Goal: Check status: Check status

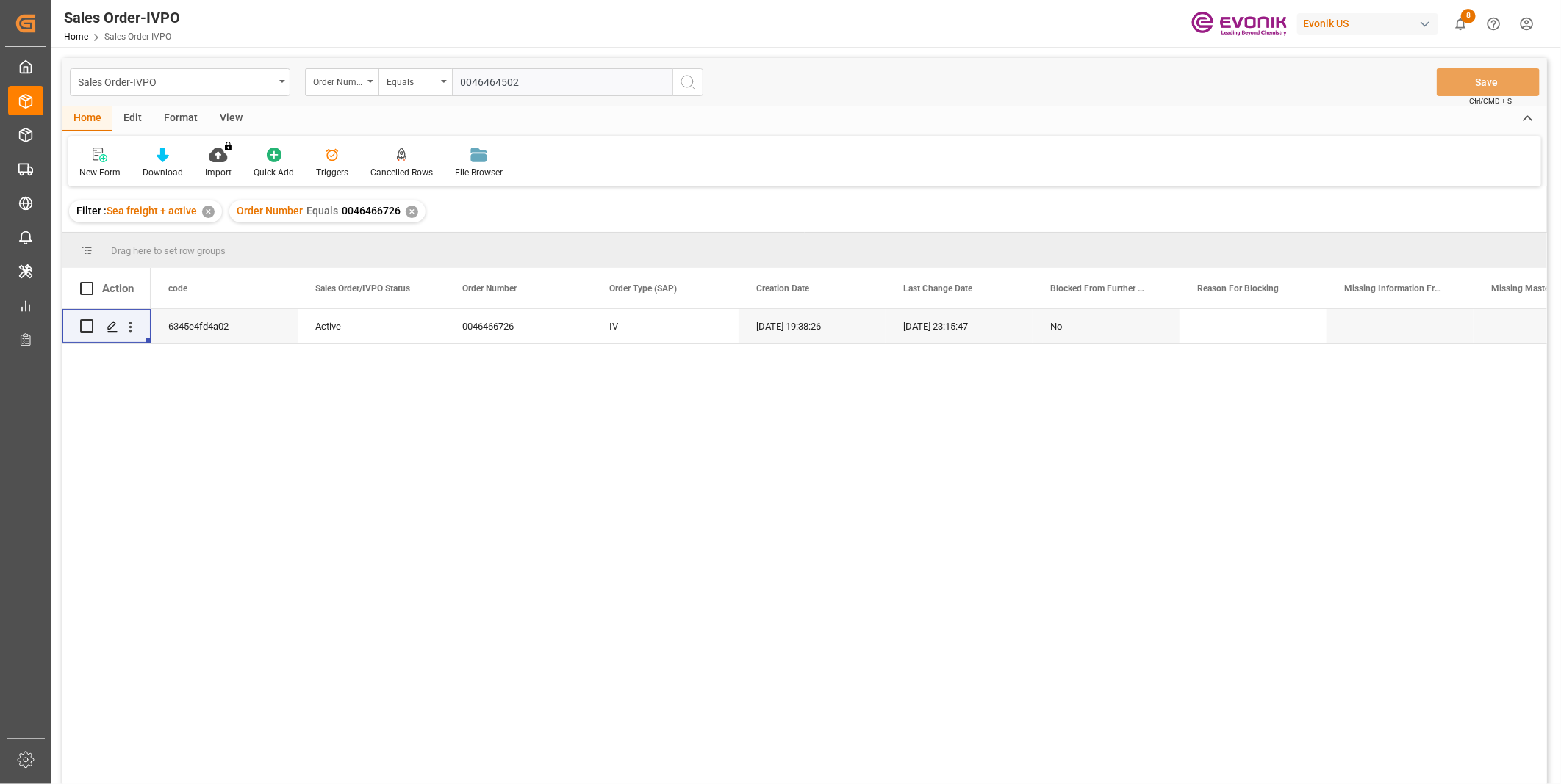
click at [492, 84] on input "0046464502" at bounding box center [562, 82] width 220 height 28
click at [496, 82] on input "0046464502" at bounding box center [562, 82] width 220 height 28
paste input "46466405"
type input "0046466405"
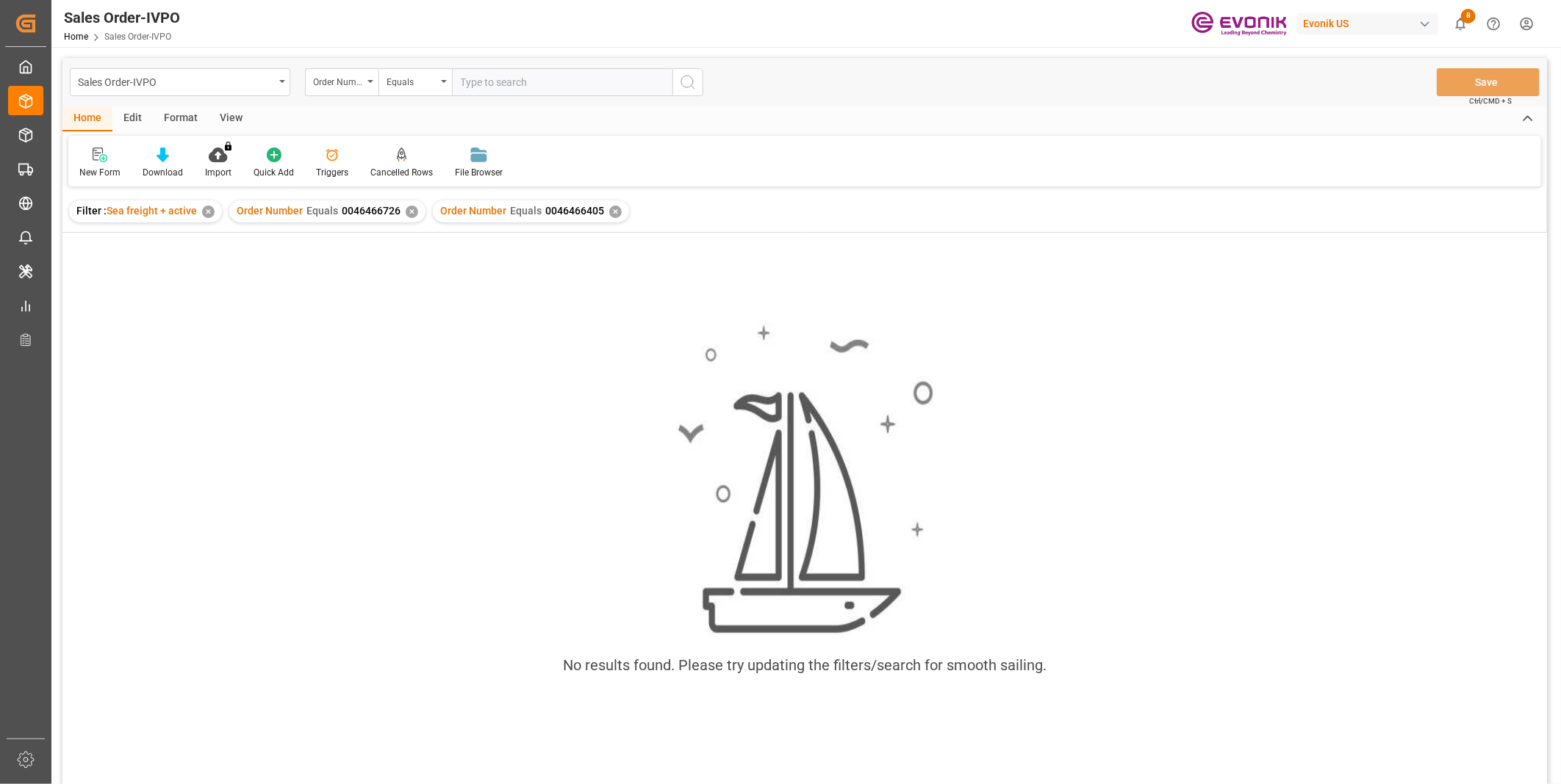
click at [410, 210] on div "✕" at bounding box center [412, 212] width 12 height 12
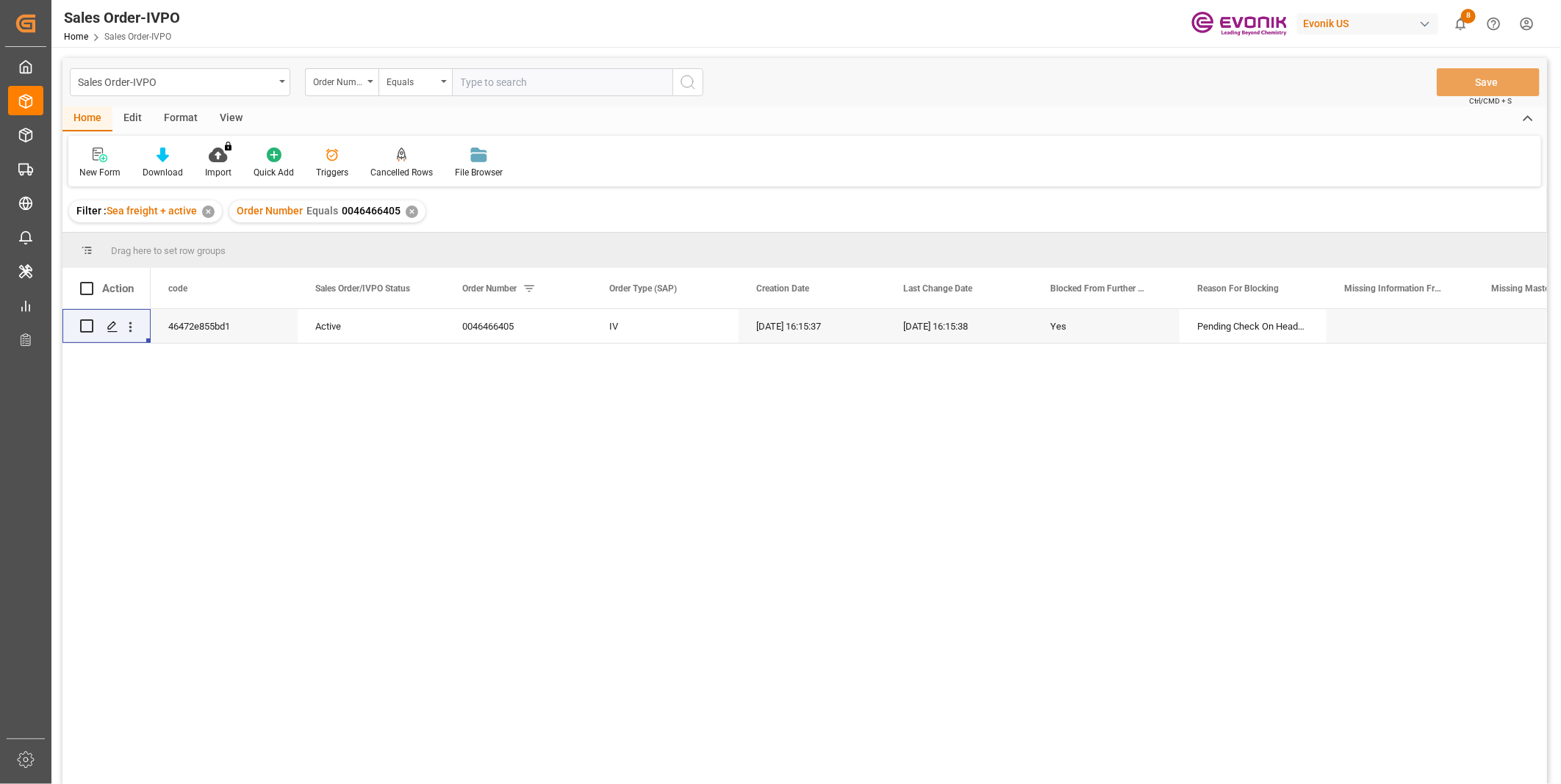
click at [504, 83] on input "text" at bounding box center [562, 82] width 220 height 28
paste input "46466411"
click at [458, 75] on input "46466411" at bounding box center [562, 82] width 220 height 28
type input "0046466411"
click at [684, 77] on icon "search button" at bounding box center [688, 83] width 18 height 18
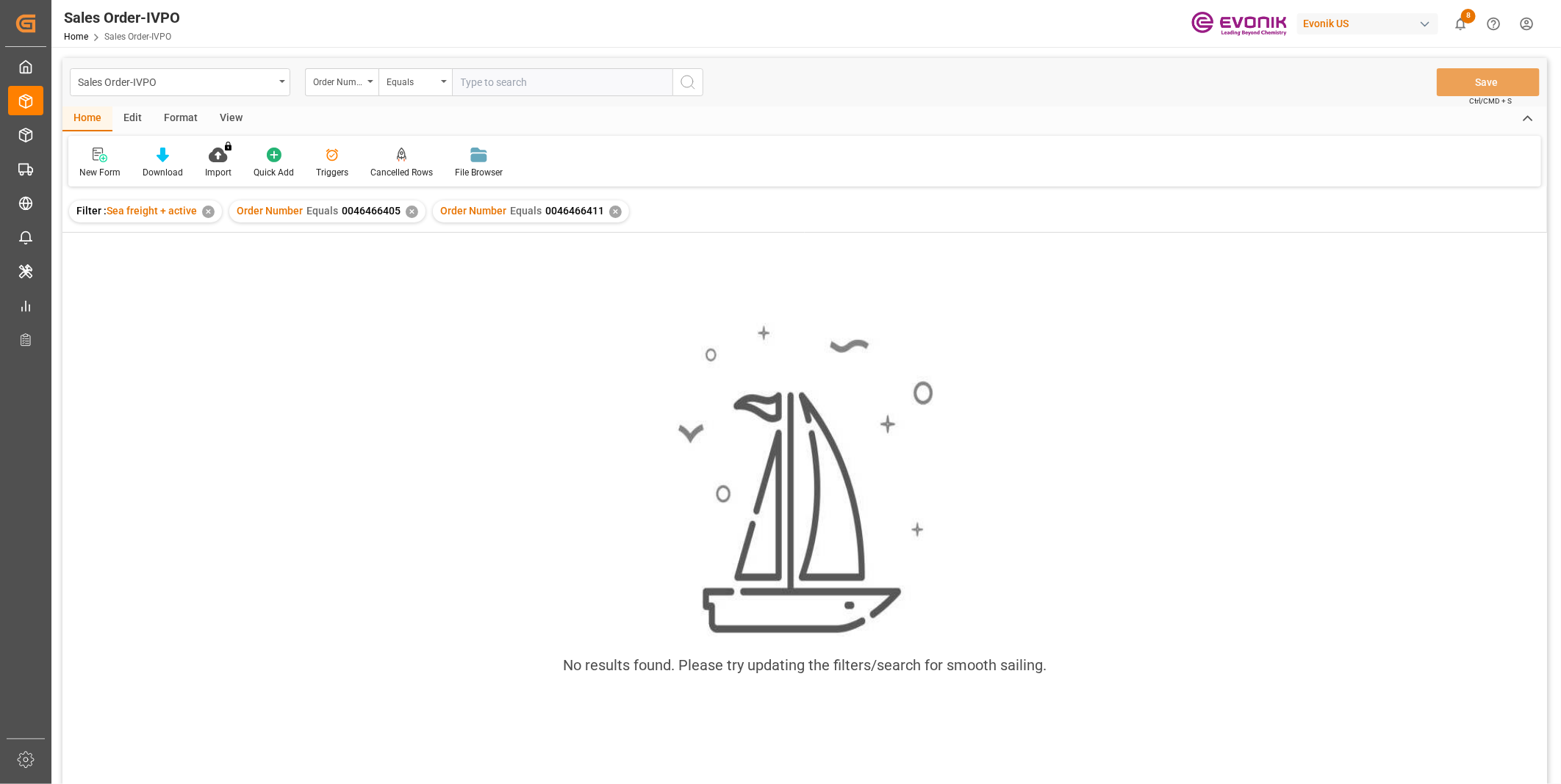
click at [406, 215] on div "✕" at bounding box center [412, 212] width 12 height 12
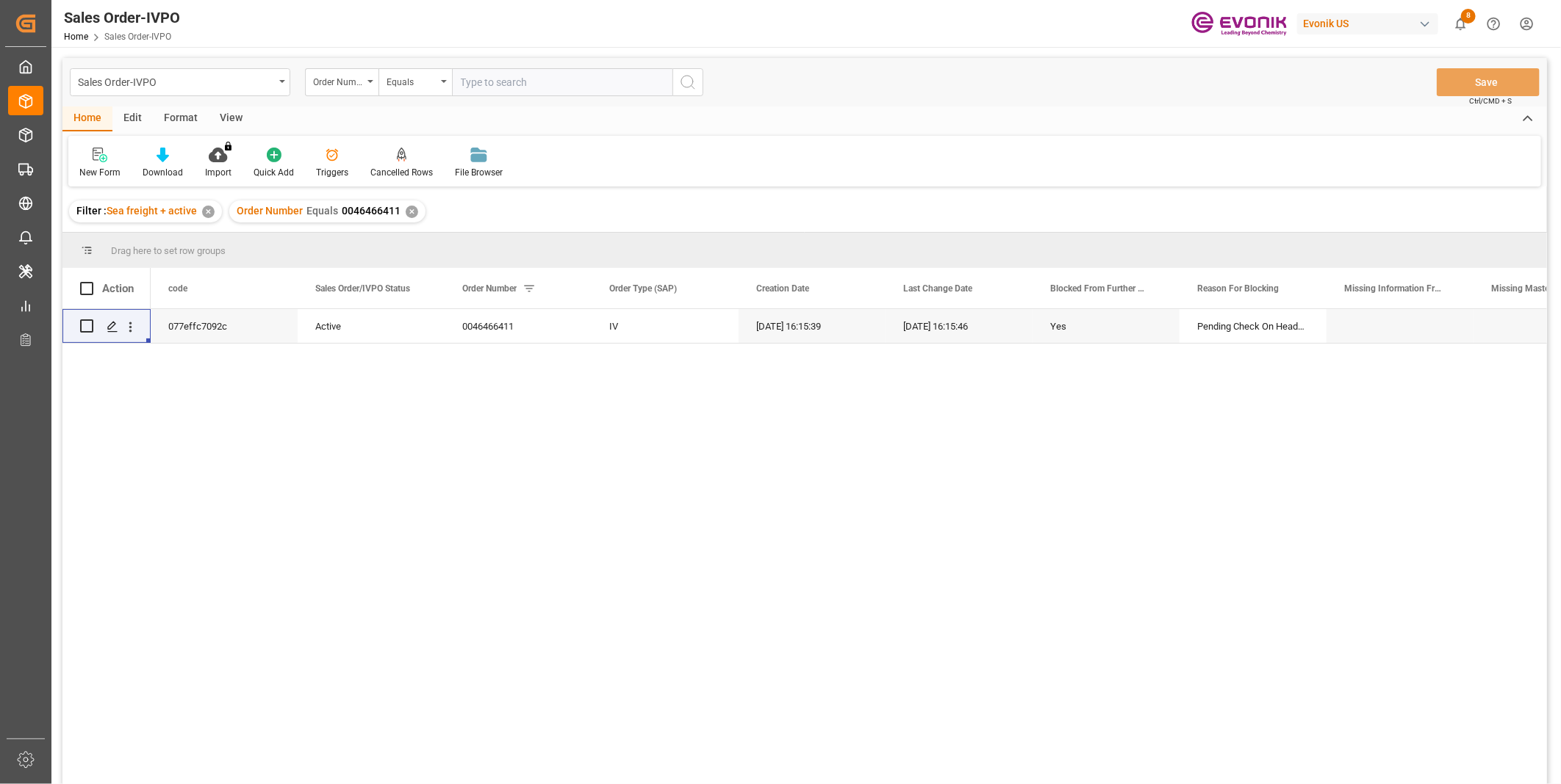
click at [506, 71] on input "text" at bounding box center [562, 82] width 220 height 28
paste input "46466420"
click at [461, 84] on input "46466420" at bounding box center [562, 82] width 220 height 28
click at [131, 320] on icon "open menu" at bounding box center [130, 327] width 15 height 15
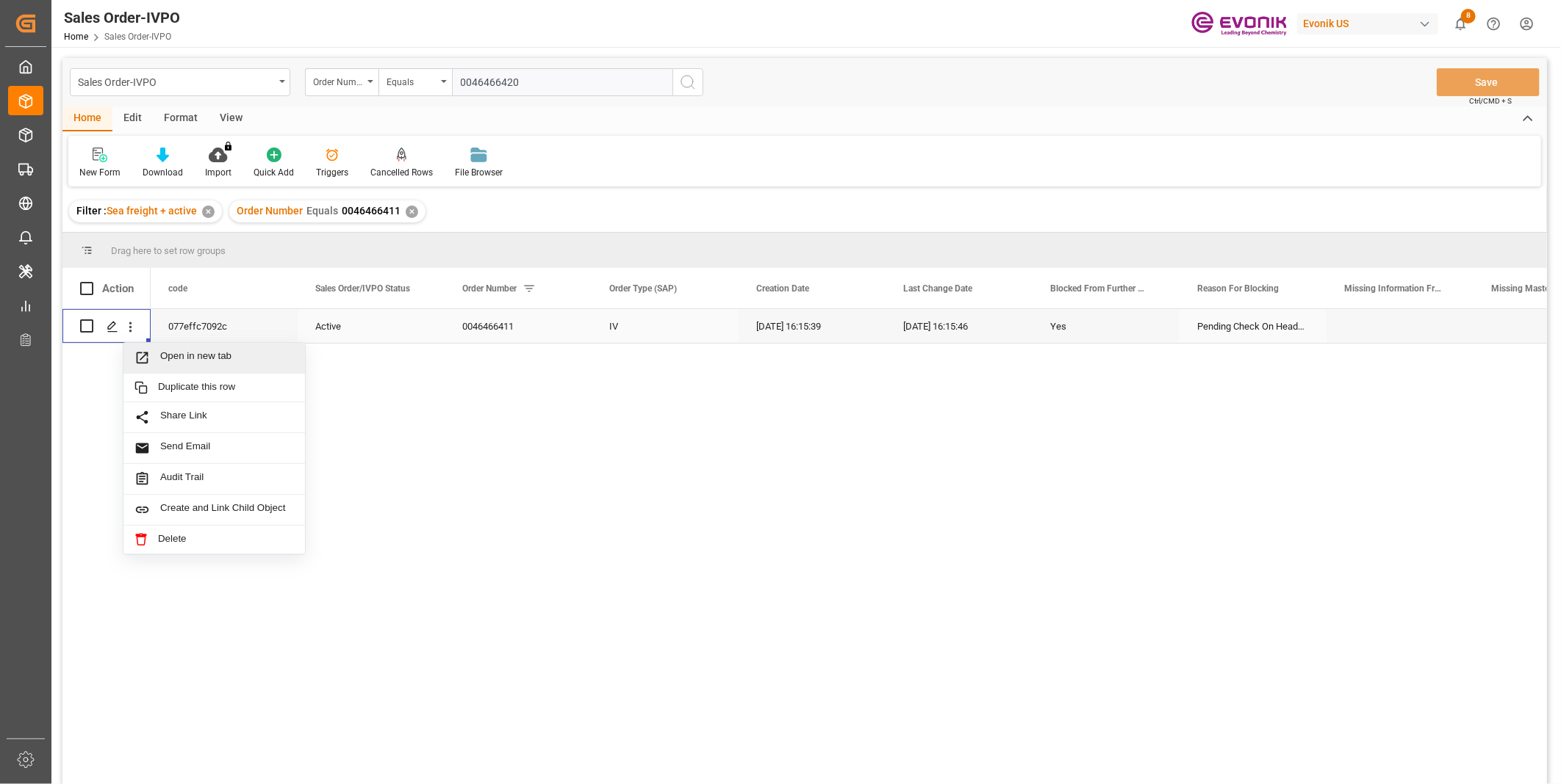
click at [174, 352] on span "Open in new tab" at bounding box center [227, 358] width 134 height 15
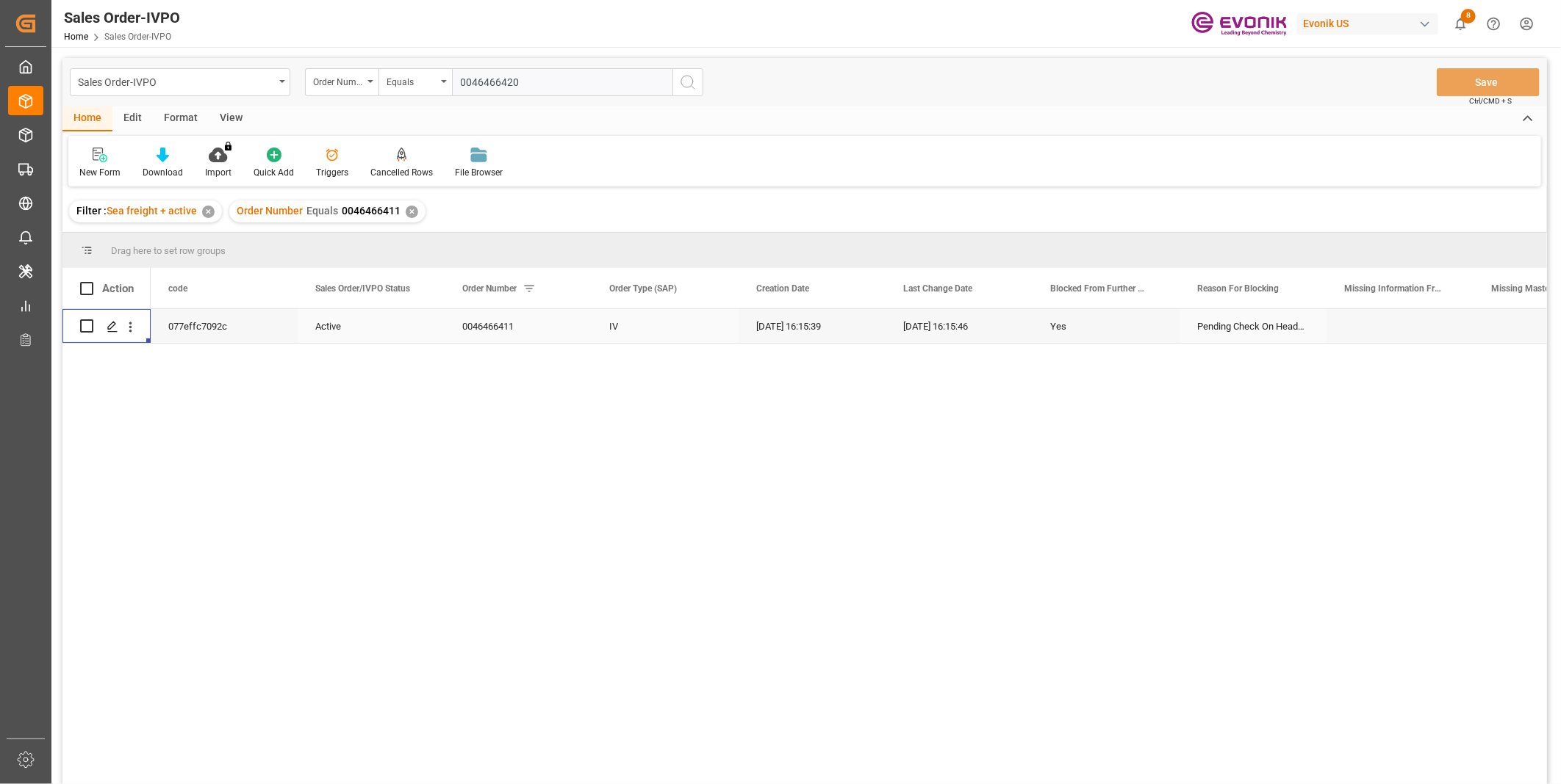
click at [486, 90] on input "0046466420" at bounding box center [562, 82] width 220 height 28
click at [482, 82] on input "0046466420" at bounding box center [562, 82] width 220 height 28
click at [482, 81] on input "0046466420" at bounding box center [562, 82] width 220 height 28
paste input "726"
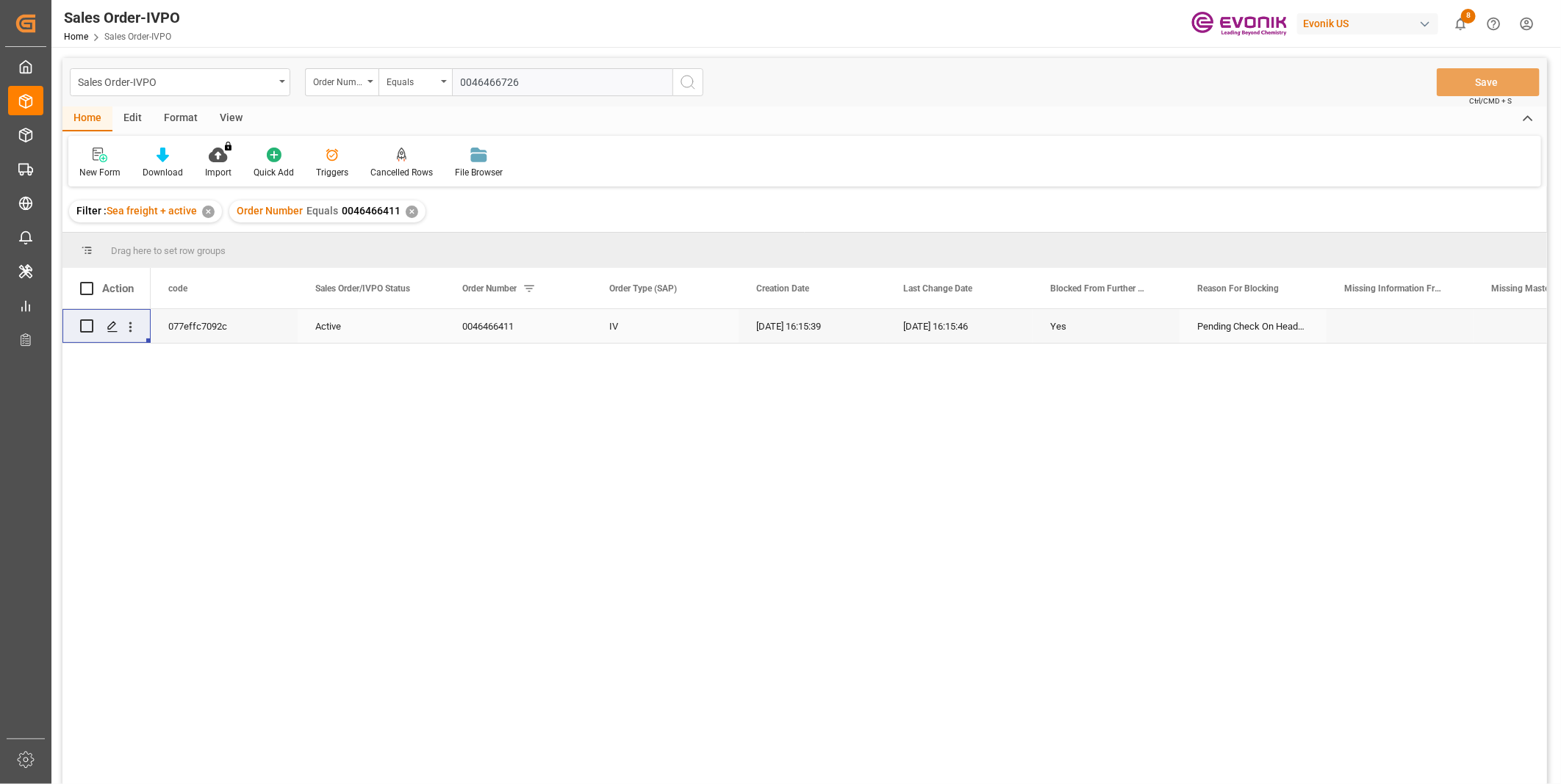
type input "0046466726"
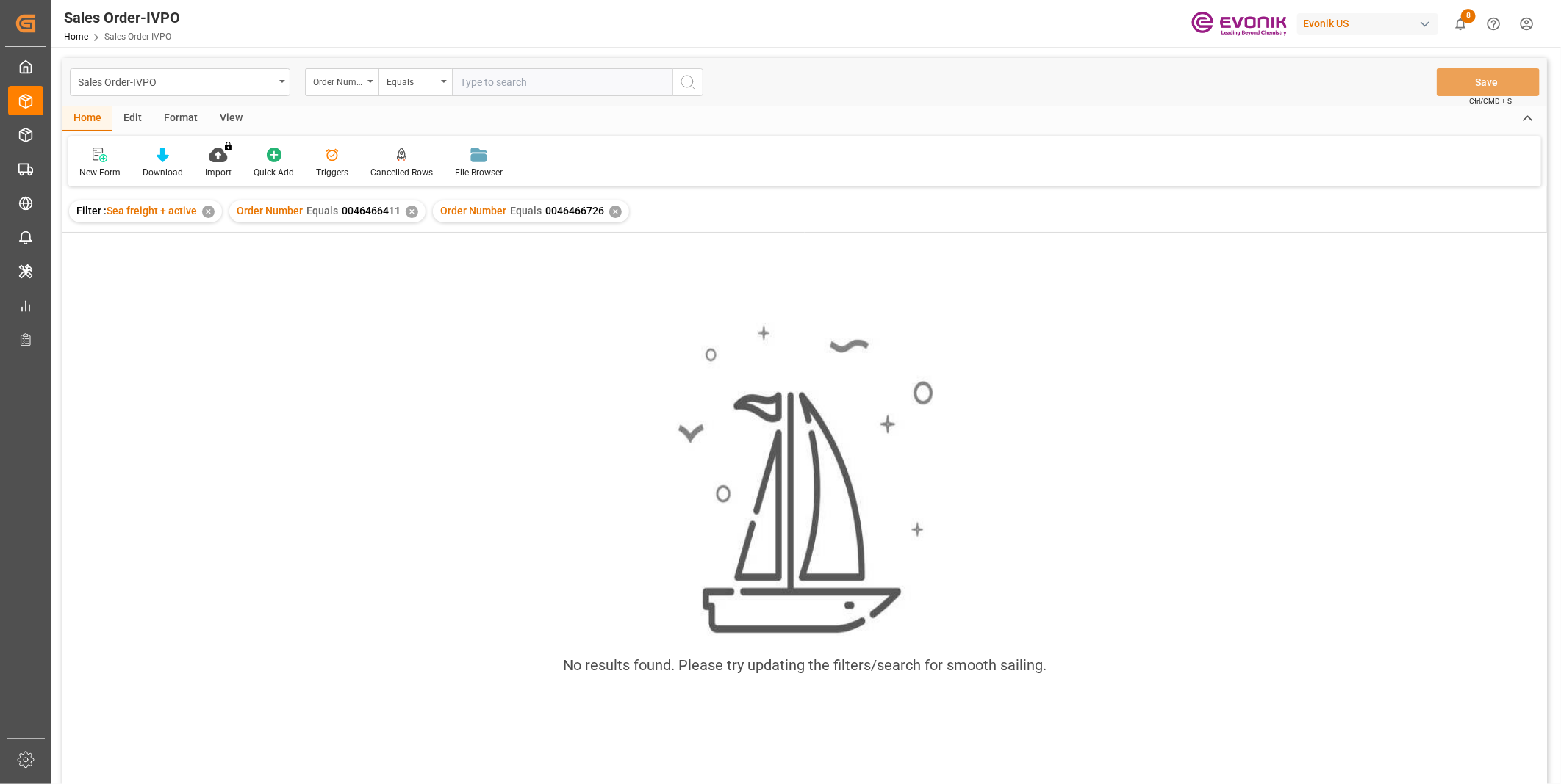
click at [409, 214] on div "✕" at bounding box center [412, 212] width 12 height 12
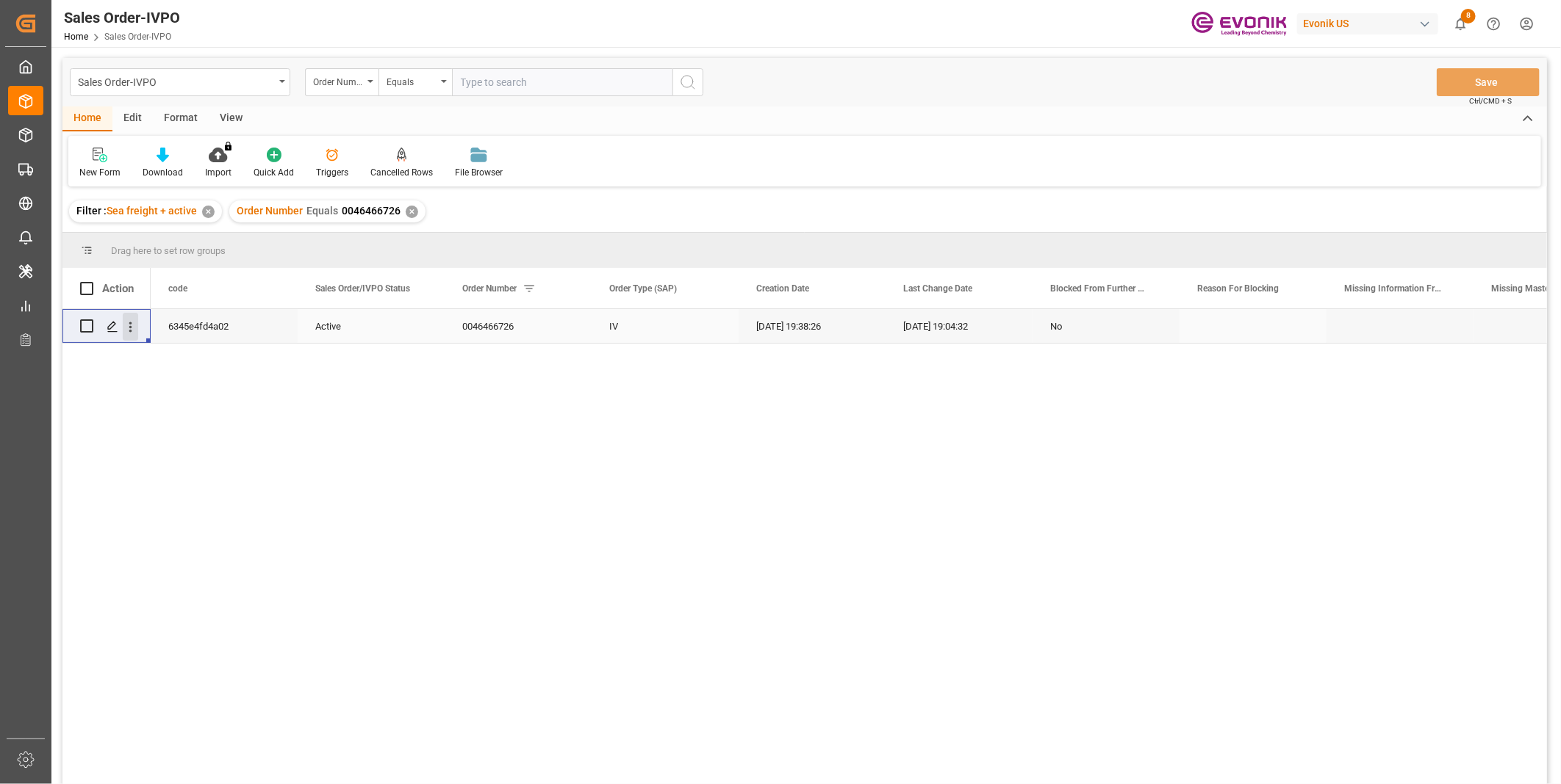
click at [130, 331] on icon "open menu" at bounding box center [131, 327] width 3 height 11
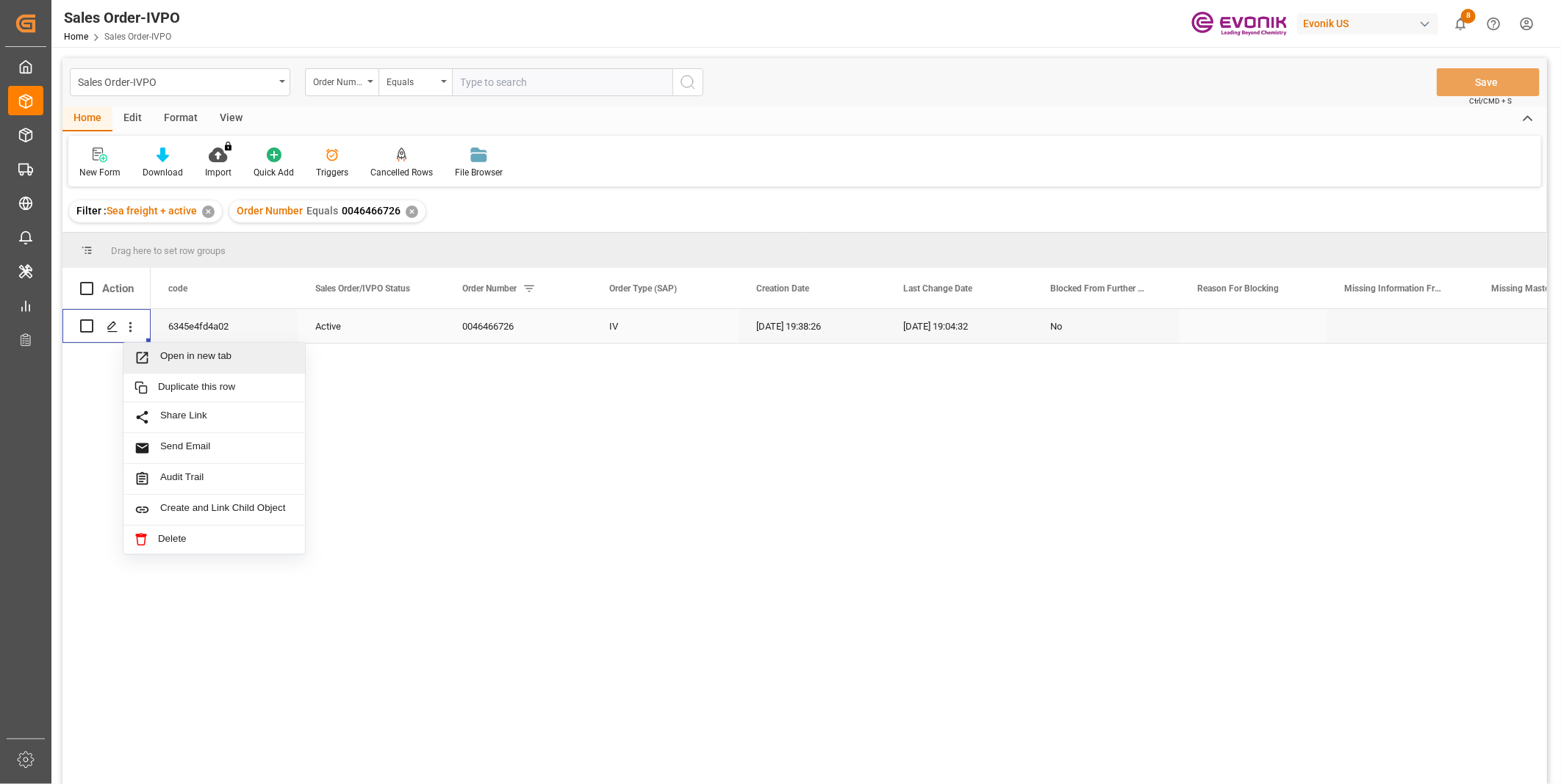
click at [170, 351] on span "Open in new tab" at bounding box center [227, 358] width 134 height 15
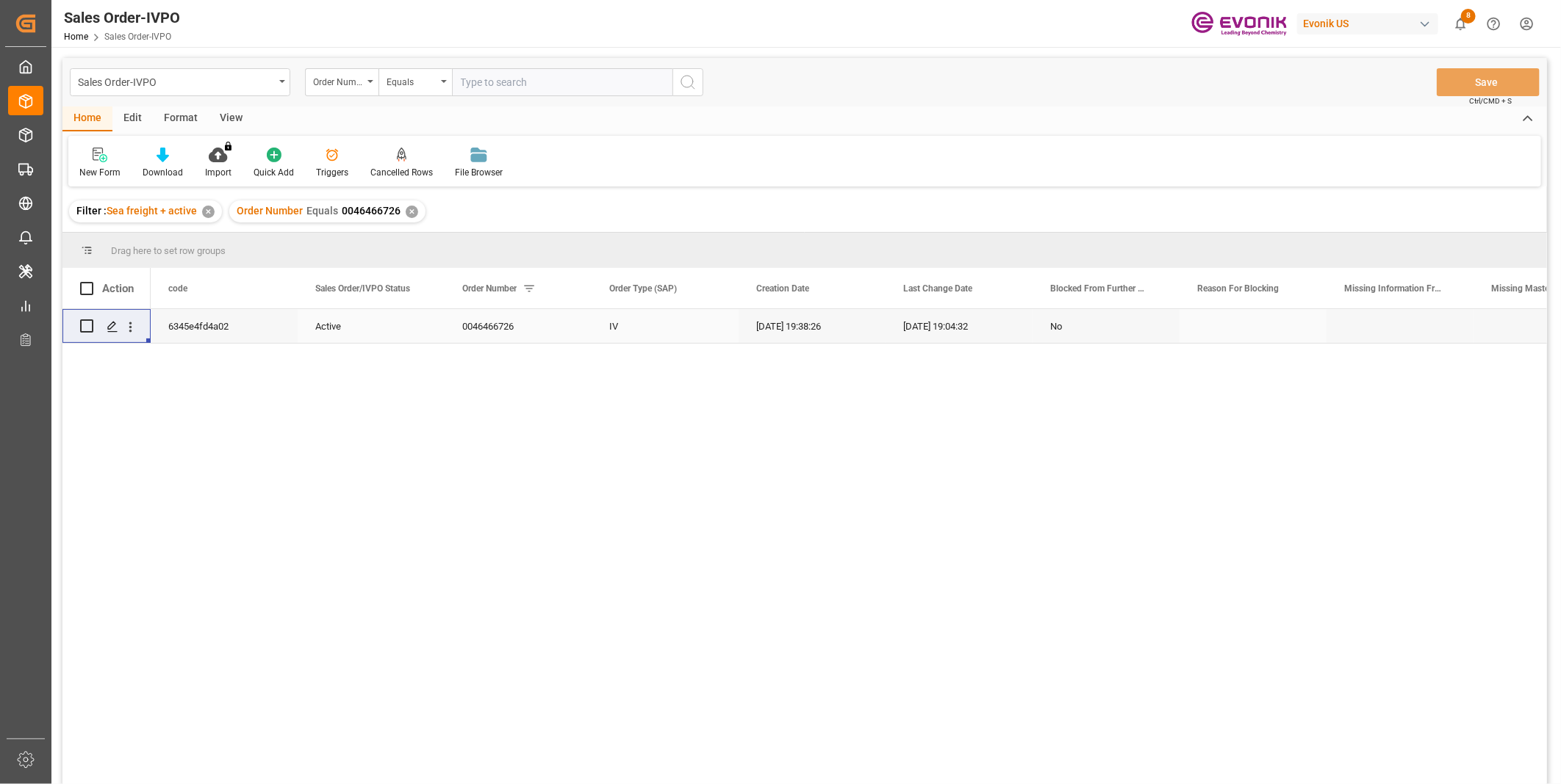
click at [527, 82] on input "text" at bounding box center [562, 82] width 220 height 28
paste input "2007038632"
type input "2007038632"
click at [691, 86] on icon "search button" at bounding box center [688, 83] width 18 height 18
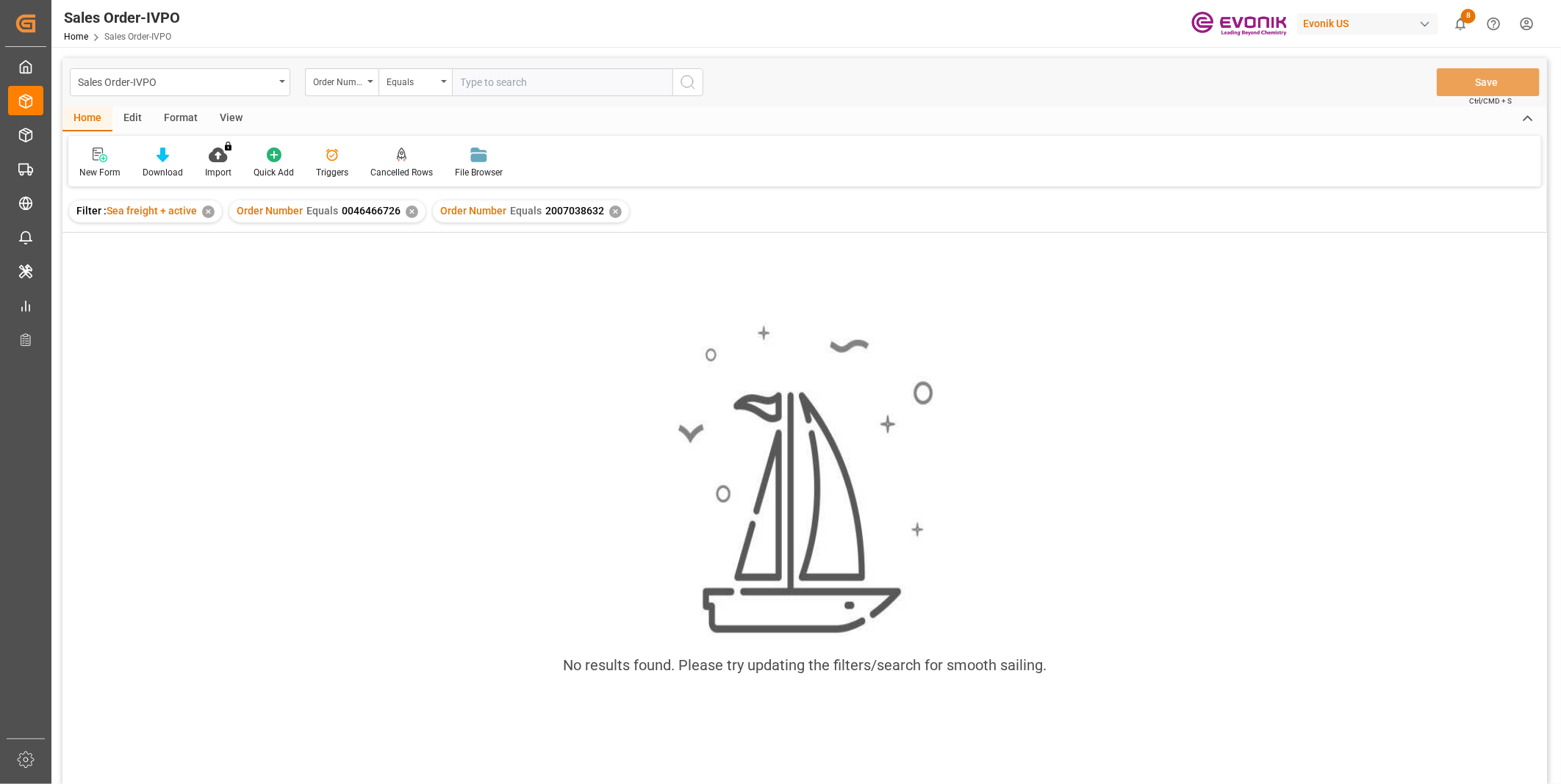
click at [410, 207] on div "✕" at bounding box center [412, 212] width 12 height 12
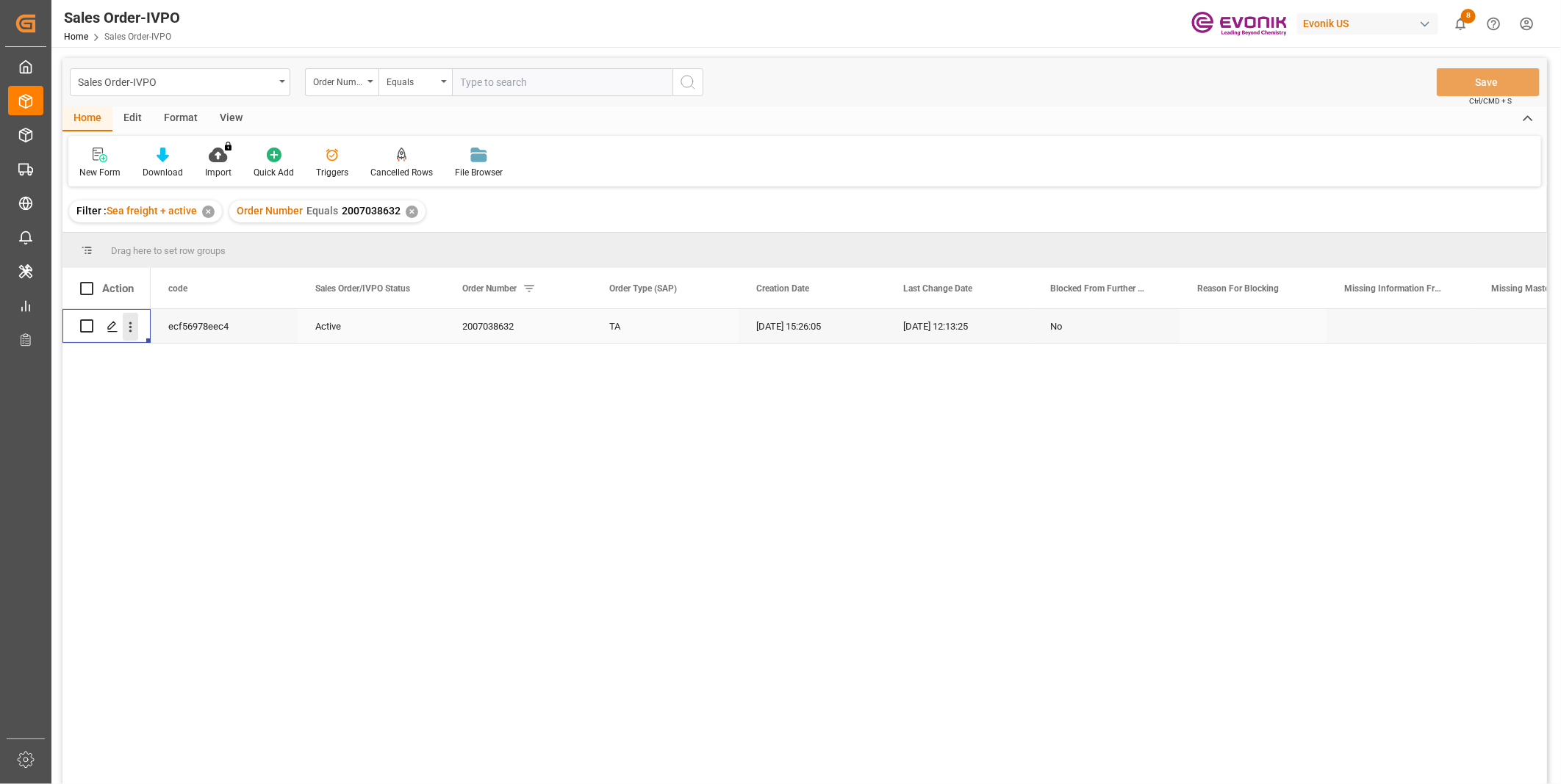
click at [137, 331] on icon "open menu" at bounding box center [130, 327] width 15 height 15
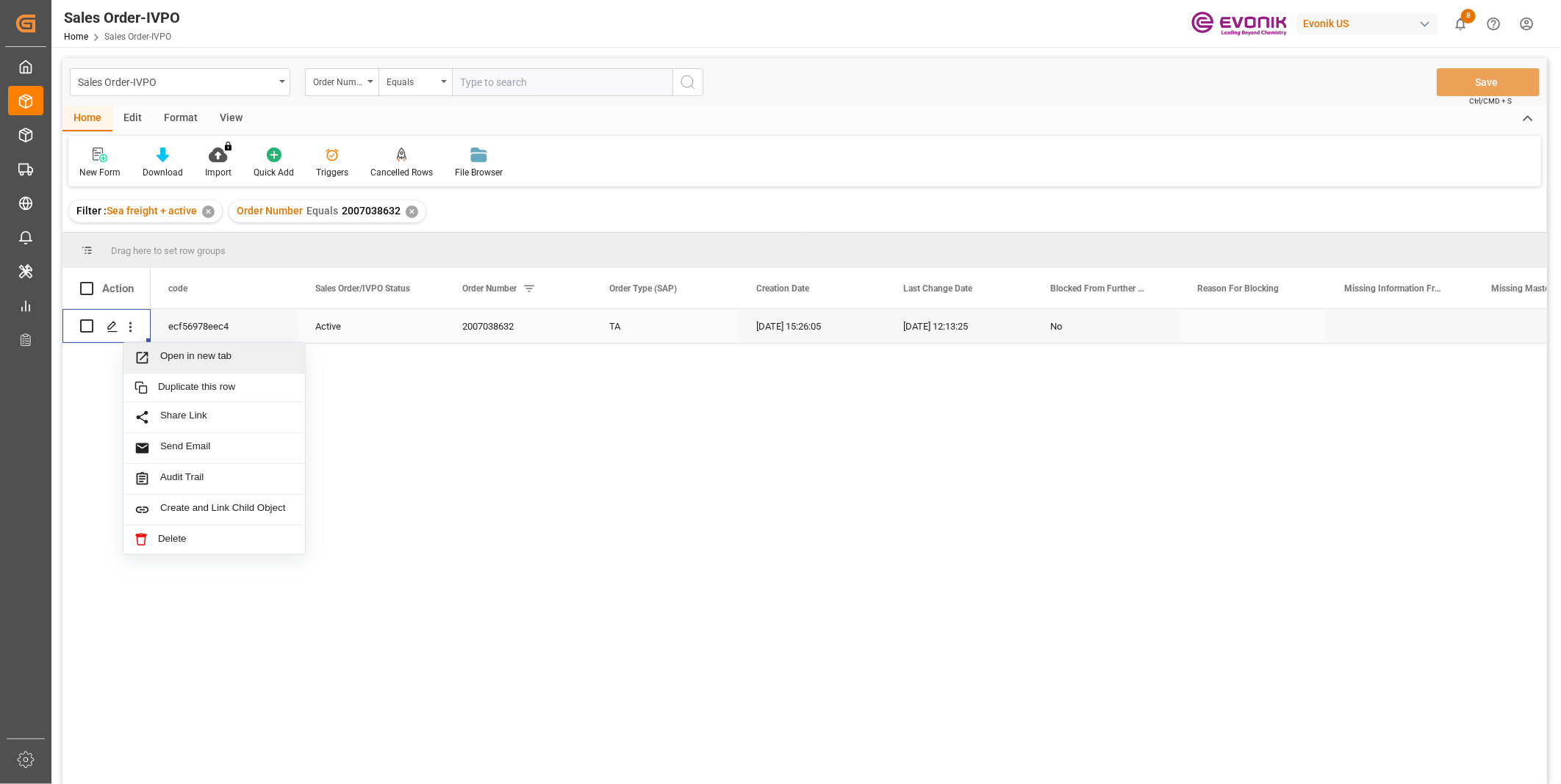
click at [156, 346] on div "Open in new tab" at bounding box center [214, 358] width 181 height 31
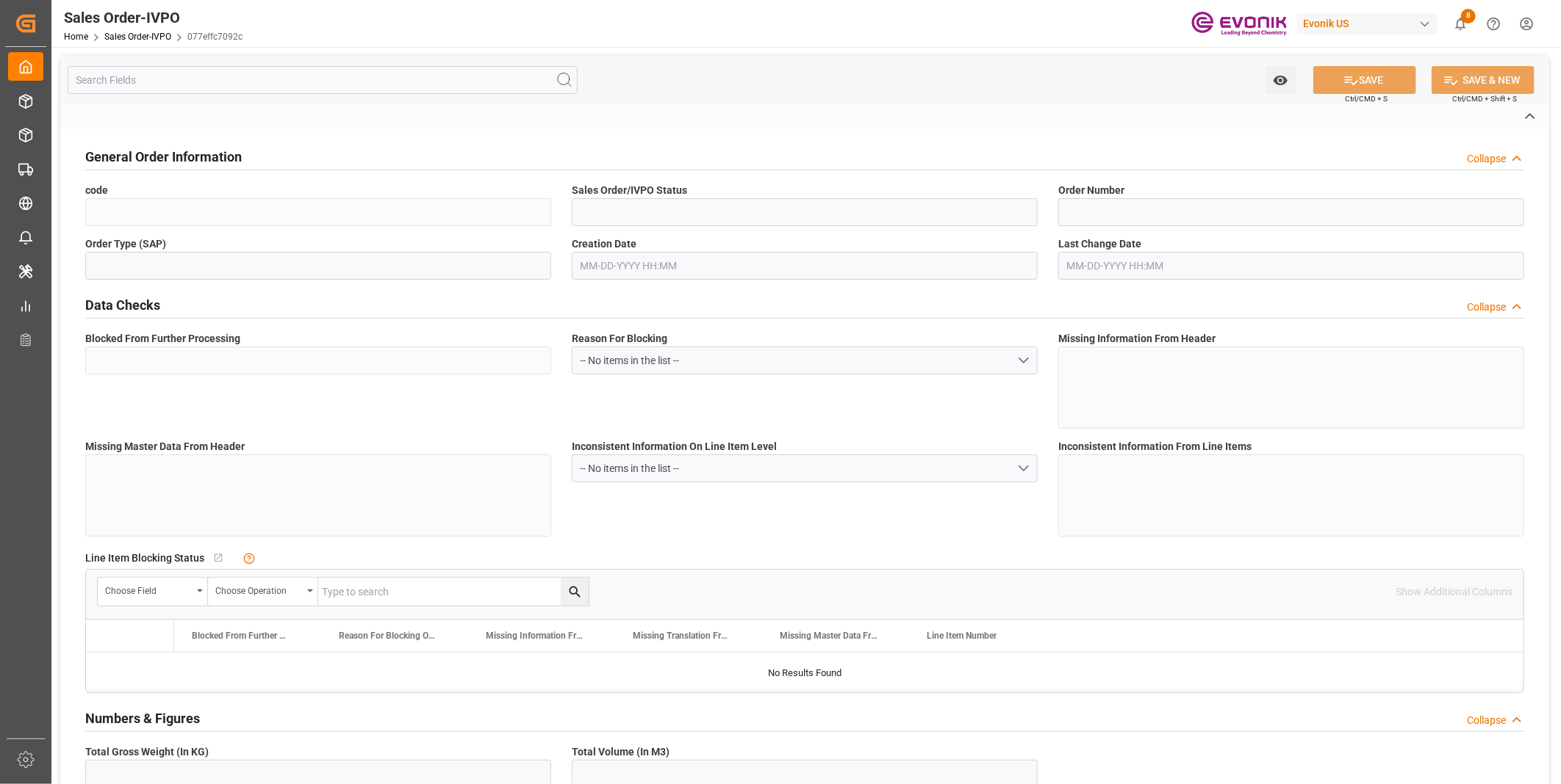
type input "077effc7092c"
type input "Active"
type input "0046466411"
type input "IV"
type input "Yes"
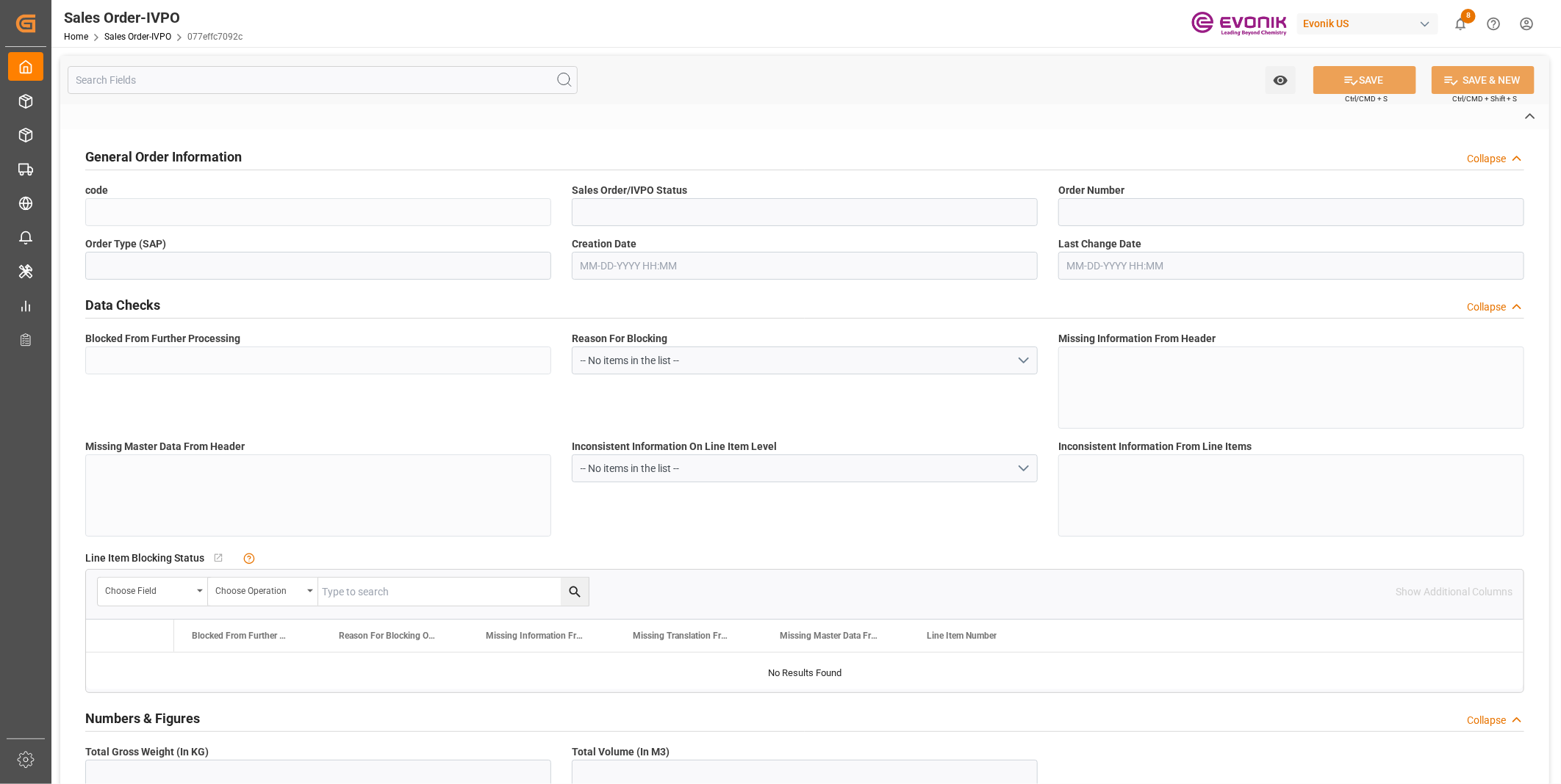
type input "D2P"
type input "45"
type input "FCL"
type input "0007"
type input "40GP"
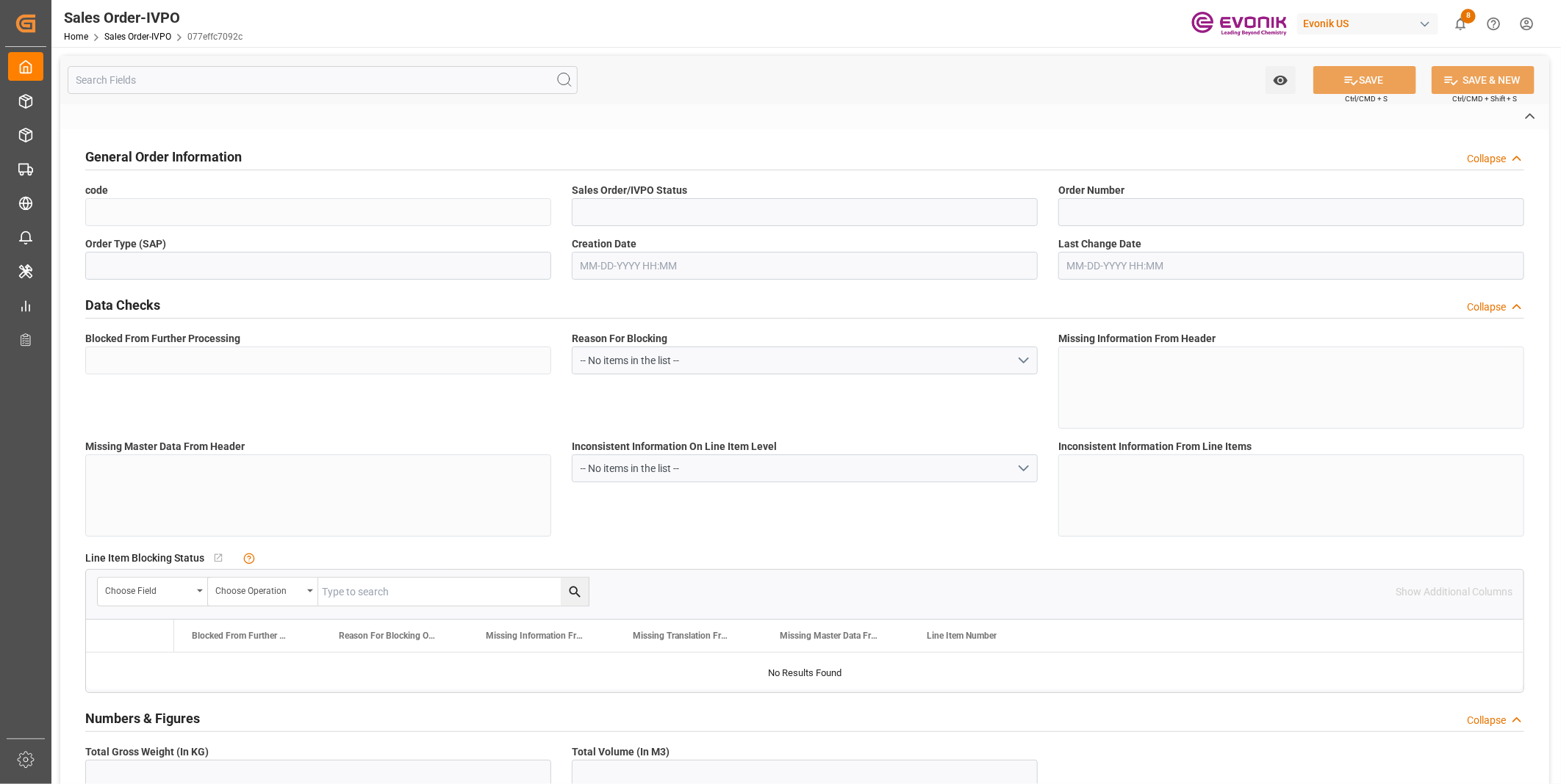
type textarea "No Tank Container"
type input "0046466411"
type input "40"
type input "HN Animal Nutrition"
type input "Health & Nutrition"
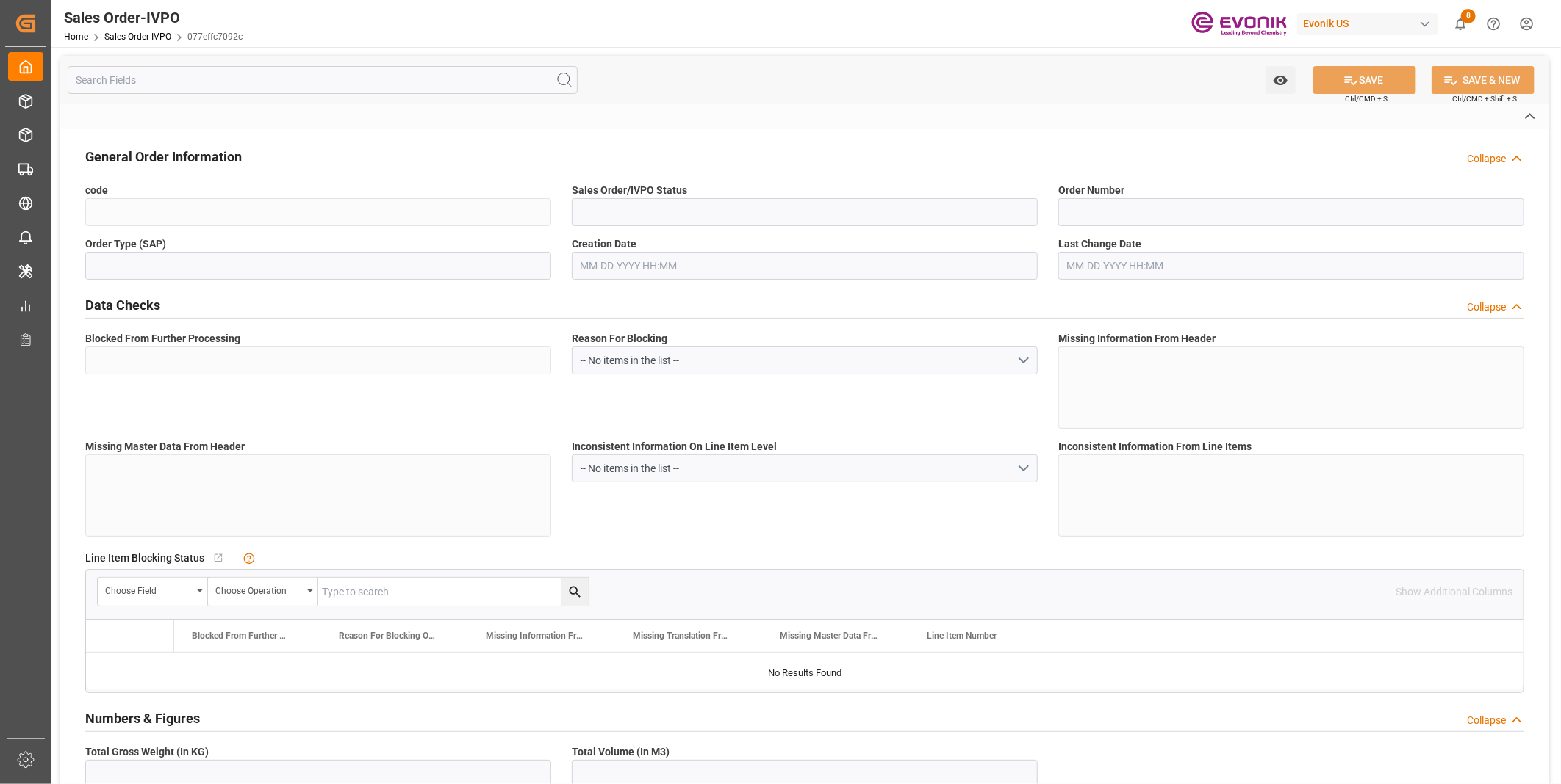
type input "CIF"
type input "PUERTO QUETZAL"
type input "Puerto Quetzal"
type input "+ 502 2296 6558"
type input "marina.aquino@evonik.com"
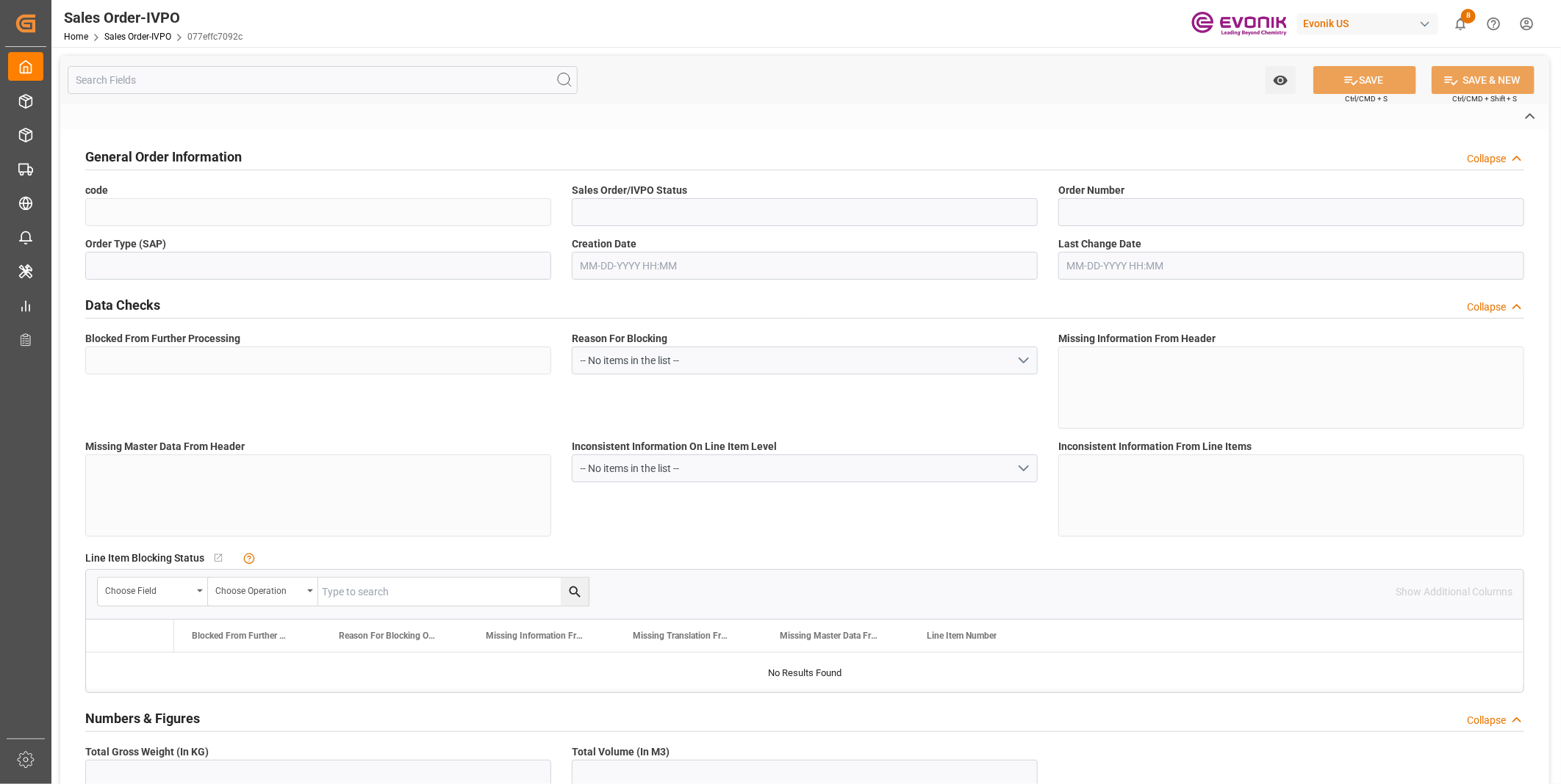
type textarea "Not required"
type textarea "Reseller"
type input "GT"
type input "Pending"
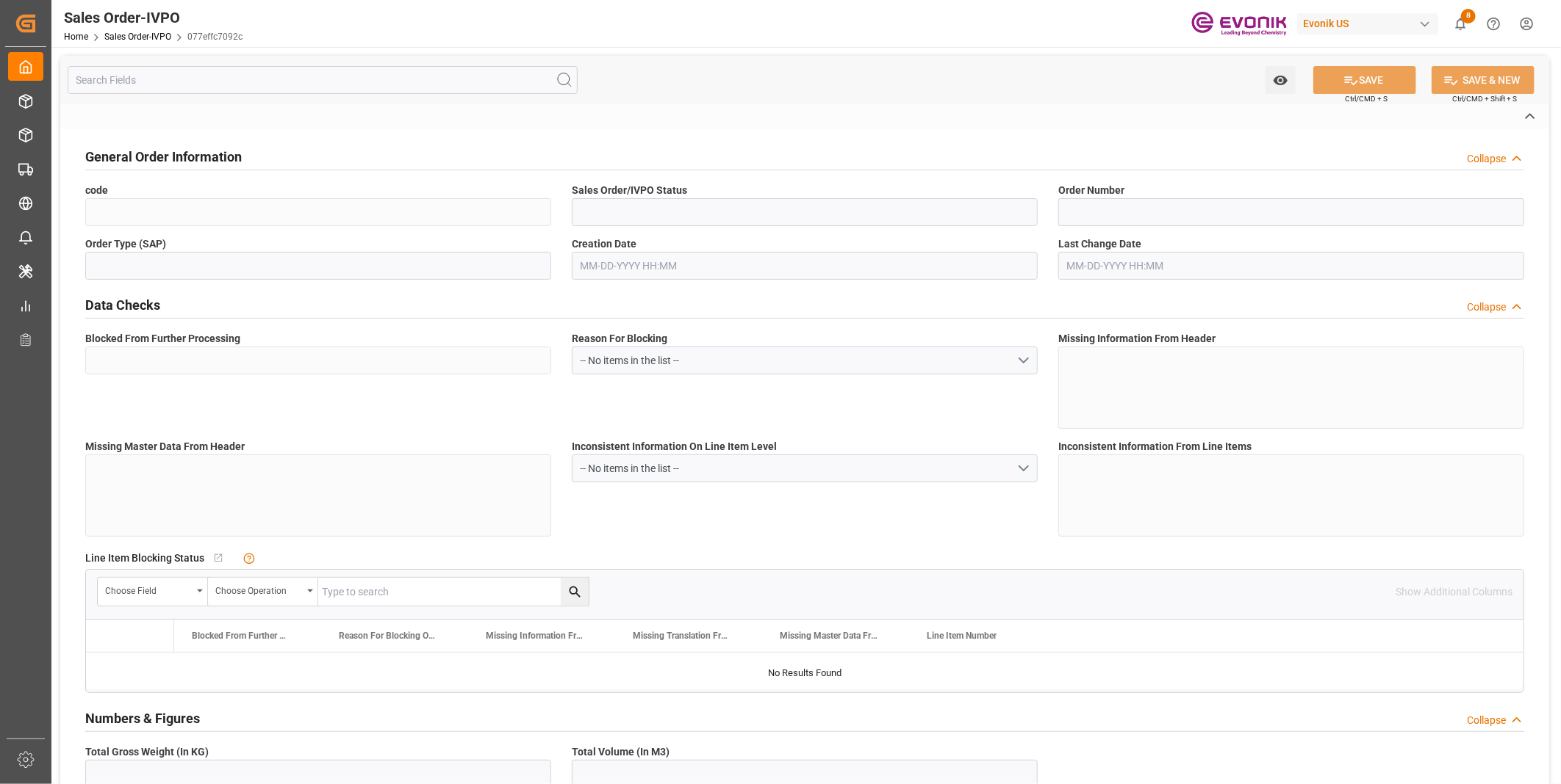
type input "40GP"
type input "Pending"
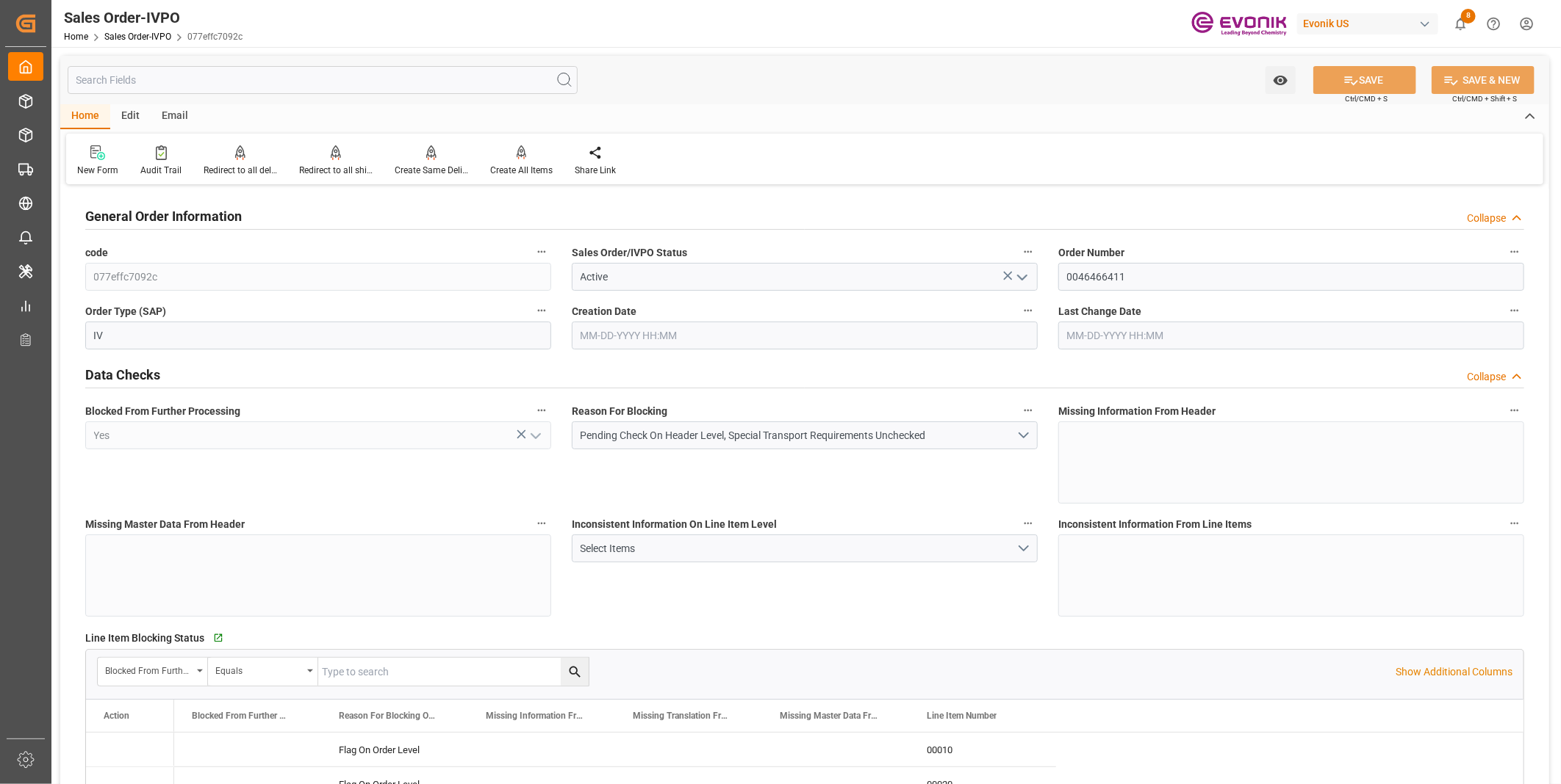
type input "GTPRQ"
type input "0"
type input "2"
type input "38874"
type input "08-12-2025 16:15"
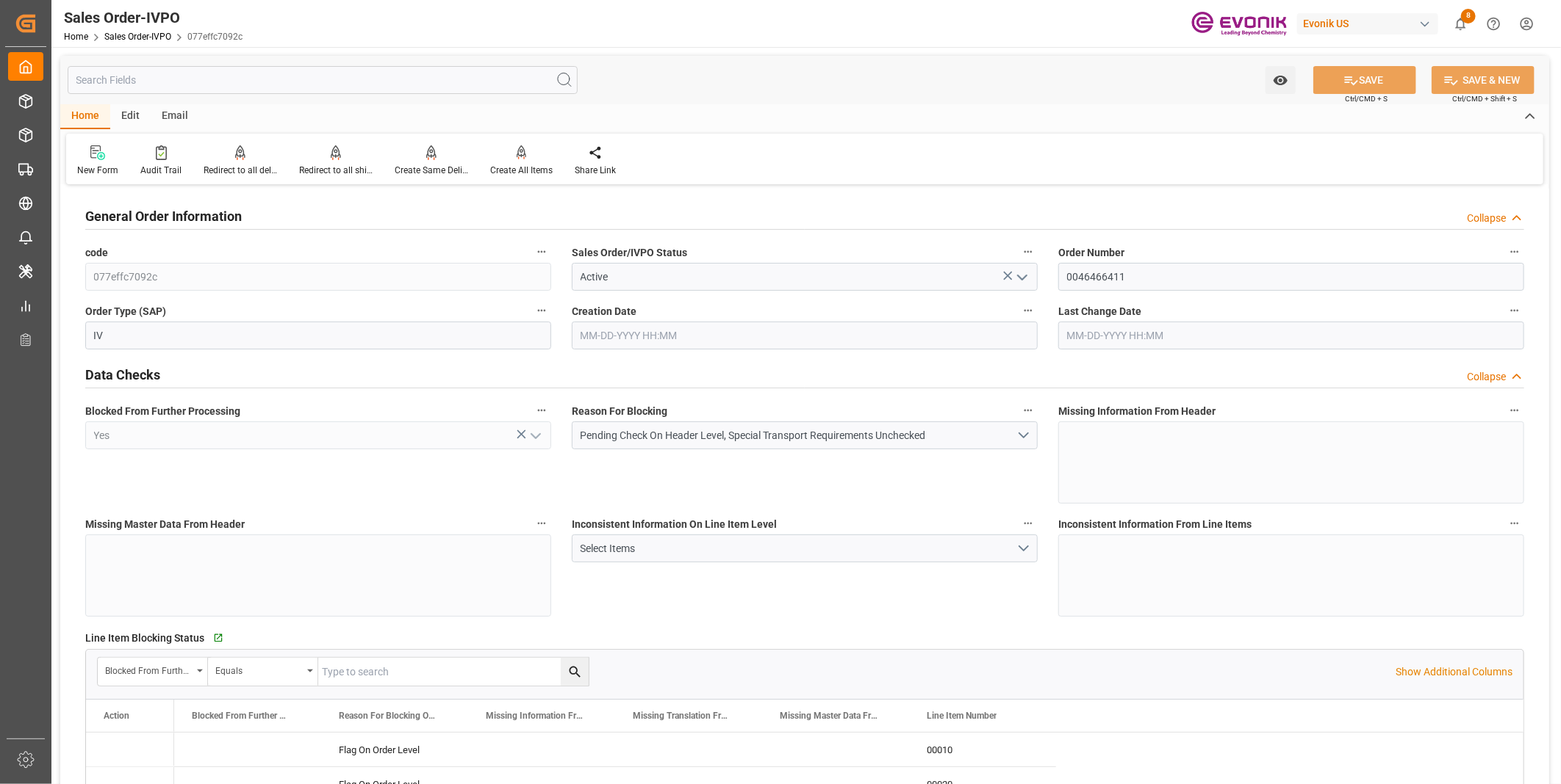
type input "08-12-2025 16:15"
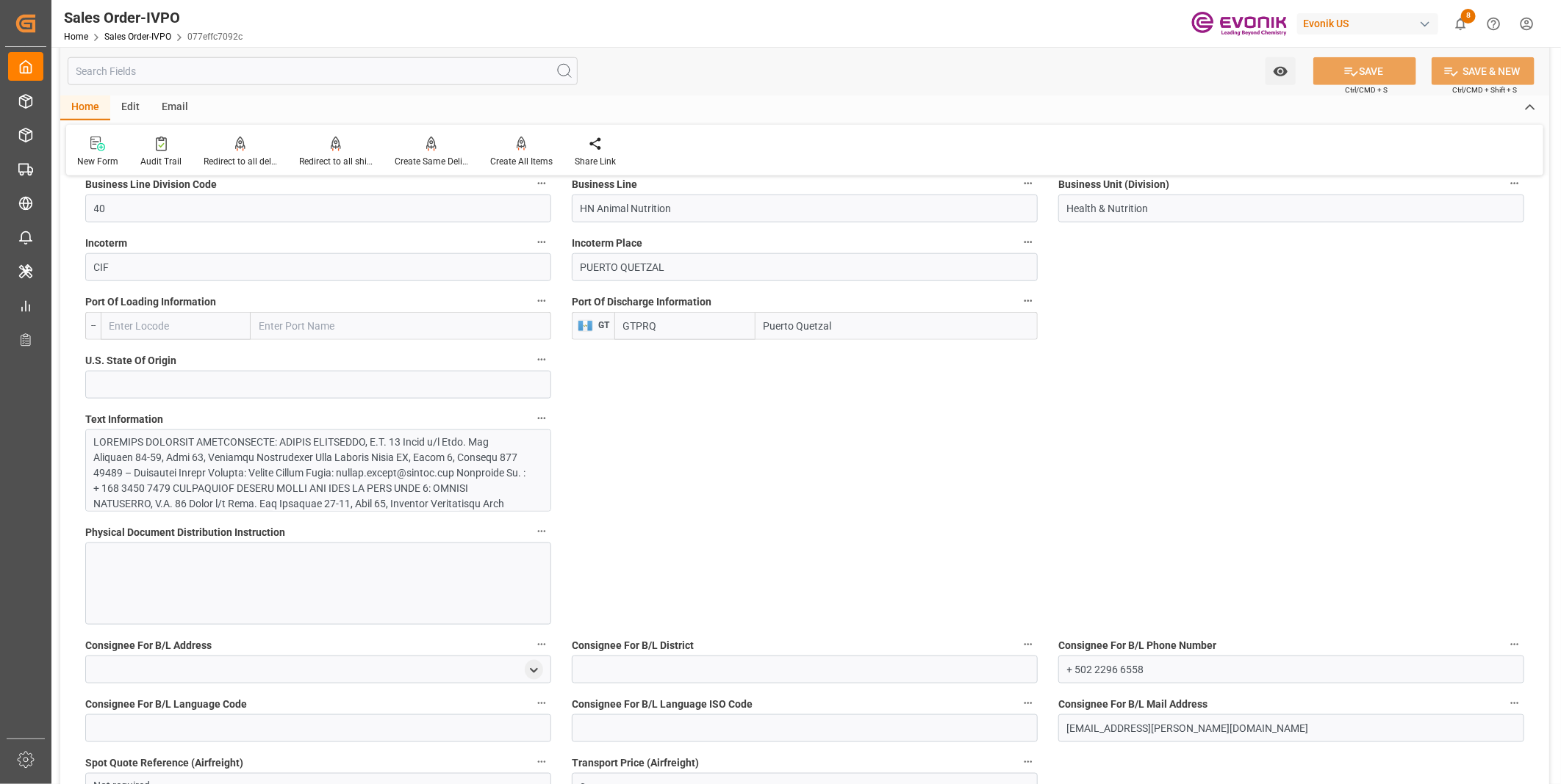
scroll to position [163, 0]
click at [250, 471] on div at bounding box center [312, 479] width 436 height 416
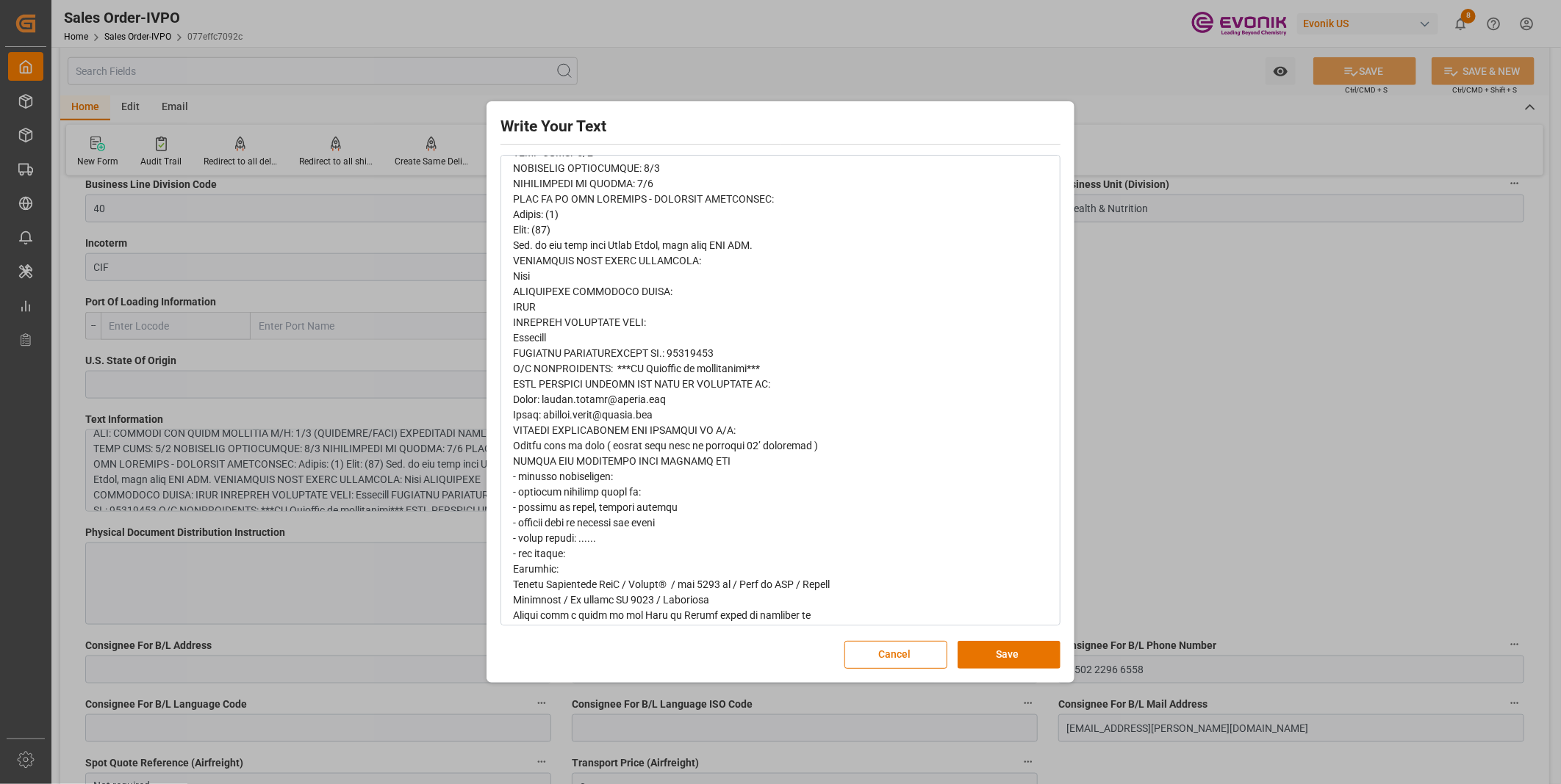
scroll to position [461, 0]
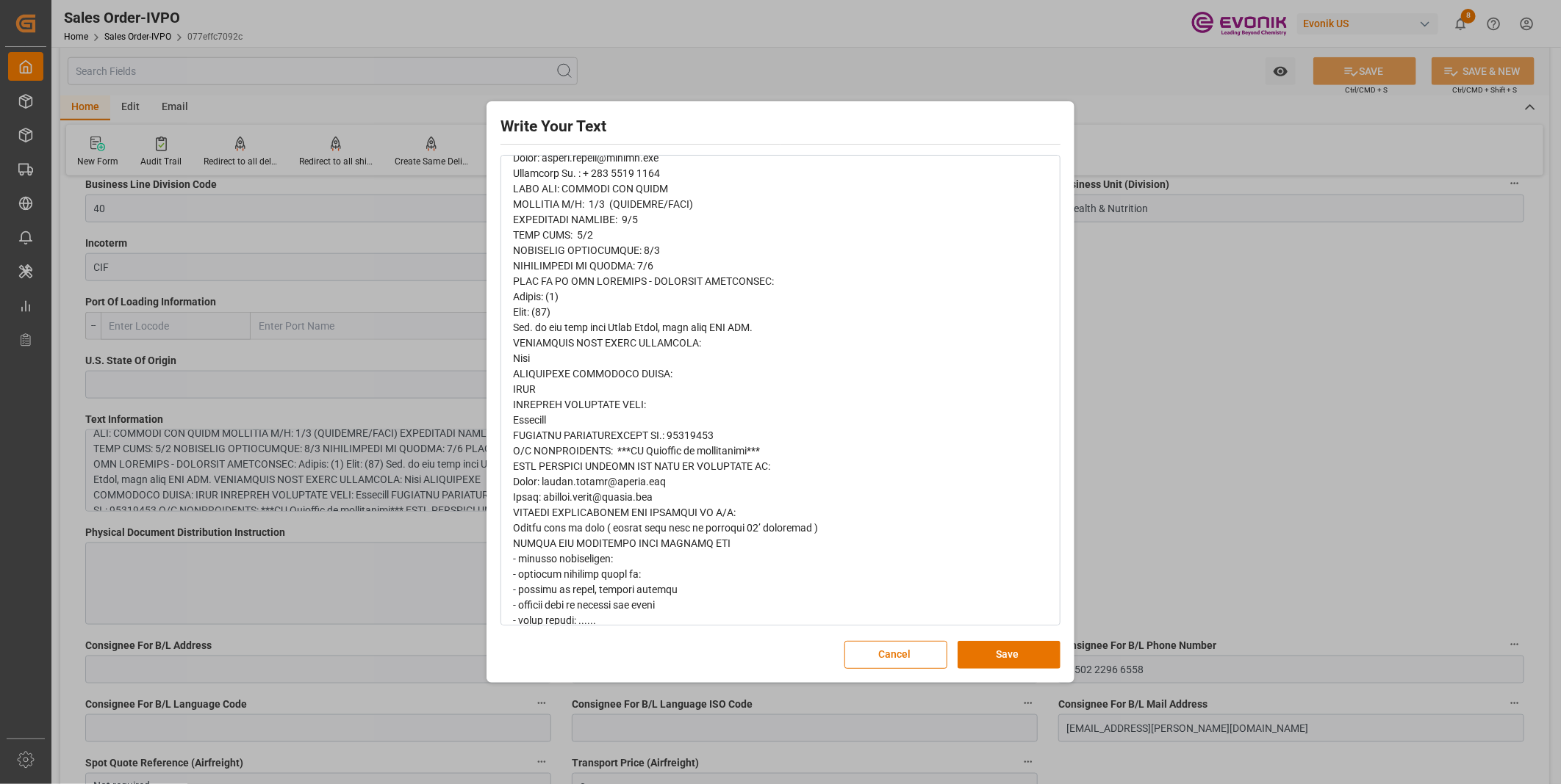
click at [1248, 394] on div "Write Your Text Normal 14 Font Cancel Save" at bounding box center [780, 392] width 1561 height 784
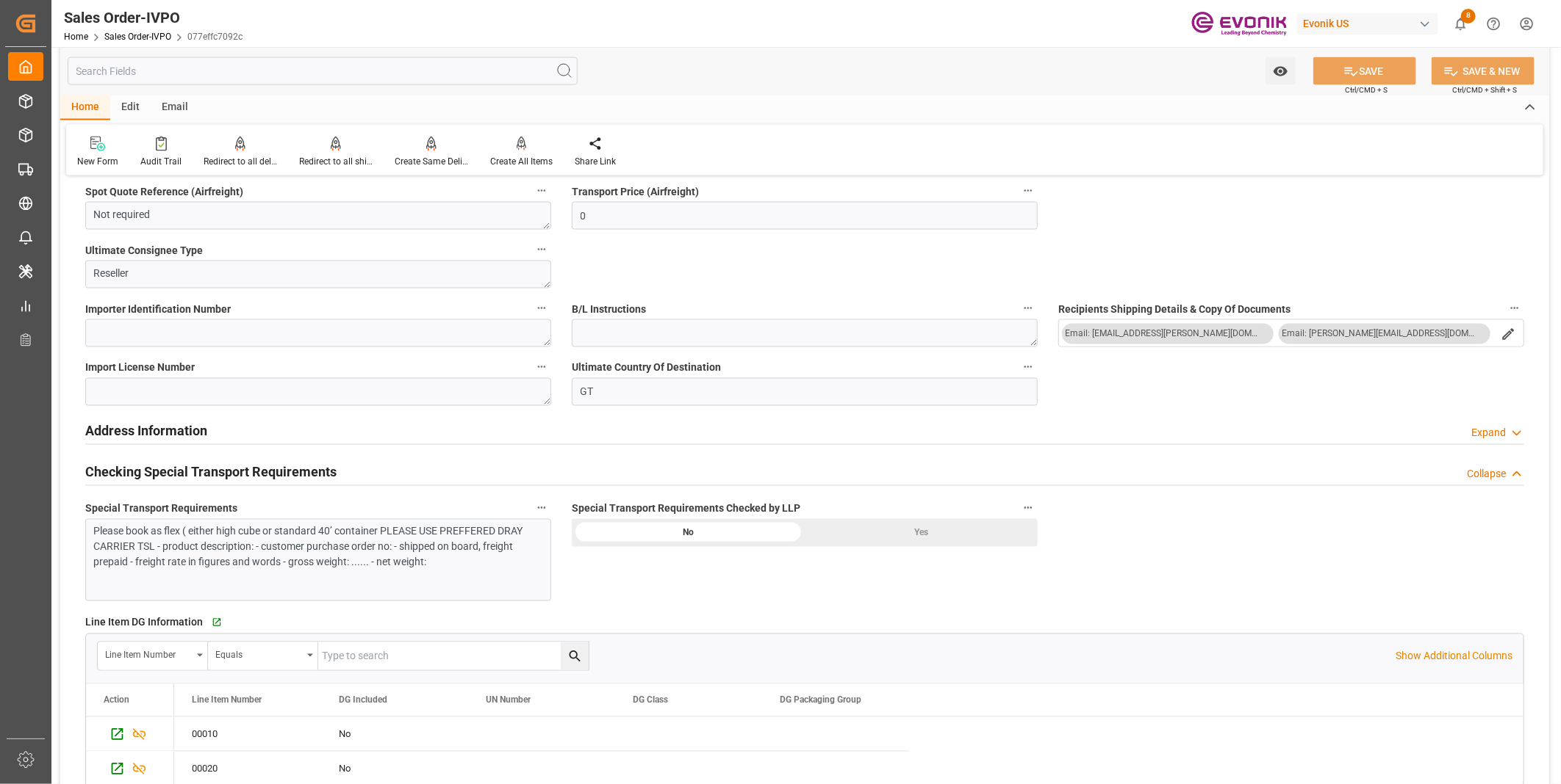
scroll to position [1550, 0]
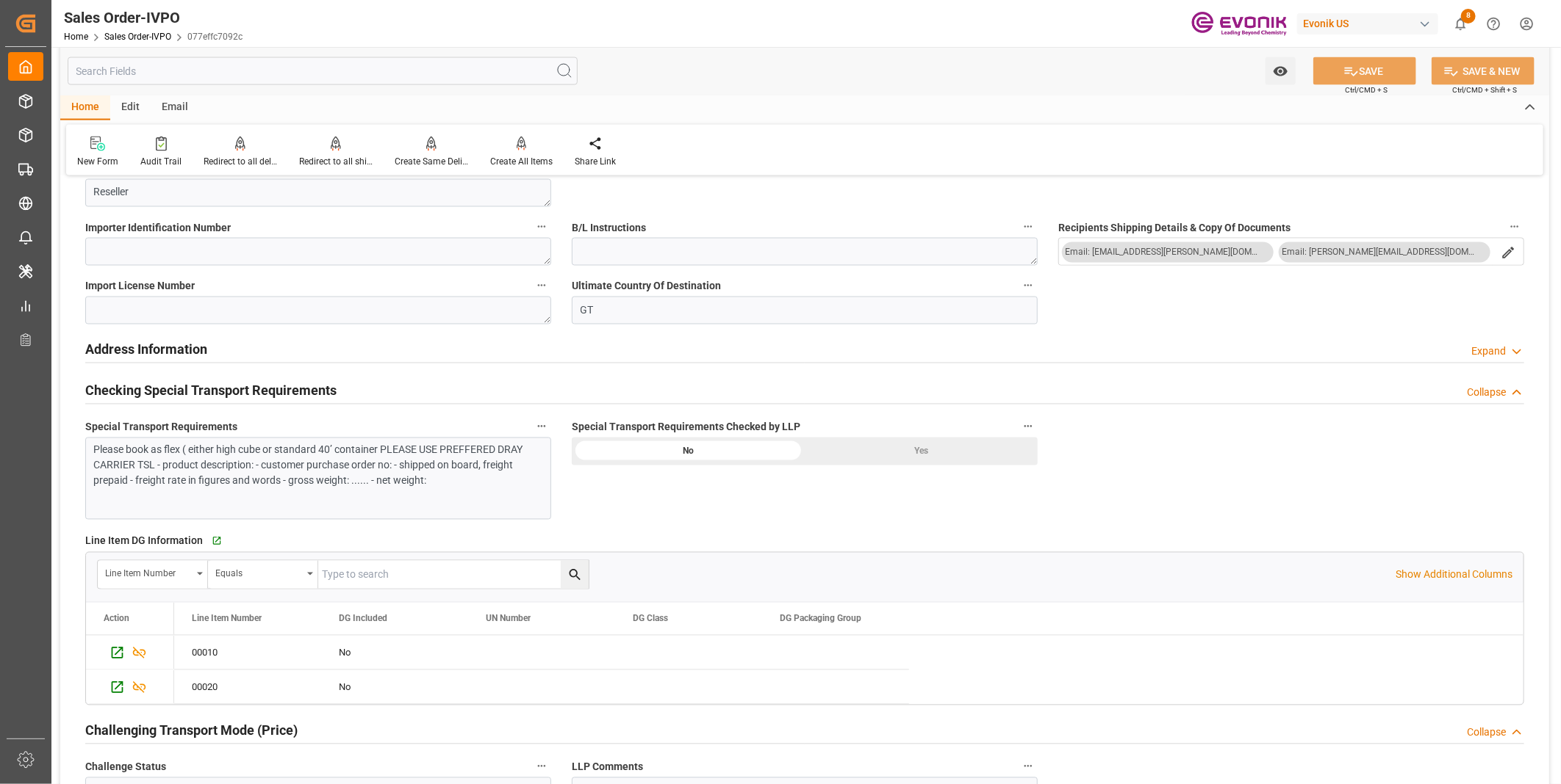
click at [908, 32] on div "Sales Order-IVPO Home Sales Order-IVPO 077effc7092c Evonik US 8 Notifications O…" at bounding box center [800, 23] width 1520 height 47
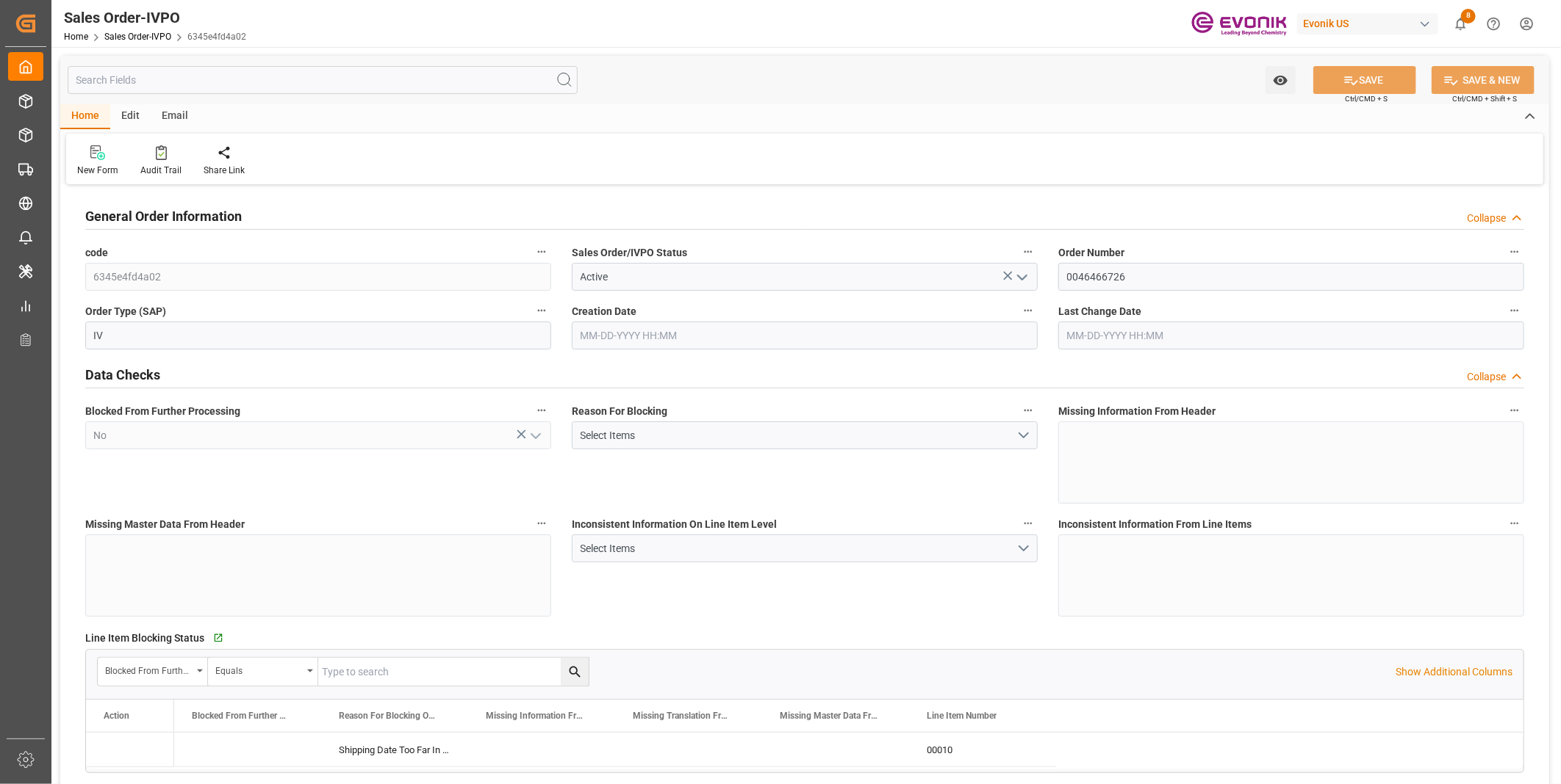
type input "INNSA"
type input "0"
type input "1"
type input "800.968"
type input "08-07-2025 19:38"
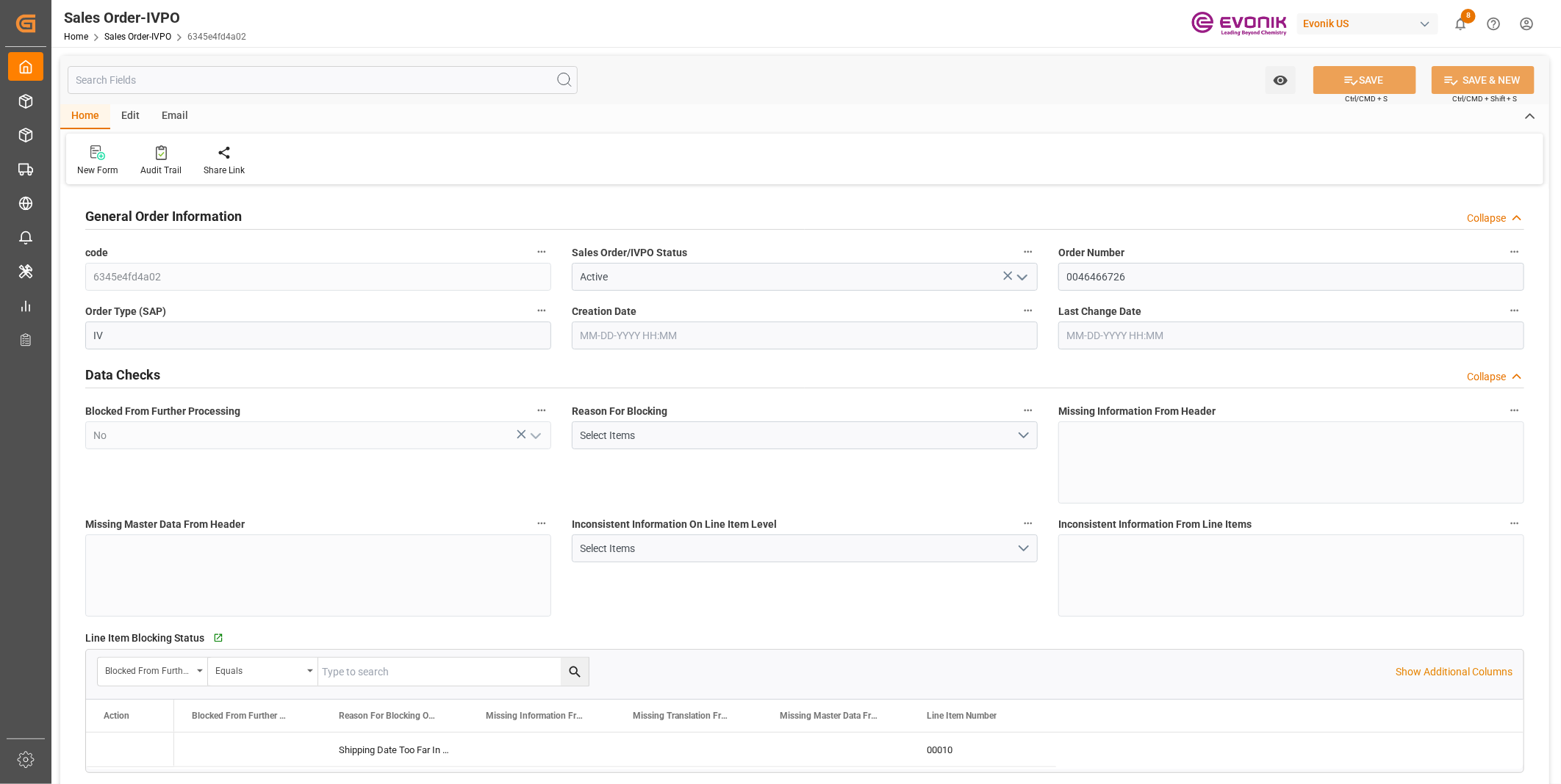
type input "08-12-2025 19:04"
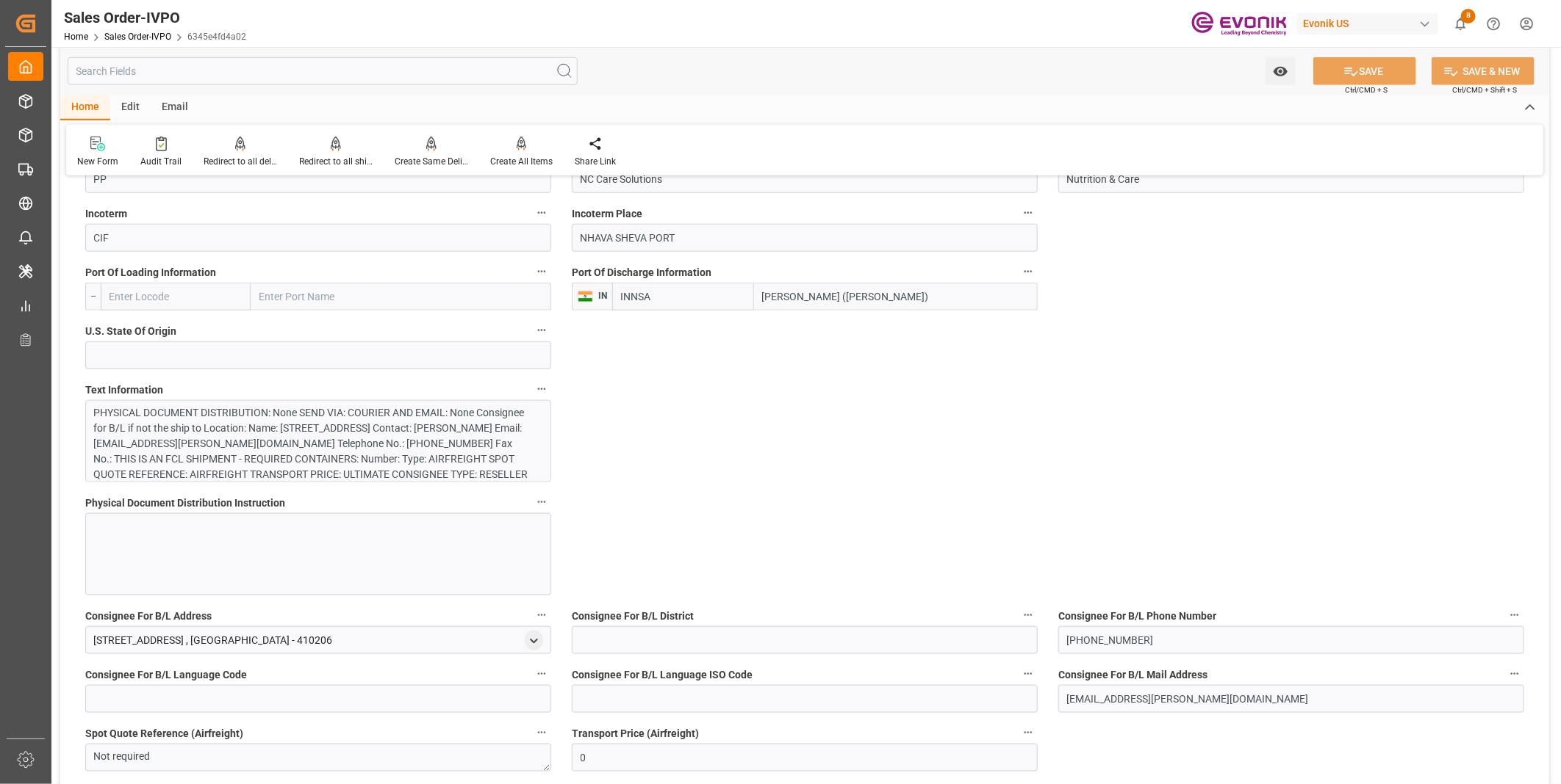
scroll to position [1060, 0]
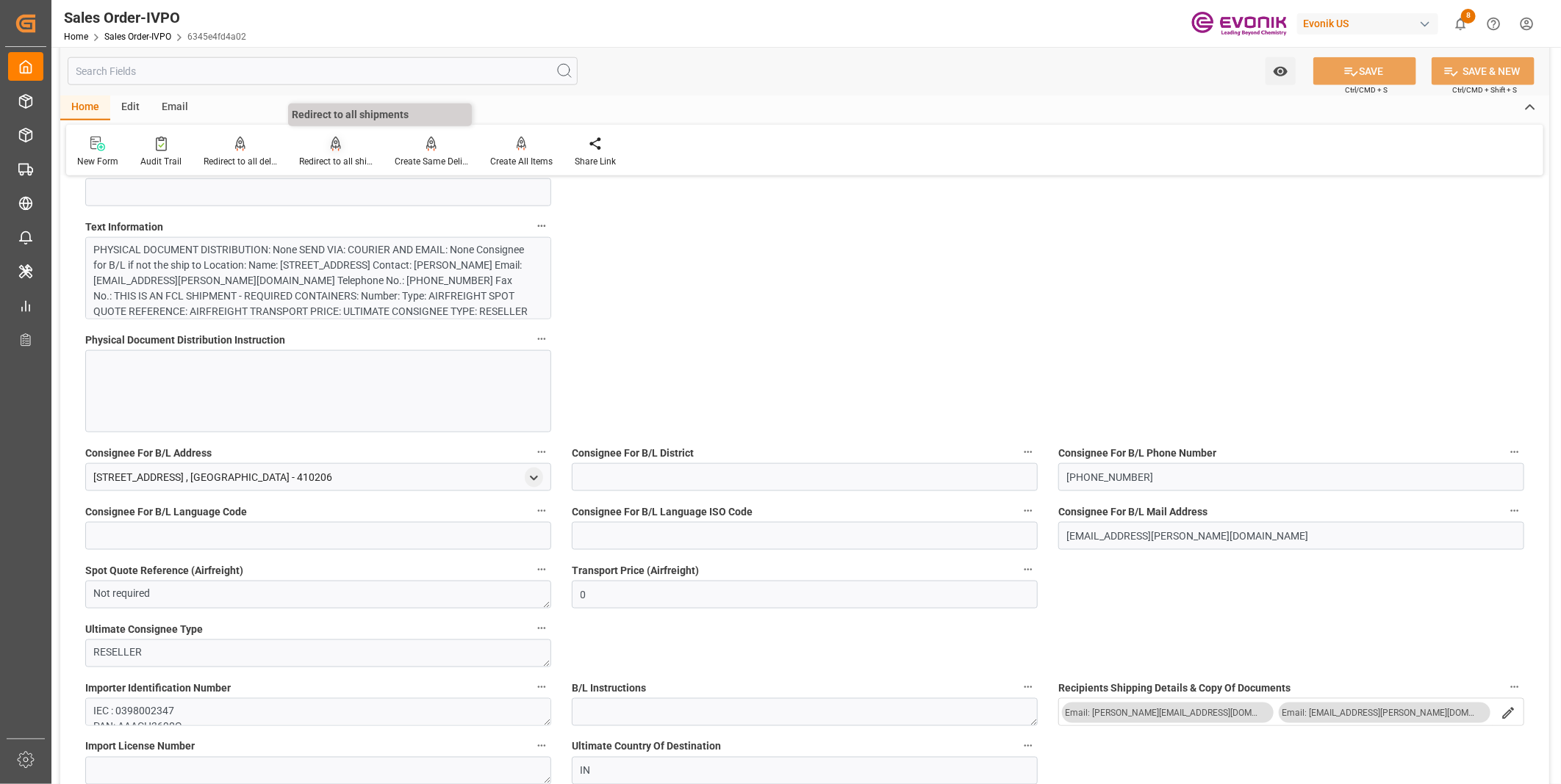
click at [327, 156] on div "Redirect to all shipments" at bounding box center [336, 162] width 74 height 13
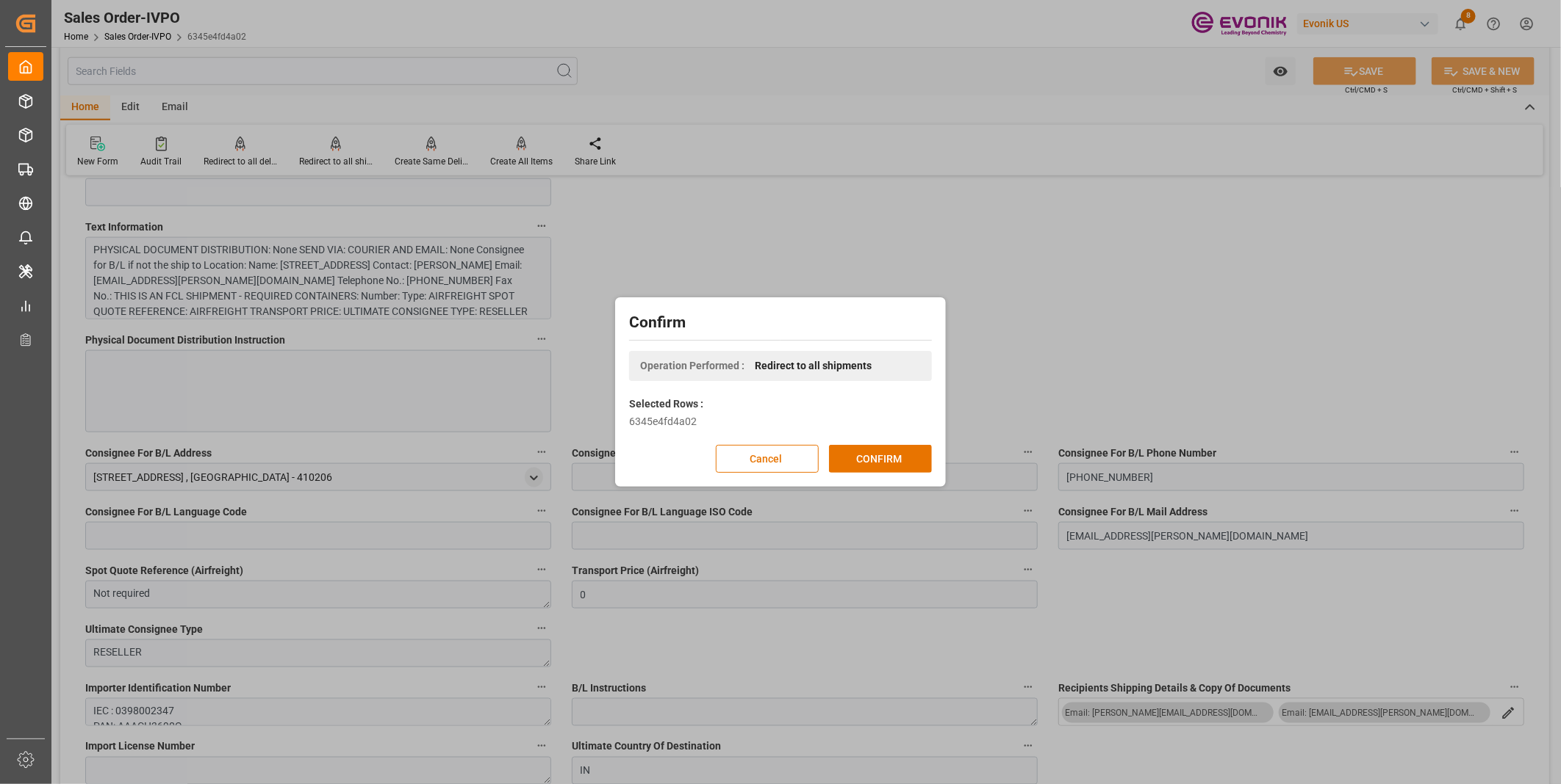
click at [779, 262] on div "Confirm Operation Performed : Redirect to all shipments Selected Rows : 6345e4f…" at bounding box center [780, 392] width 1561 height 784
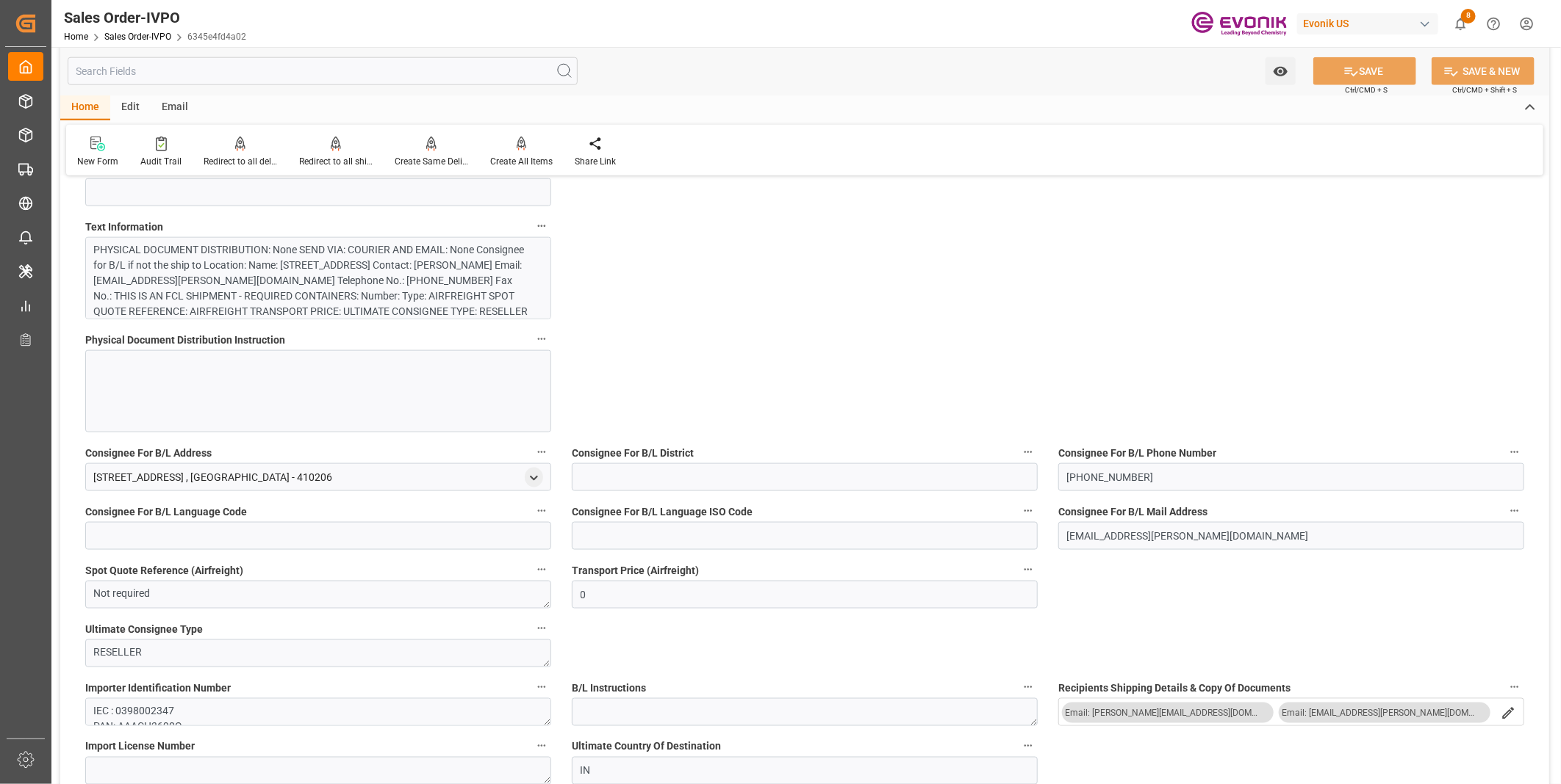
click at [366, 281] on div "PHYSICAL DOCUMENT DISTRIBUTION: None SEND VIA: COURIER AND EMAIL: None Consigne…" at bounding box center [312, 312] width 436 height 139
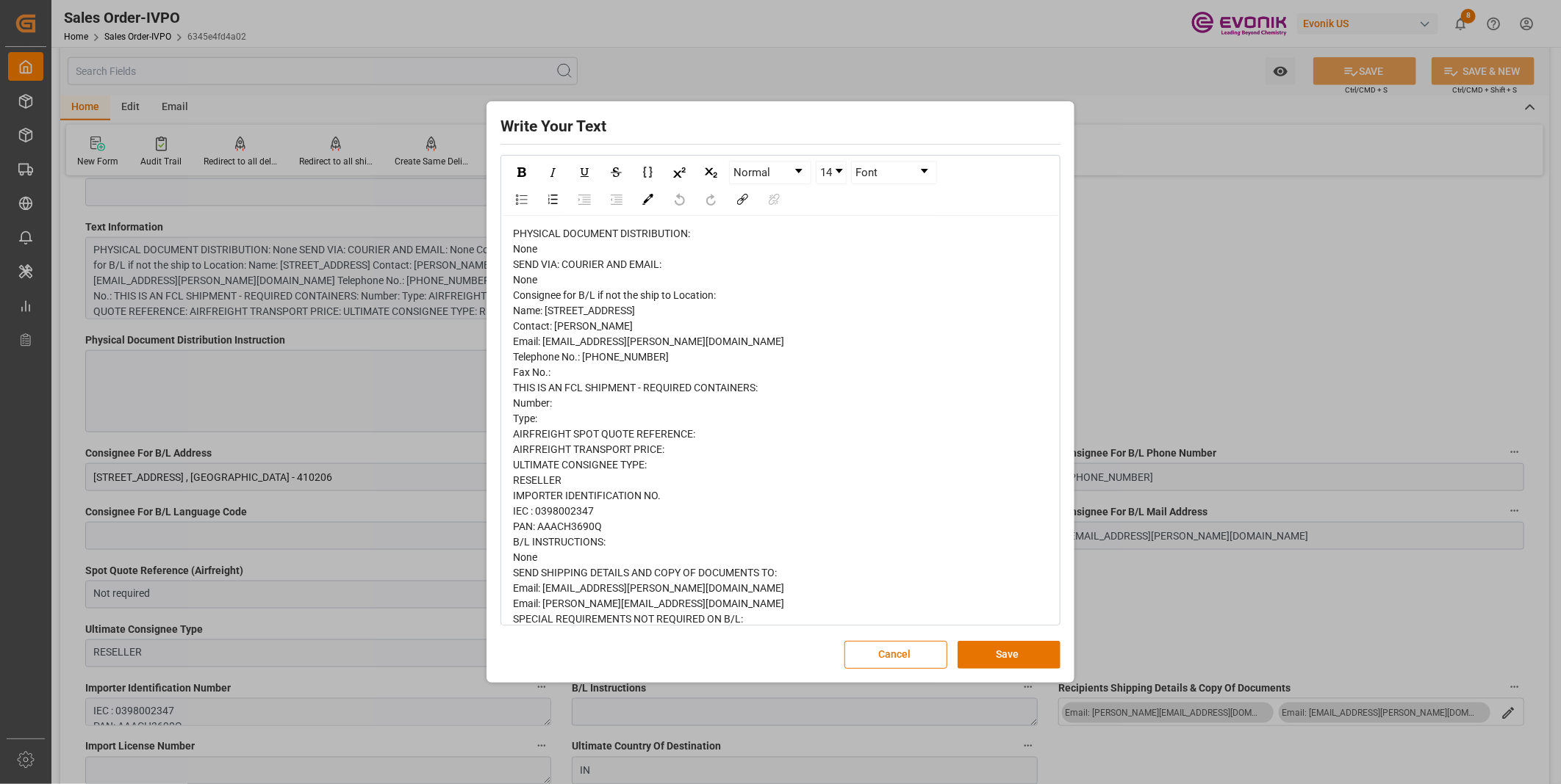
scroll to position [106, 0]
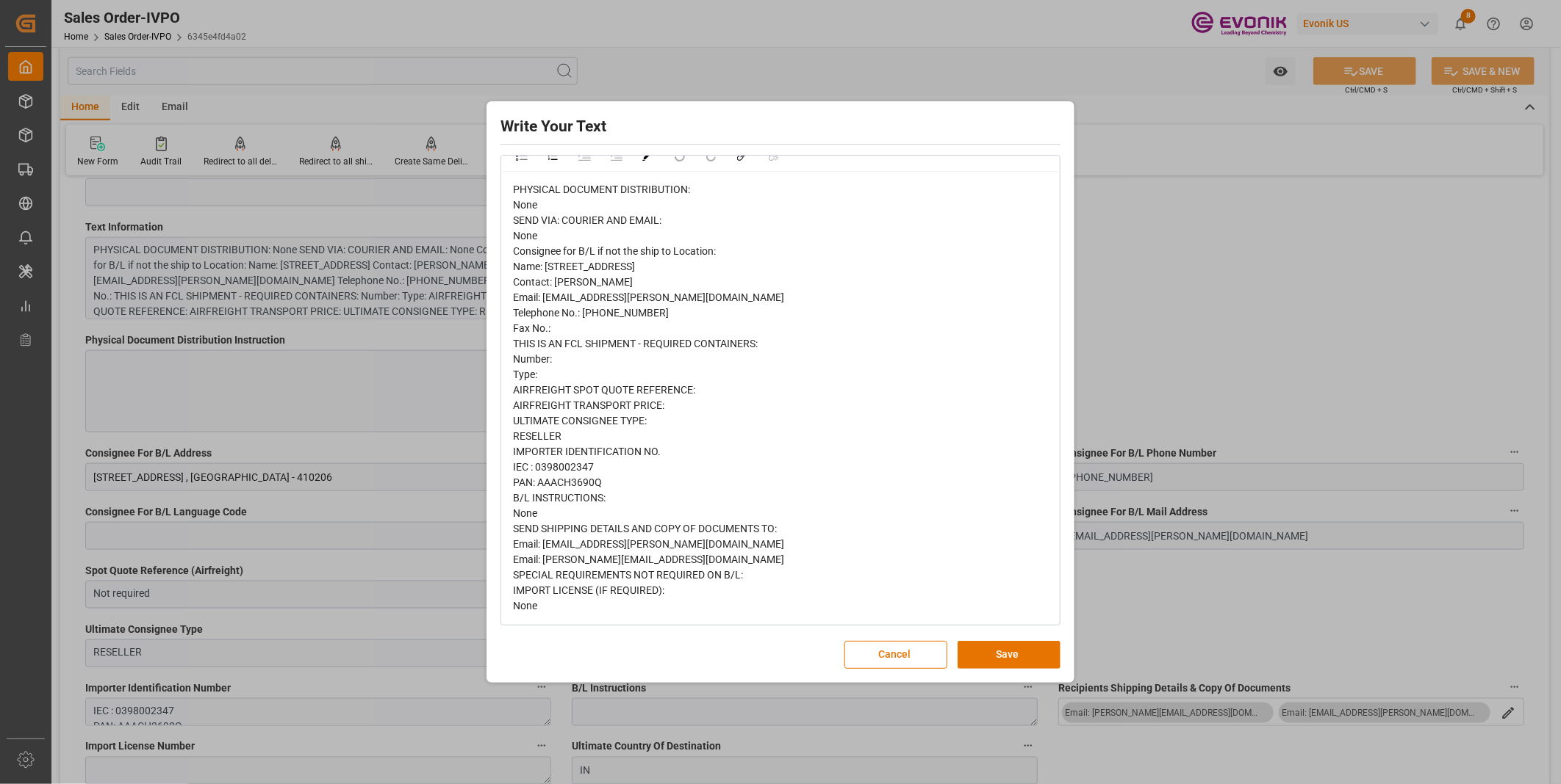
drag, startPoint x: 1281, startPoint y: 262, endPoint x: 1252, endPoint y: 265, distance: 29.2
click at [1280, 270] on div "Write Your Text Normal 14 Font PHYSICAL DOCUMENT DISTRIBUTION: None SEND VIA: C…" at bounding box center [780, 392] width 1561 height 784
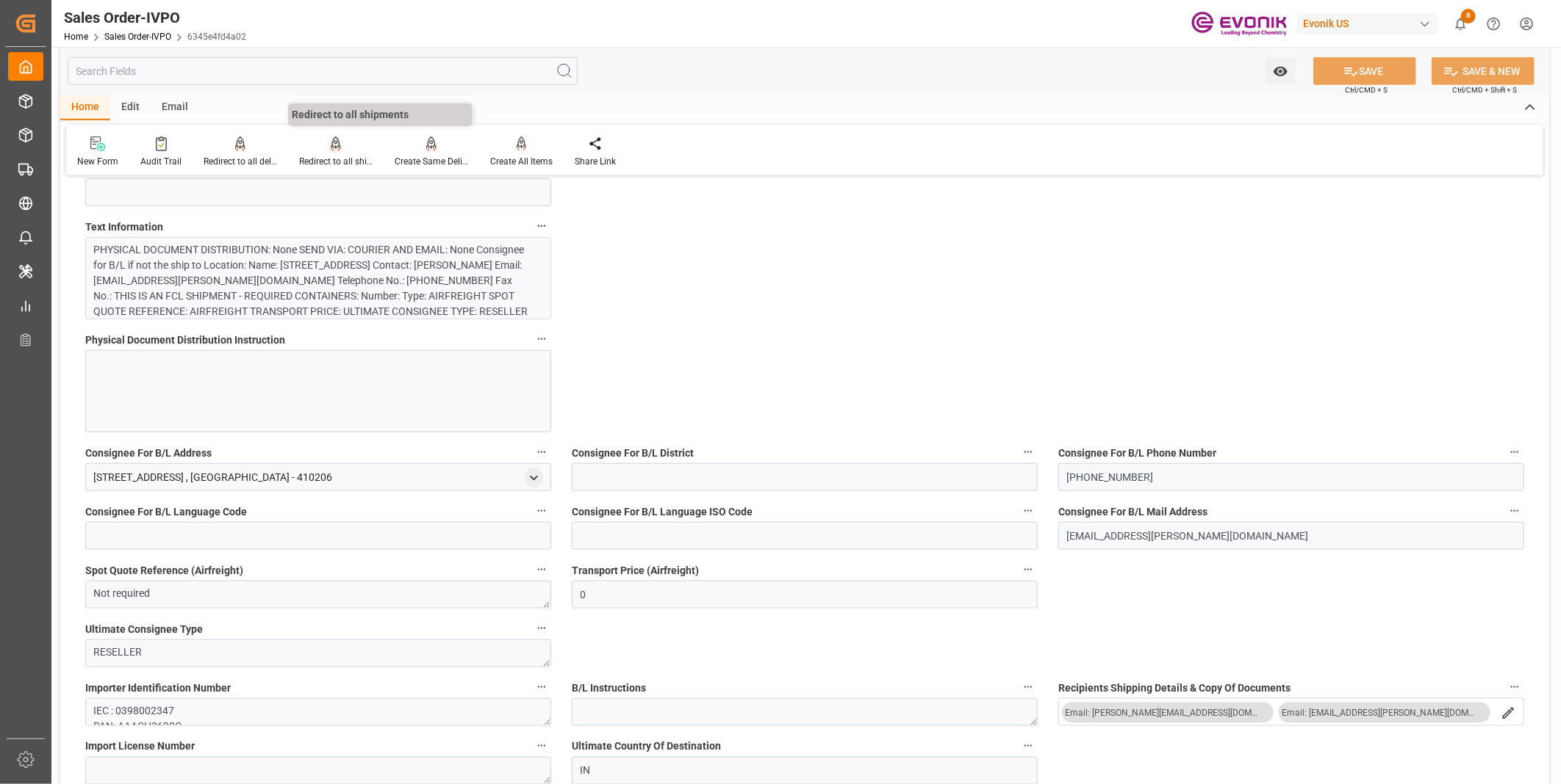
click at [329, 155] on div "Redirect to all shipments" at bounding box center [336, 162] width 74 height 13
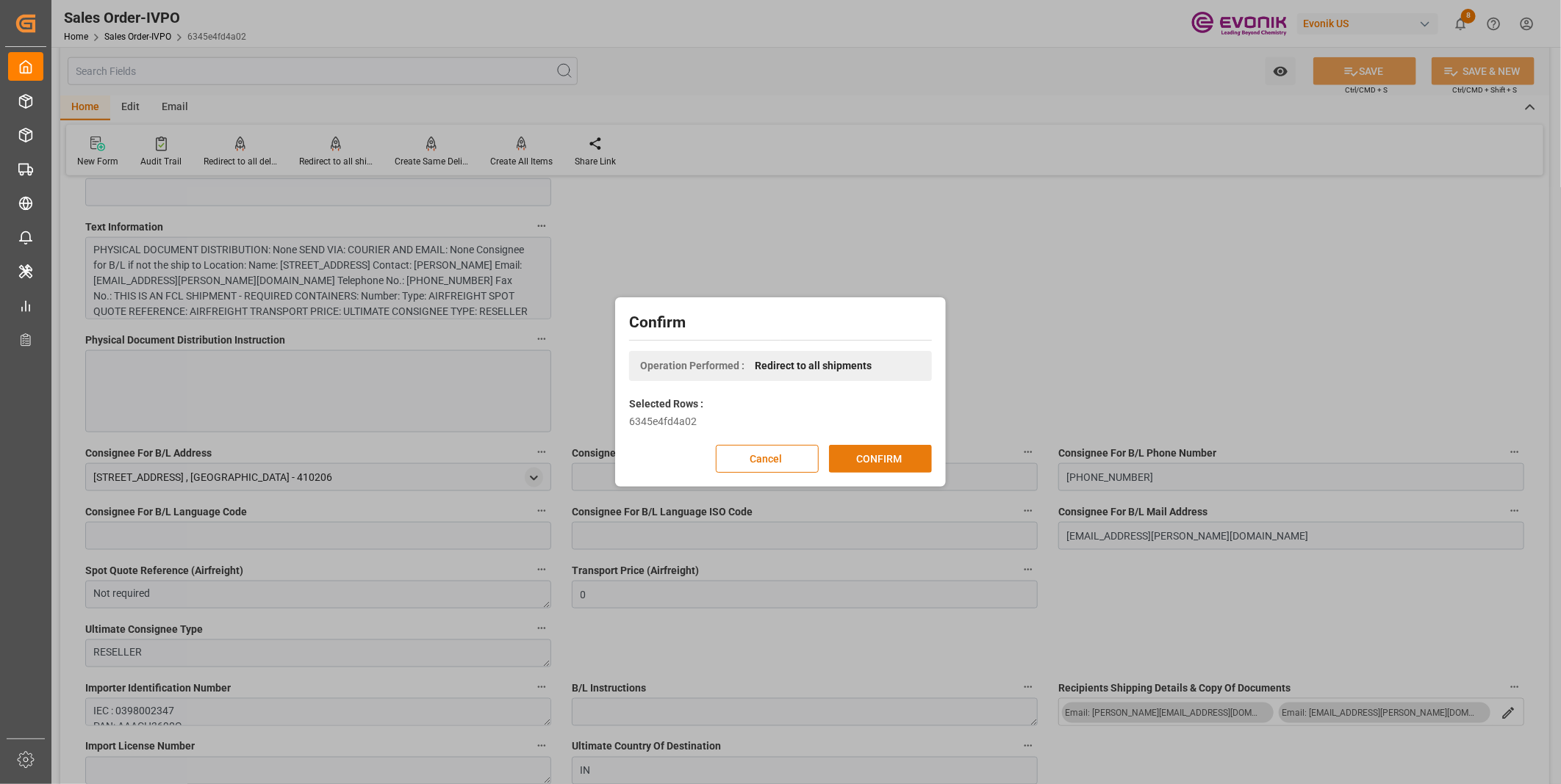
click at [845, 461] on button "CONFIRM" at bounding box center [880, 458] width 103 height 28
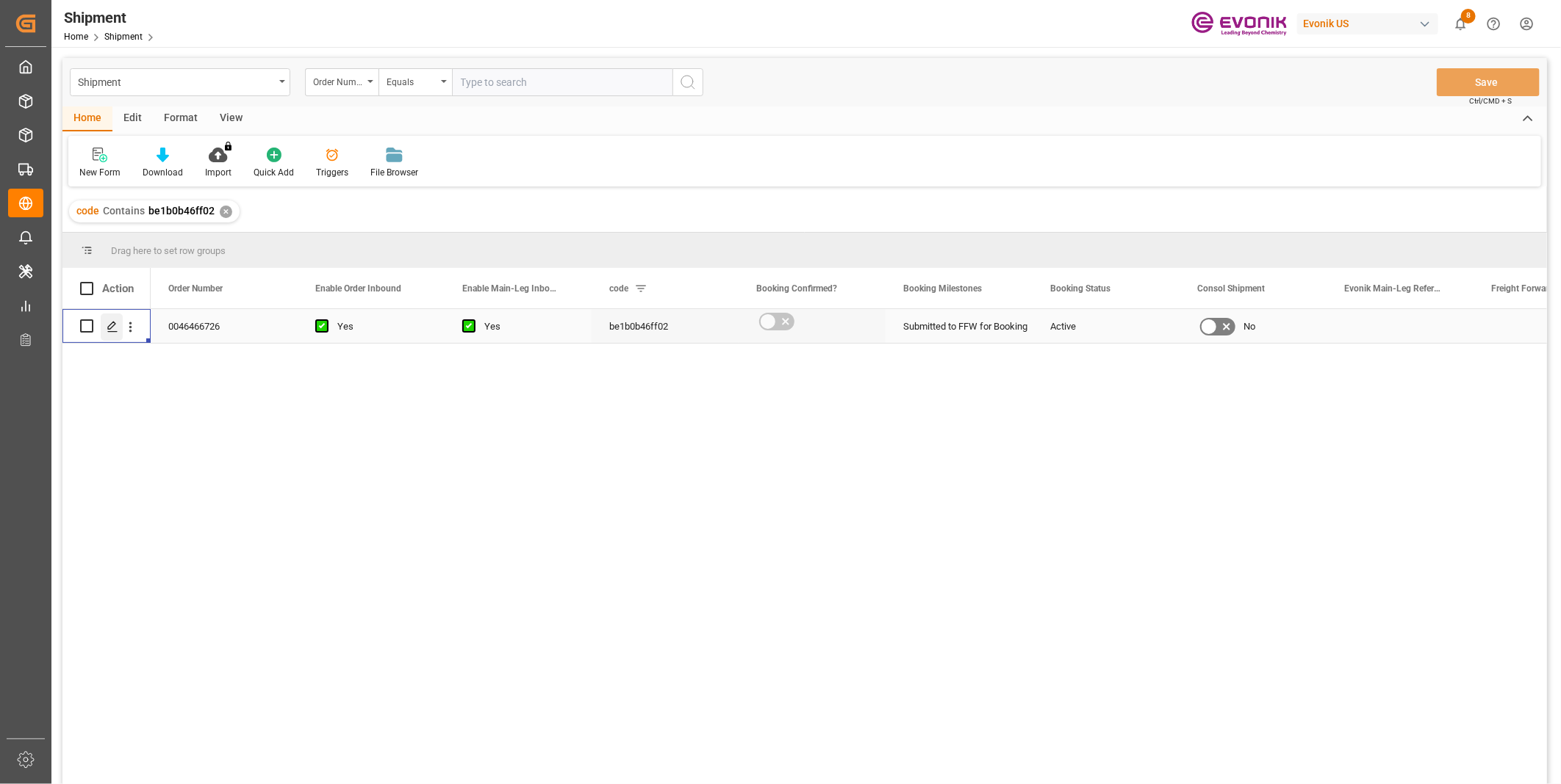
click at [113, 327] on icon "Press SPACE to select this row." at bounding box center [112, 326] width 12 height 12
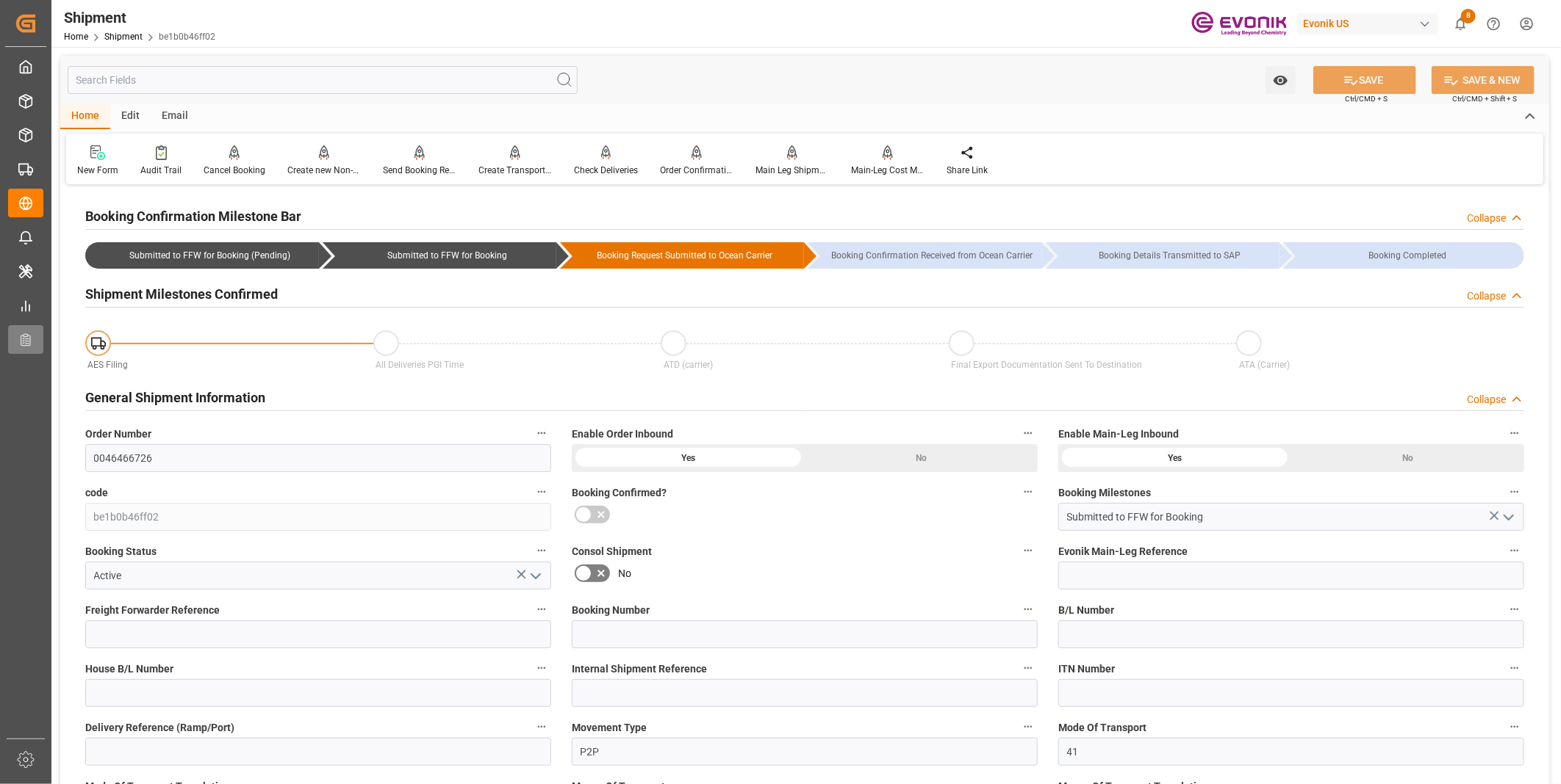
type input "09-19-2025 19:15"
type input "11-01-2025 19:00"
type input "09-03-2025 19:15"
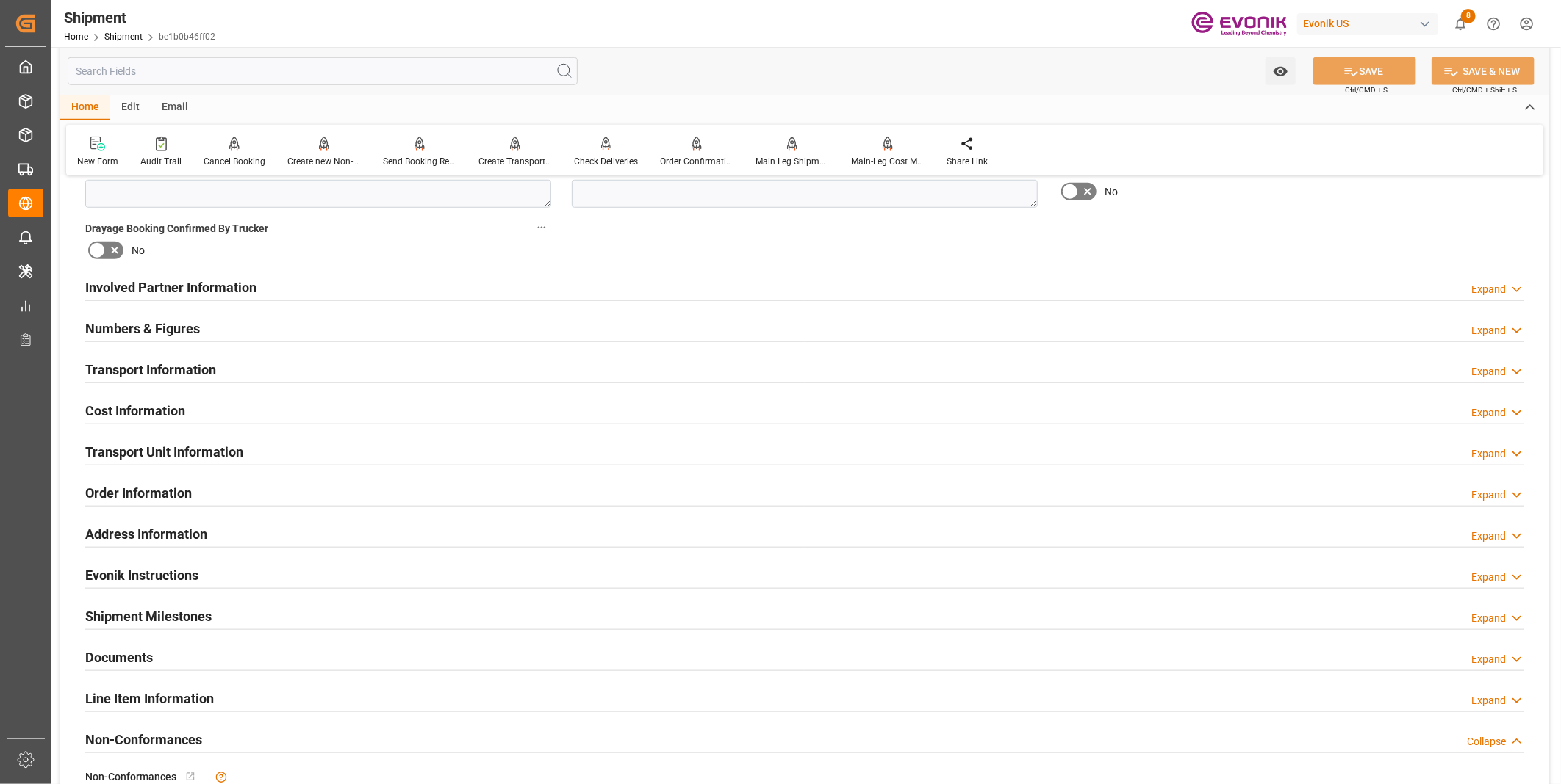
scroll to position [898, 0]
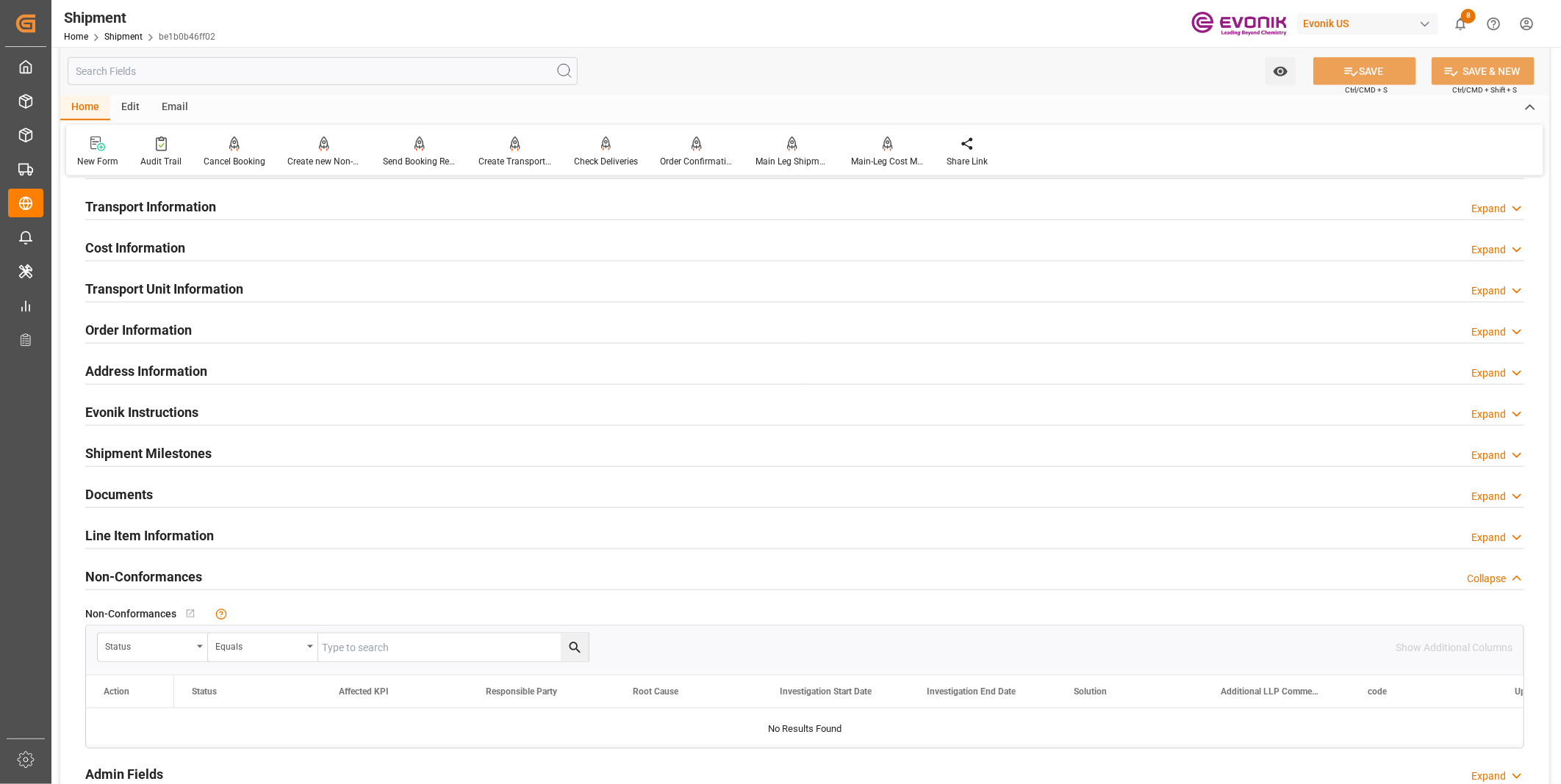
click at [296, 287] on div "Transport Unit Information Expand" at bounding box center [805, 288] width 1439 height 28
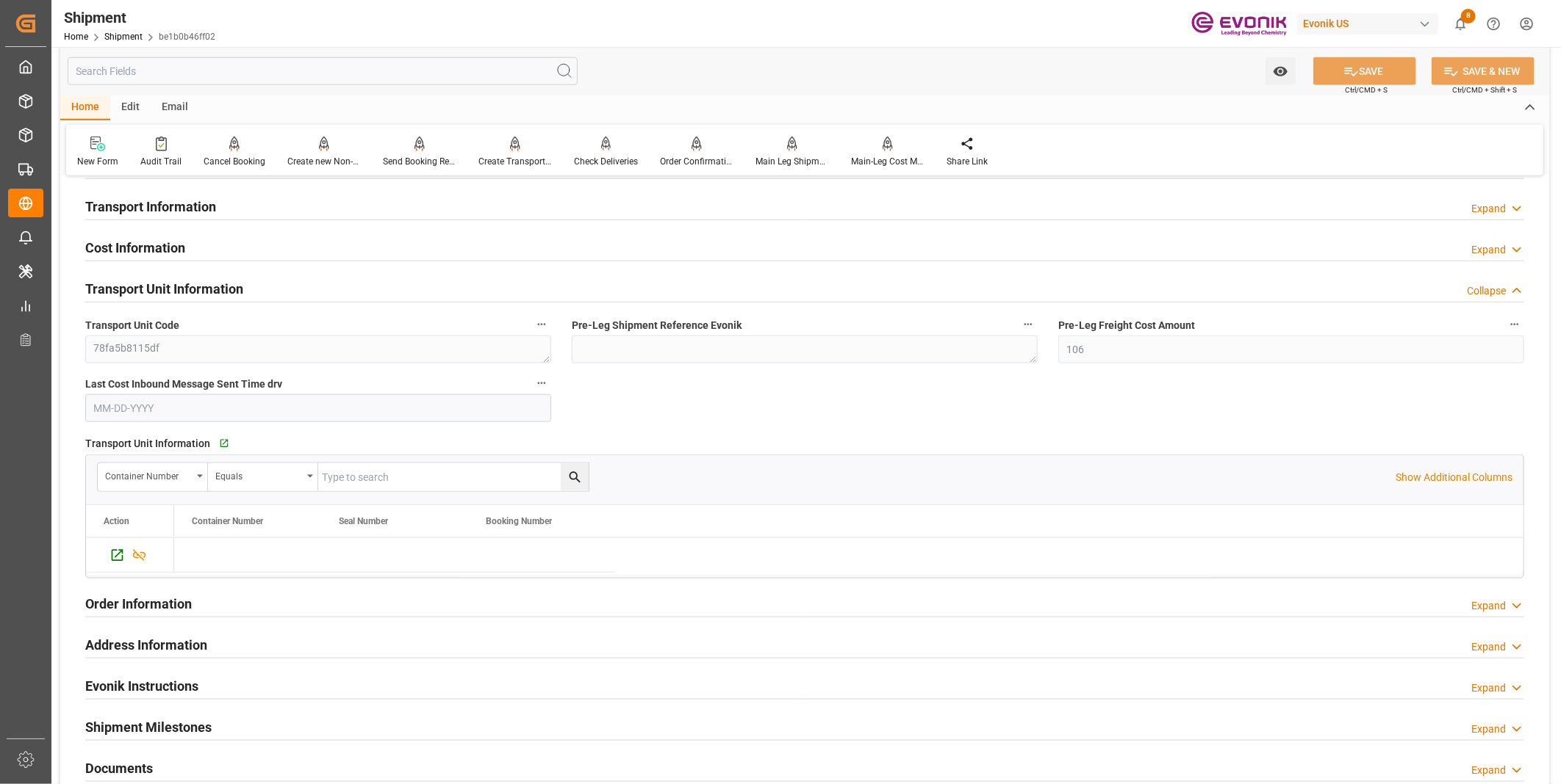
scroll to position [734, 0]
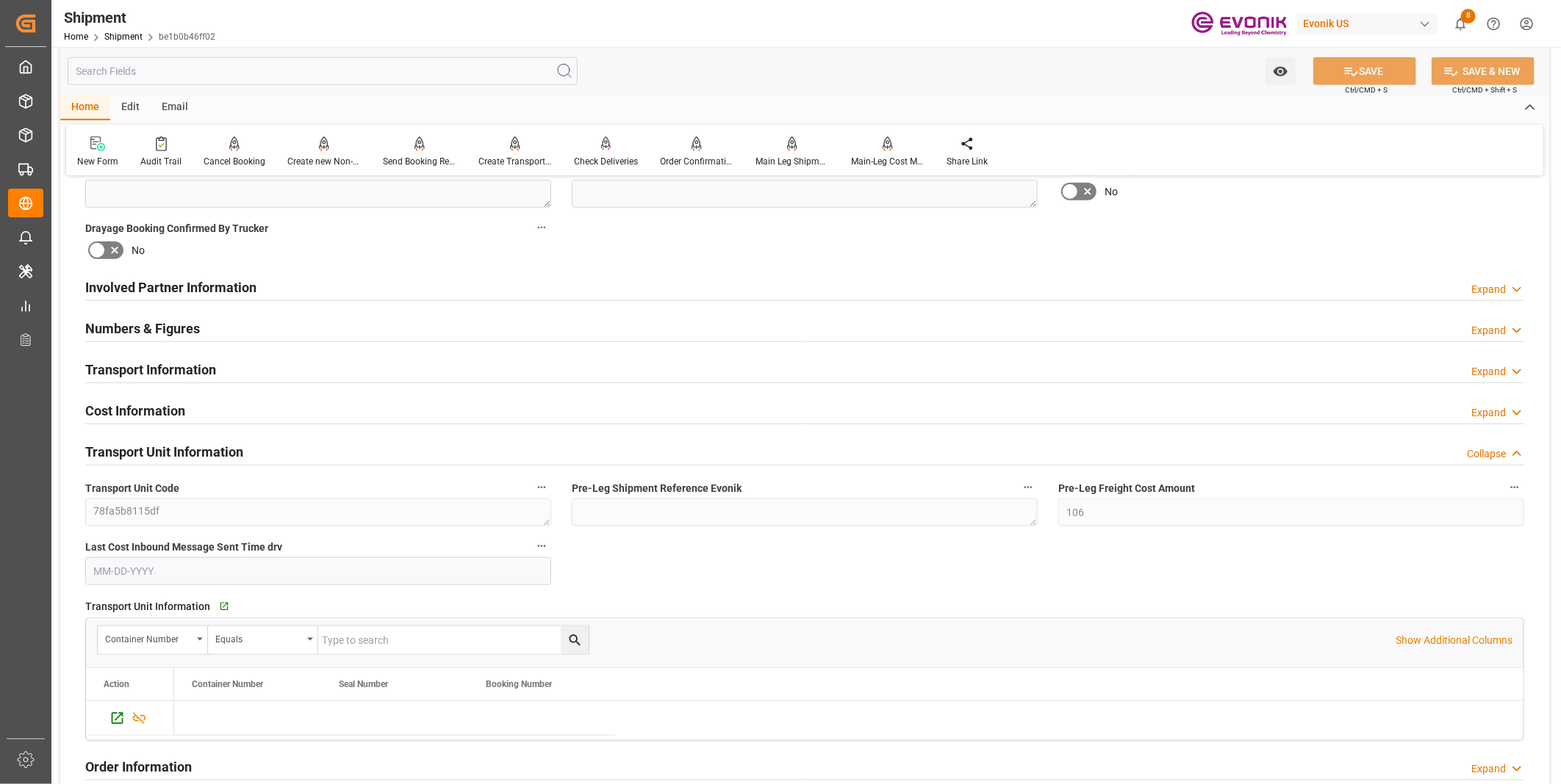
click at [325, 369] on div "Transport Information Expand" at bounding box center [805, 368] width 1439 height 28
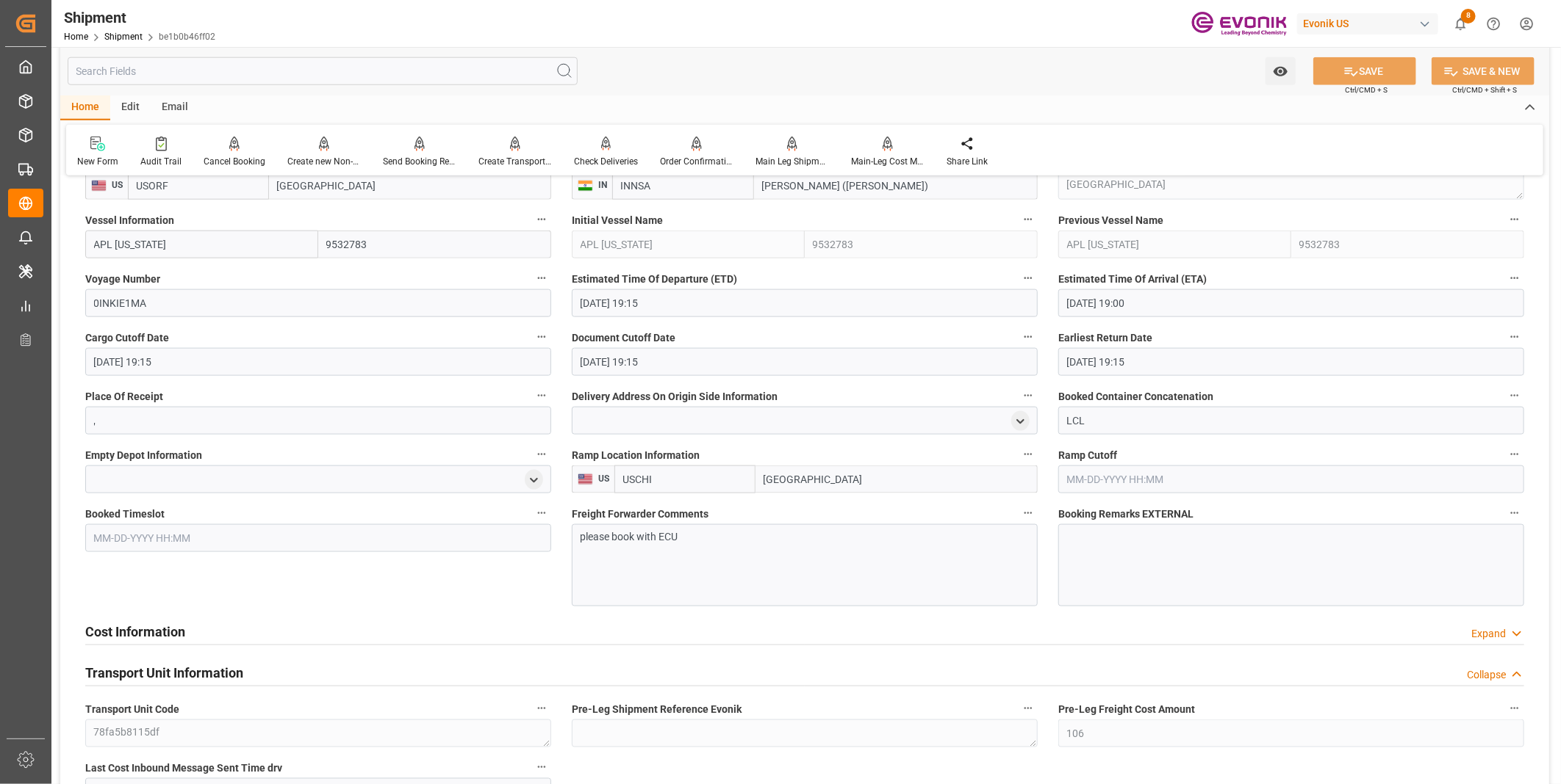
scroll to position [1142, 0]
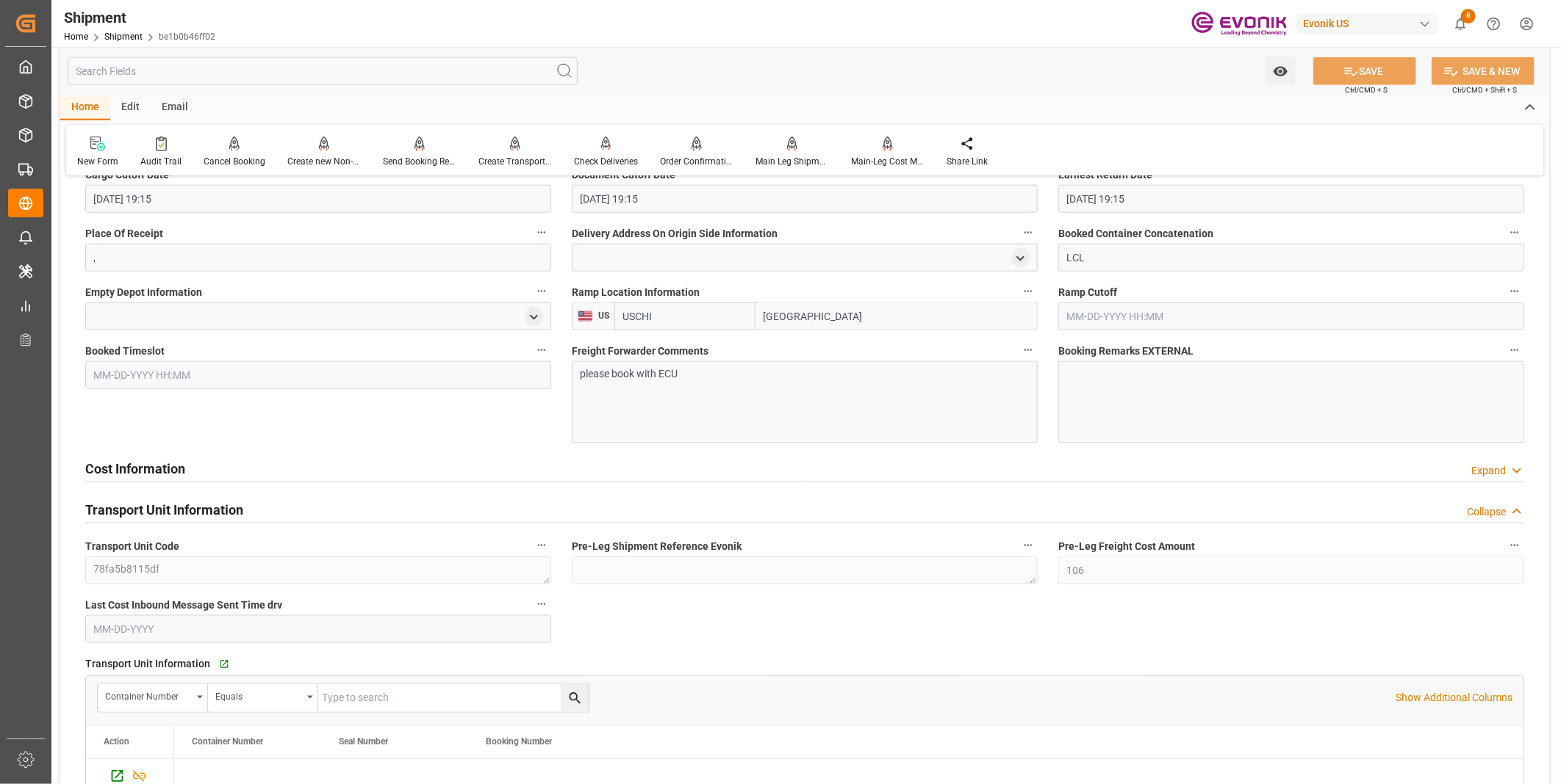
click at [697, 416] on div "please book with ECU" at bounding box center [805, 402] width 466 height 83
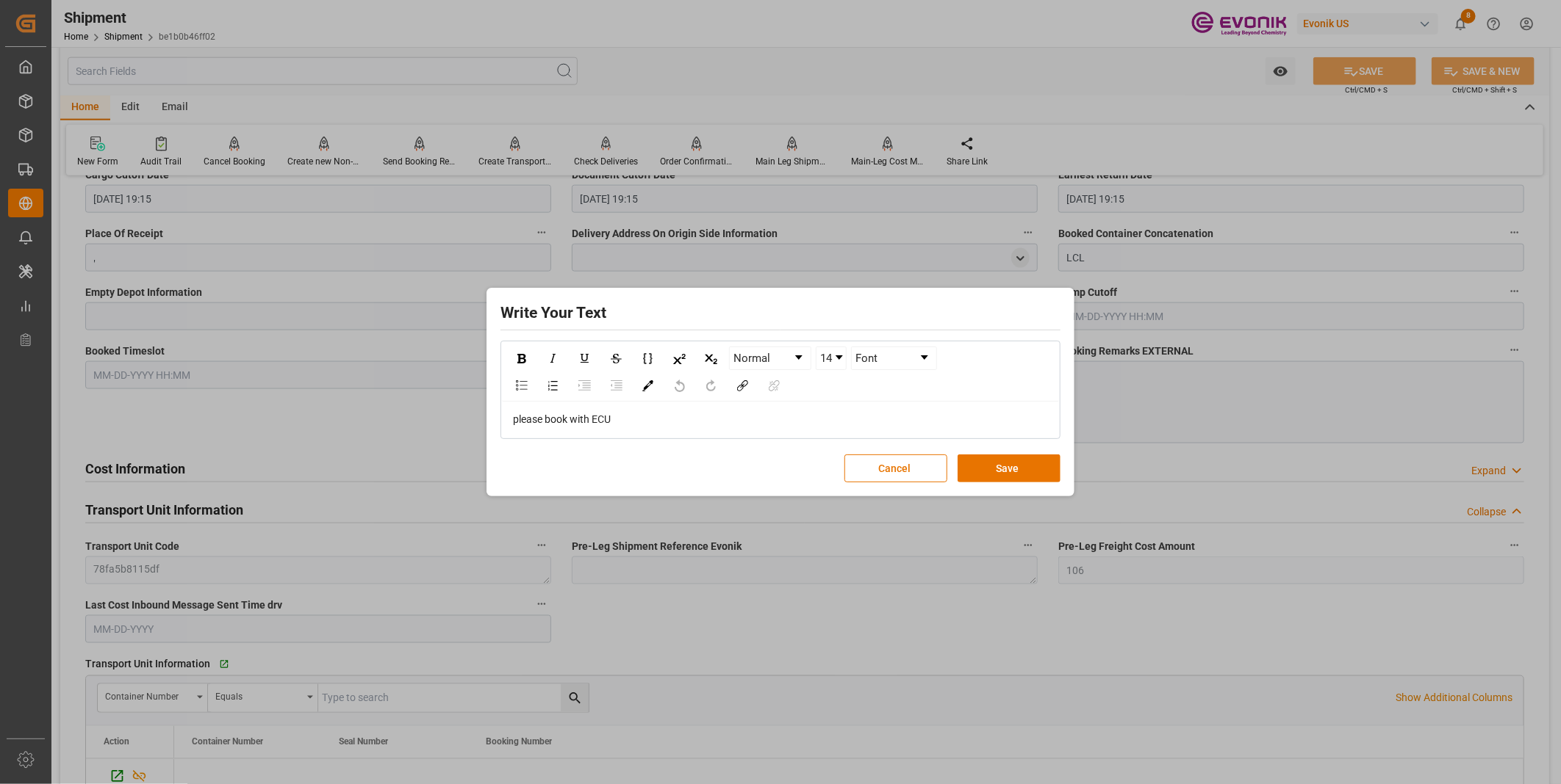
click at [702, 417] on div "please book with ECU" at bounding box center [780, 419] width 536 height 15
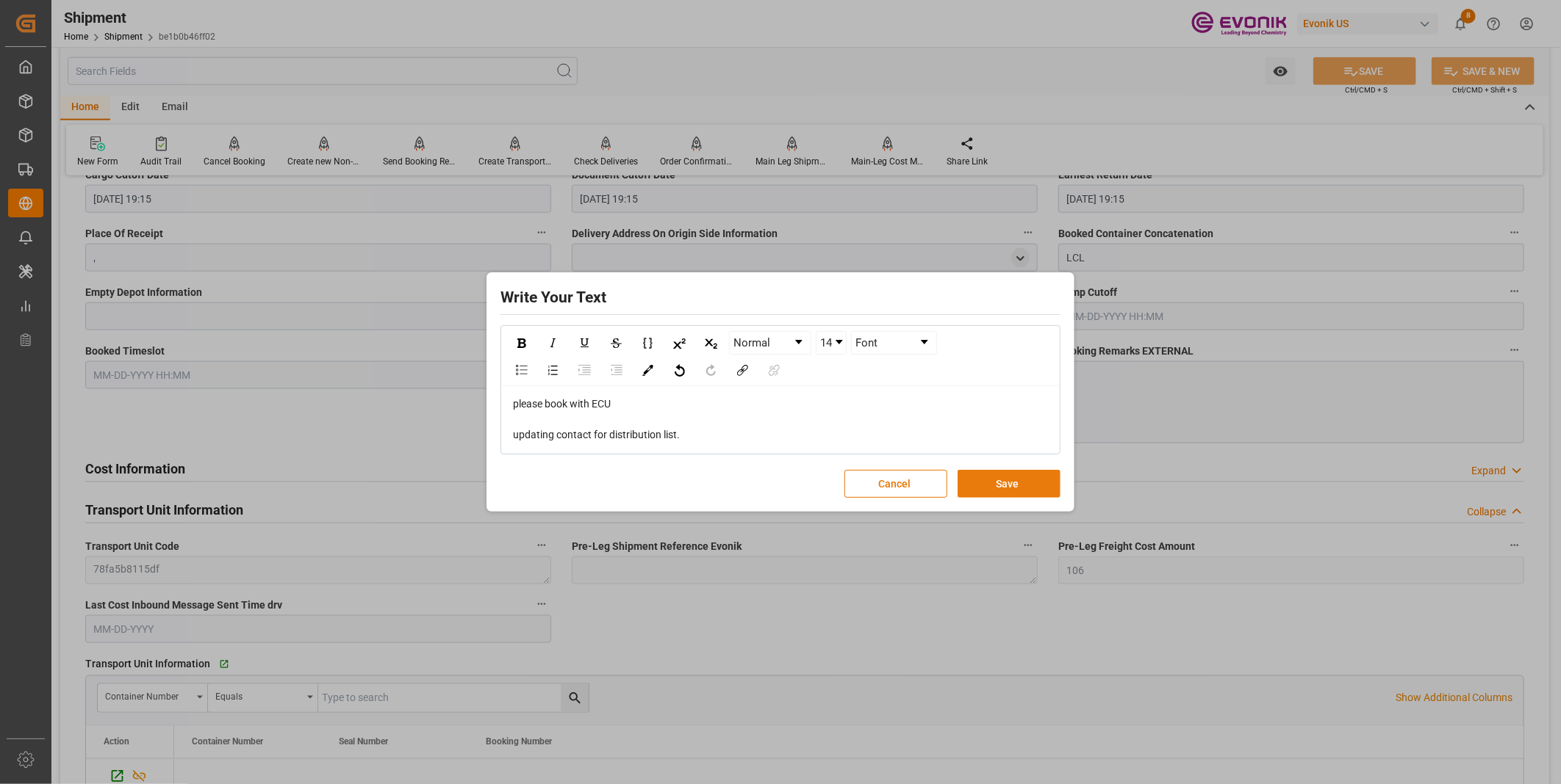
click at [996, 490] on button "Save" at bounding box center [1009, 483] width 103 height 28
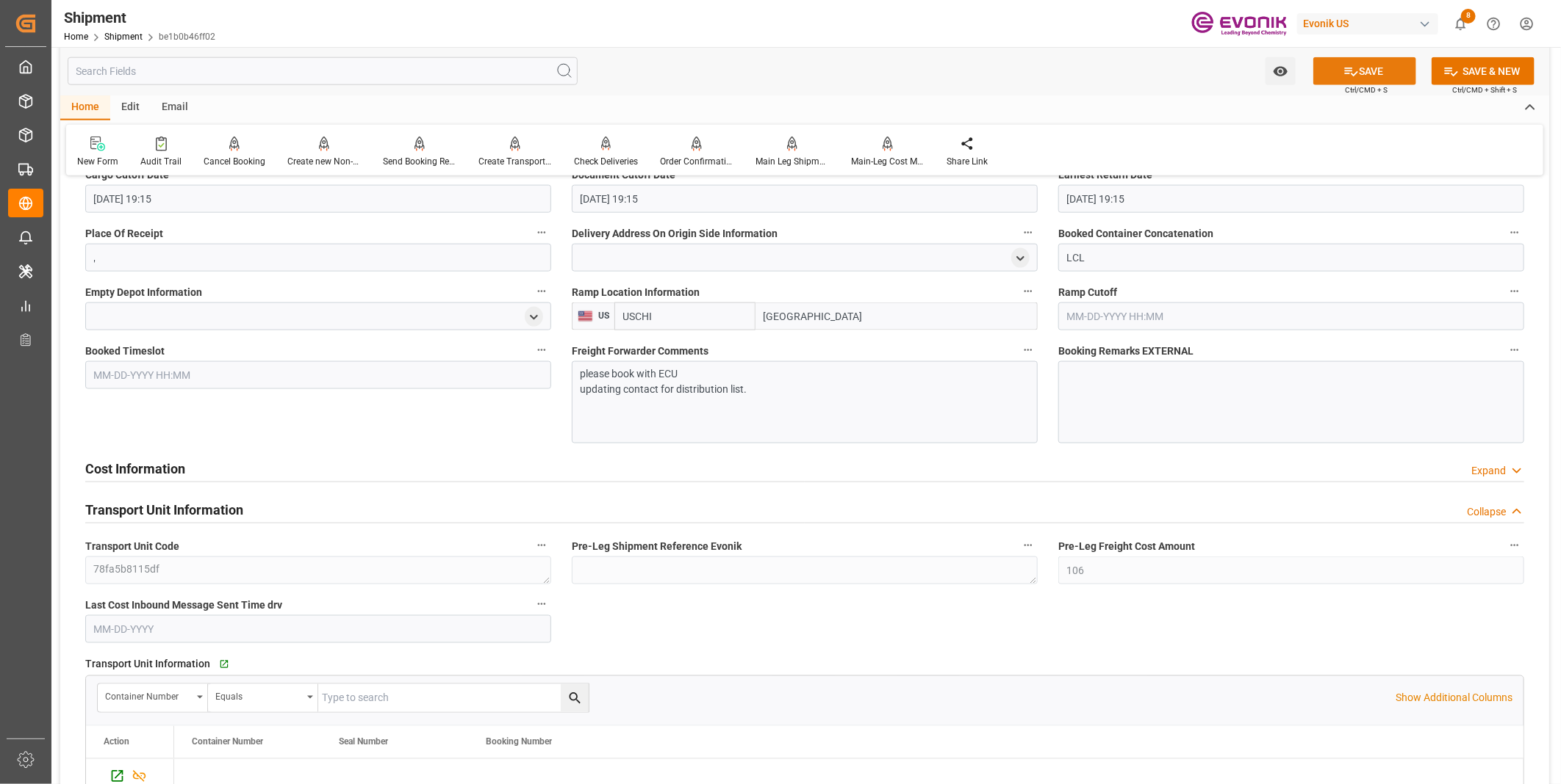
click at [1369, 75] on button "SAVE" at bounding box center [1365, 71] width 103 height 28
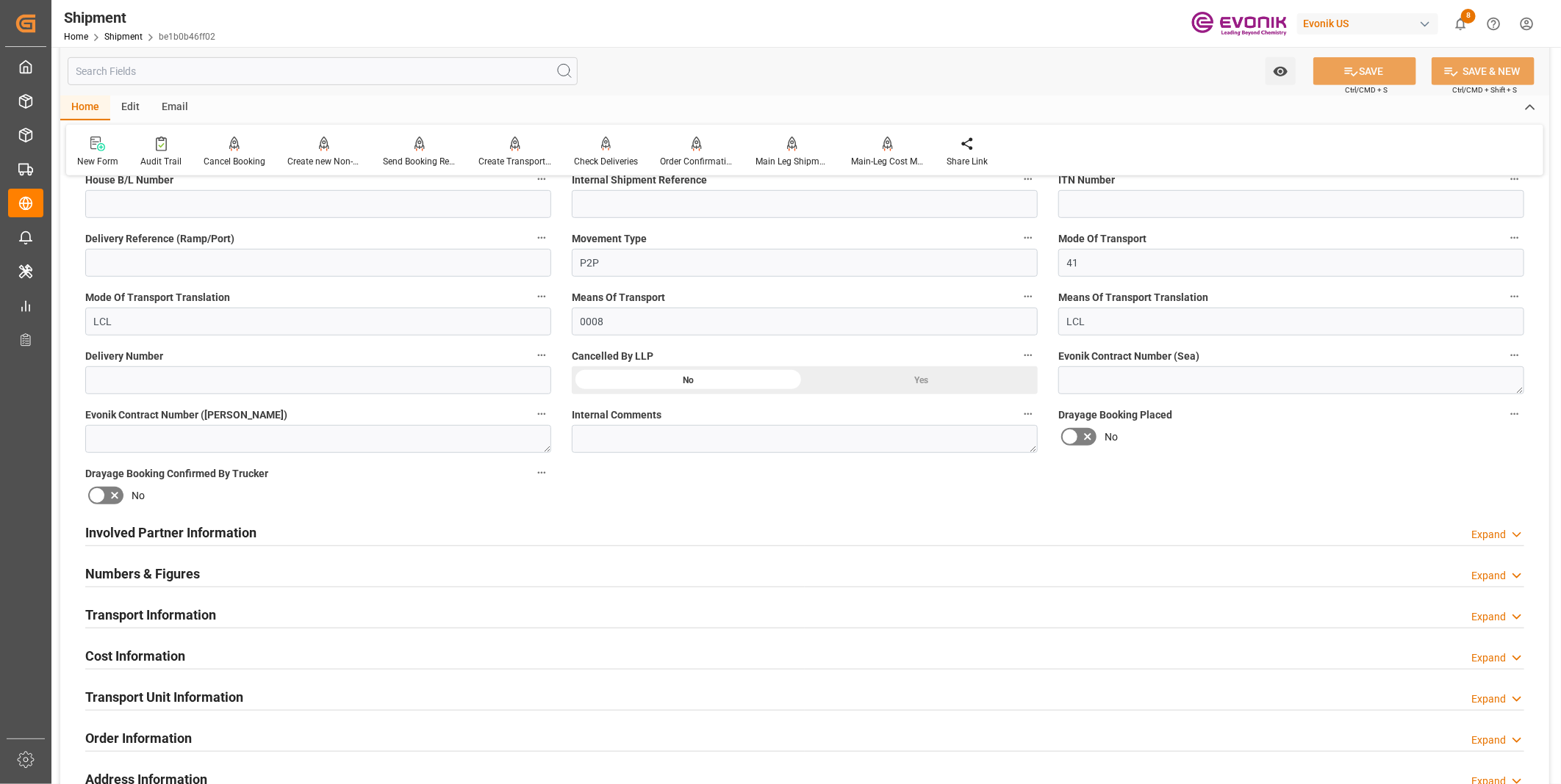
scroll to position [571, 0]
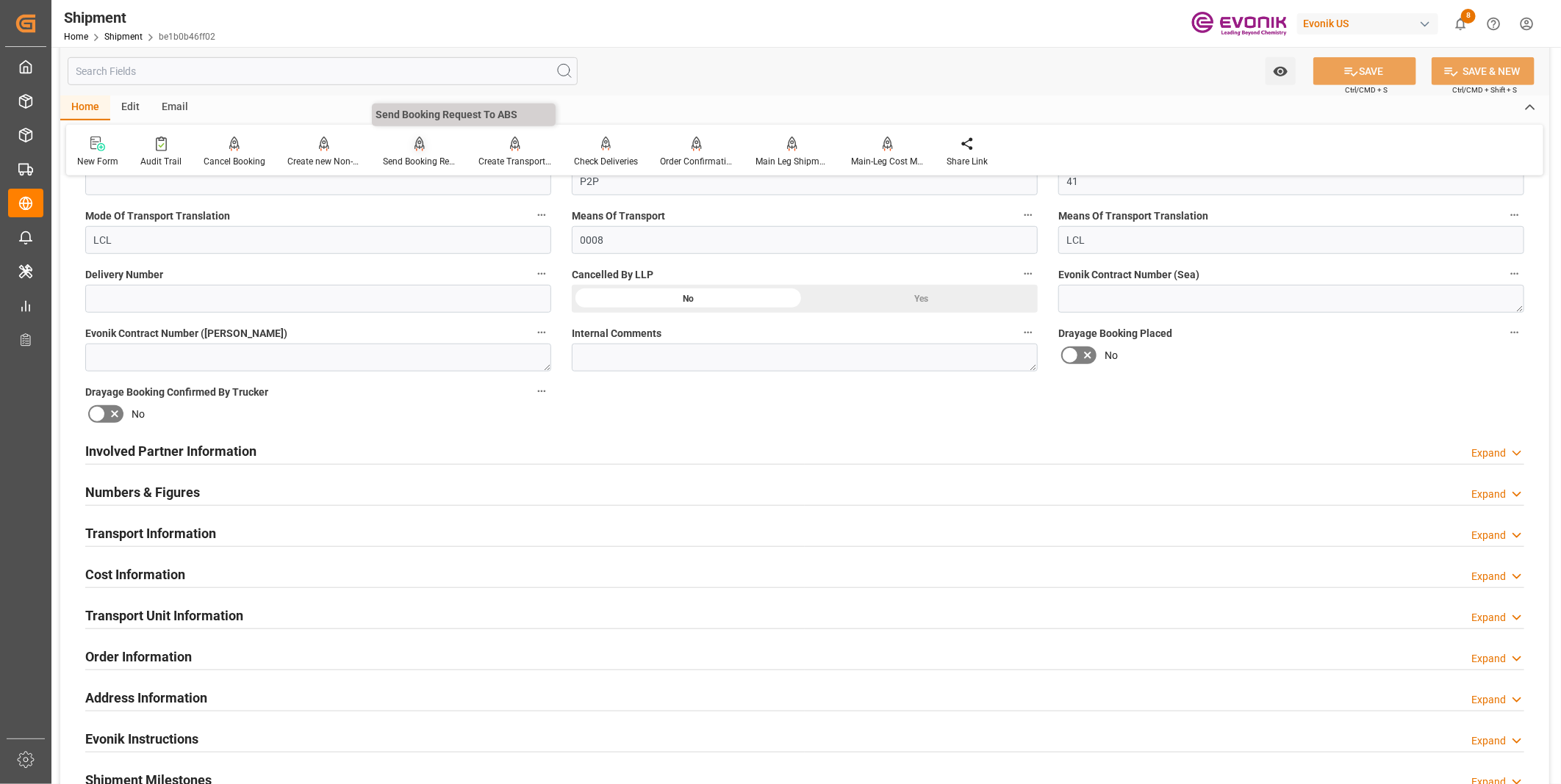
click at [409, 152] on div "Send Booking Request To ABS" at bounding box center [420, 152] width 96 height 32
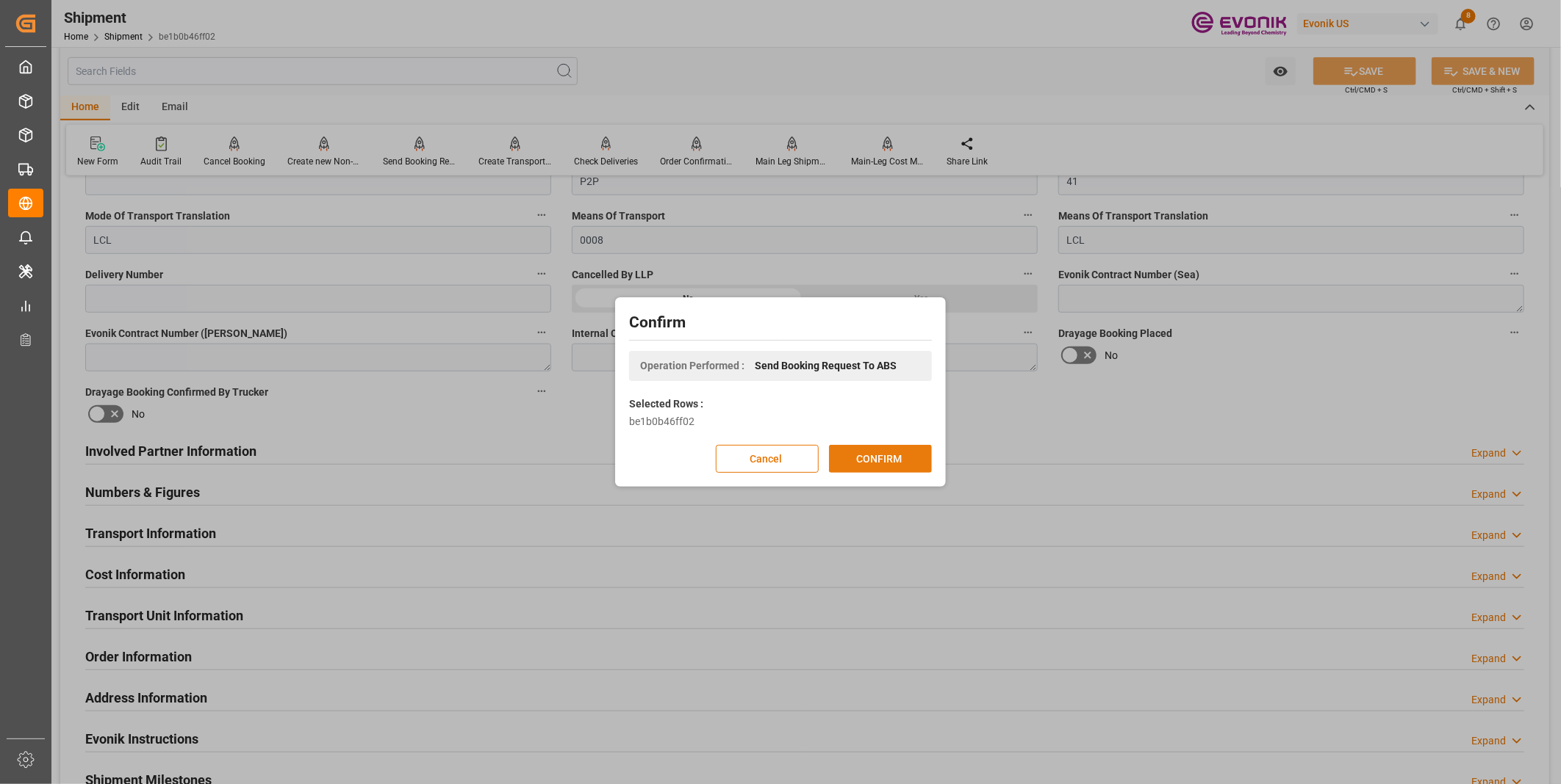
click at [905, 455] on button "CONFIRM" at bounding box center [880, 458] width 103 height 28
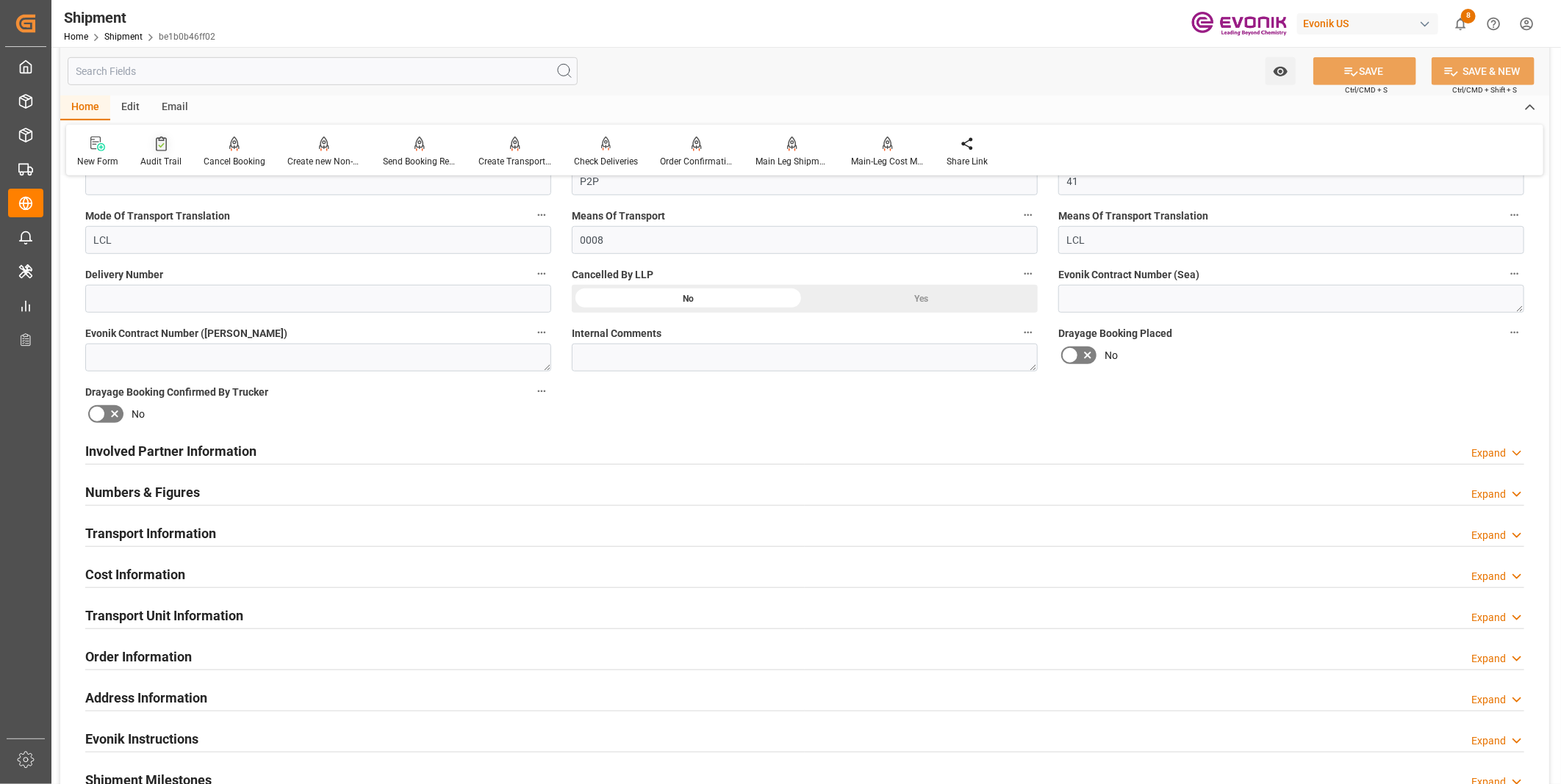
click at [130, 151] on div "Audit Trail" at bounding box center [161, 152] width 63 height 32
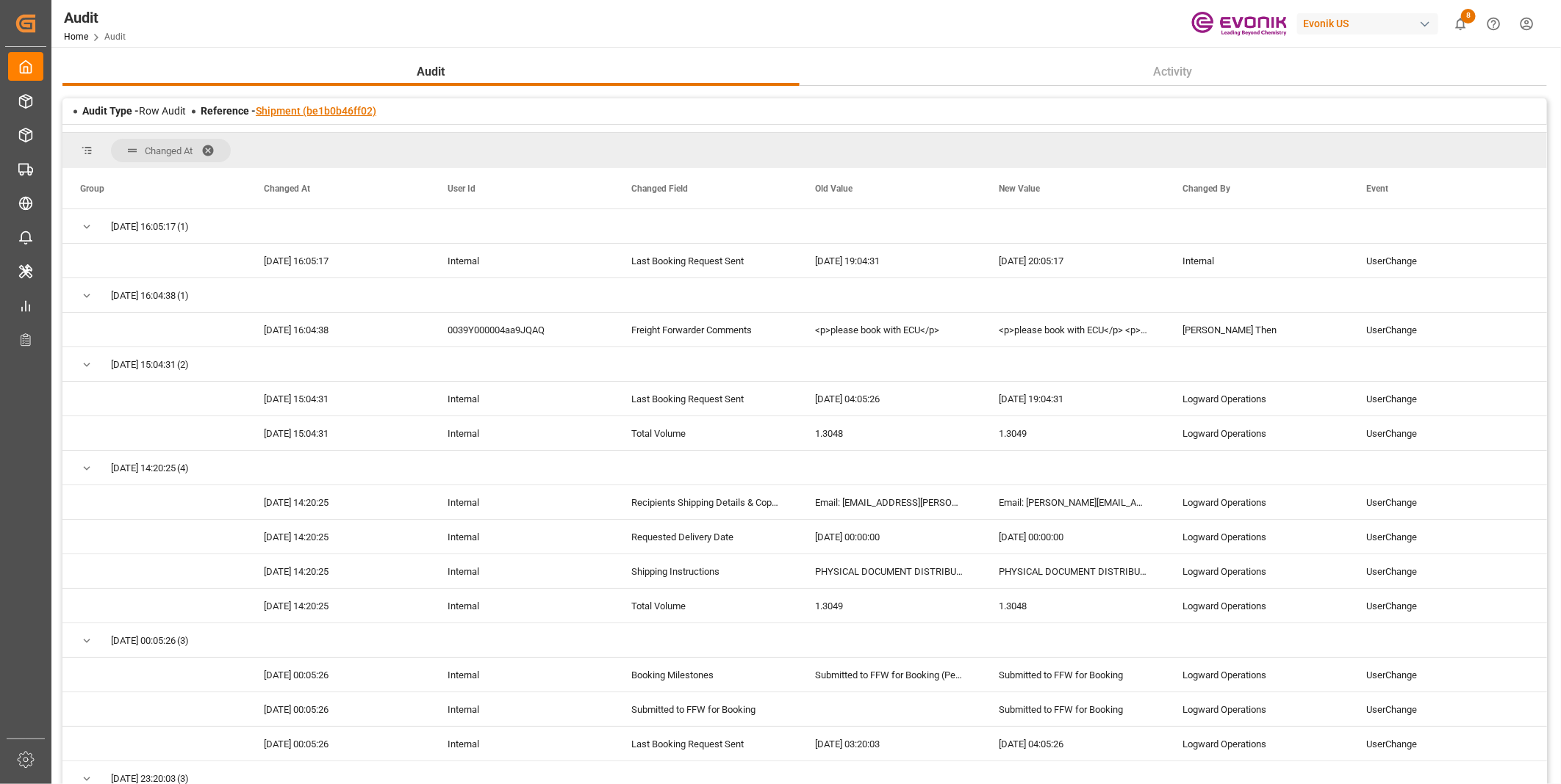
click at [323, 111] on link "Shipment (be1b0b46ff02)" at bounding box center [316, 110] width 121 height 12
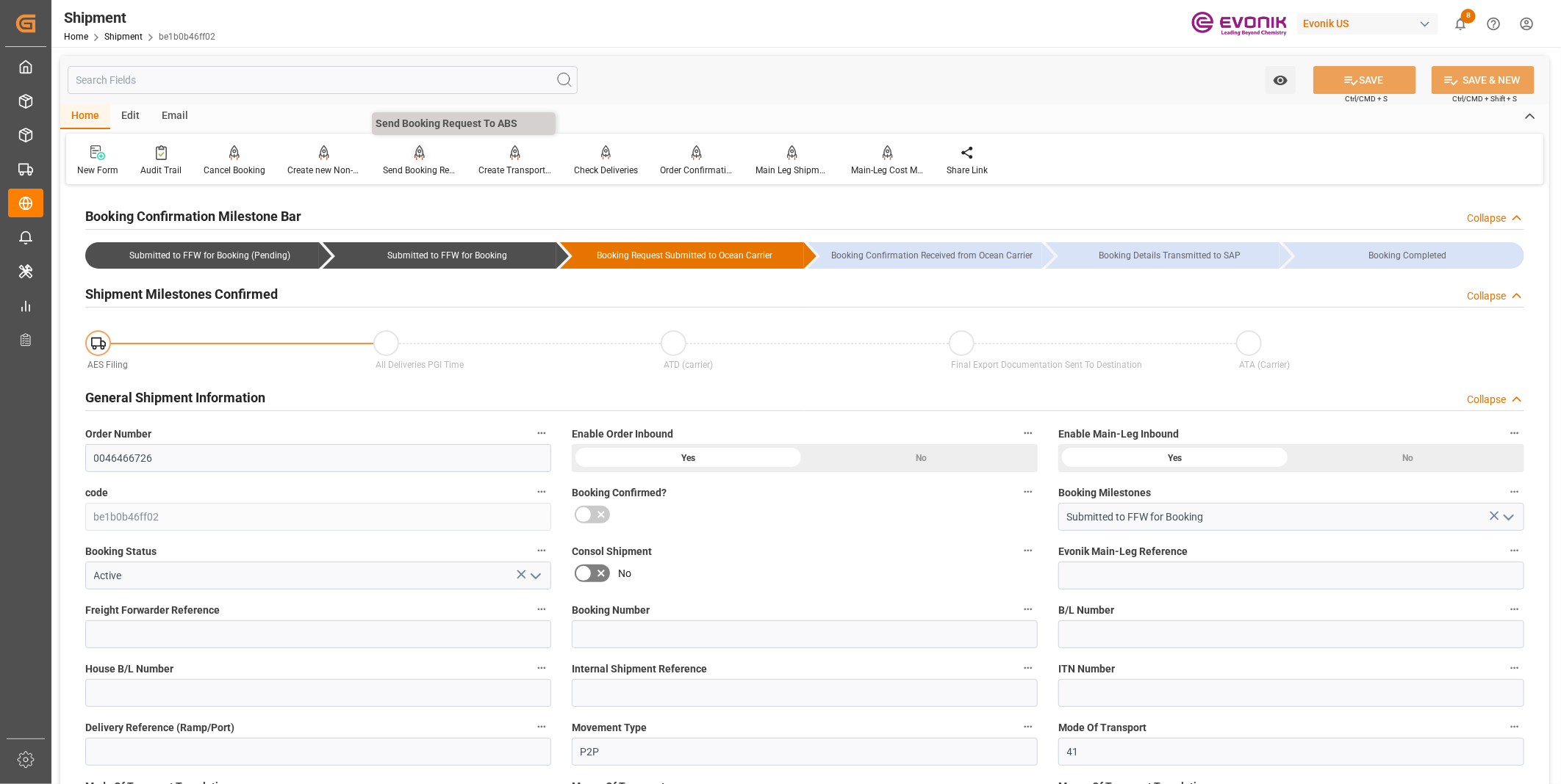
click at [406, 170] on div "Send Booking Request To ABS" at bounding box center [419, 170] width 74 height 13
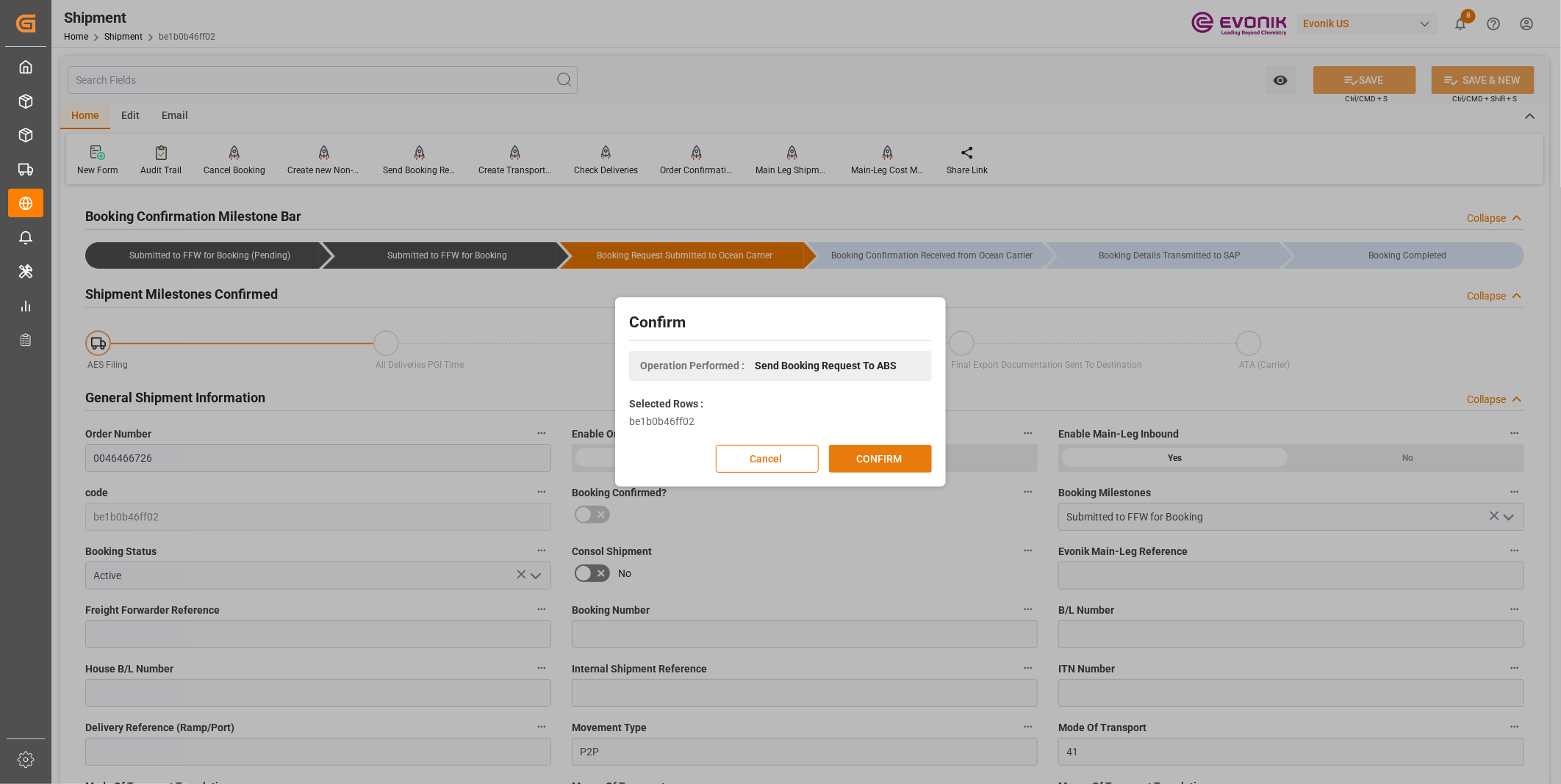
click at [887, 463] on button "CONFIRM" at bounding box center [880, 458] width 103 height 28
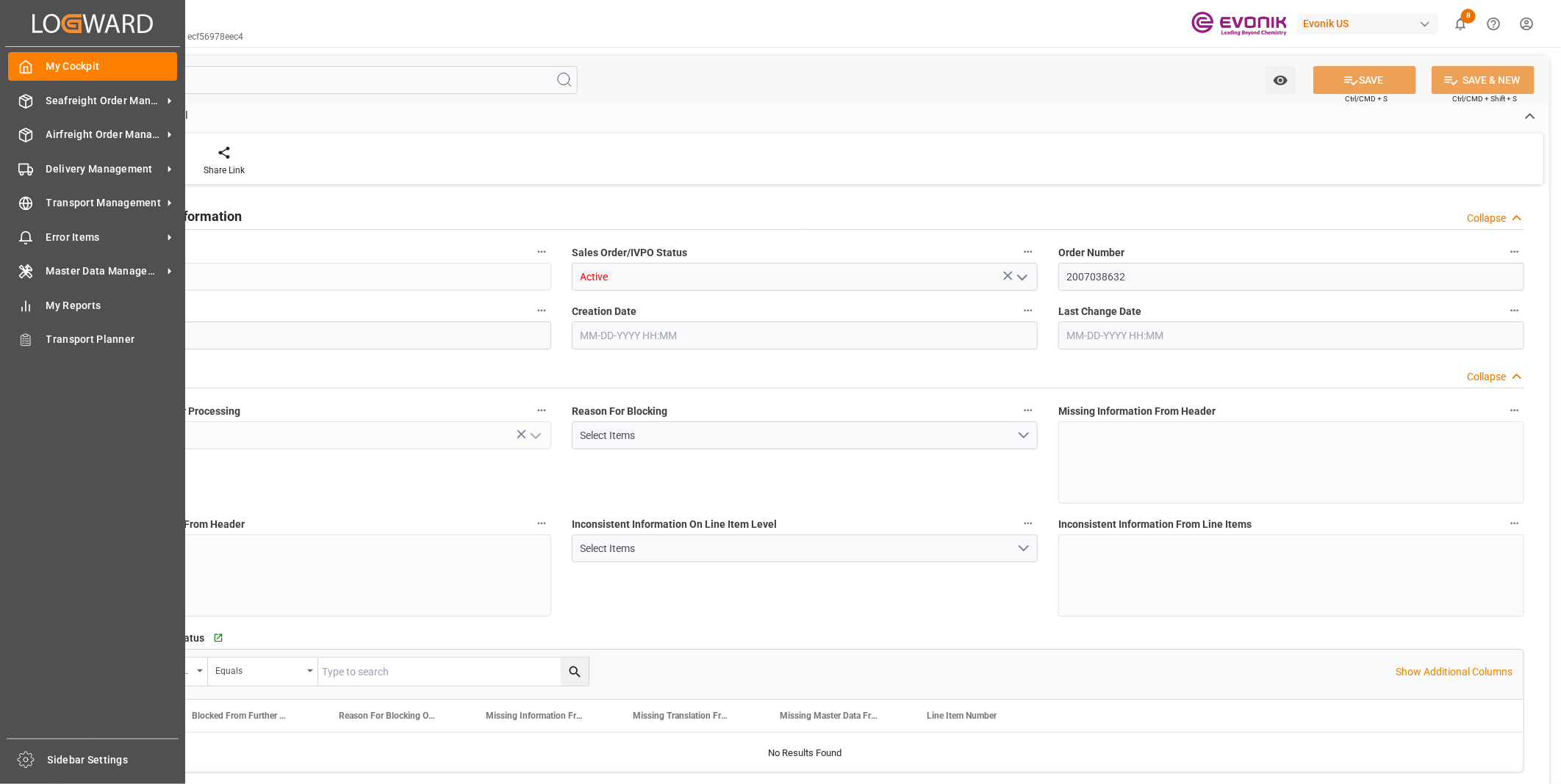
type input "BEANR"
type input "0"
type input "1"
type input "2"
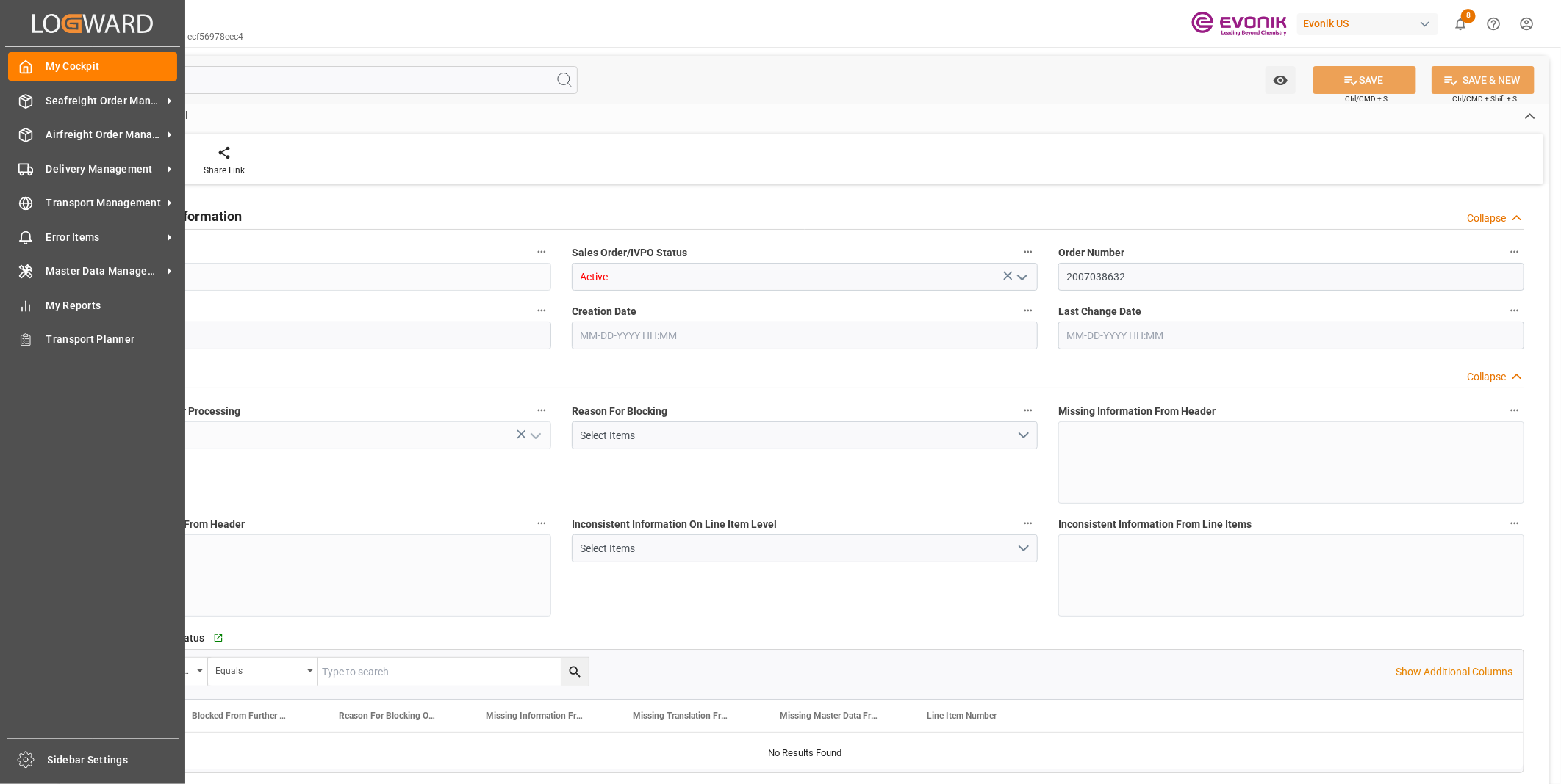
type input "10340.8"
type input "60.3894"
type input "19000"
type input "60"
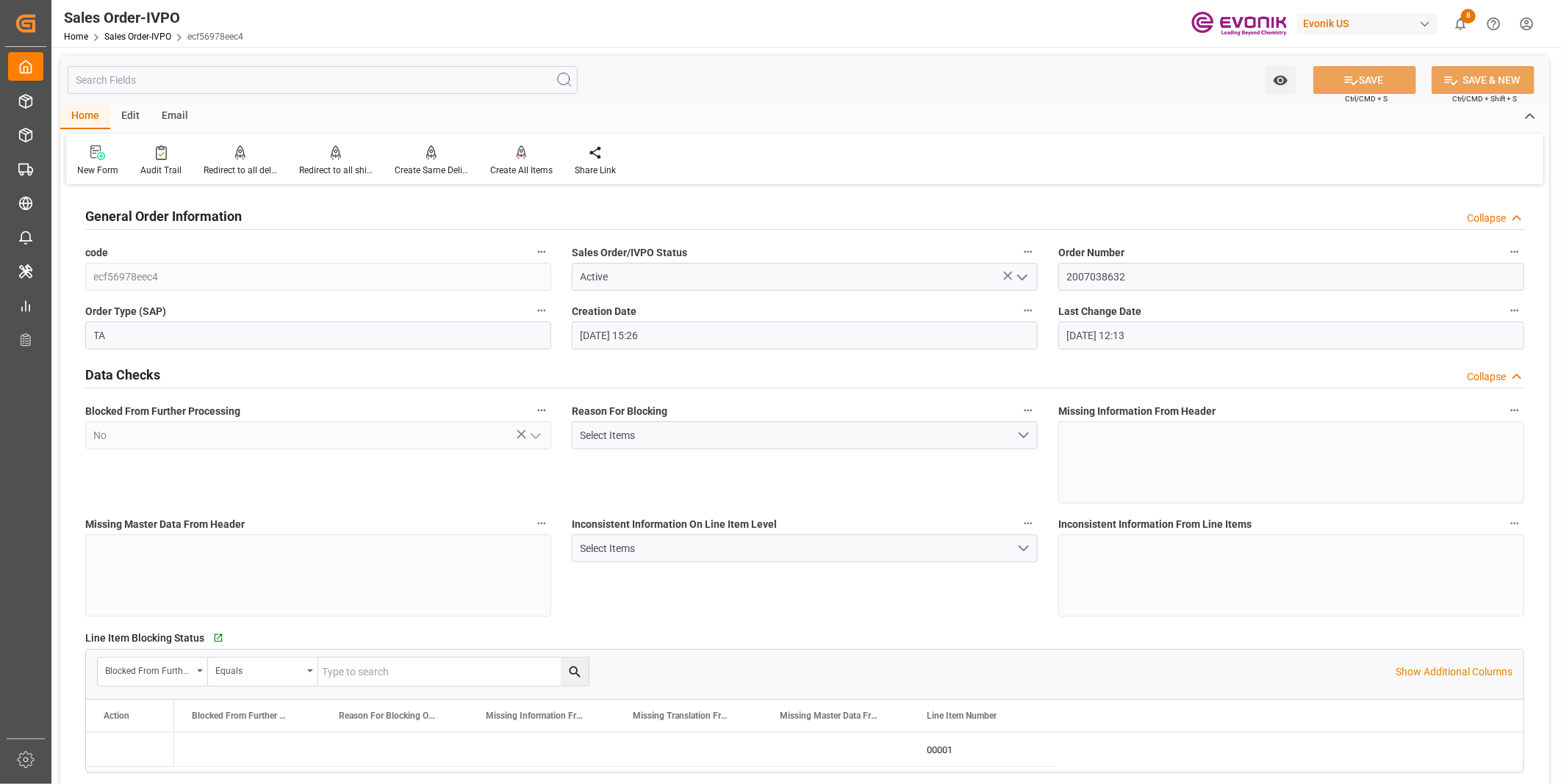
type input "[DATE] 15:26"
type input "[DATE] 12:13"
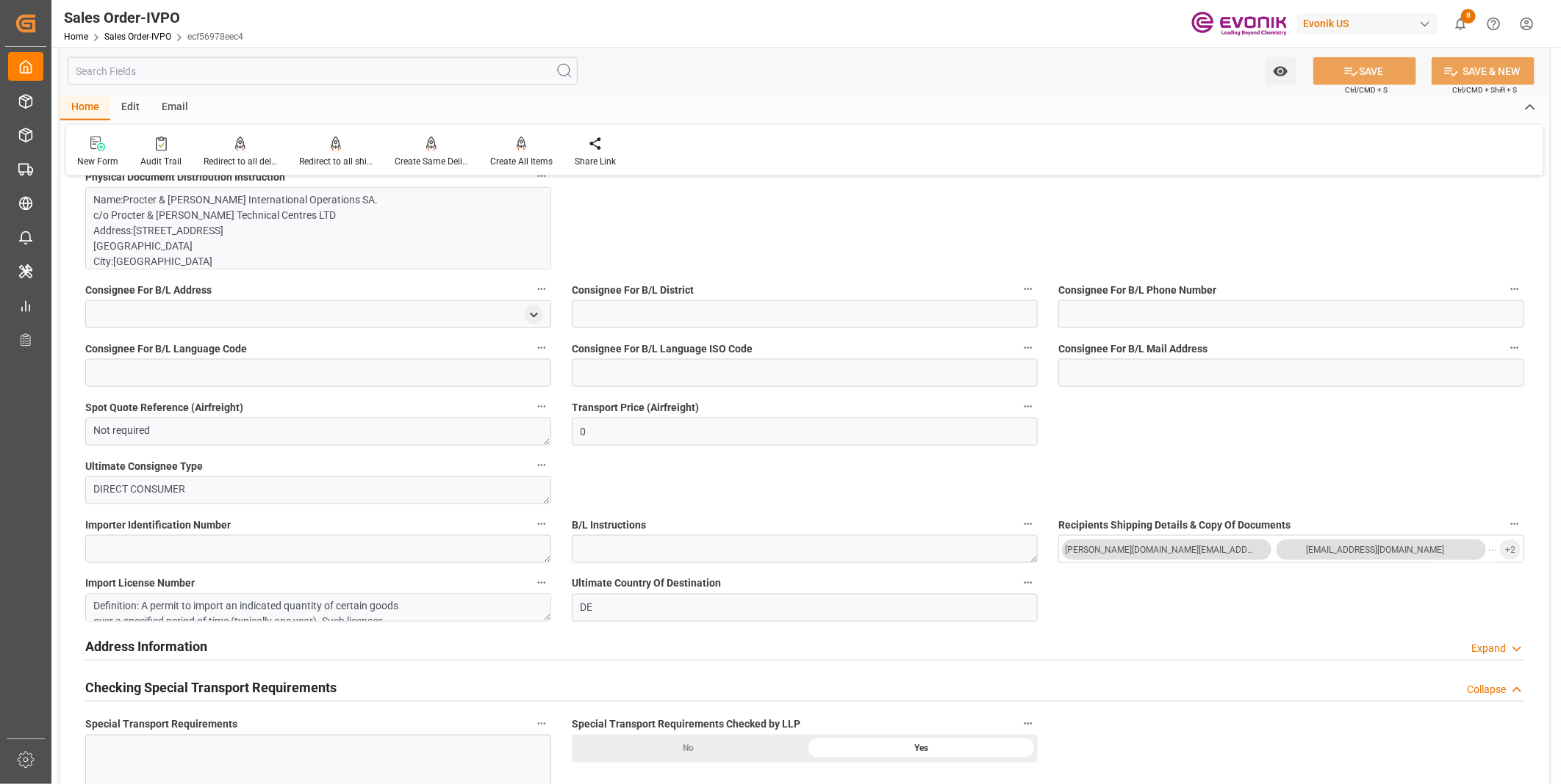
scroll to position [979, 0]
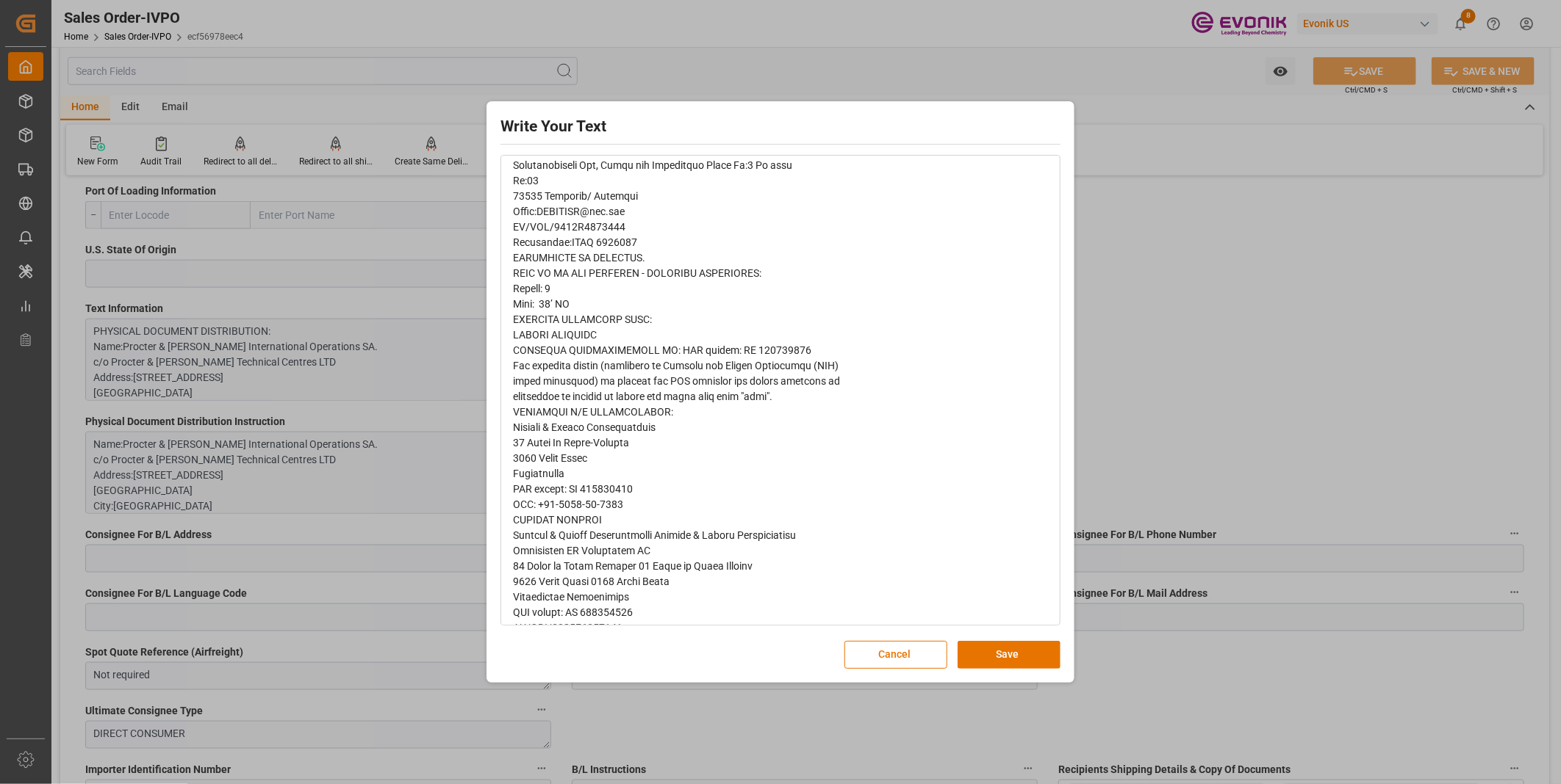
scroll to position [489, 0]
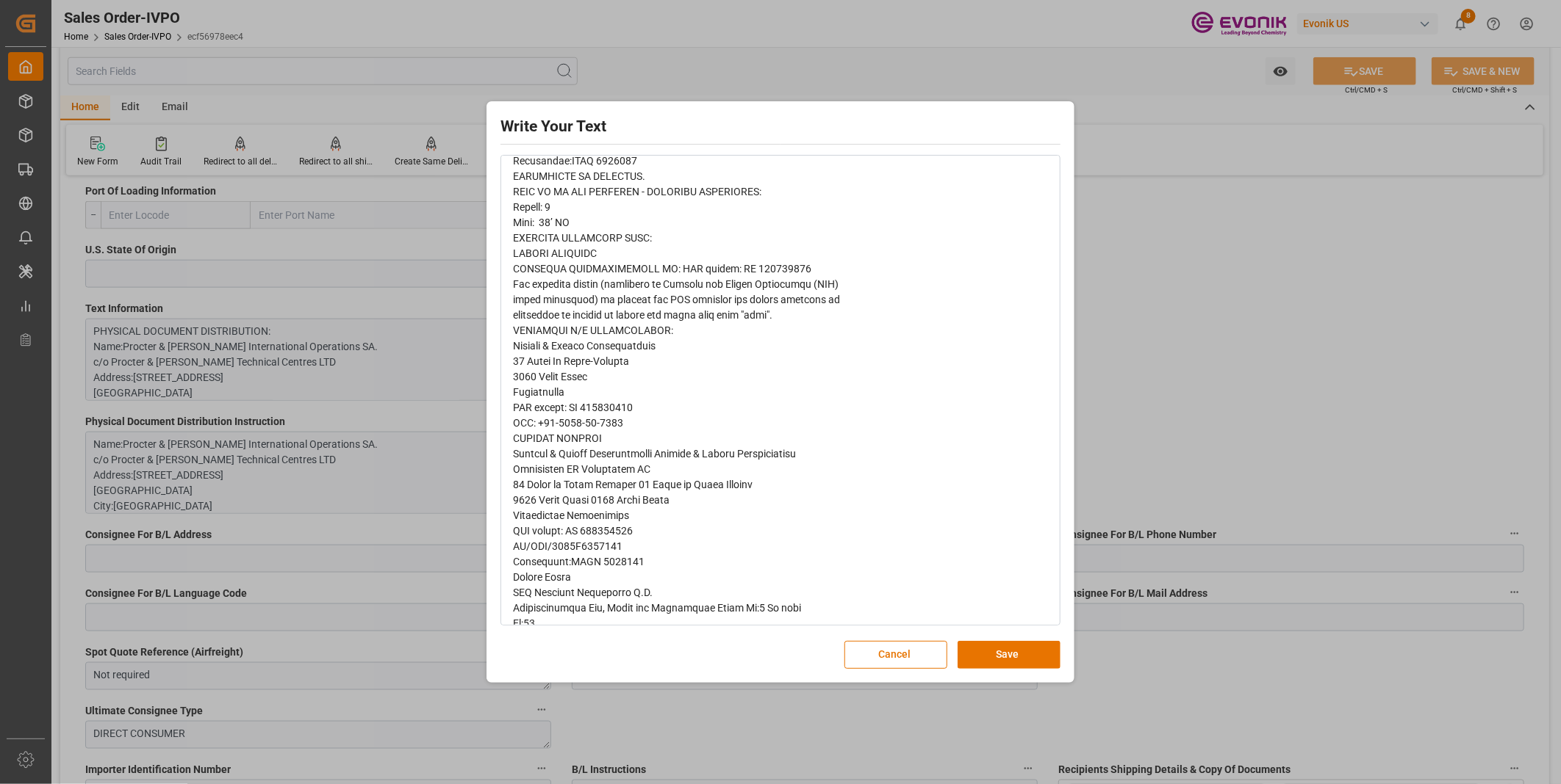
click at [604, 354] on span "rdw-editor" at bounding box center [681, 554] width 338 height 1631
click at [615, 306] on div "rdw-editor" at bounding box center [780, 554] width 536 height 1635
click at [1215, 276] on div "Write Your Text Normal 14 Font Cancel Save" at bounding box center [780, 392] width 1561 height 784
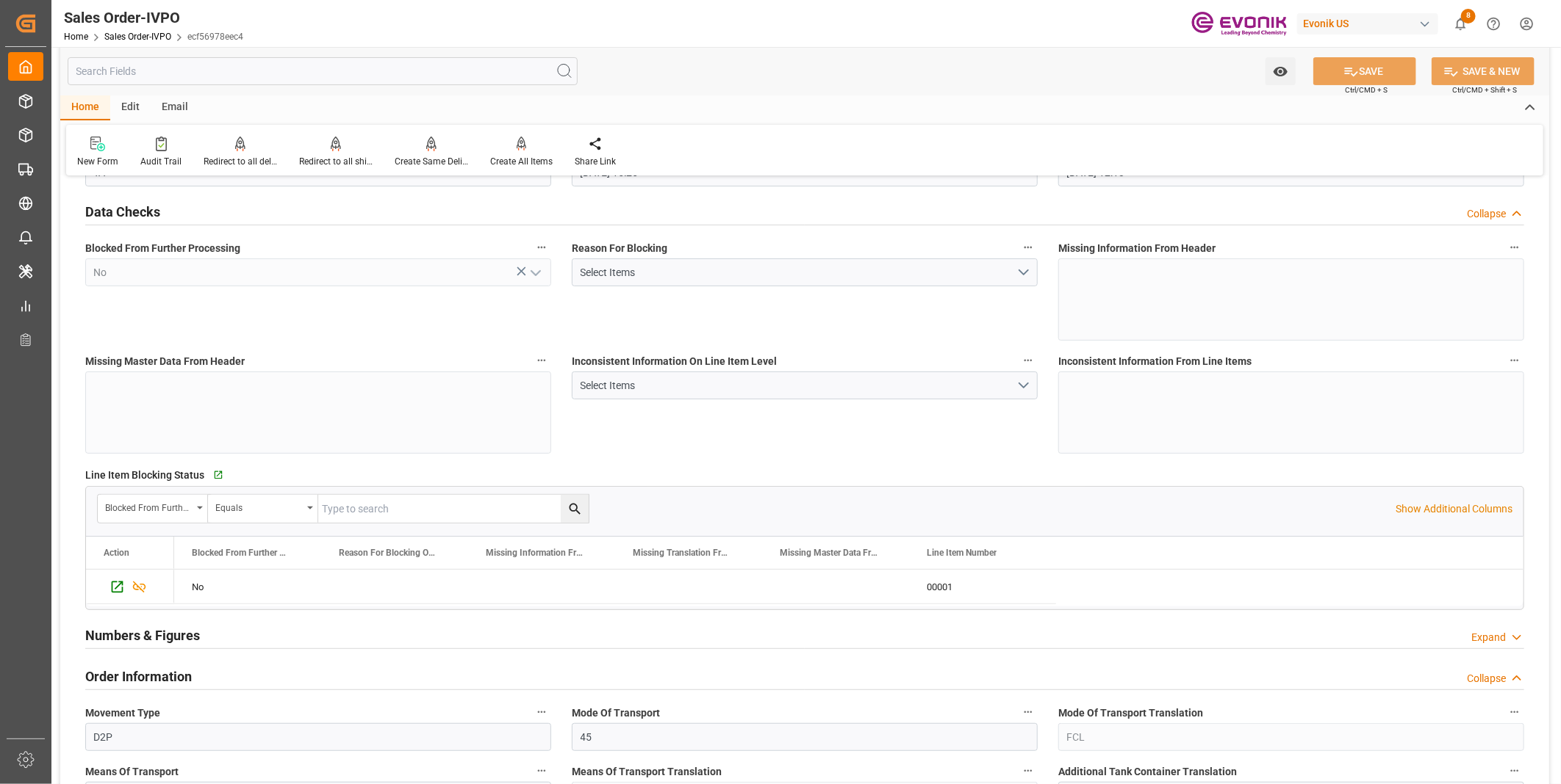
scroll to position [0, 0]
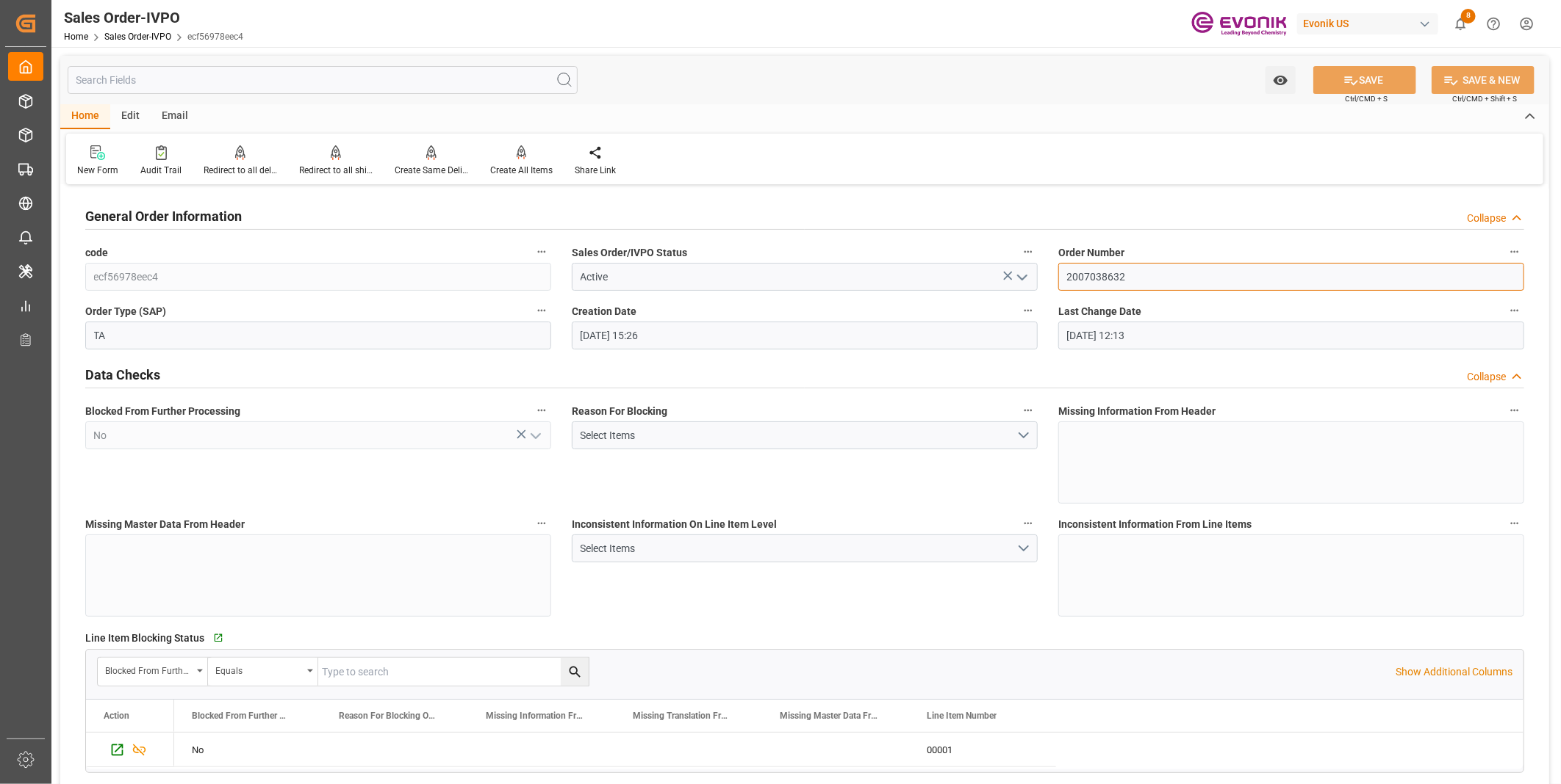
click at [1078, 270] on input "2007038632" at bounding box center [1291, 276] width 466 height 28
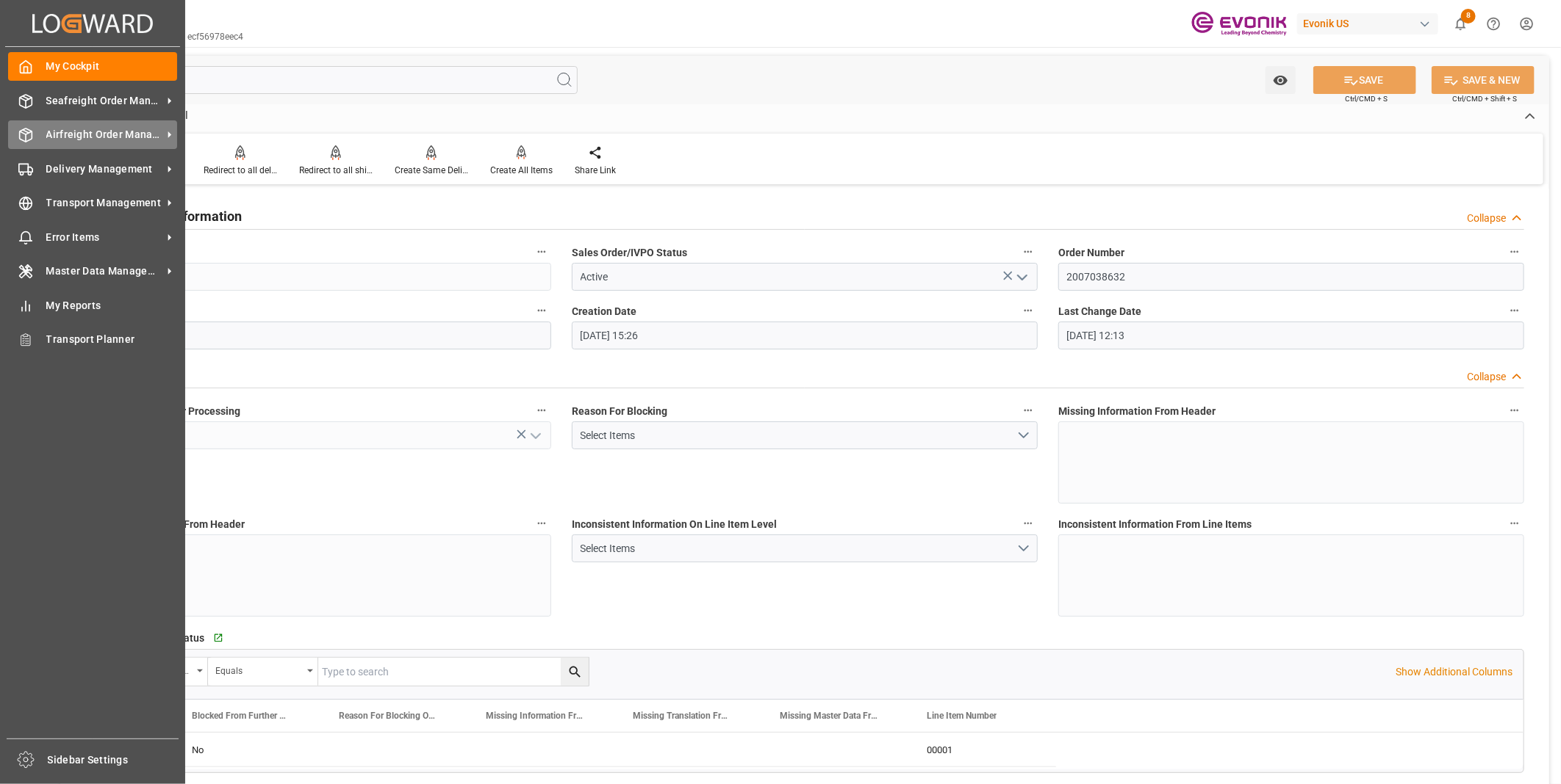
click at [22, 130] on icon at bounding box center [26, 135] width 15 height 15
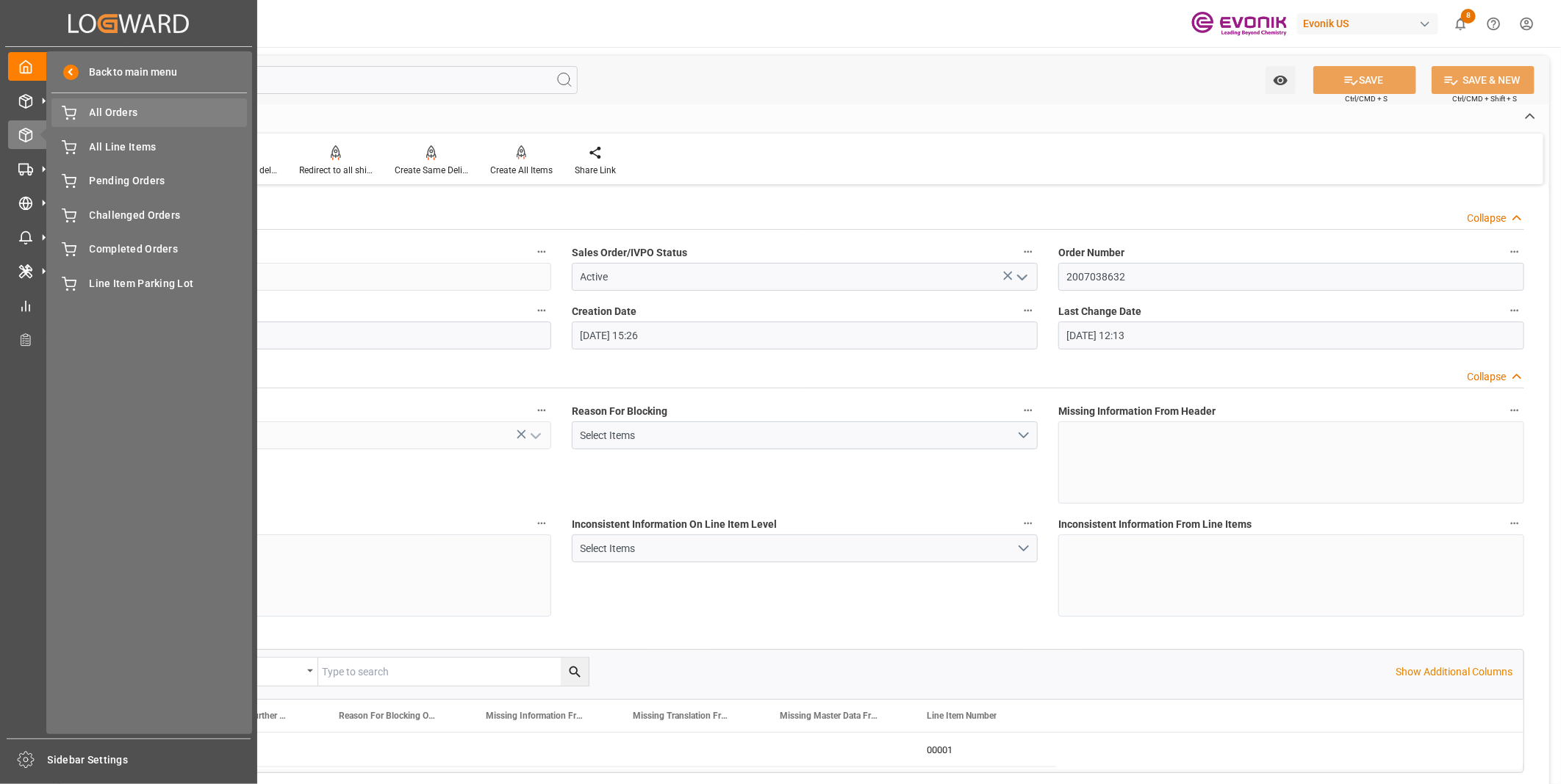
click at [121, 108] on span "All Orders" at bounding box center [169, 112] width 158 height 15
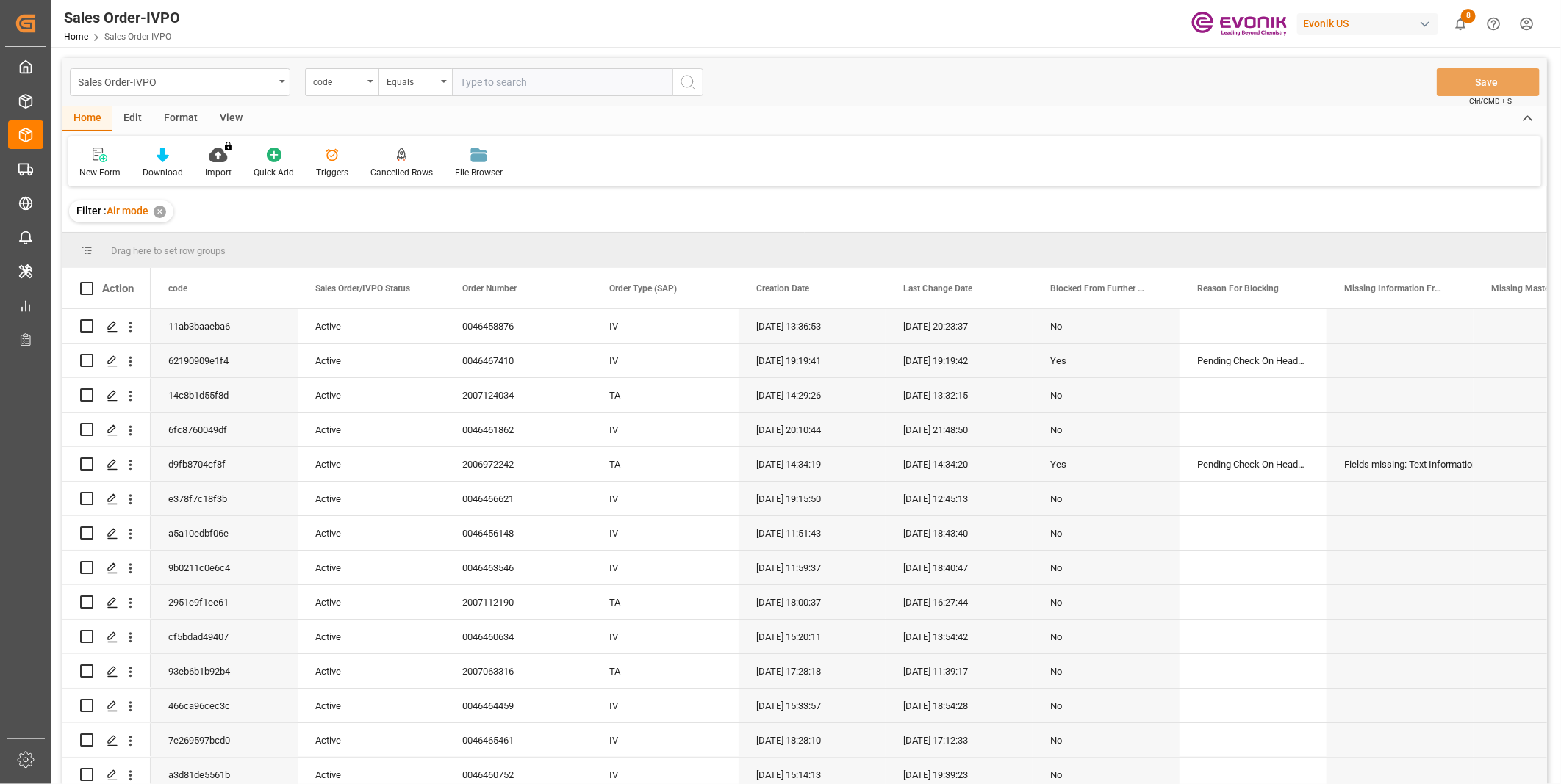
click at [343, 83] on div "code" at bounding box center [338, 80] width 50 height 17
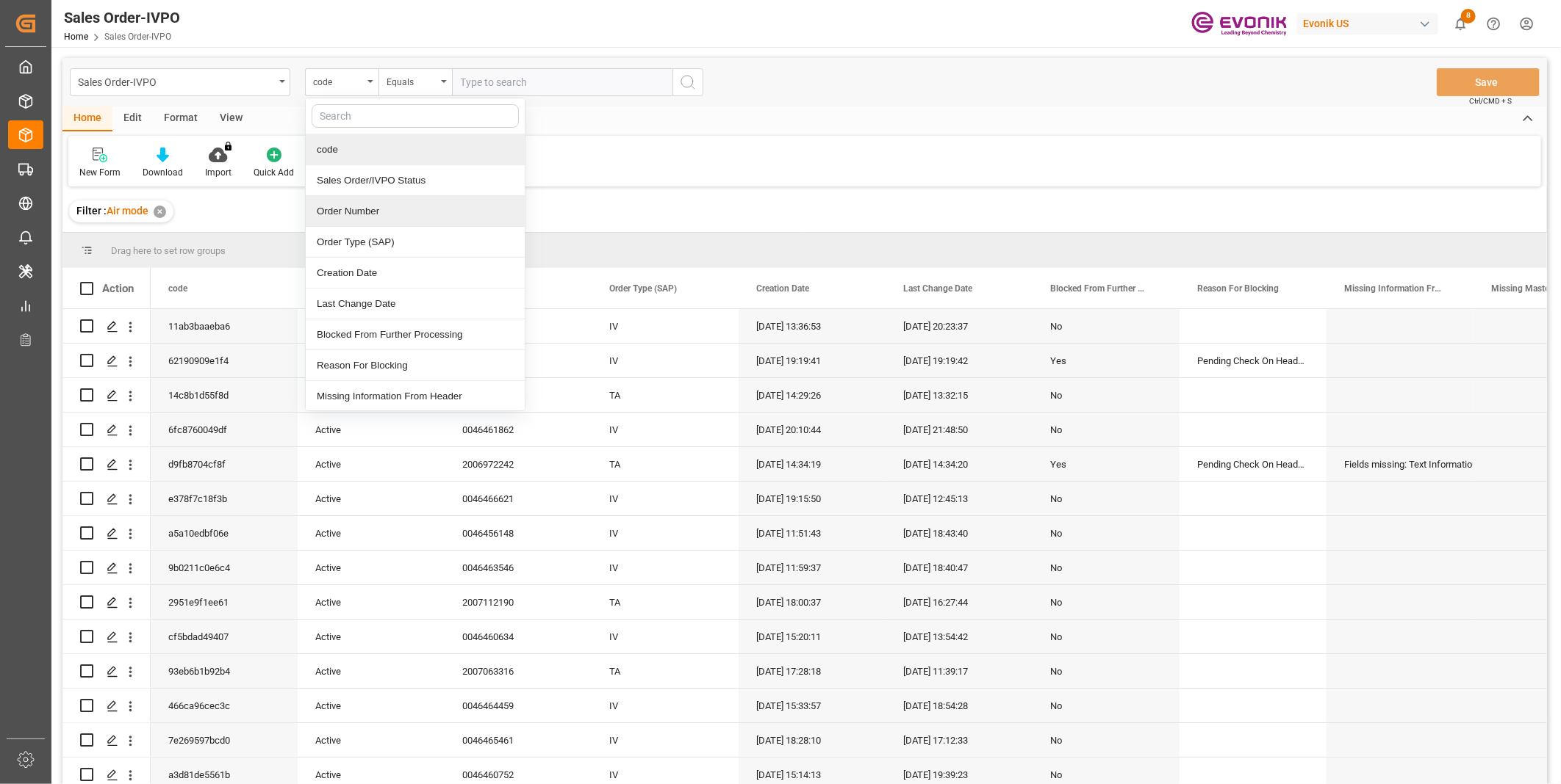
click at [344, 215] on div "Order Number" at bounding box center [415, 211] width 219 height 31
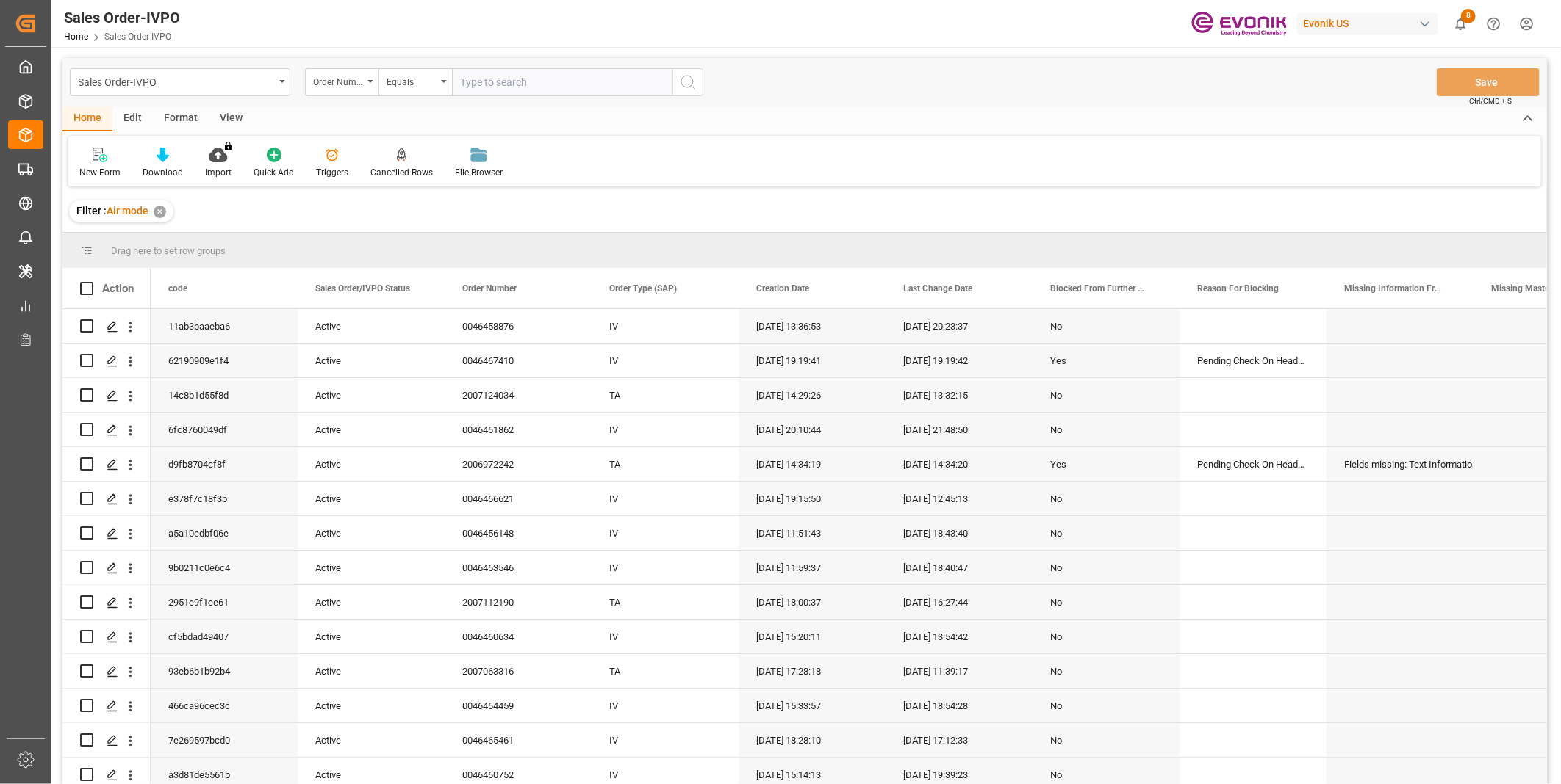
click at [474, 76] on input "text" at bounding box center [562, 82] width 220 height 28
paste input "46467410"
type input "0046467410"
click at [683, 76] on circle "search button" at bounding box center [687, 81] width 12 height 12
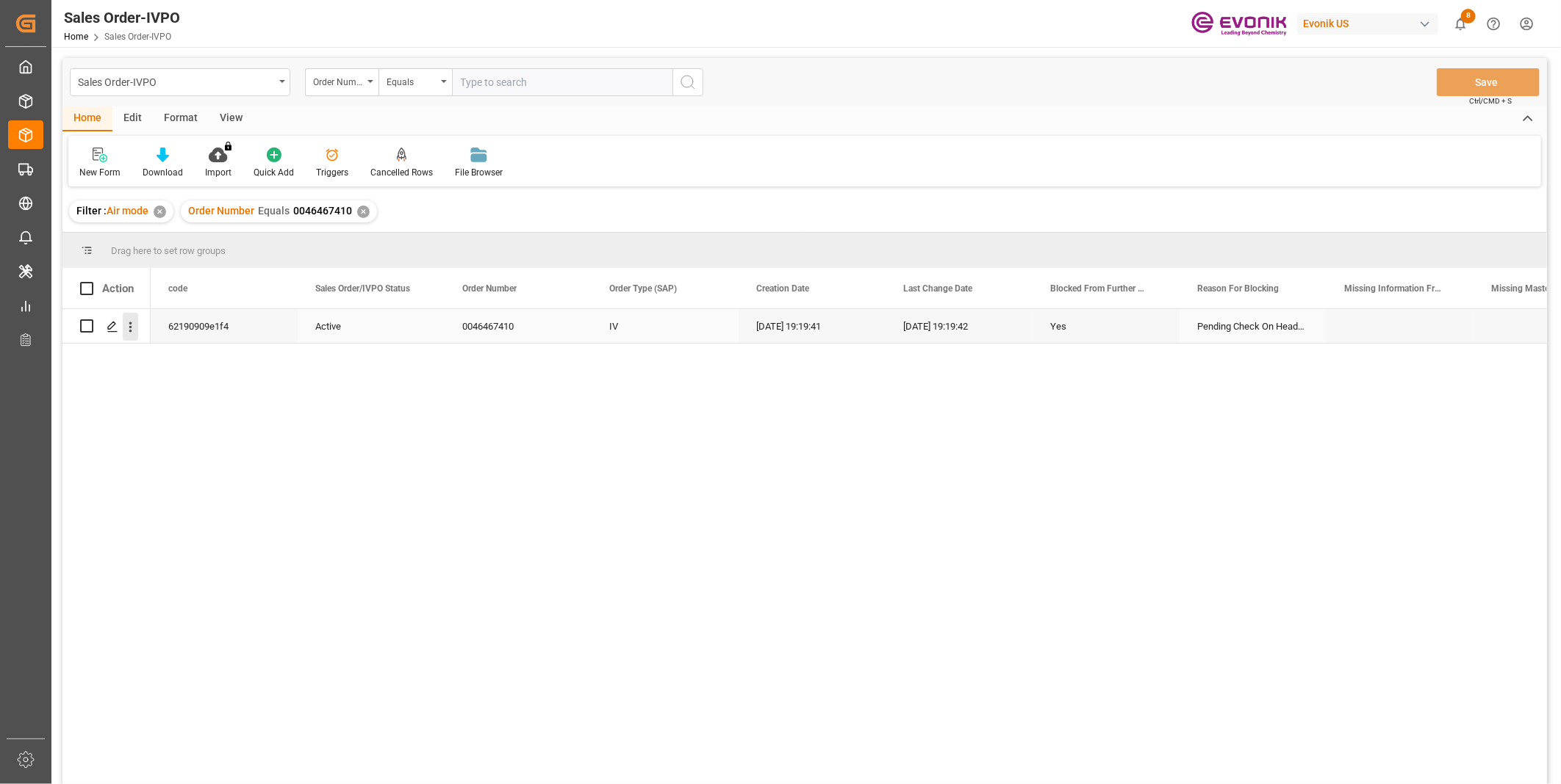
click at [132, 321] on icon "open menu" at bounding box center [130, 327] width 15 height 15
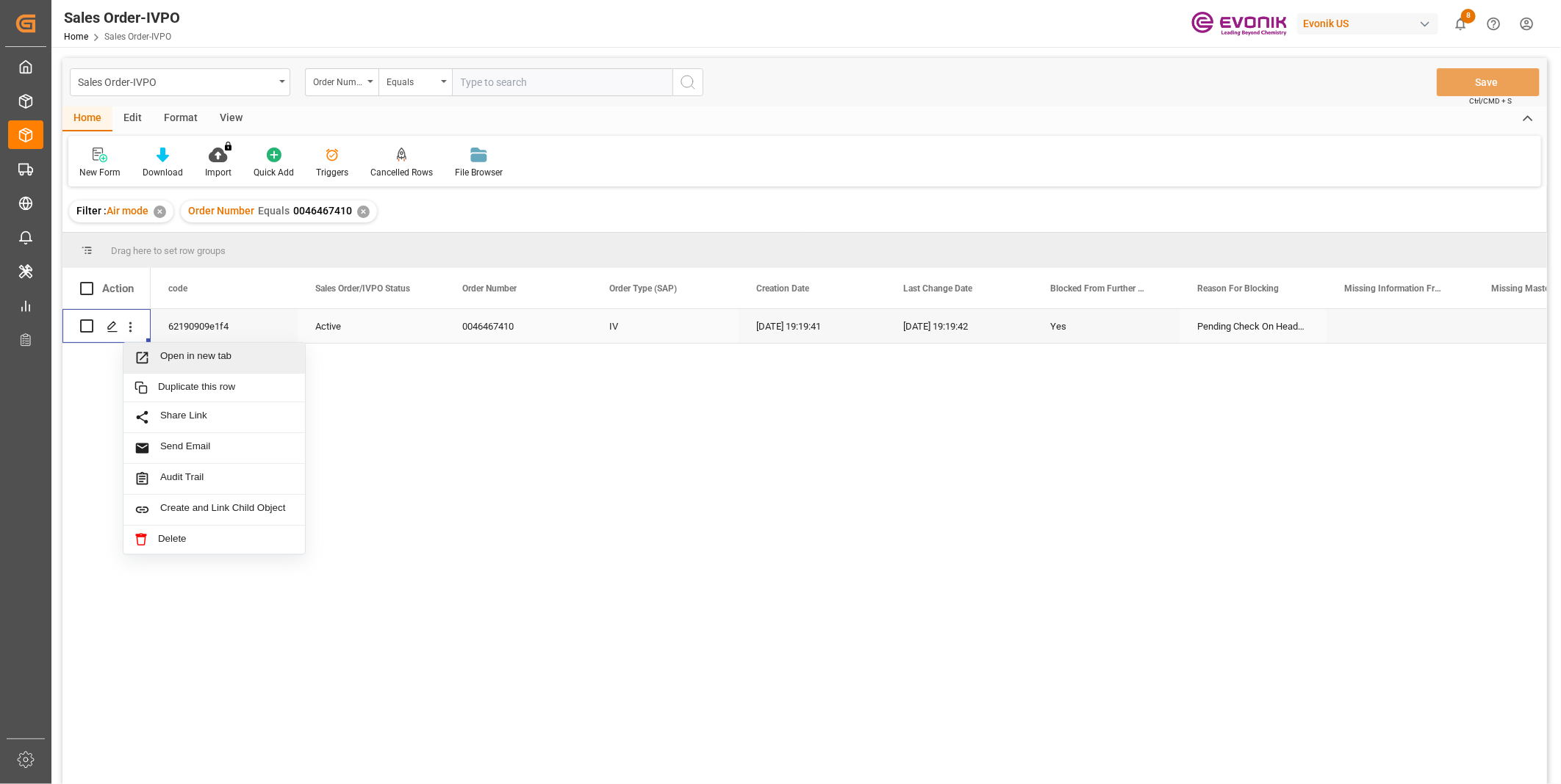
click at [162, 359] on span "Open in new tab" at bounding box center [227, 358] width 134 height 15
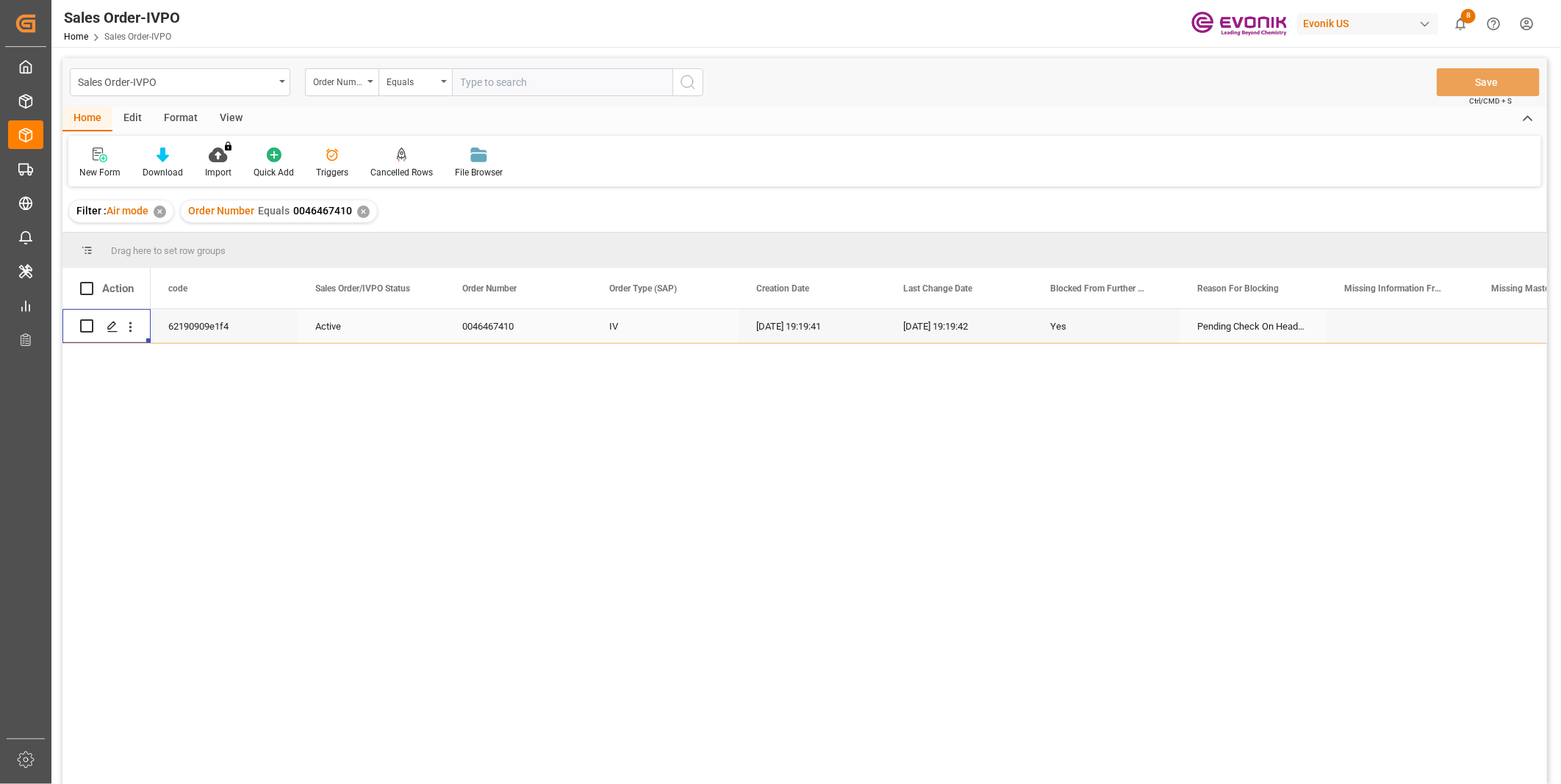
click at [513, 77] on input "text" at bounding box center [562, 82] width 220 height 28
paste input "0046458876"
type input "0046458876"
click at [691, 84] on icon "search button" at bounding box center [688, 83] width 18 height 18
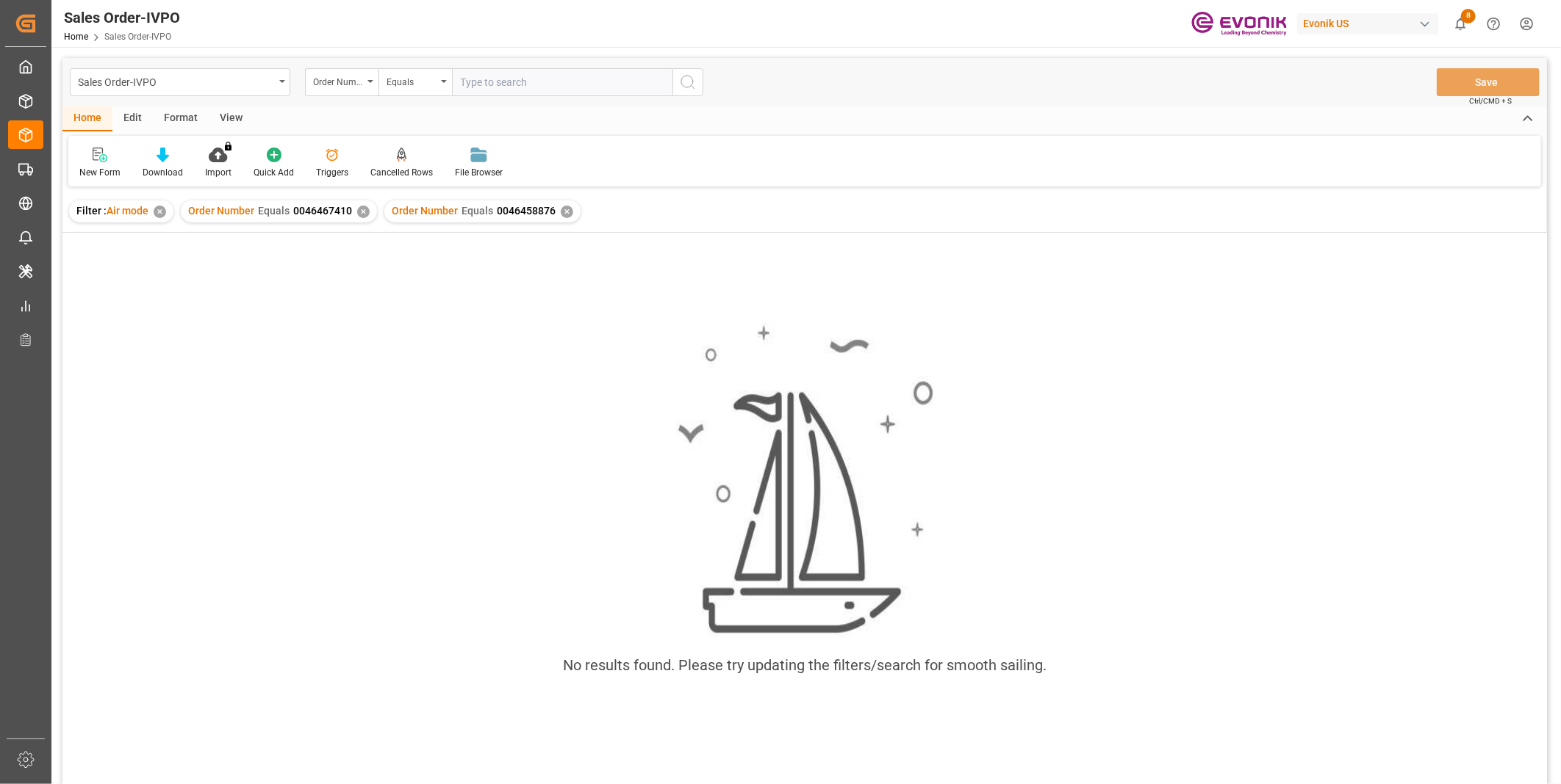
click at [360, 213] on div "✕" at bounding box center [363, 212] width 12 height 12
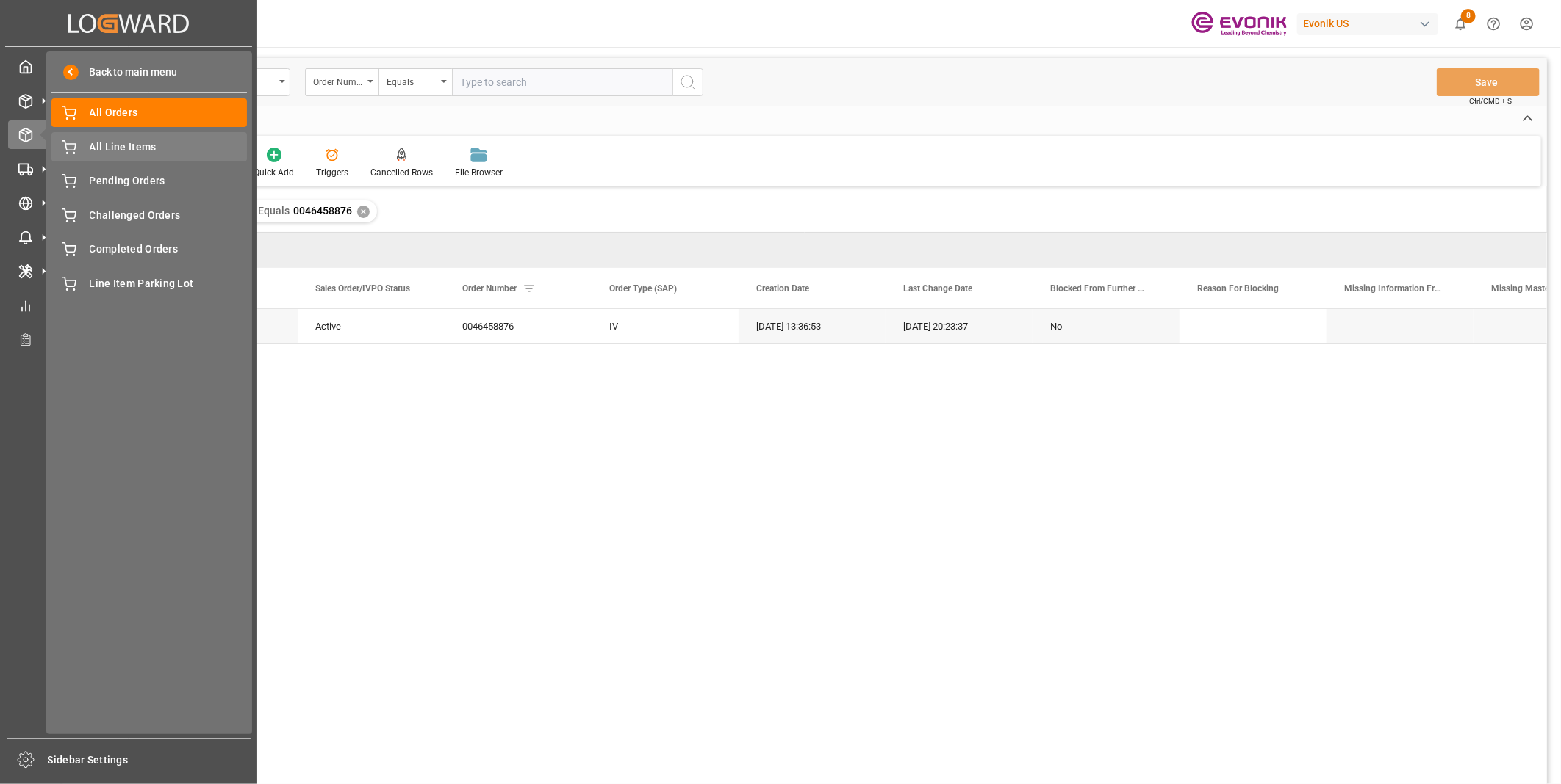
click at [92, 148] on span "All Line Items" at bounding box center [169, 147] width 158 height 15
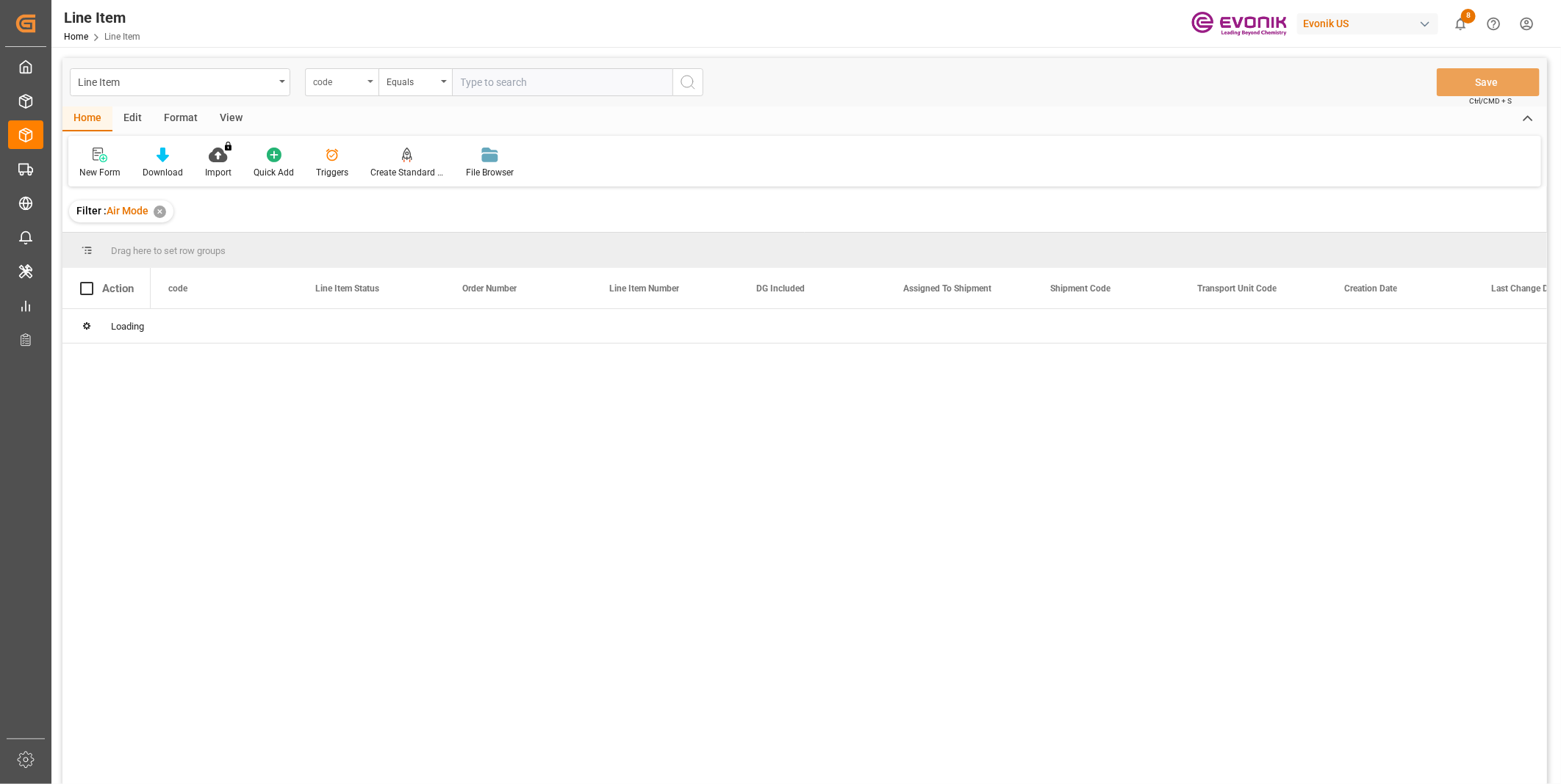
click at [362, 83] on div "code" at bounding box center [338, 80] width 50 height 17
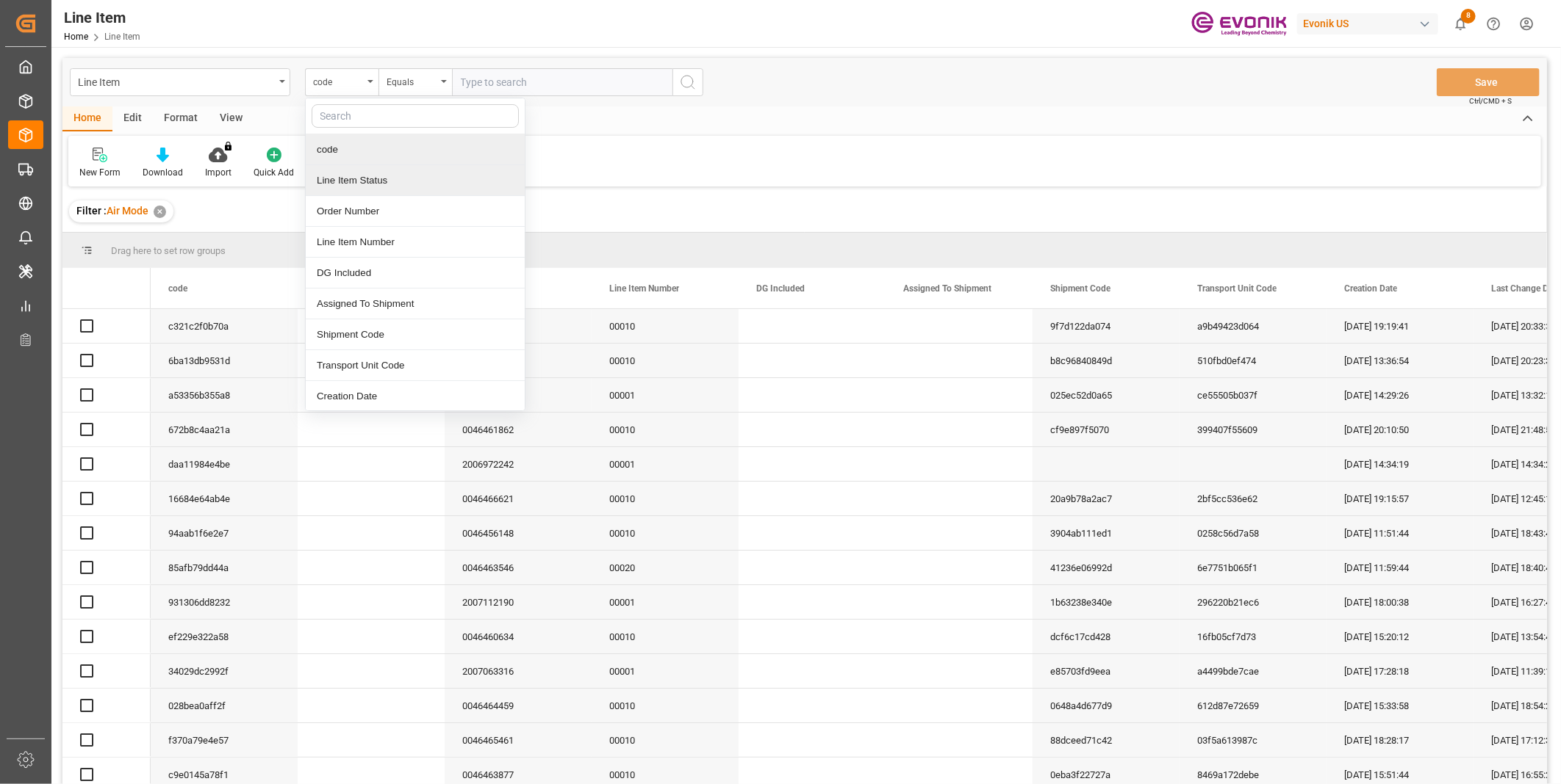
click at [347, 185] on div "Line Item Status" at bounding box center [415, 180] width 219 height 31
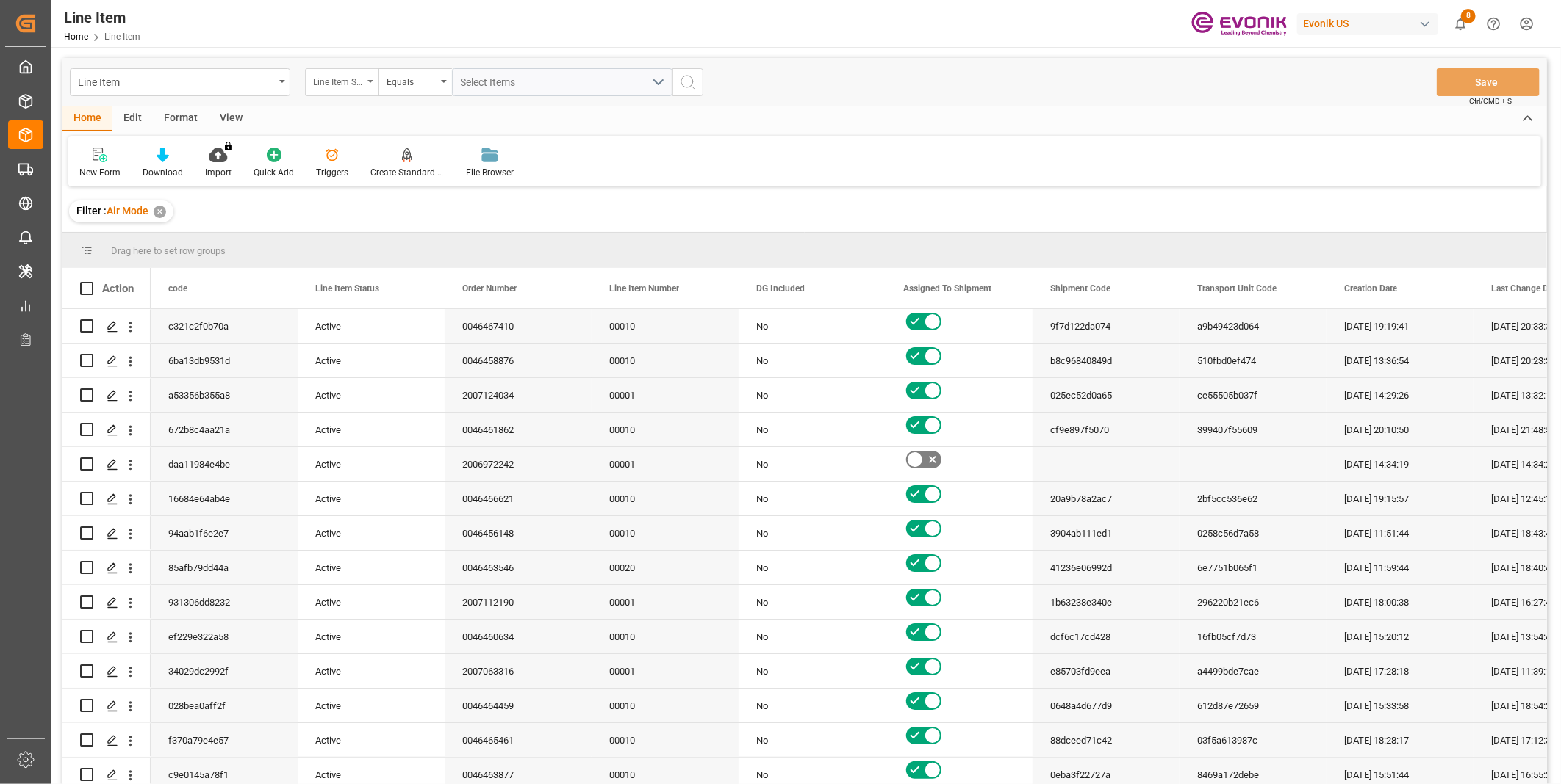
click at [368, 79] on div "Line Item Status" at bounding box center [341, 82] width 74 height 28
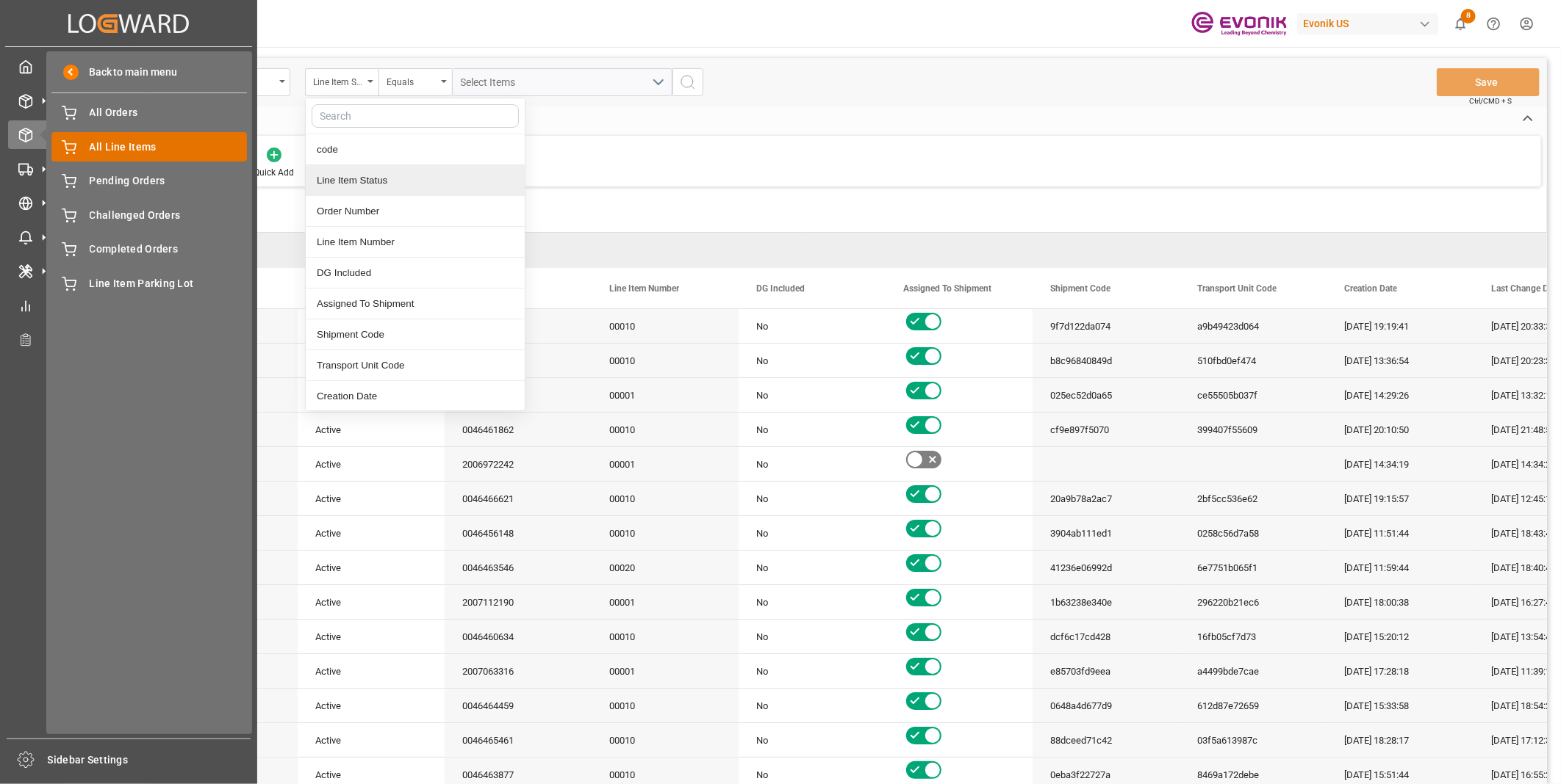
click at [121, 136] on div "All Line Items All Line Items" at bounding box center [149, 147] width 195 height 28
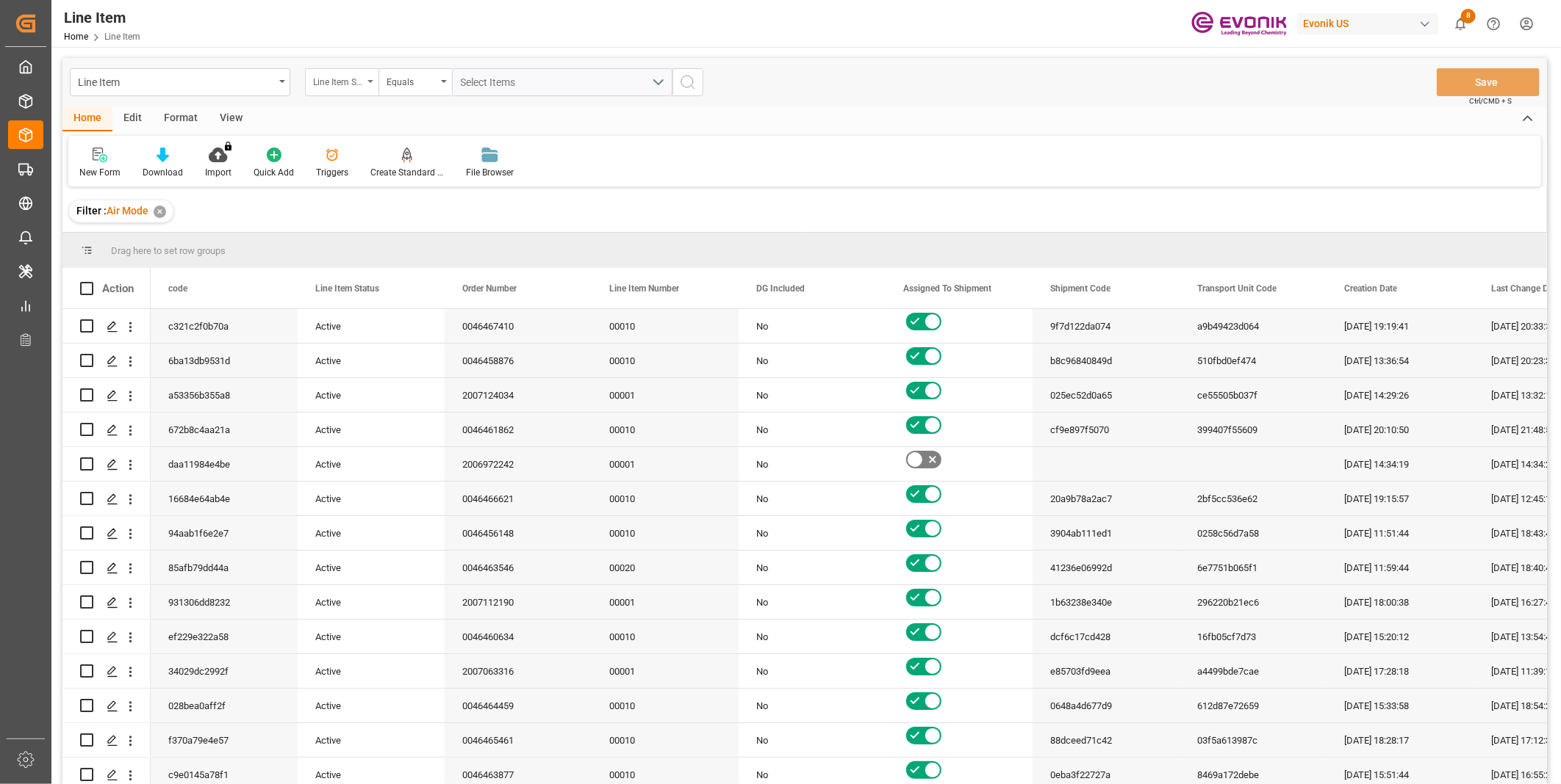
click at [372, 83] on div "Line Item Status" at bounding box center [341, 82] width 74 height 28
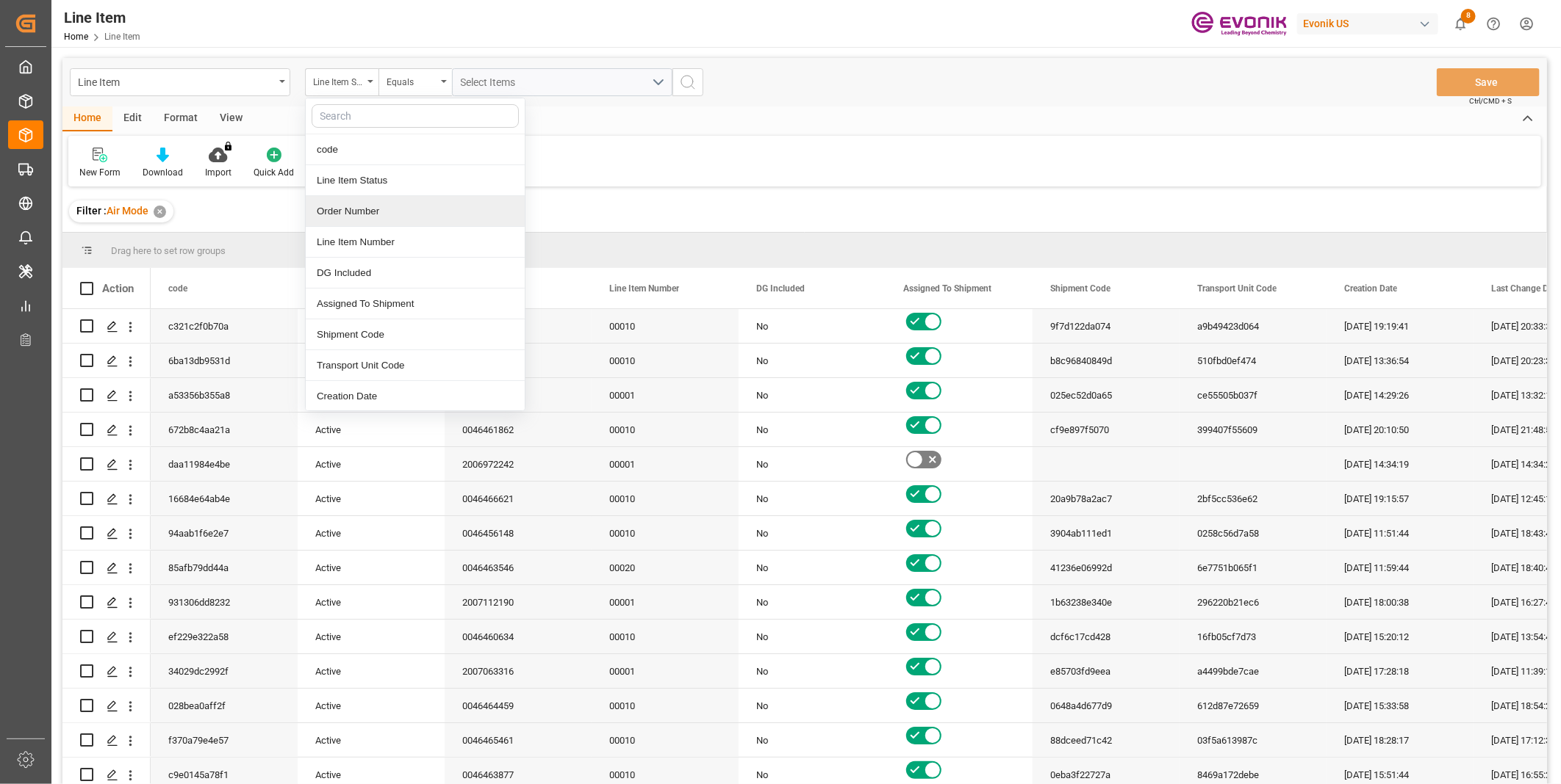
click at [337, 216] on div "Order Number" at bounding box center [415, 211] width 219 height 31
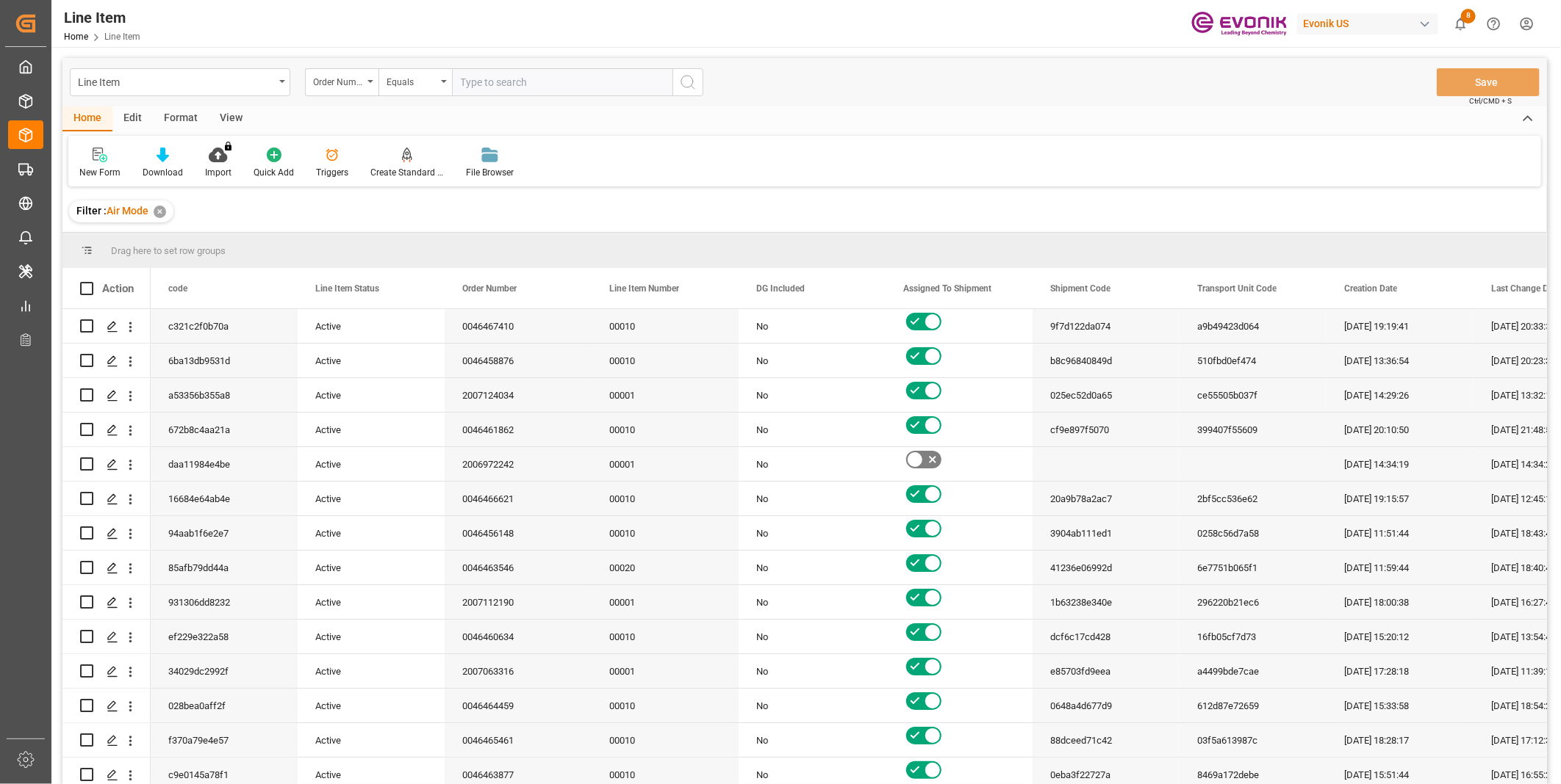
click at [494, 84] on input "text" at bounding box center [562, 82] width 220 height 28
type input "2007108506"
click at [687, 84] on icon "search button" at bounding box center [688, 83] width 18 height 18
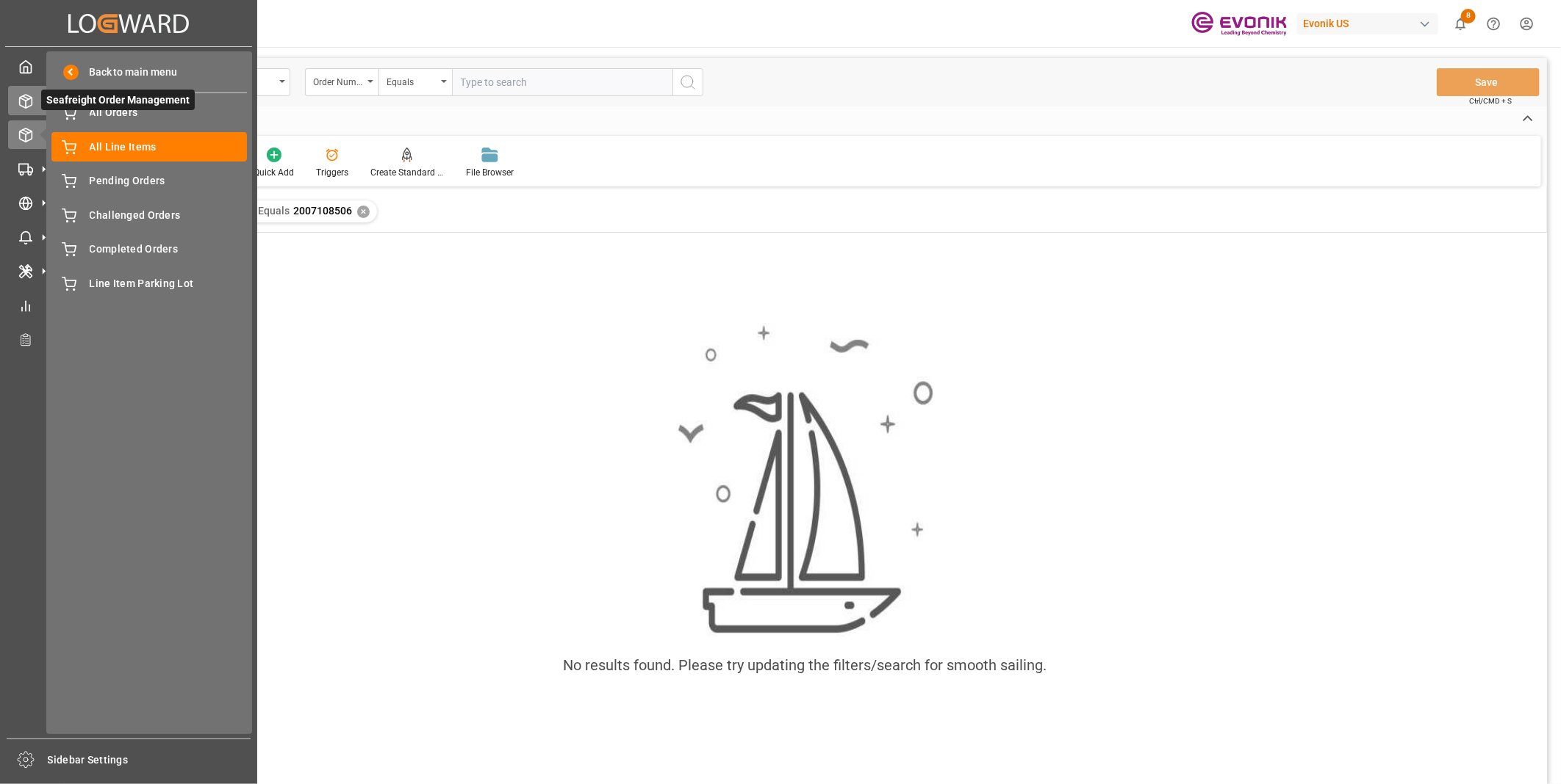
click at [28, 100] on icon at bounding box center [26, 101] width 15 height 15
click at [115, 106] on span "All Orders" at bounding box center [169, 112] width 158 height 15
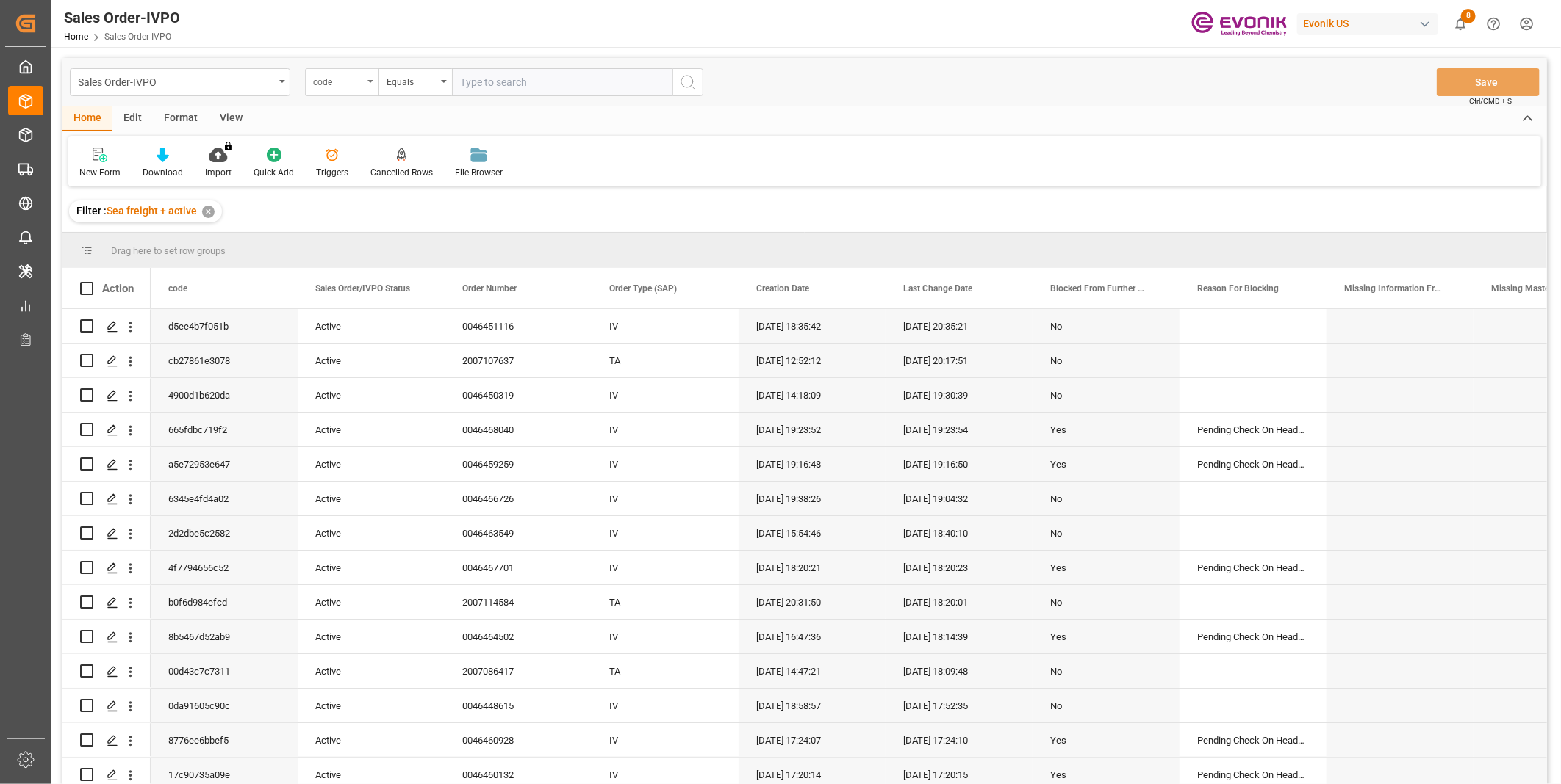
click at [353, 82] on div "code" at bounding box center [338, 80] width 50 height 17
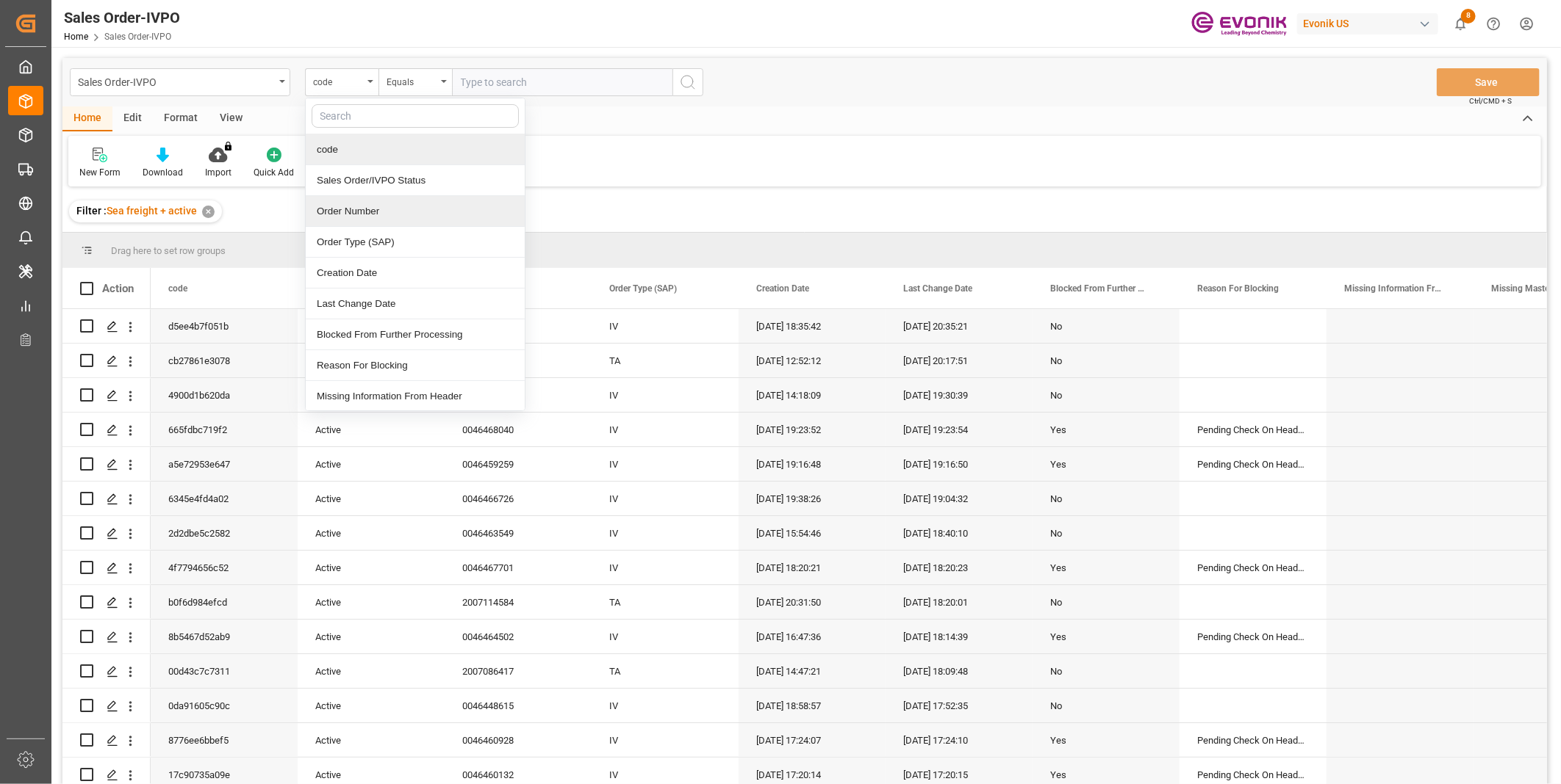
click at [334, 215] on div "Order Number" at bounding box center [415, 211] width 219 height 31
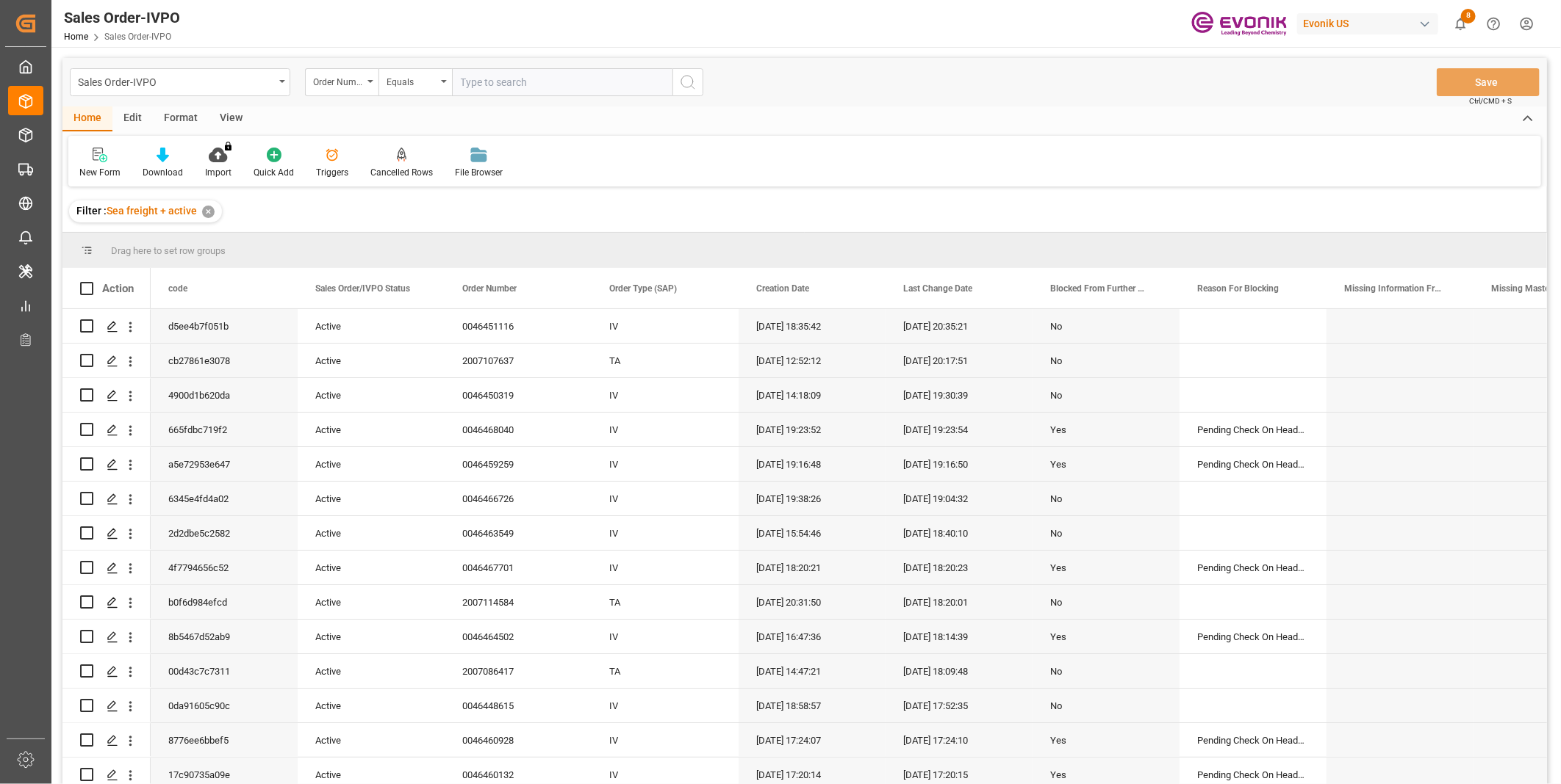
click at [497, 78] on input "text" at bounding box center [562, 82] width 220 height 28
paste input "2007108506"
type input "2007108506"
click at [685, 83] on icon "search button" at bounding box center [688, 83] width 18 height 18
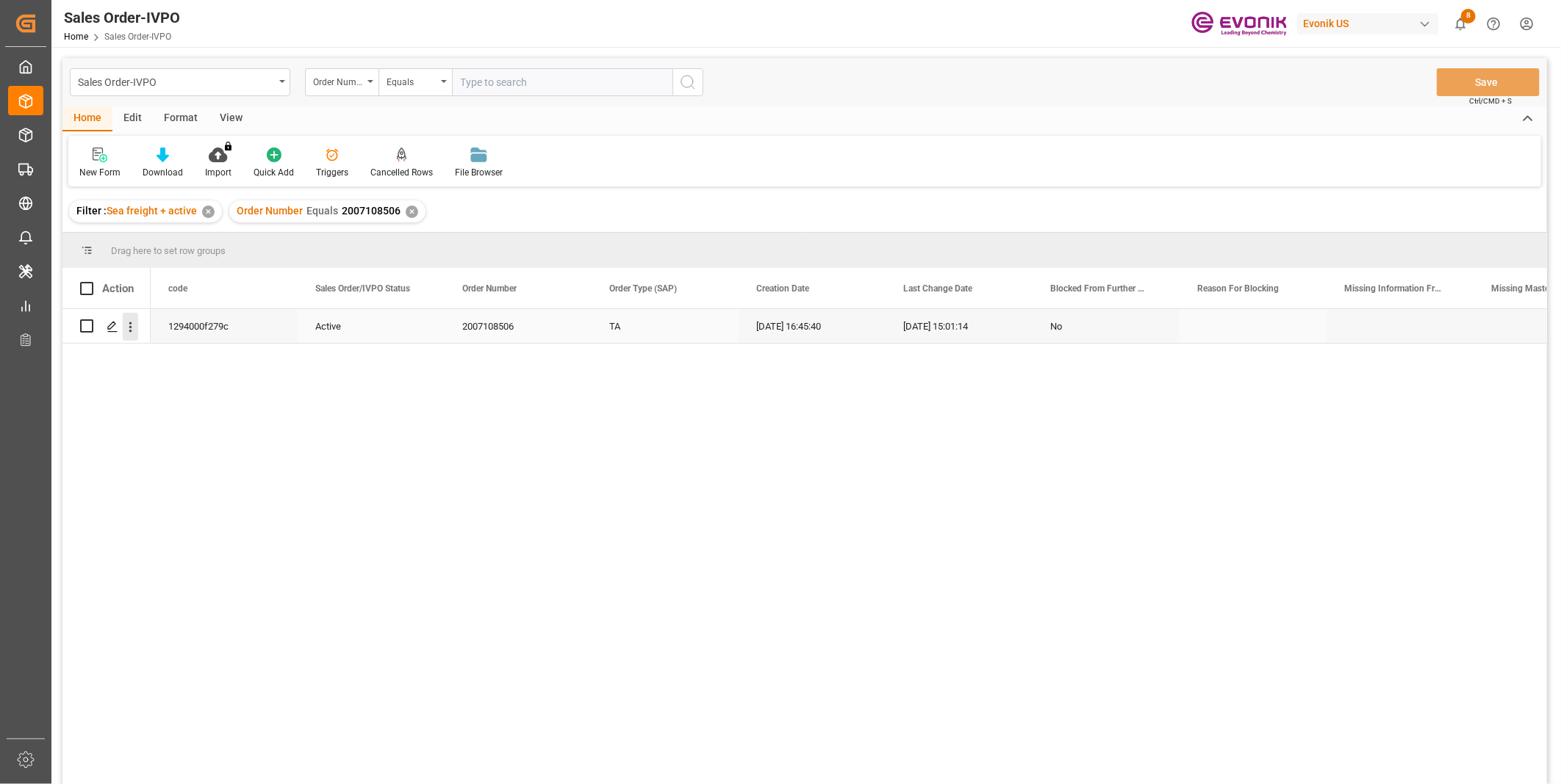
click at [131, 330] on icon "open menu" at bounding box center [131, 327] width 3 height 11
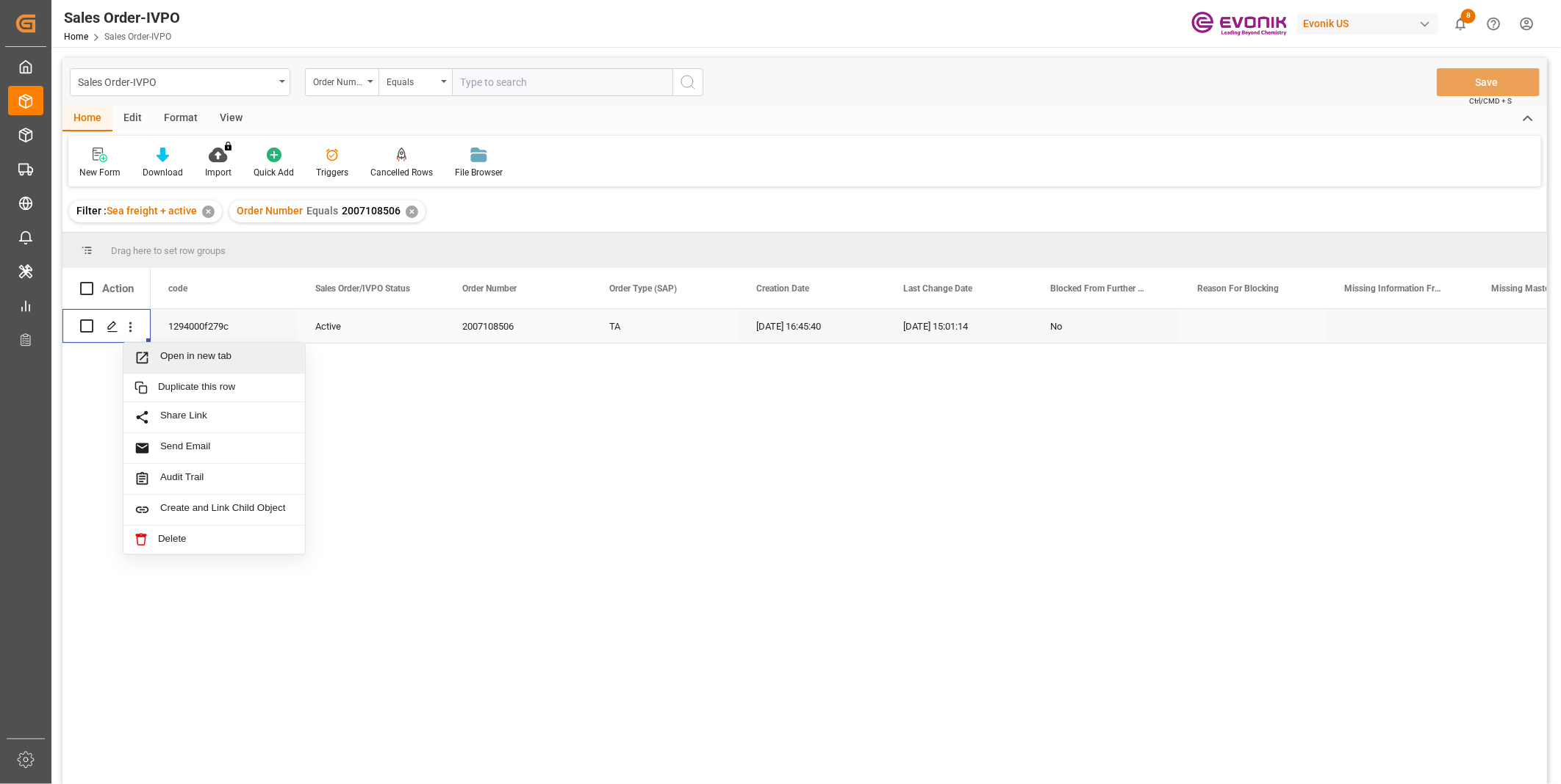
click at [202, 353] on span "Open in new tab" at bounding box center [227, 358] width 134 height 15
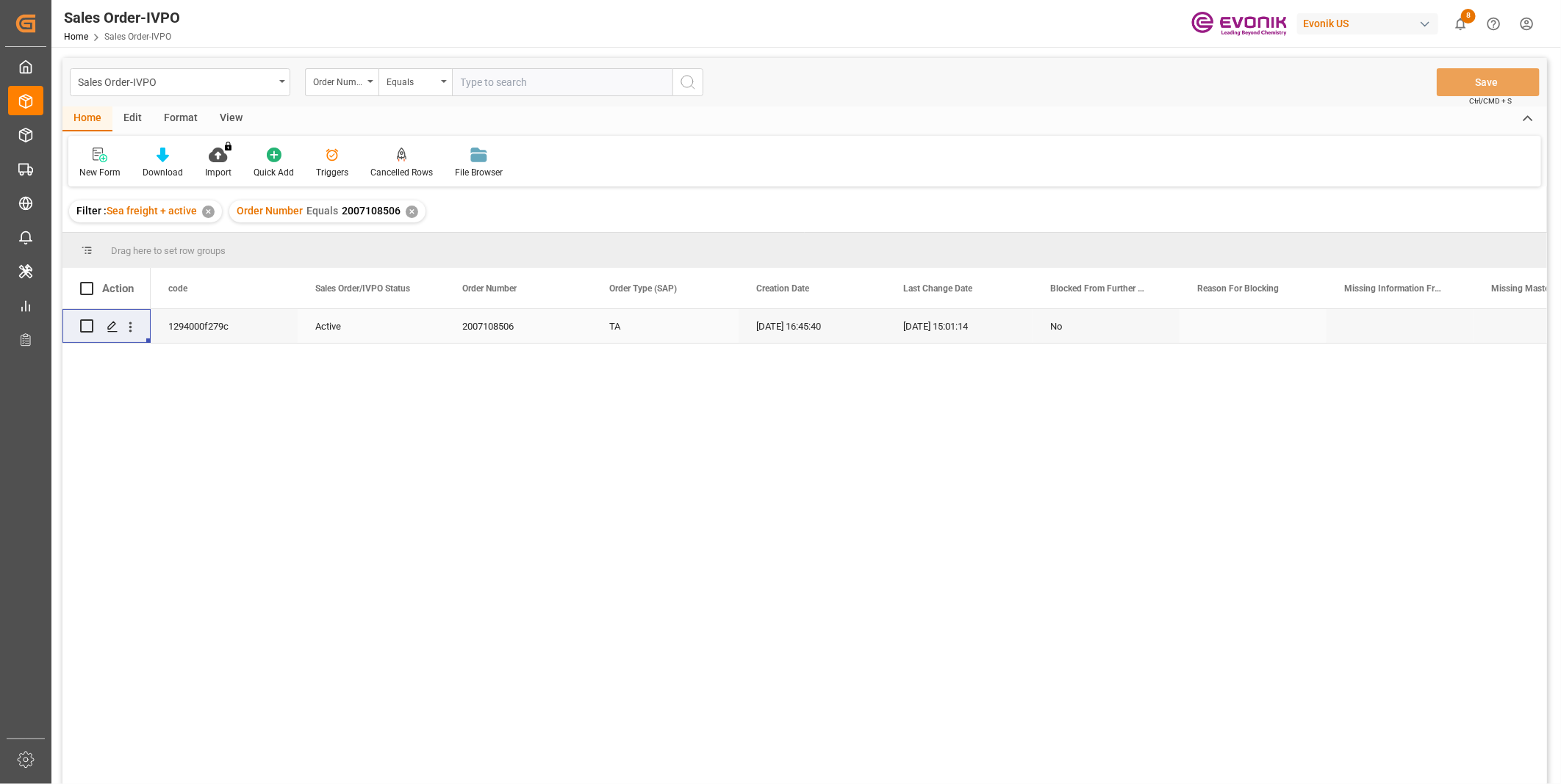
click at [222, 111] on div "View" at bounding box center [231, 119] width 44 height 25
click at [170, 159] on icon at bounding box center [166, 154] width 15 height 15
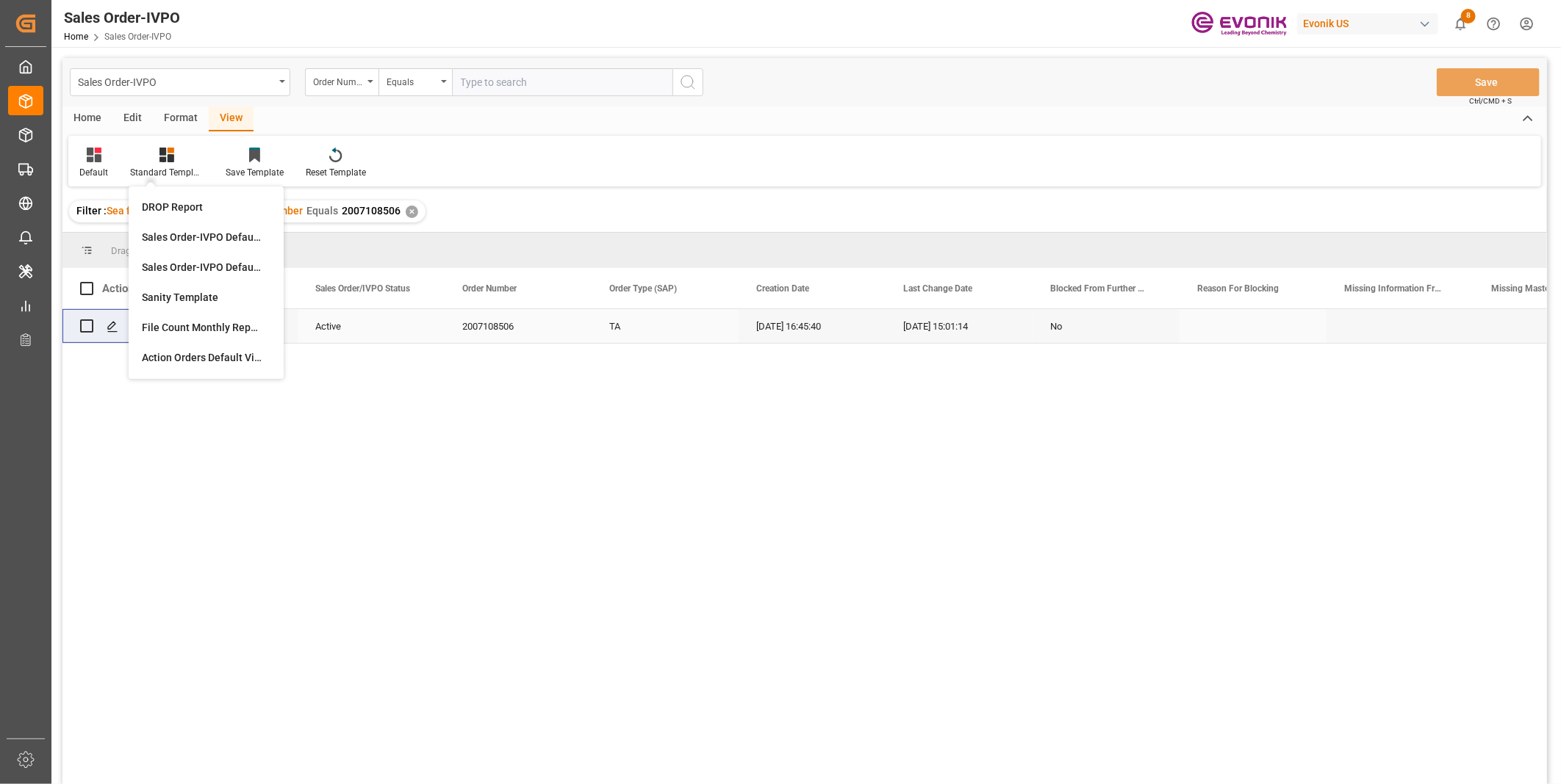
click at [526, 121] on div "Home Edit Format View" at bounding box center [804, 119] width 1485 height 25
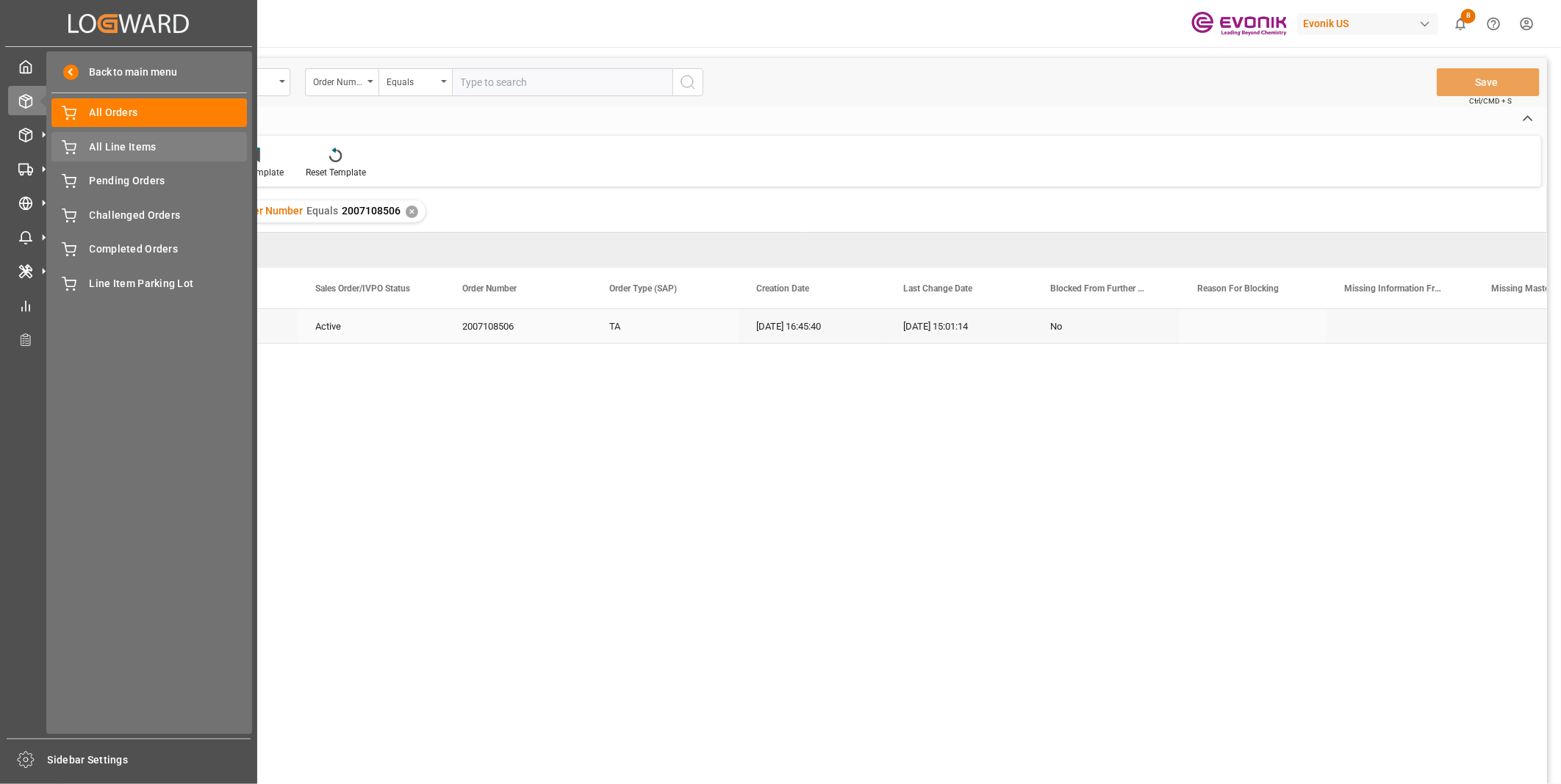
click at [89, 143] on div "All Line Items All Line Items" at bounding box center [149, 147] width 195 height 28
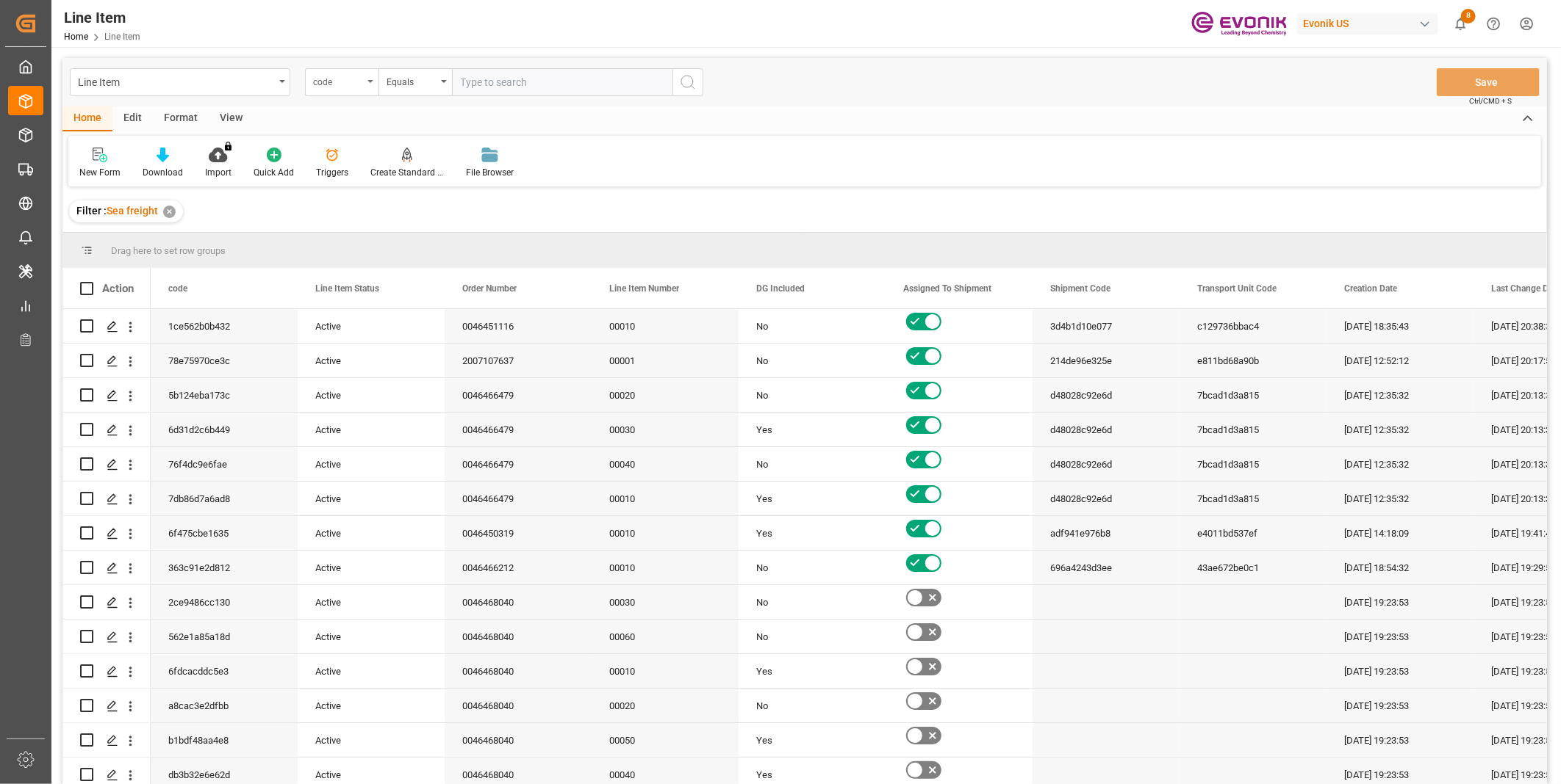
click at [362, 83] on div "code" at bounding box center [338, 80] width 50 height 17
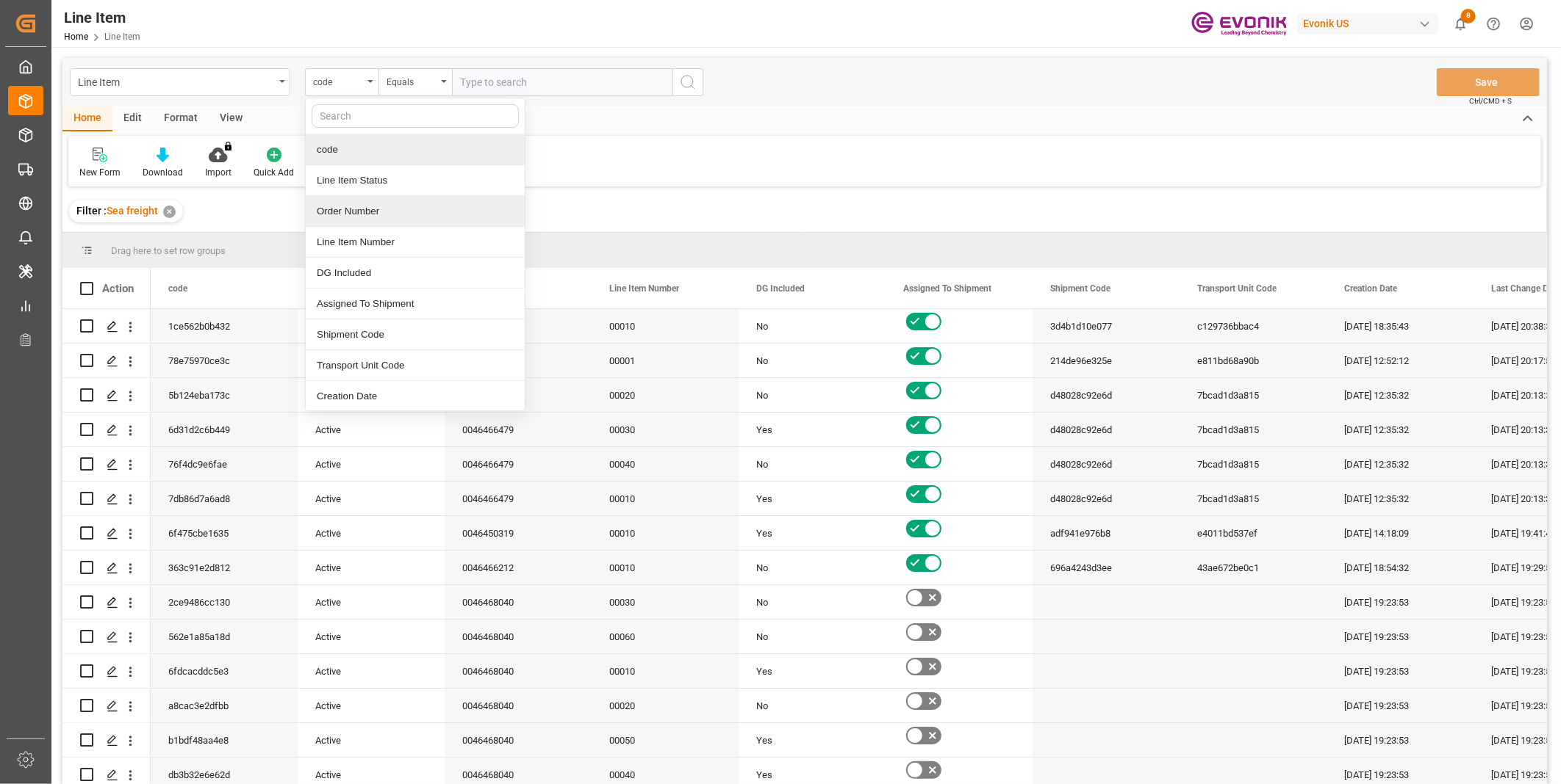
click at [355, 211] on div "Order Number" at bounding box center [415, 211] width 219 height 31
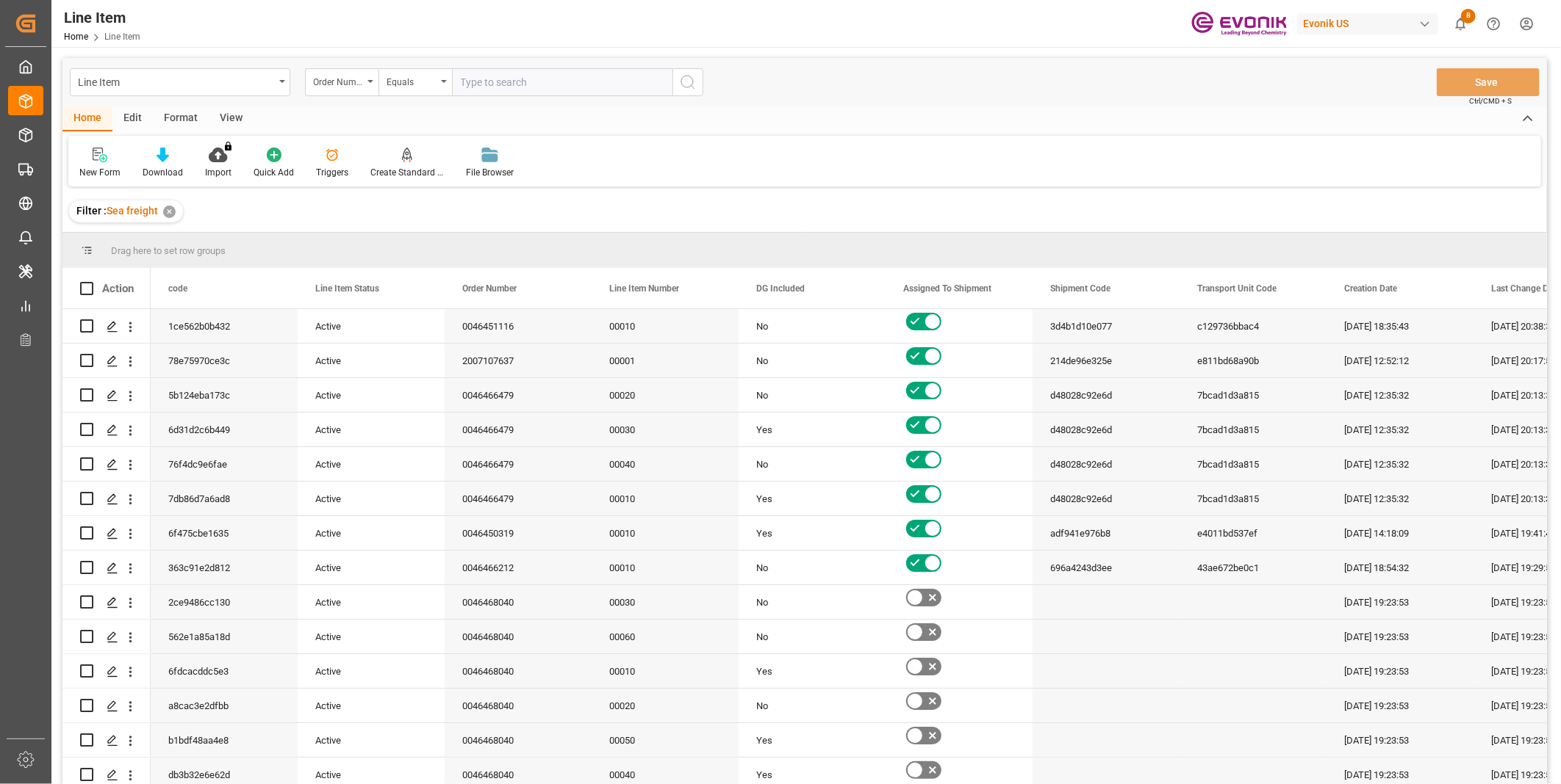
click at [521, 78] on input "text" at bounding box center [562, 82] width 220 height 28
paste input "2007108506"
type input "2007108506"
click at [689, 82] on icon "search button" at bounding box center [688, 83] width 18 height 18
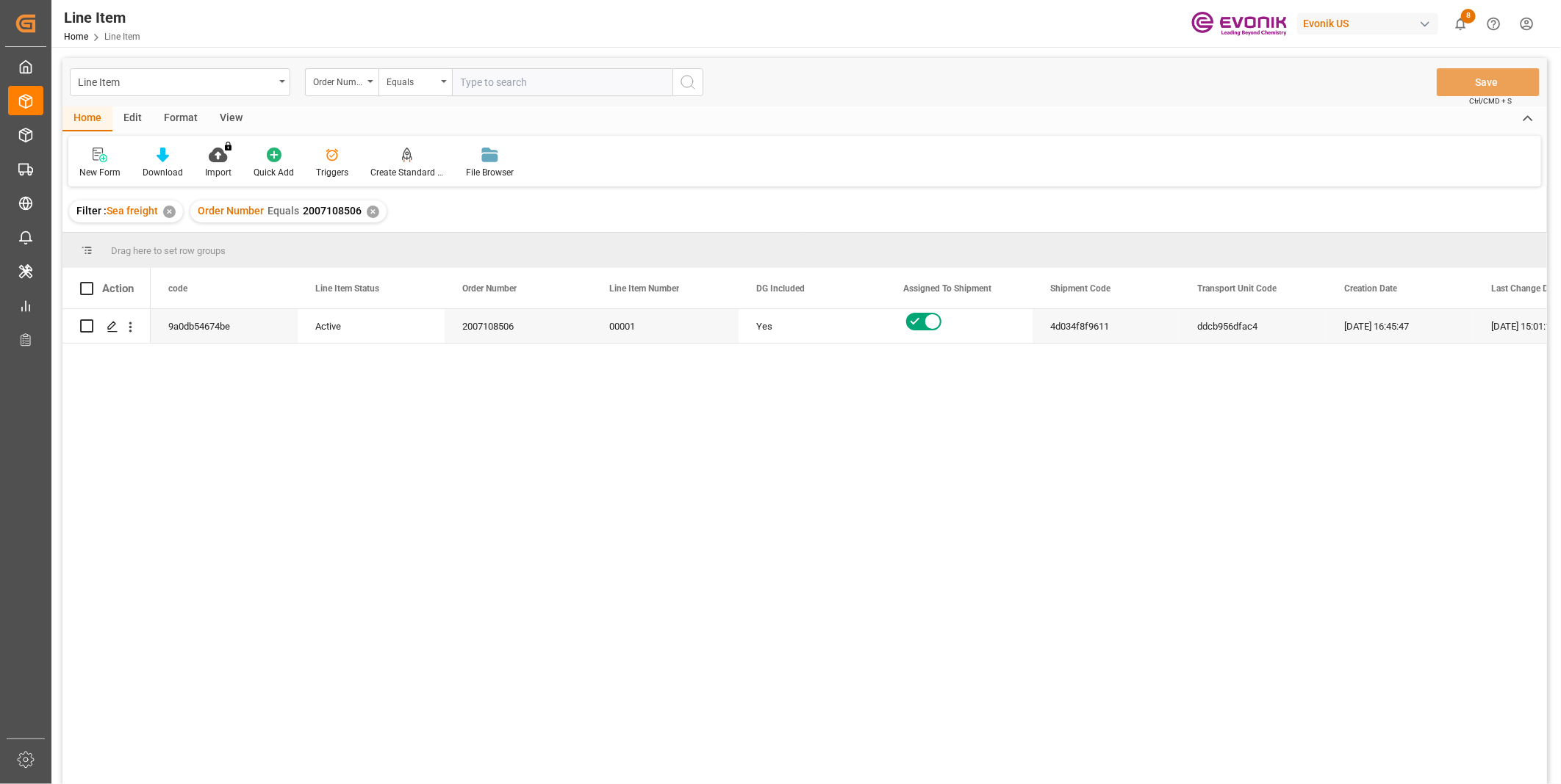
click at [226, 121] on div "View" at bounding box center [231, 119] width 44 height 25
click at [181, 114] on div "Format" at bounding box center [180, 119] width 56 height 25
click at [226, 118] on div "View" at bounding box center [231, 119] width 44 height 25
click at [92, 155] on icon at bounding box center [94, 154] width 15 height 15
click at [159, 159] on div at bounding box center [166, 154] width 74 height 15
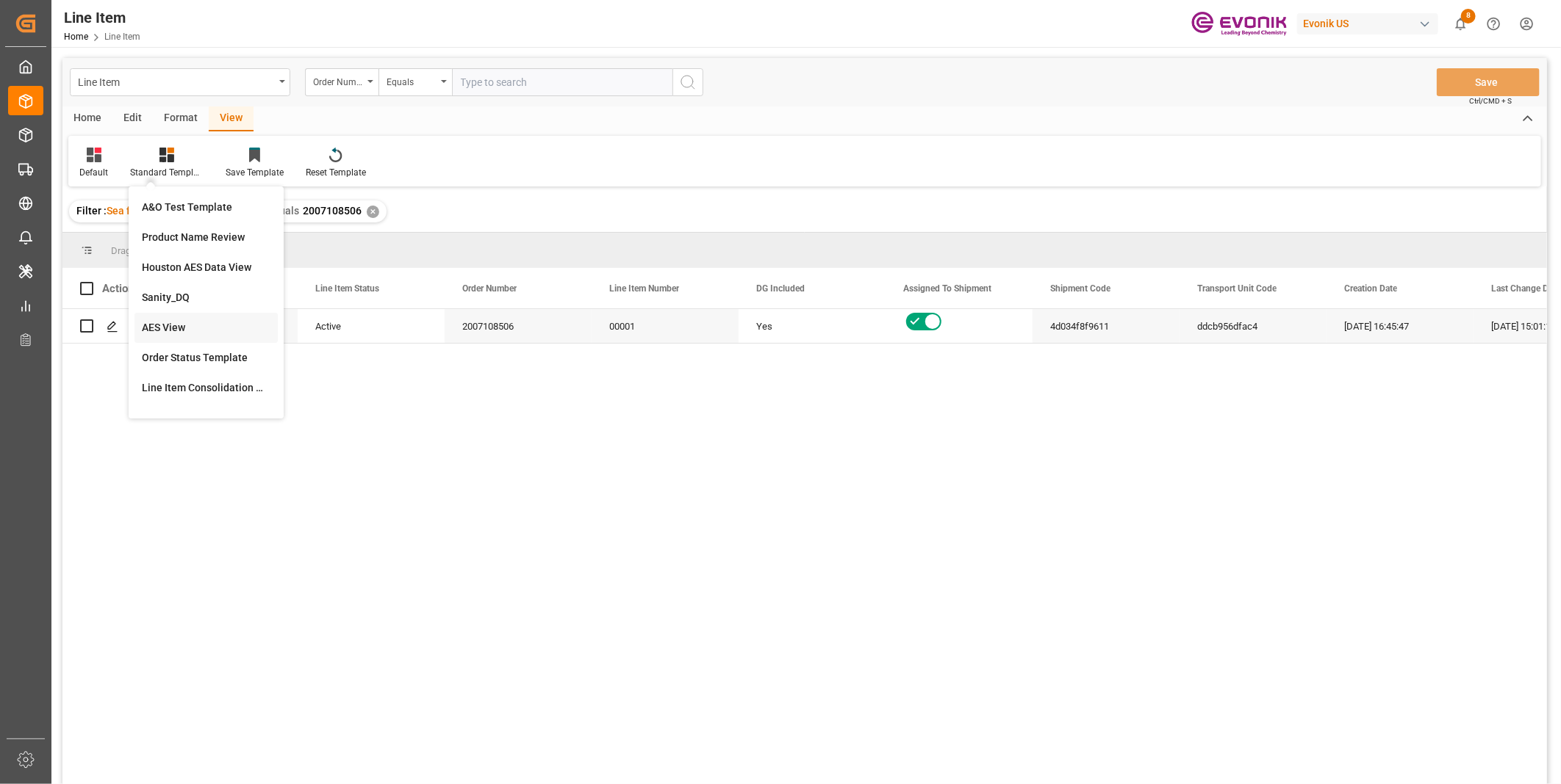
click at [179, 324] on div "AES View" at bounding box center [206, 328] width 129 height 15
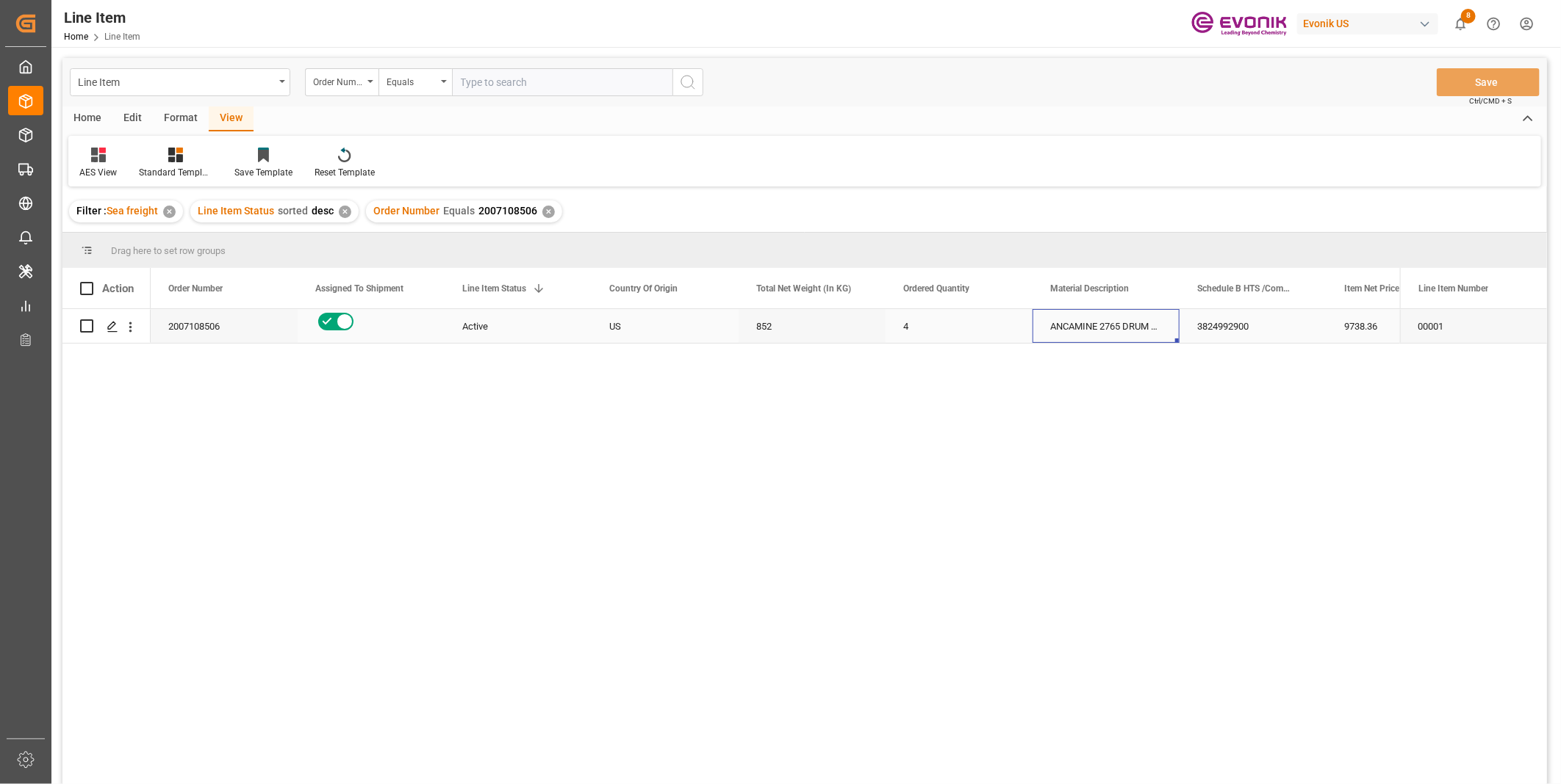
click at [1092, 330] on div "ANCAMINE 2765 DRUM 213KG" at bounding box center [1105, 326] width 147 height 34
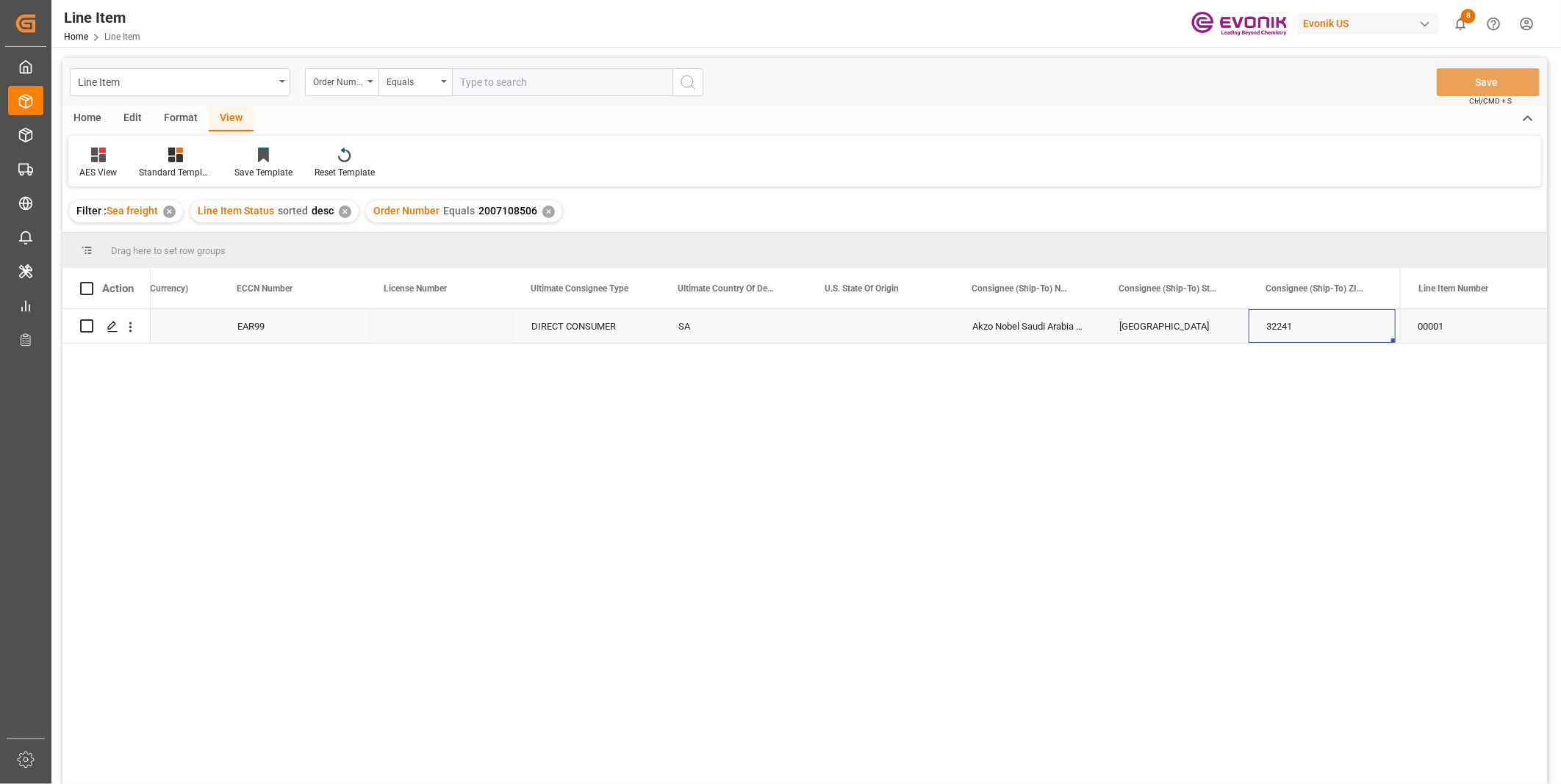
scroll to position [0, 1543]
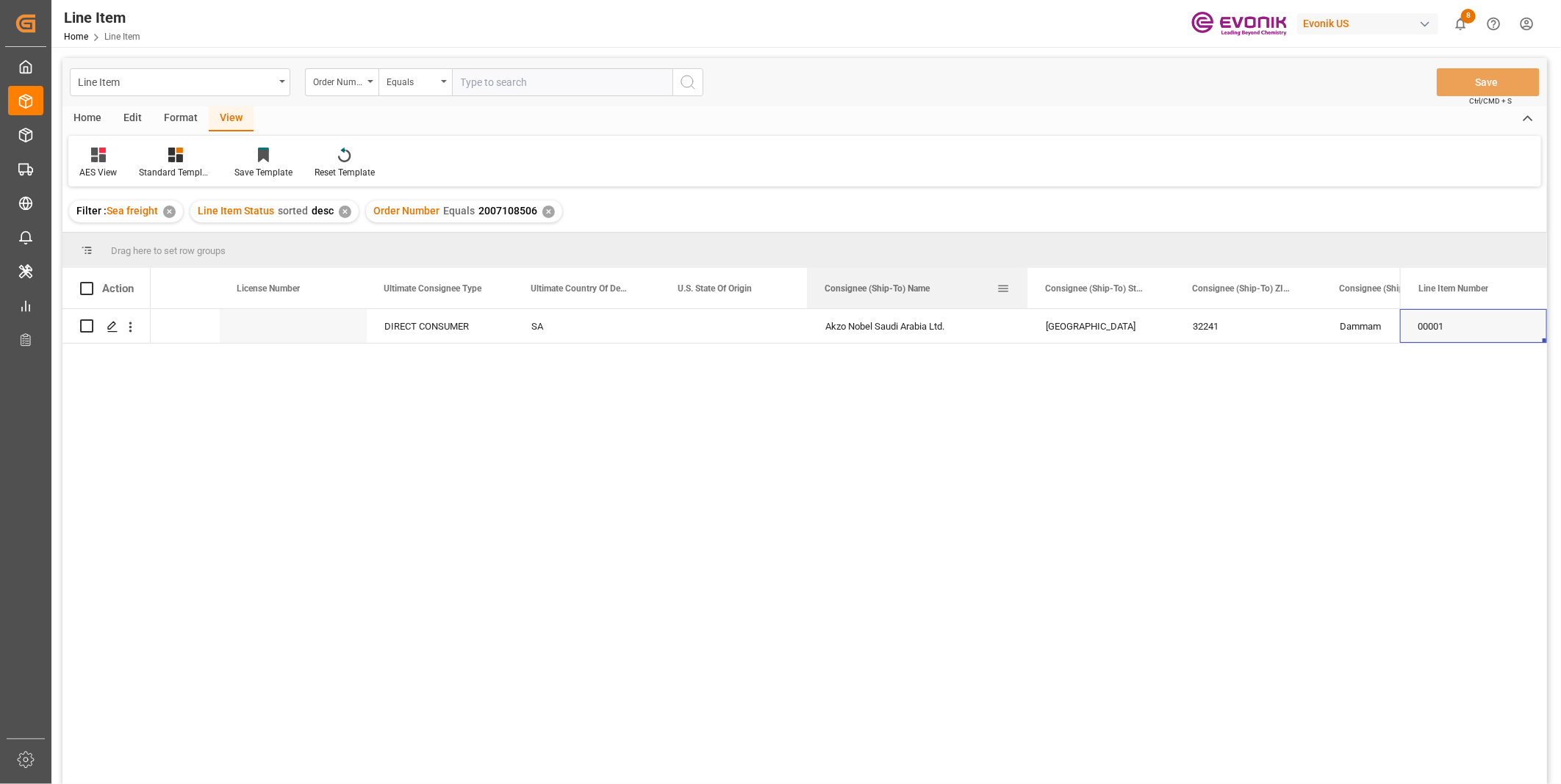
drag, startPoint x: 952, startPoint y: 278, endPoint x: 1018, endPoint y: 284, distance: 66.3
click at [1029, 283] on div at bounding box center [1027, 288] width 6 height 40
click at [478, 342] on div "DIRECT CONSUMER" at bounding box center [440, 326] width 147 height 34
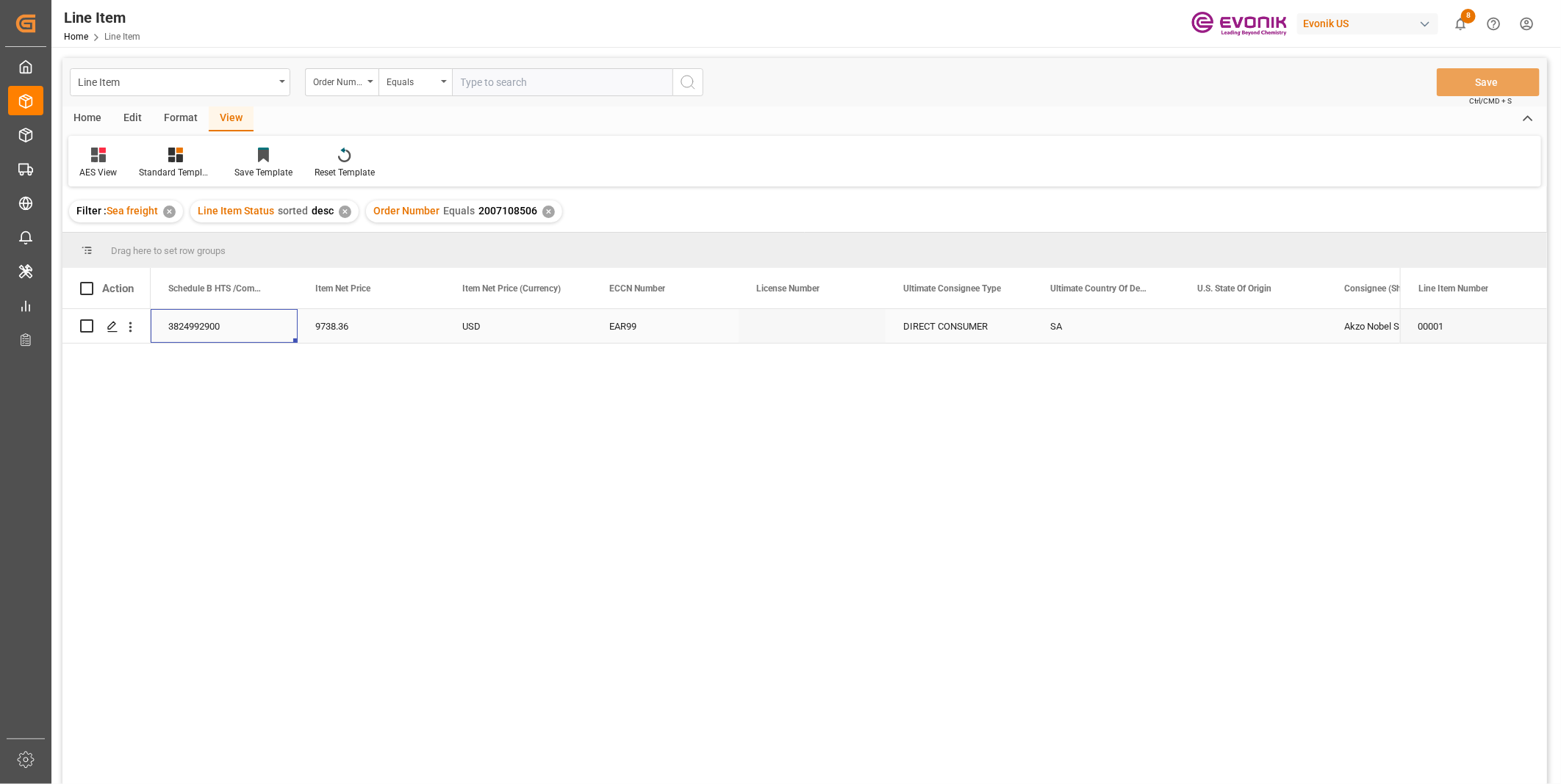
scroll to position [0, 735]
click at [1062, 318] on div "3824992900" at bounding box center [1105, 326] width 147 height 34
click at [1207, 325] on div "9738.36" at bounding box center [1253, 326] width 147 height 34
click at [653, 327] on div "852" at bounding box center [665, 326] width 147 height 34
click at [1223, 327] on div "9738.36" at bounding box center [1253, 326] width 147 height 34
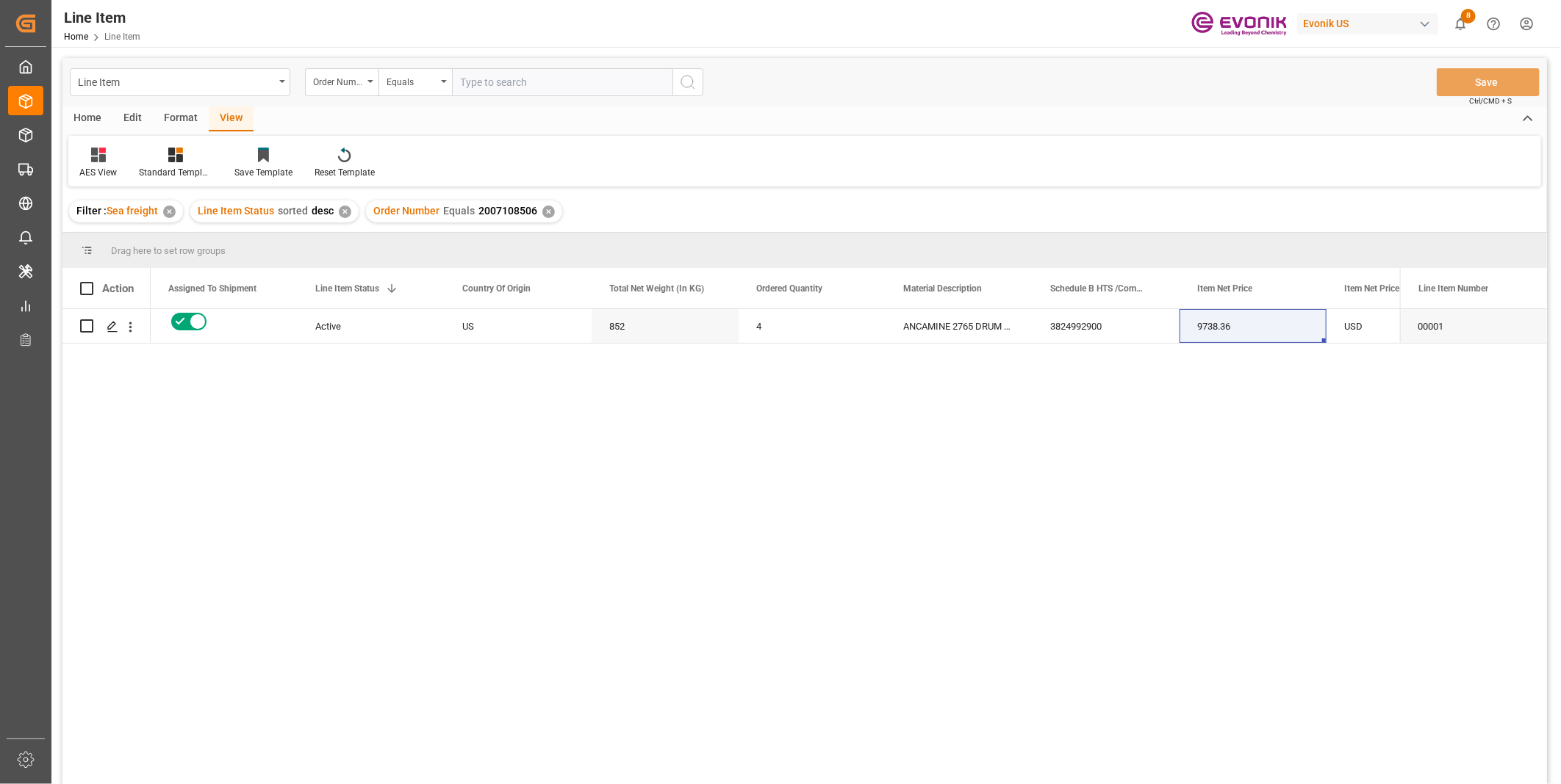
click at [497, 81] on input "text" at bounding box center [562, 82] width 220 height 28
paste input "0046466931"
type input "0046466931"
click at [687, 81] on icon "search button" at bounding box center [688, 83] width 18 height 18
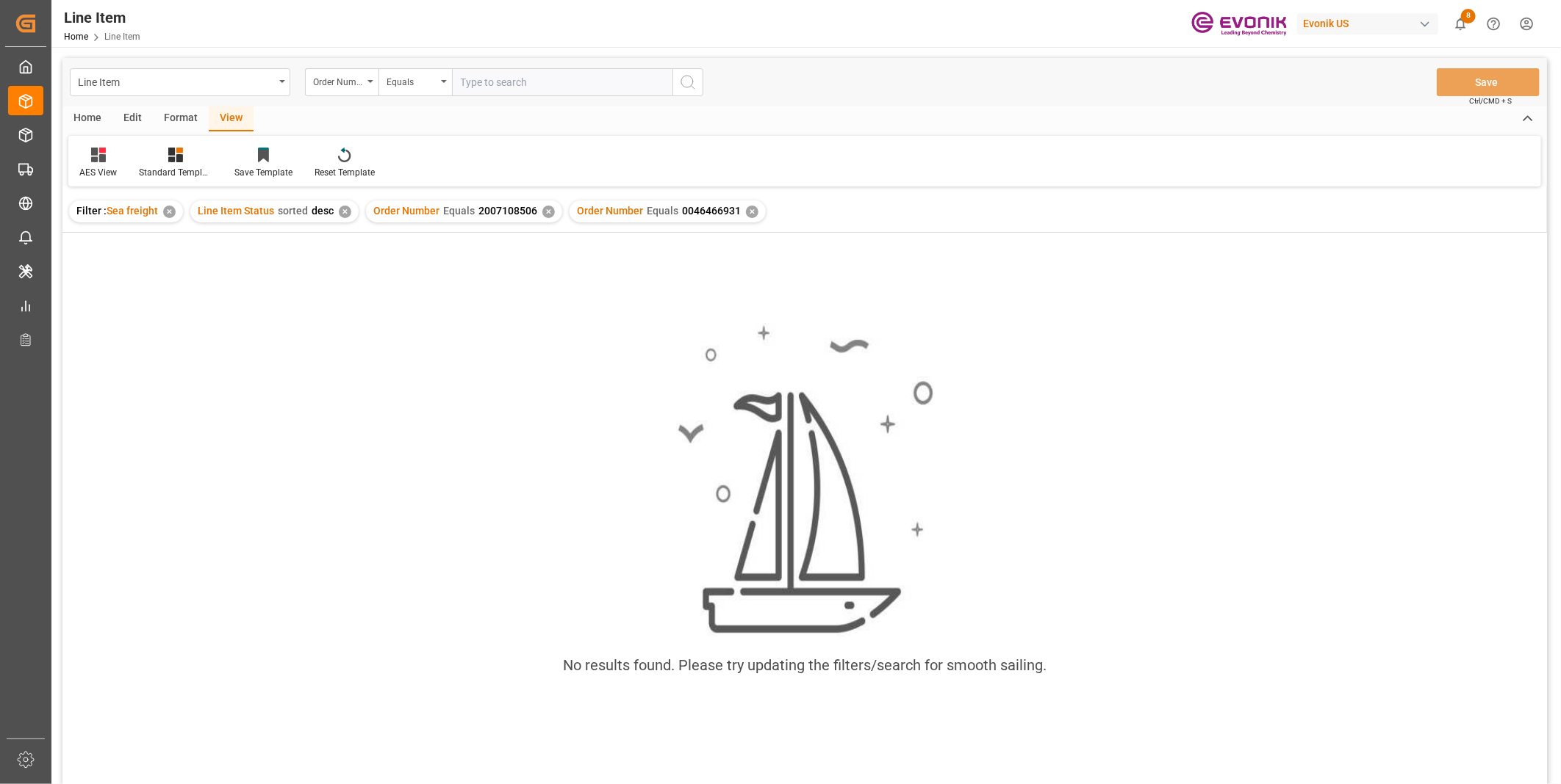
click at [545, 208] on div "✕" at bounding box center [548, 212] width 12 height 12
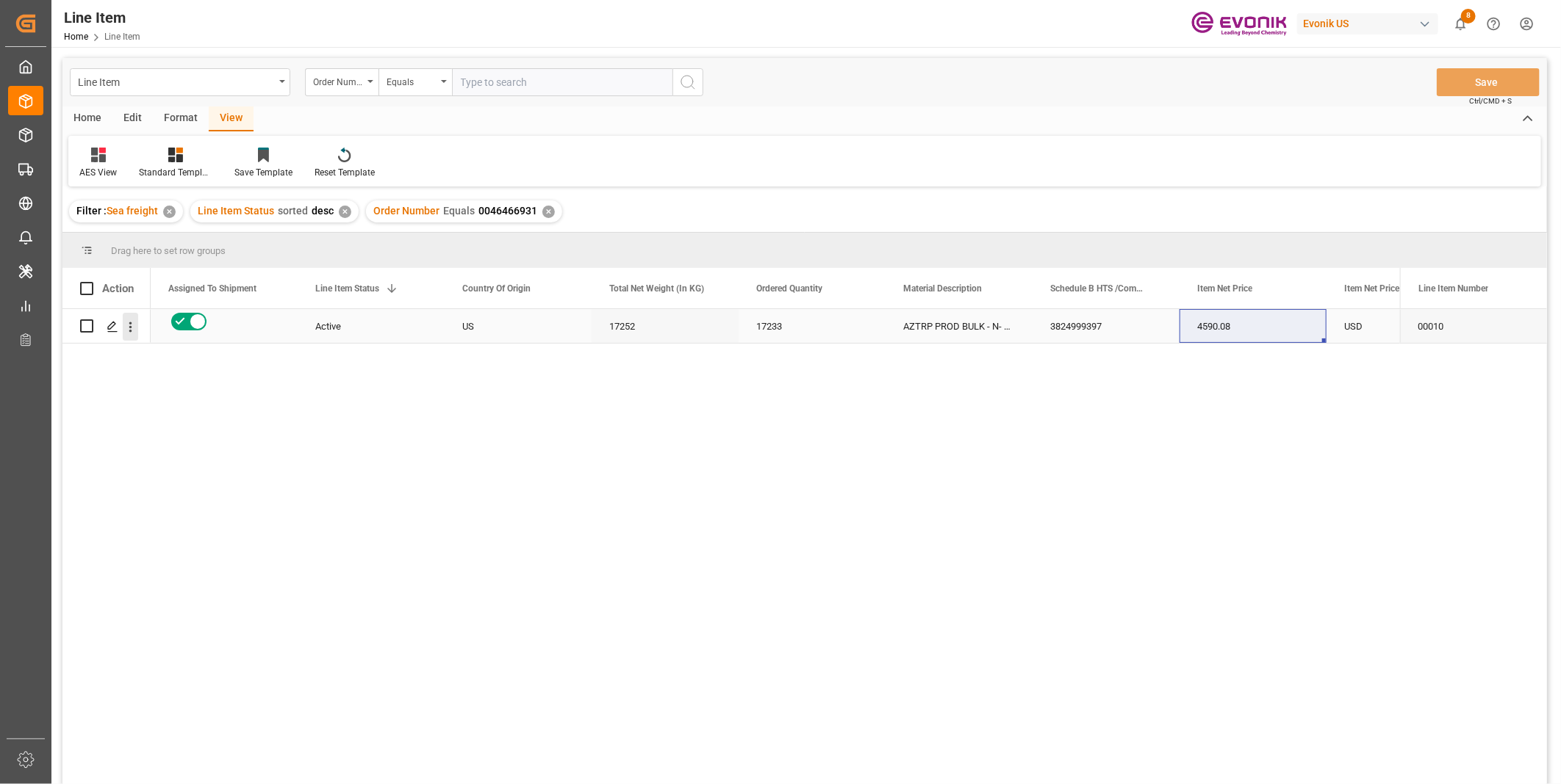
click at [134, 329] on icon "open menu" at bounding box center [130, 327] width 15 height 15
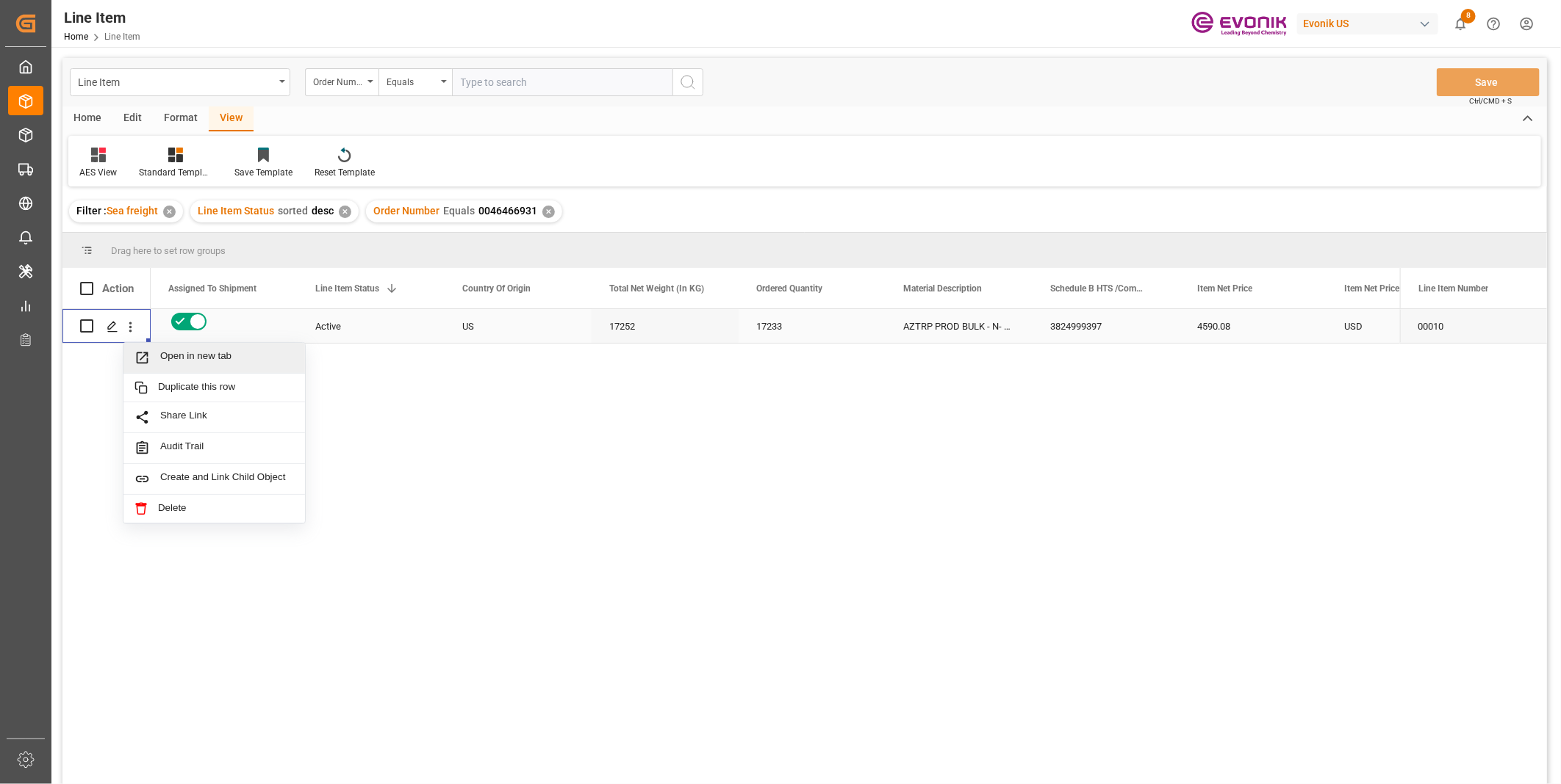
click at [170, 352] on span "Open in new tab" at bounding box center [227, 358] width 134 height 15
click at [976, 327] on div "AZTRP PROD BULK - N- MMA/MEOH" at bounding box center [959, 326] width 147 height 34
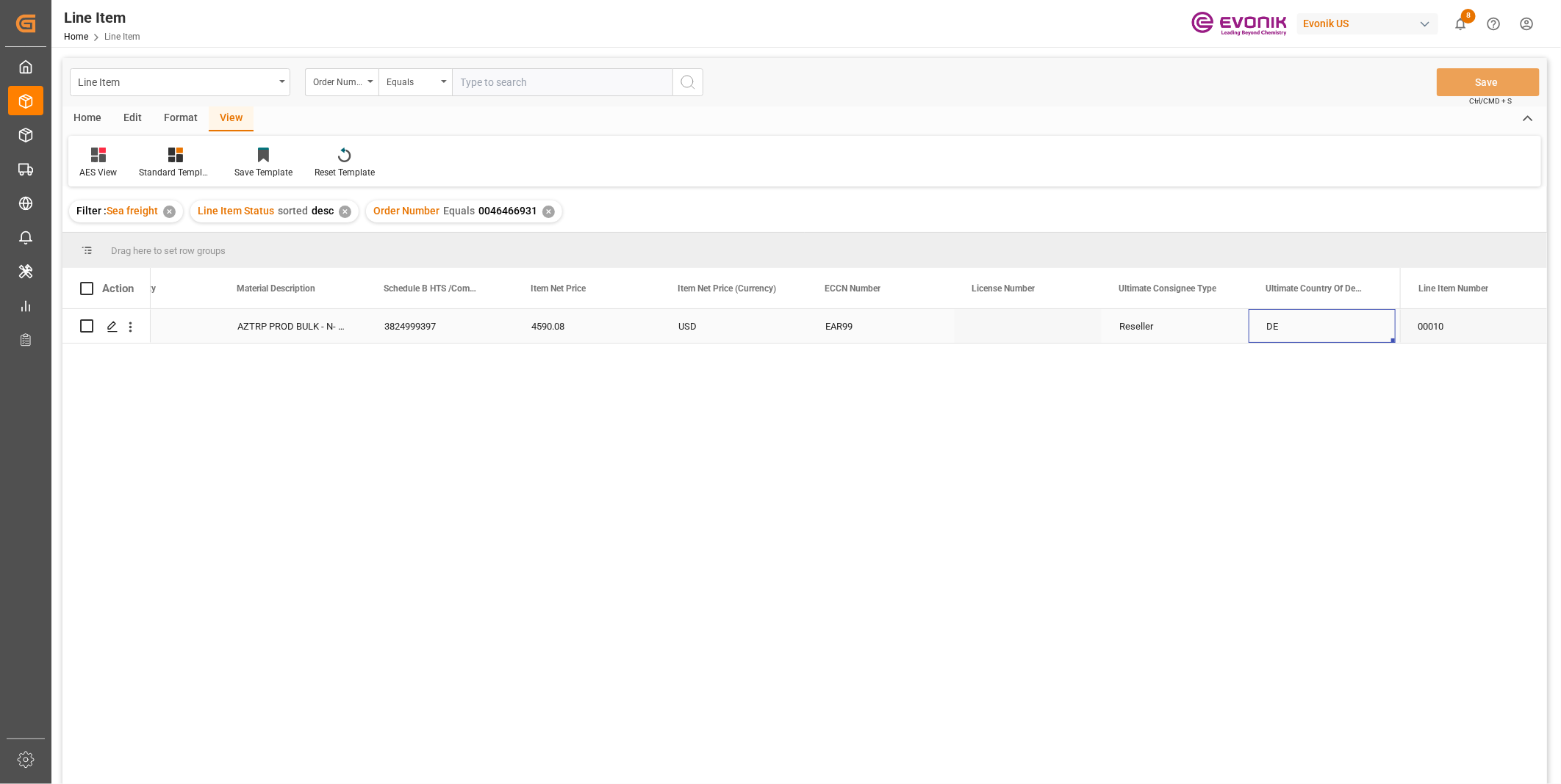
scroll to position [0, 960]
click at [1201, 333] on div "DE" at bounding box center [1175, 326] width 147 height 34
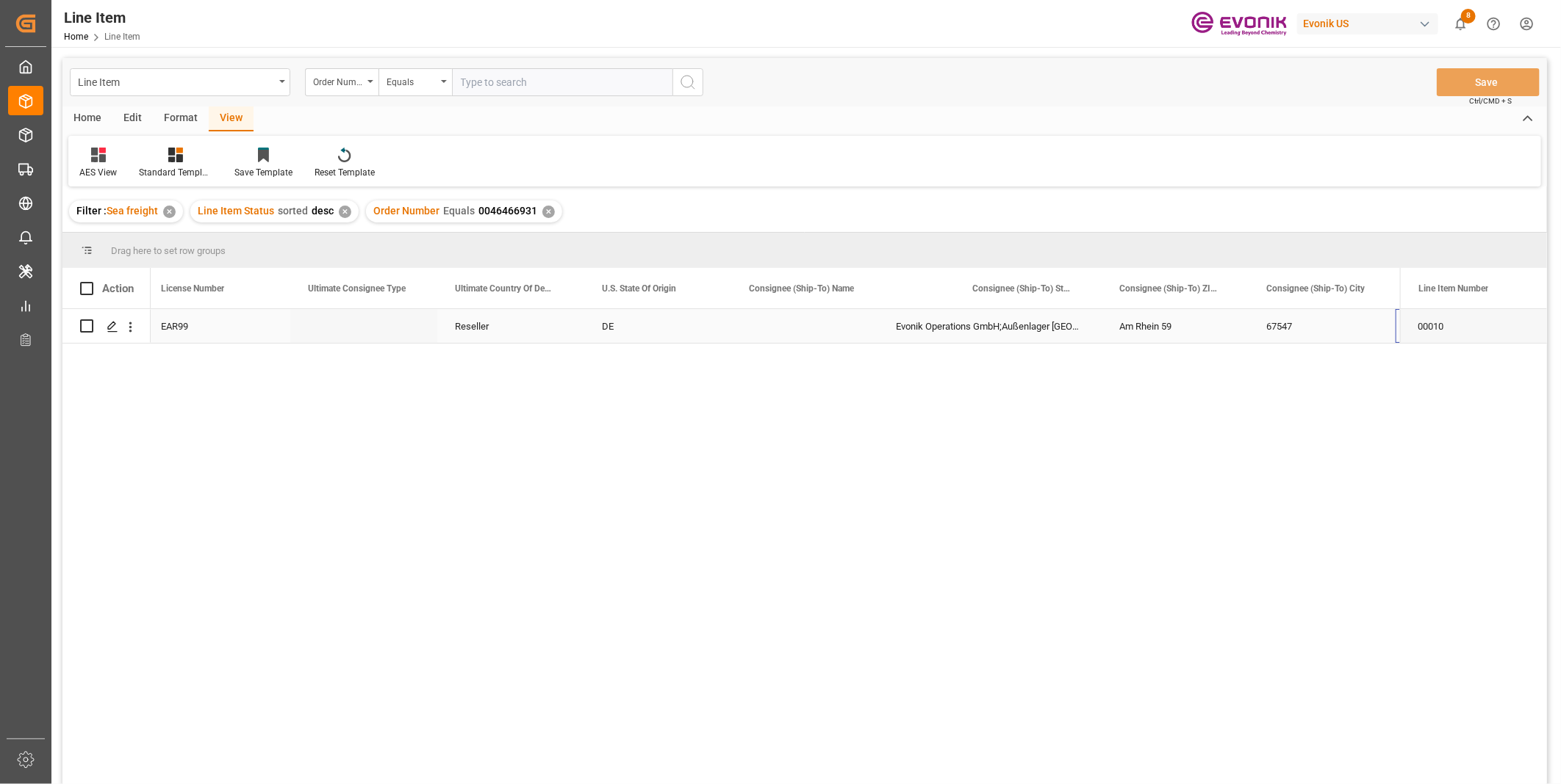
scroll to position [0, 1620]
click at [901, 318] on div "Evonik Operations GmbH;Außenlager [GEOGRAPHIC_DATA]" at bounding box center [847, 326] width 223 height 34
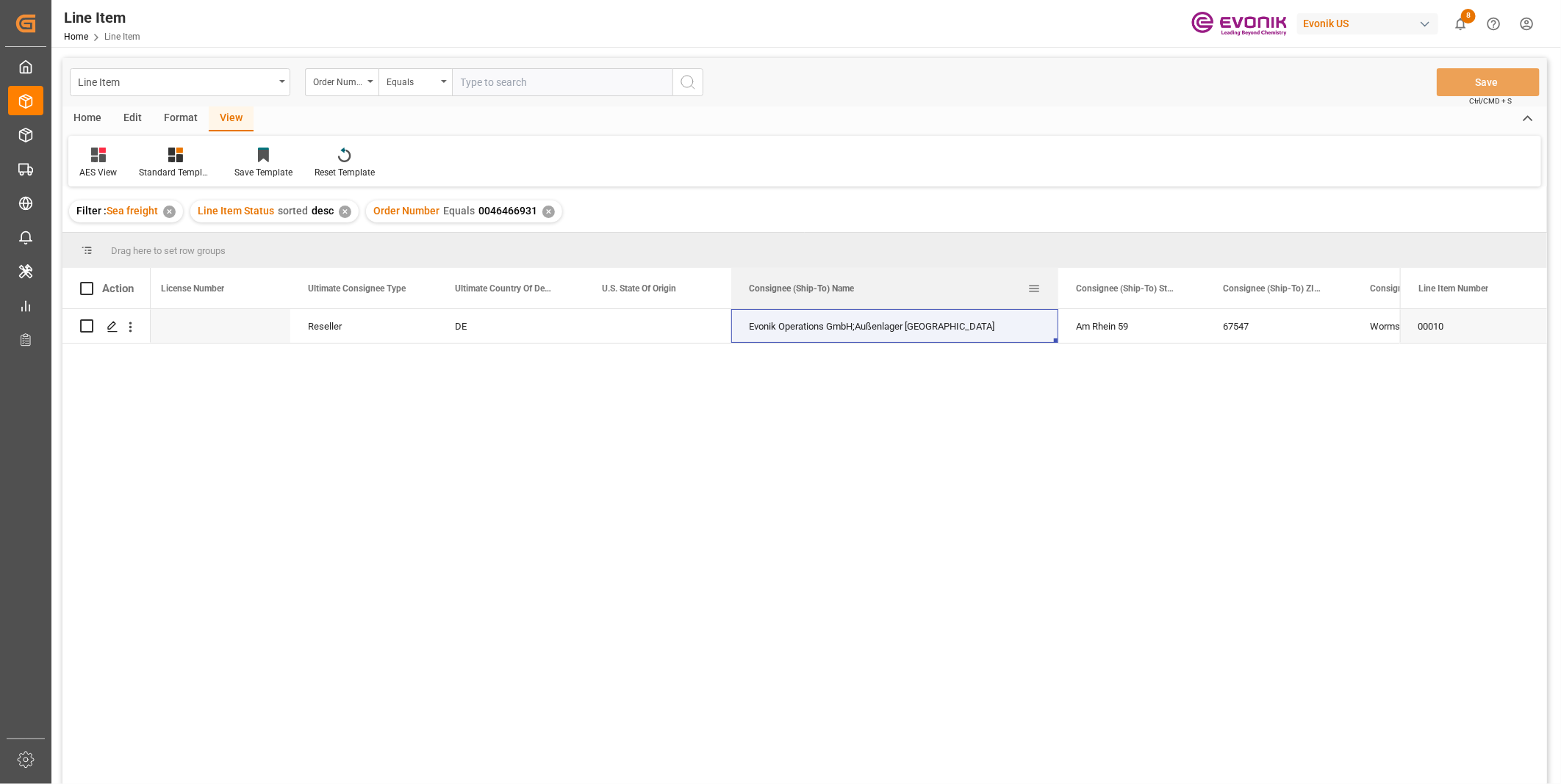
drag, startPoint x: 953, startPoint y: 290, endPoint x: 1056, endPoint y: 305, distance: 104.1
click at [1056, 305] on div at bounding box center [1058, 288] width 6 height 40
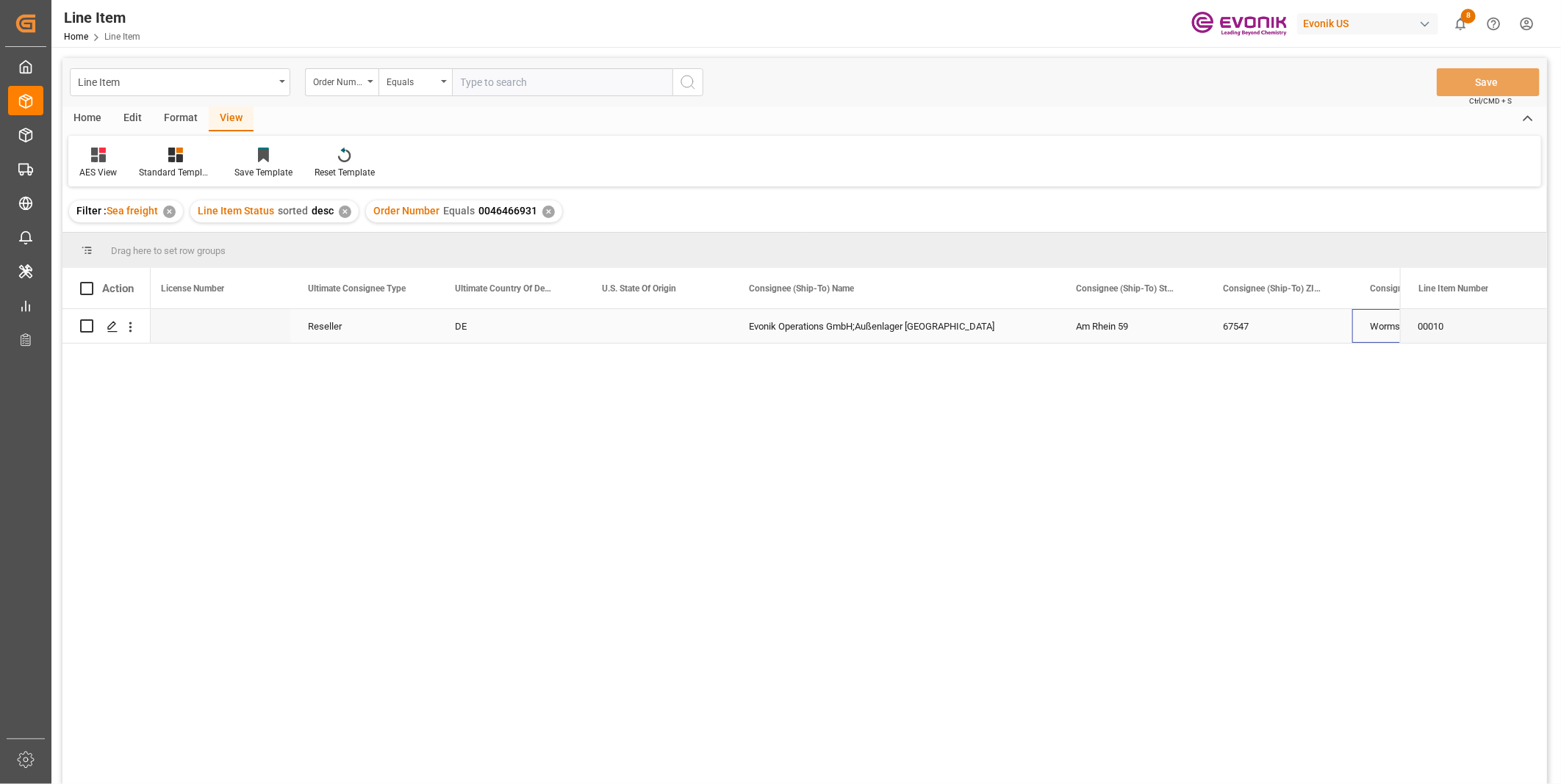
click at [1363, 323] on div "Worms" at bounding box center [1425, 326] width 147 height 34
click at [1233, 323] on div "67547" at bounding box center [1278, 326] width 147 height 34
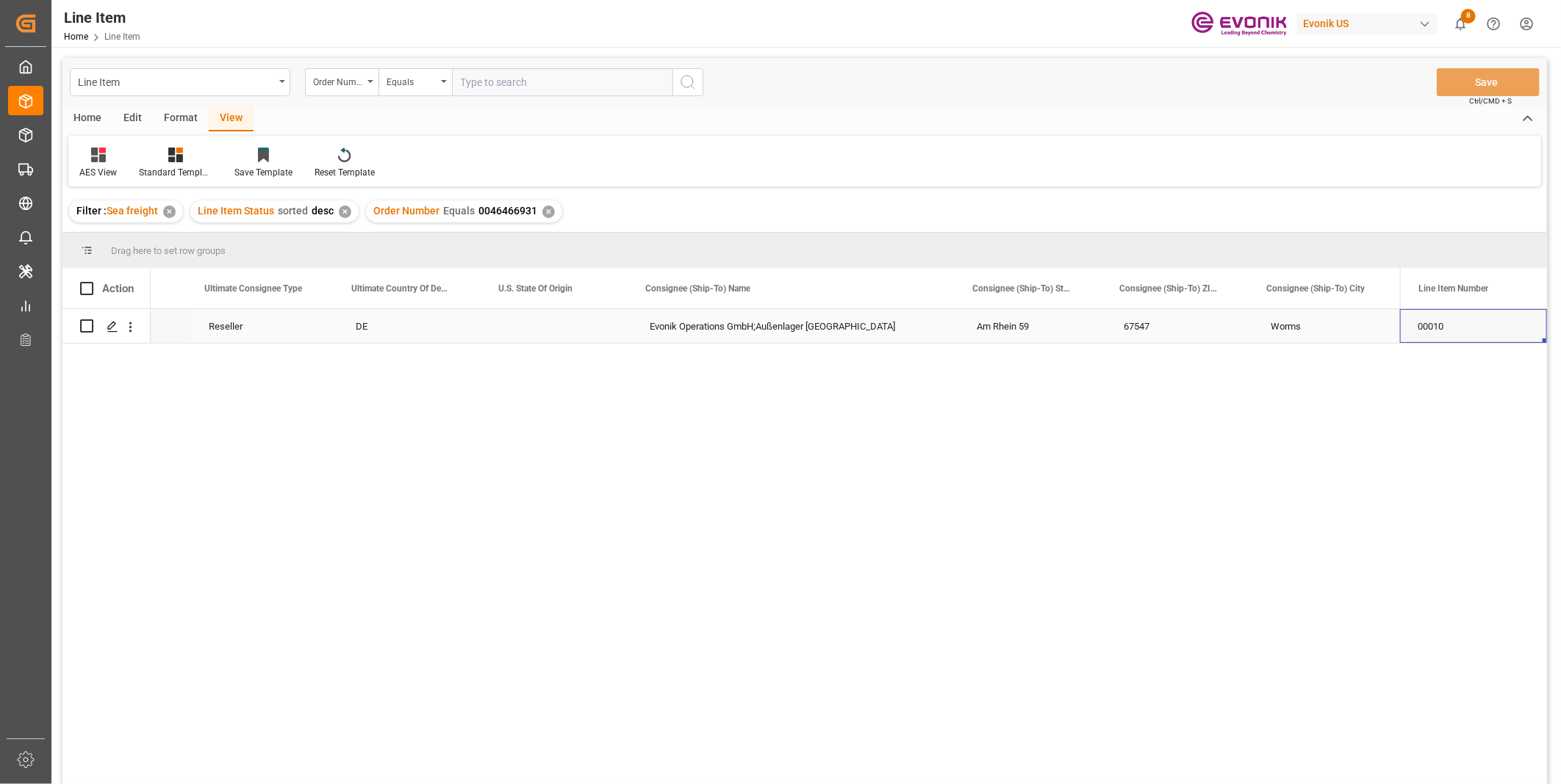
click at [221, 326] on div "Reseller" at bounding box center [264, 326] width 147 height 34
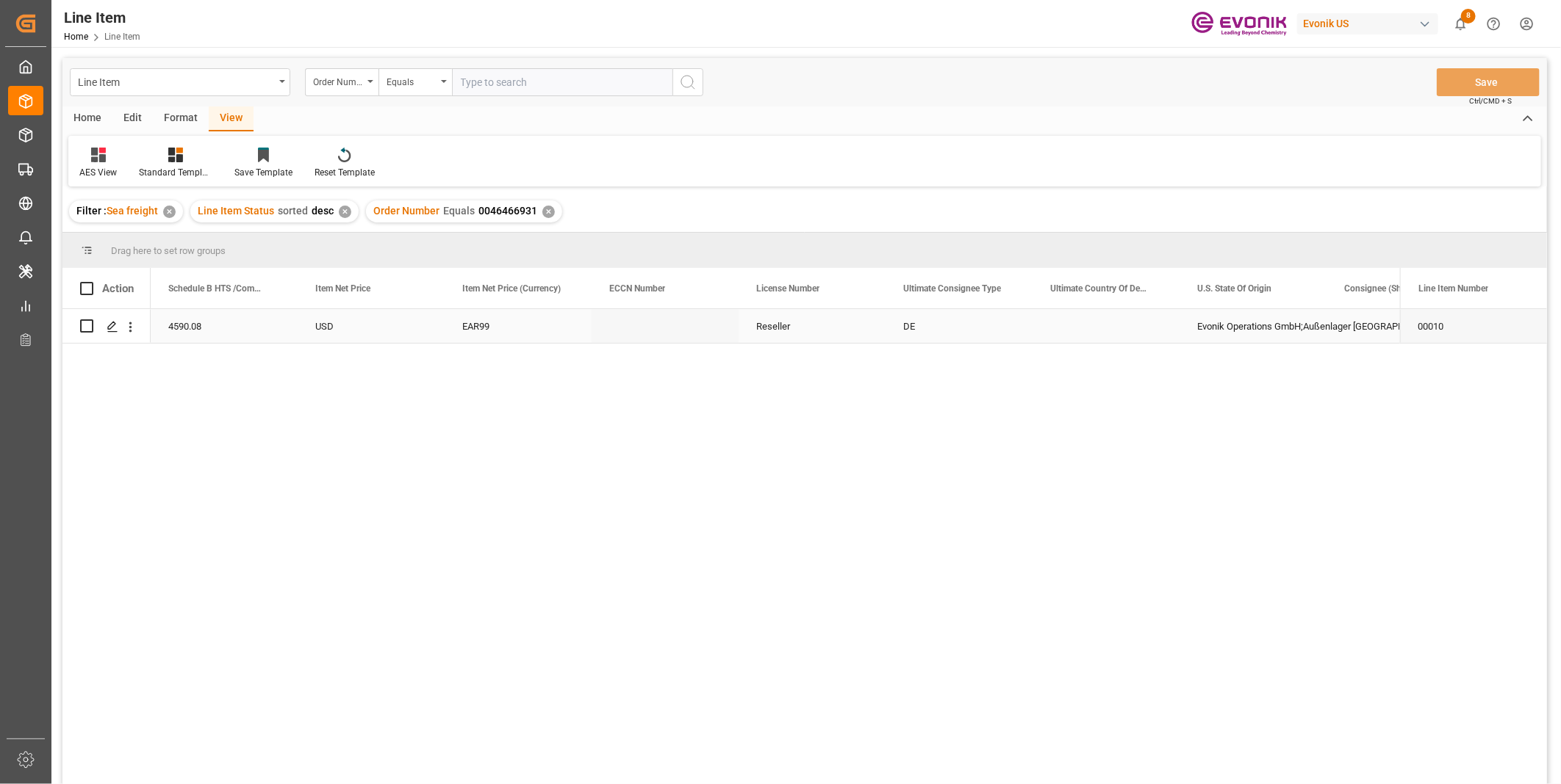
scroll to position [0, 882]
click at [474, 324] on div "4590.08" at bounding box center [517, 326] width 147 height 34
click at [488, 304] on div "Schedule B HTS /Commodity Code (HS Code)" at bounding box center [511, 288] width 99 height 40
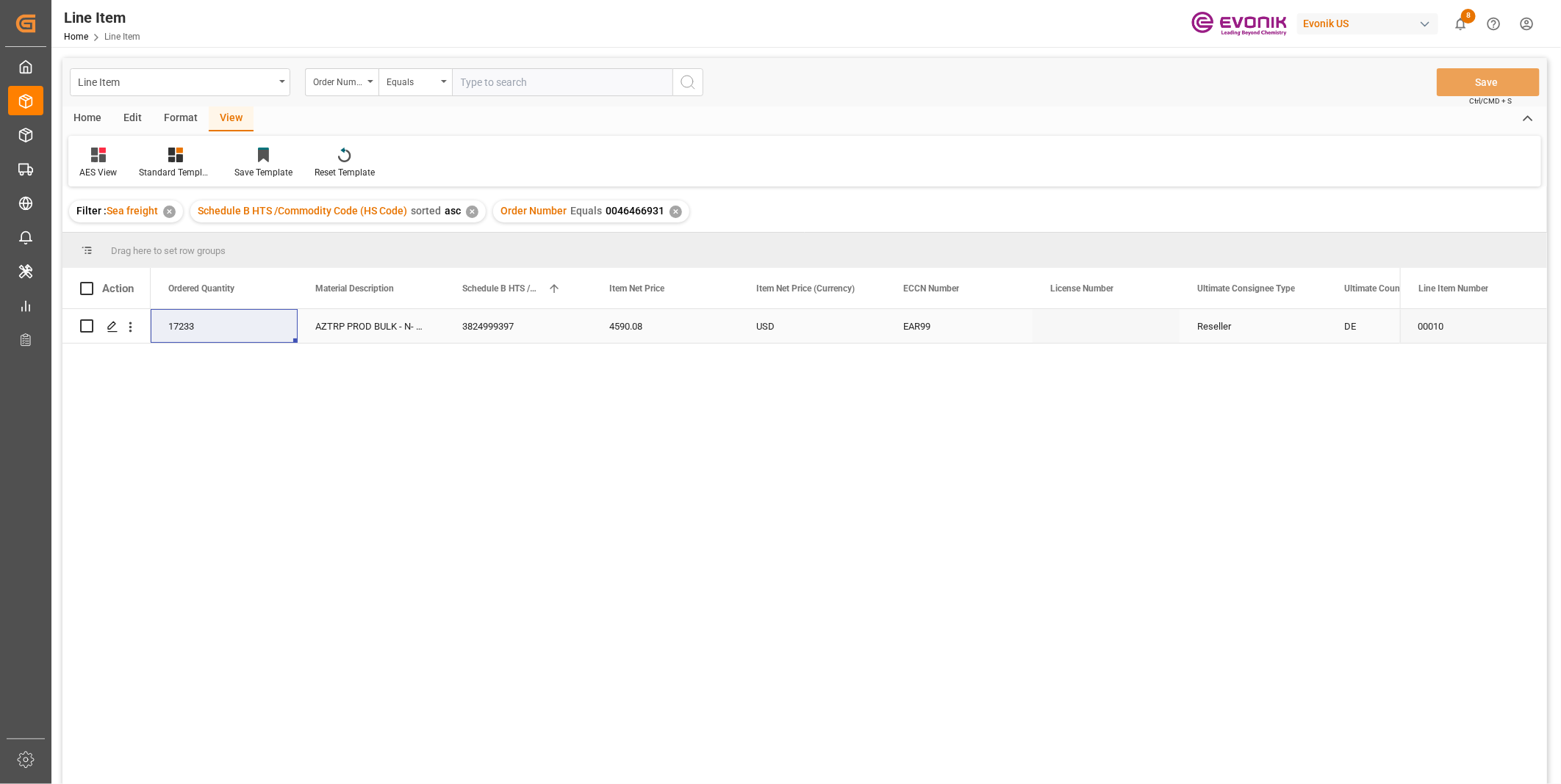
click at [500, 320] on div "3824999397" at bounding box center [517, 326] width 147 height 34
click at [215, 321] on div "17233" at bounding box center [224, 326] width 147 height 34
click at [640, 321] on div "4590.08" at bounding box center [665, 326] width 147 height 34
click at [953, 324] on div "EAR99" at bounding box center [960, 327] width 112 height 34
click at [500, 329] on div "3824999397" at bounding box center [517, 326] width 147 height 34
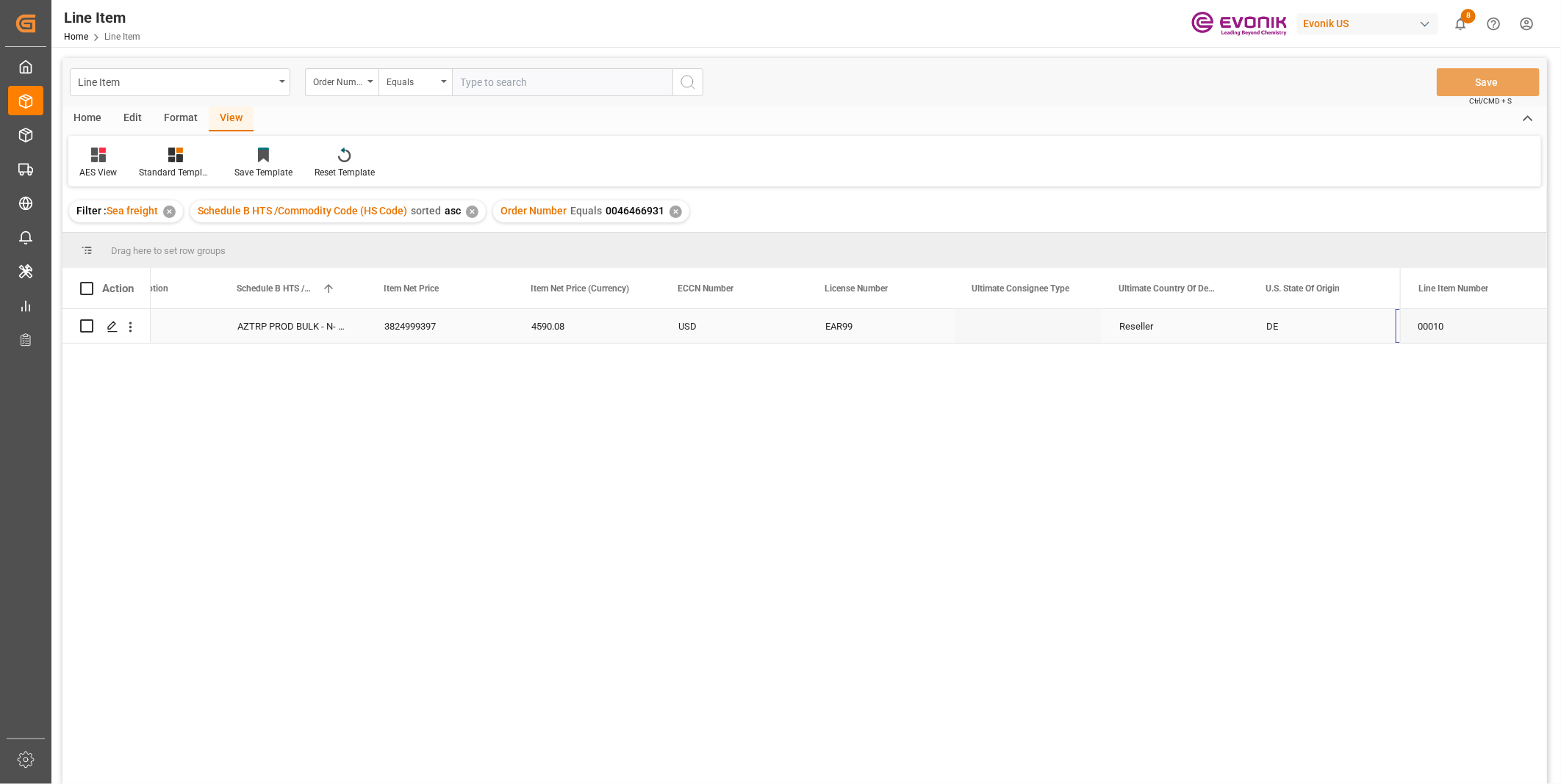
scroll to position [0, 960]
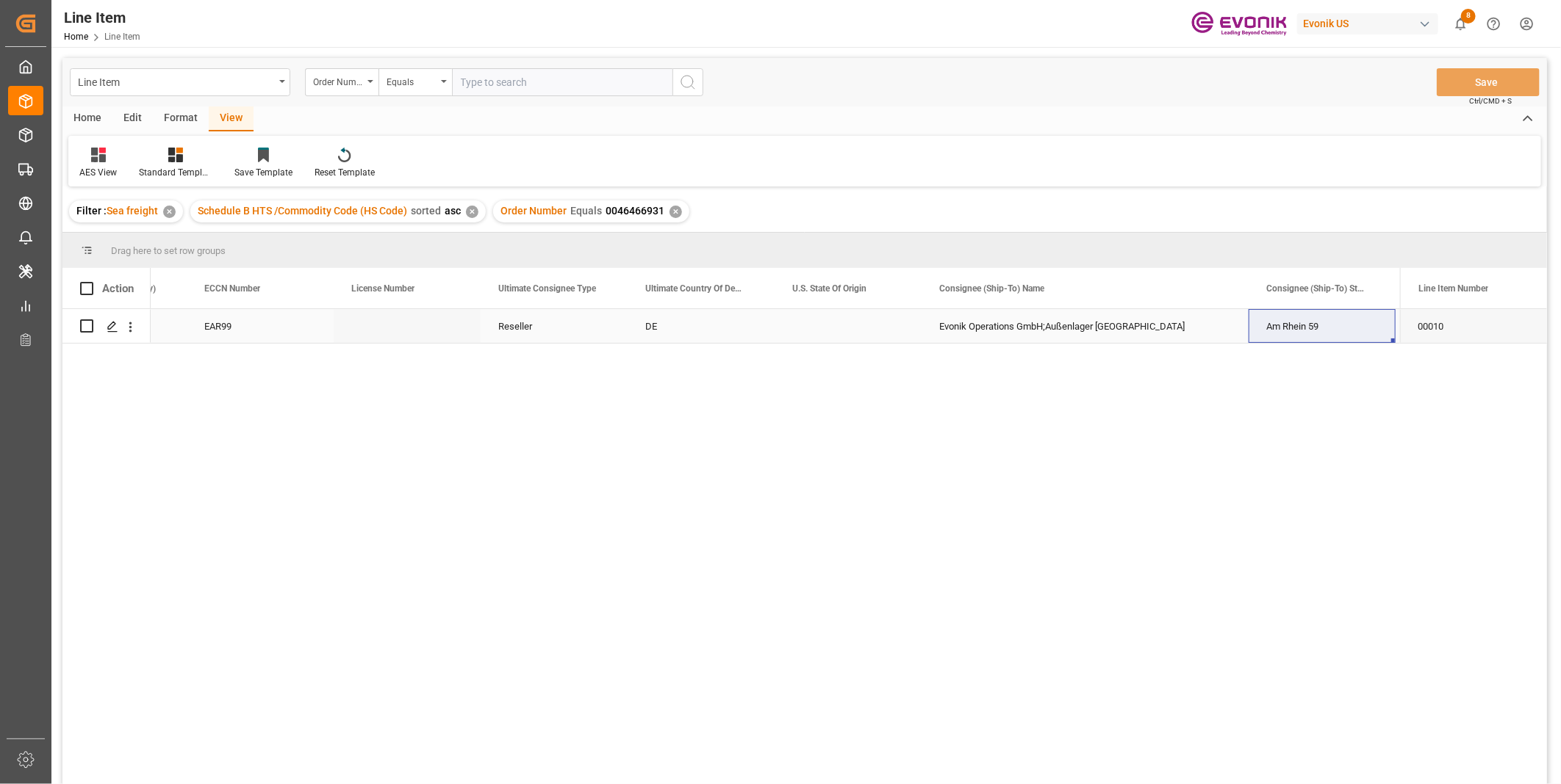
click at [279, 326] on div "EAR99" at bounding box center [260, 327] width 112 height 34
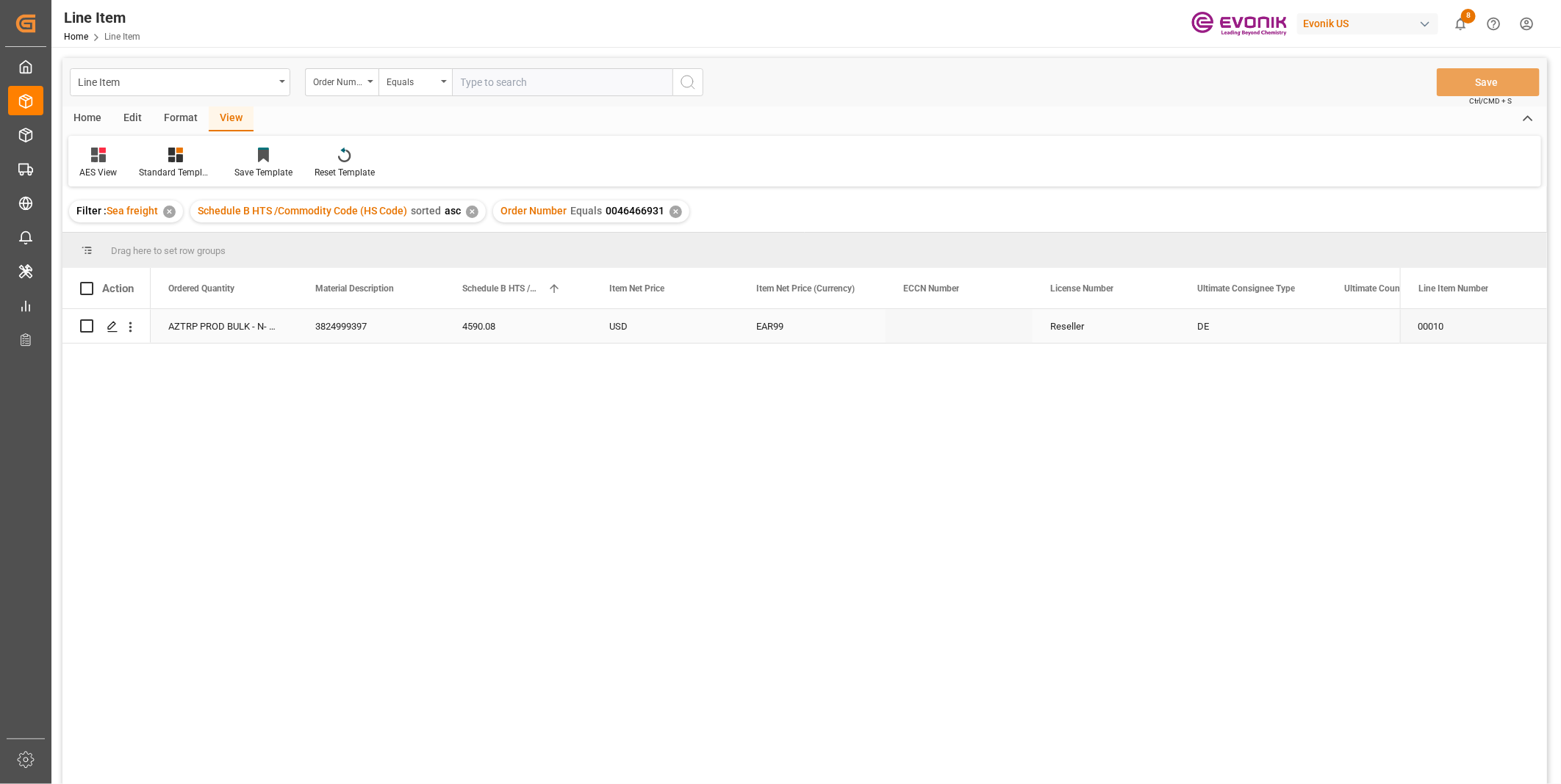
scroll to position [0, 735]
click at [1223, 313] on div "3824999397" at bounding box center [1253, 326] width 147 height 34
click at [931, 325] on div "17233" at bounding box center [959, 326] width 147 height 34
click at [802, 327] on div "17252" at bounding box center [811, 326] width 147 height 34
click at [1363, 331] on div "4590.08" at bounding box center [1399, 326] width 147 height 34
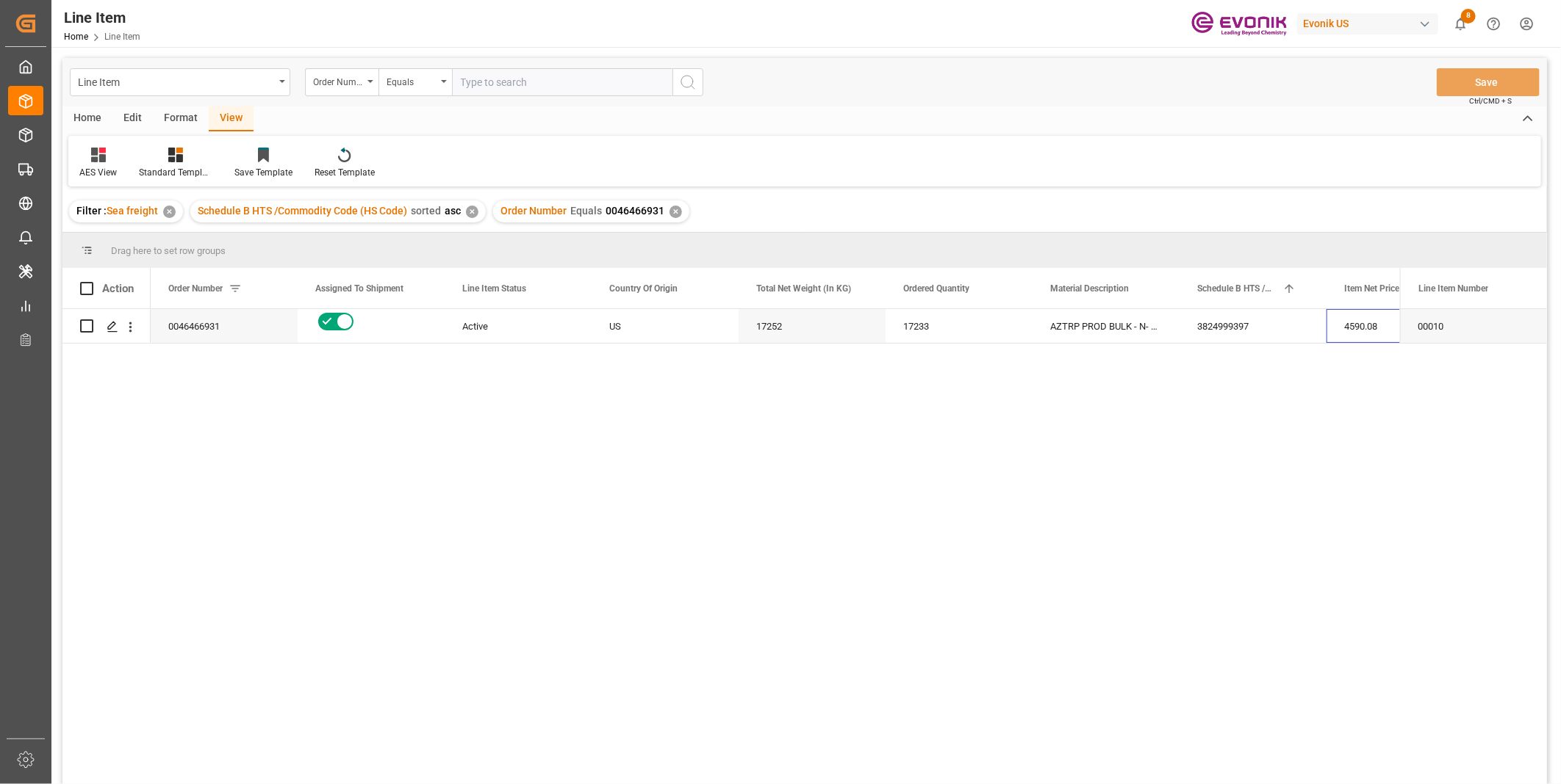
click at [518, 84] on input "text" at bounding box center [562, 82] width 220 height 28
paste input "0046467018"
type input "0046467018"
click at [682, 209] on div "Order Number Equals 0046466931 ✕" at bounding box center [591, 211] width 196 height 22
click at [681, 79] on icon "search button" at bounding box center [688, 83] width 18 height 18
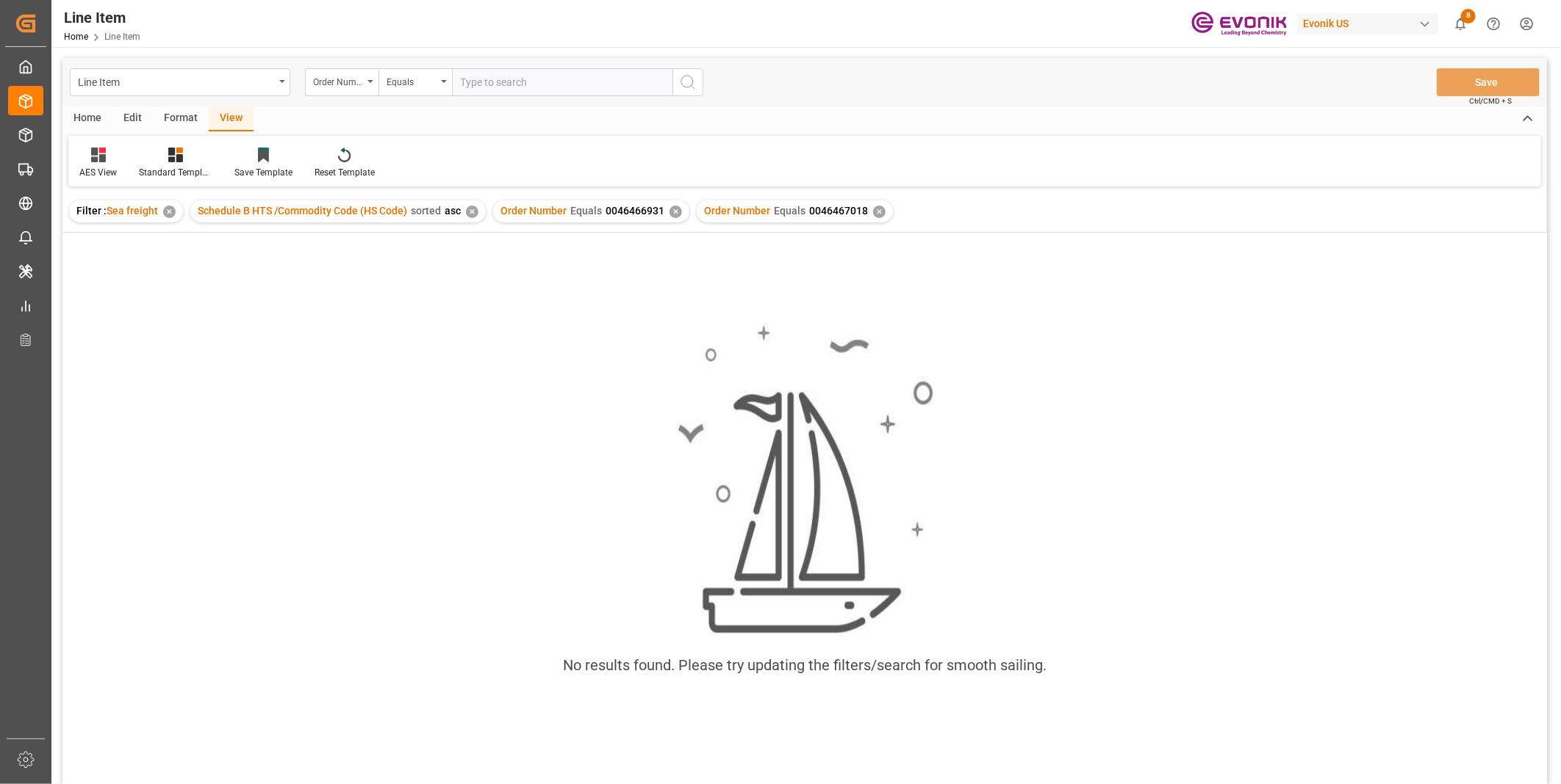
click at [680, 215] on div "Order Number Equals 0046466931 ✕" at bounding box center [591, 211] width 196 height 22
click at [670, 206] on div "✕" at bounding box center [676, 212] width 12 height 12
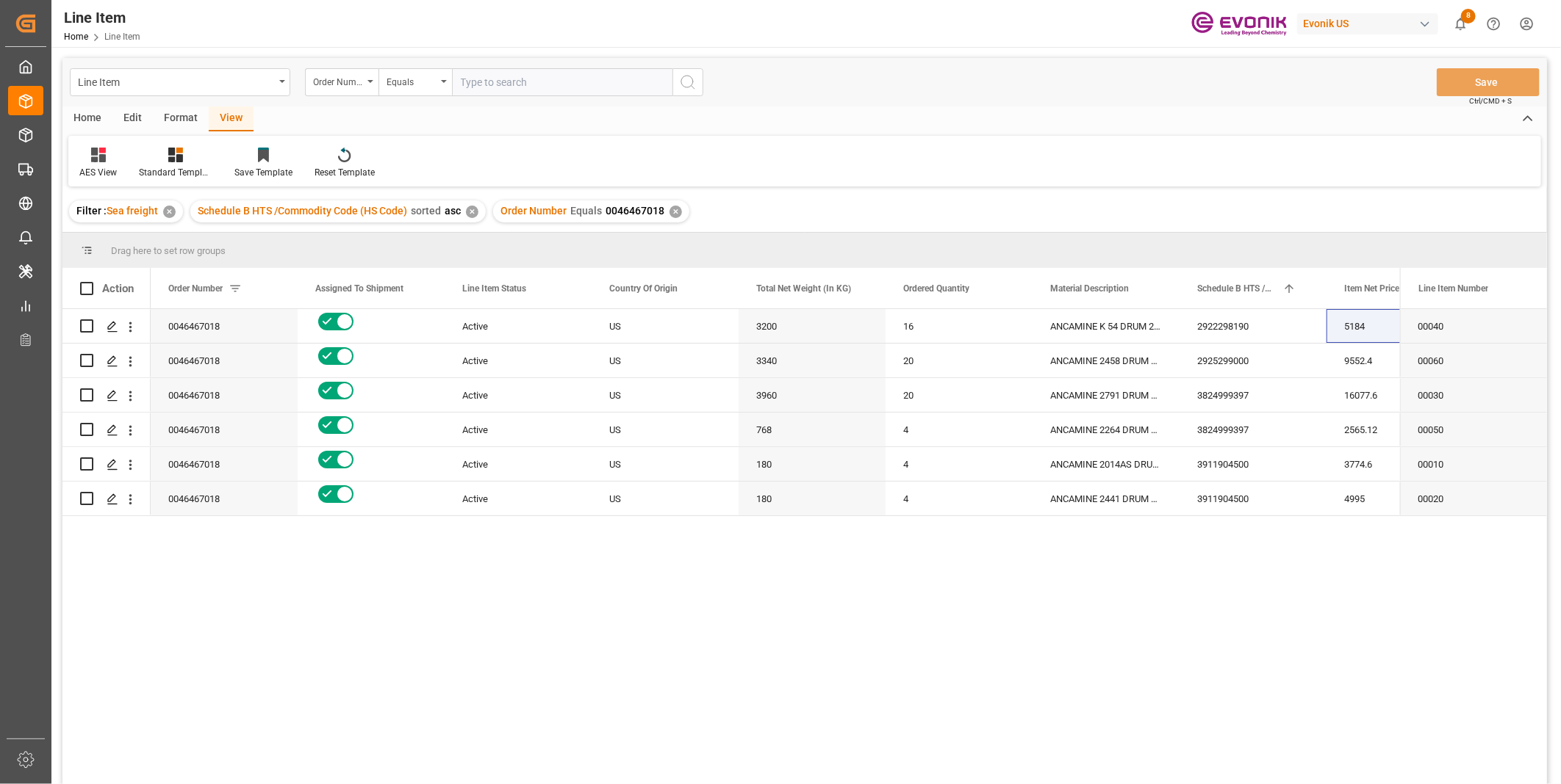
click at [471, 210] on div "✕" at bounding box center [472, 212] width 12 height 12
click at [213, 119] on div "View" at bounding box center [231, 119] width 44 height 25
click at [187, 122] on div "Format" at bounding box center [180, 119] width 56 height 25
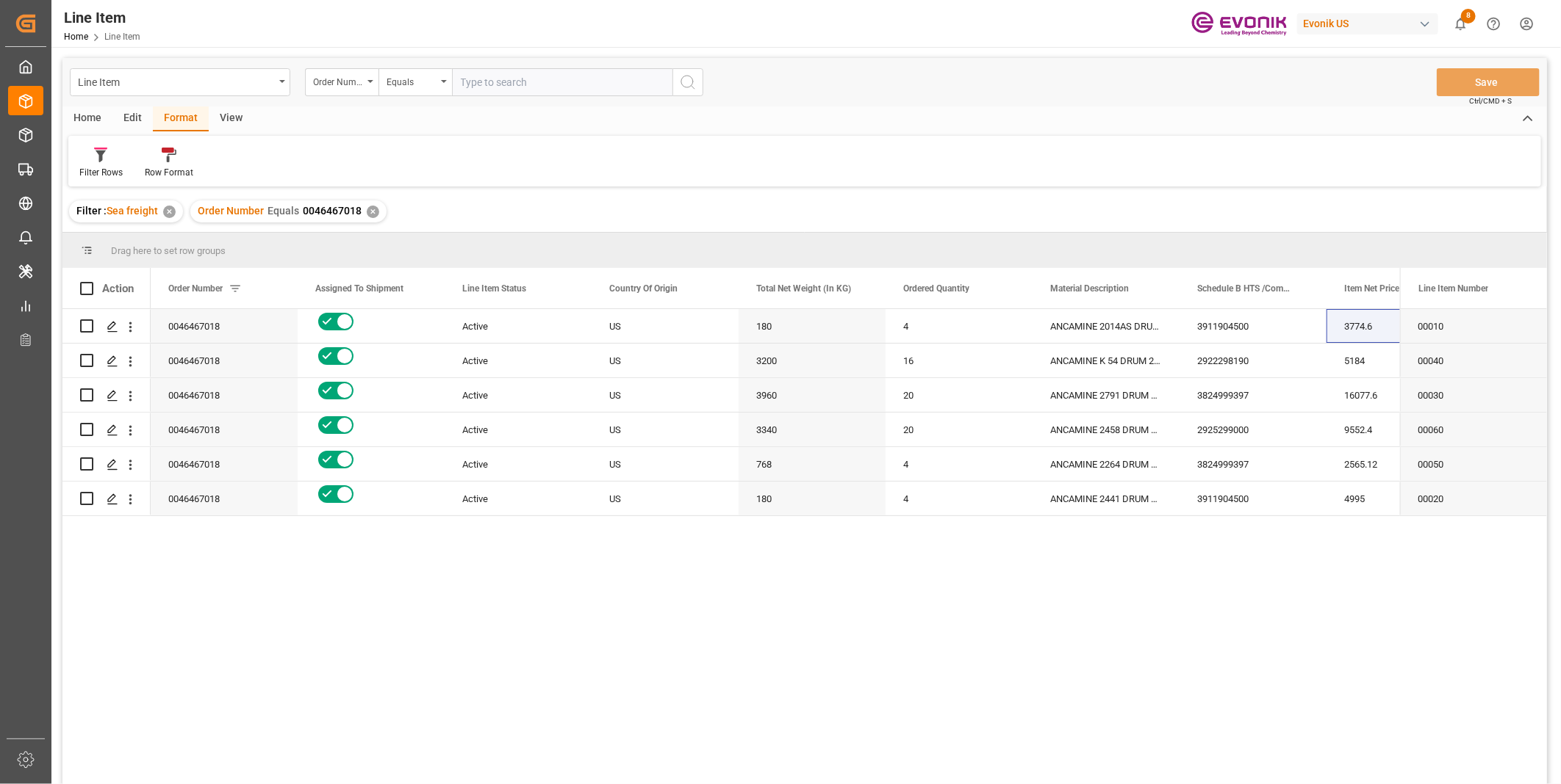
click at [120, 119] on div "Edit" at bounding box center [132, 119] width 40 height 25
click at [93, 118] on div "Home" at bounding box center [87, 119] width 50 height 25
click at [241, 115] on div "View" at bounding box center [231, 119] width 44 height 25
click at [224, 115] on div "View" at bounding box center [231, 119] width 44 height 25
click at [180, 159] on icon at bounding box center [175, 154] width 15 height 15
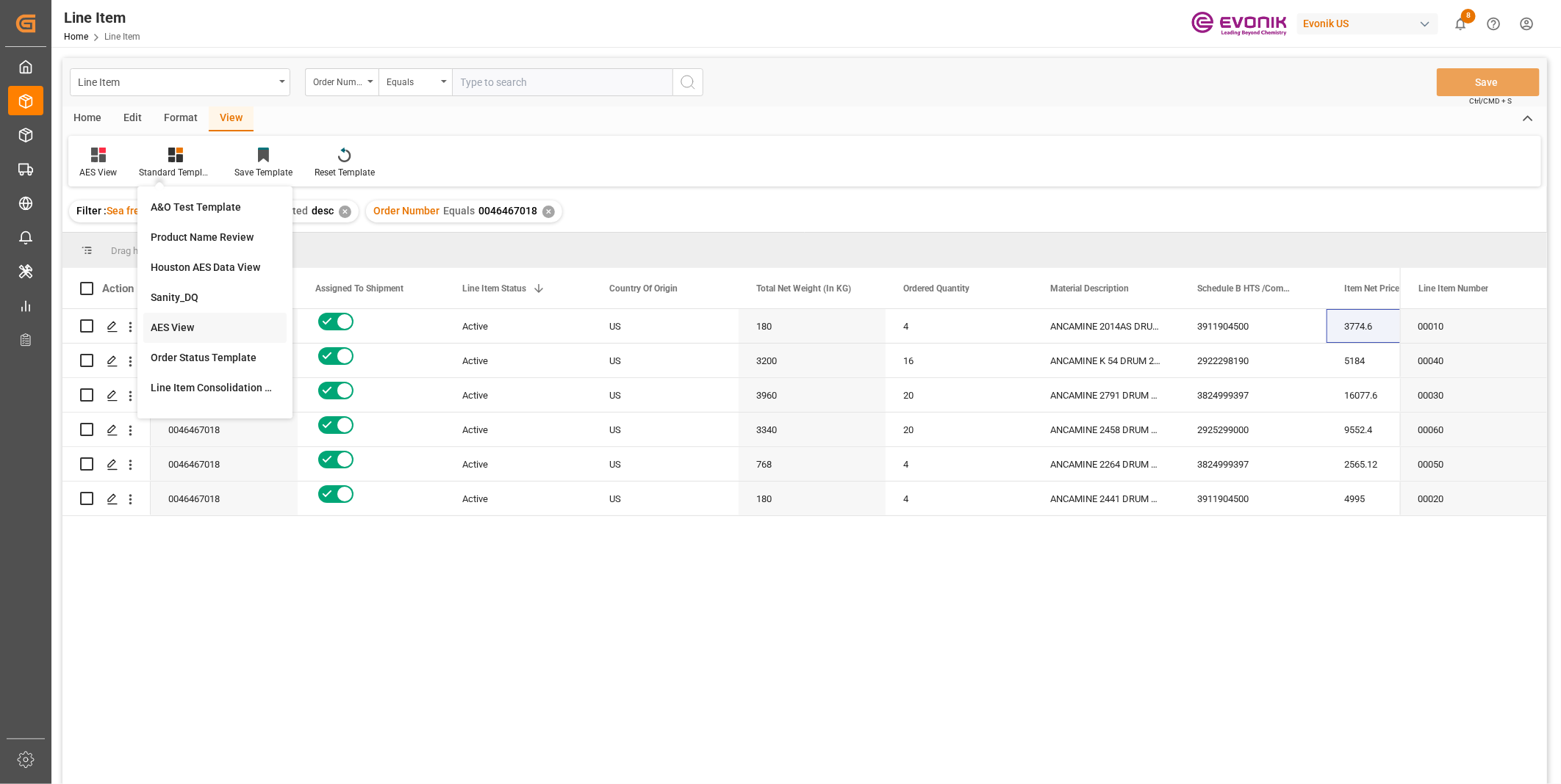
click at [163, 326] on div "AES View" at bounding box center [215, 328] width 129 height 15
click at [1106, 406] on div "ANCAMINE 2791 DRUM 198KG" at bounding box center [1105, 395] width 147 height 34
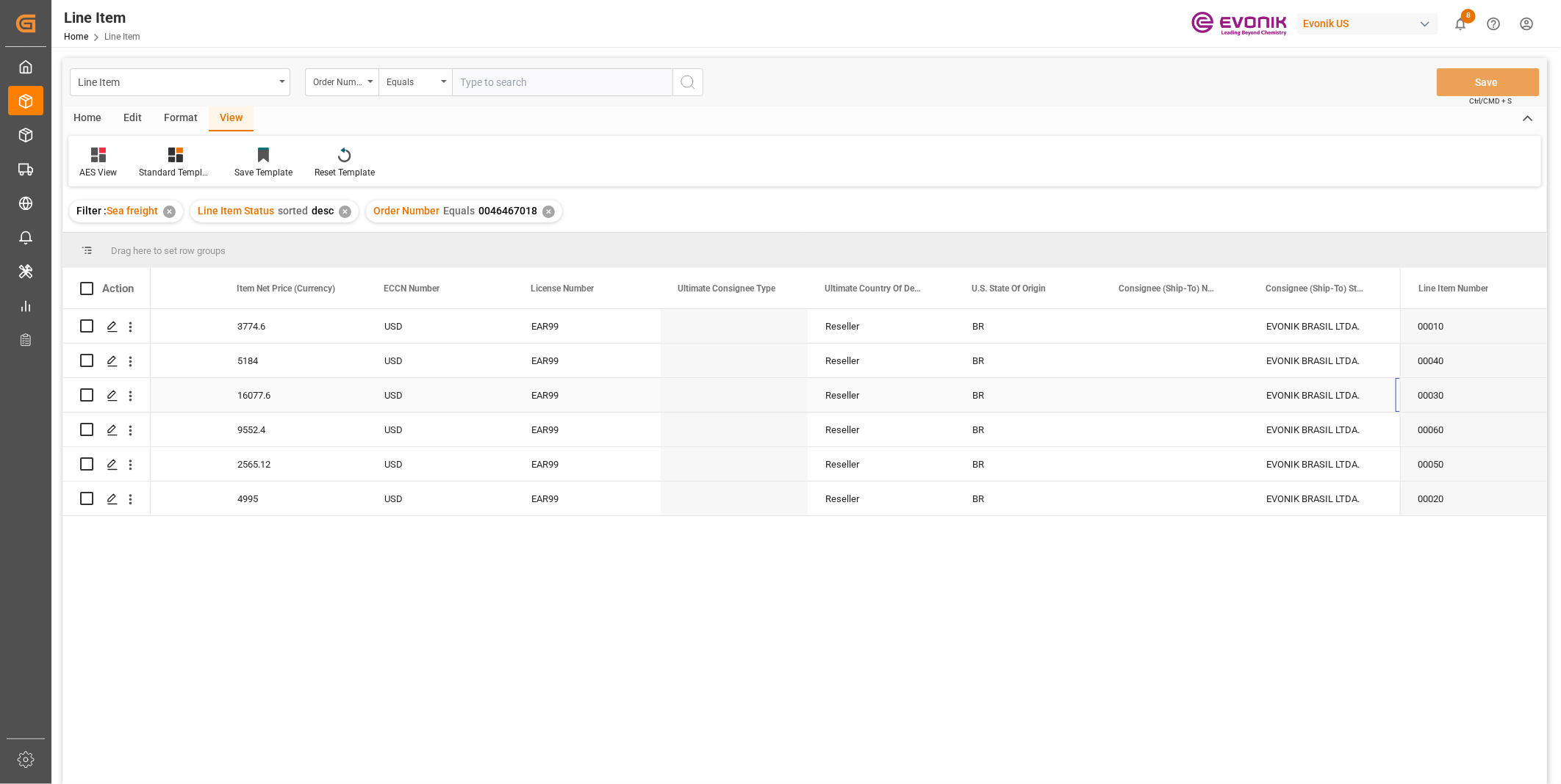
scroll to position [0, 1254]
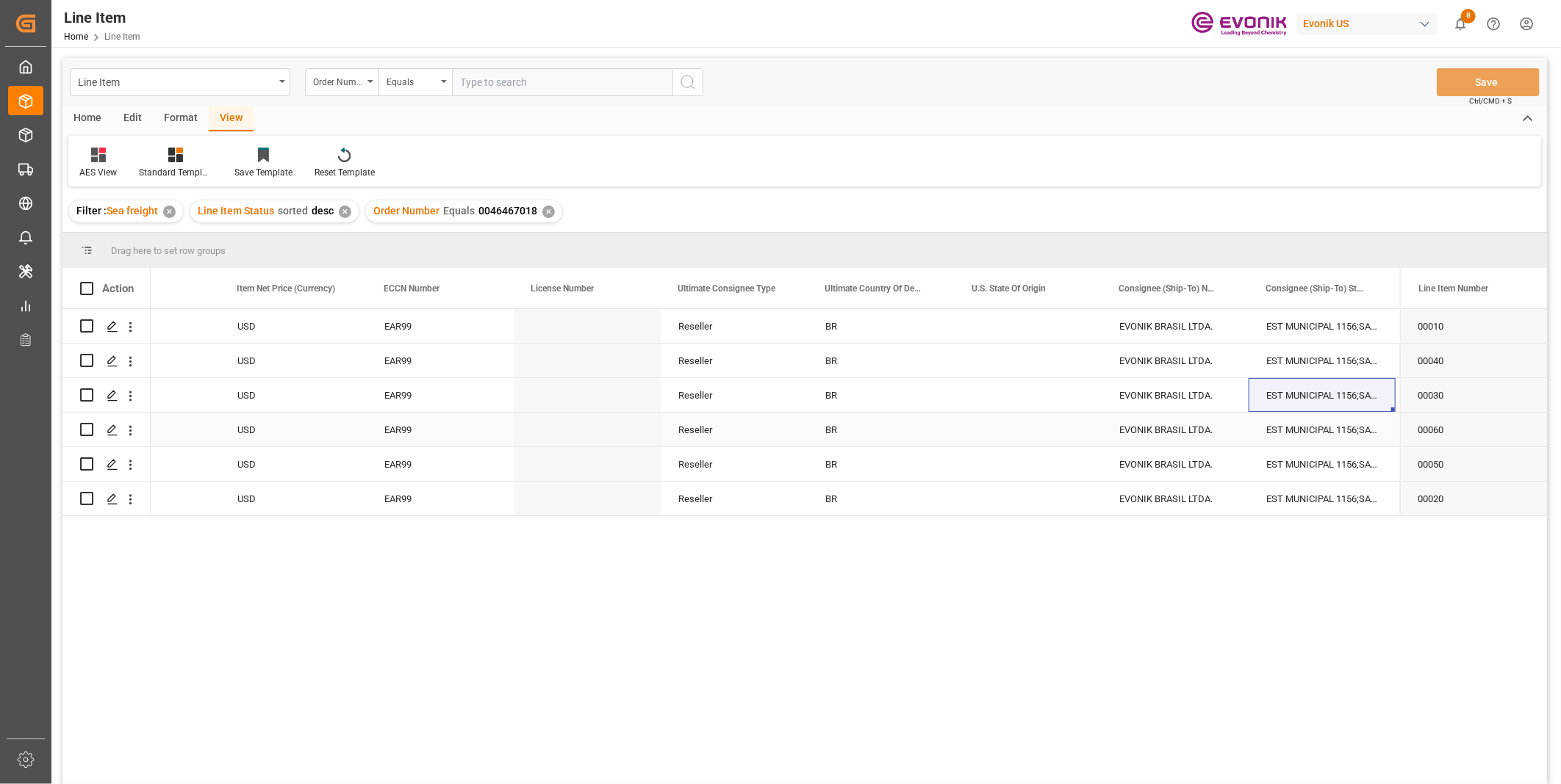
click at [733, 413] on div "Reseller" at bounding box center [734, 430] width 147 height 34
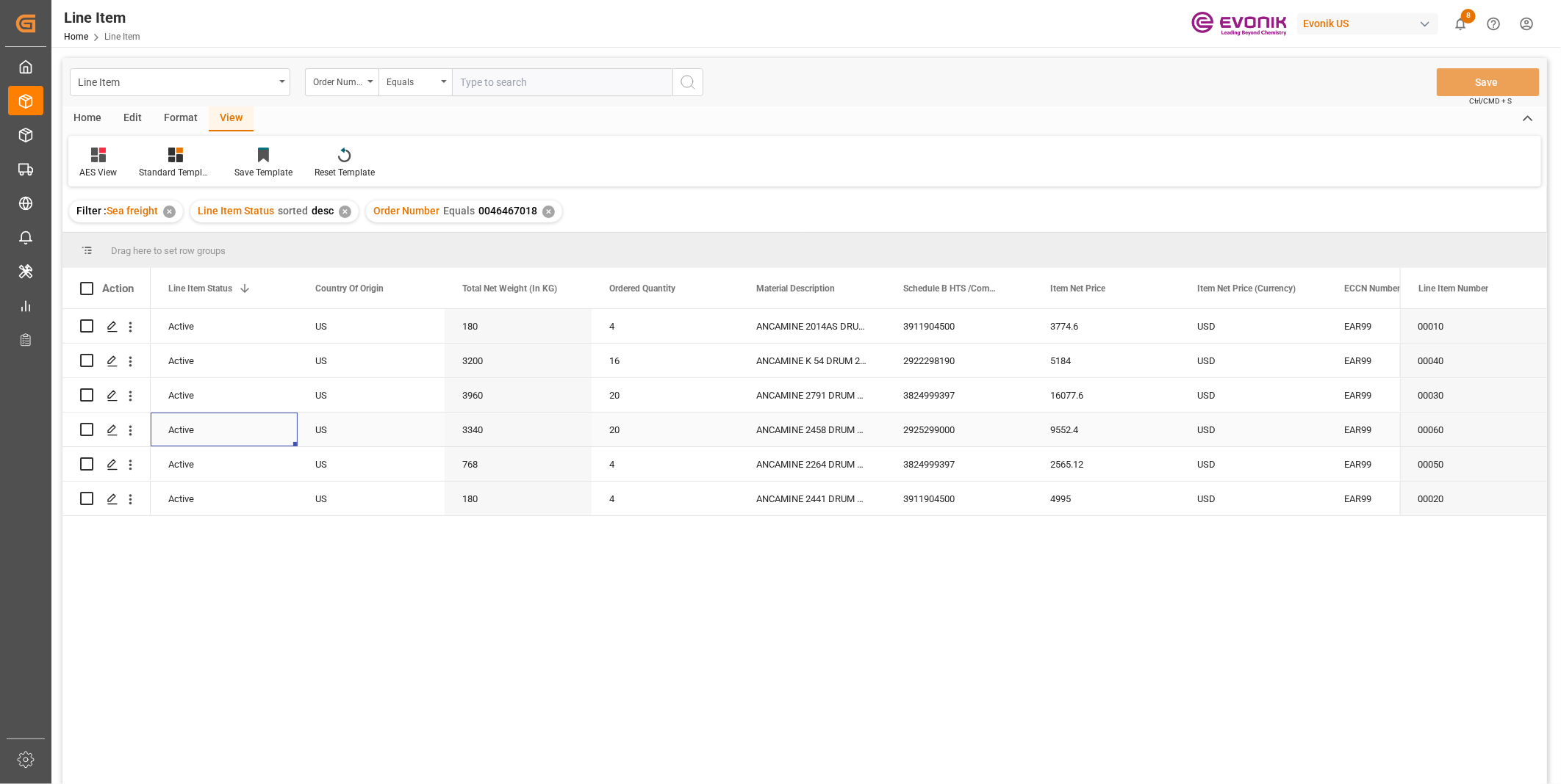
scroll to position [0, 147]
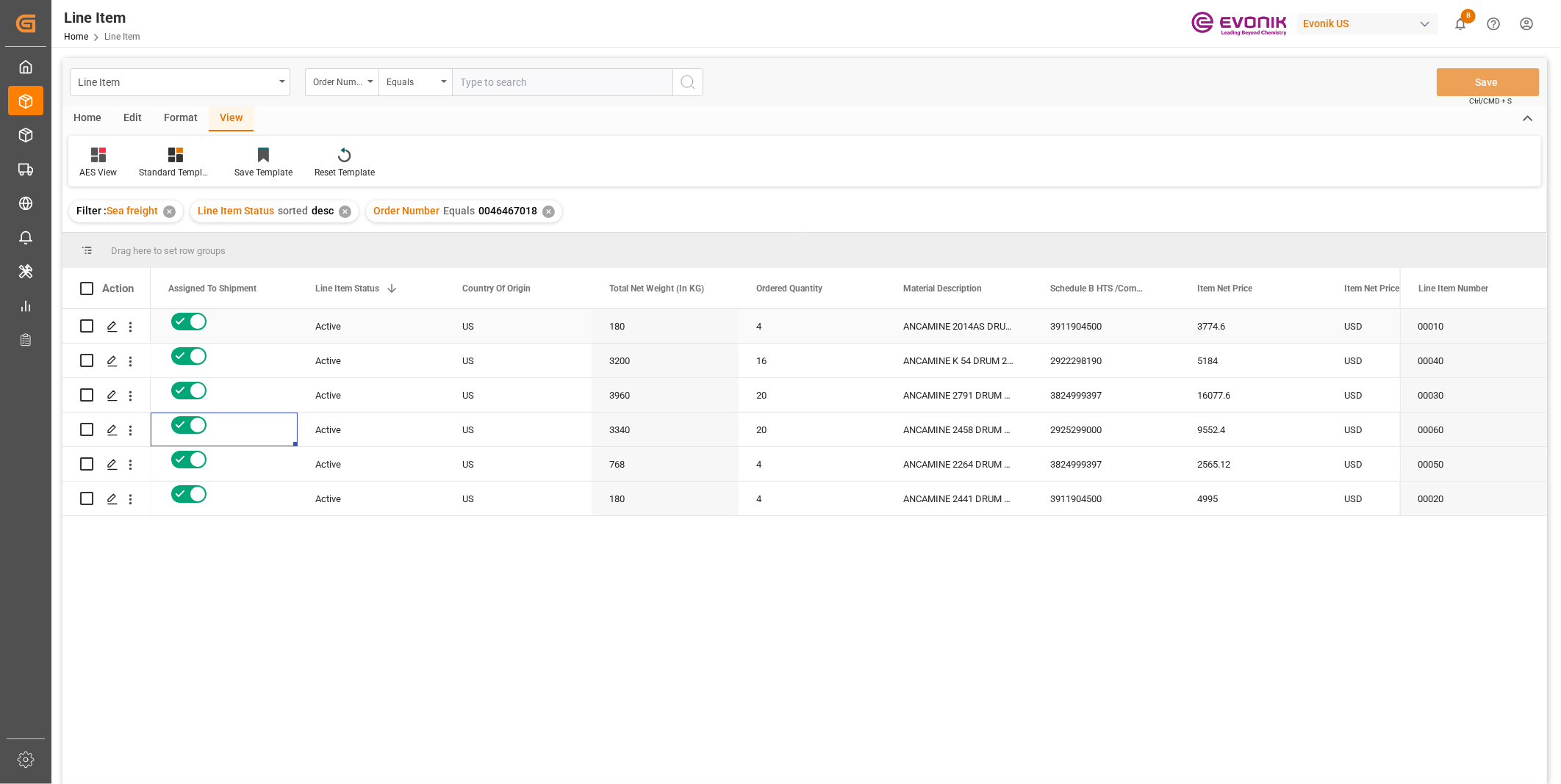
click at [952, 313] on div "ANCAMINE 2014AS DRUM 45KG UN" at bounding box center [959, 326] width 147 height 34
click at [1104, 327] on div "3911904500" at bounding box center [1105, 326] width 147 height 34
click at [619, 313] on div "180" at bounding box center [665, 326] width 147 height 34
click at [1252, 325] on div "3774.6" at bounding box center [1253, 326] width 147 height 34
click at [959, 463] on div "ANCAMINE 2264 DRUM 192KG" at bounding box center [959, 464] width 147 height 34
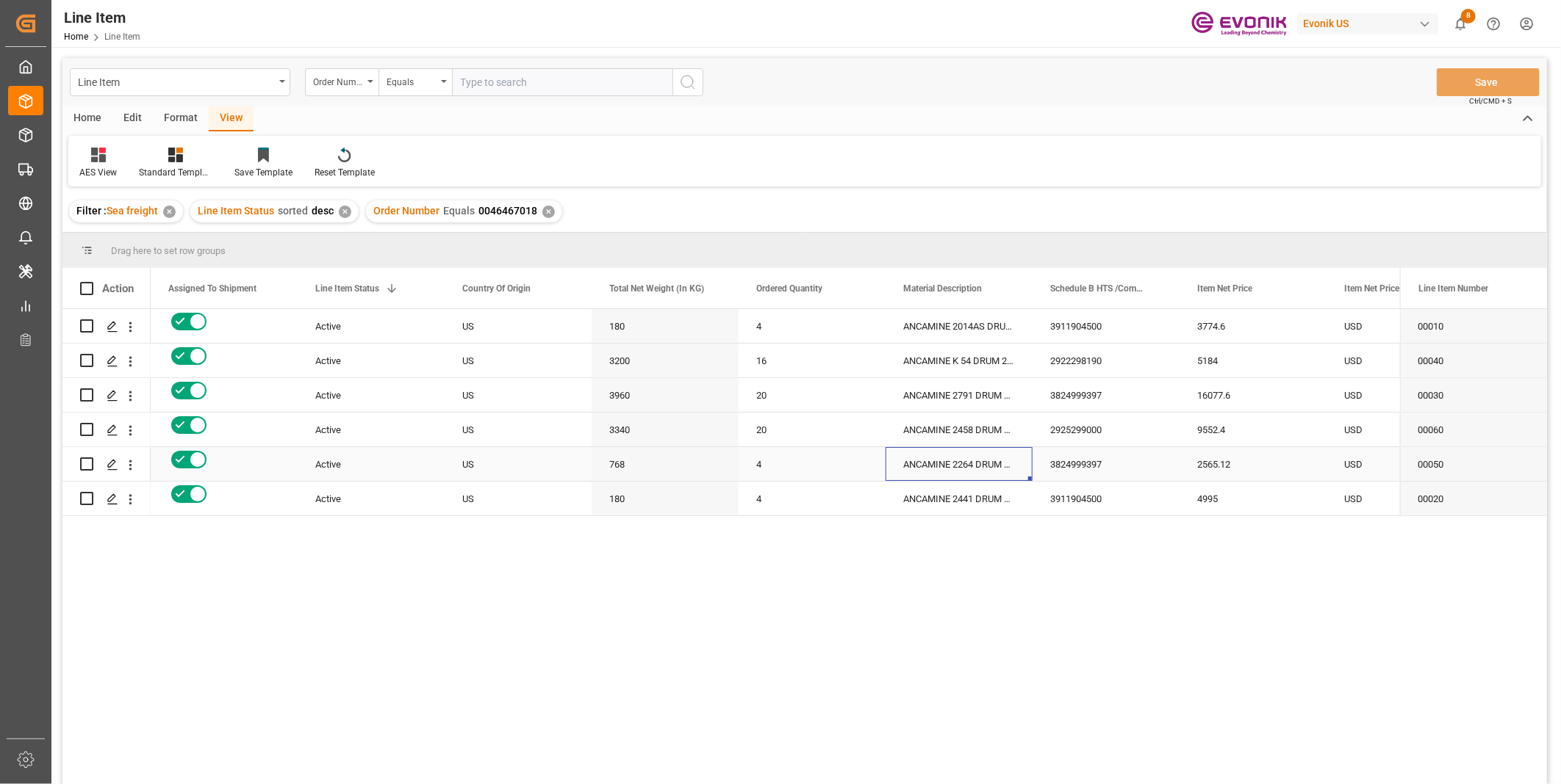
click at [1063, 465] on div "3824999397" at bounding box center [1105, 464] width 147 height 34
click at [643, 465] on div "768" at bounding box center [665, 464] width 147 height 34
click at [657, 583] on div "3911904500 3774.6 USD EAR99 ANCAMINE 2014AS DRUM 45KG UN 4 180 US Active 004646…" at bounding box center [776, 551] width 1249 height 485
click at [1204, 453] on div "2565.12" at bounding box center [1253, 464] width 147 height 34
click at [964, 430] on div "ANCAMINE 2458 DRUM 167KG" at bounding box center [959, 430] width 147 height 34
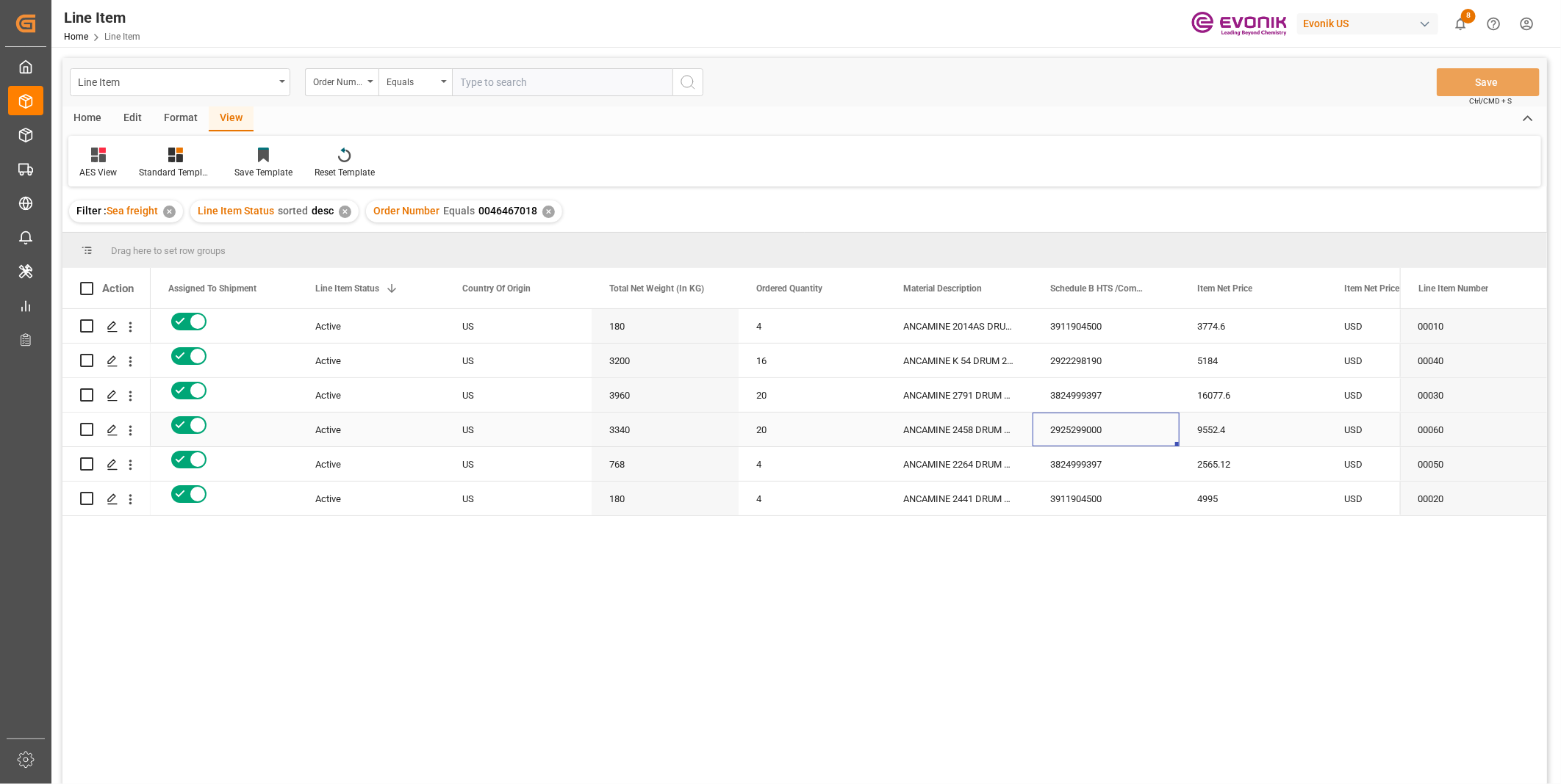
click at [1084, 423] on div "2925299000" at bounding box center [1105, 430] width 147 height 34
click at [636, 431] on div "3340" at bounding box center [665, 430] width 147 height 34
click at [1199, 427] on div "9552.4" at bounding box center [1253, 430] width 147 height 34
click at [1059, 357] on div "2922298190" at bounding box center [1105, 360] width 147 height 34
click at [652, 357] on div "3200" at bounding box center [665, 360] width 147 height 34
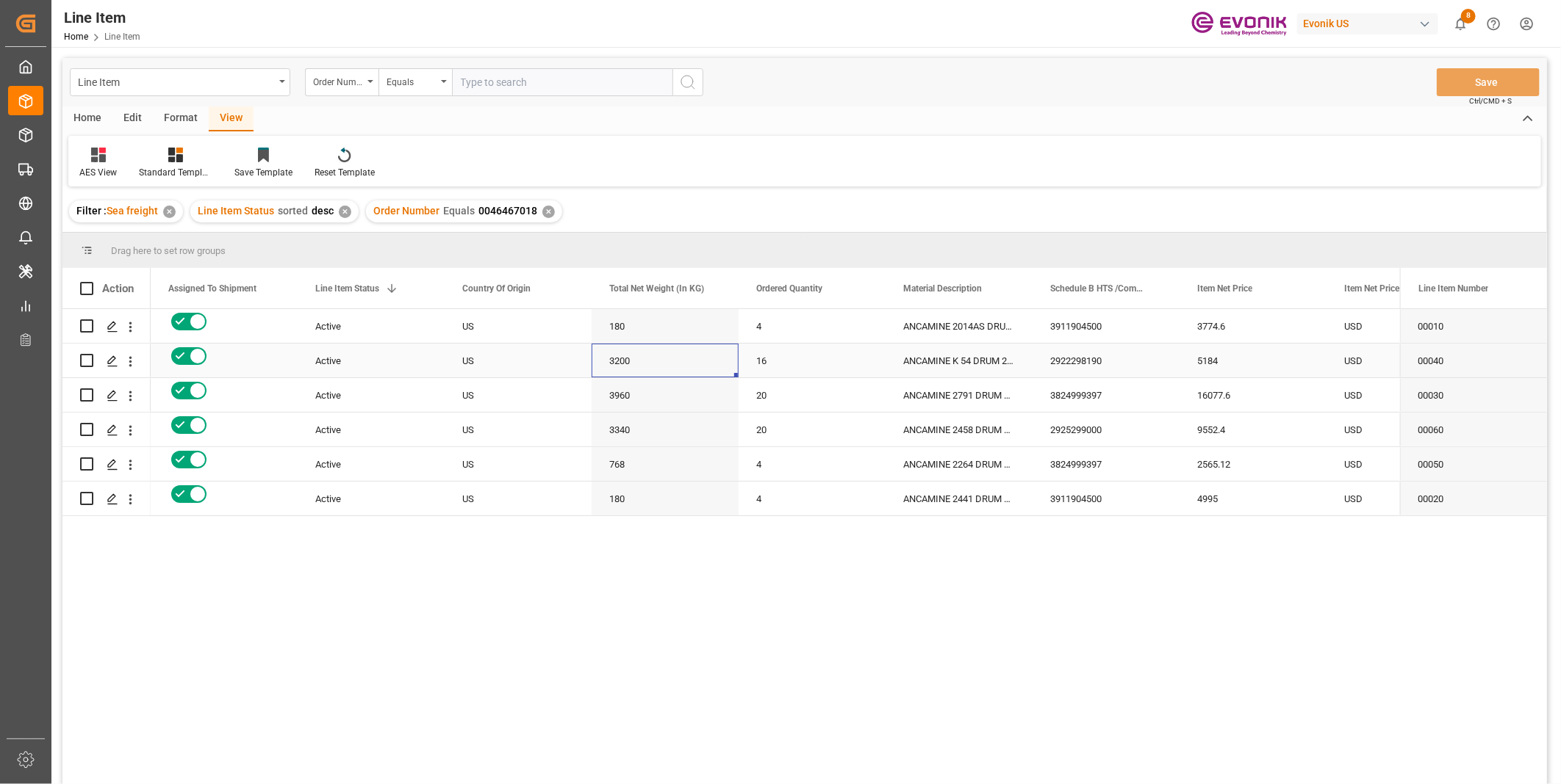
click at [1214, 346] on div "5184" at bounding box center [1253, 360] width 147 height 34
click at [984, 388] on div "ANCAMINE 2791 DRUM 198KG" at bounding box center [959, 395] width 147 height 34
click at [1070, 390] on div "3824999397" at bounding box center [1105, 395] width 147 height 34
click at [625, 393] on div "3960" at bounding box center [665, 395] width 147 height 34
click at [1193, 386] on div "16077.6" at bounding box center [1253, 395] width 147 height 34
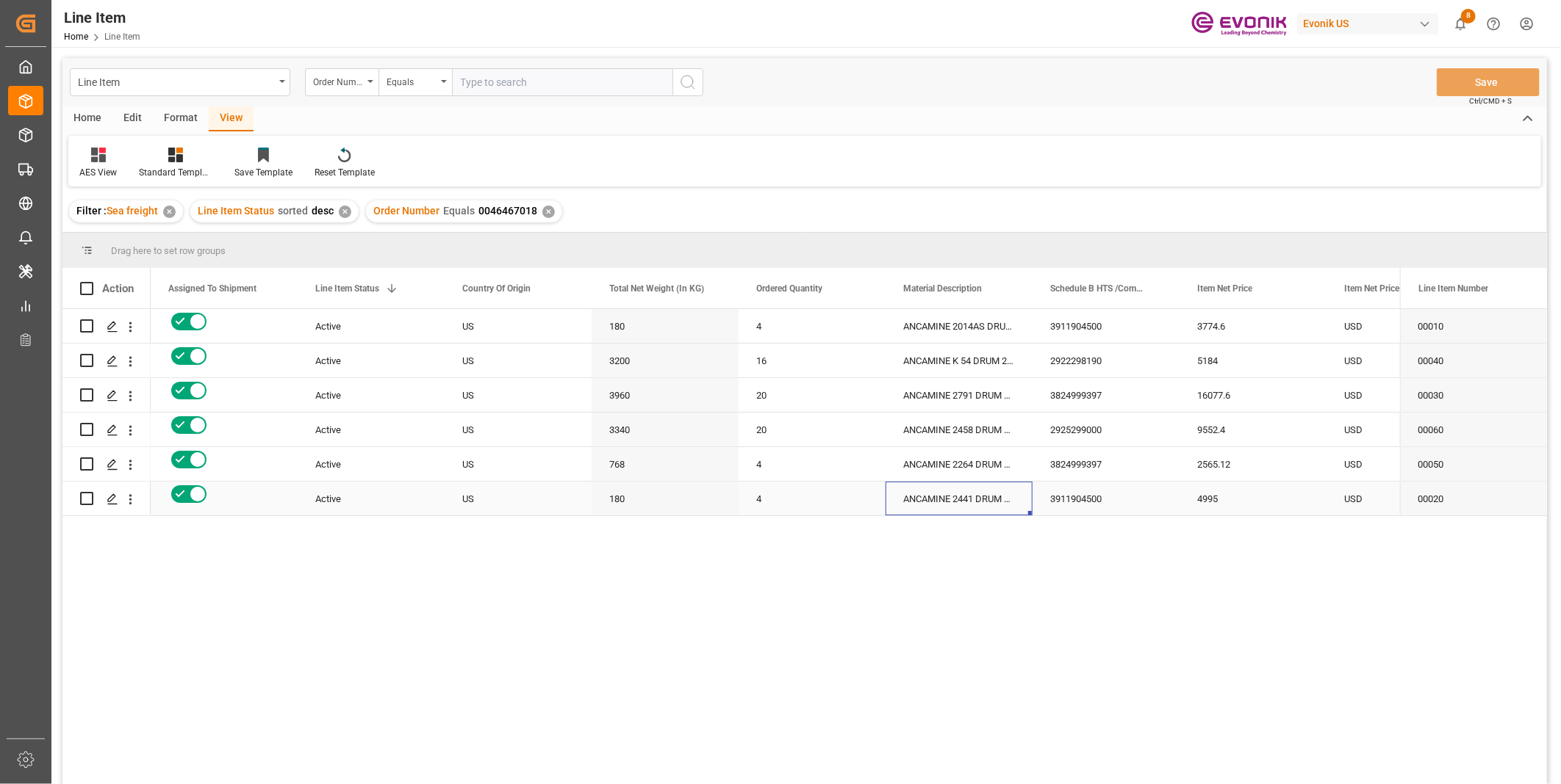
click at [1001, 501] on div "ANCAMINE 2441 DRUM 45KG" at bounding box center [959, 499] width 147 height 34
click at [1085, 498] on div "3911904500" at bounding box center [1105, 499] width 147 height 34
click at [621, 495] on div "180" at bounding box center [665, 499] width 147 height 34
click at [1199, 495] on div "4995" at bounding box center [1253, 499] width 147 height 34
click at [493, 83] on input "text" at bounding box center [562, 82] width 220 height 28
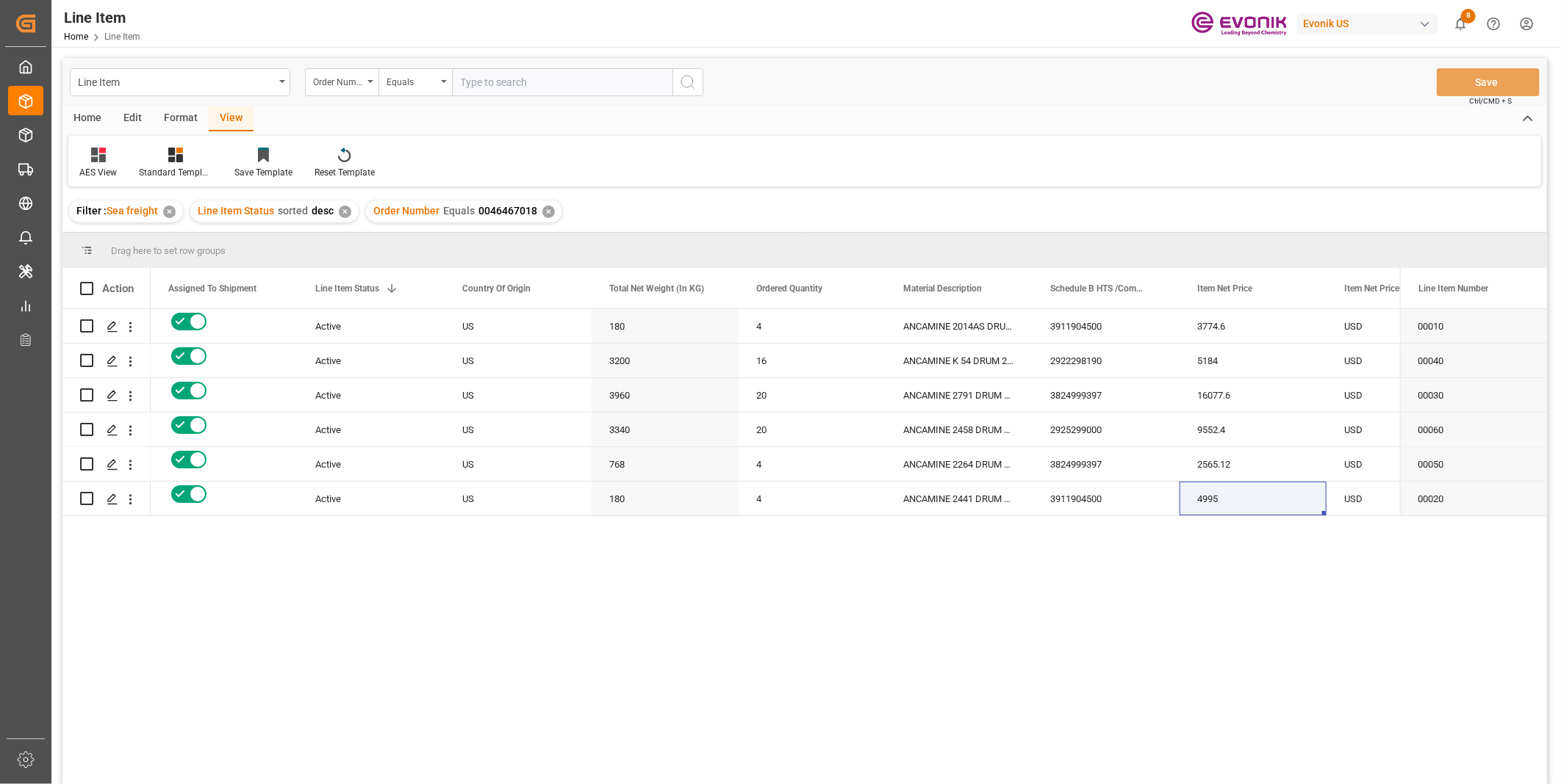
paste input "0046467385"
type input "0046467385"
click at [687, 81] on icon "search button" at bounding box center [688, 83] width 18 height 18
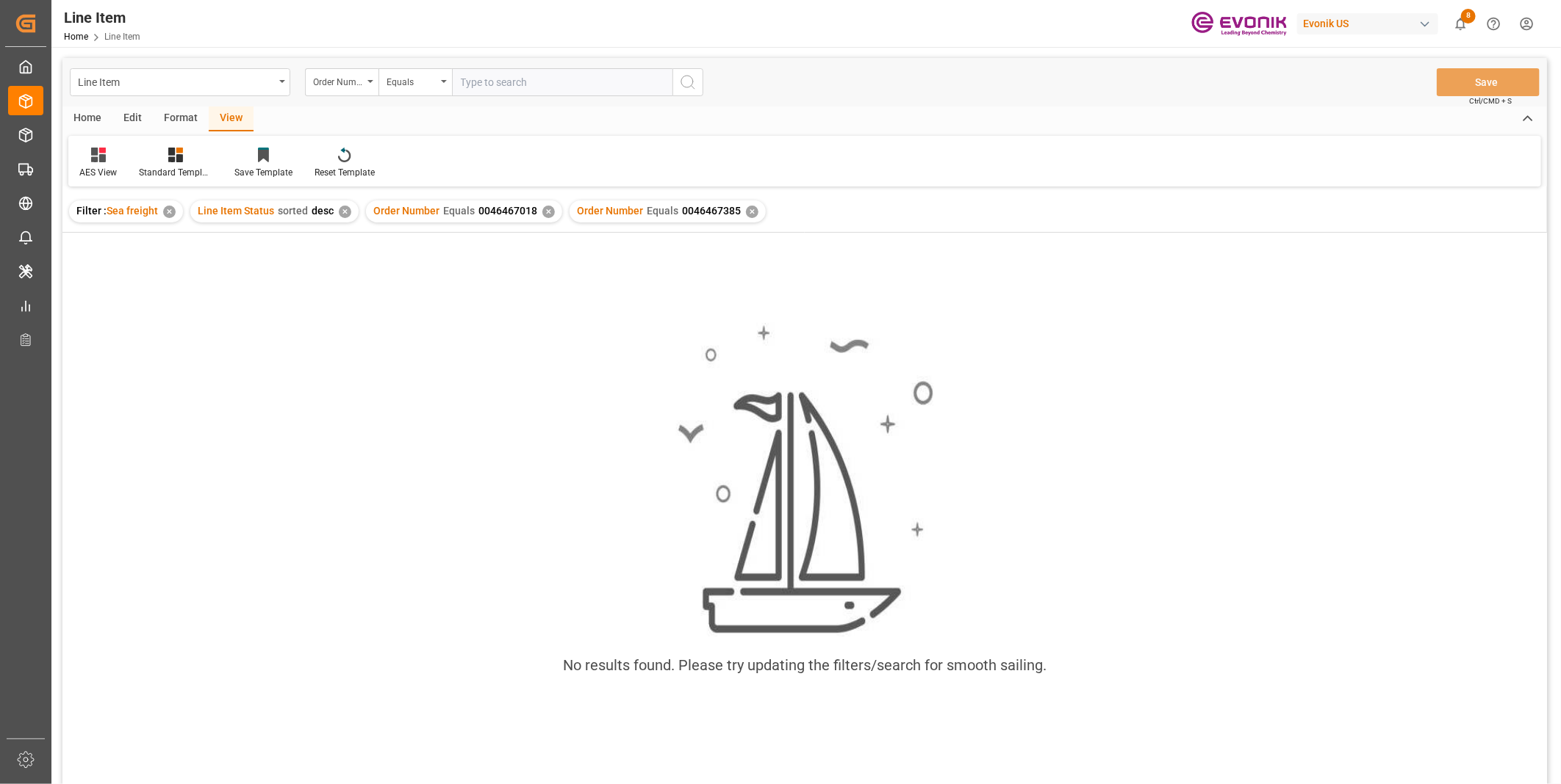
click at [542, 206] on div "✕" at bounding box center [548, 212] width 12 height 12
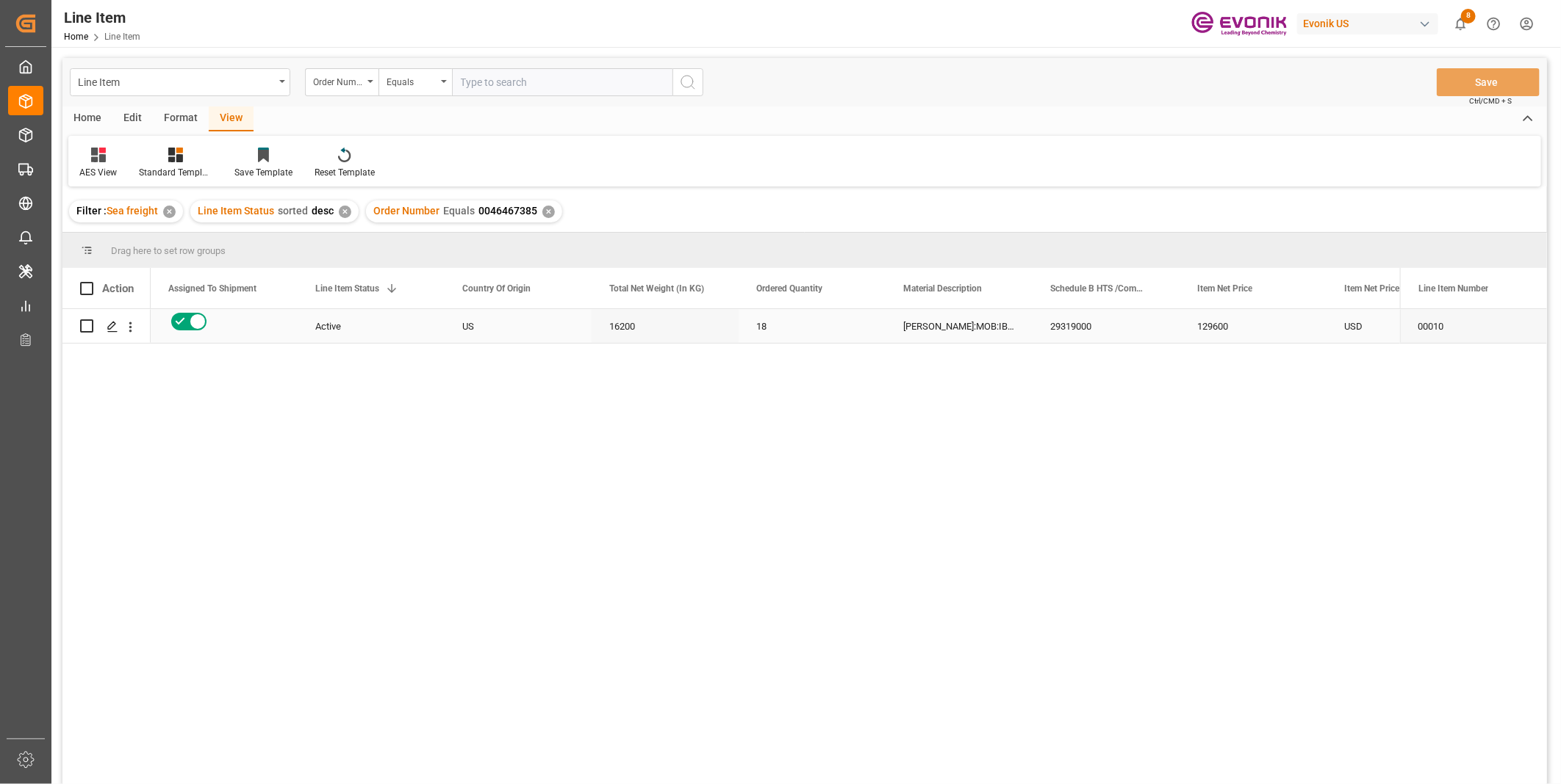
click at [1104, 328] on div "29319000" at bounding box center [1105, 326] width 147 height 34
click at [1213, 327] on div "129600" at bounding box center [1253, 326] width 147 height 34
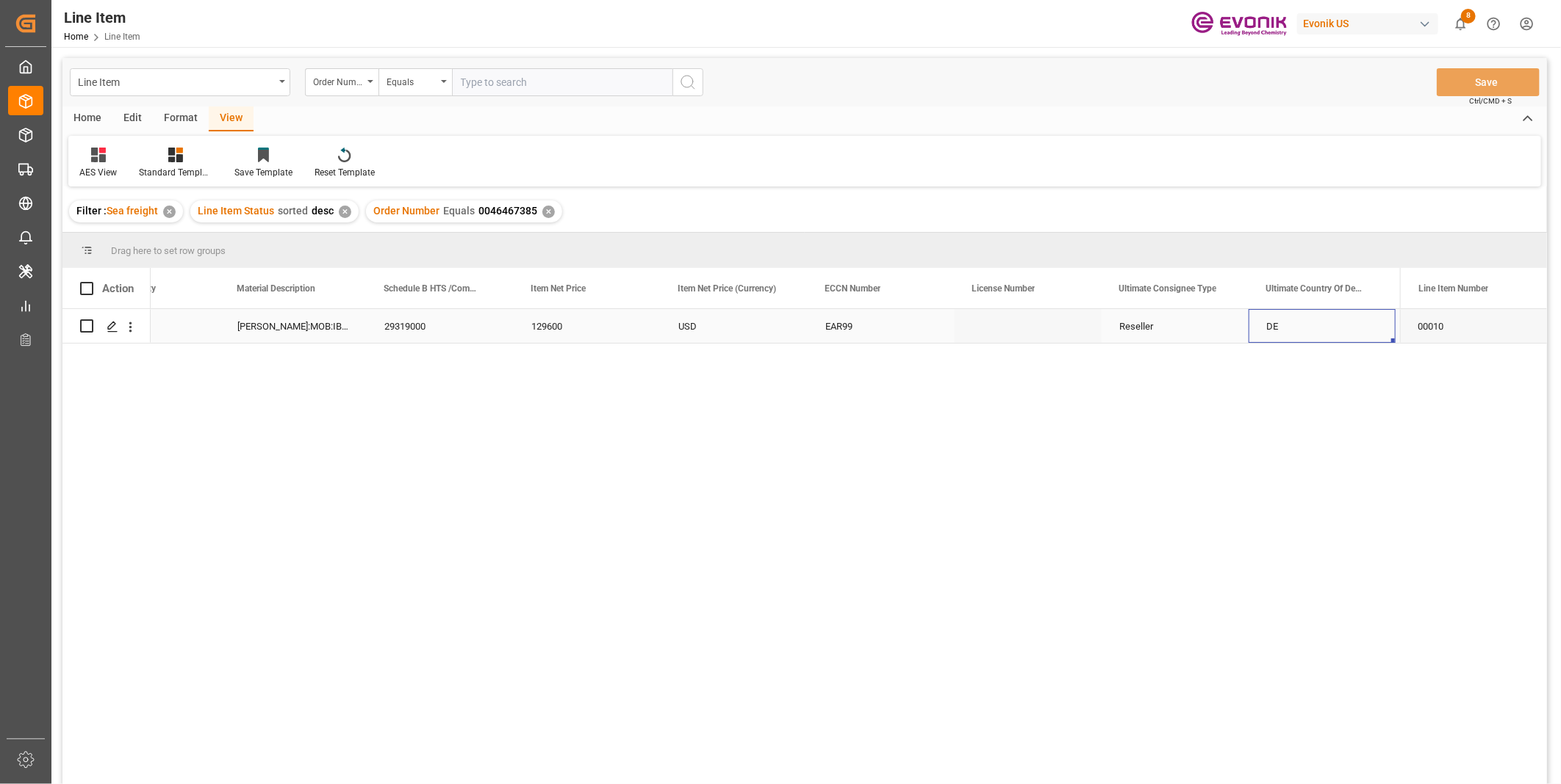
scroll to position [0, 960]
click at [1029, 347] on div "18 DS AMEO:MOB:IBC:900KG::$ 29319000 129600 USD EAR99 Reseller DE Werner Spedit…" at bounding box center [776, 551] width 1249 height 485
click at [1023, 330] on div "Reseller" at bounding box center [1027, 326] width 147 height 34
click at [679, 337] on div "Press SPACE to select this row." at bounding box center [738, 326] width 147 height 34
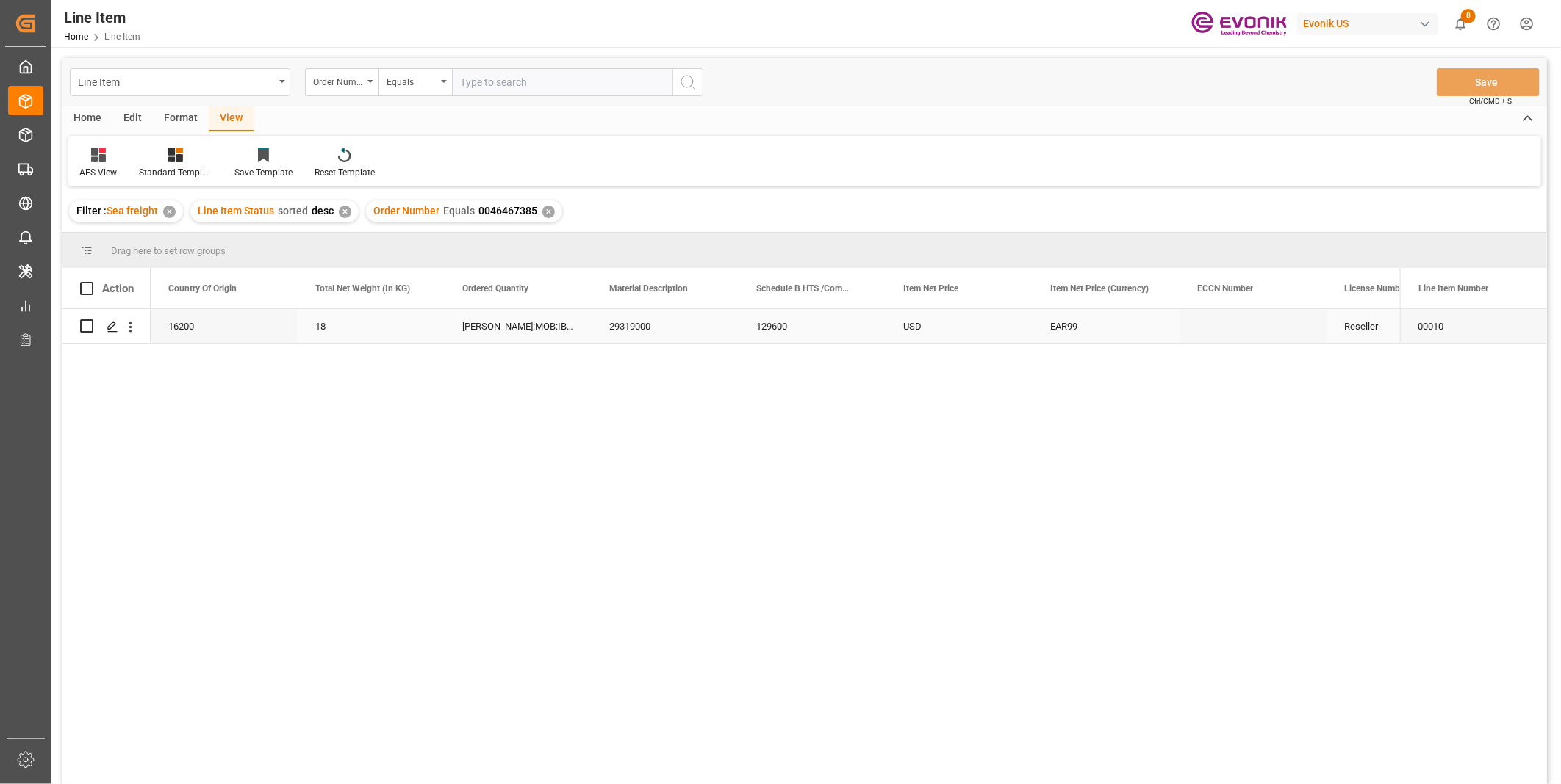
scroll to position [0, 441]
click at [816, 313] on div "29319000" at bounding box center [811, 326] width 147 height 34
click at [930, 321] on div "129600" at bounding box center [959, 326] width 147 height 34
click at [351, 326] on div "16200" at bounding box center [370, 326] width 147 height 34
click at [946, 329] on div "129600" at bounding box center [959, 326] width 147 height 34
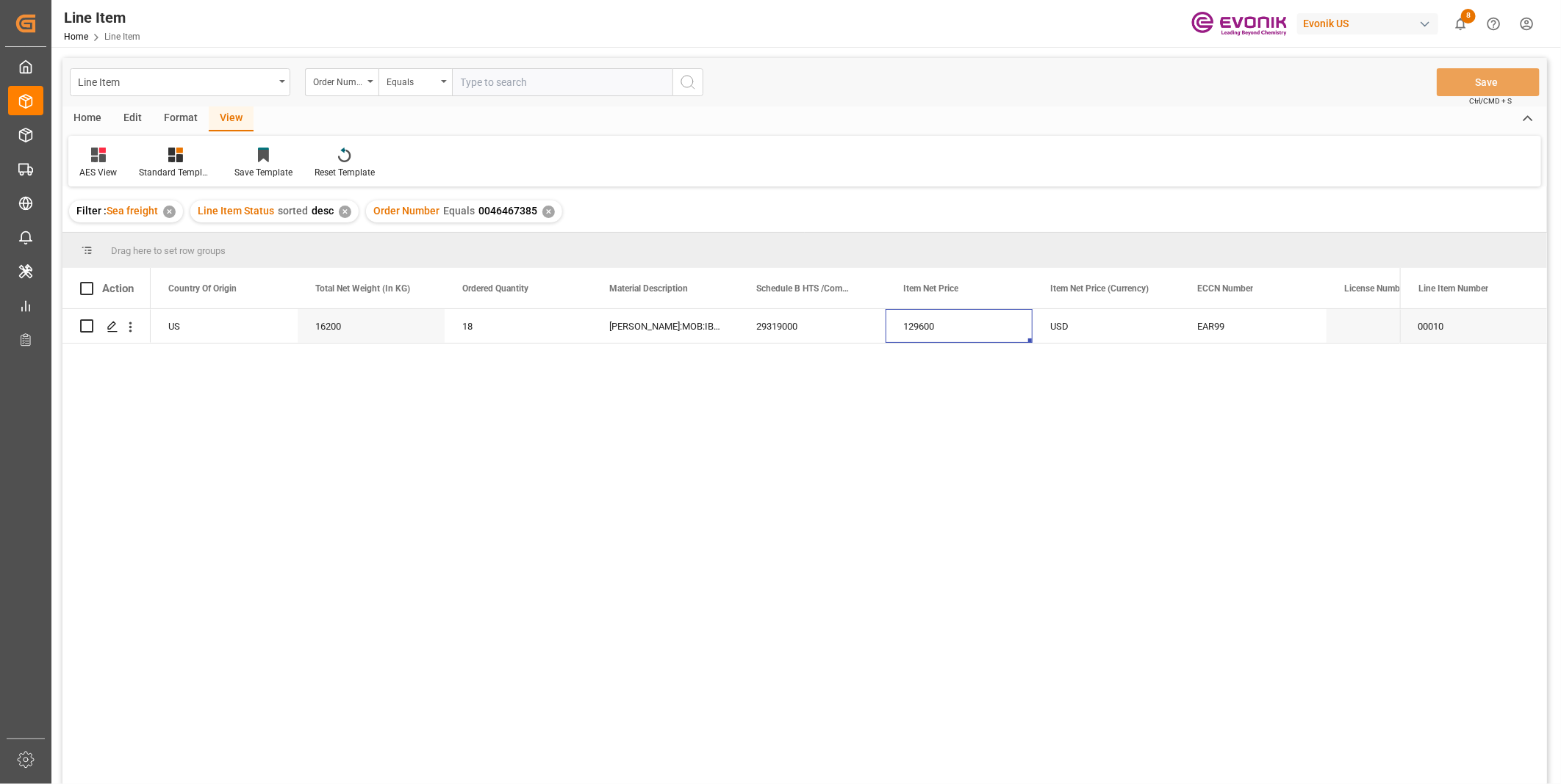
click at [497, 78] on input "text" at bounding box center [562, 82] width 220 height 28
paste input "2007103660"
type input "2007103660"
click at [688, 83] on icon "search button" at bounding box center [688, 83] width 18 height 18
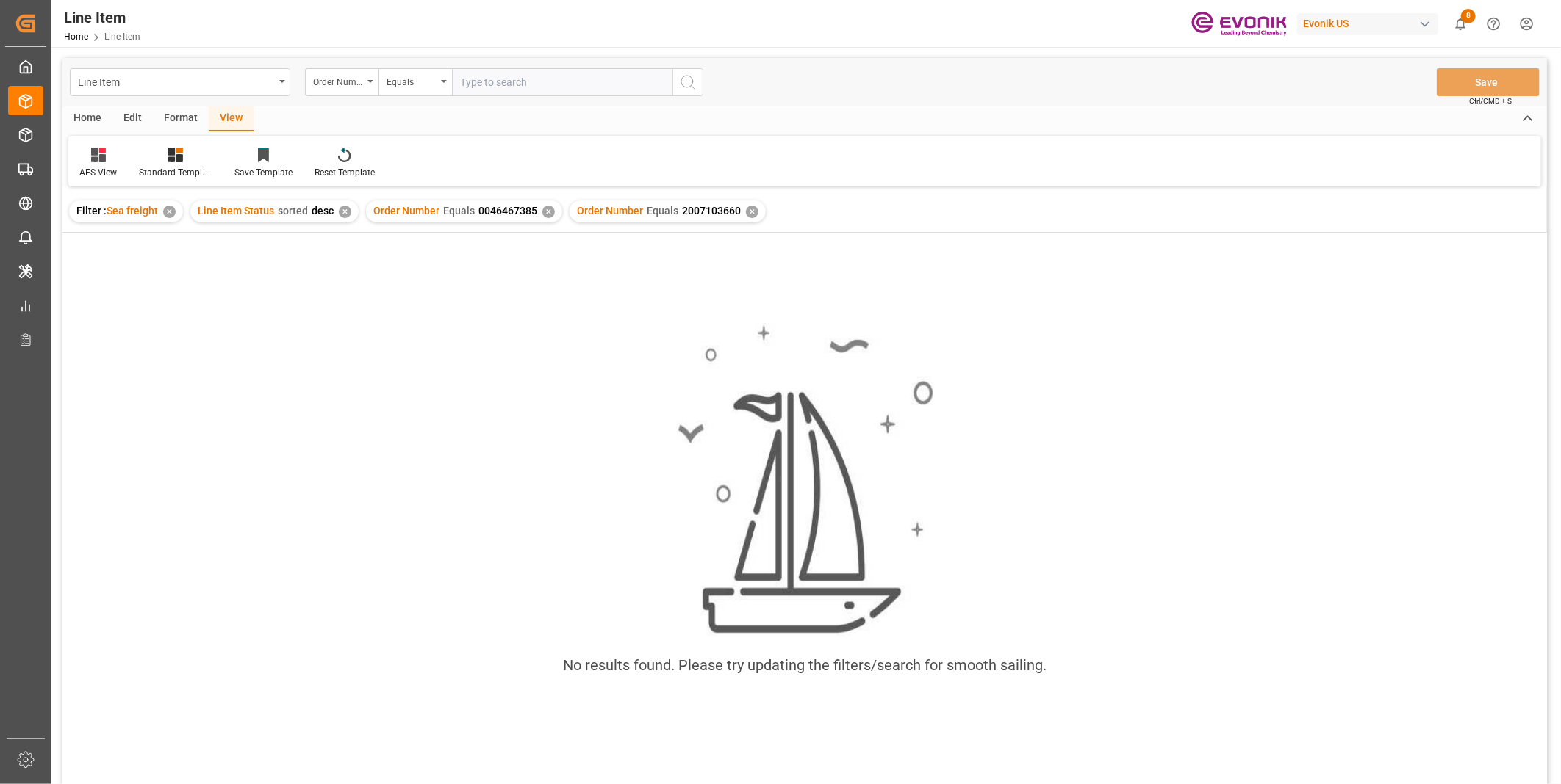
click at [542, 209] on div "✕" at bounding box center [548, 212] width 12 height 12
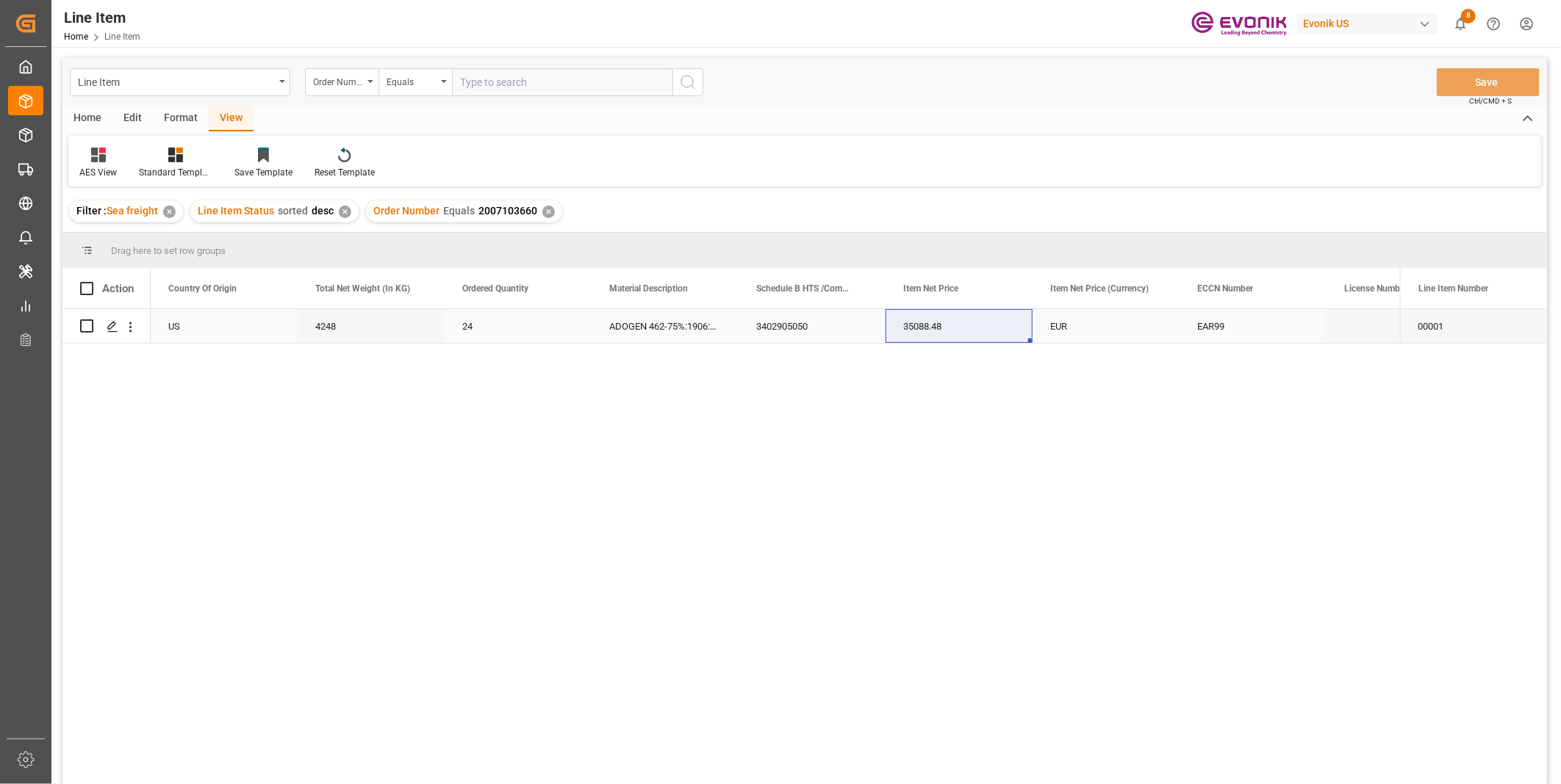
click at [797, 325] on div "3402905050" at bounding box center [811, 326] width 147 height 34
click at [346, 329] on div "4248" at bounding box center [370, 326] width 147 height 34
click at [906, 321] on div "35088.48" at bounding box center [959, 326] width 147 height 34
click at [498, 84] on input "text" at bounding box center [562, 82] width 220 height 28
paste input "2006959925"
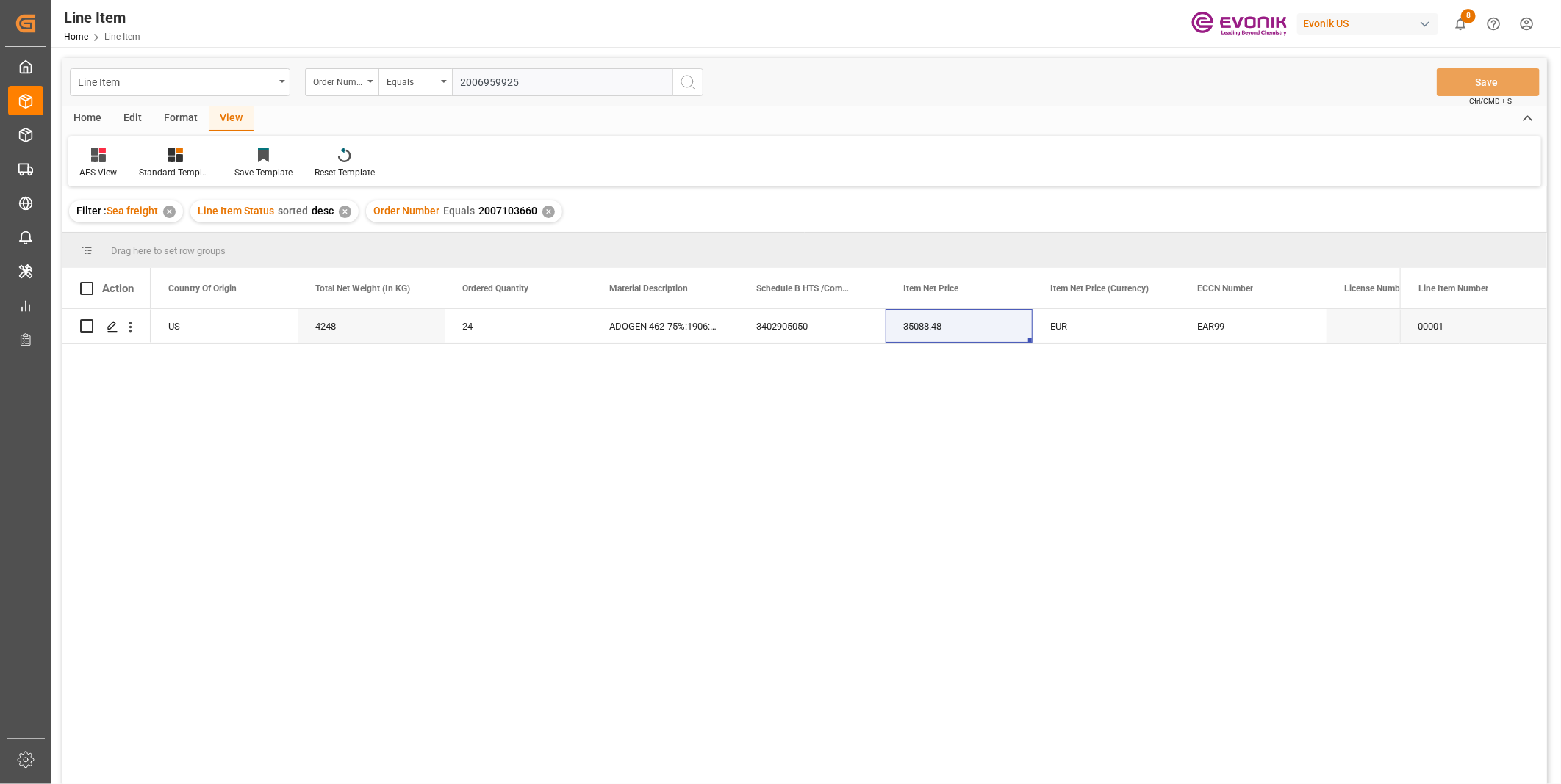
type input "2006959925"
click at [689, 83] on icon "search button" at bounding box center [688, 83] width 18 height 18
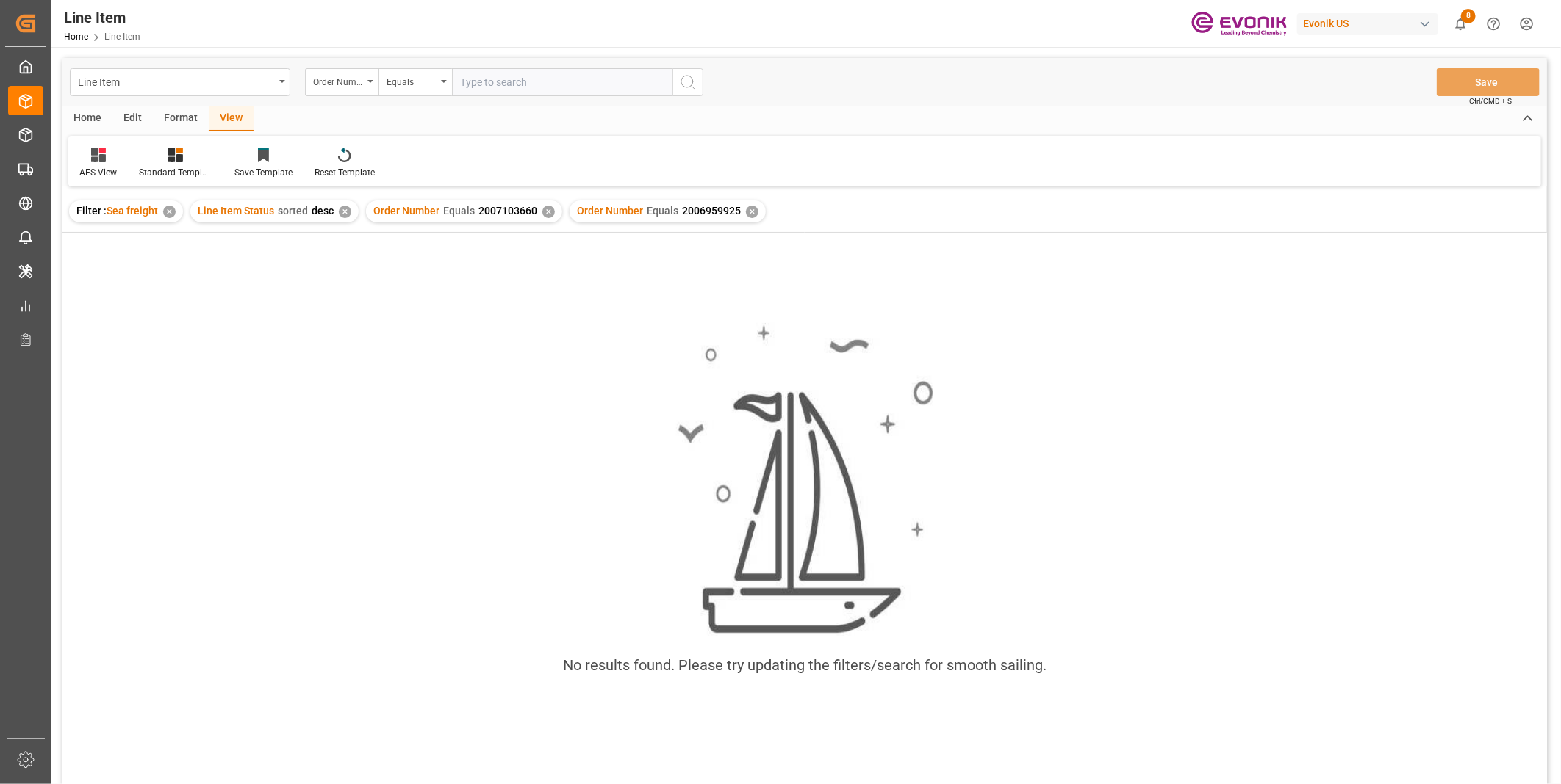
click at [545, 210] on div "✕" at bounding box center [548, 212] width 12 height 12
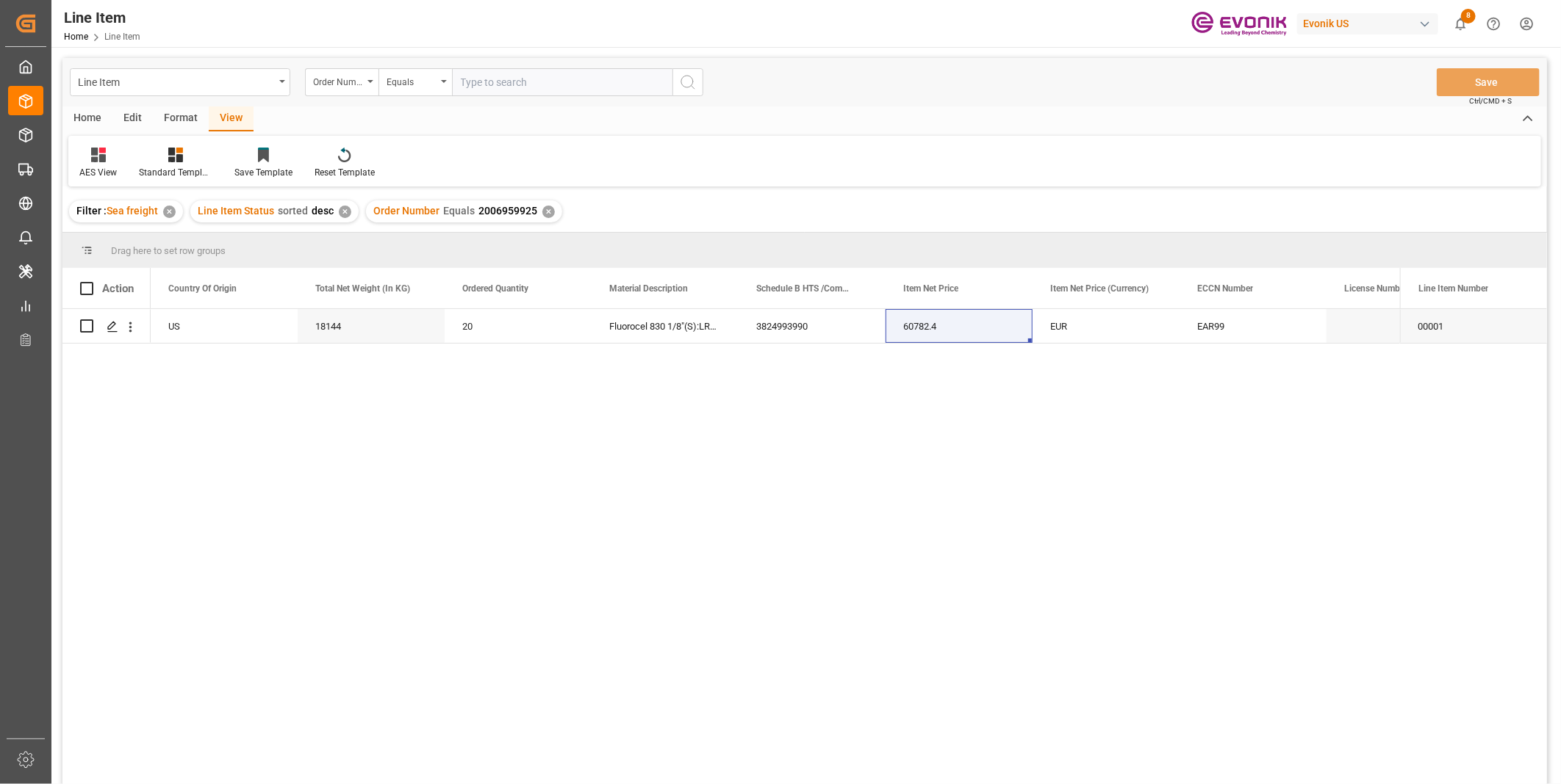
click at [541, 79] on input "text" at bounding box center [562, 82] width 220 height 28
paste input "2006959925"
type input "2006959925"
click at [684, 79] on icon "search button" at bounding box center [688, 83] width 18 height 18
click at [542, 210] on div "✕" at bounding box center [548, 212] width 12 height 12
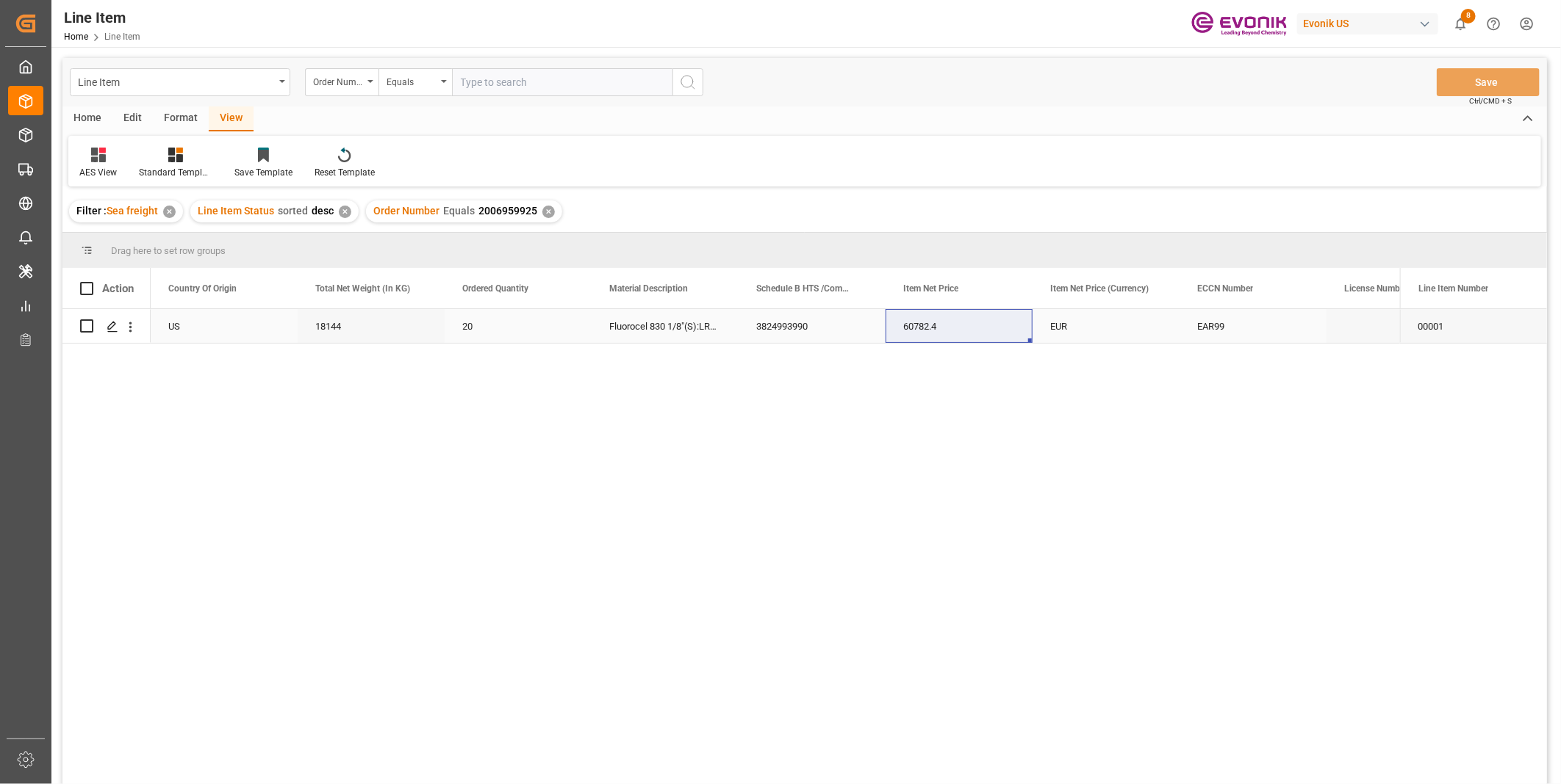
click at [966, 321] on div "60782.4" at bounding box center [959, 326] width 147 height 34
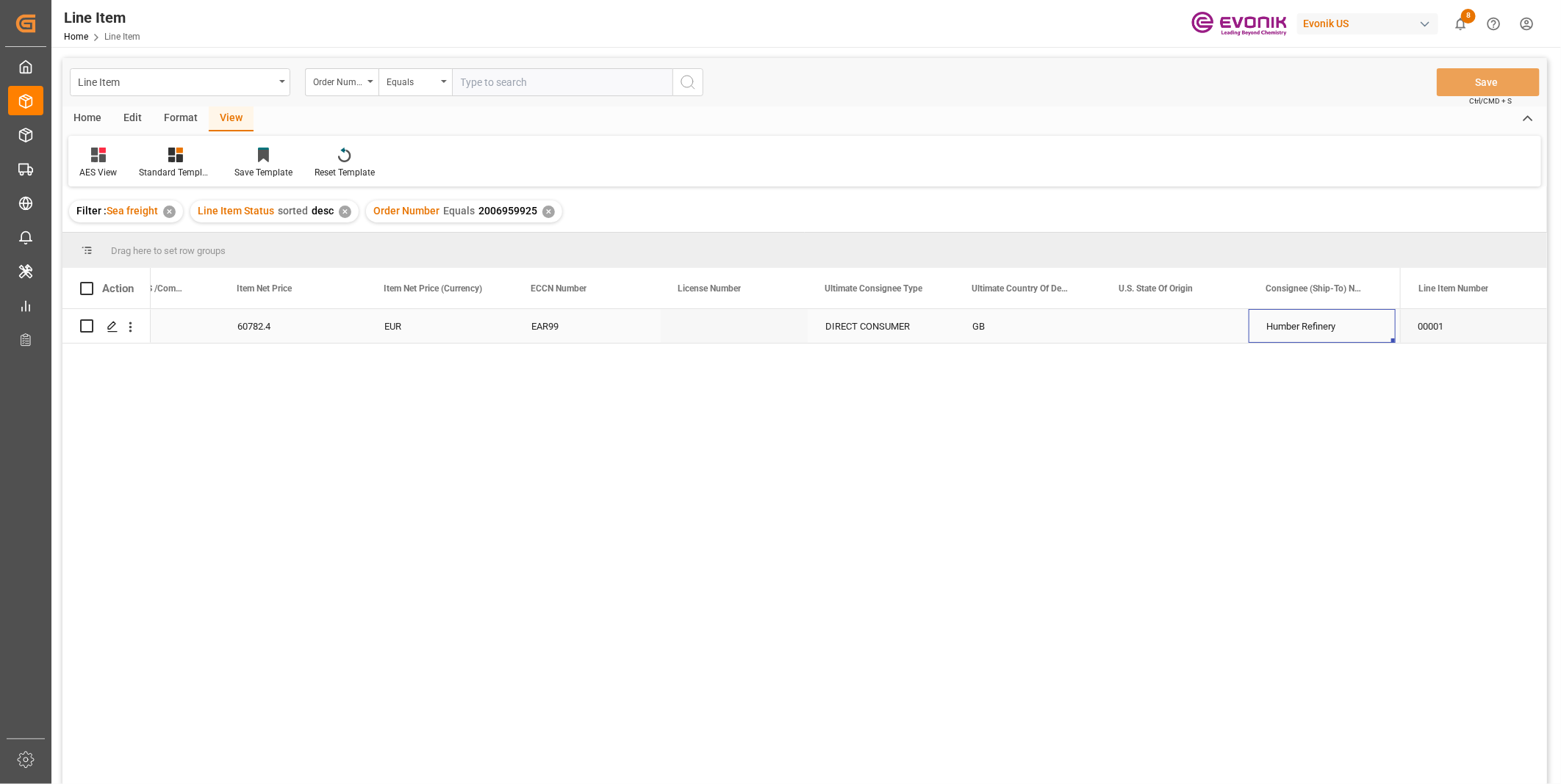
scroll to position [0, 1254]
click at [504, 493] on div "3824993990 60782.4 EUR EAR99 DIRECT CONSUMER GB Humber Refinery 000000 Eastfiel…" at bounding box center [776, 551] width 1249 height 485
click at [267, 332] on div "EUR" at bounding box center [292, 326] width 147 height 34
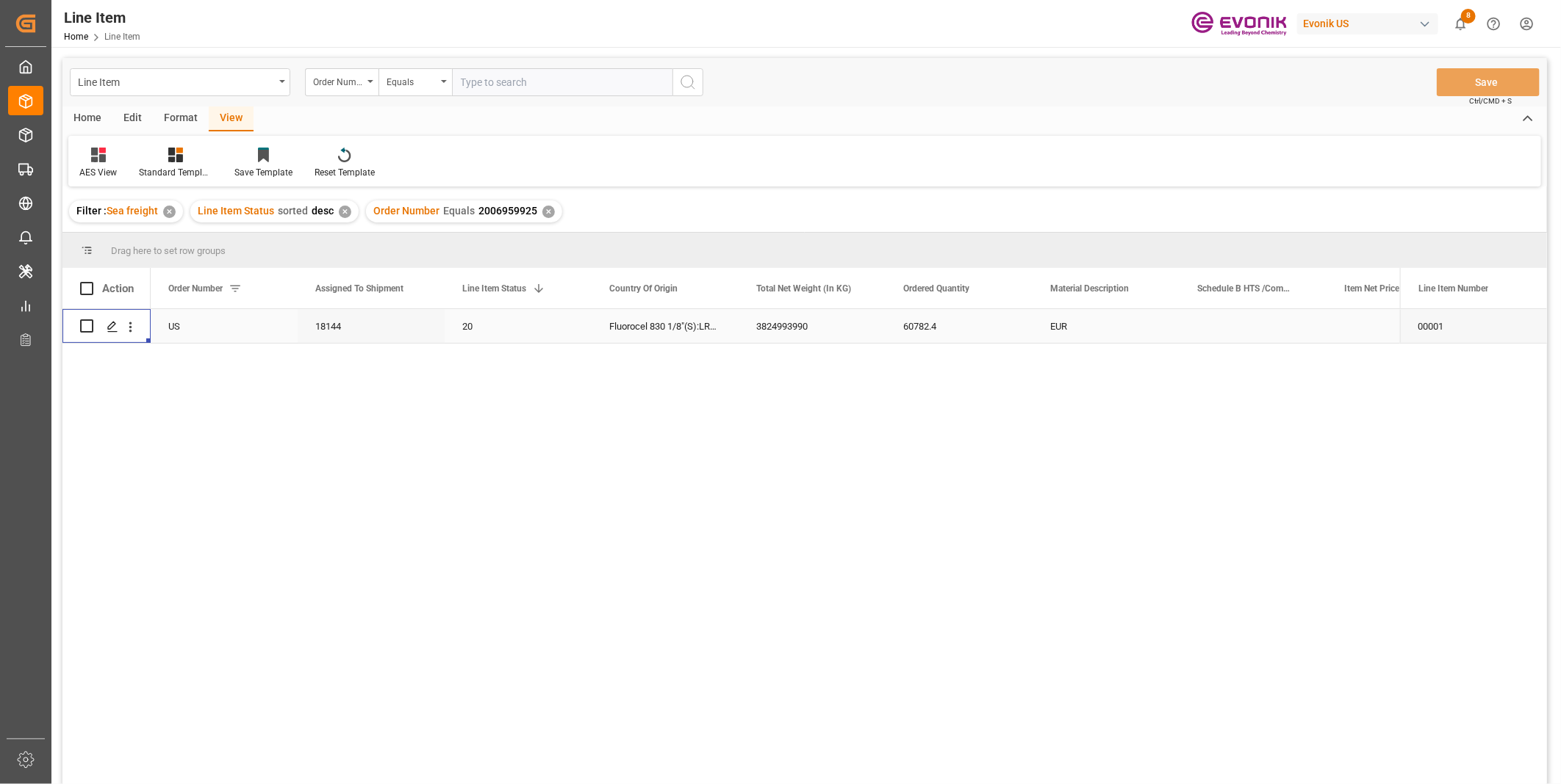
scroll to position [0, 0]
click at [203, 326] on div "2006959925" at bounding box center [224, 326] width 147 height 34
click at [1216, 317] on div "3824993990" at bounding box center [1253, 326] width 147 height 34
click at [801, 337] on div "18144" at bounding box center [811, 326] width 147 height 34
click at [1361, 318] on div "60782.4" at bounding box center [1399, 326] width 147 height 34
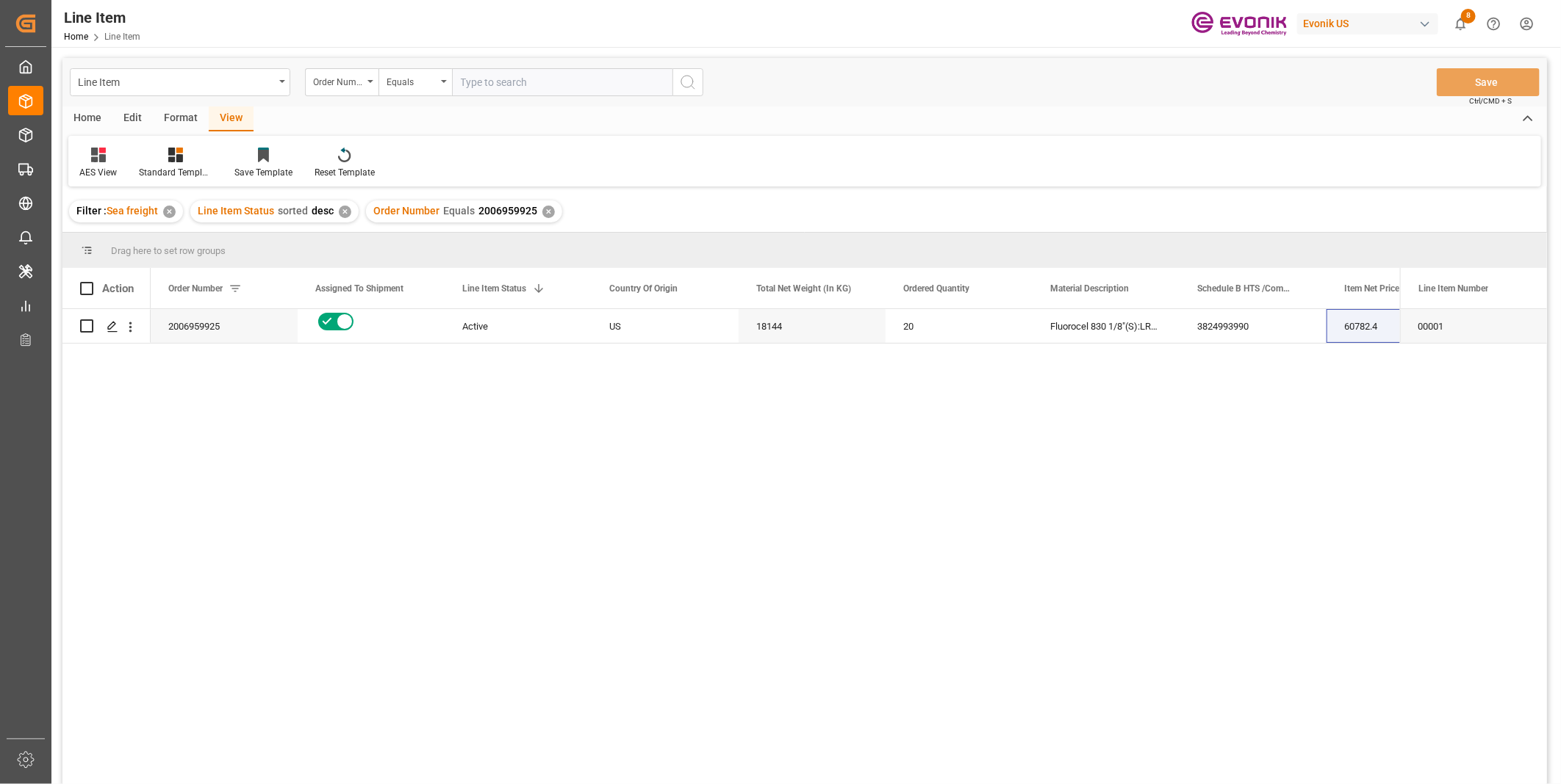
click at [516, 78] on input "text" at bounding box center [562, 82] width 220 height 28
paste input "2007108506"
type input "2007108506"
click at [688, 79] on icon "search button" at bounding box center [688, 83] width 18 height 18
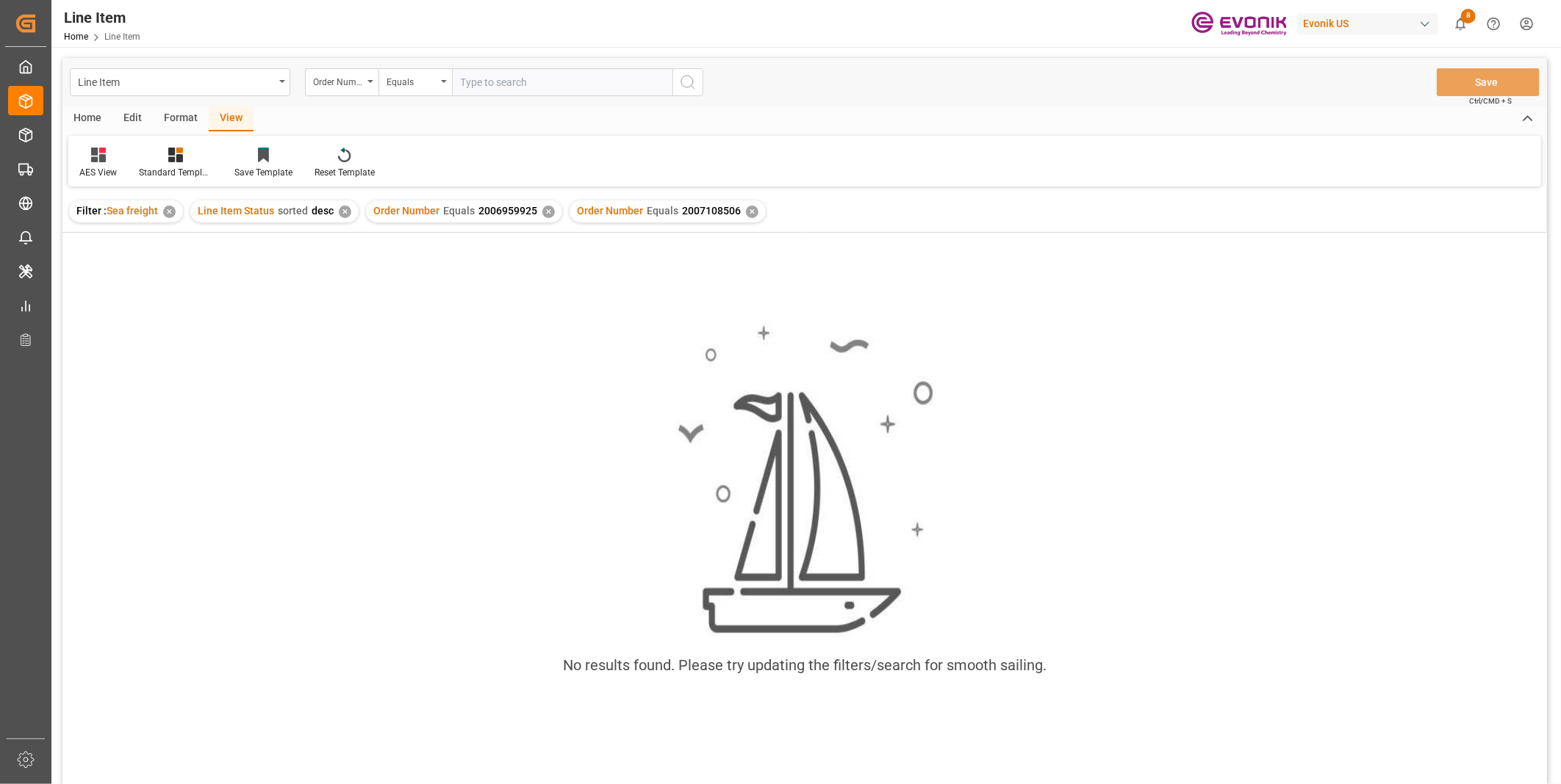
click at [544, 211] on div "✕" at bounding box center [548, 212] width 12 height 12
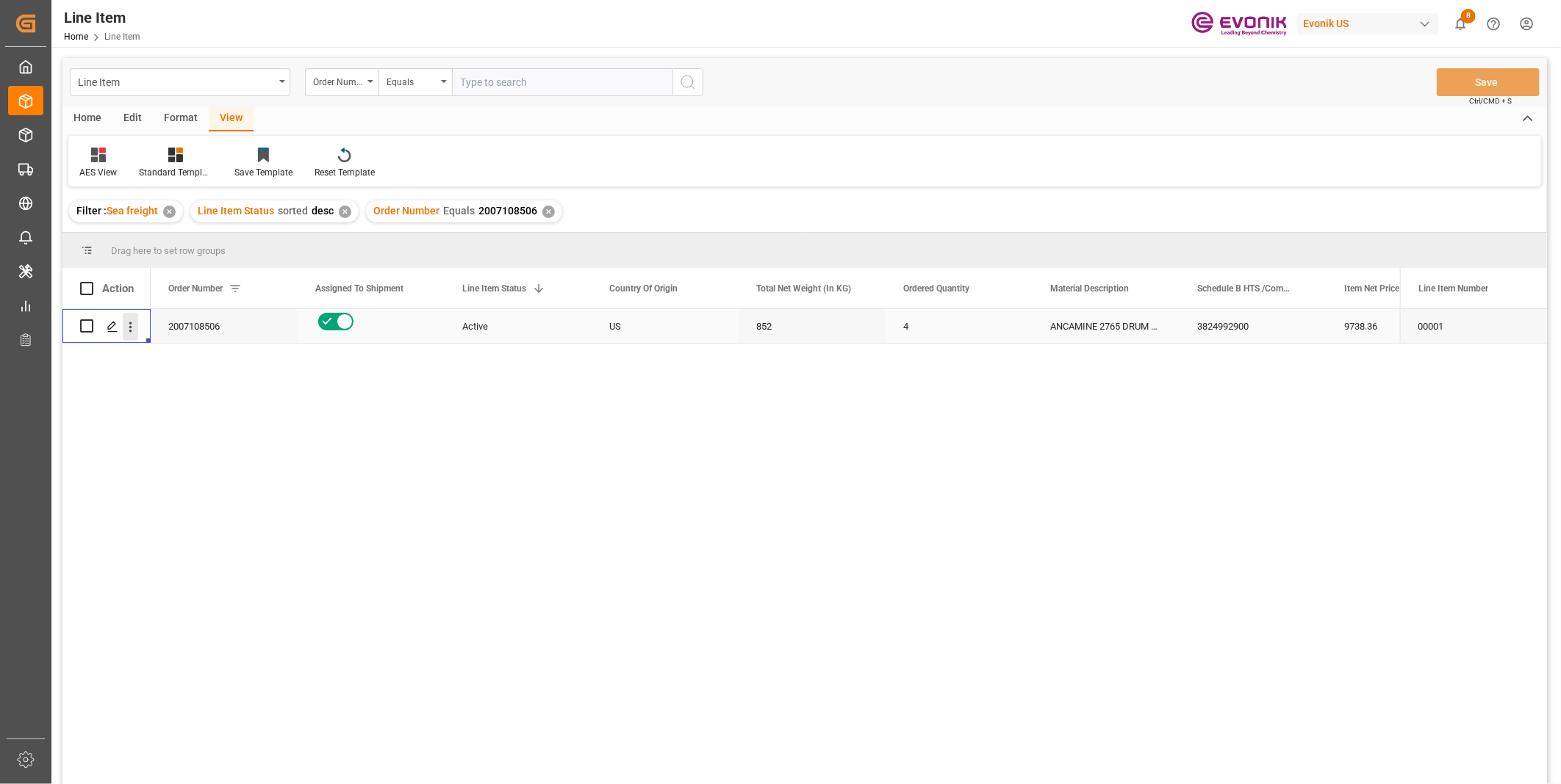
click at [130, 335] on button "open menu" at bounding box center [130, 326] width 15 height 28
click at [1137, 324] on div "ANCAMINE 2765 DRUM 213KG" at bounding box center [1105, 326] width 147 height 34
click at [776, 321] on div "852" at bounding box center [811, 326] width 147 height 34
click at [1349, 317] on div "9738.36" at bounding box center [1399, 326] width 147 height 34
click at [510, 88] on input "text" at bounding box center [562, 82] width 220 height 28
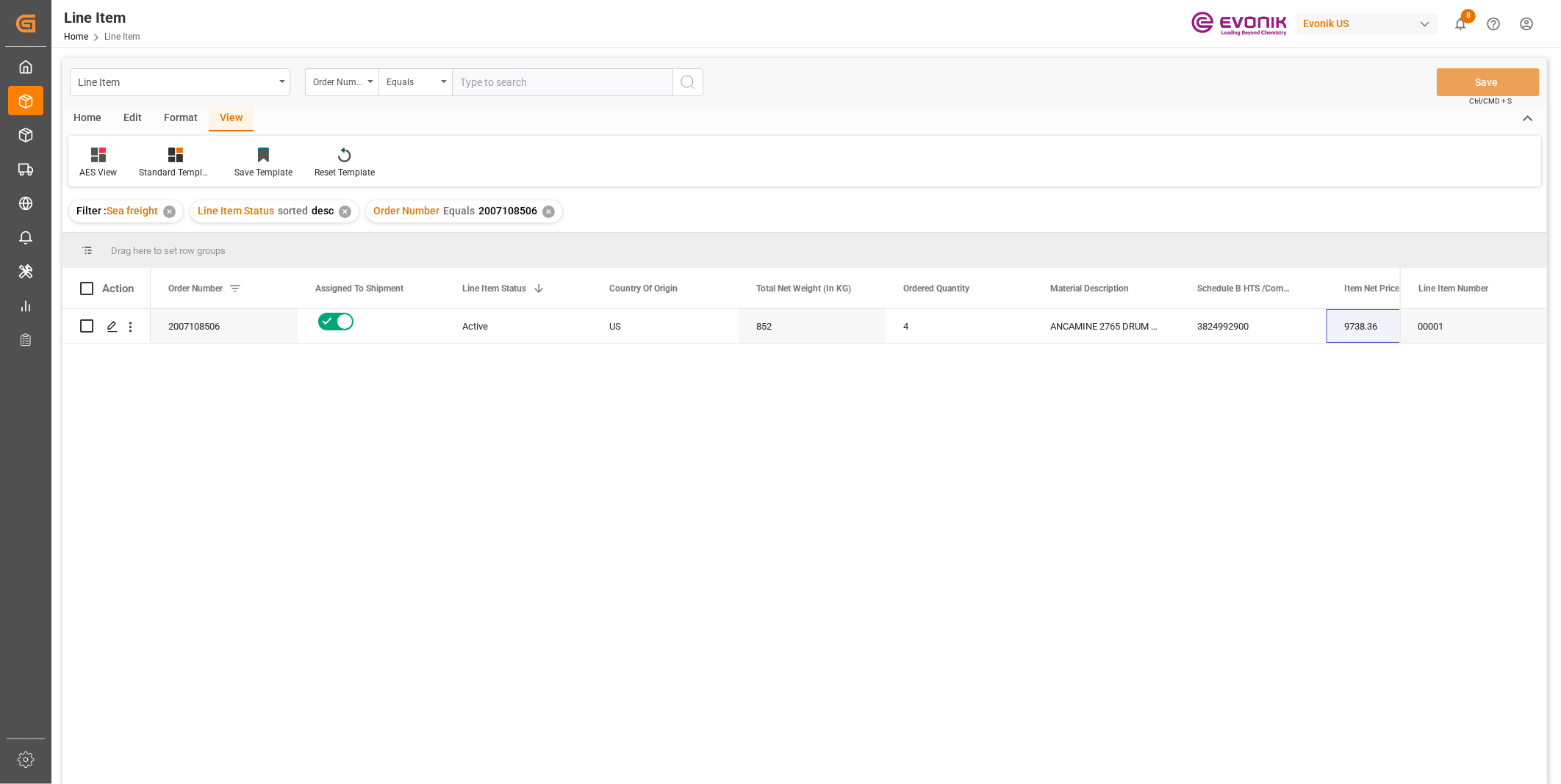
paste input "0046467018"
type input "0046467018"
click at [687, 82] on icon "search button" at bounding box center [688, 83] width 18 height 18
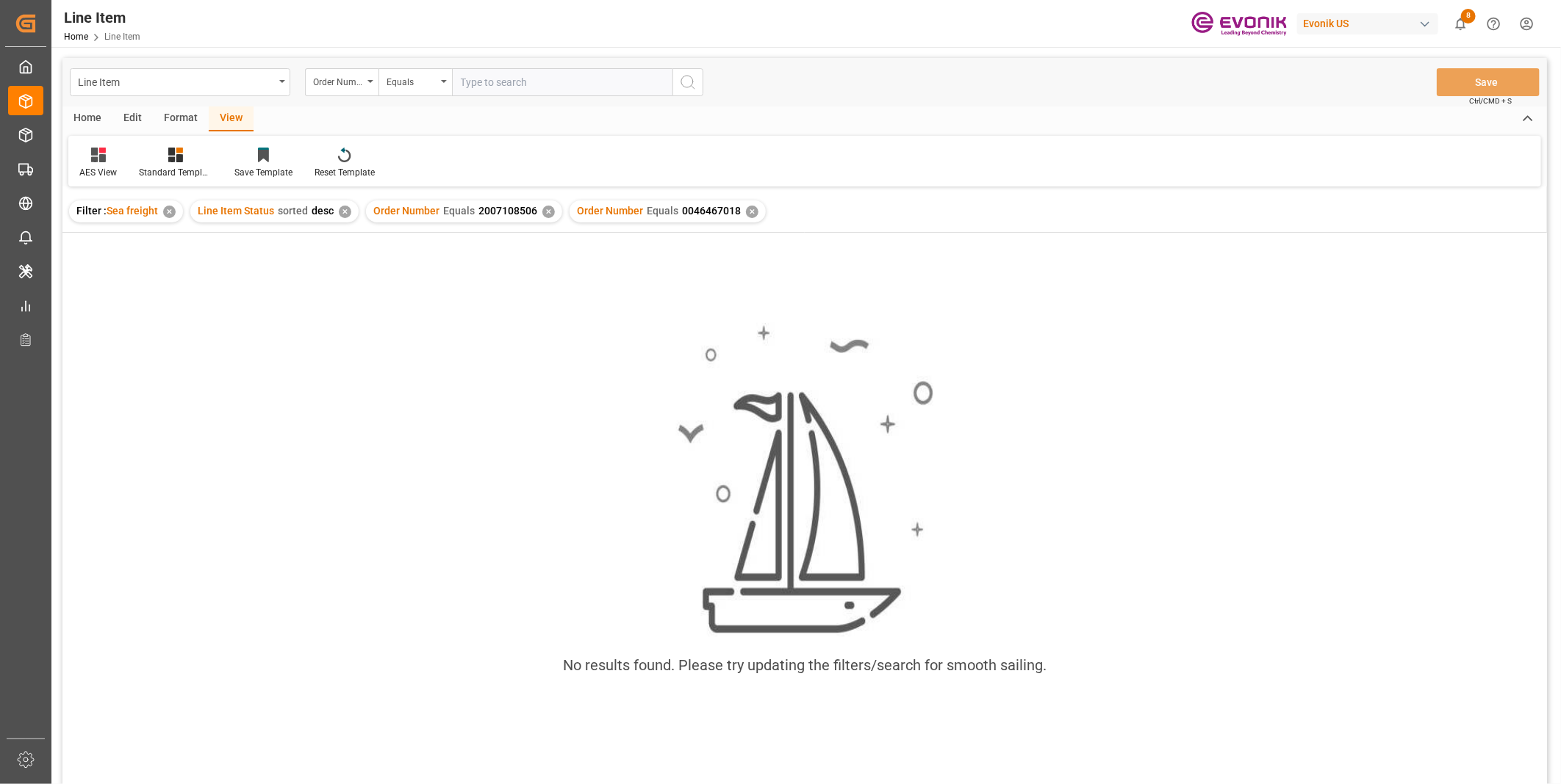
click at [542, 210] on div "✕" at bounding box center [548, 212] width 12 height 12
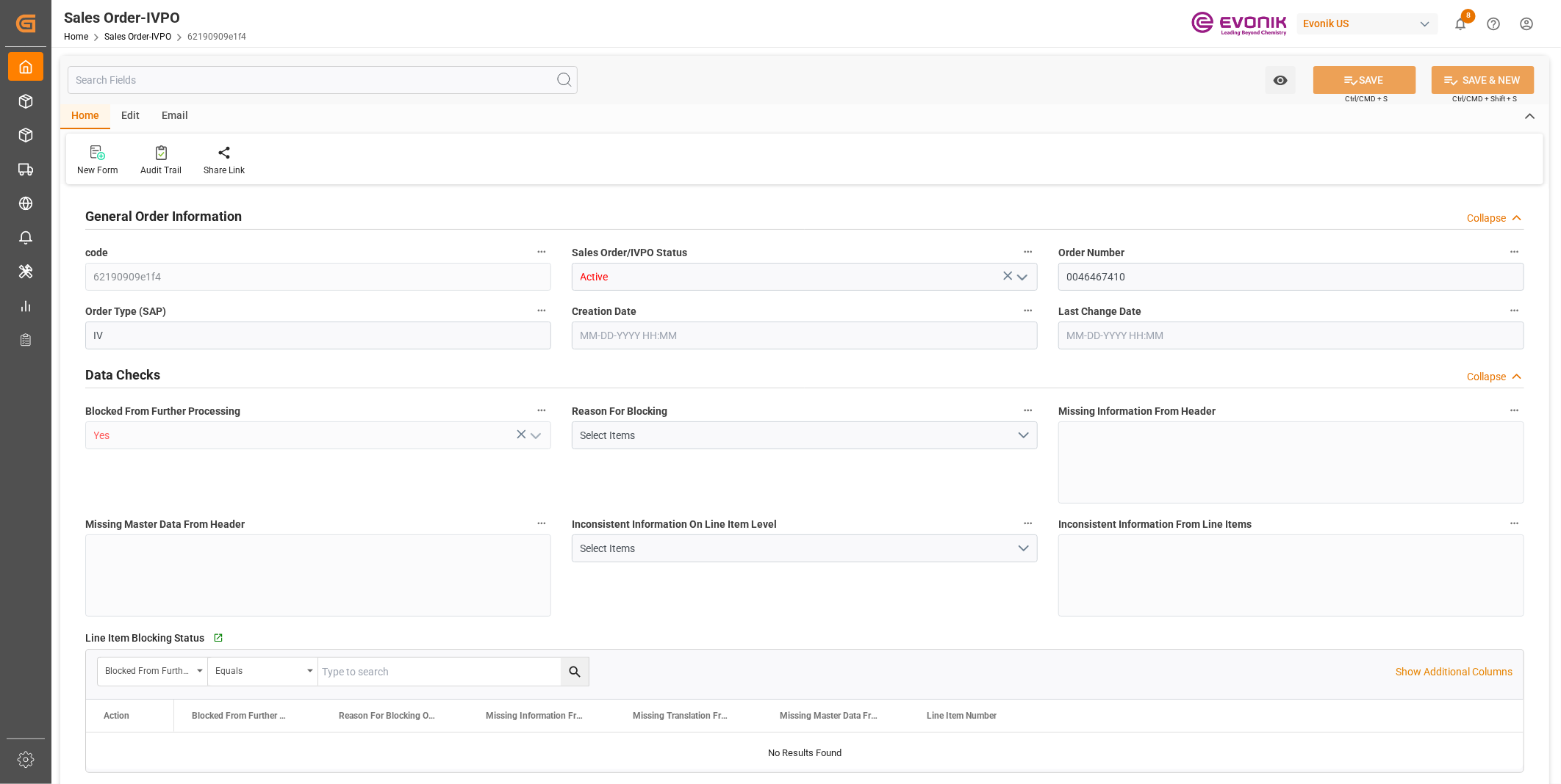
type input "JPNGO"
type input "[EMAIL_ADDRESS] : +81 3-5323-7429Fax [PHONE_NUMBER]"
type input "907.7"
type input "1"
type input "207"
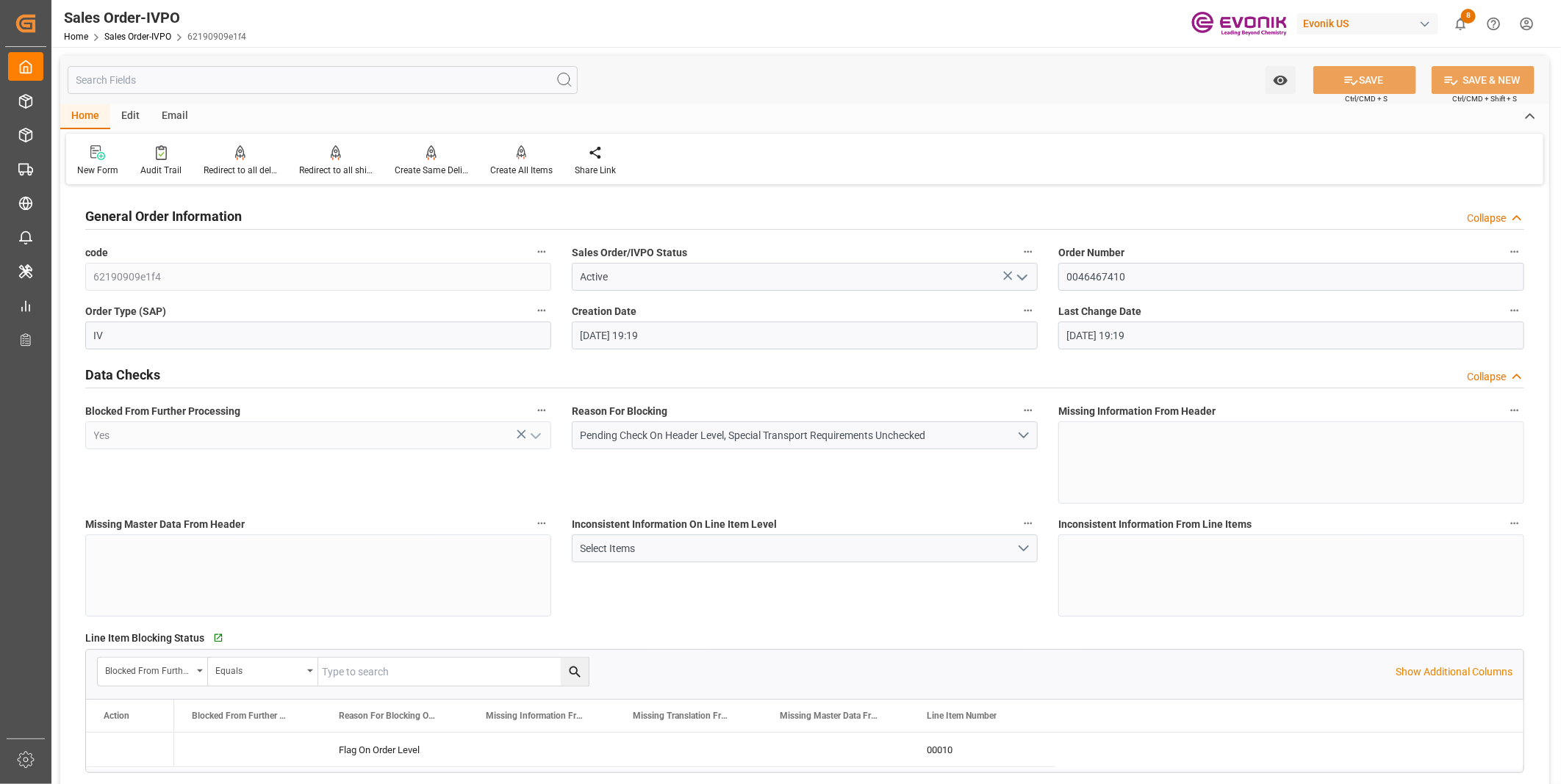
type input "[DATE] 19:19"
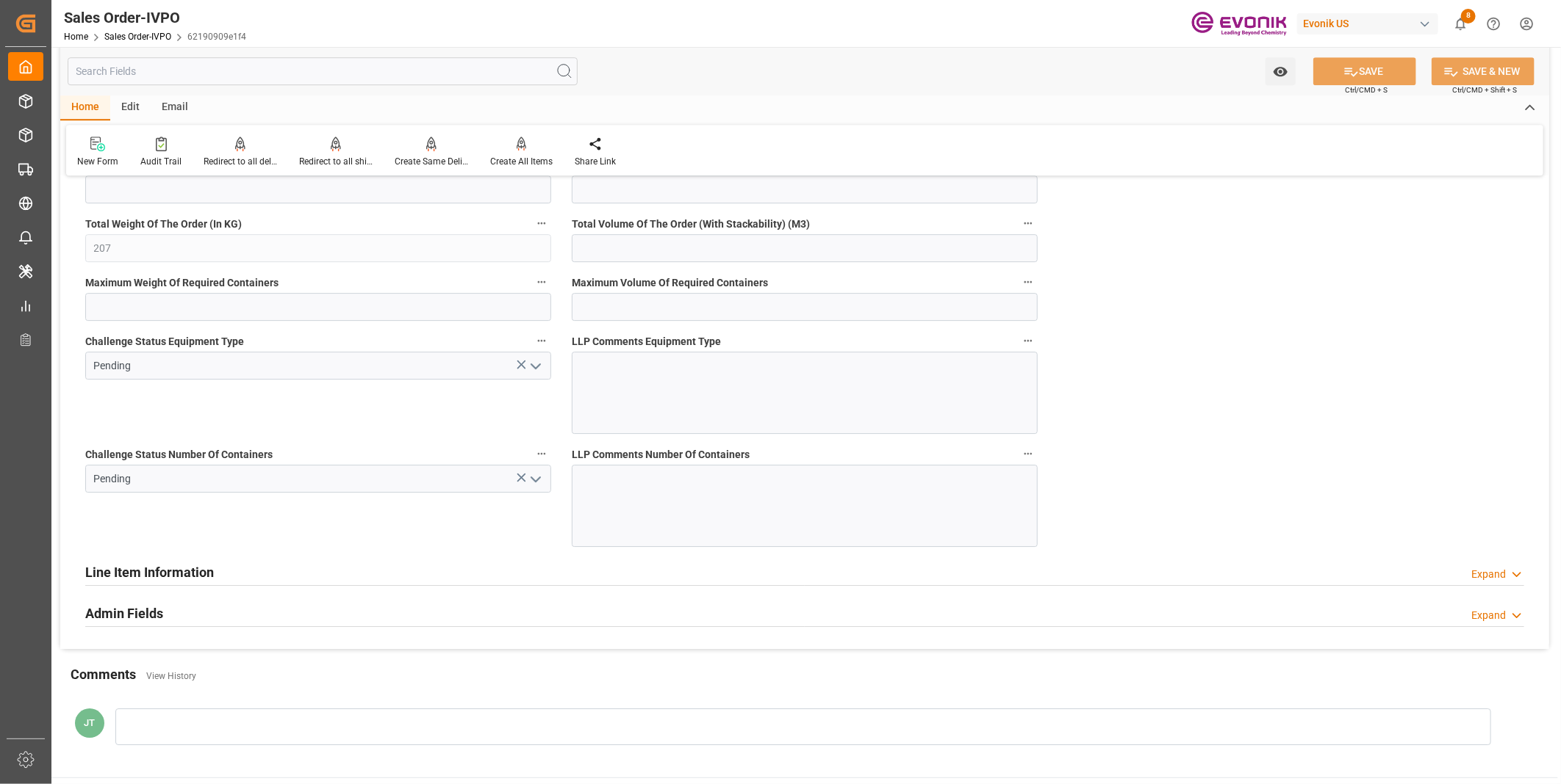
scroll to position [2855, 0]
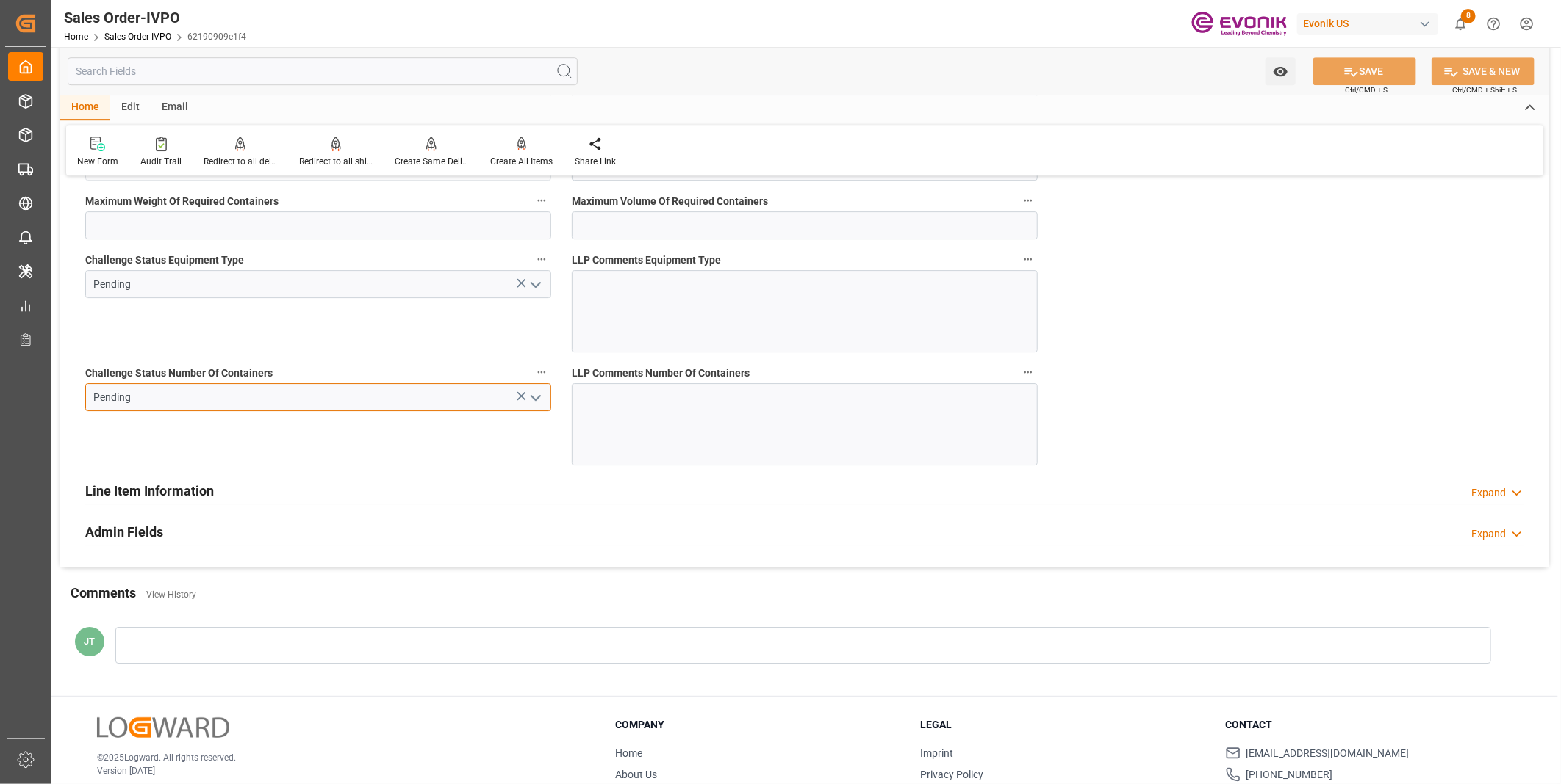
click at [251, 398] on input "Pending" at bounding box center [318, 397] width 466 height 28
click at [533, 395] on icon "open menu" at bounding box center [536, 398] width 18 height 18
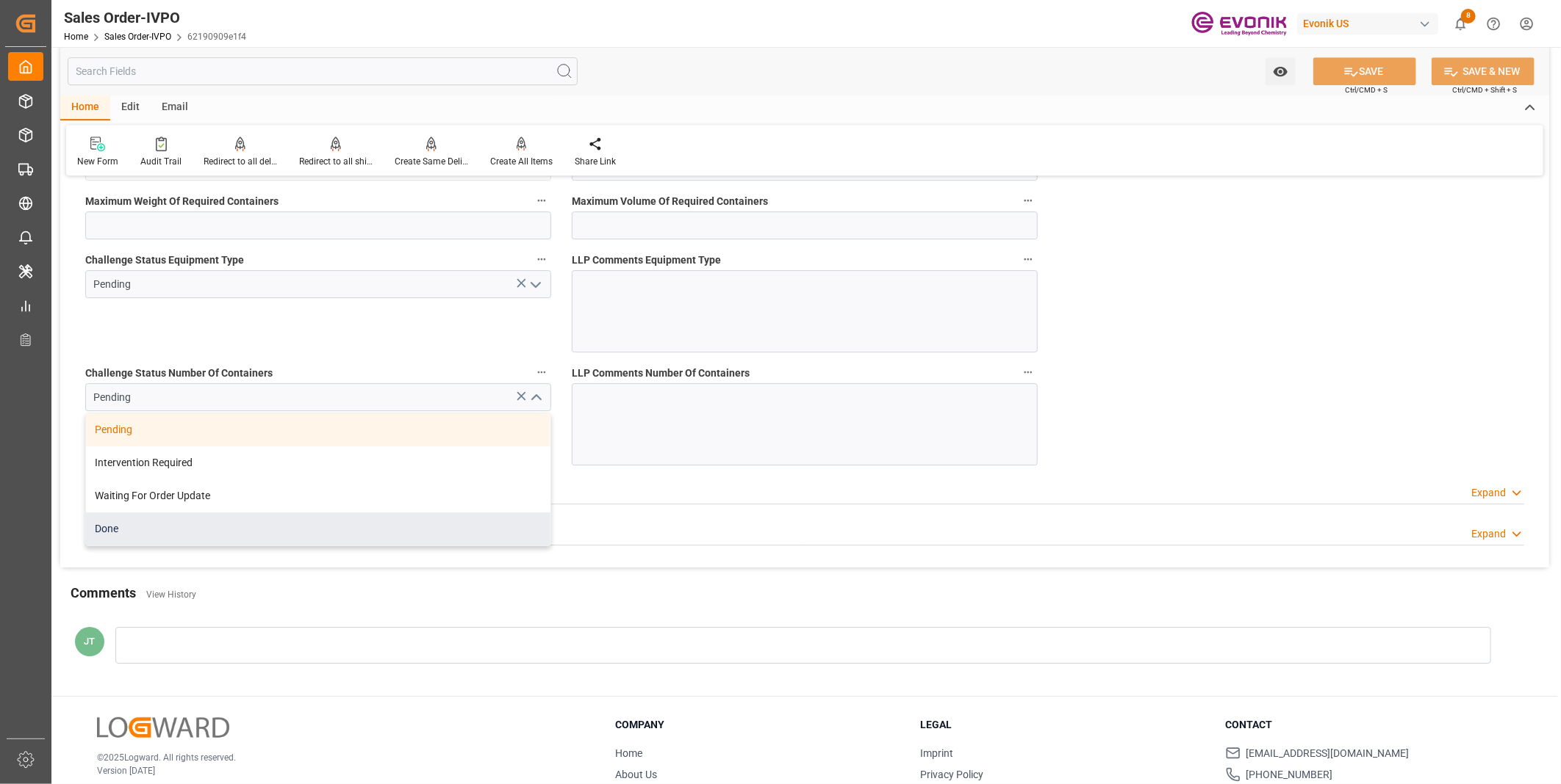
click at [132, 529] on div "Done" at bounding box center [318, 528] width 465 height 33
type input "Evonik-cad-cs-japan@evonik.comTel : +81 3-5323-7429Fax +81 3-6626-2289"
type input "Done"
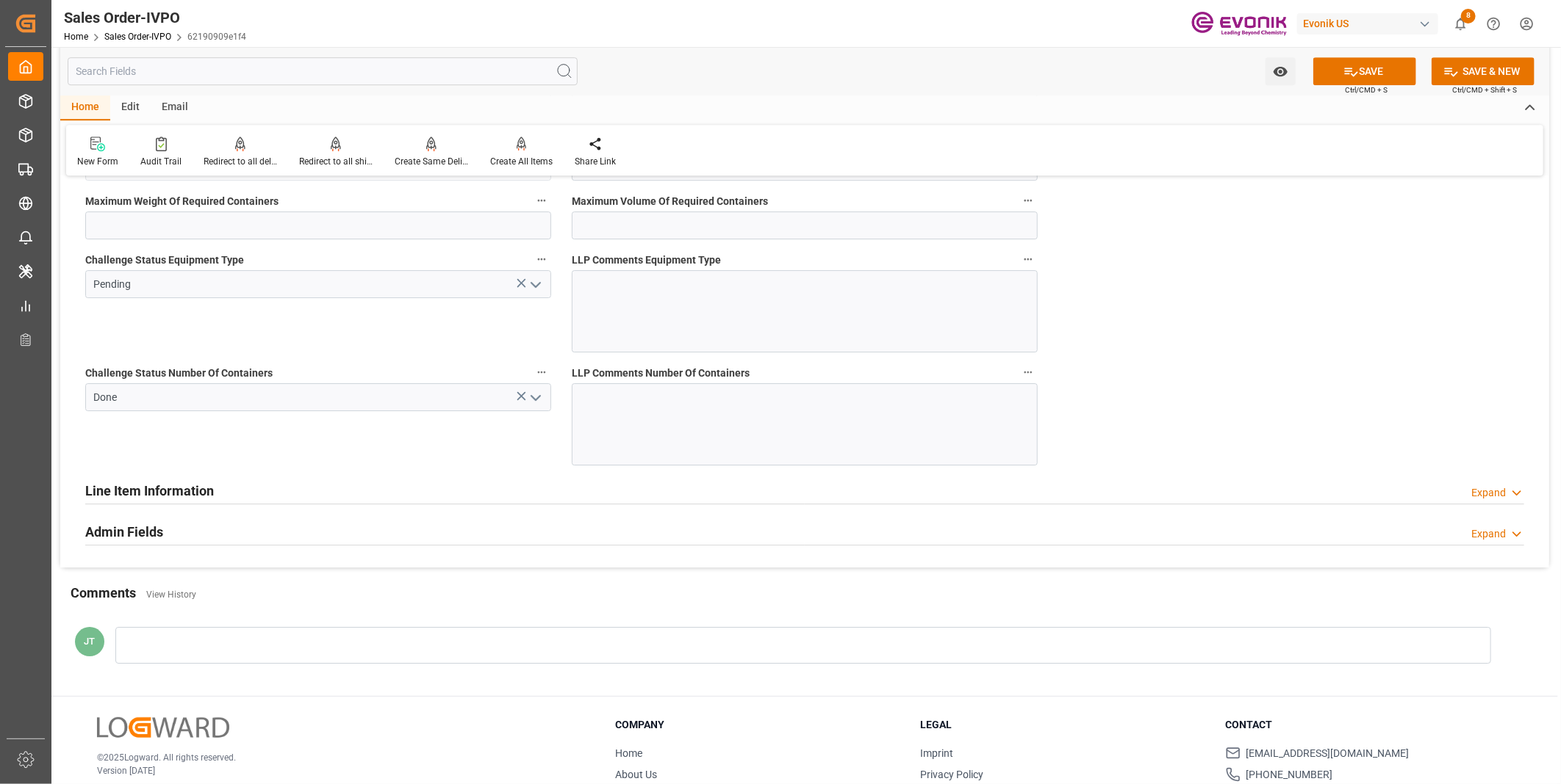
scroll to position [2611, 0]
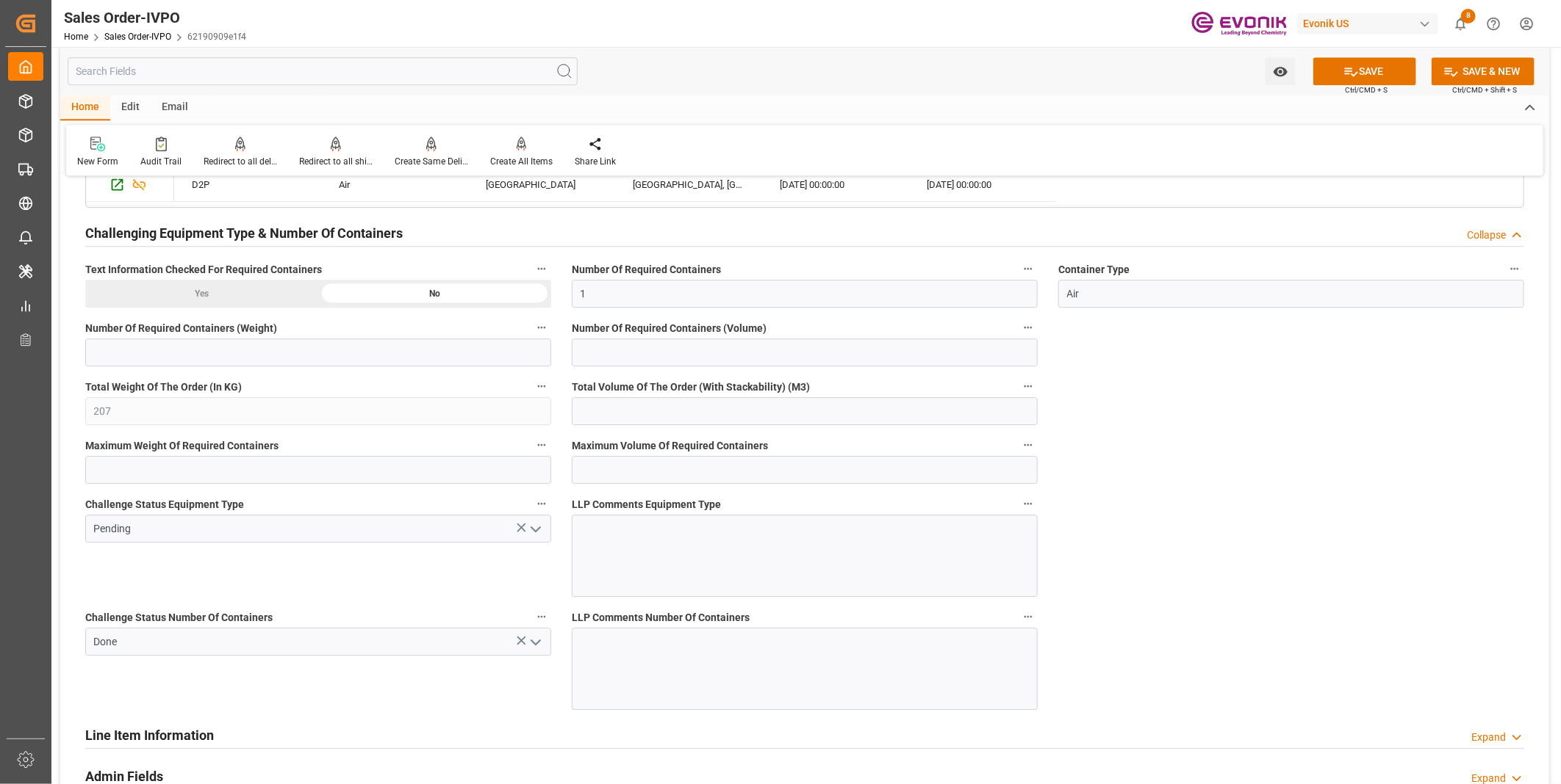
click at [540, 525] on icon "open menu" at bounding box center [536, 529] width 18 height 18
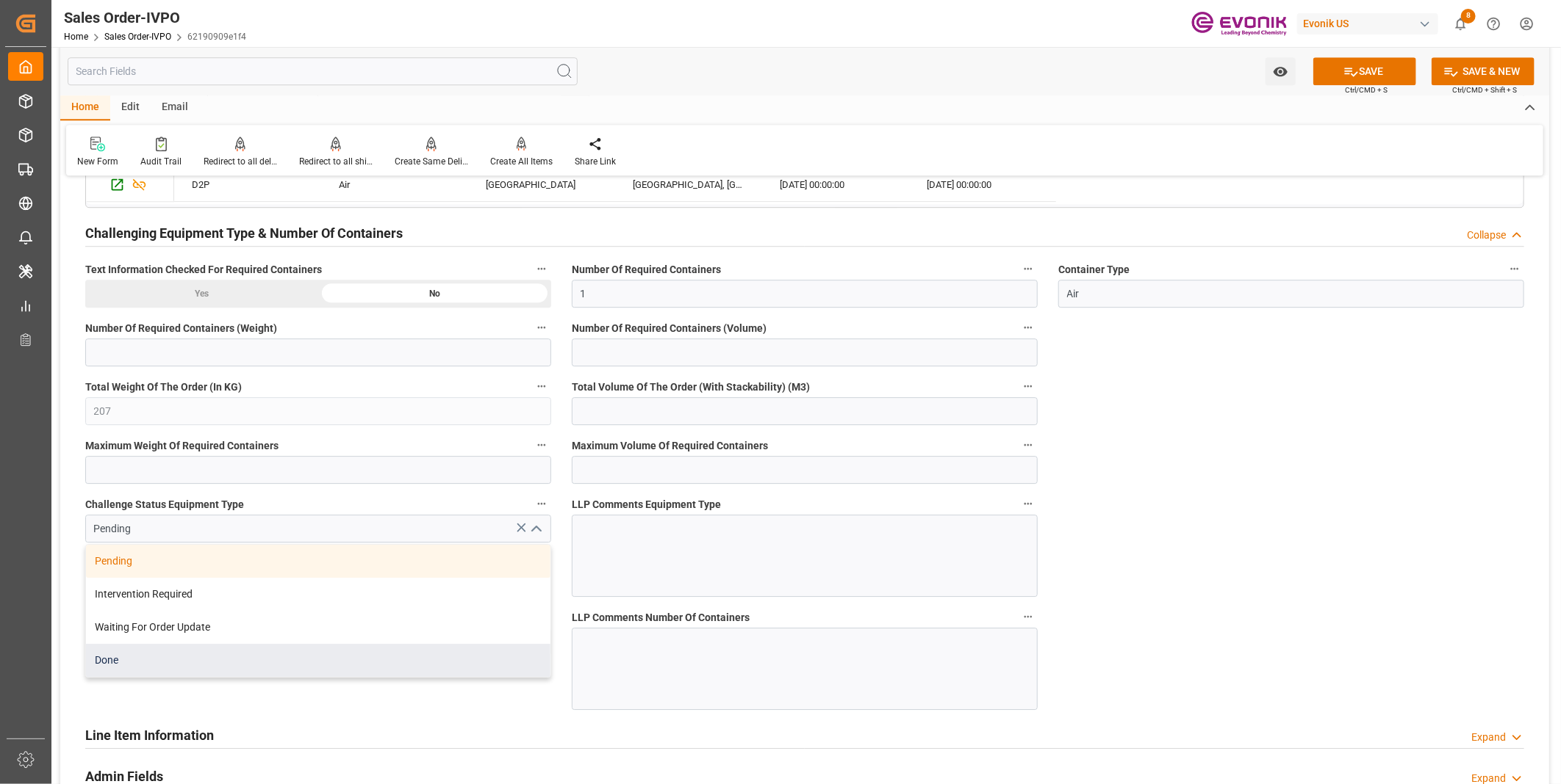
click at [130, 661] on div "Done" at bounding box center [318, 660] width 465 height 33
type input "Done"
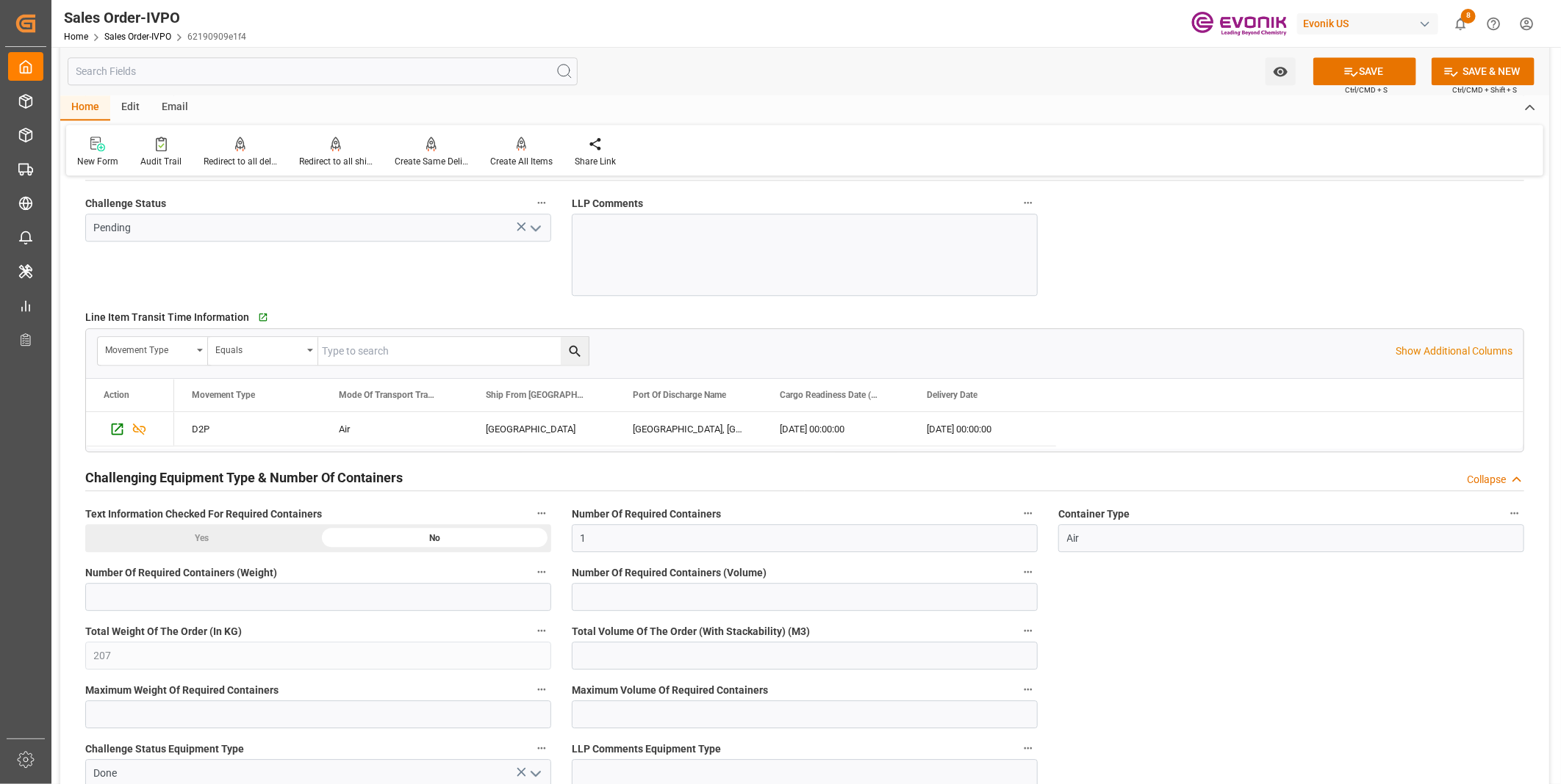
type input "Evonik-cad-cs-japan@evonik.comTel : +81 3-5323-7429Fax +81 3-6626-2289"
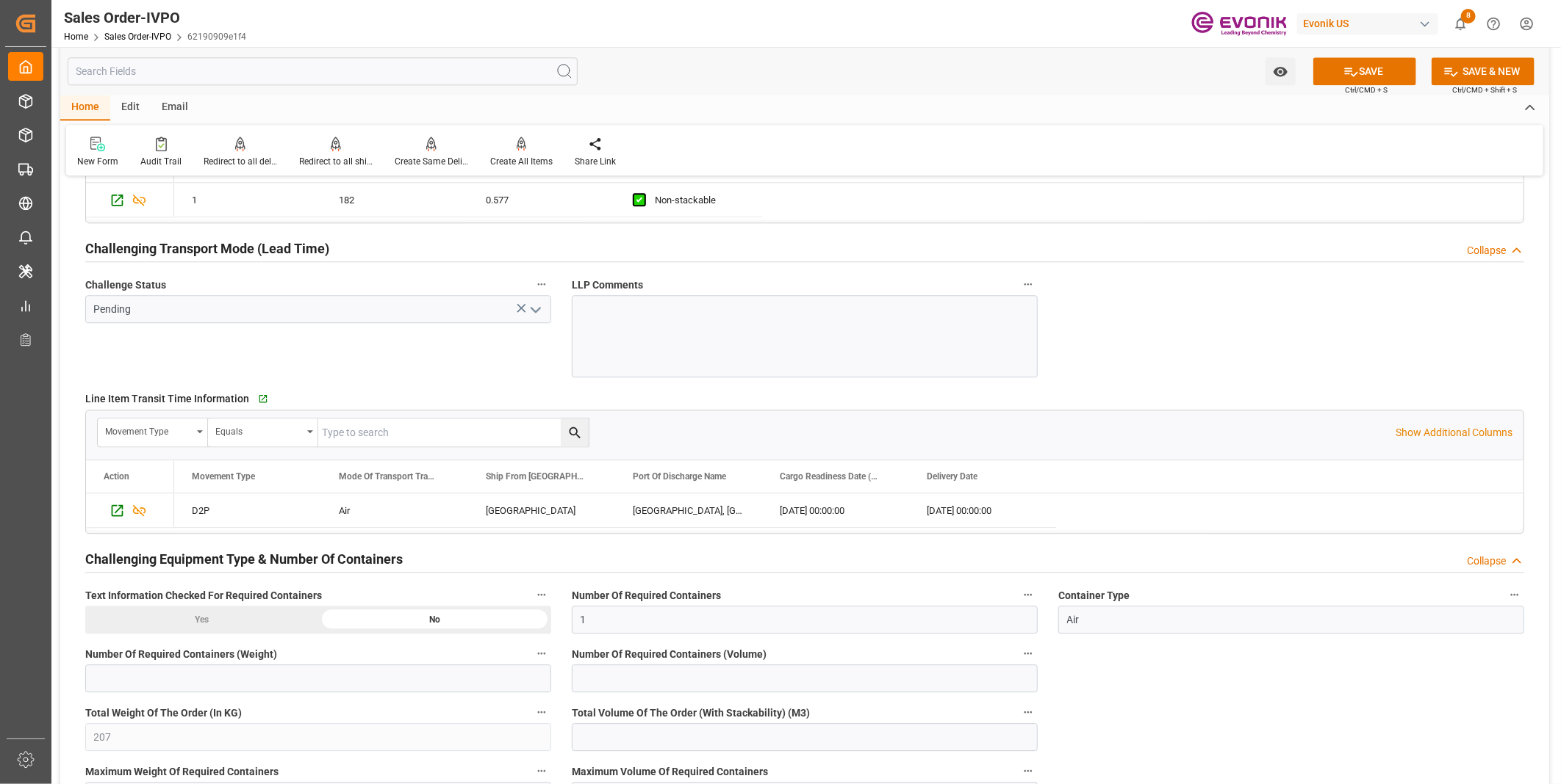
scroll to position [2121, 0]
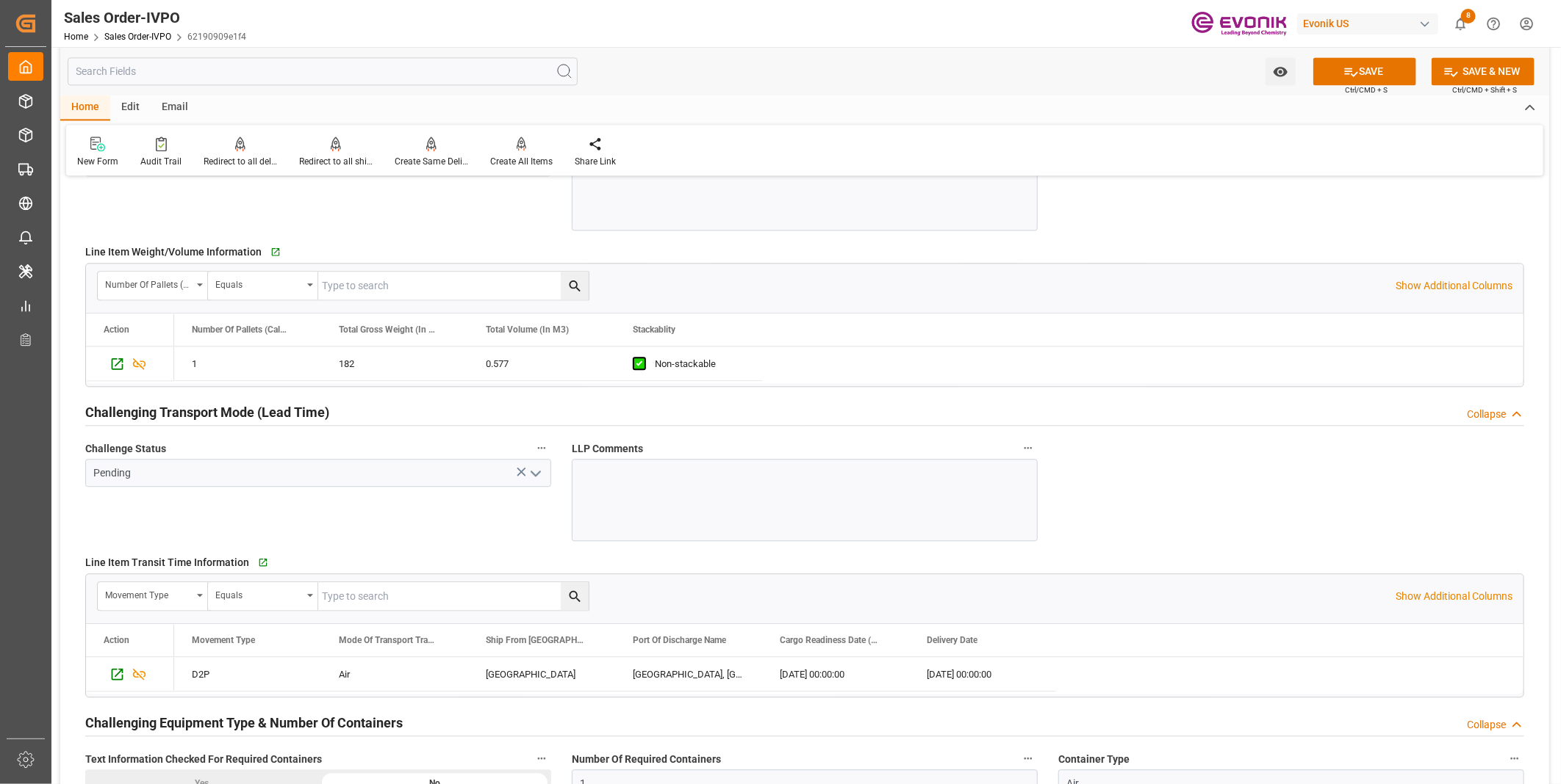
click at [535, 470] on icon "open menu" at bounding box center [536, 474] width 18 height 18
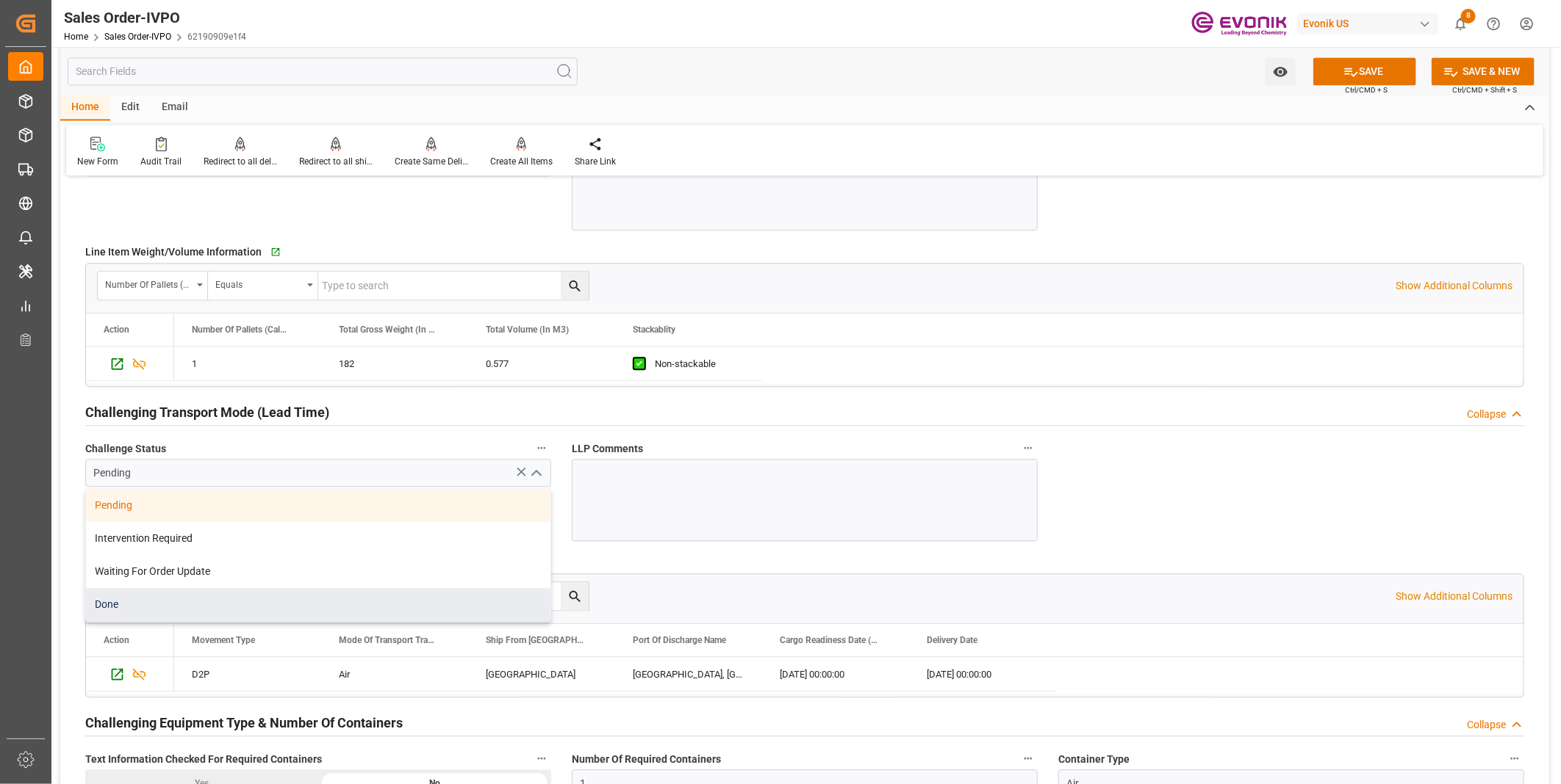
click at [117, 597] on div "Done" at bounding box center [318, 605] width 465 height 33
type input "Done"
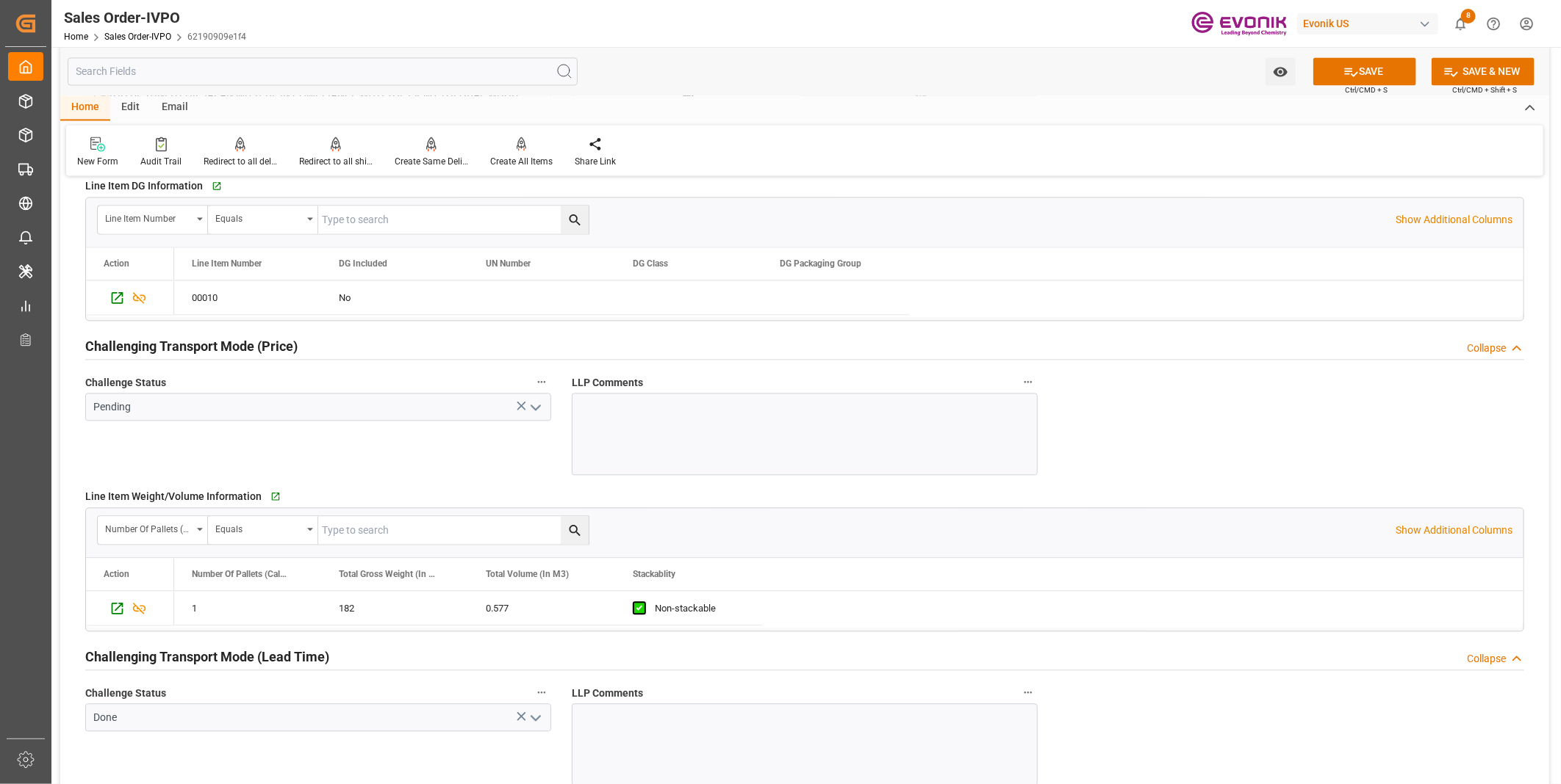
scroll to position [1795, 0]
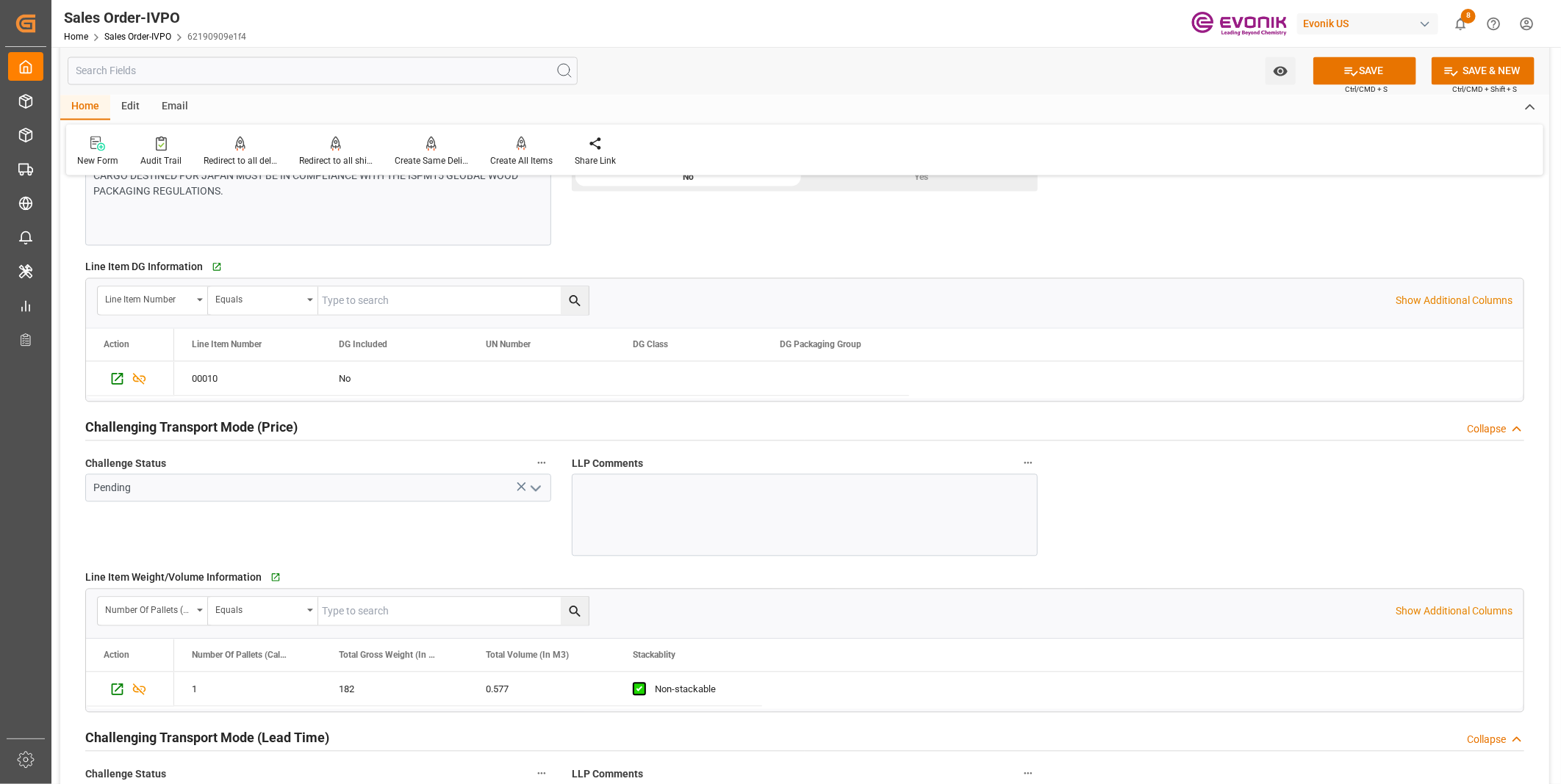
click at [530, 485] on icon "open menu" at bounding box center [536, 489] width 18 height 18
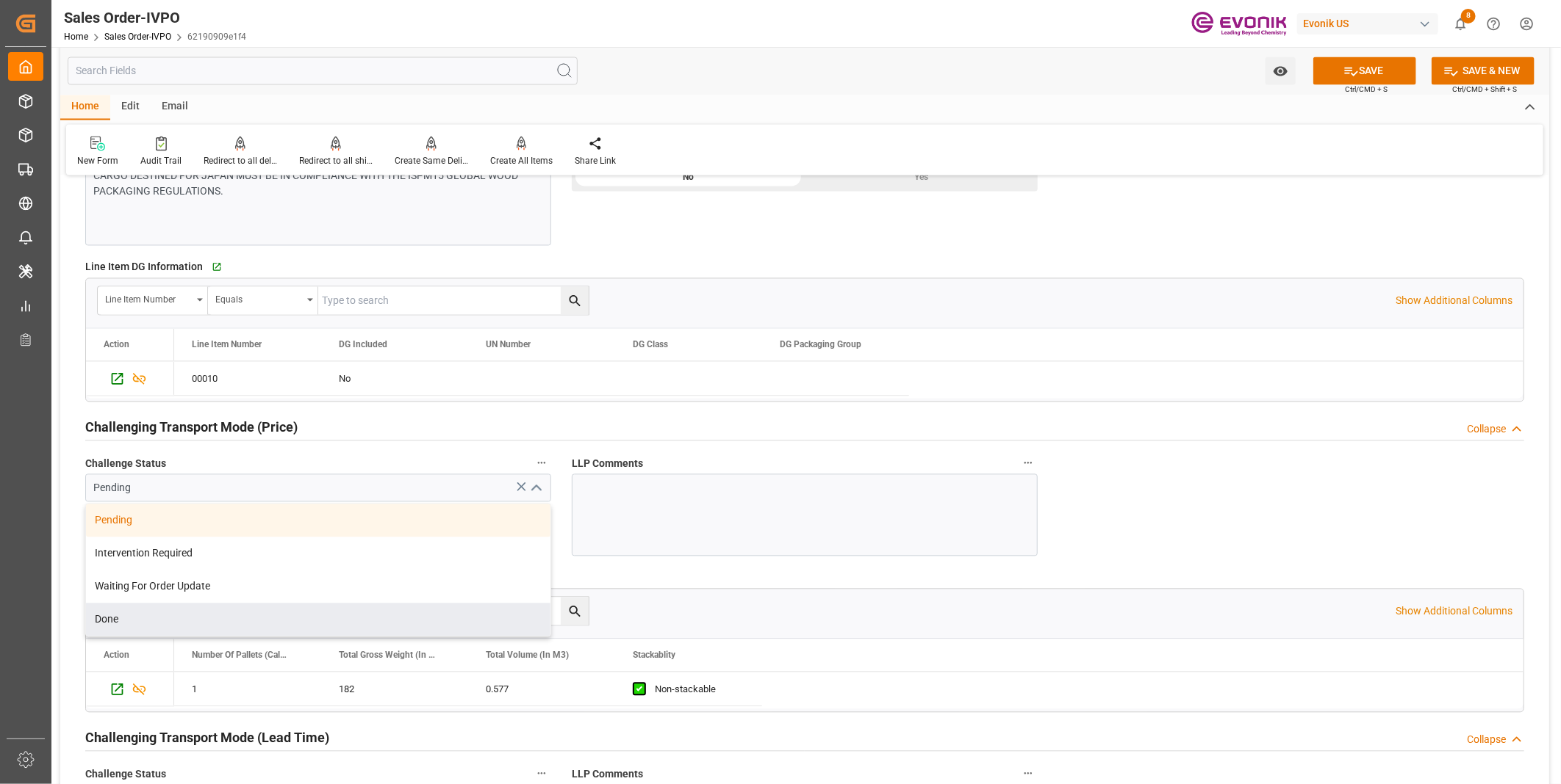
click at [114, 618] on div "Done" at bounding box center [318, 620] width 465 height 33
type input "Done"
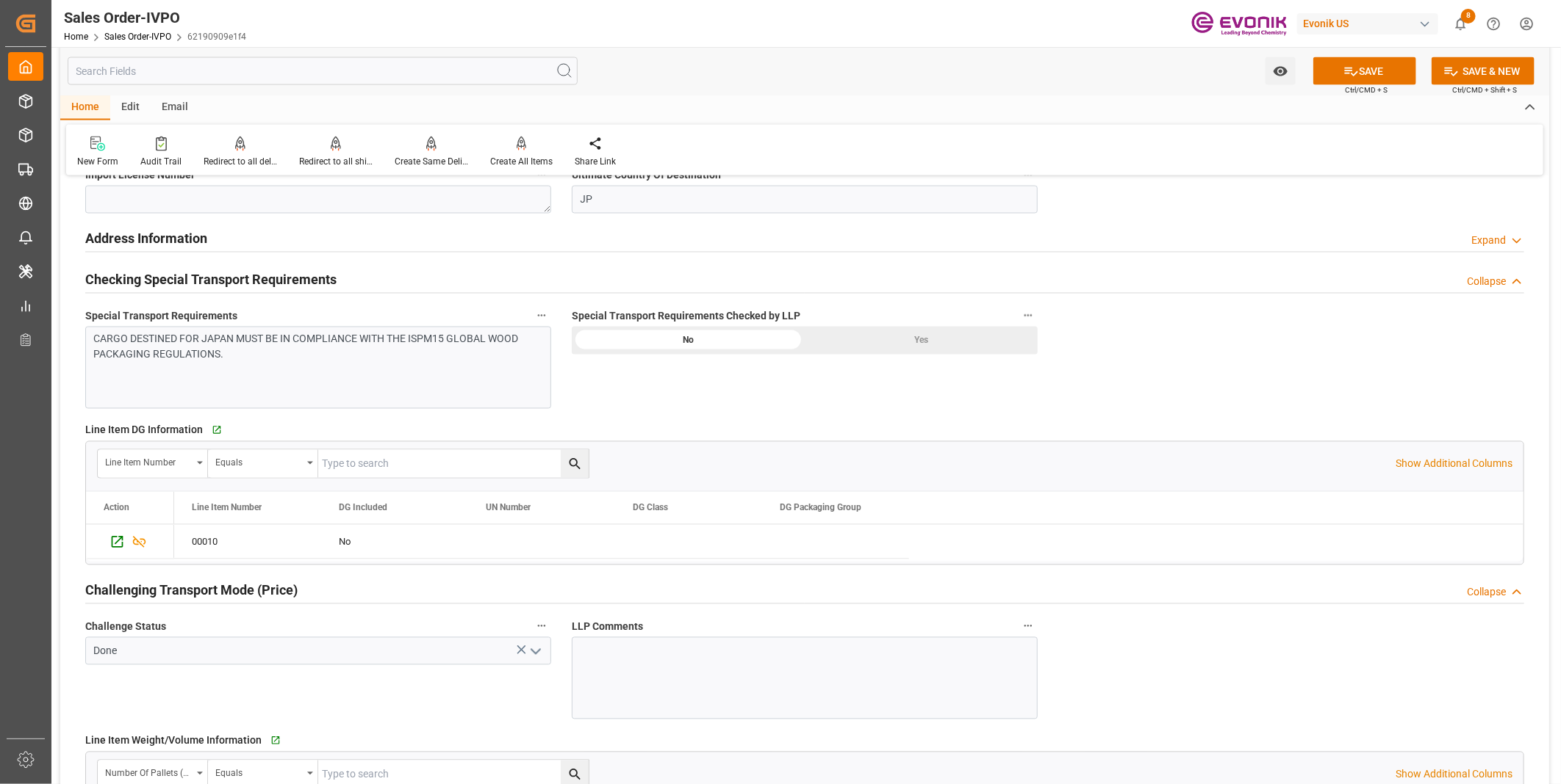
scroll to position [1469, 0]
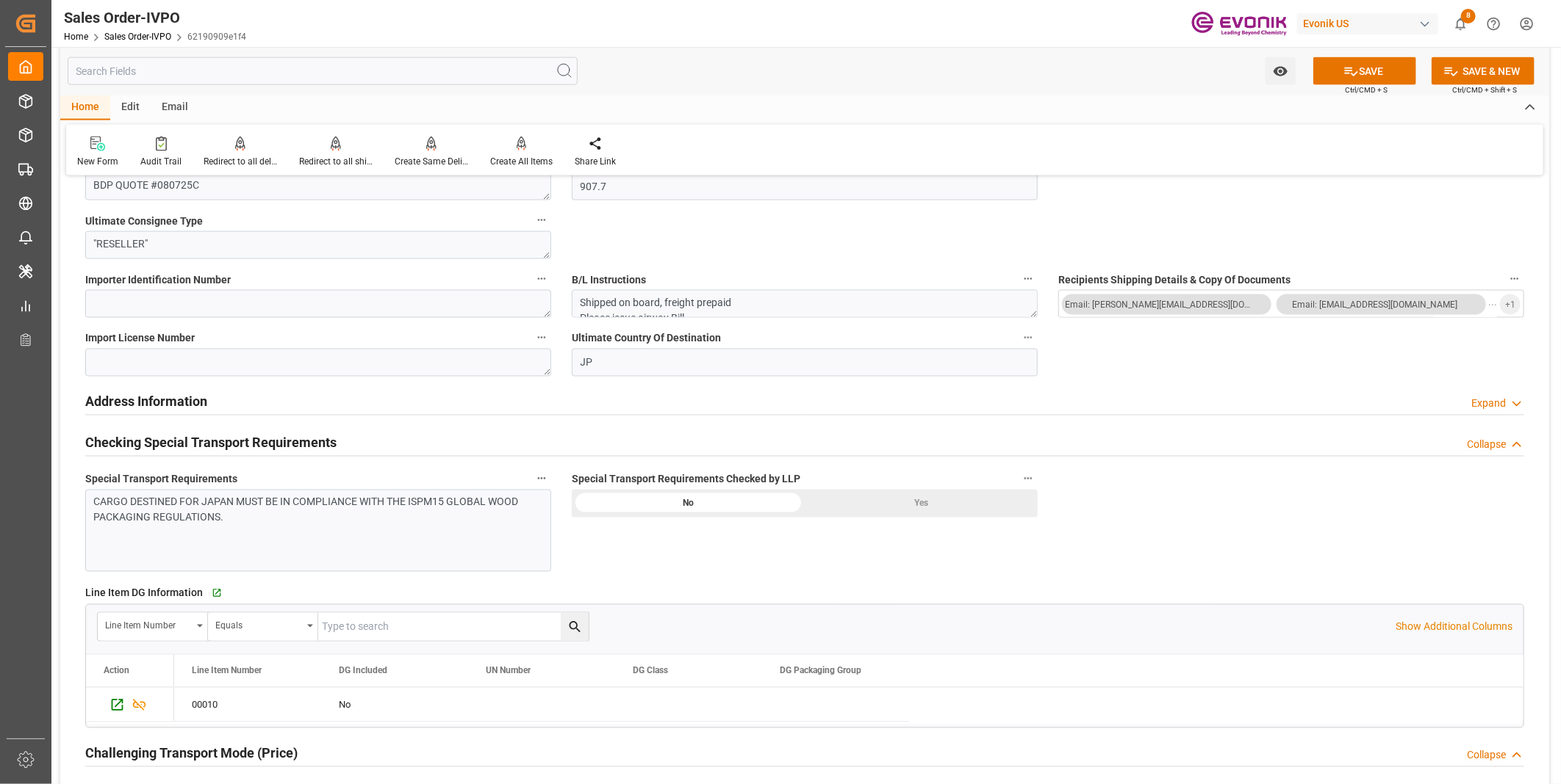
click at [934, 512] on div "Yes" at bounding box center [921, 503] width 233 height 28
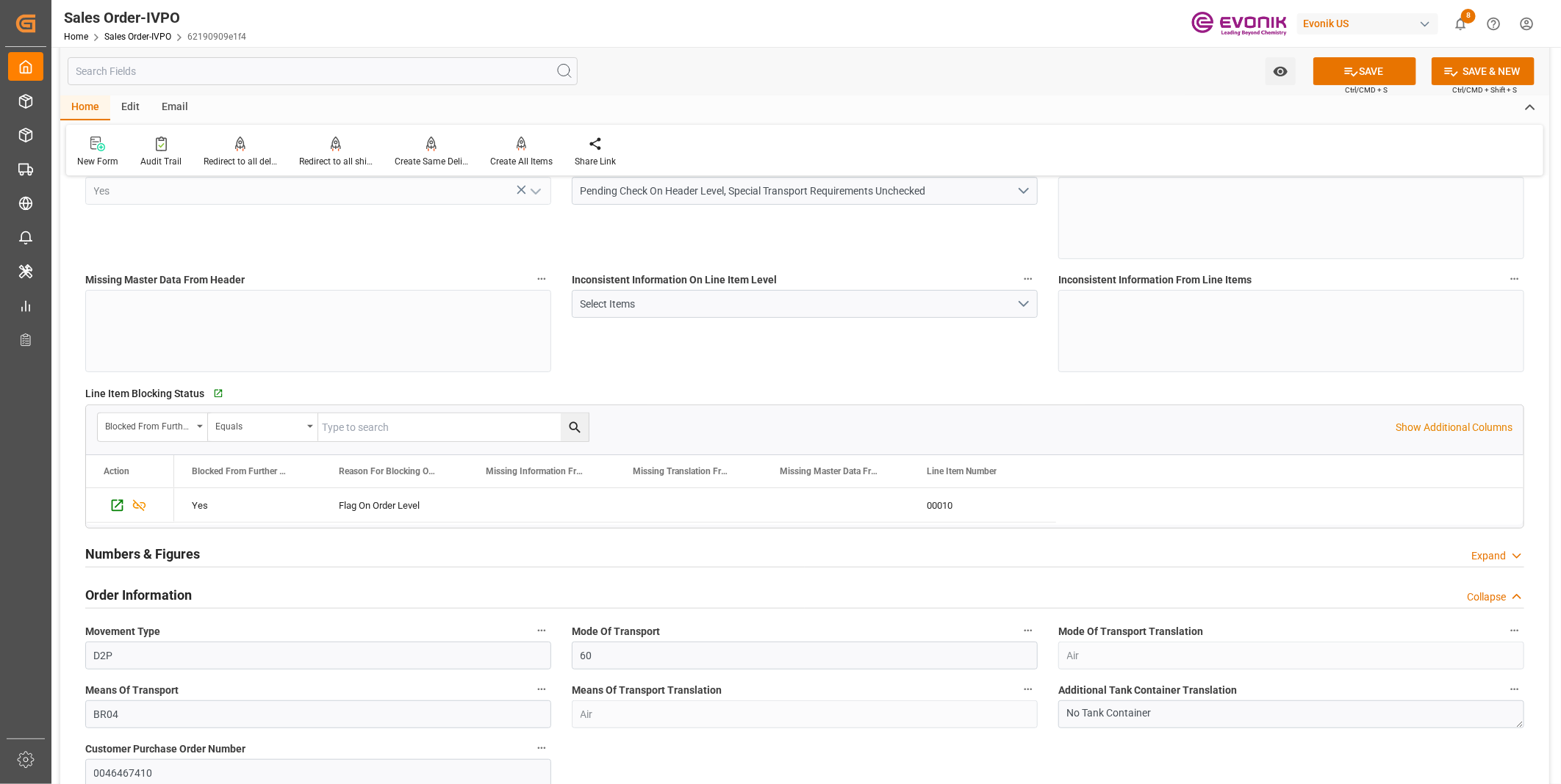
scroll to position [0, 0]
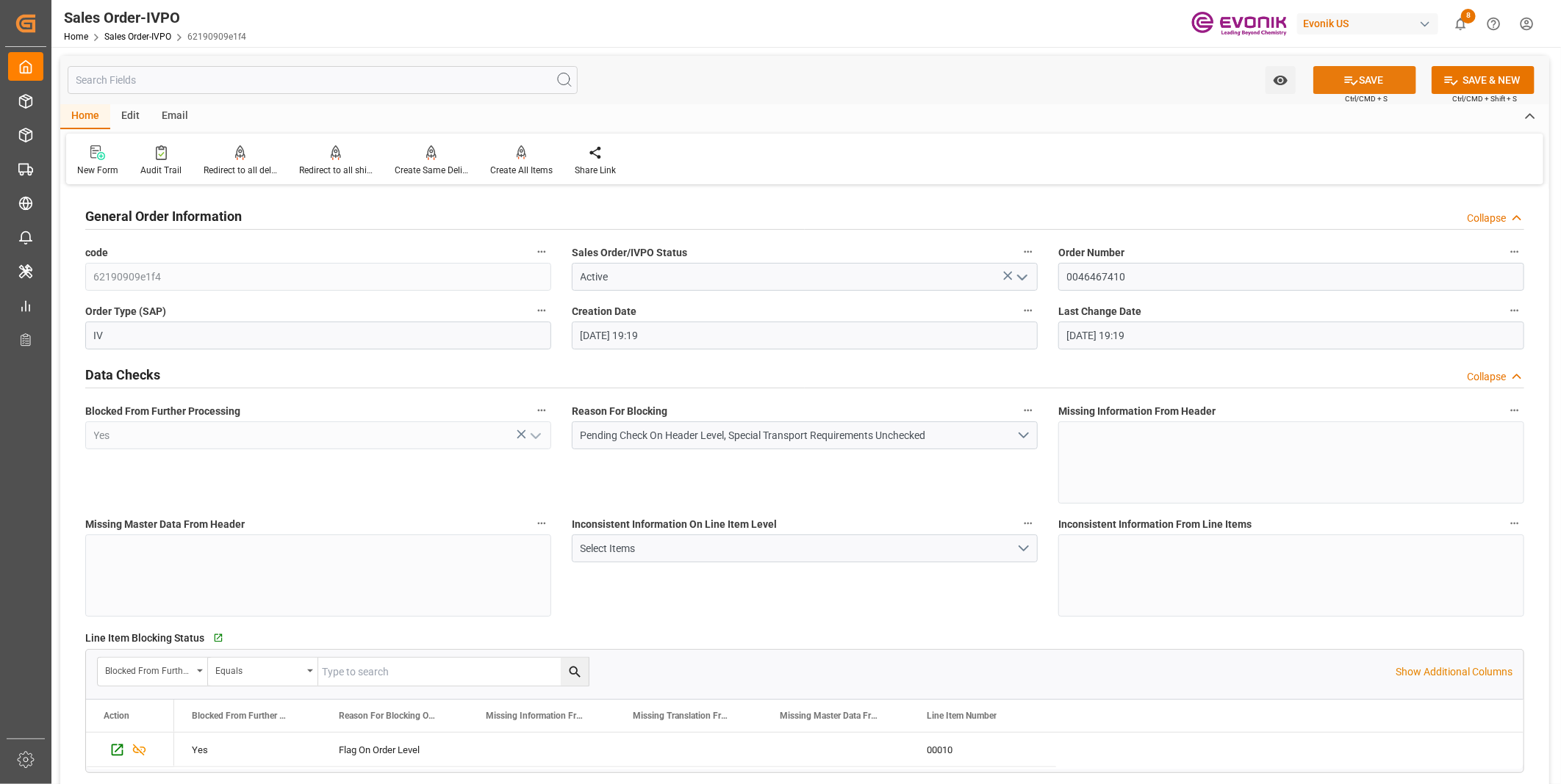
click at [1356, 82] on button "SAVE" at bounding box center [1365, 79] width 103 height 28
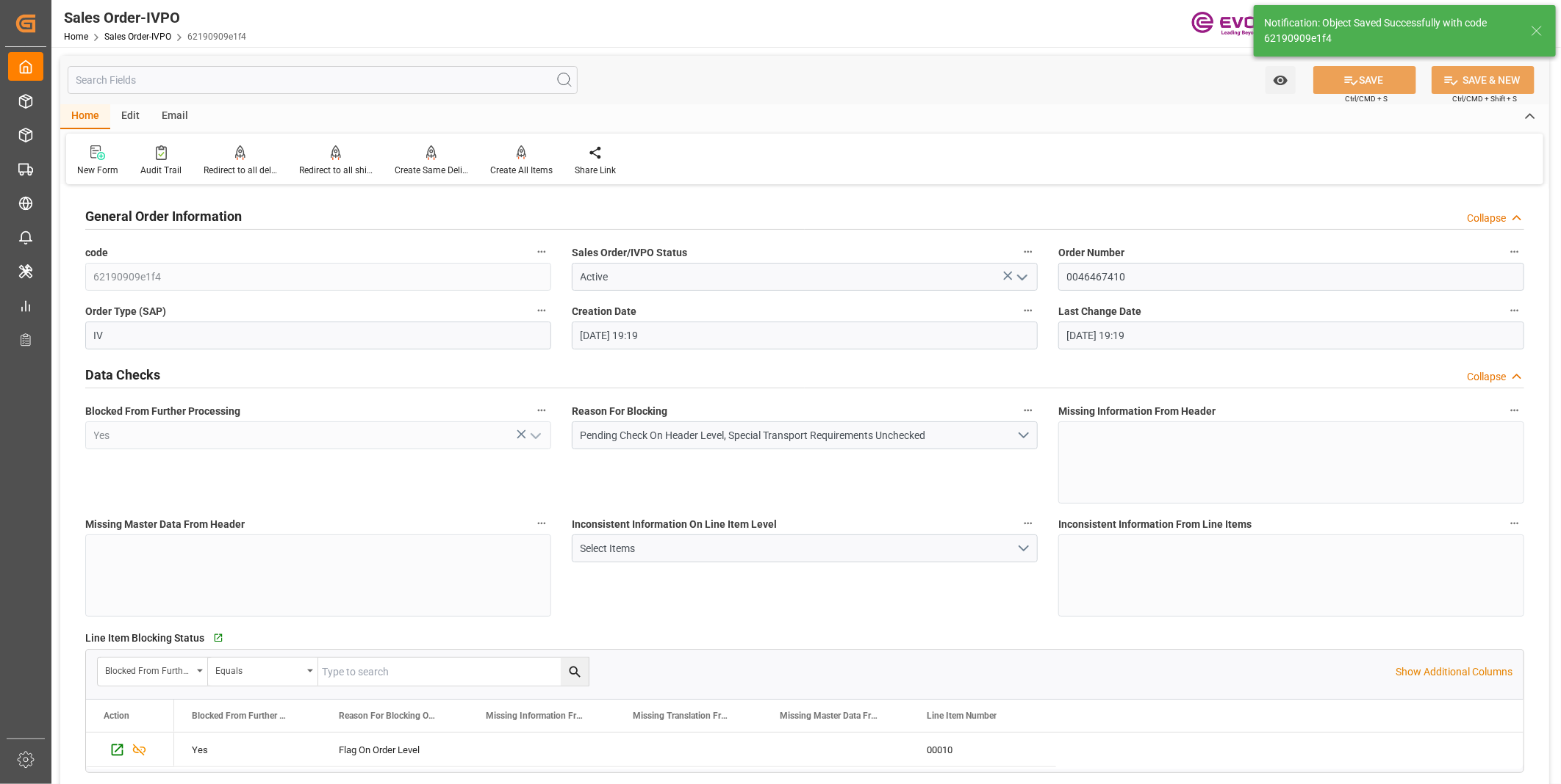
type input "Evonik-cad-cs-japan@evonik.comTel : +81 3-5323-7429Fax +81 3-6626-2289"
type input "[DATE] 20:33"
type input "No"
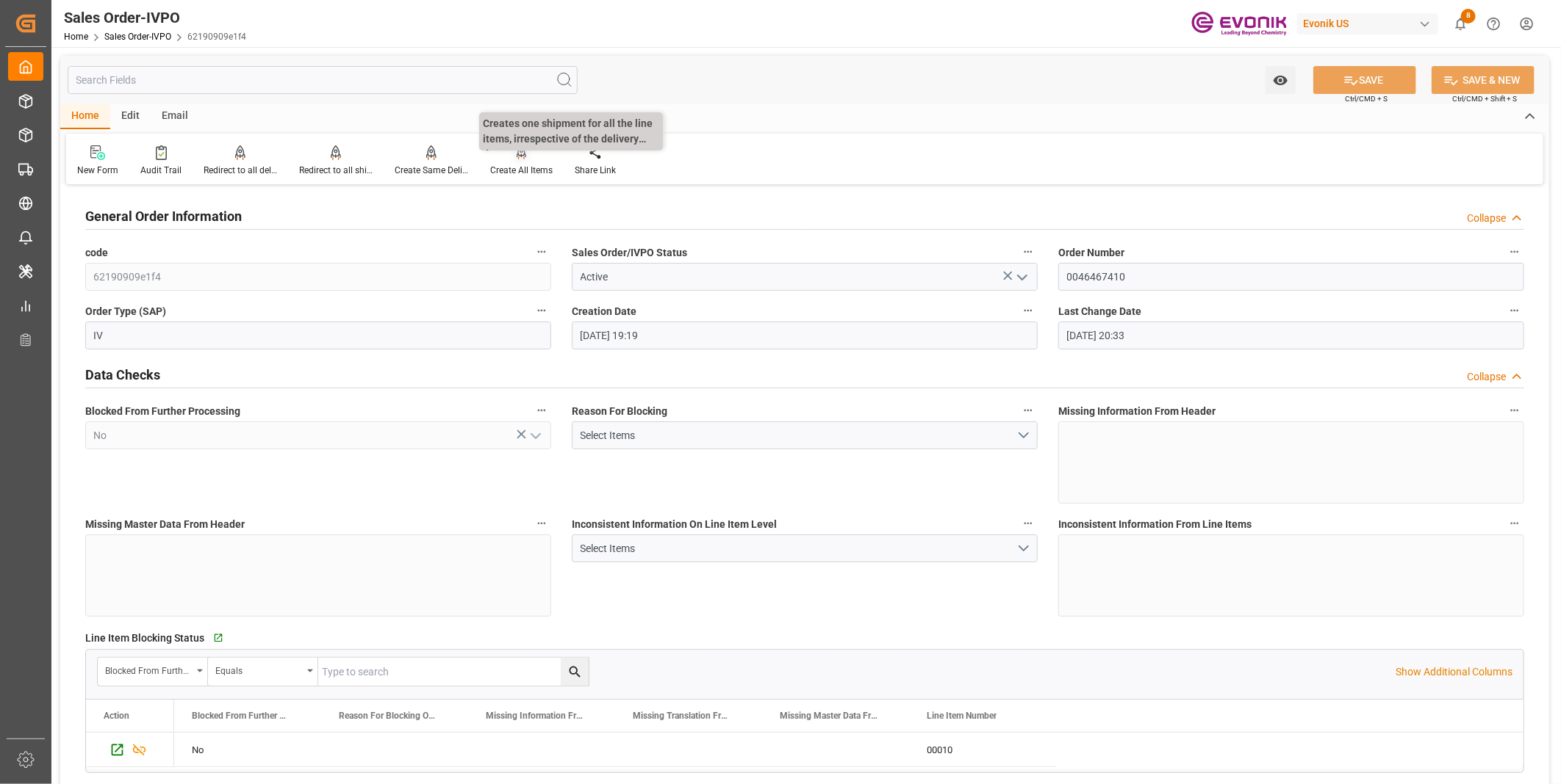
click at [518, 160] on div "Create All Items" at bounding box center [521, 161] width 84 height 32
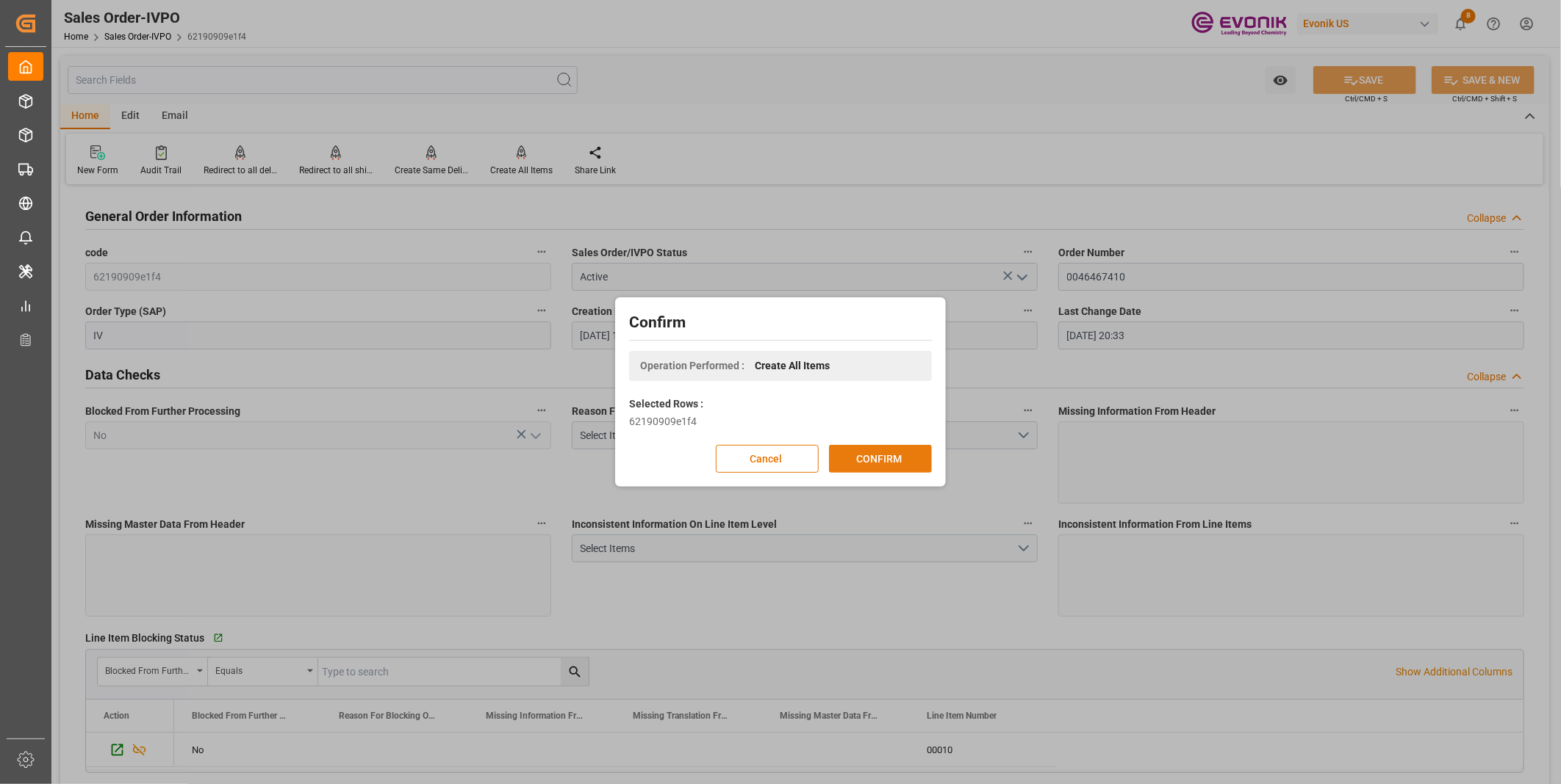
click at [872, 452] on button "CONFIRM" at bounding box center [880, 458] width 103 height 28
type input "Evonik-cad-cs-japan@evonik.comTel : +81 3-5323-7429Fax +81 3-6626-2289"
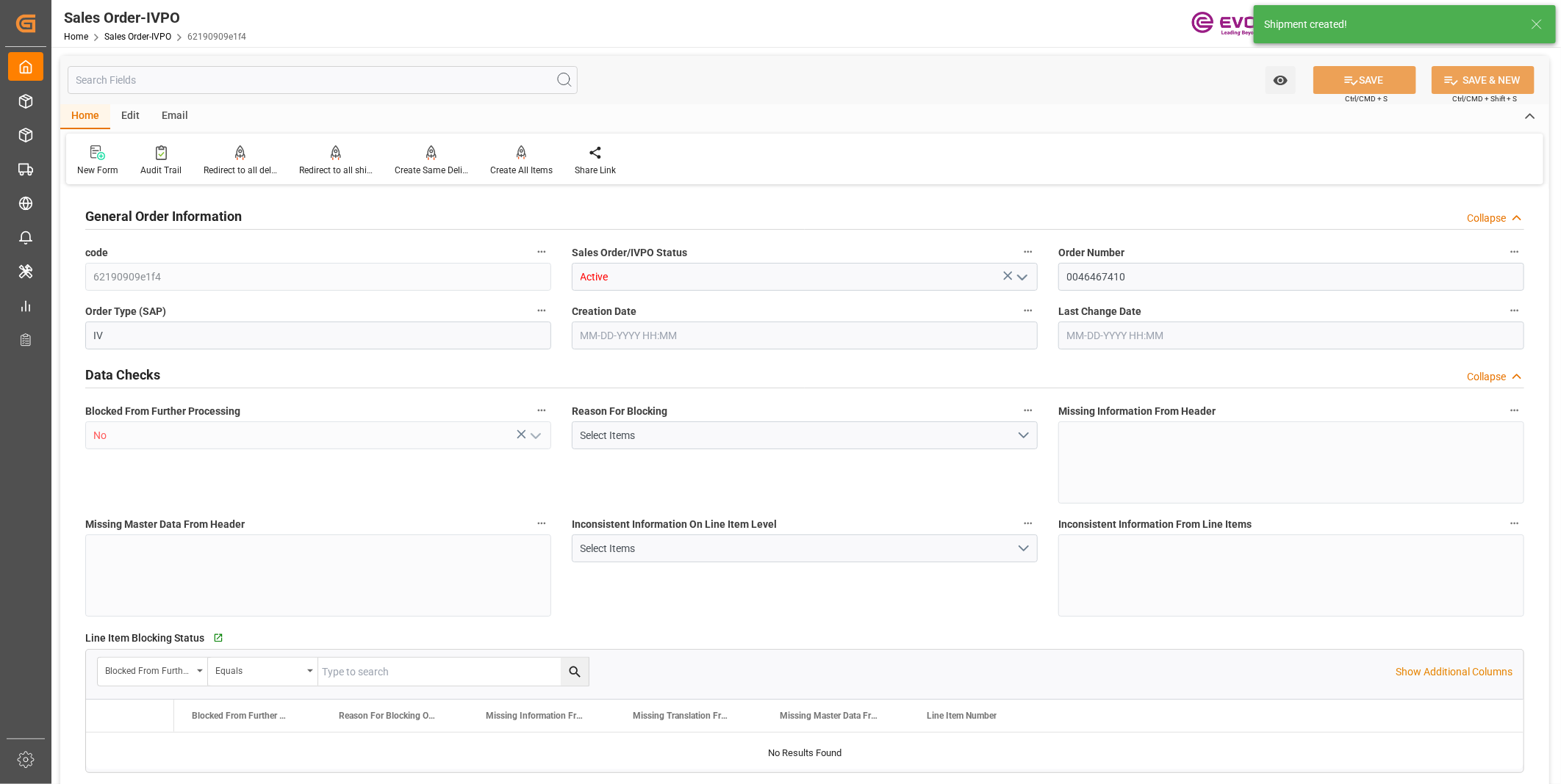
type input "JPNGO"
type input "Evonik-cad-cs-japan@evonik.comTel : +81 3-5323-7429Fax +81 3-6626-2289"
type input "907.7"
type input "1"
type input "207"
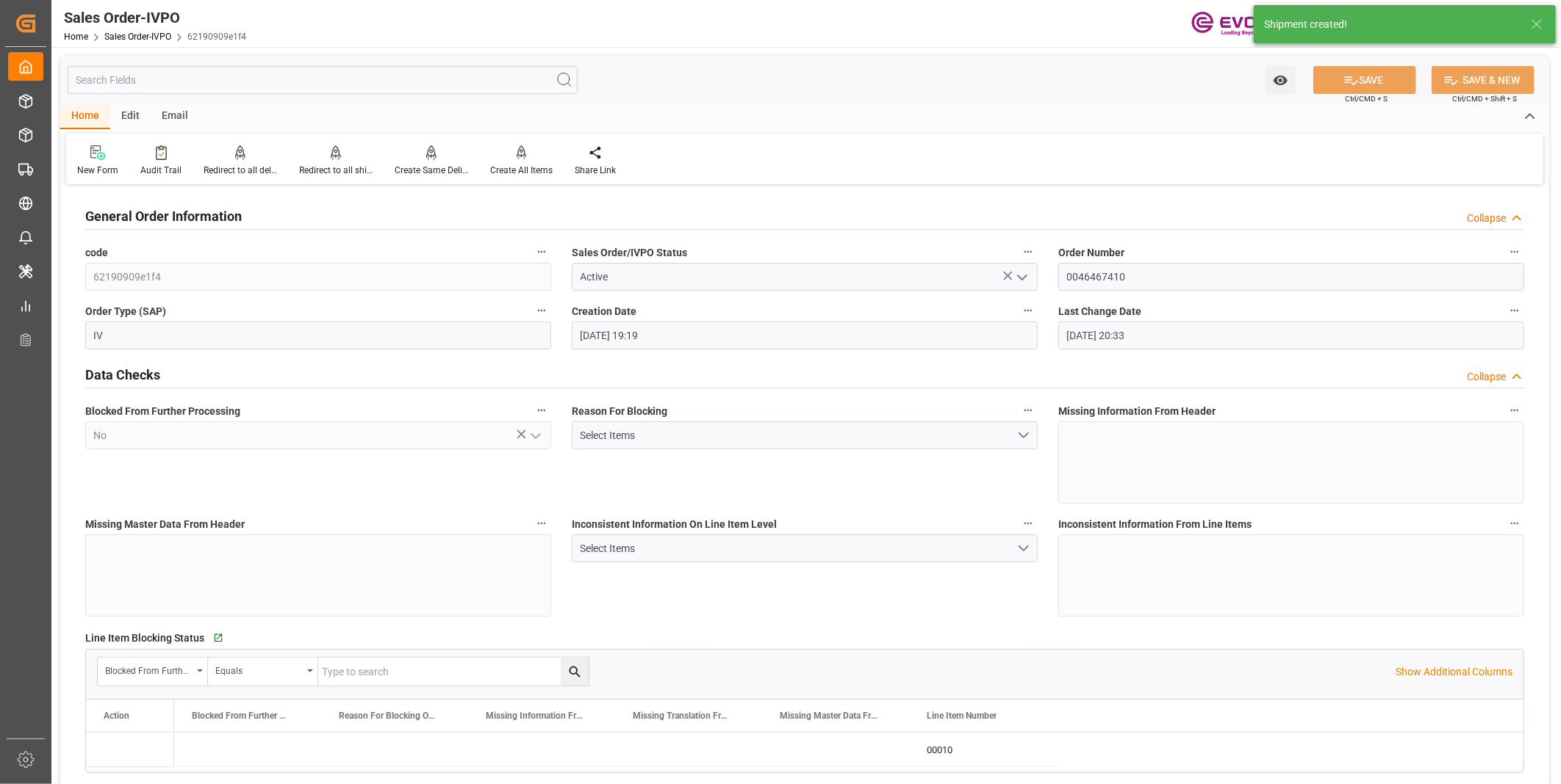
type input "08-12-2025 19:19"
type input "[DATE] 20:33"
type input "Evonik-cad-cs-japan@evonik.comTel : +81 3-5323-7429Fax +81 3-6626-2289"
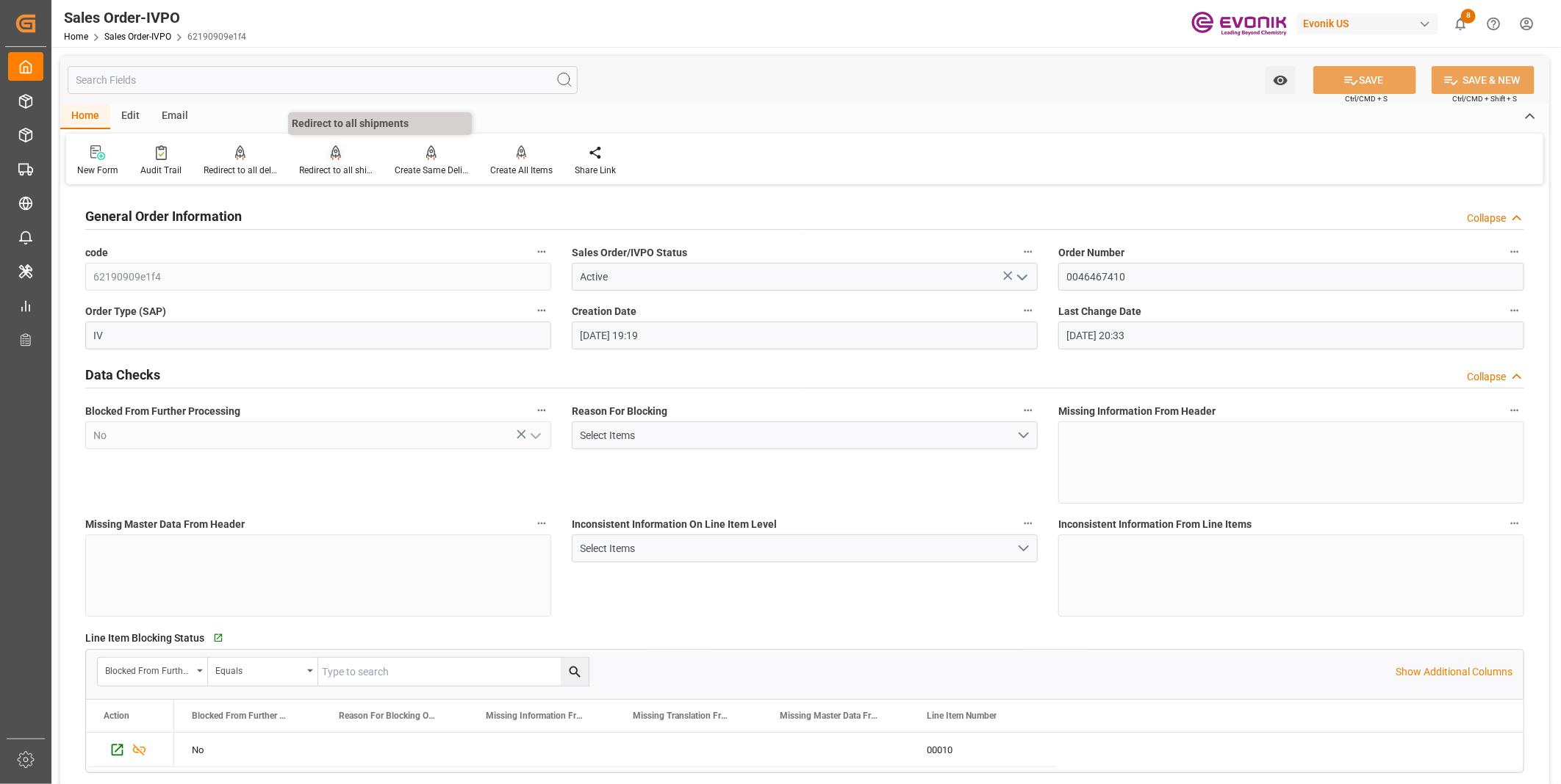
click at [332, 164] on div "Redirect to all shipments" at bounding box center [336, 170] width 74 height 13
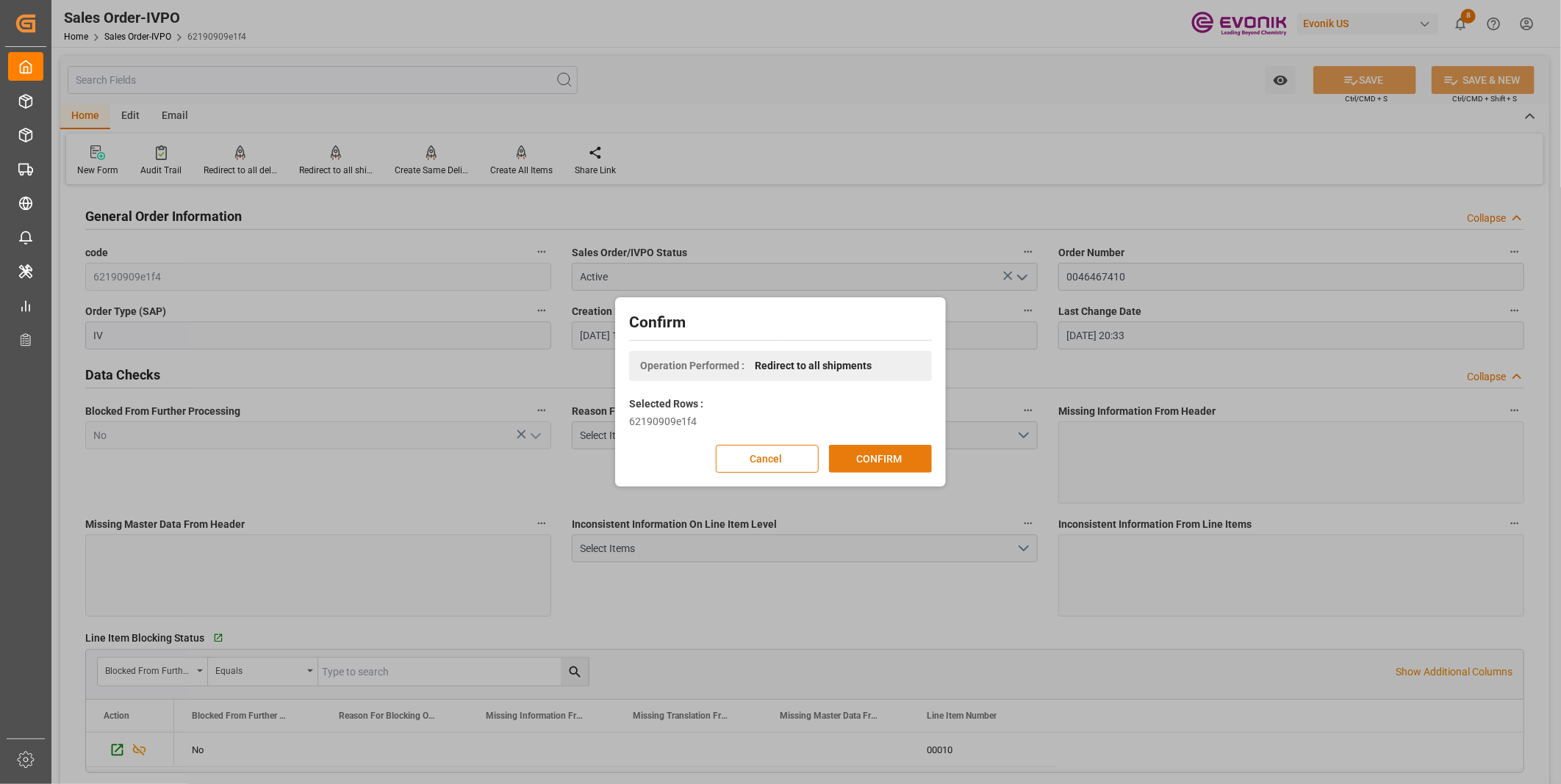
click at [873, 458] on button "CONFIRM" at bounding box center [880, 458] width 103 height 28
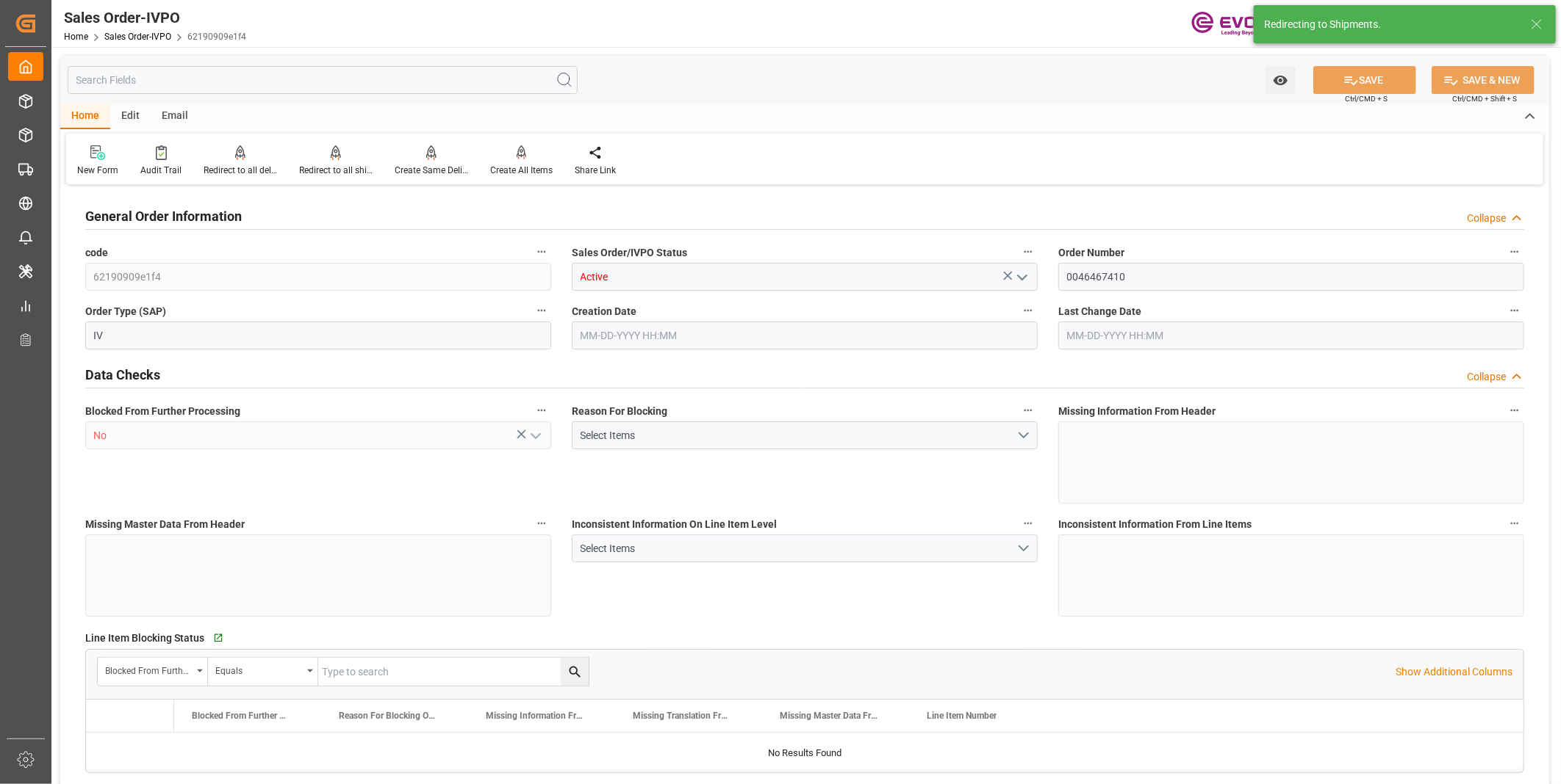
type input "JPNGO"
type input "Evonik-cad-cs-japan@evonik.comTel : +81 3-5323-7429Fax +81 3-6626-2289"
type input "907.7"
type input "1"
type input "207"
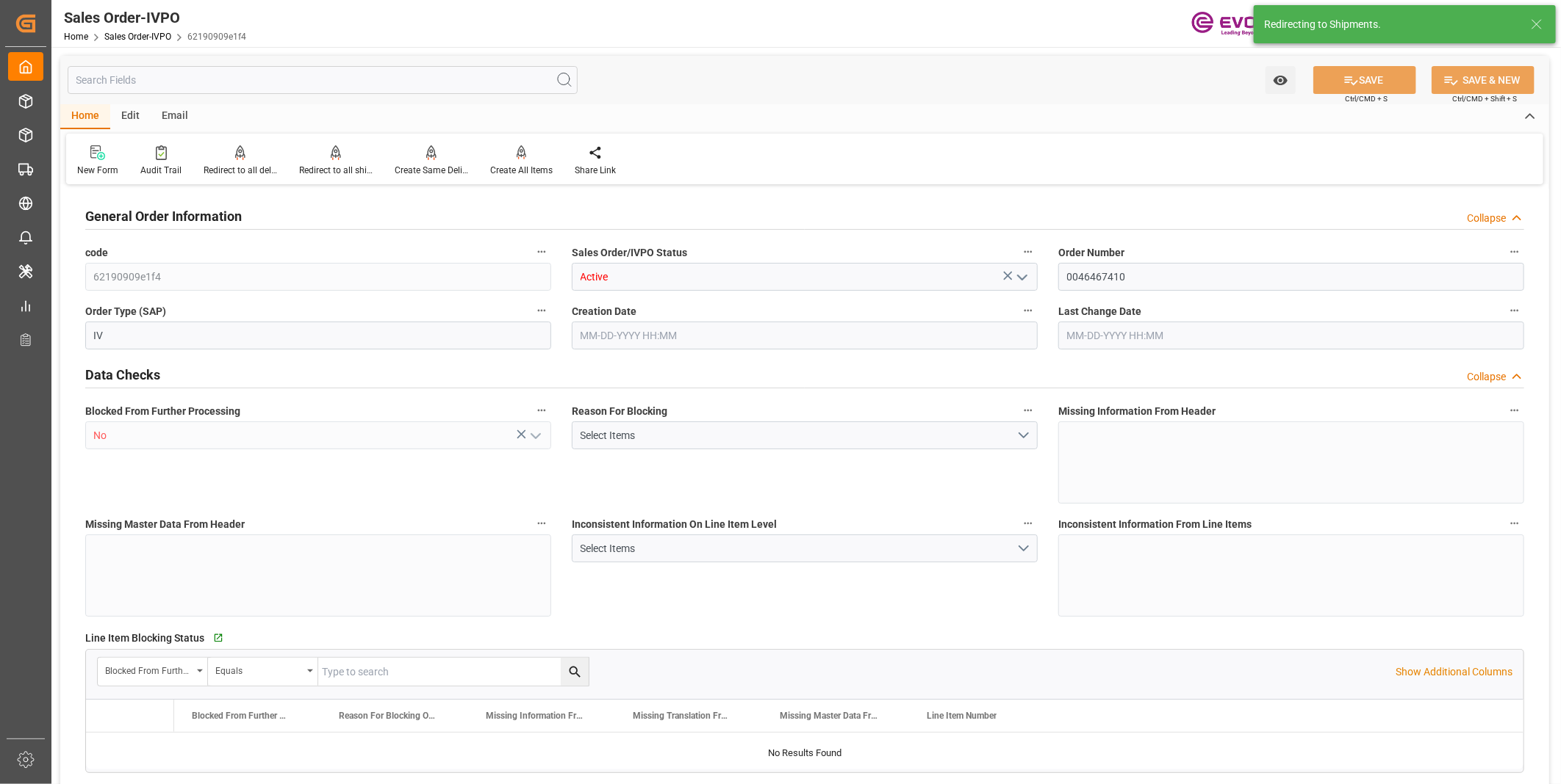
type input "08-12-2025 19:19"
type input "[DATE] 20:33"
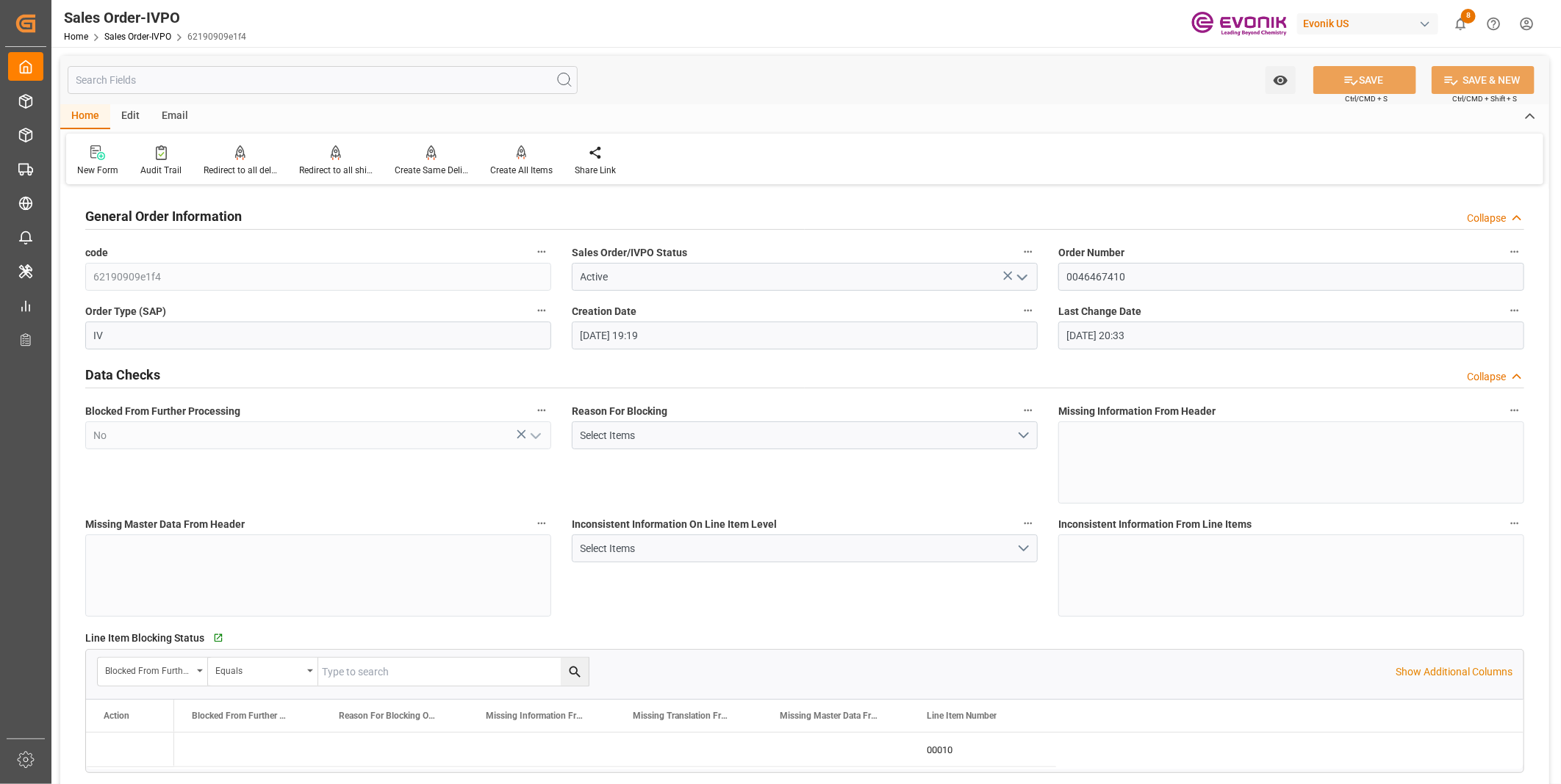
type input "Evonik-cad-cs-japan@evonik.comTel : +81 3-5323-7429Fax +81 3-6626-2289"
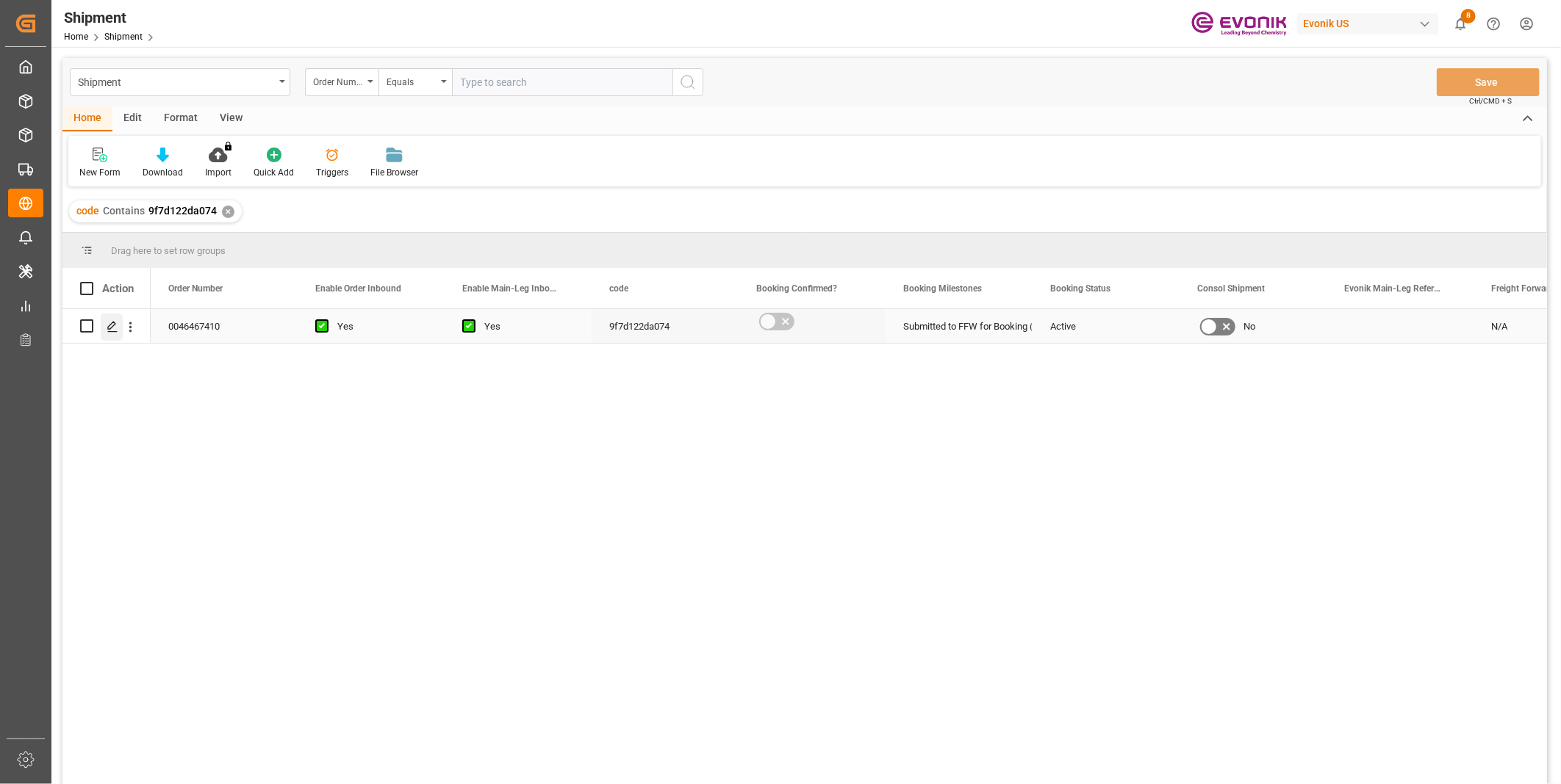
click at [116, 334] on div "Press SPACE to select this row." at bounding box center [111, 327] width 22 height 28
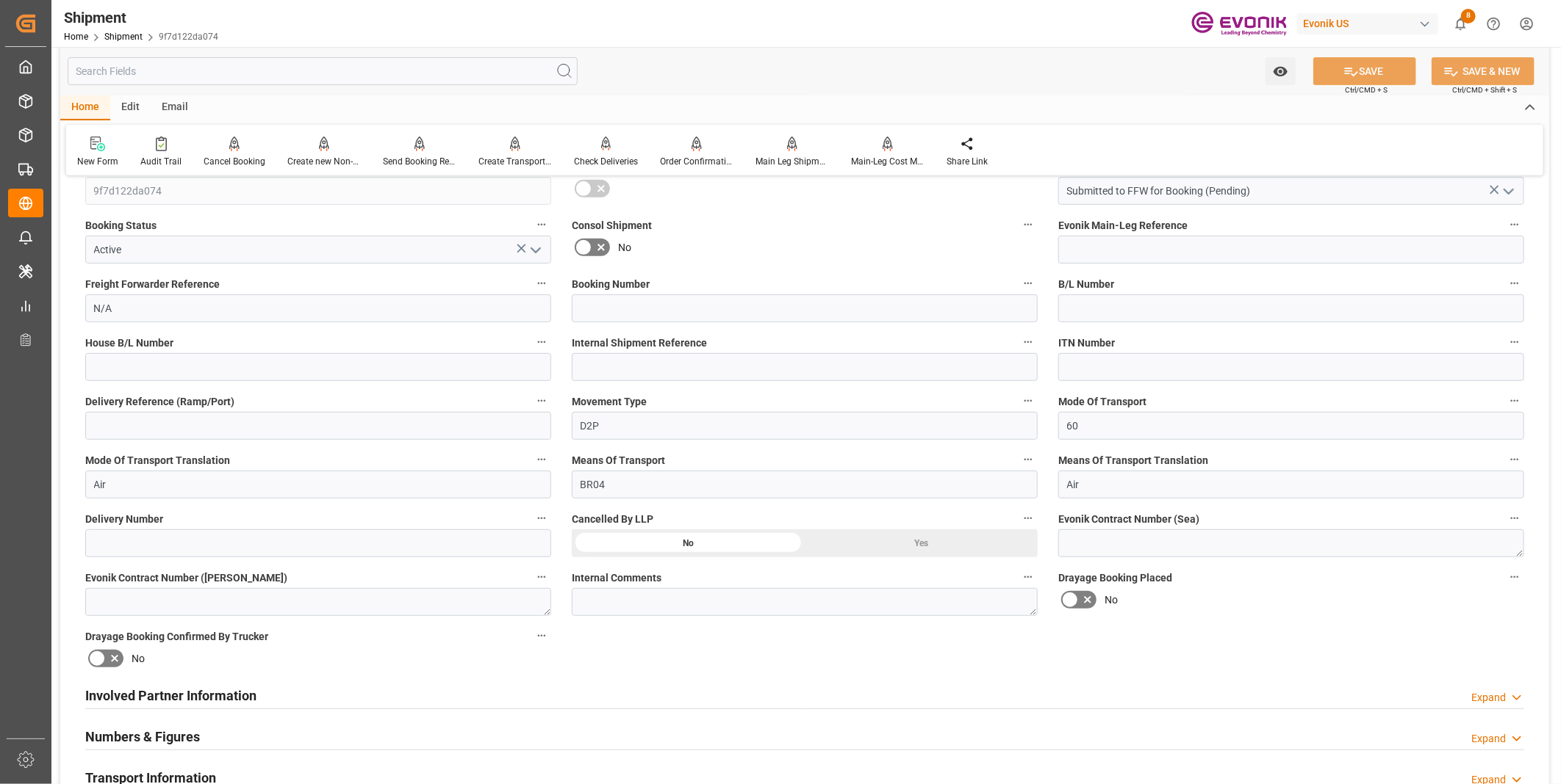
scroll to position [408, 0]
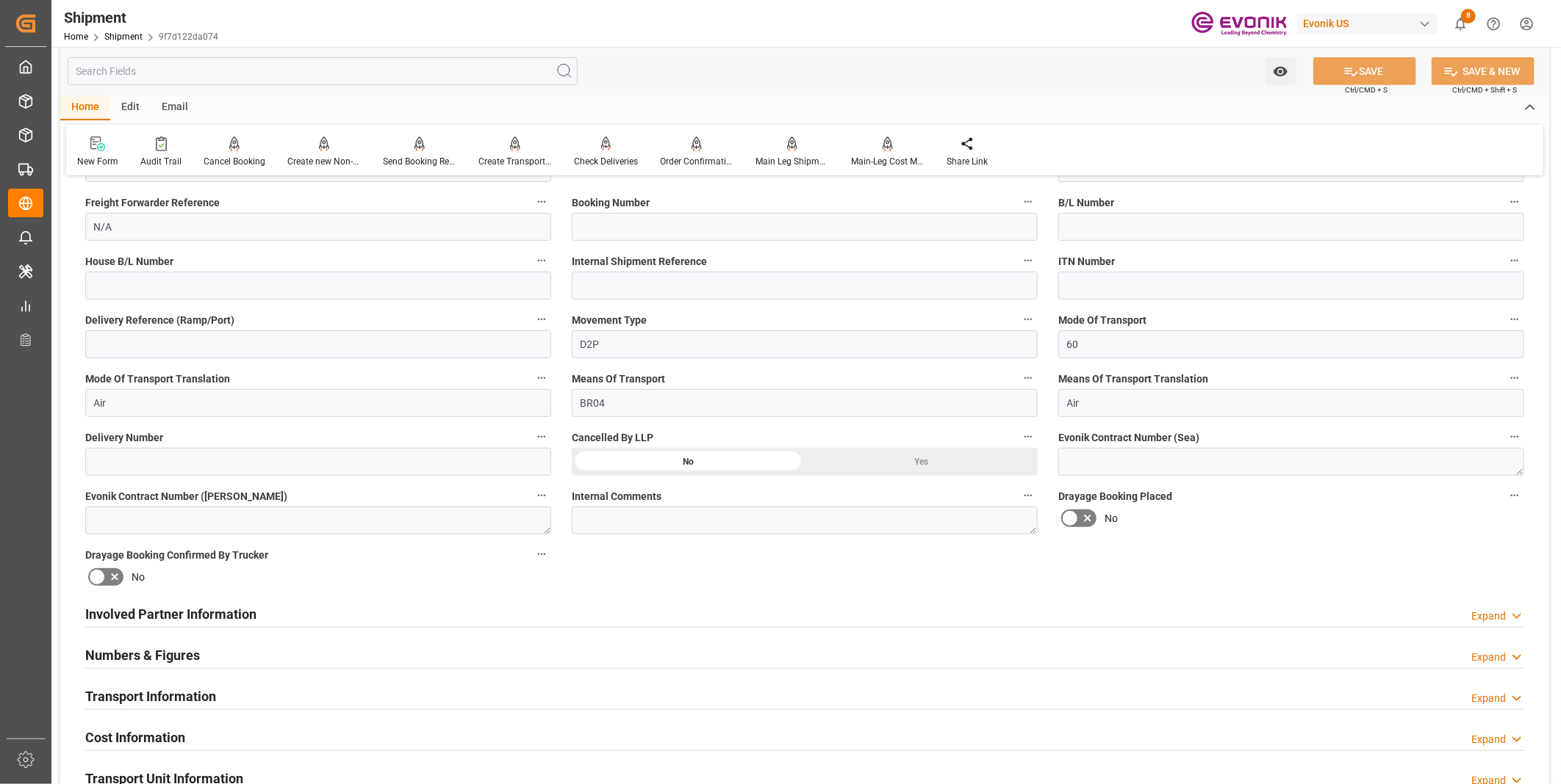
click at [256, 621] on div "Involved Partner Information Expand" at bounding box center [805, 613] width 1439 height 28
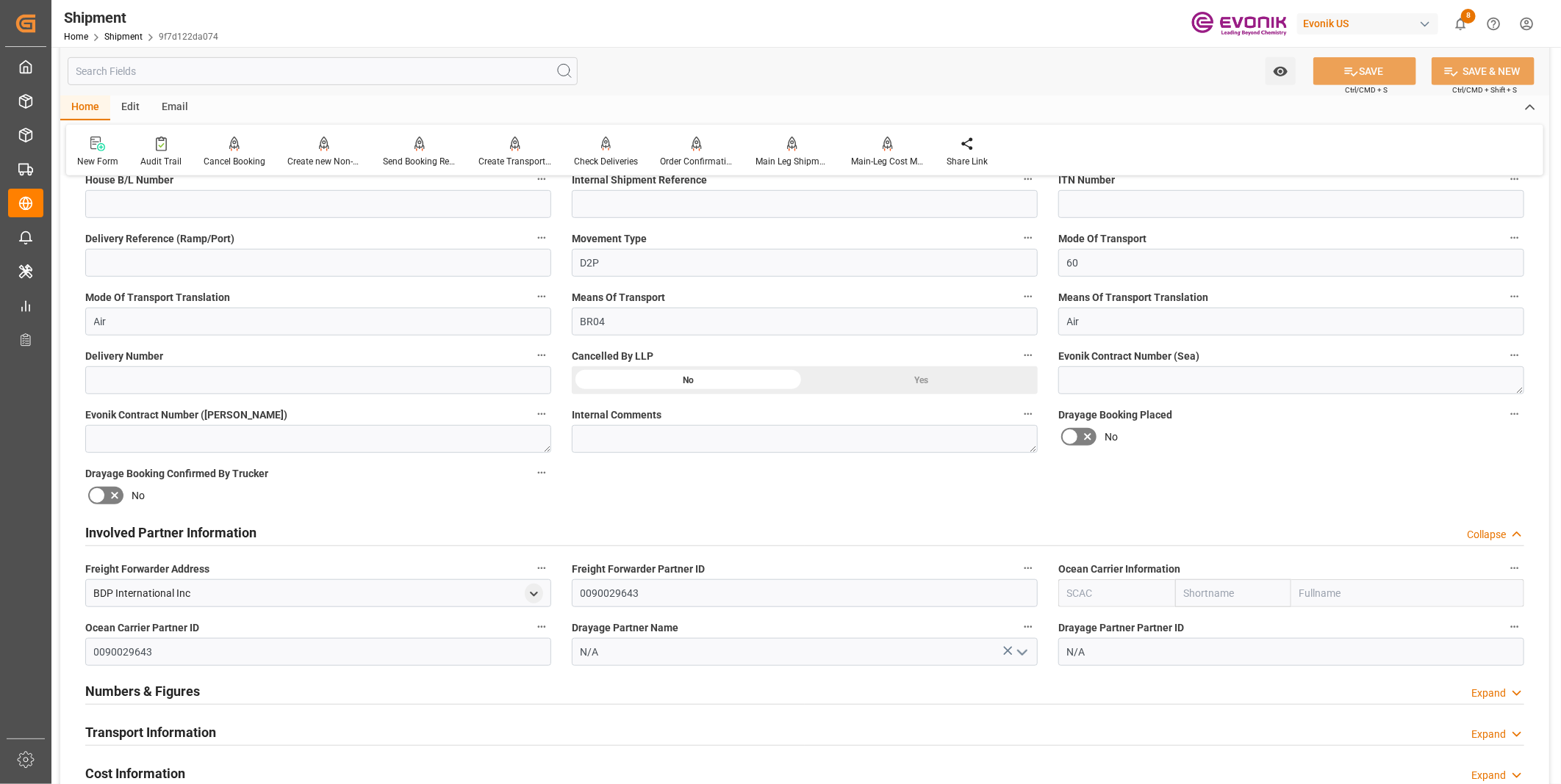
scroll to position [571, 0]
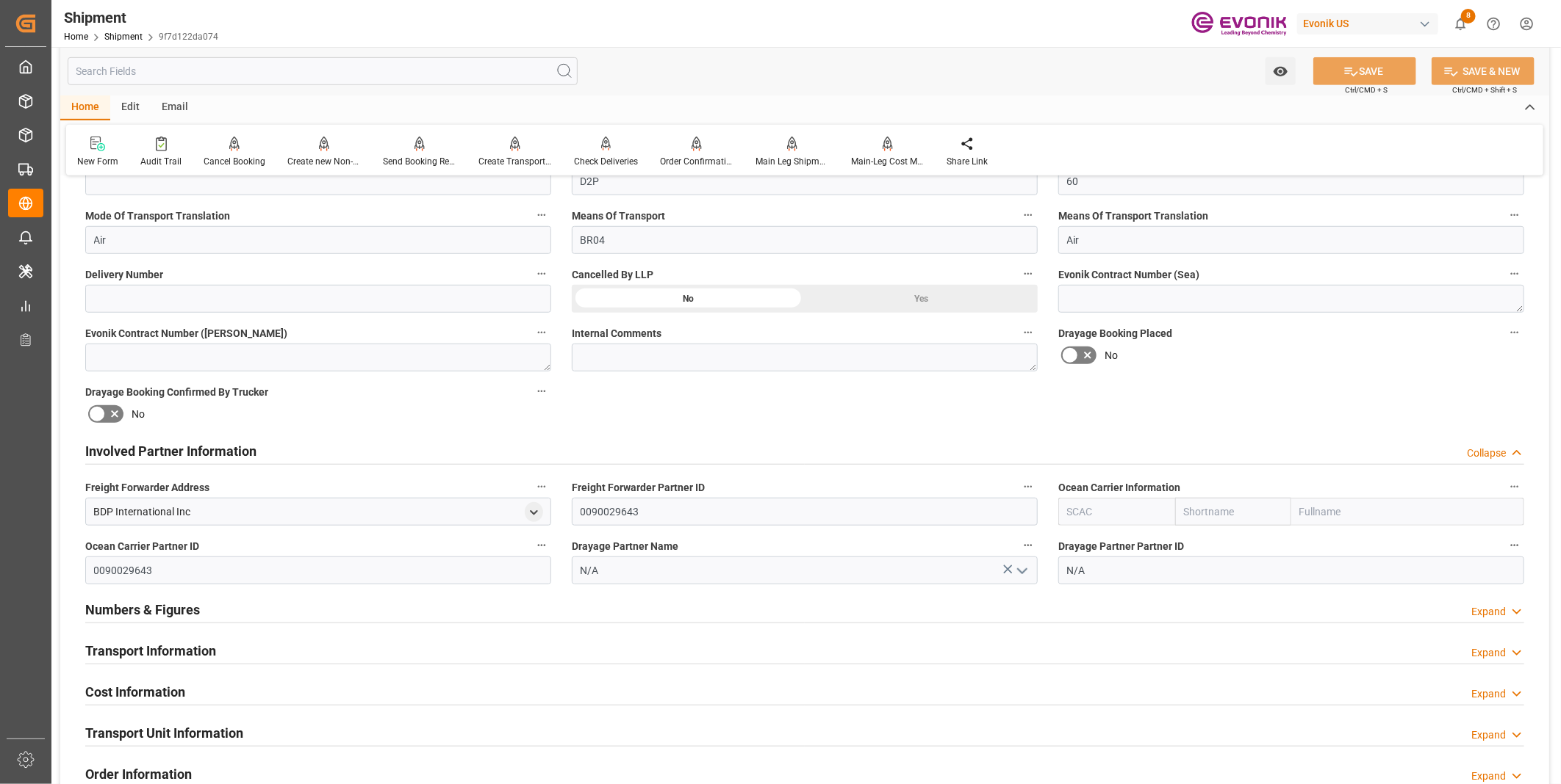
click at [1093, 505] on input "text" at bounding box center [1117, 511] width 117 height 28
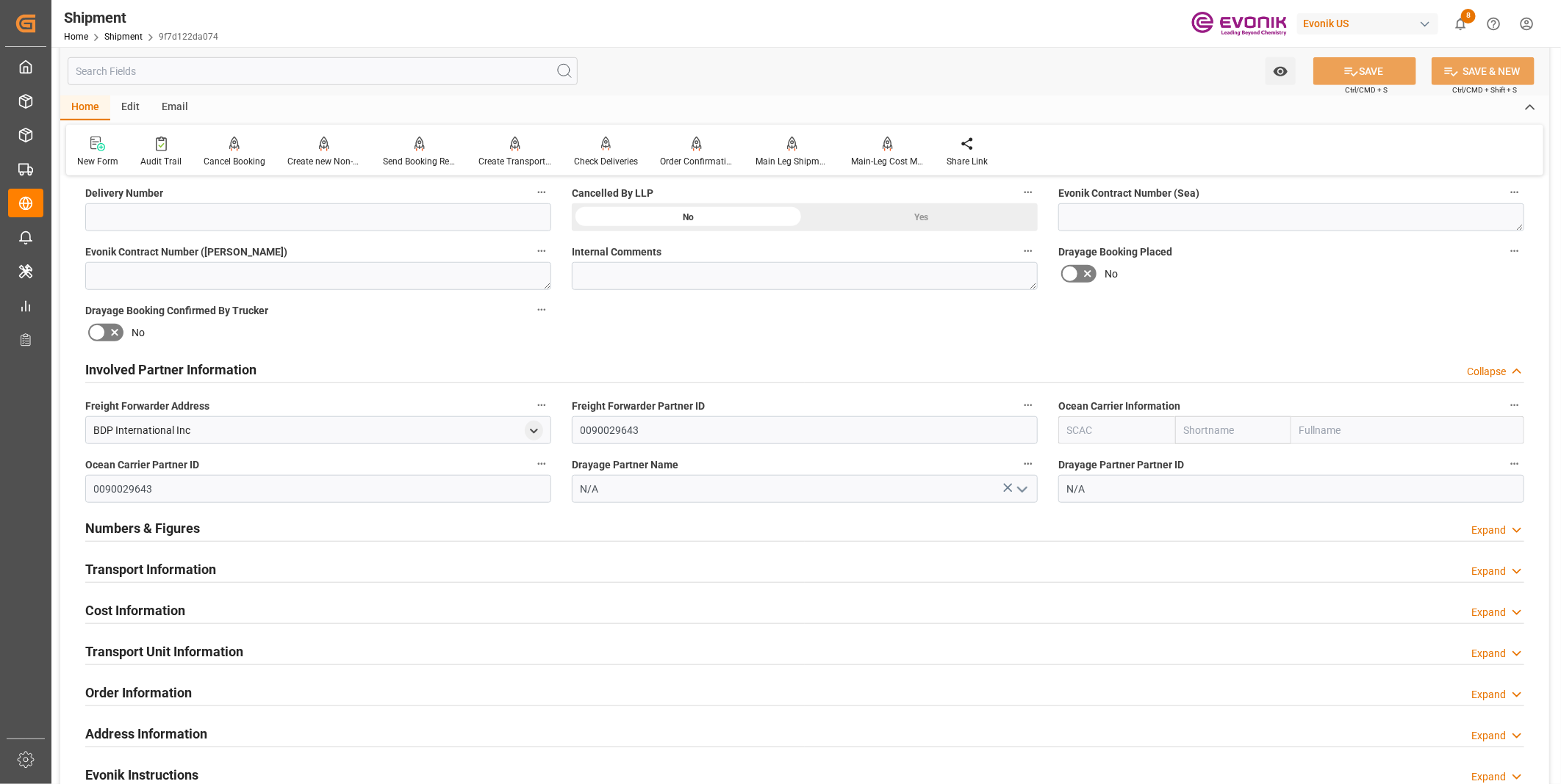
scroll to position [734, 0]
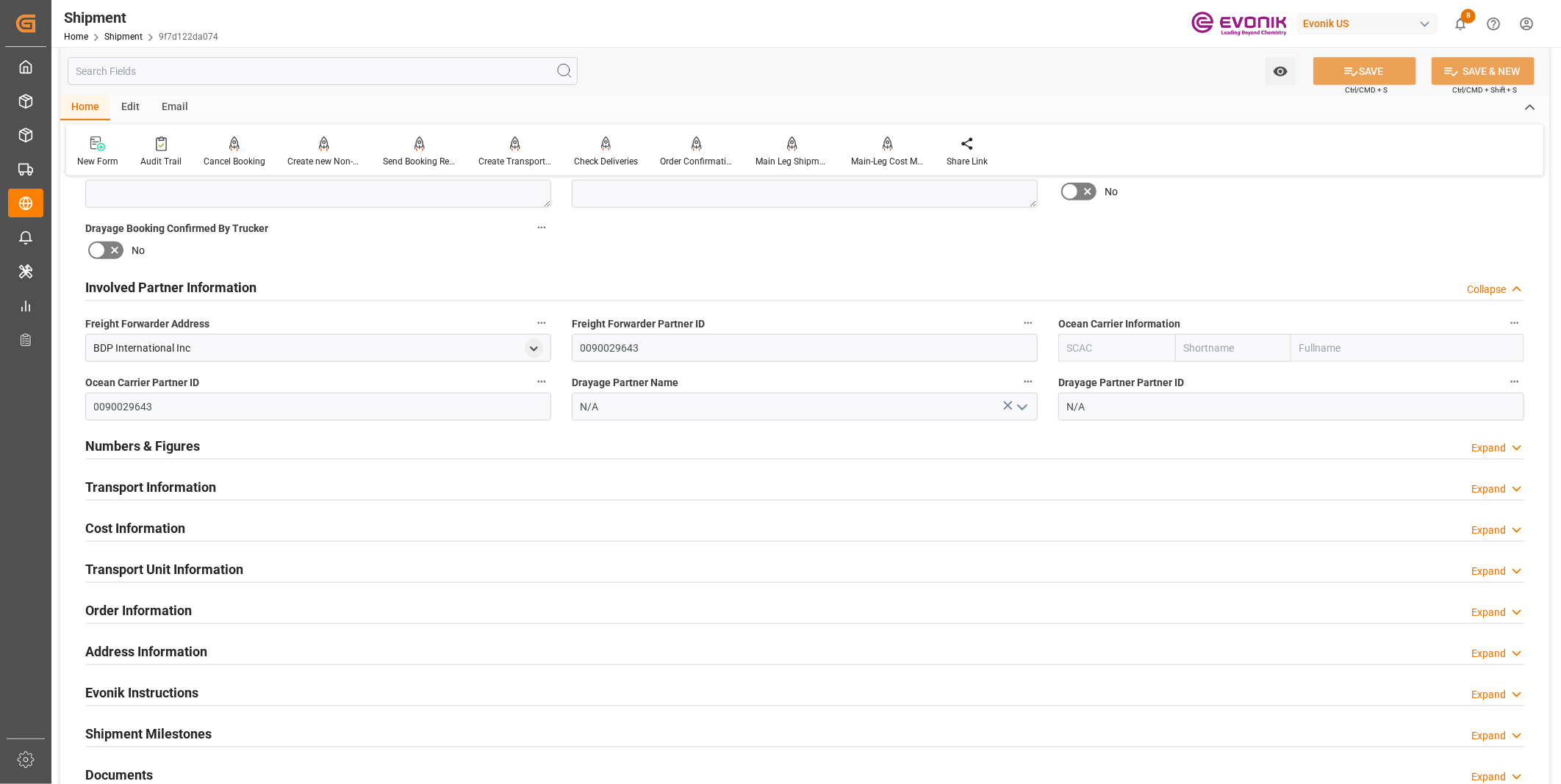
click at [260, 482] on div "Transport Information Expand" at bounding box center [805, 486] width 1439 height 28
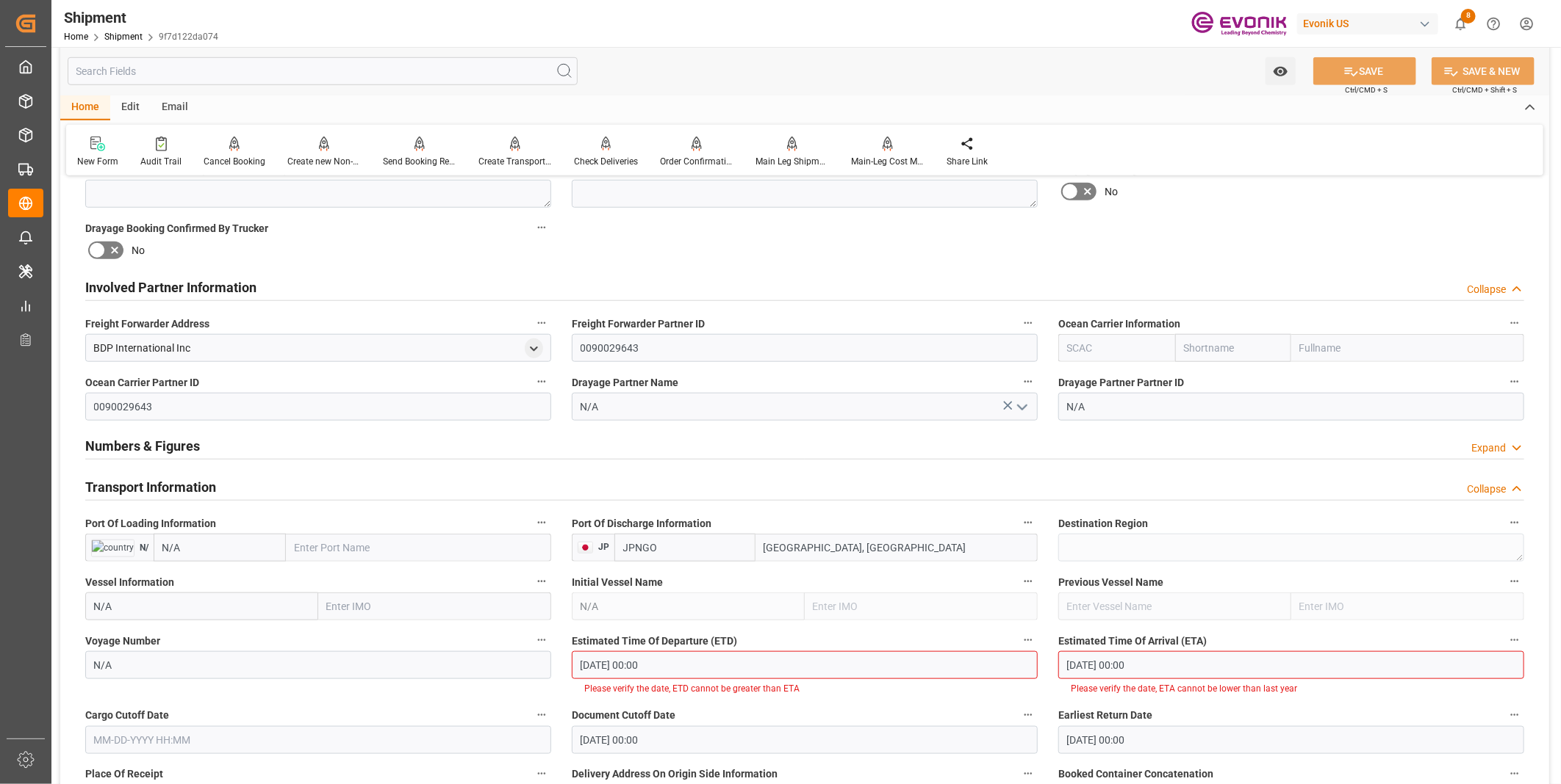
click at [688, 669] on input "[DATE] 00:00" at bounding box center [805, 665] width 466 height 28
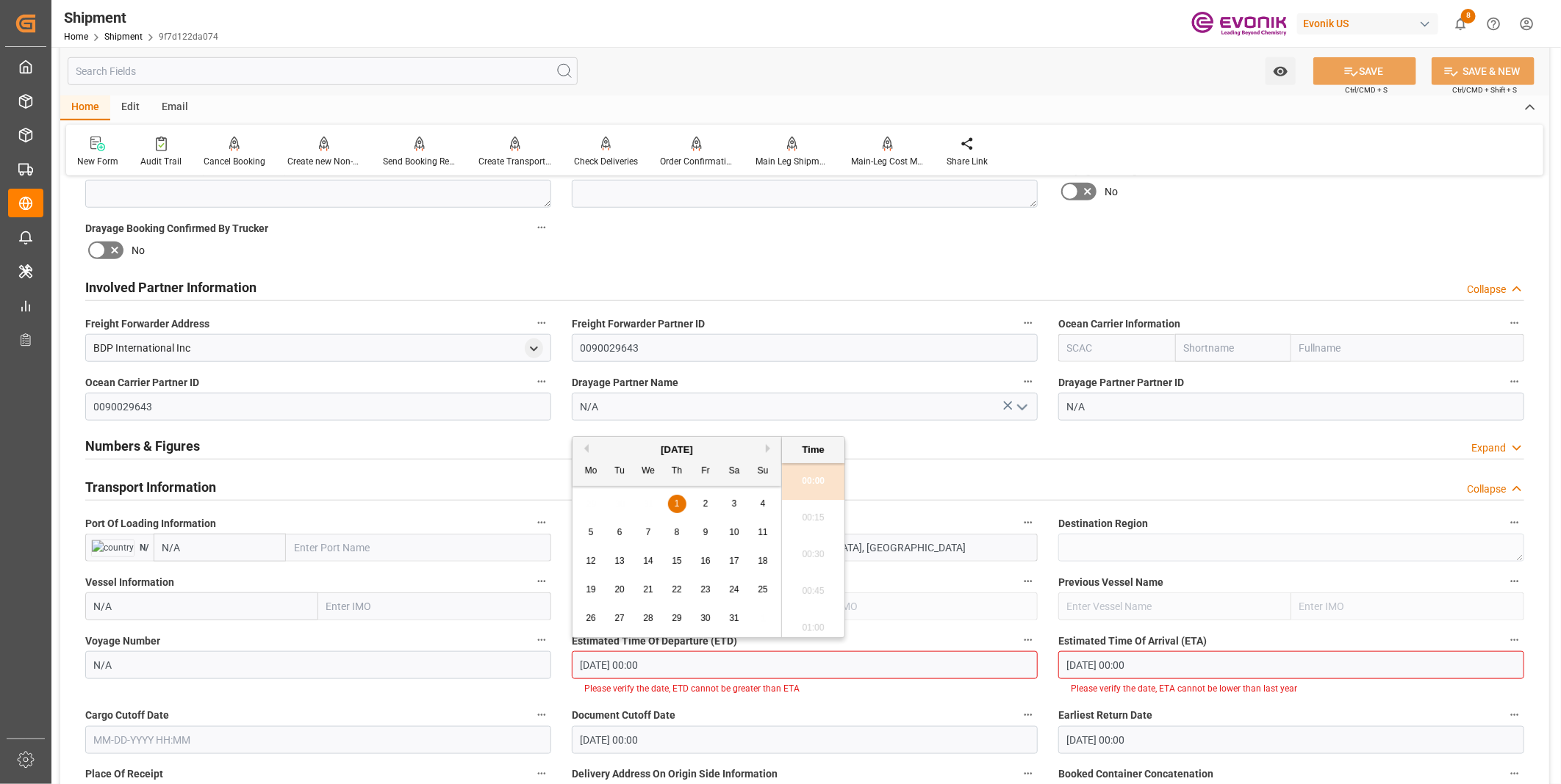
drag, startPoint x: 692, startPoint y: 667, endPoint x: 458, endPoint y: 661, distance: 234.1
click at [458, 661] on div "Booking Confirmation Milestone Bar Collapse Submitted to FFW for Booking (Pendi…" at bounding box center [805, 513] width 1489 height 2118
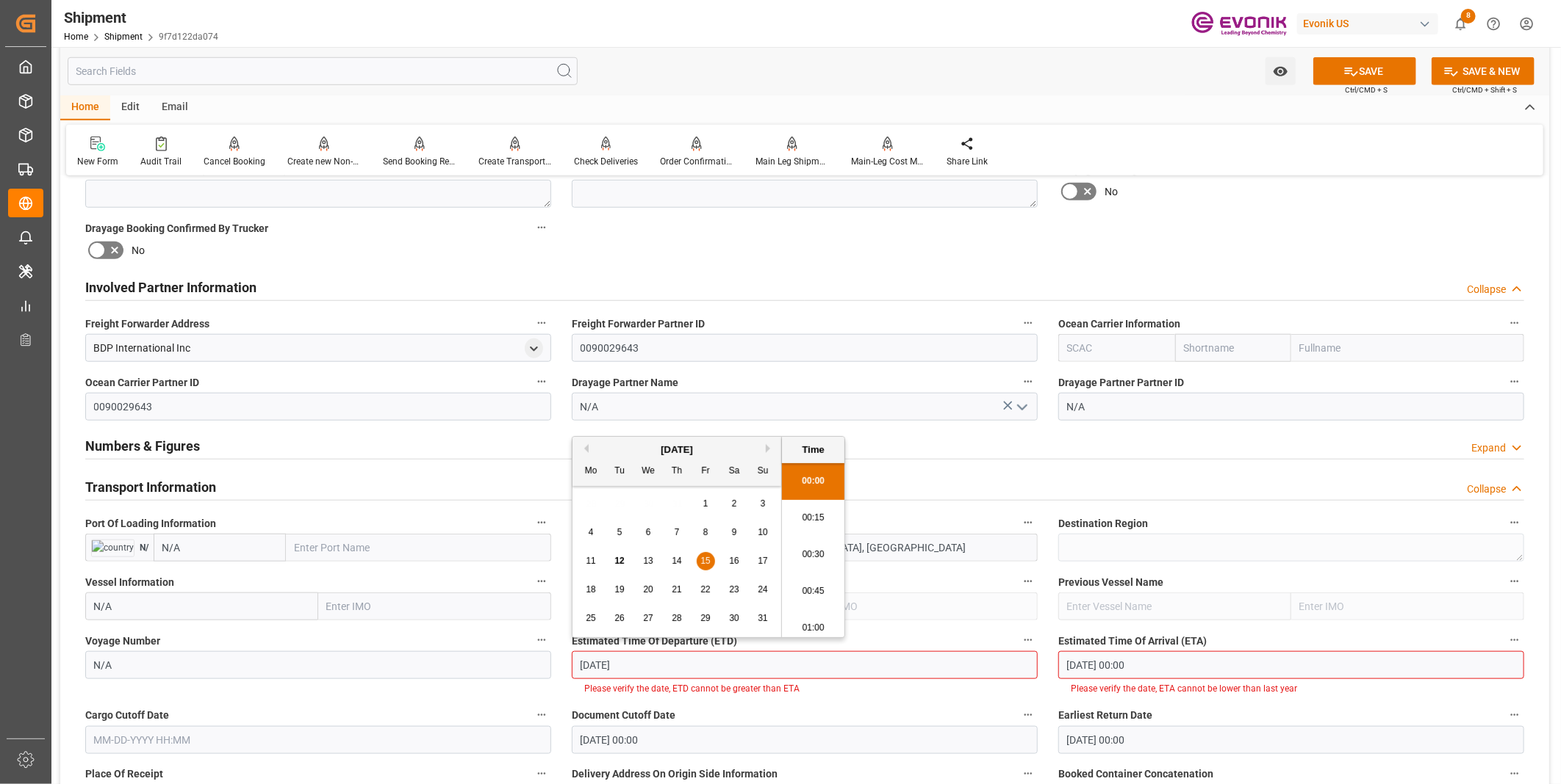
click at [804, 583] on li "00:45" at bounding box center [813, 591] width 62 height 36
type input "[DATE] 00:45"
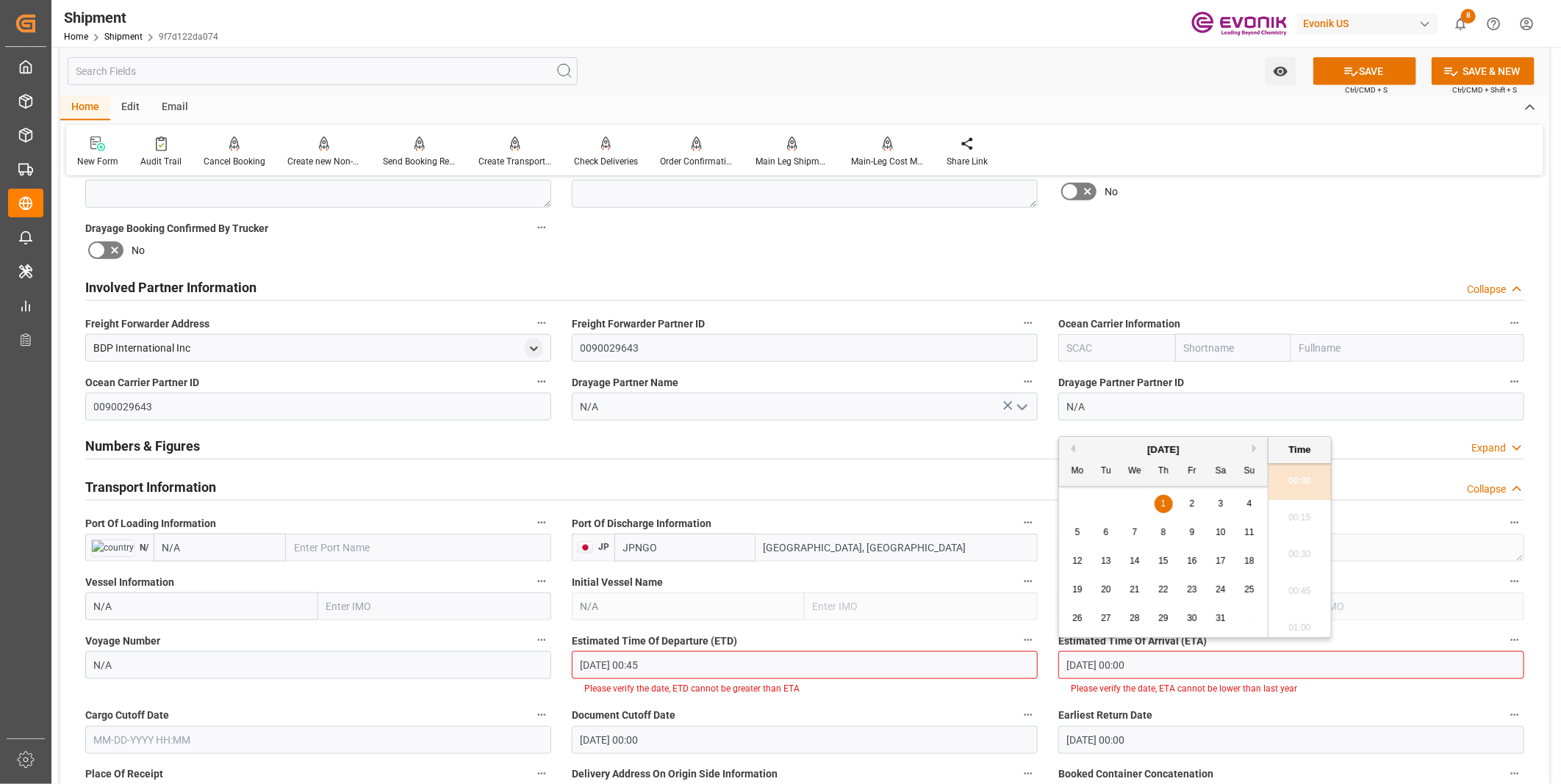
click at [1158, 663] on input "[DATE] 00:00" at bounding box center [1291, 665] width 466 height 28
drag, startPoint x: 1163, startPoint y: 662, endPoint x: 912, endPoint y: 653, distance: 251.2
click at [912, 653] on div "Booking Confirmation Milestone Bar Collapse Submitted to FFW for Booking (Pendi…" at bounding box center [805, 513] width 1489 height 2118
click at [1305, 553] on li "00:30" at bounding box center [1300, 555] width 62 height 36
type input "[DATE] 00:30"
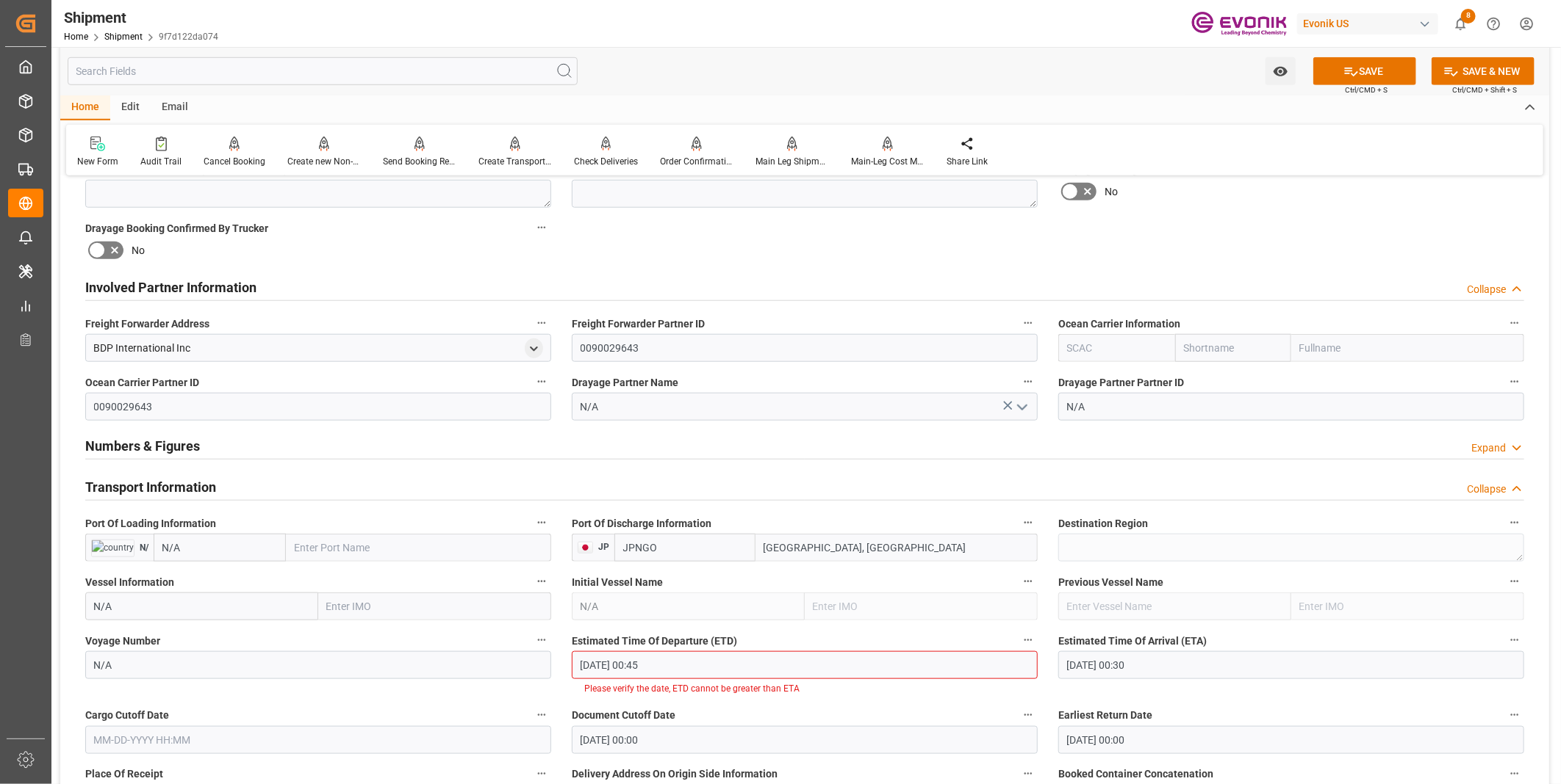
click at [342, 740] on input "text" at bounding box center [318, 740] width 466 height 28
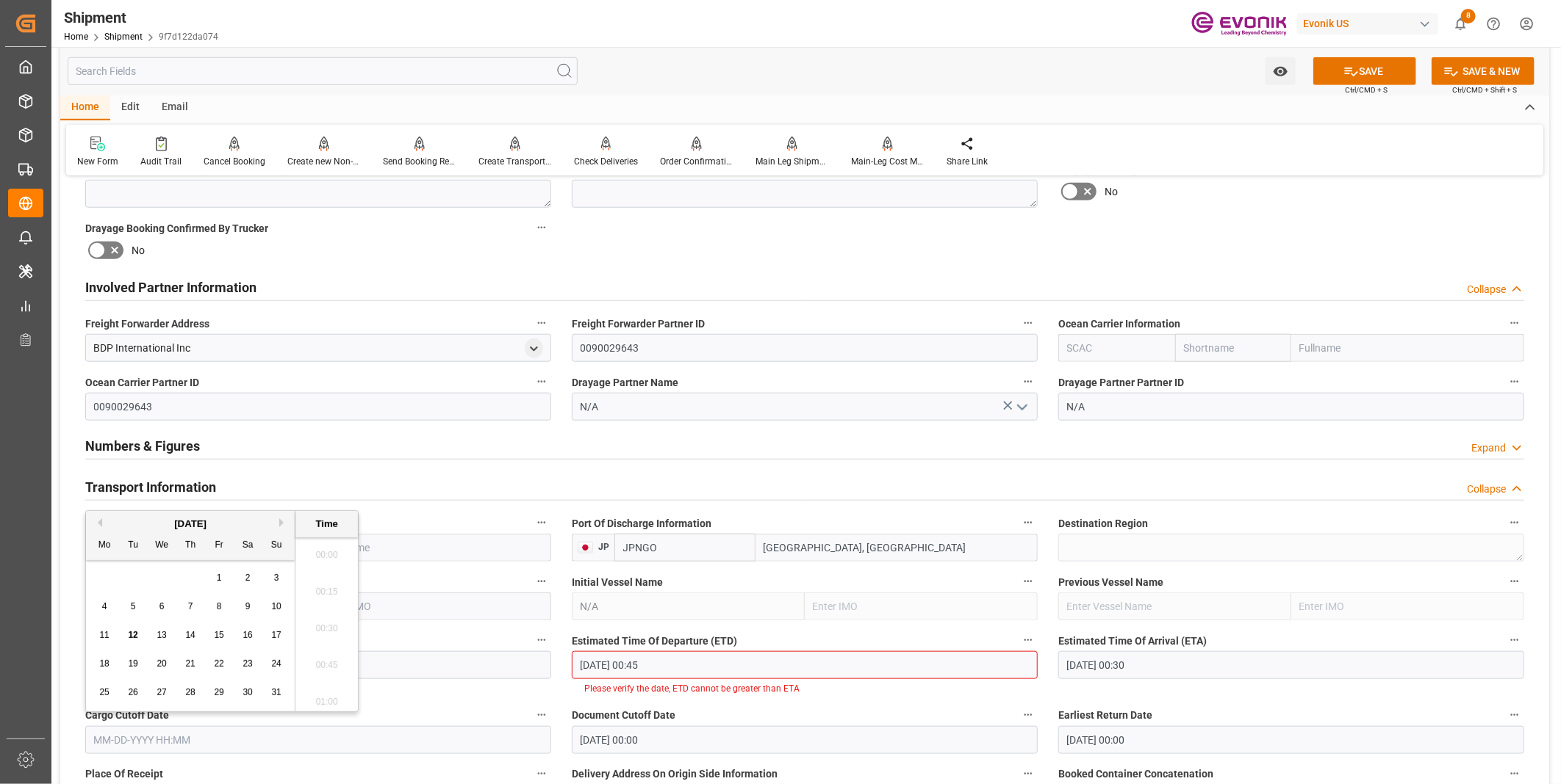
scroll to position [2355, 0]
click at [640, 661] on input "[DATE] 00:45" at bounding box center [805, 665] width 466 height 28
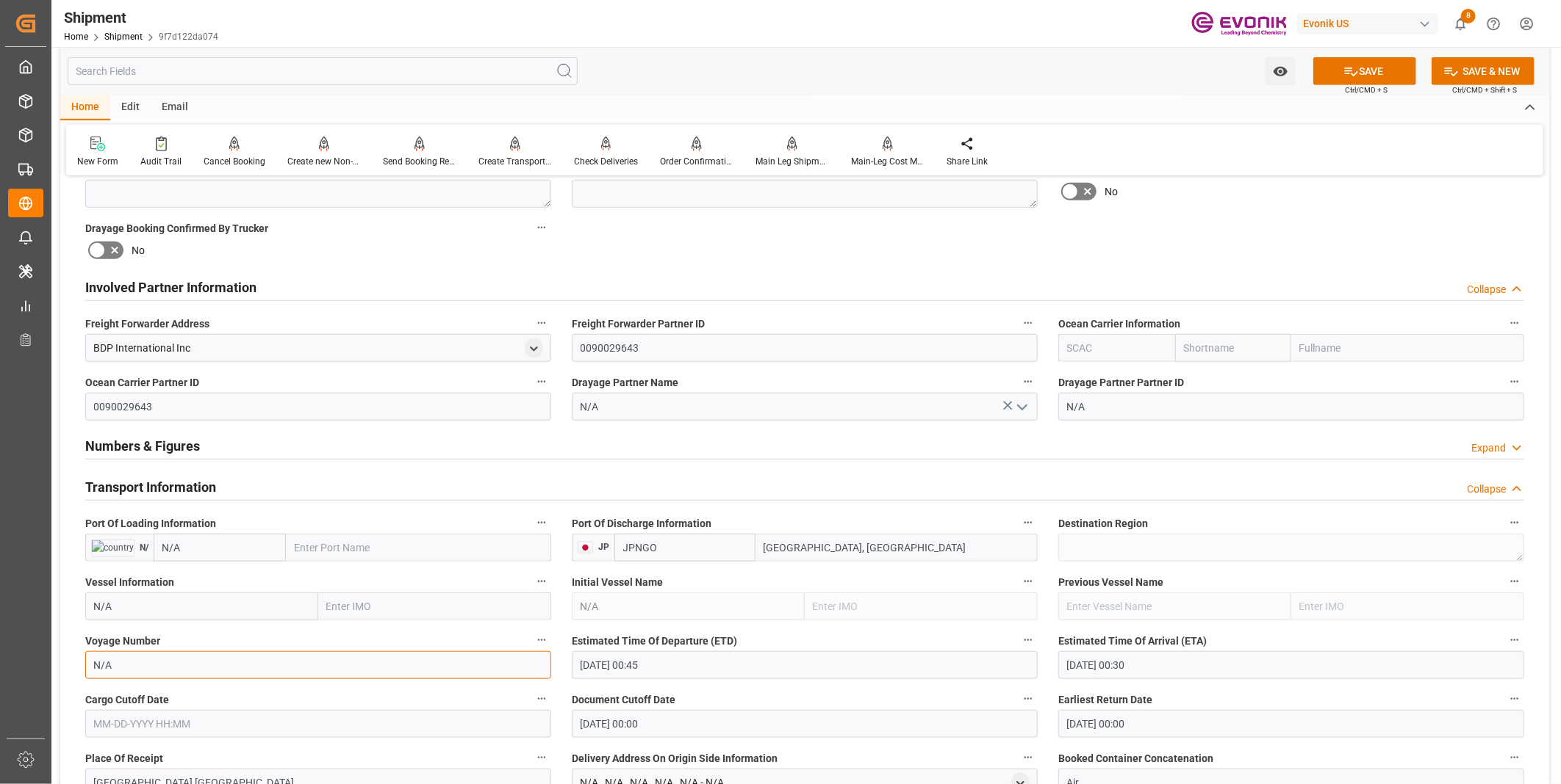
click at [461, 658] on input "N/A" at bounding box center [318, 665] width 466 height 28
click at [671, 667] on input "[DATE] 00:45" at bounding box center [805, 665] width 466 height 28
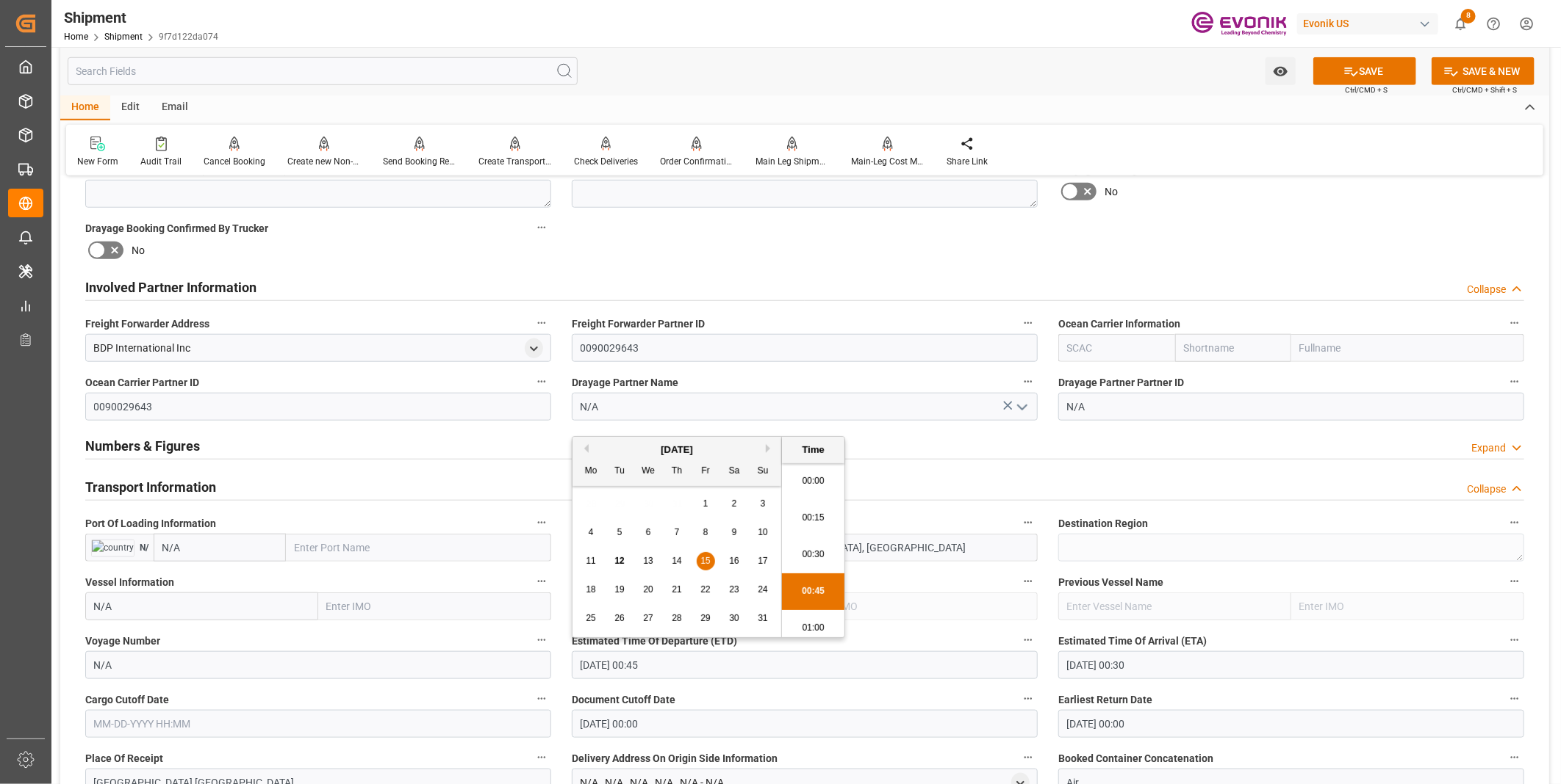
scroll to position [41, 0]
drag, startPoint x: 674, startPoint y: 667, endPoint x: 479, endPoint y: 651, distance: 195.7
click at [479, 651] on div "Booking Confirmation Milestone Bar Collapse Submitted to FFW for Booking (Pendi…" at bounding box center [805, 504] width 1489 height 2102
click at [394, 715] on input "text" at bounding box center [318, 724] width 466 height 28
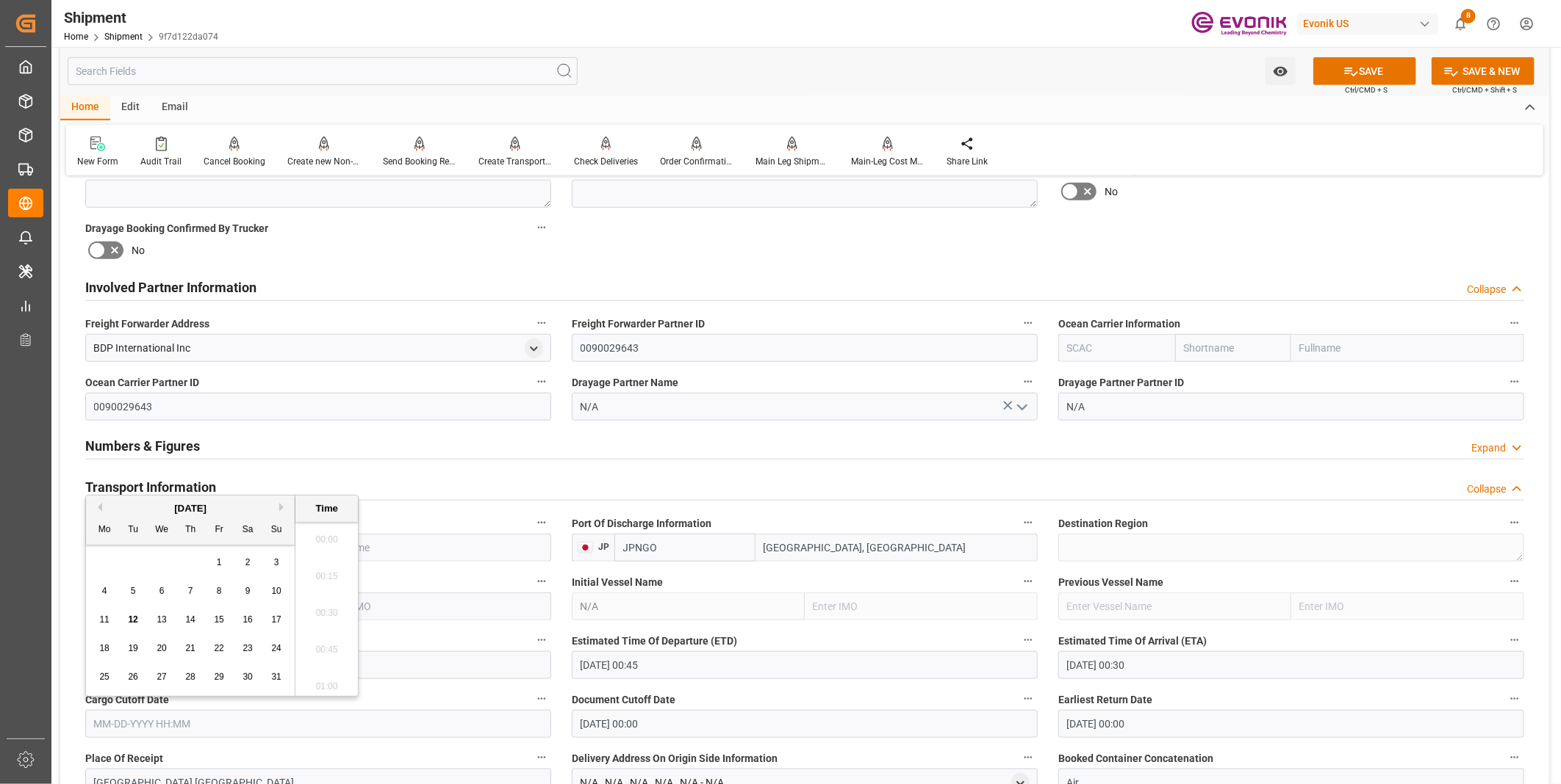
scroll to position [2355, 0]
paste input "[DATE] 00:45"
type input "[DATE] 00:45"
click at [674, 725] on input "[DATE] 00:00" at bounding box center [805, 724] width 466 height 28
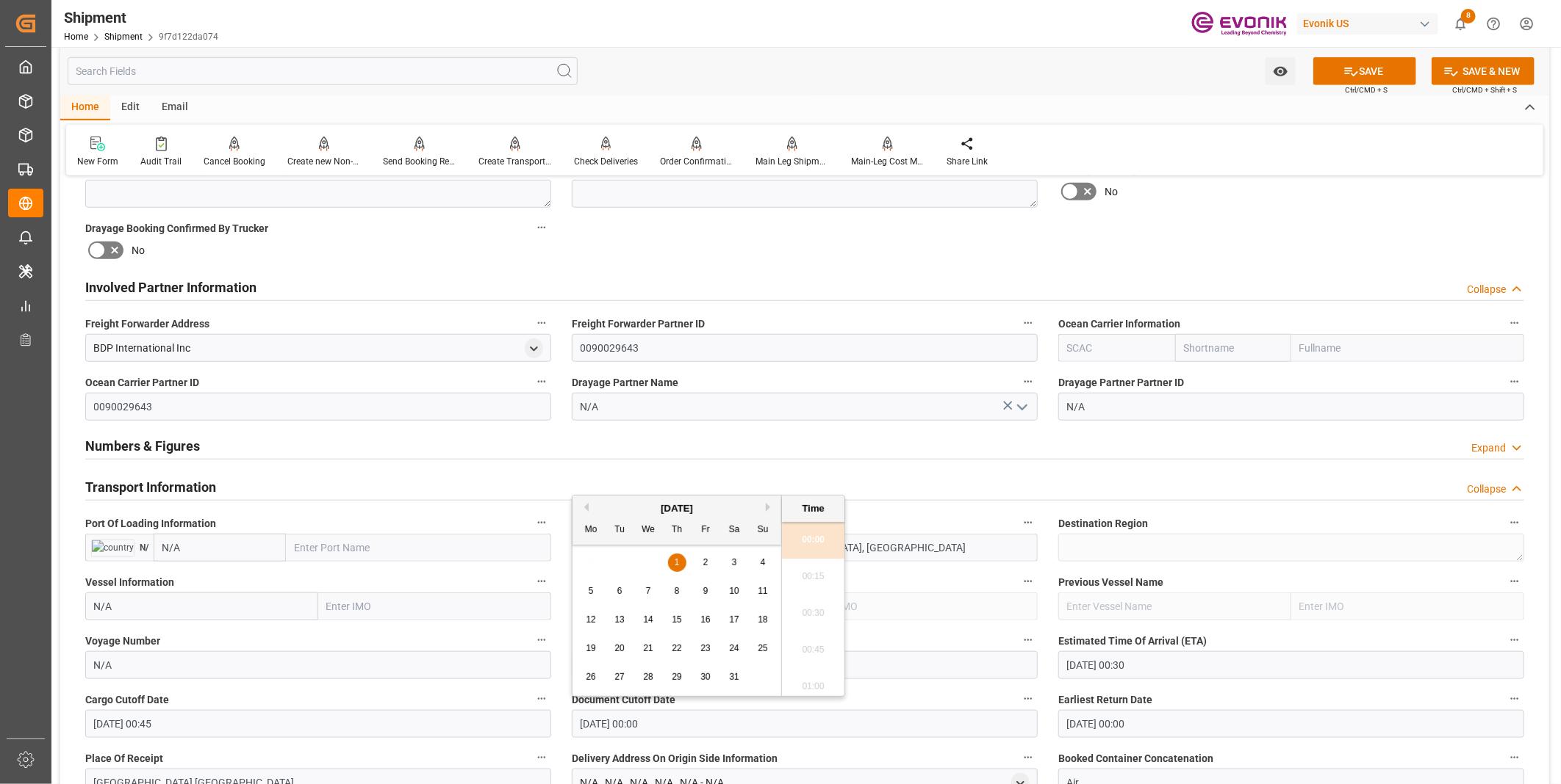
drag, startPoint x: 685, startPoint y: 724, endPoint x: 504, endPoint y: 699, distance: 182.7
click at [504, 699] on div "Booking Confirmation Milestone Bar Collapse Submitted to FFW for Booking (Pendi…" at bounding box center [805, 504] width 1489 height 2102
paste input "[DATE] 00:45"
type input "[DATE] 00:45"
click at [1163, 725] on input "01-01-1970 00:00" at bounding box center [1291, 724] width 466 height 28
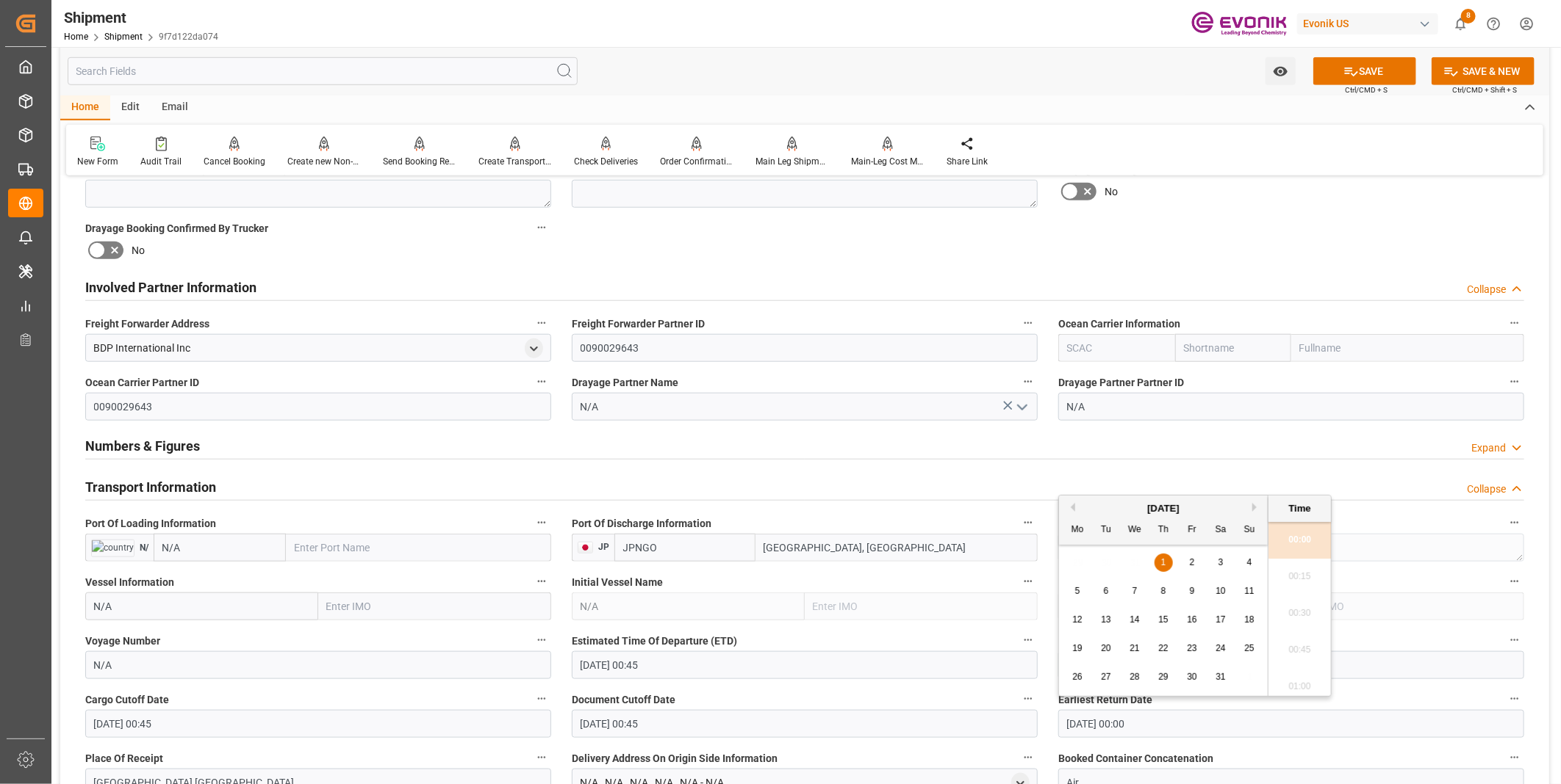
drag, startPoint x: 1175, startPoint y: 725, endPoint x: 1000, endPoint y: 714, distance: 175.3
click at [1000, 714] on div "Booking Confirmation Milestone Bar Collapse Submitted to FFW for Booking (Pendi…" at bounding box center [805, 504] width 1489 height 2102
paste input "8-15-2025 00:45"
type input "[DATE] 00:45"
click at [1285, 666] on li "00:45" at bounding box center [1300, 650] width 62 height 36
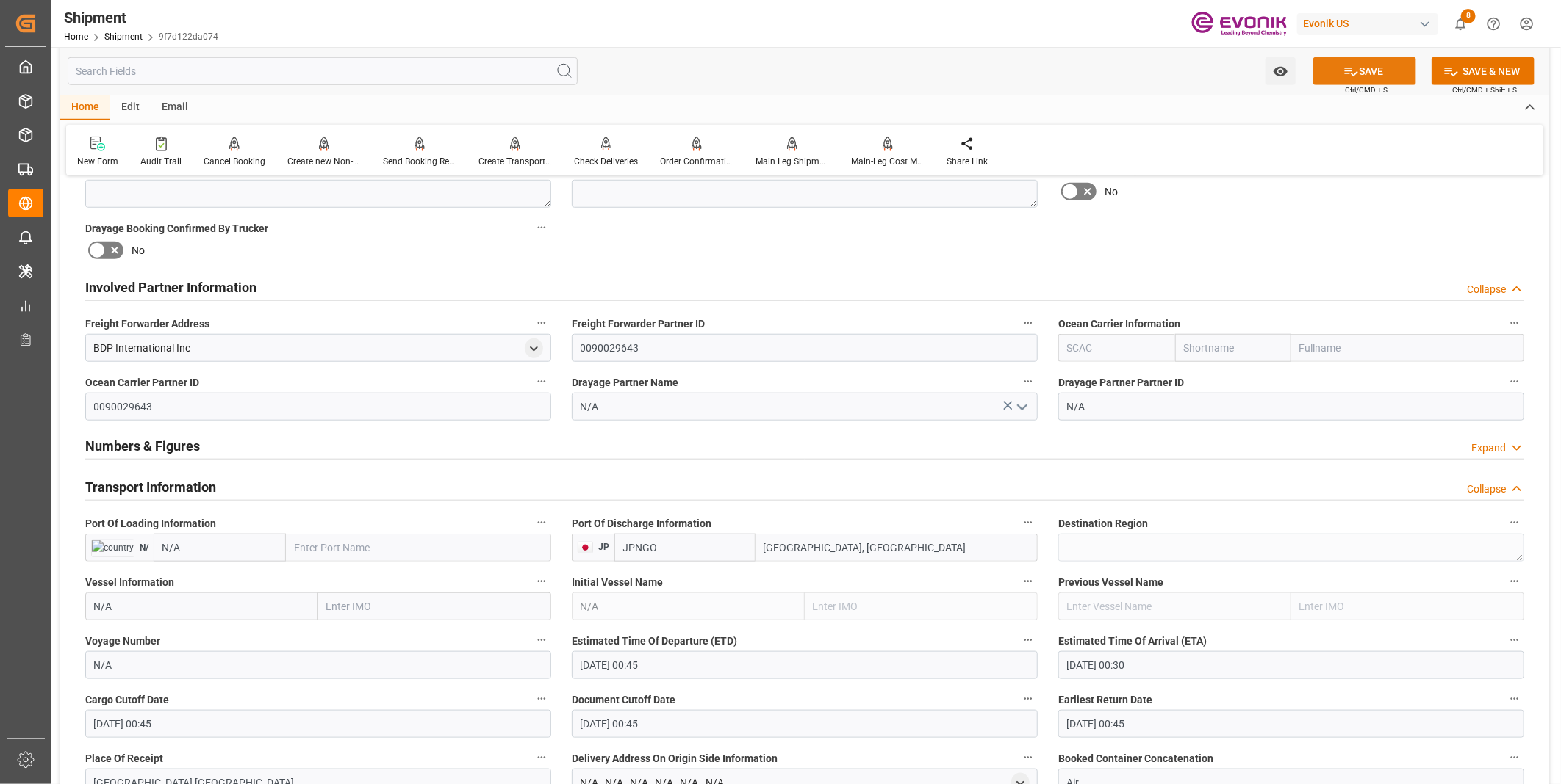
click at [1367, 75] on button "SAVE" at bounding box center [1365, 71] width 103 height 28
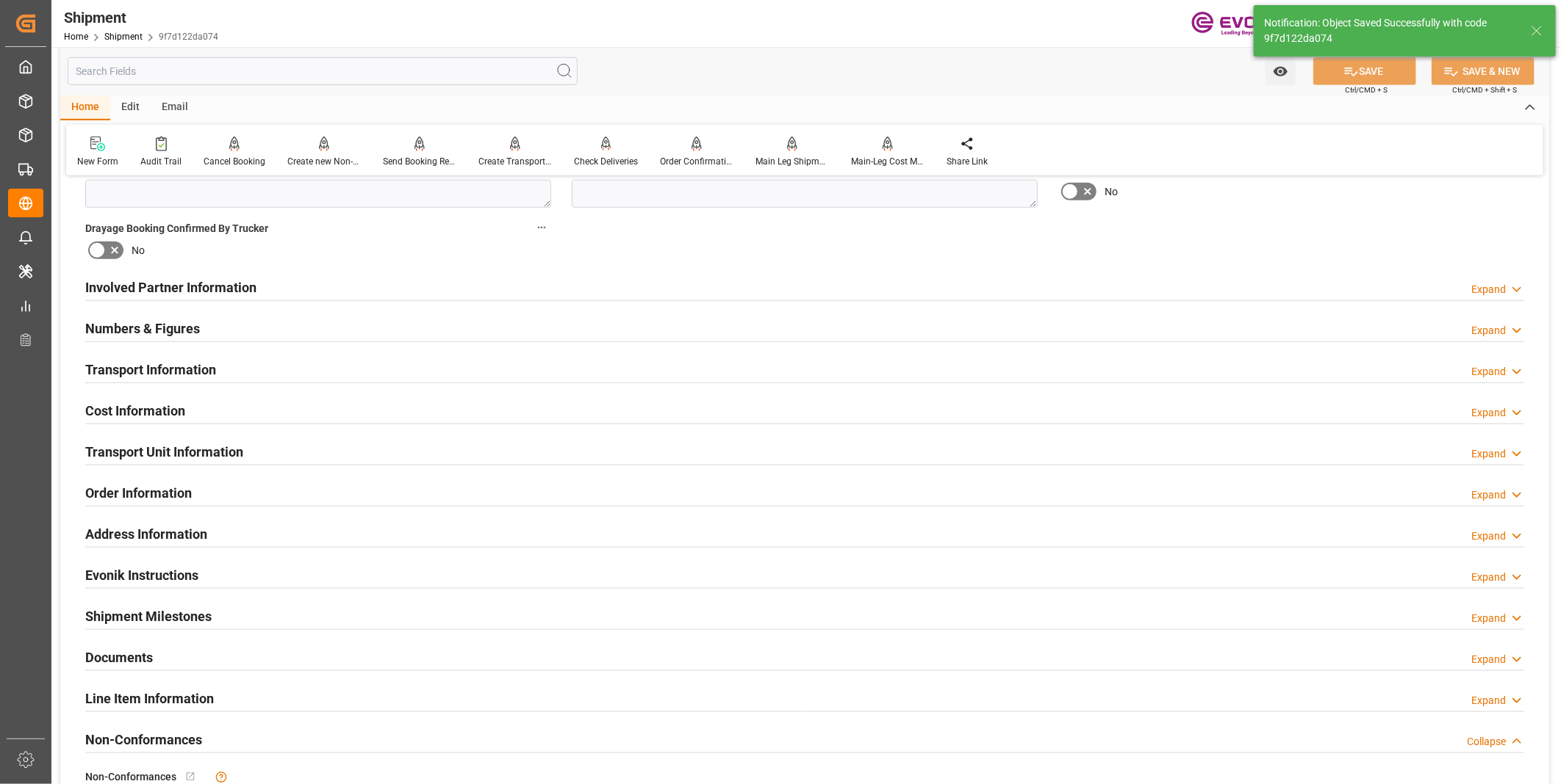
scroll to position [653, 0]
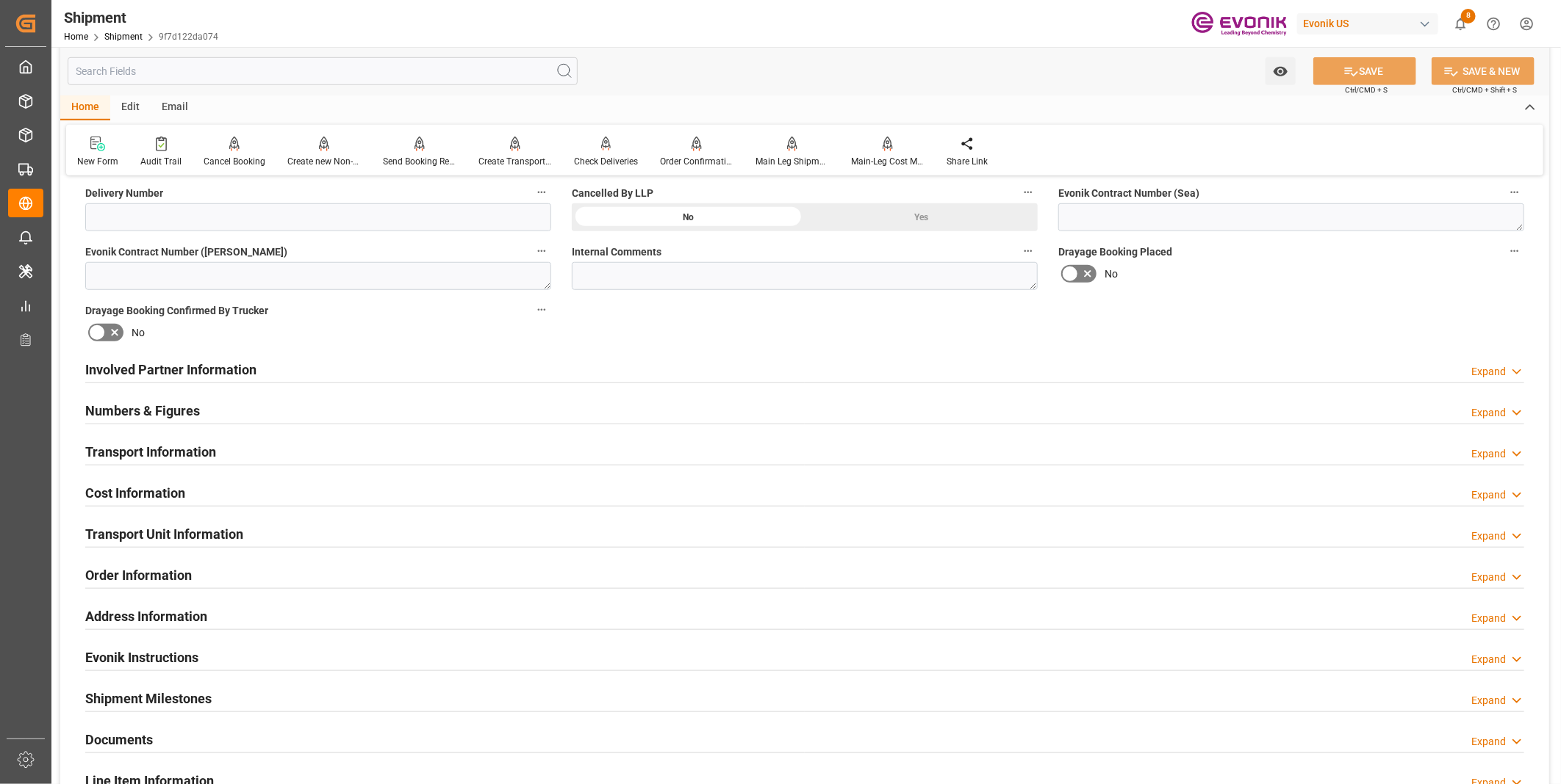
click at [526, 453] on div "Transport Information Expand" at bounding box center [805, 450] width 1439 height 28
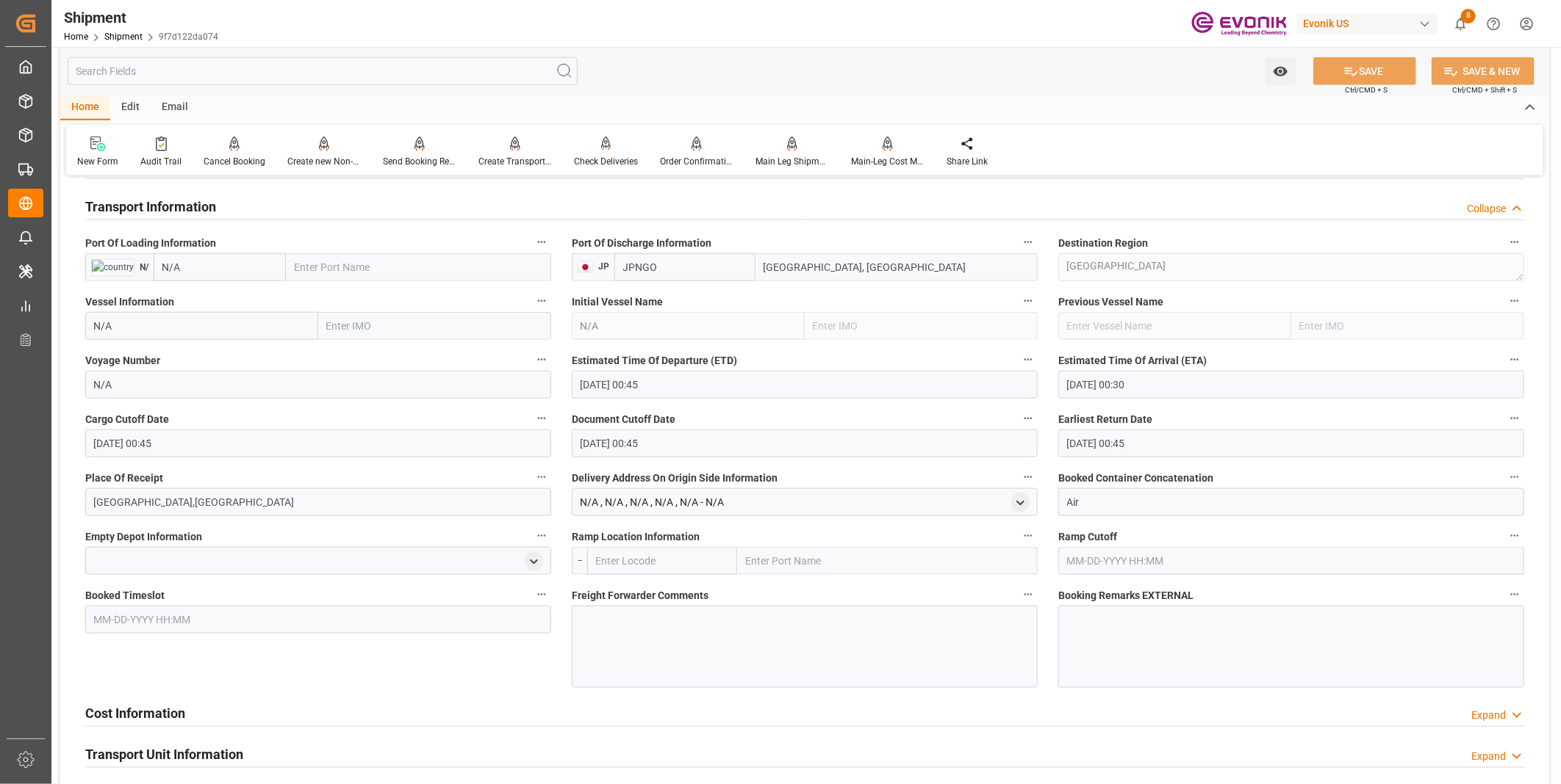
scroll to position [979, 0]
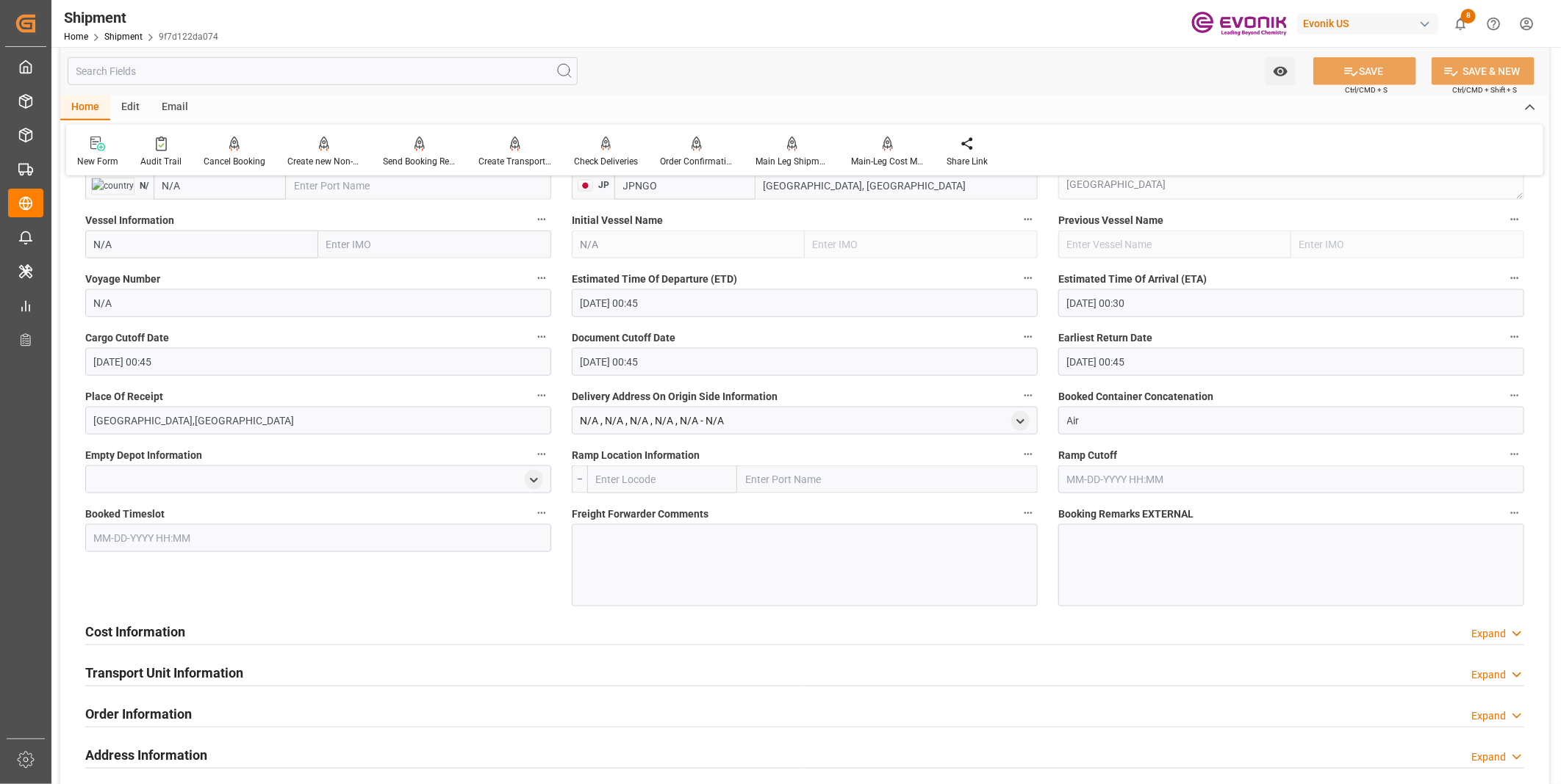
click at [397, 622] on div "Cost Information Expand" at bounding box center [805, 630] width 1439 height 28
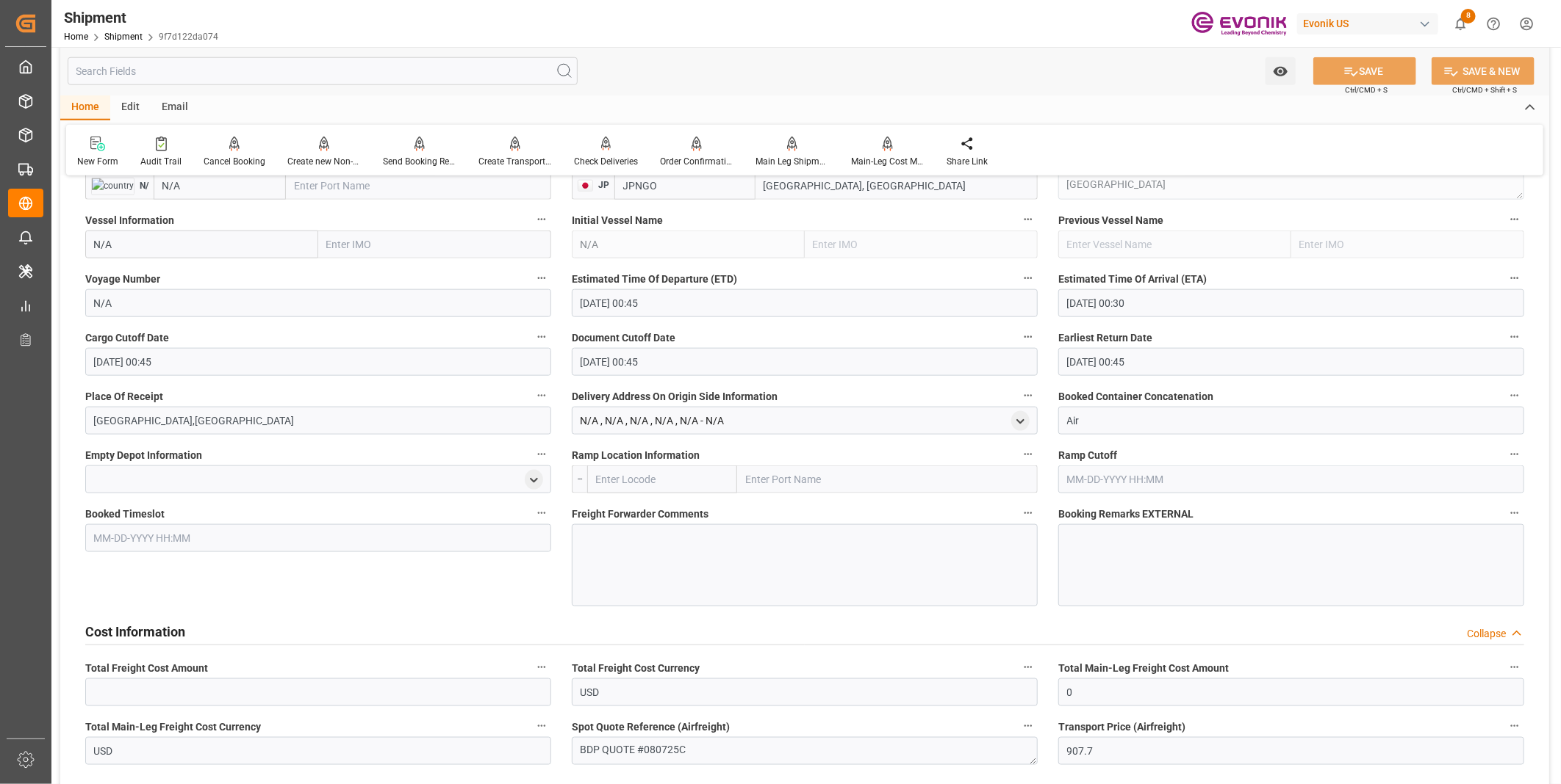
scroll to position [1142, 0]
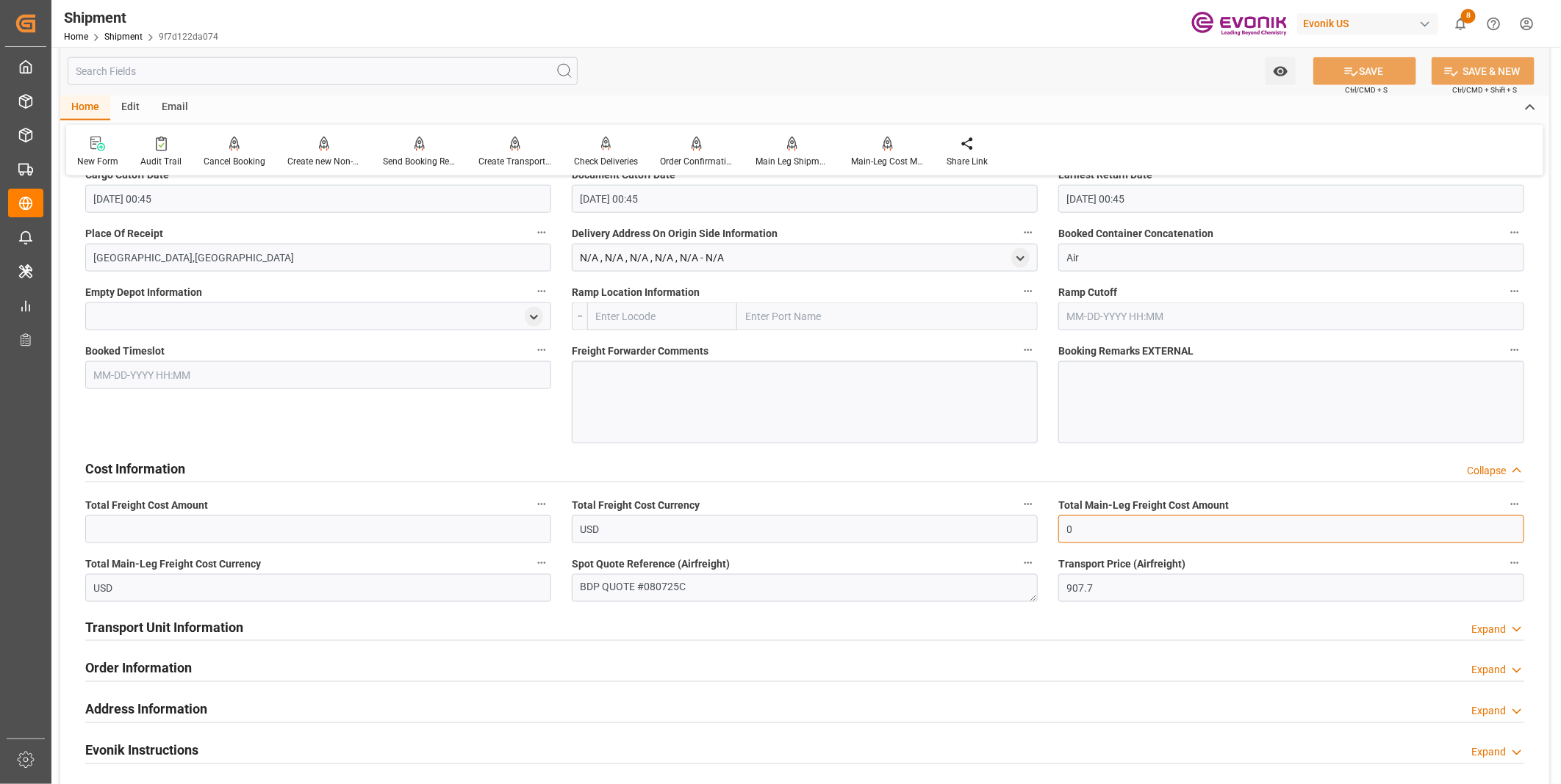
click at [1101, 529] on input "0" at bounding box center [1291, 529] width 466 height 28
drag, startPoint x: 1117, startPoint y: 527, endPoint x: 1014, endPoint y: 522, distance: 103.1
click at [1014, 522] on div "Booking Confirmation Milestone Bar Collapse Submitted to FFW for Booking (Pendi…" at bounding box center [805, 97] width 1489 height 2102
type input "907.7"
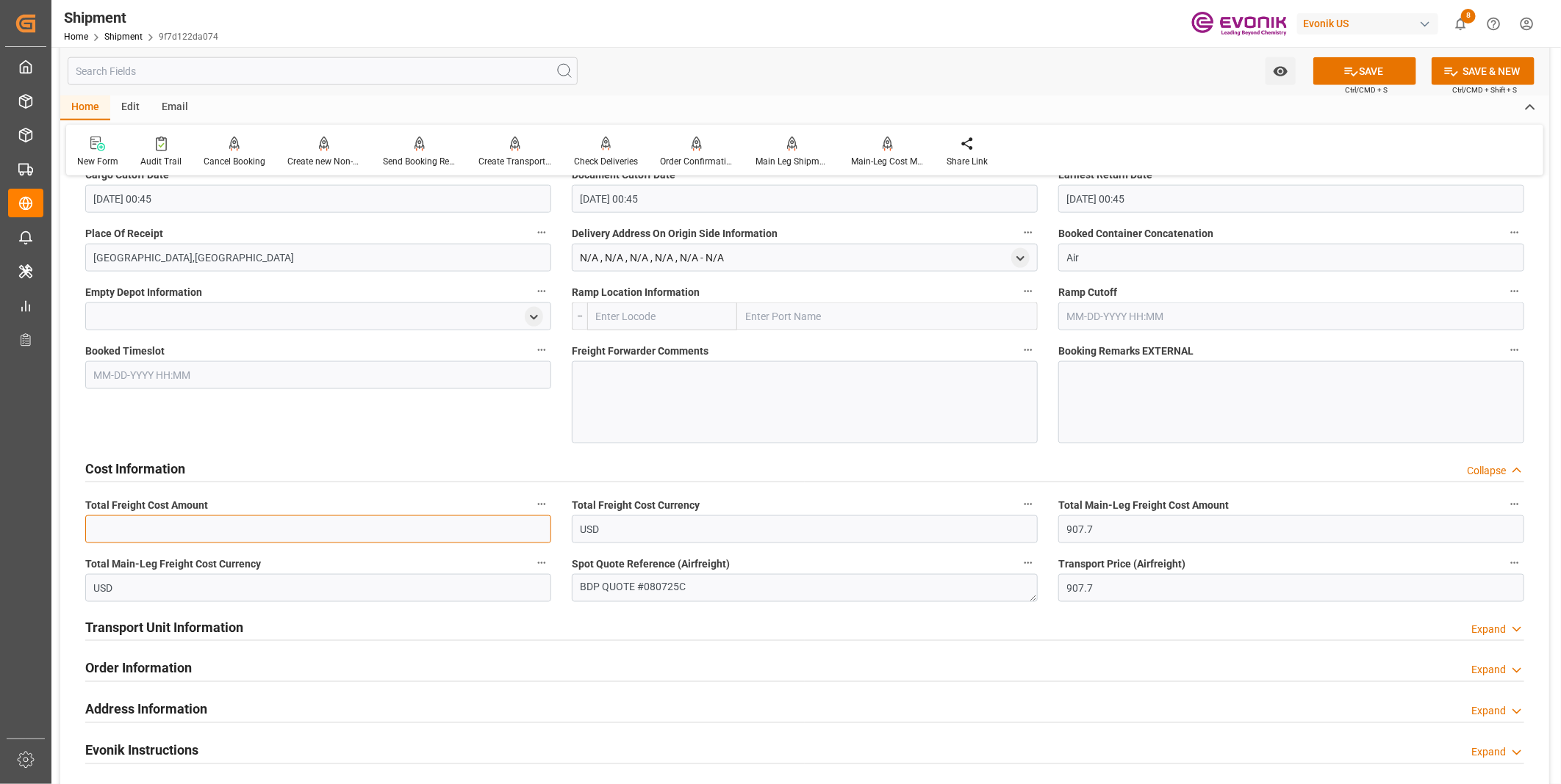
click at [453, 529] on input "text" at bounding box center [318, 529] width 466 height 28
type input "907.7"
click at [1354, 68] on icon at bounding box center [1350, 71] width 15 height 15
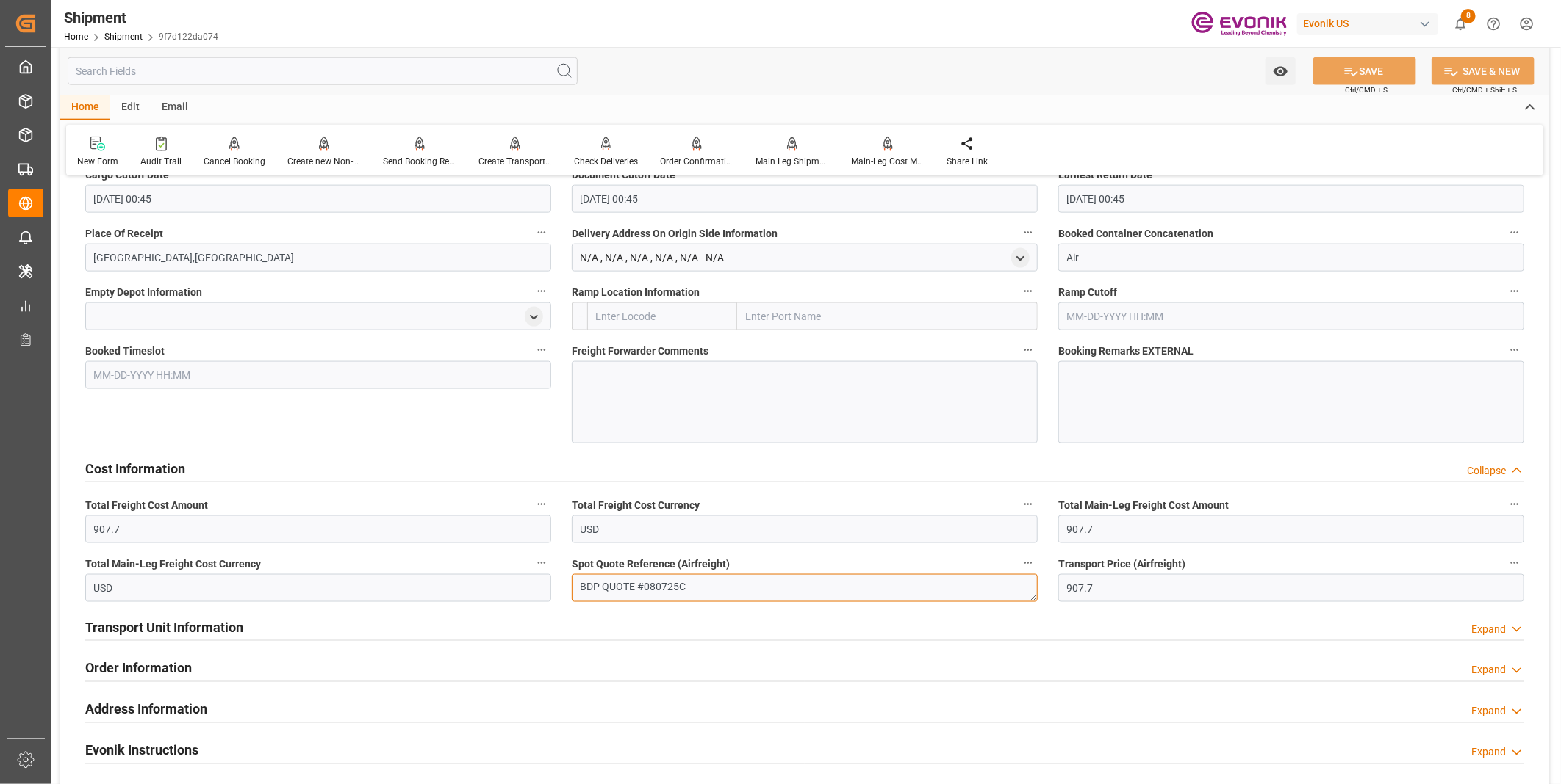
click at [665, 584] on textarea "BDP QUOTE #080725C" at bounding box center [805, 588] width 466 height 28
click at [665, 584] on textarea "BDP QUOTE #080725C" at bounding box center [805, 588] width 466 height 28
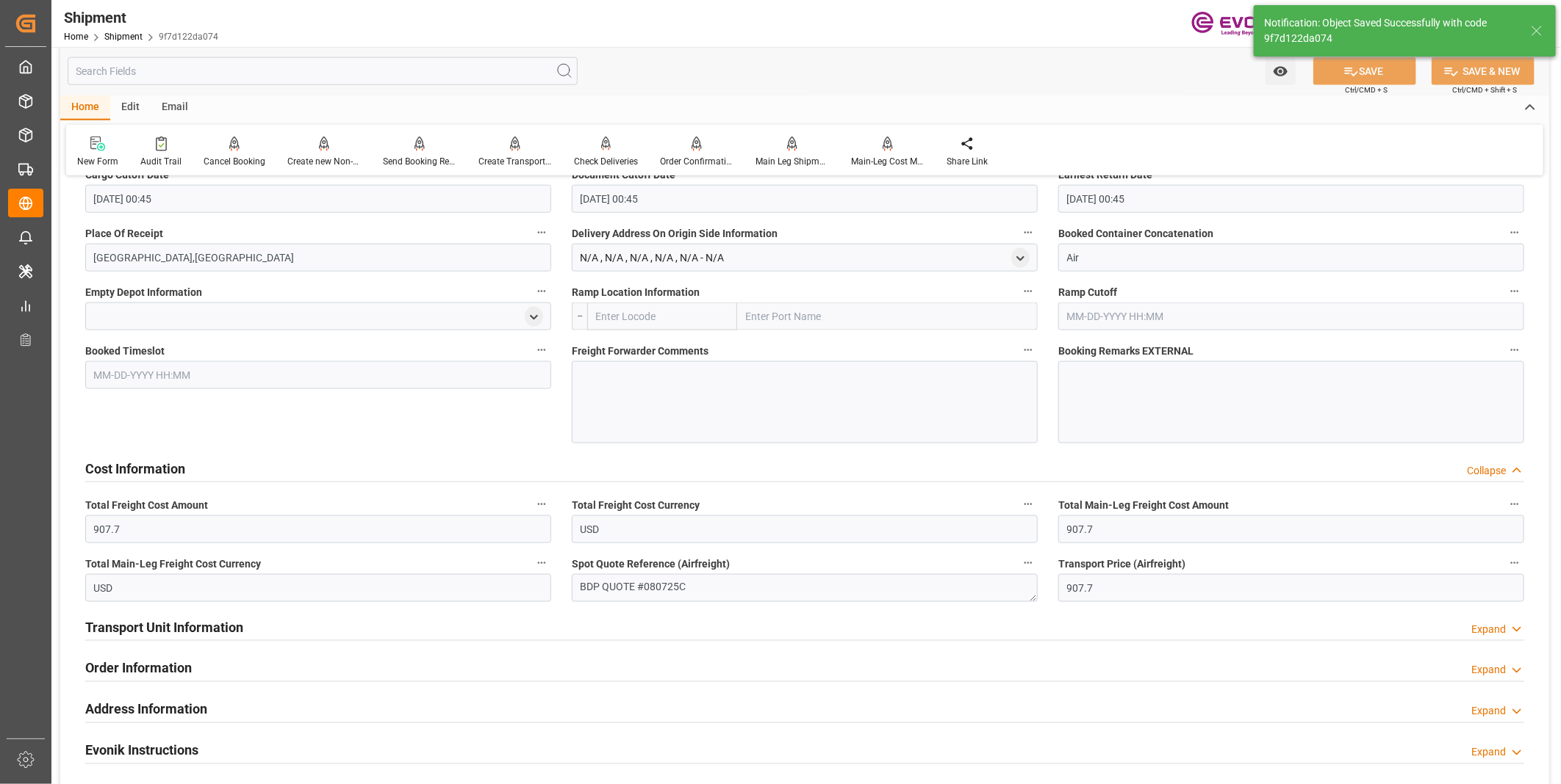
click at [665, 694] on div "Address Information Expand" at bounding box center [805, 708] width 1439 height 28
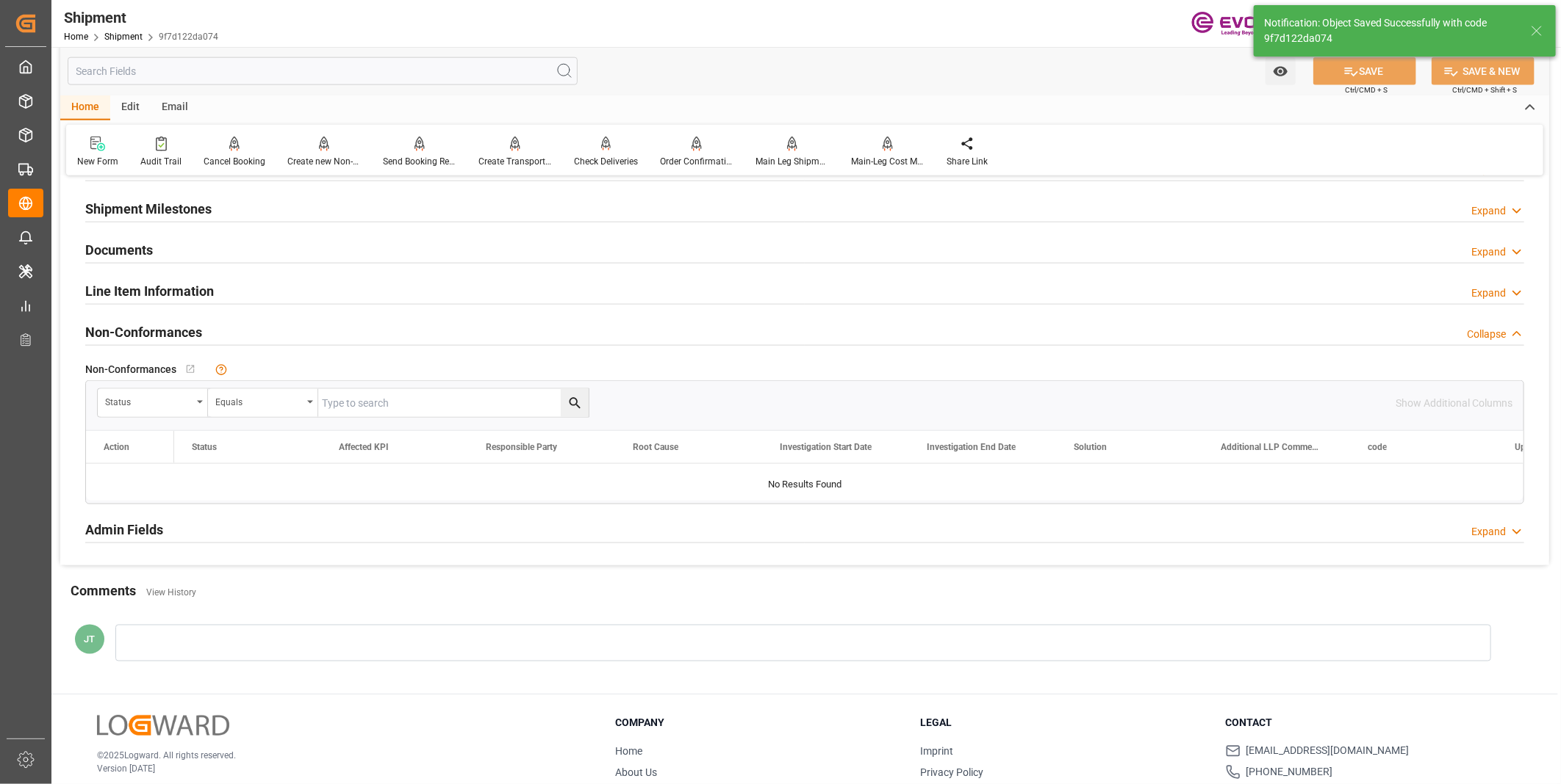
scroll to position [677, 0]
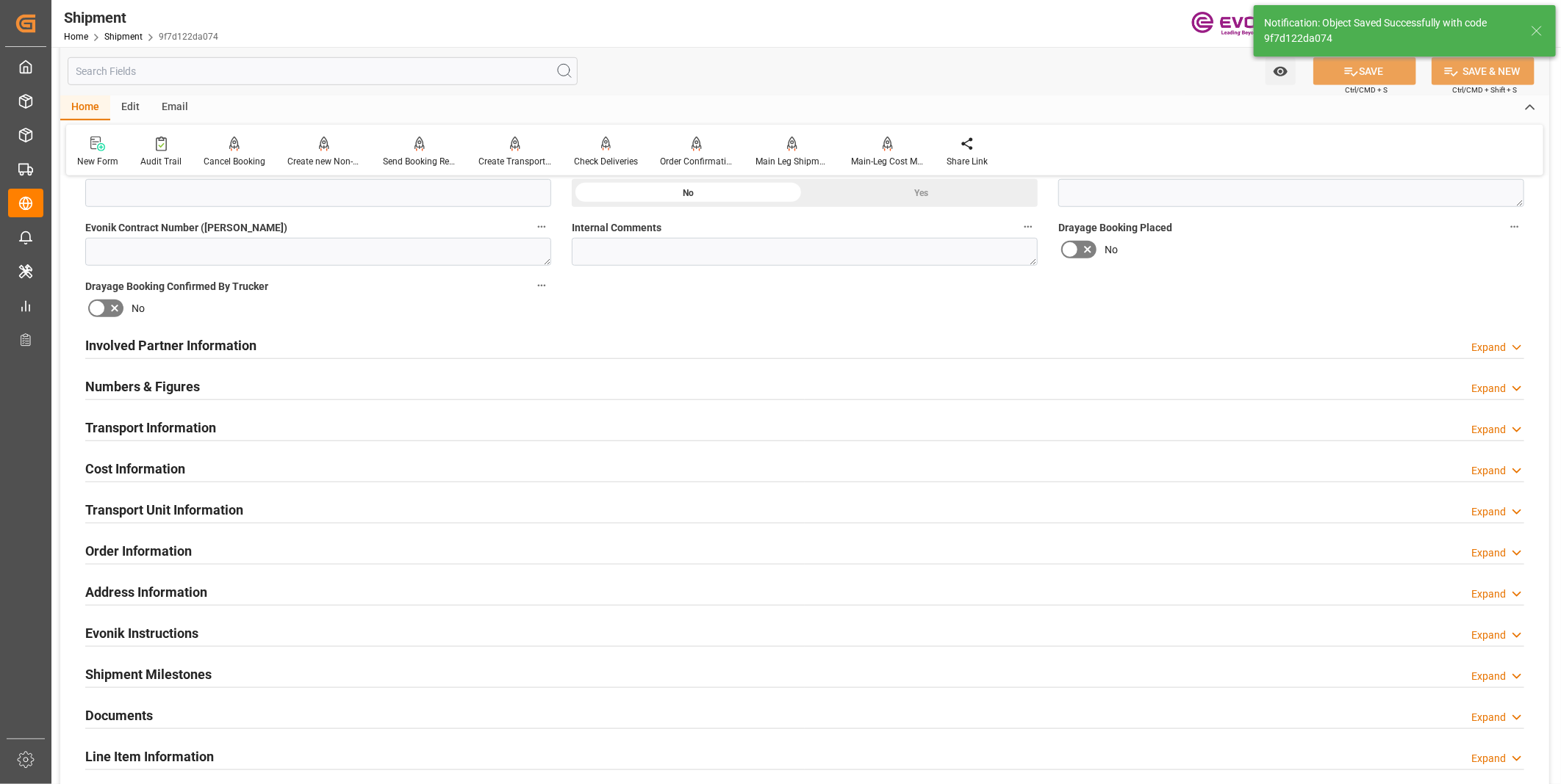
click at [578, 463] on div "Cost Information Expand" at bounding box center [805, 467] width 1439 height 28
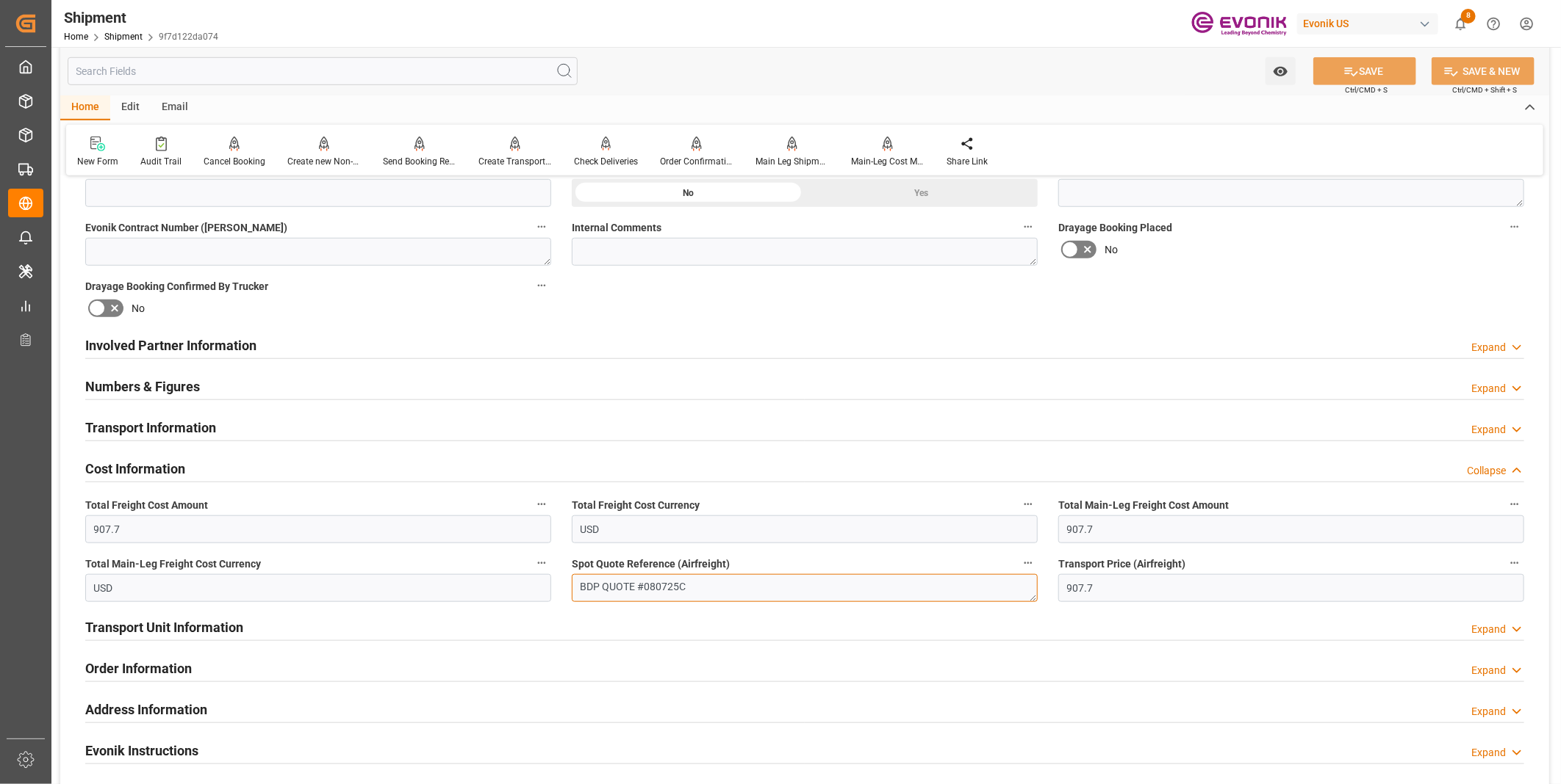
click at [663, 585] on textarea "BDP QUOTE #080725C" at bounding box center [805, 588] width 466 height 28
click at [663, 584] on textarea "BDP QUOTE #080725C" at bounding box center [805, 588] width 466 height 28
click at [645, 386] on div "Numbers & Figures Expand" at bounding box center [805, 385] width 1439 height 28
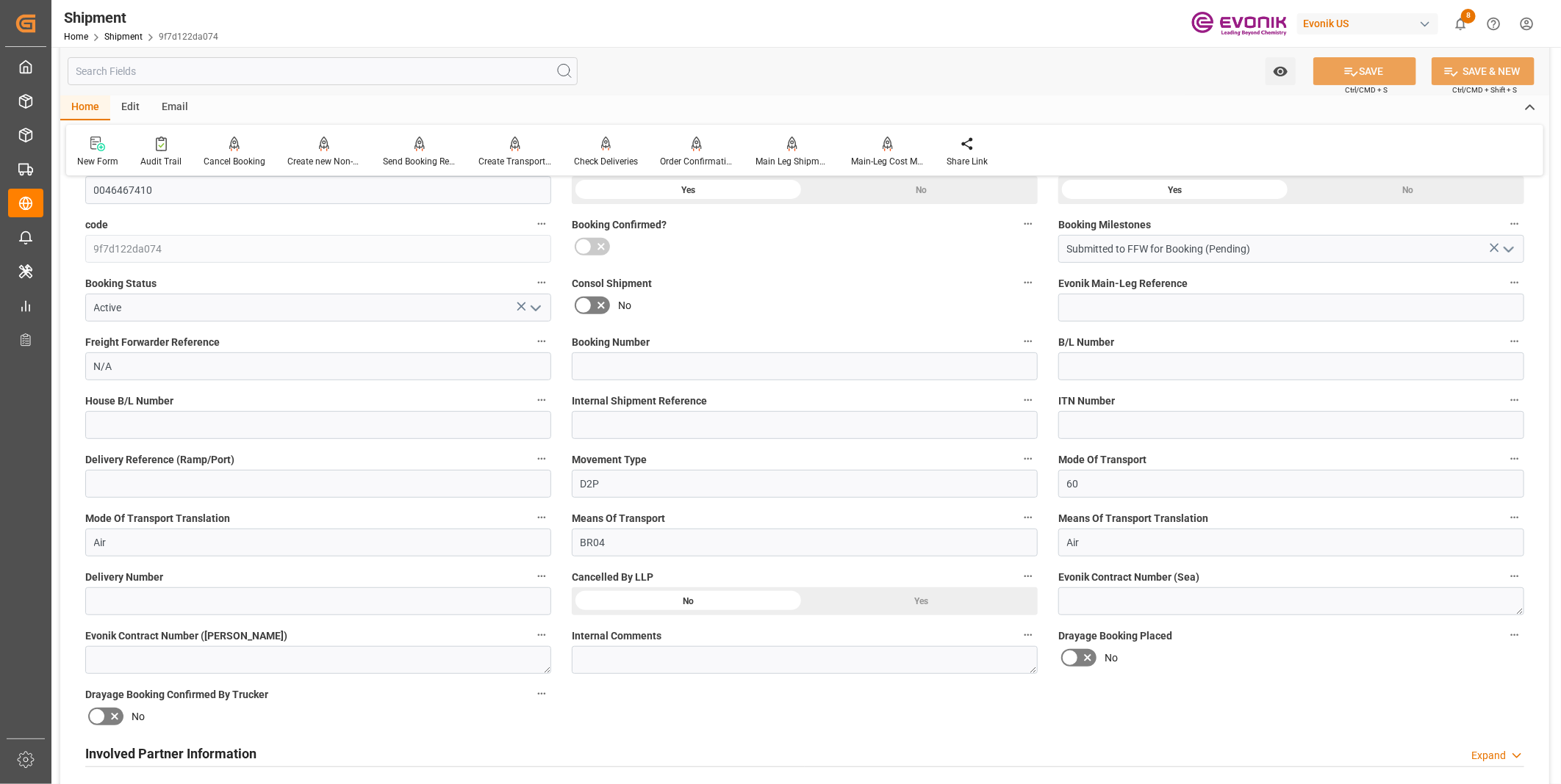
scroll to position [105, 0]
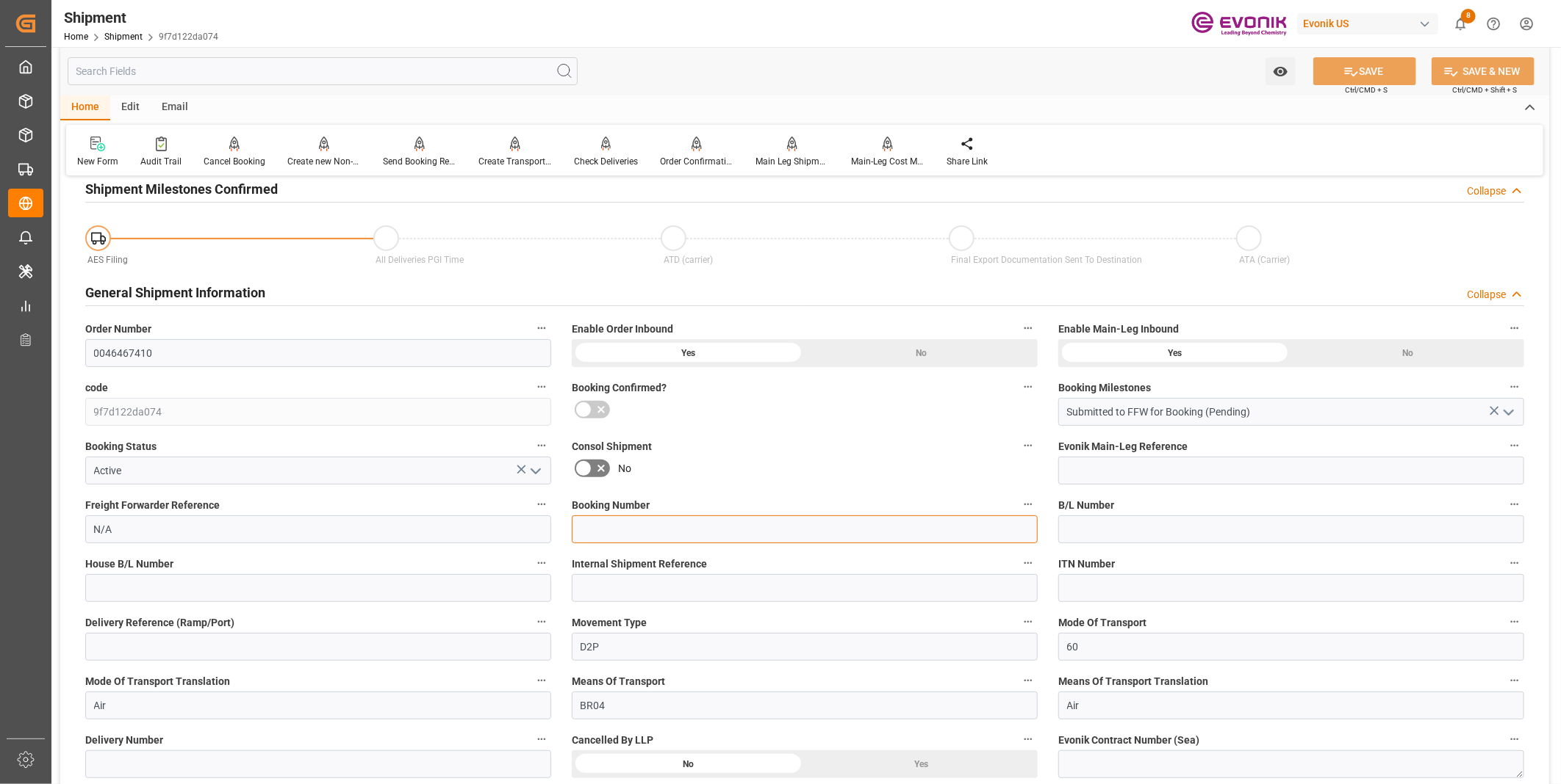
click at [623, 526] on input at bounding box center [805, 529] width 466 height 28
paste input "080725C"
type input "080725C"
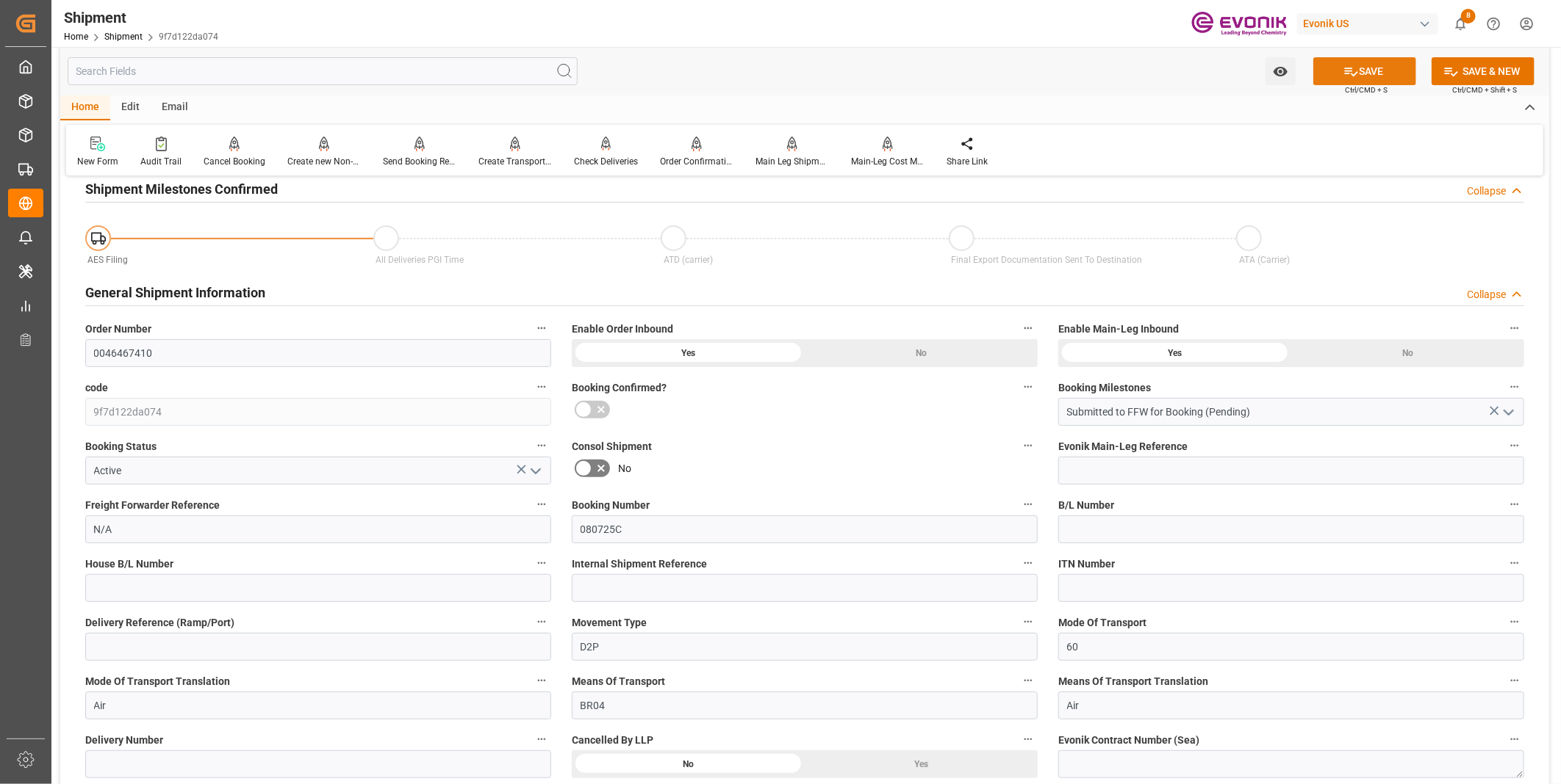
click at [1363, 75] on button "SAVE" at bounding box center [1365, 71] width 103 height 28
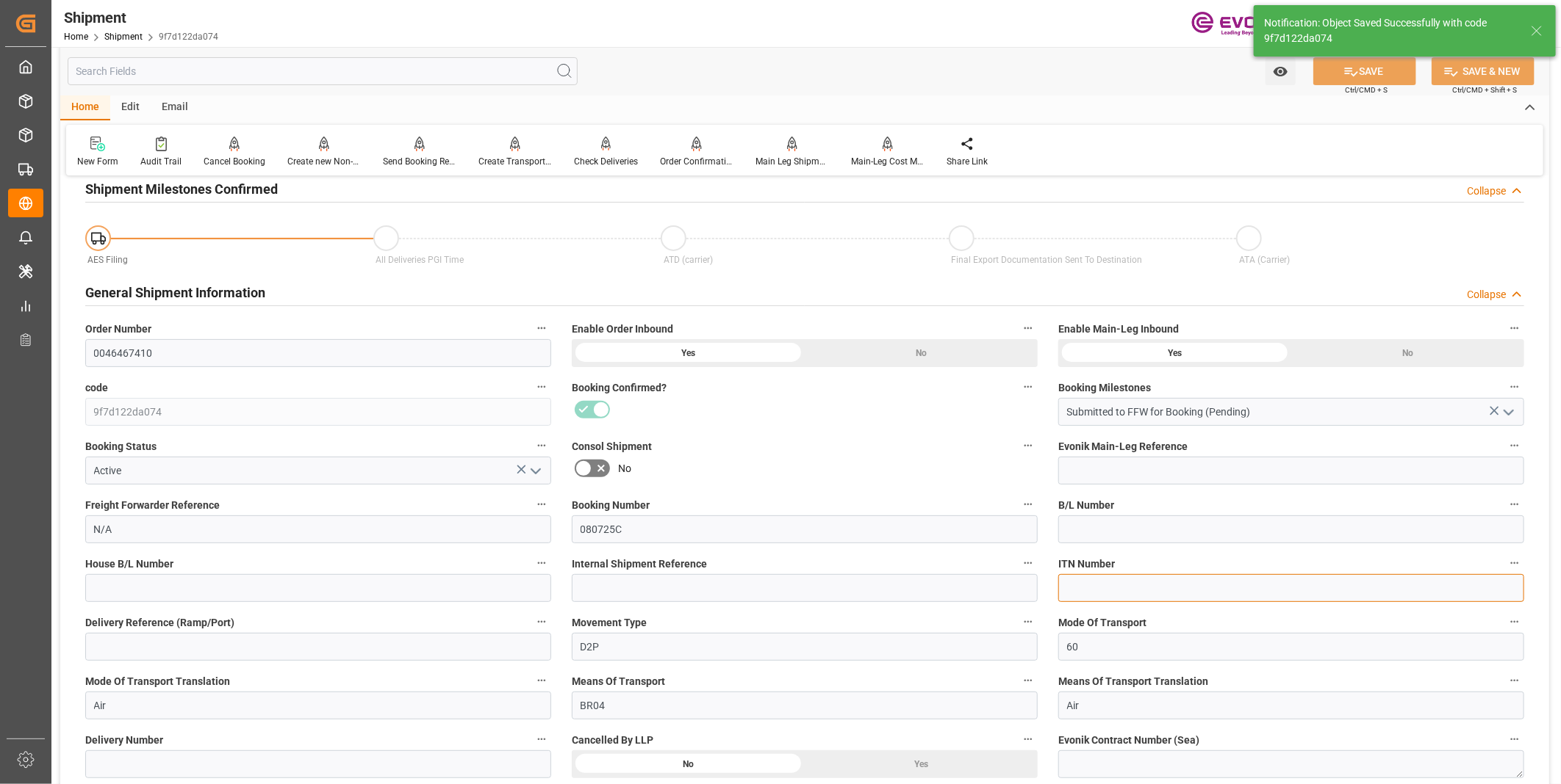
click at [1524, 597] on input at bounding box center [1291, 588] width 466 height 28
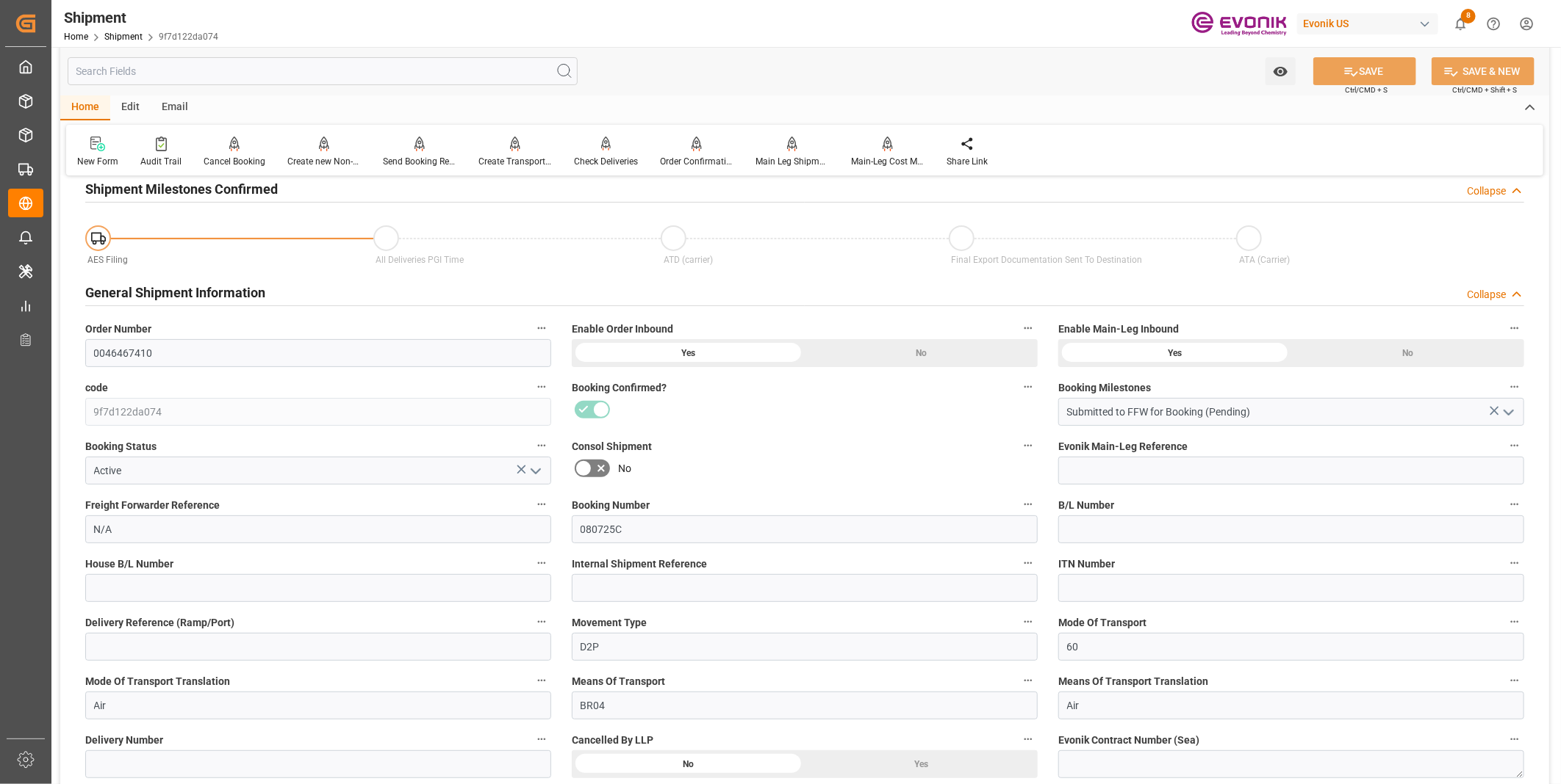
click at [1192, 91] on div "Watch Option SAVE Ctrl/CMD + S SAVE & NEW Ctrl/CMD + Shift + S" at bounding box center [805, 71] width 1489 height 49
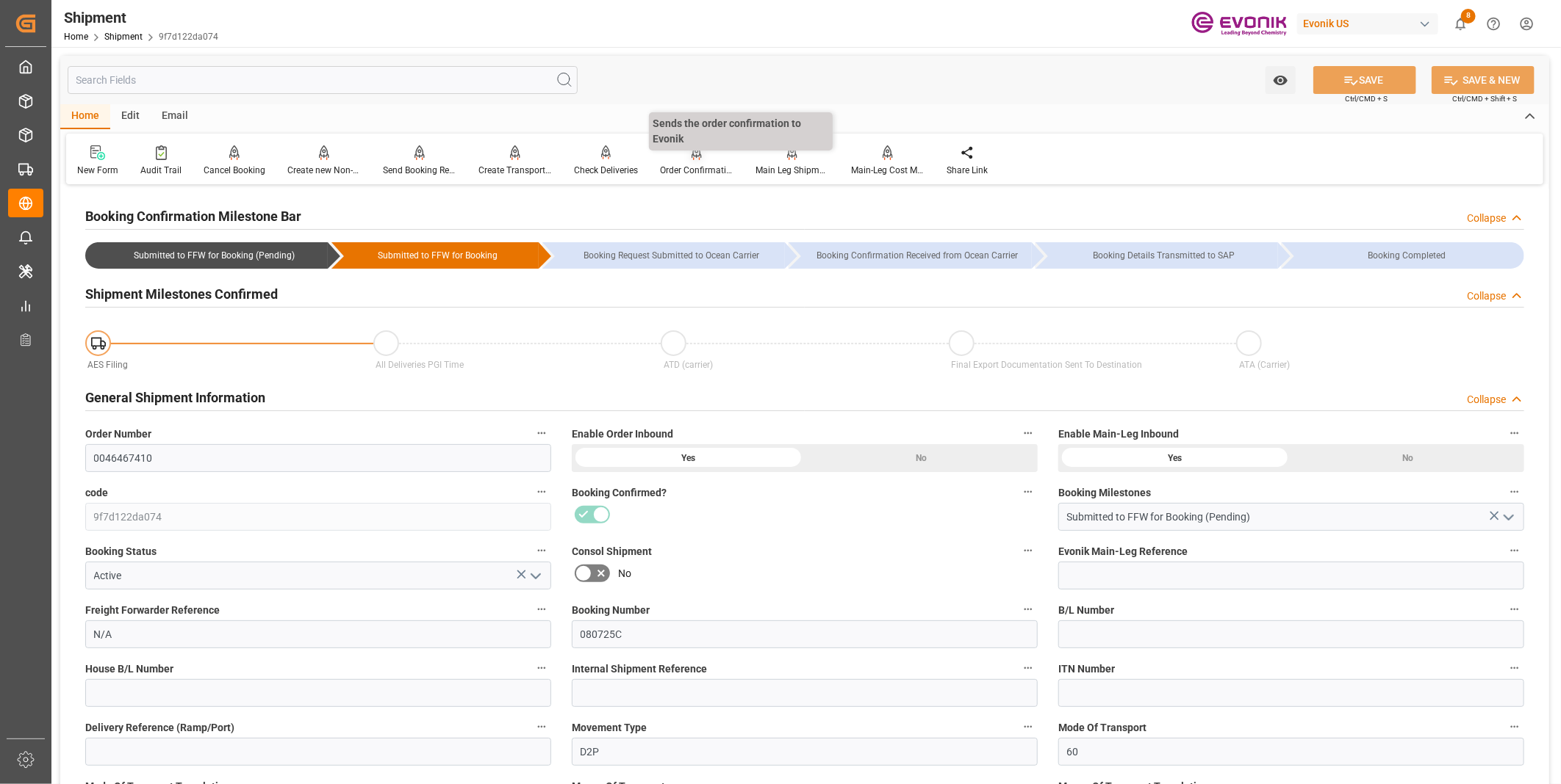
click at [687, 166] on div "Order Confirmation" at bounding box center [697, 170] width 74 height 13
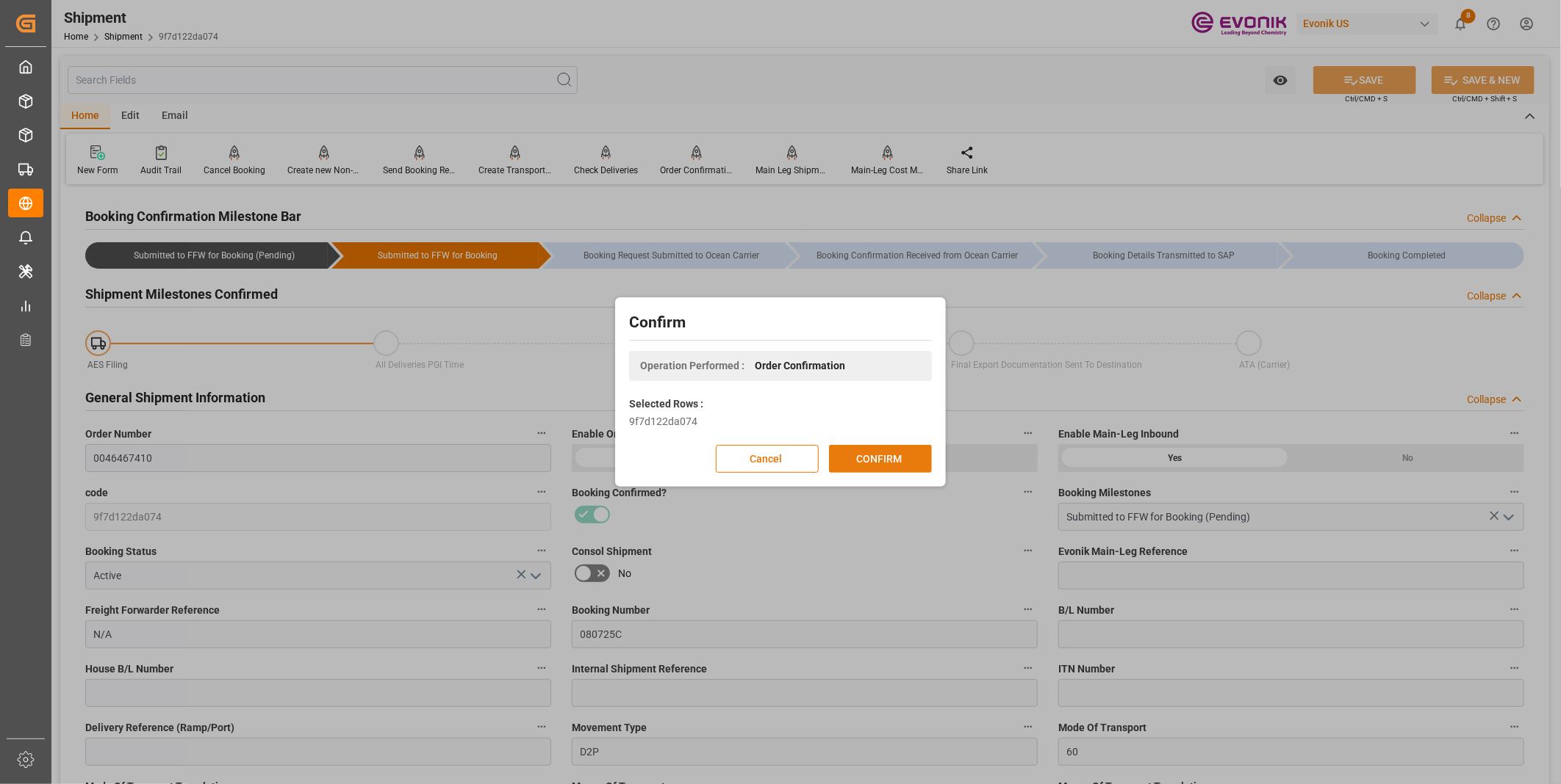
click at [887, 454] on button "CONFIRM" at bounding box center [880, 458] width 103 height 28
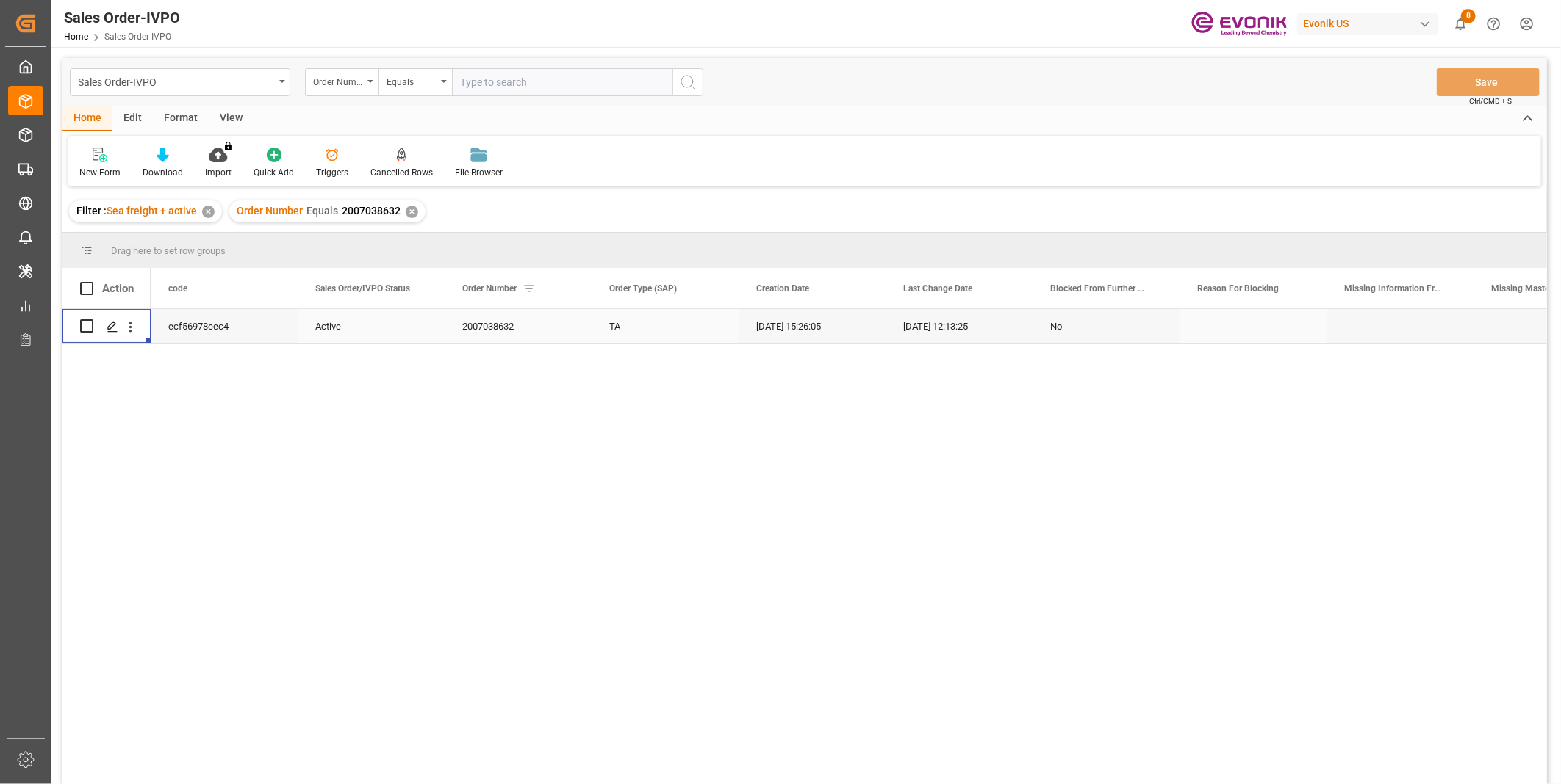
click at [483, 83] on input "text" at bounding box center [562, 82] width 220 height 28
paste input "2007108506"
type input "2007108506"
click at [682, 83] on icon "search button" at bounding box center [688, 83] width 18 height 18
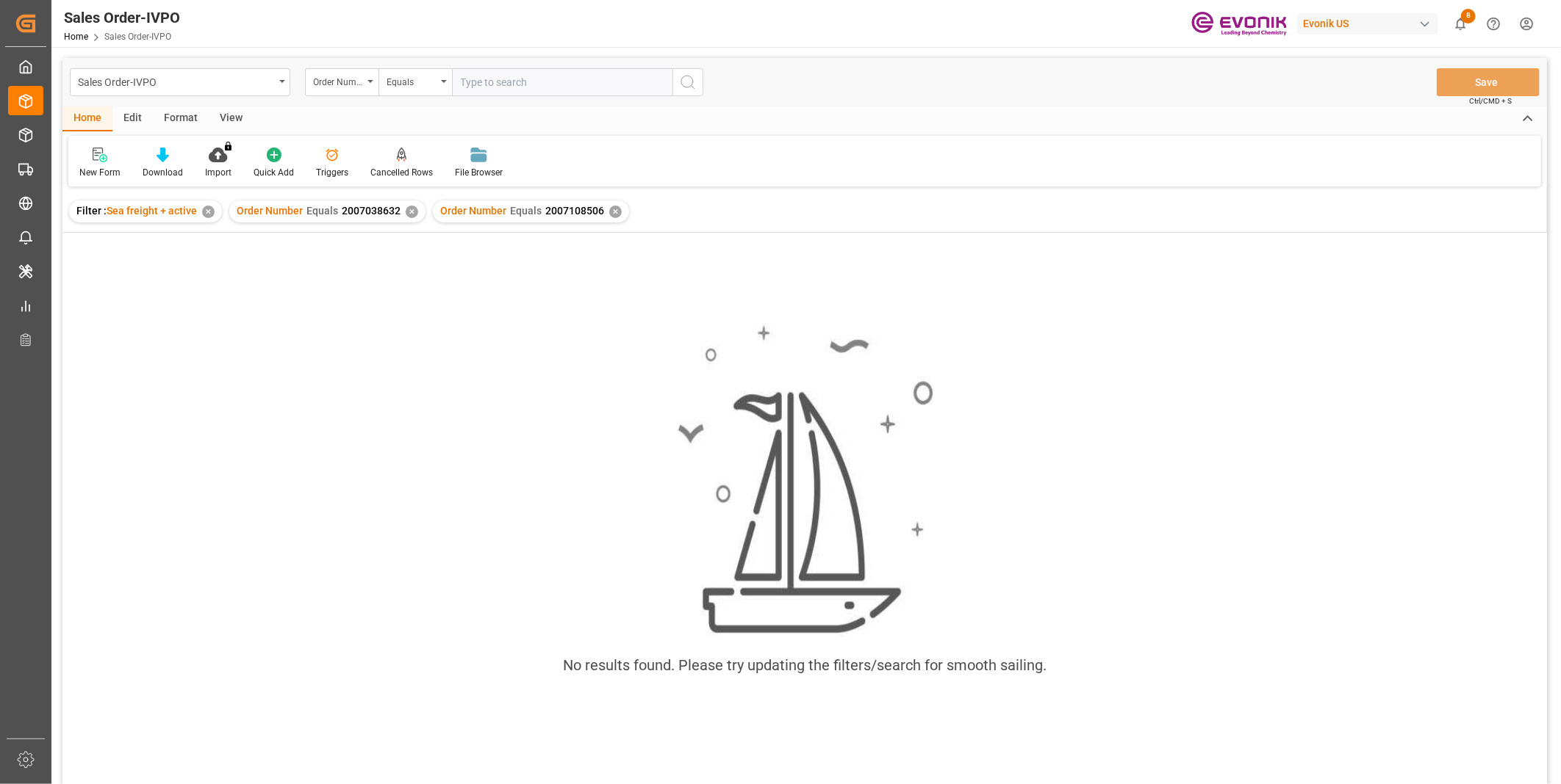
click at [409, 209] on div "✕" at bounding box center [412, 212] width 12 height 12
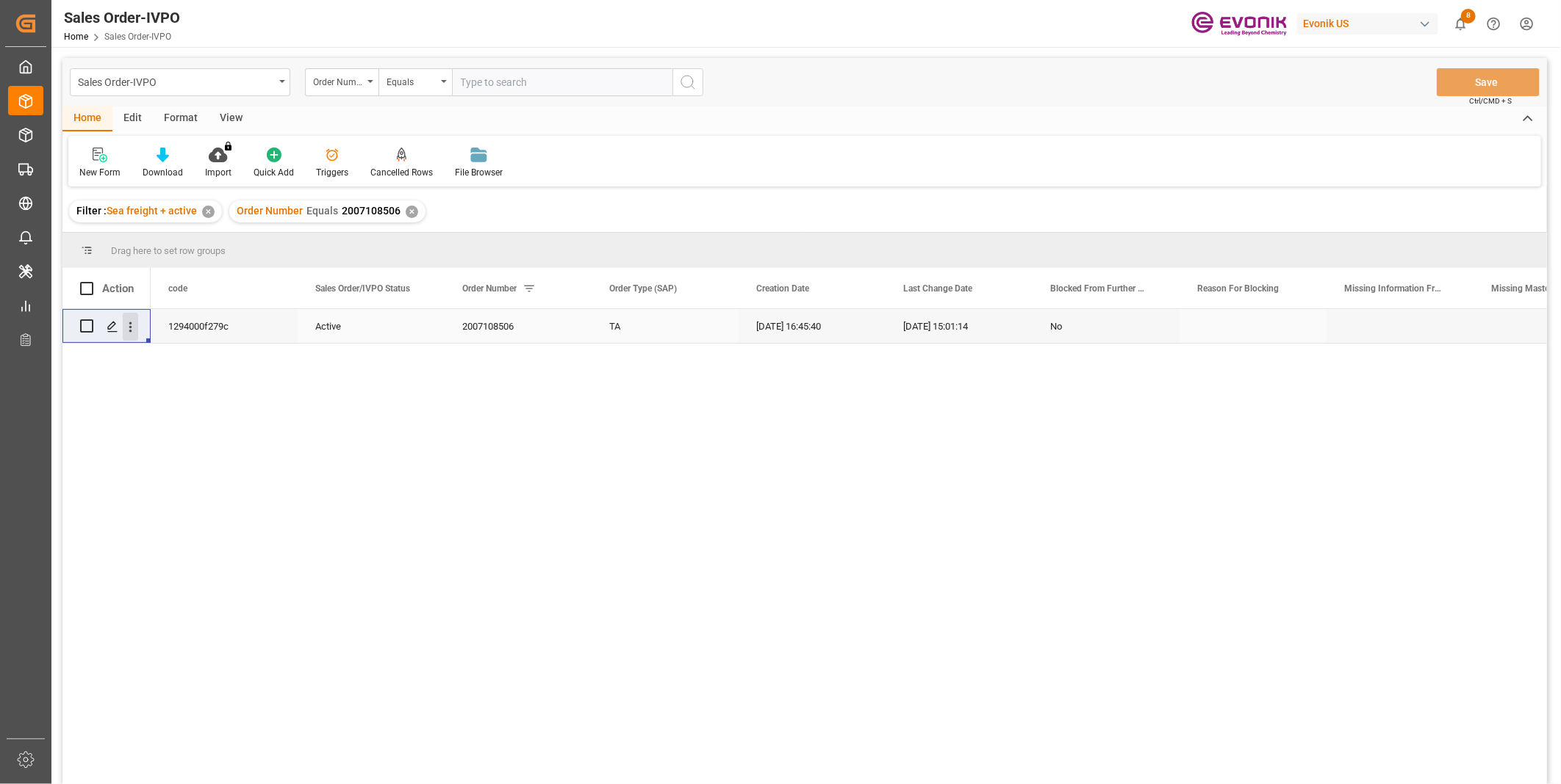
click at [129, 326] on icon "open menu" at bounding box center [130, 327] width 15 height 15
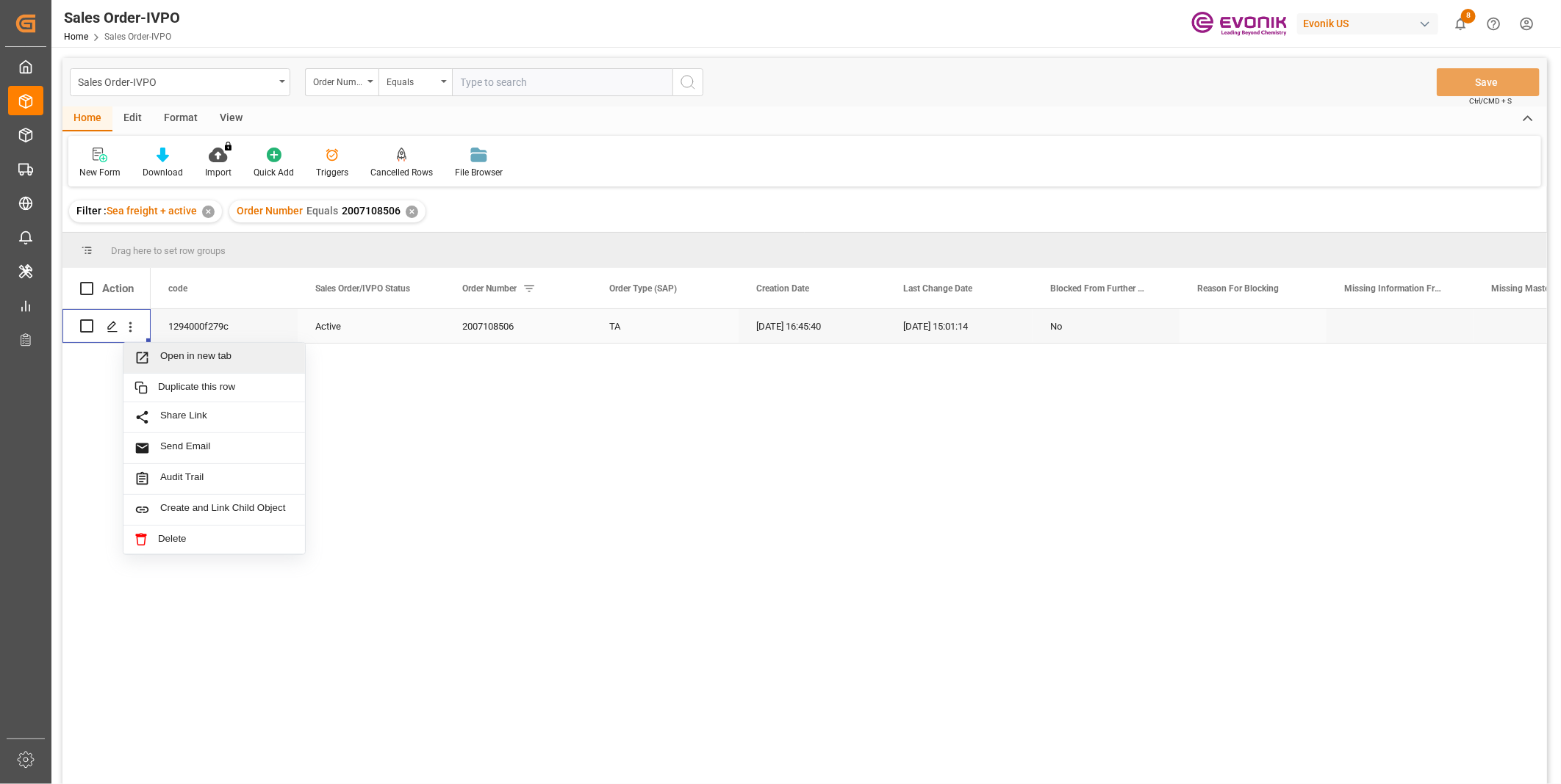
click at [171, 355] on span "Open in new tab" at bounding box center [227, 358] width 134 height 15
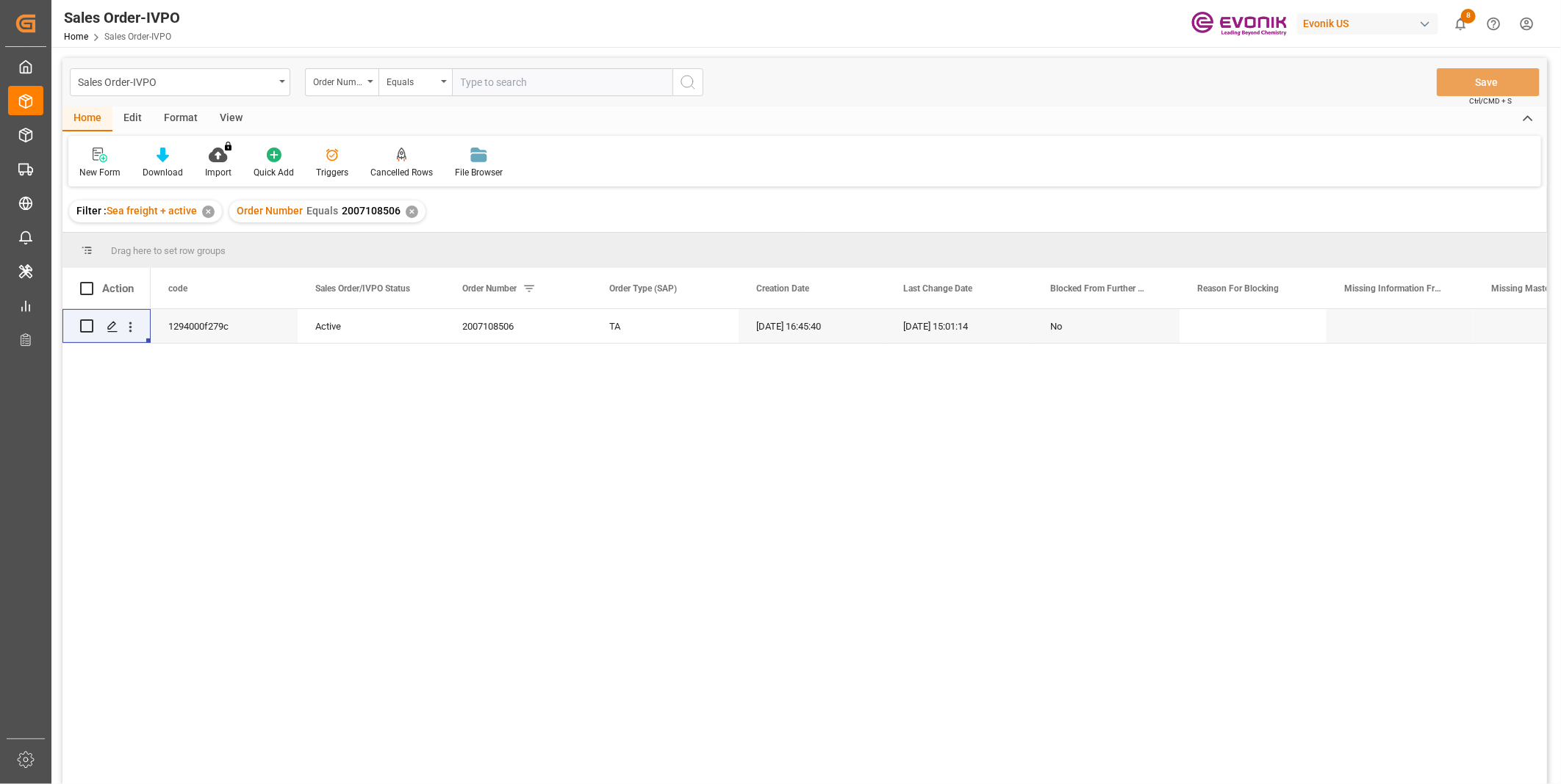
click at [496, 78] on input "text" at bounding box center [562, 82] width 220 height 28
paste input "0046466931"
type input "0046466931"
click at [689, 89] on icon "search button" at bounding box center [688, 83] width 18 height 18
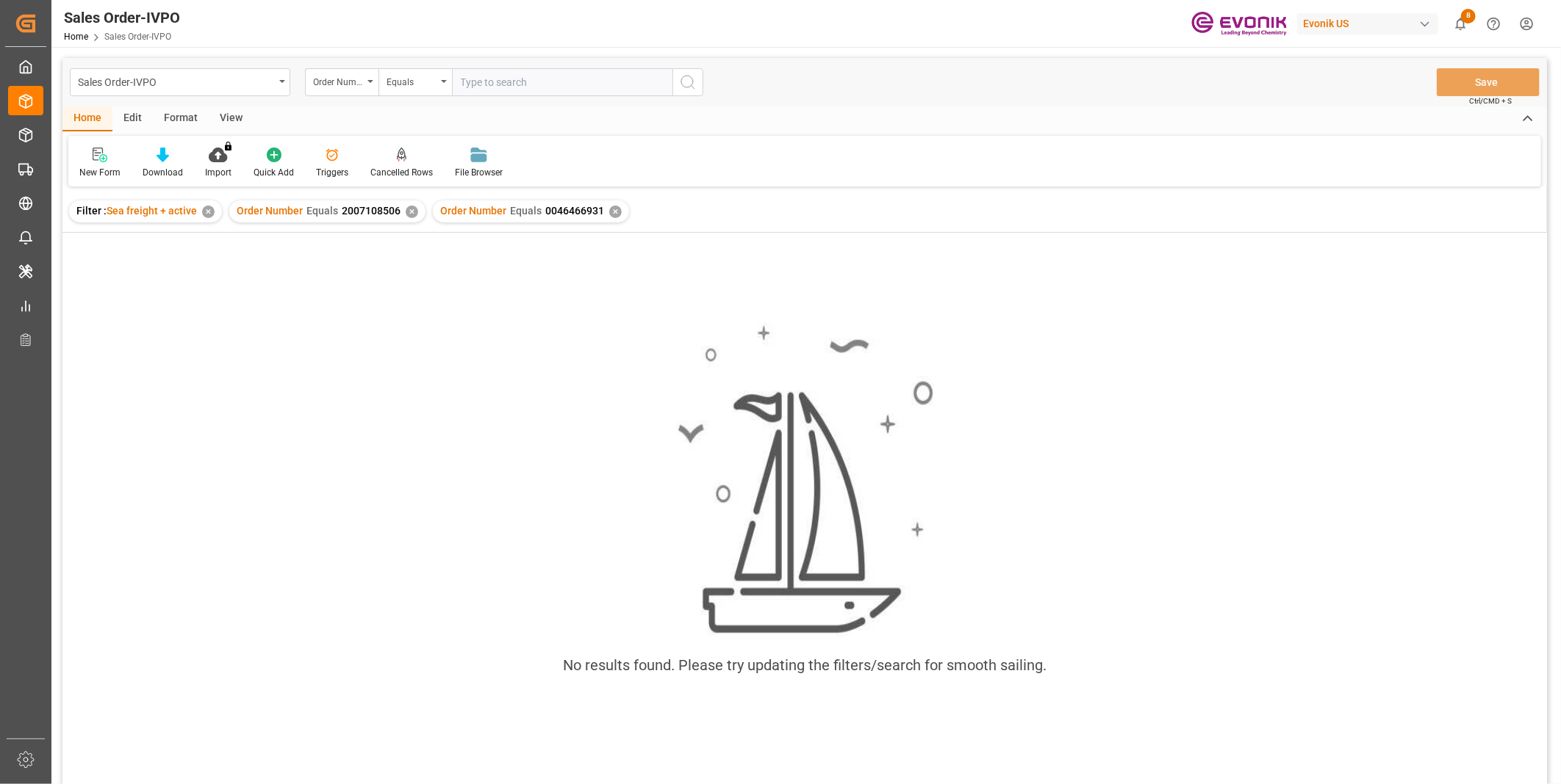
click at [409, 211] on div "✕" at bounding box center [412, 212] width 12 height 12
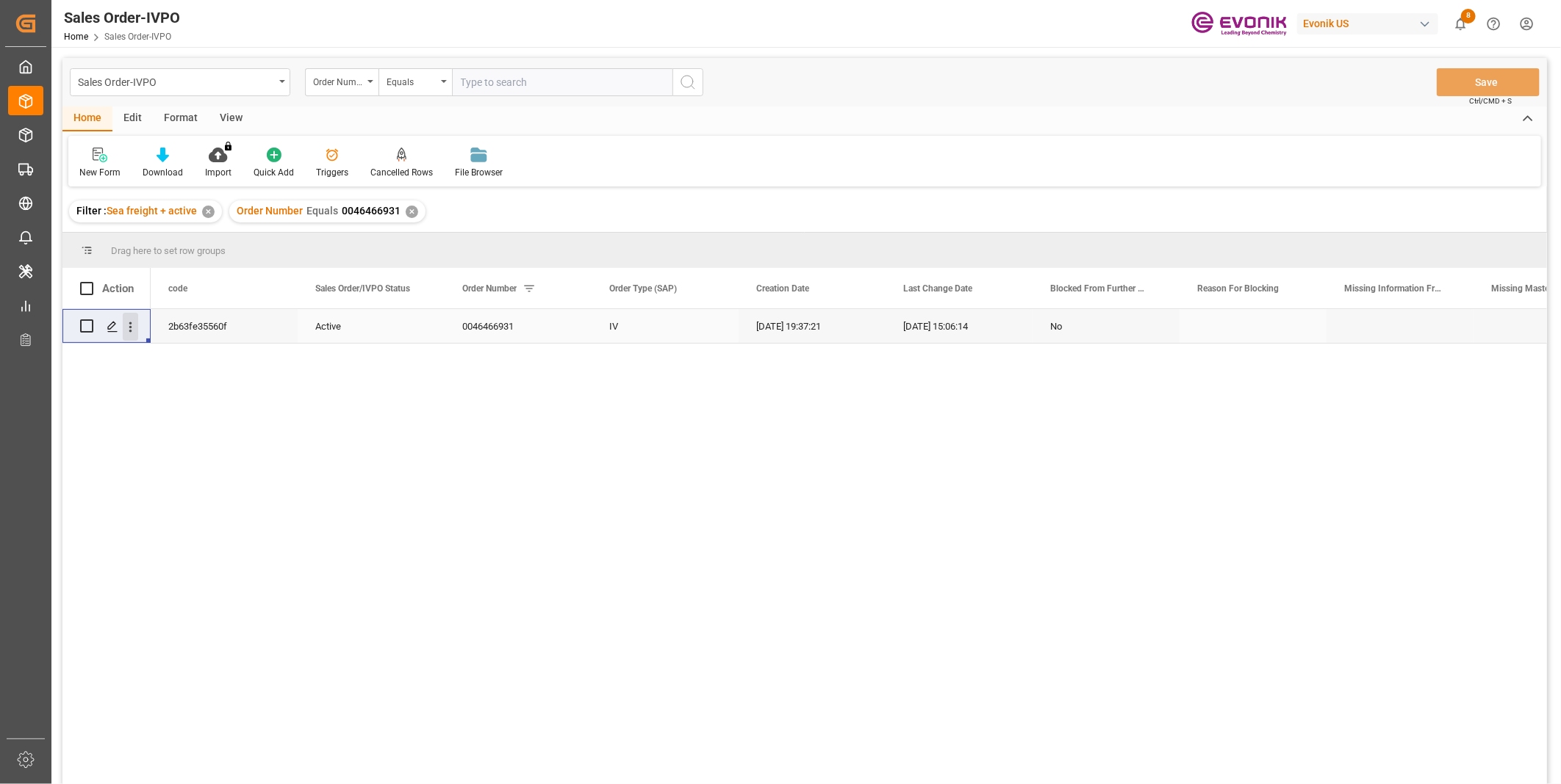
click at [134, 329] on icon "open menu" at bounding box center [130, 327] width 15 height 15
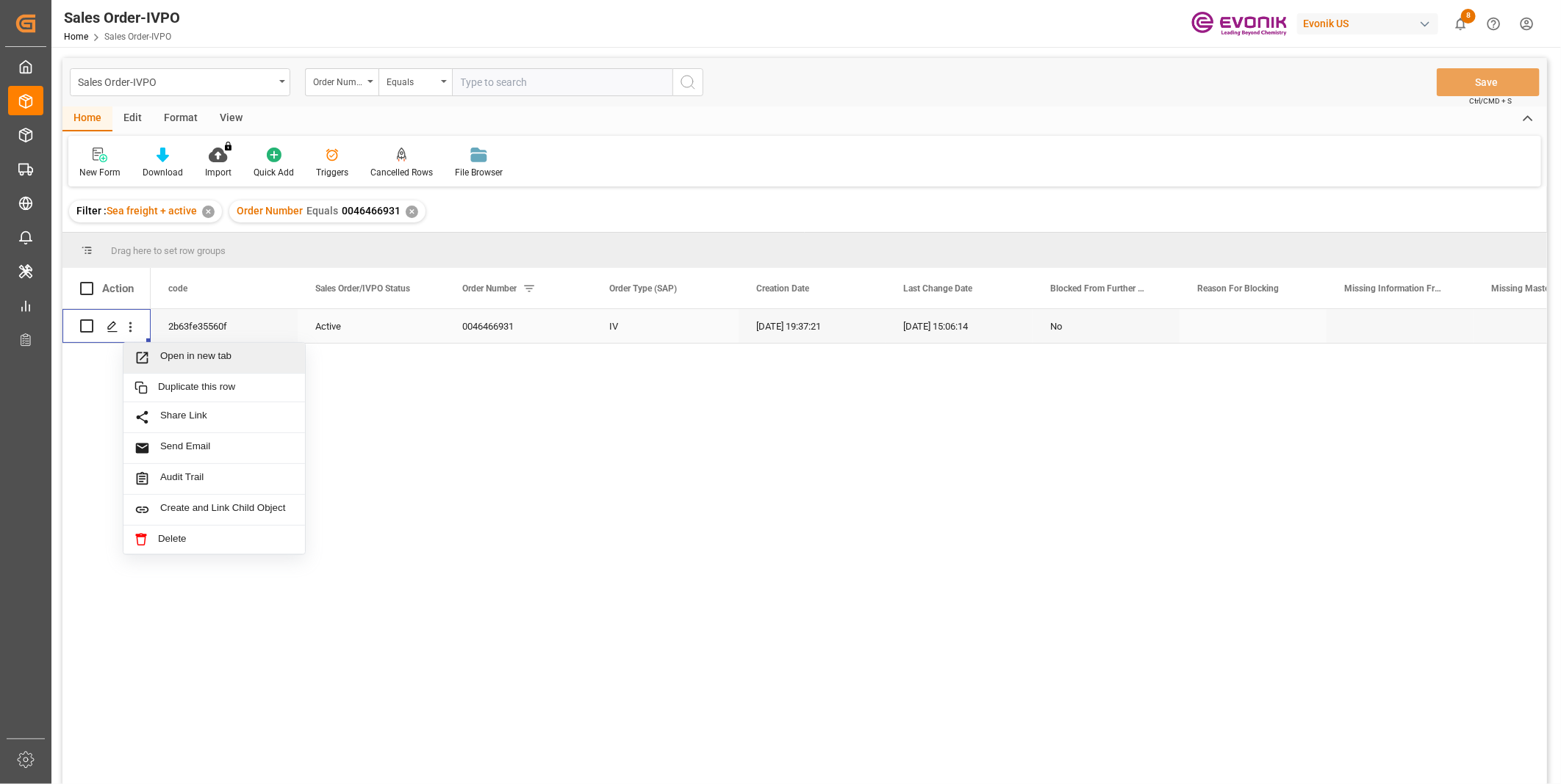
click at [194, 362] on span "Open in new tab" at bounding box center [227, 358] width 134 height 15
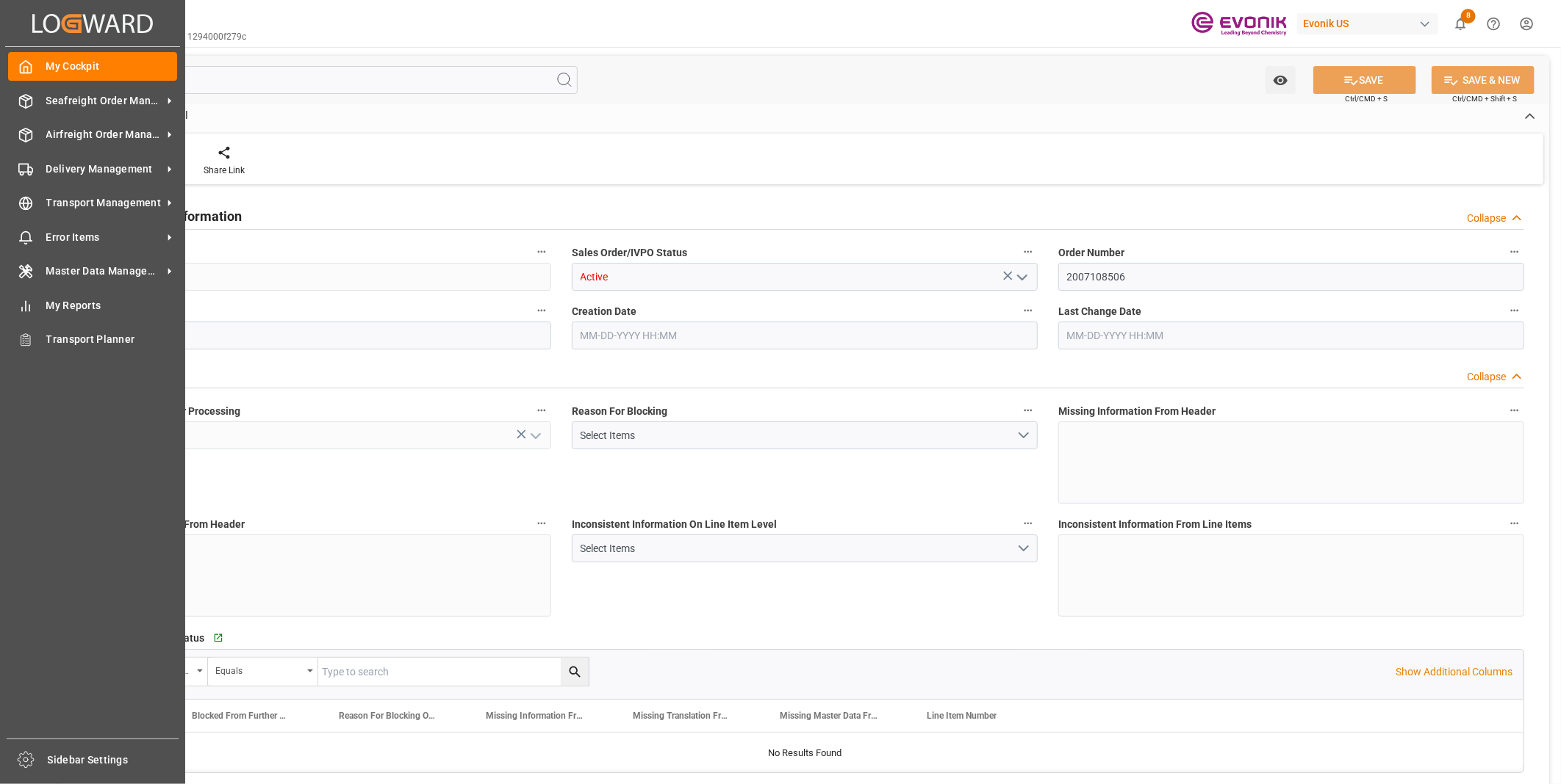
type input "SAJED"
type input "Sabeeh.[PERSON_NAME]@akzonobel.comAli.AlSulaiman@[DOMAIN_NAME]"
type input "0"
type input "1"
type input "939.2"
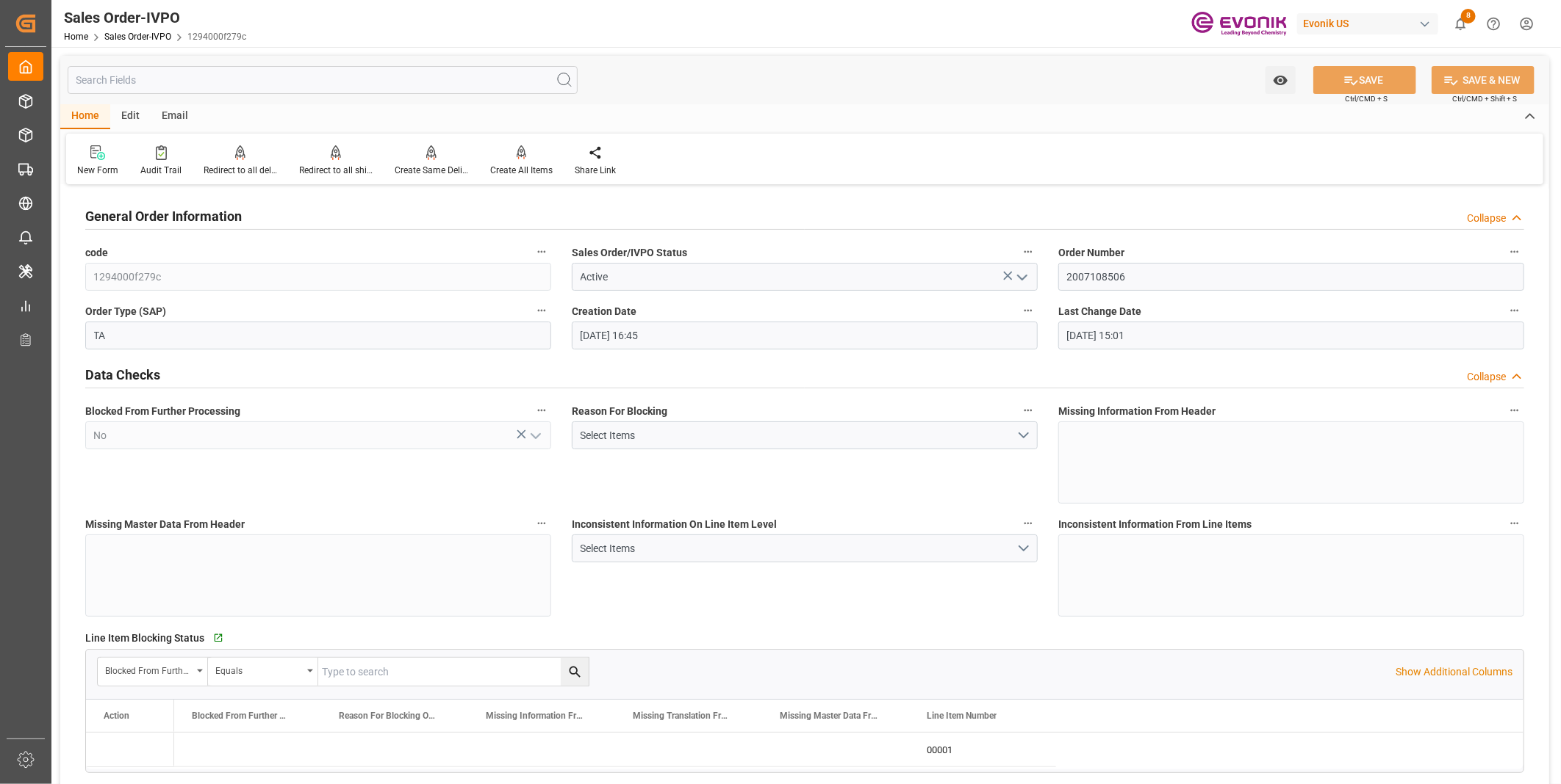
type input "[DATE] 16:45"
type input "[DATE] 15:01"
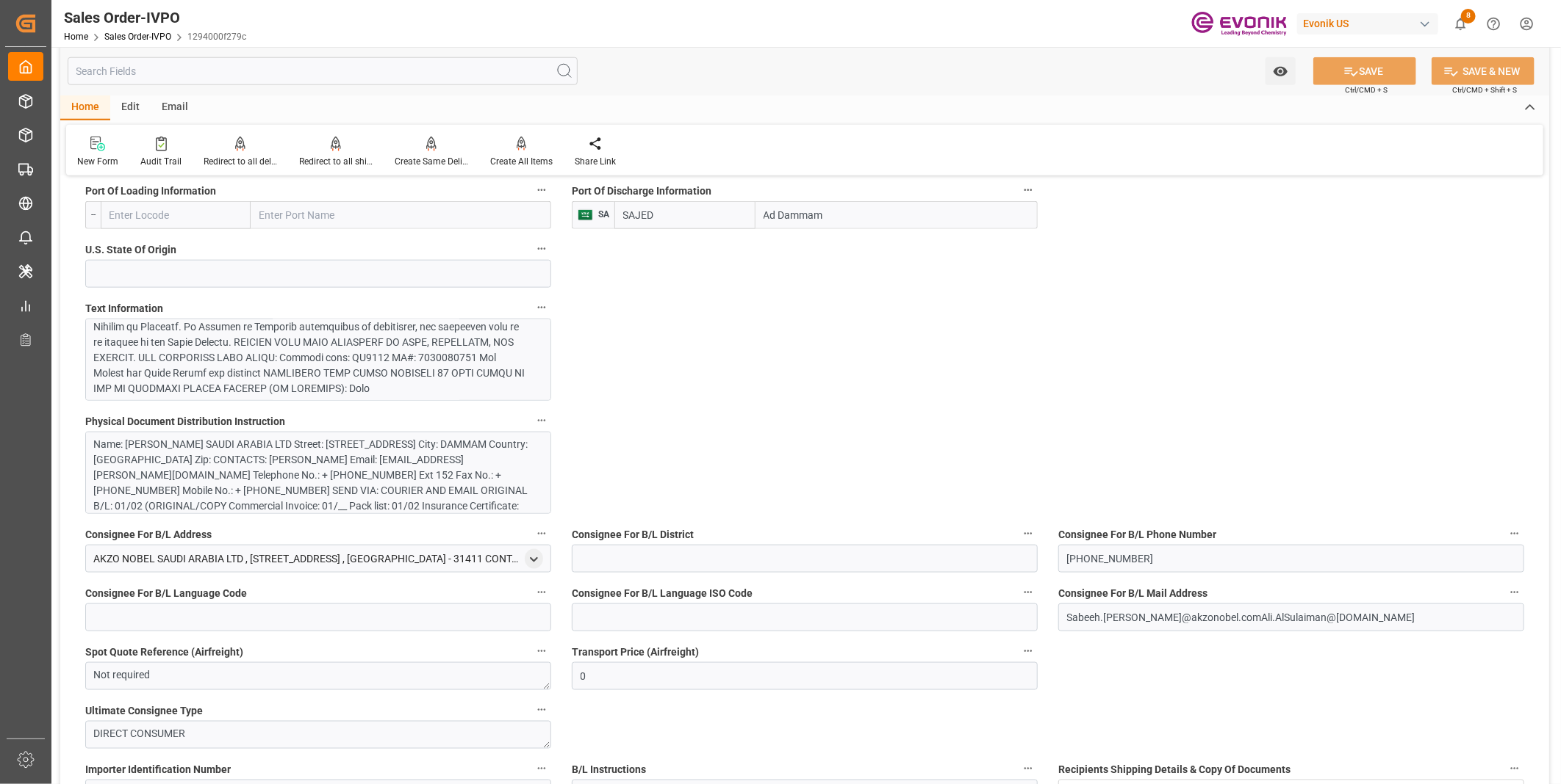
scroll to position [88, 0]
type input "Sabeeh.[PERSON_NAME]@akzonobel.comAli.AlSulaiman@[DOMAIN_NAME]"
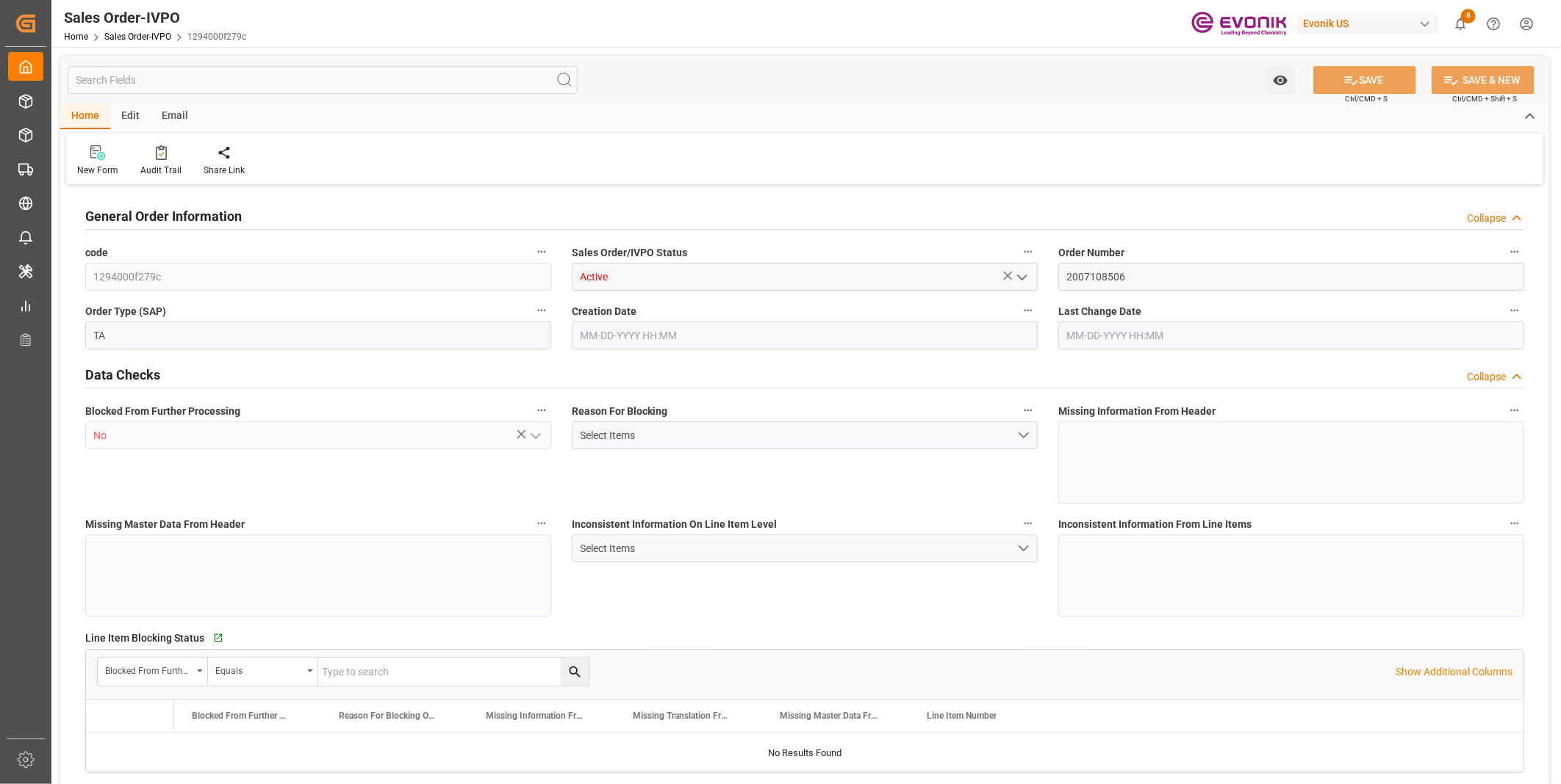
type input "SAJED"
type input "Sabeeh.[PERSON_NAME]@akzonobel.comAli.AlSulaiman@[DOMAIN_NAME]"
type input "0"
type input "1"
type input "939.2"
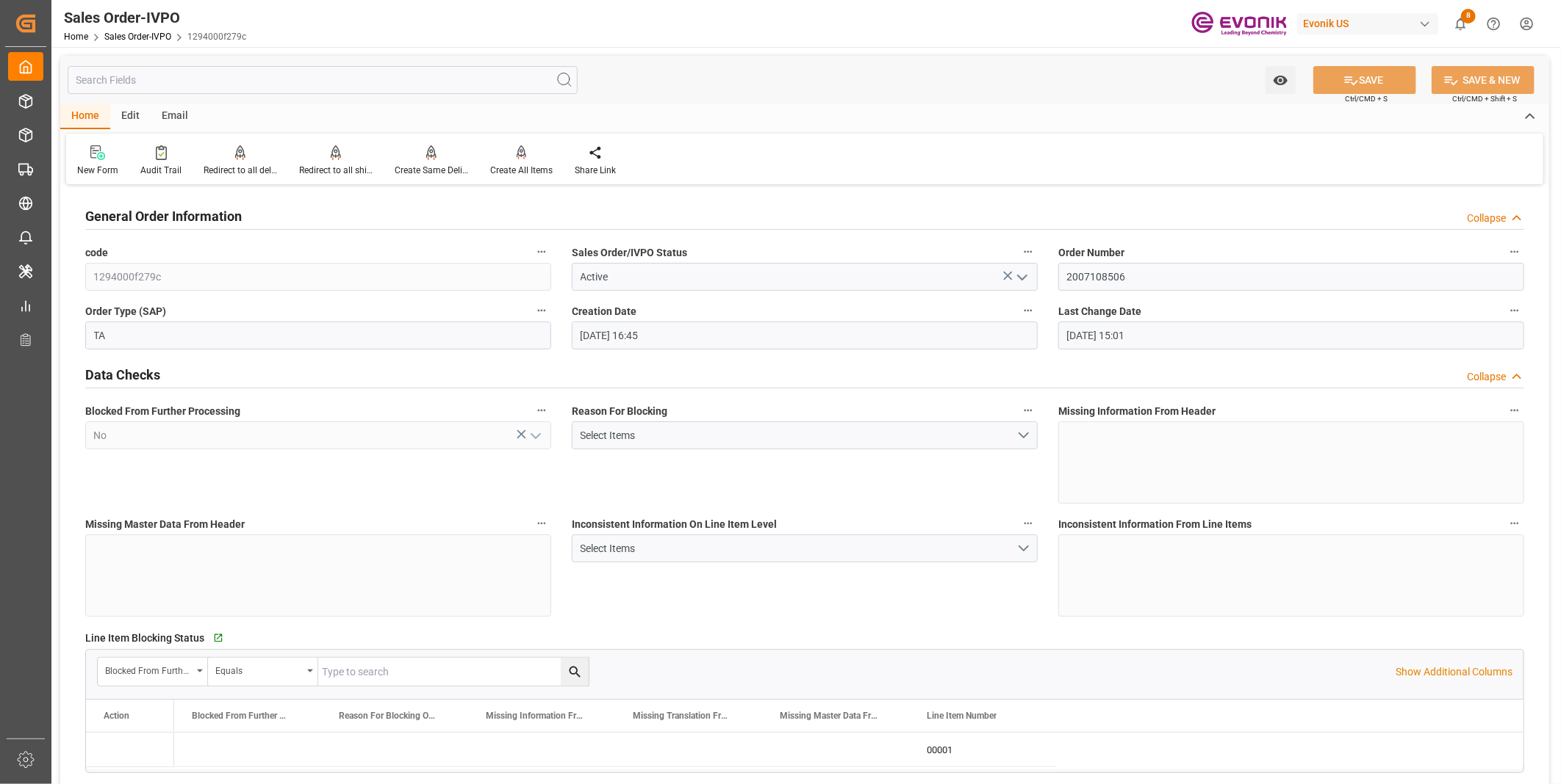
type input "[DATE] 16:45"
type input "[DATE] 15:01"
type input "Sabeeh.[PERSON_NAME]@akzonobel.comAli.AlSulaiman@[DOMAIN_NAME]"
type input "NLRTM"
type input "0"
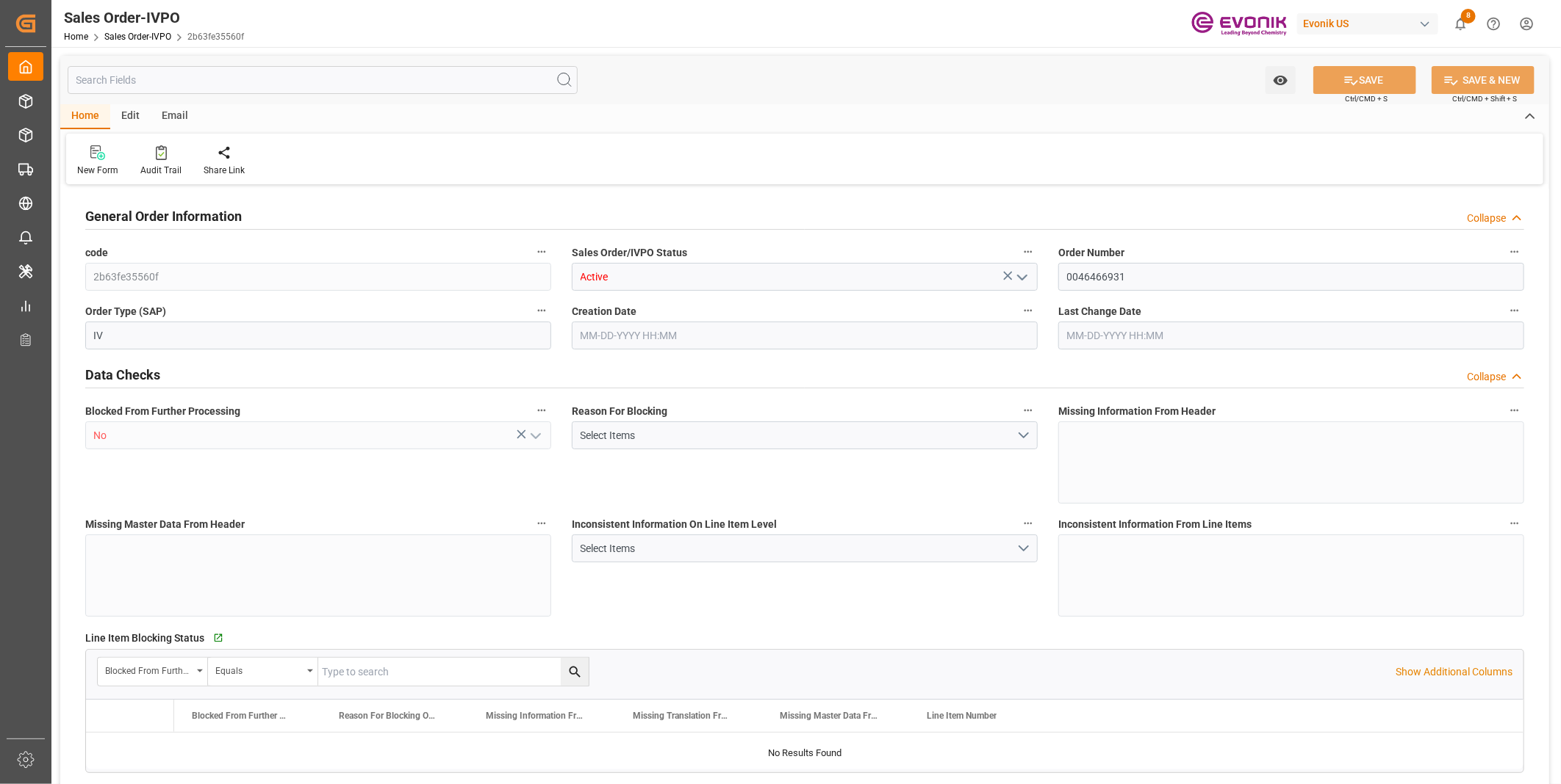
type input "1"
type input "2"
type input "17252"
type input "0"
type input "17000"
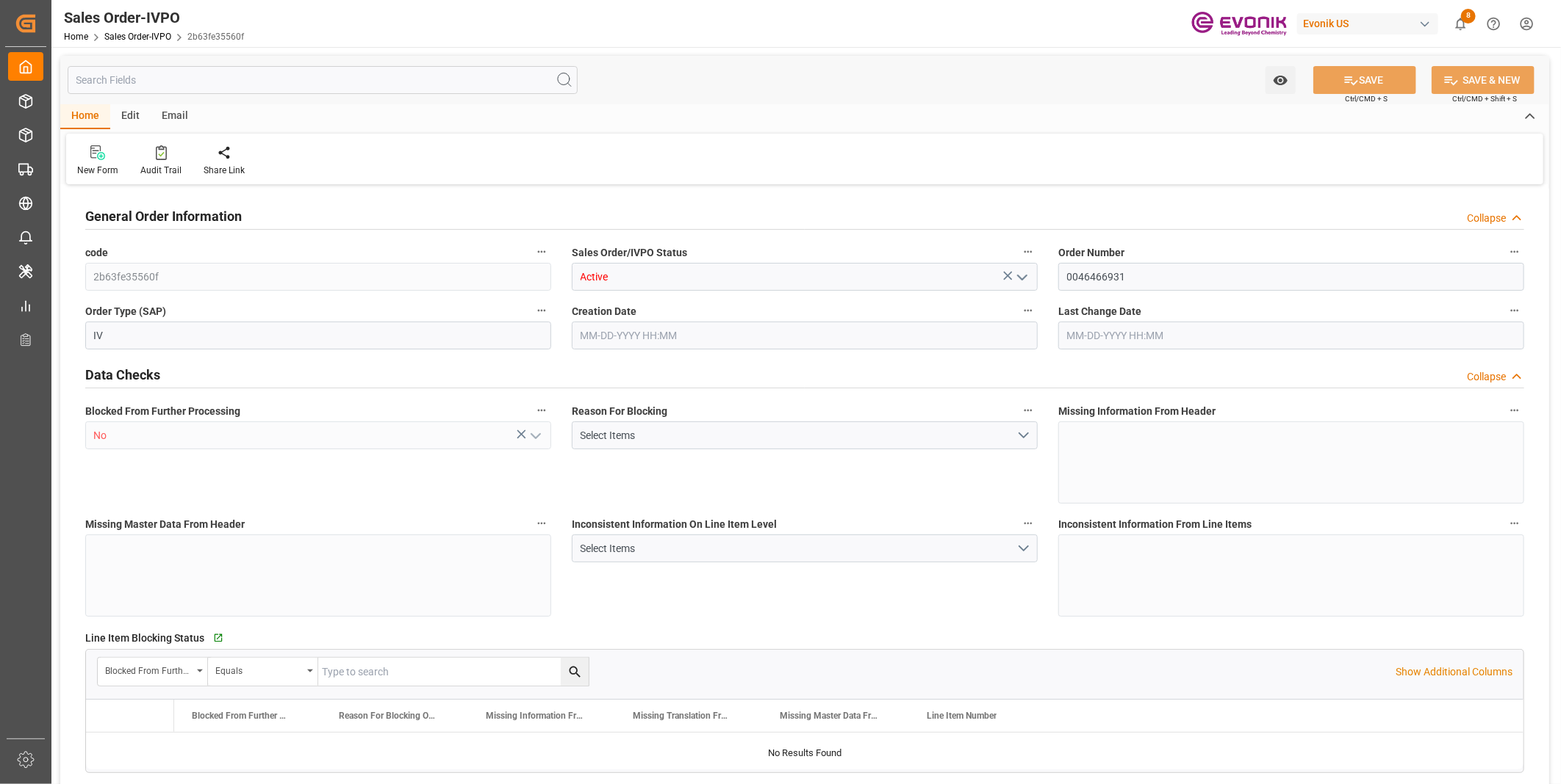
type input "30"
type input "[DATE] 19:37"
type input "[DATE] 15:06"
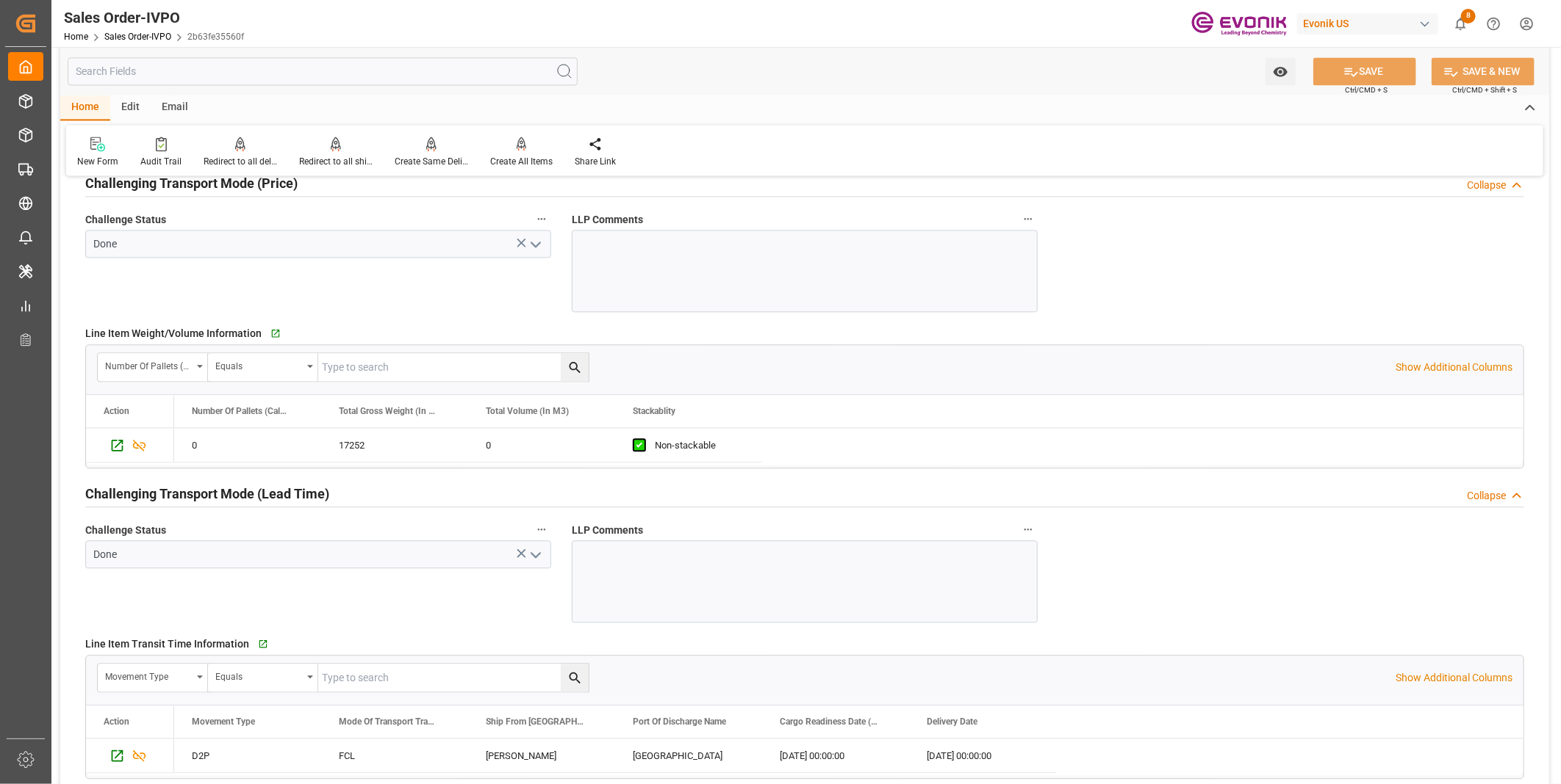
scroll to position [1876, 0]
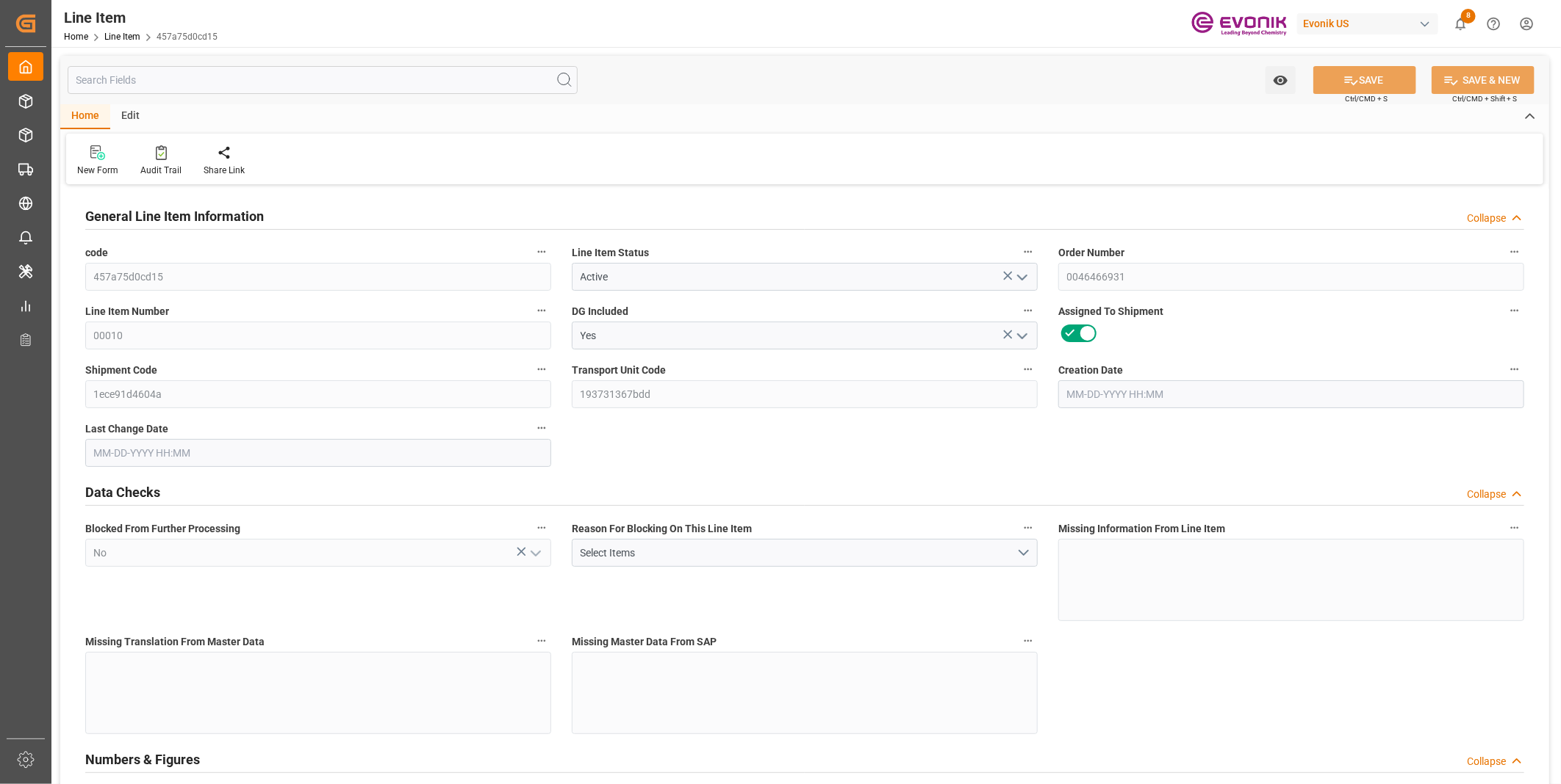
type input "0"
type input "17252"
type input "0"
type input "17233"
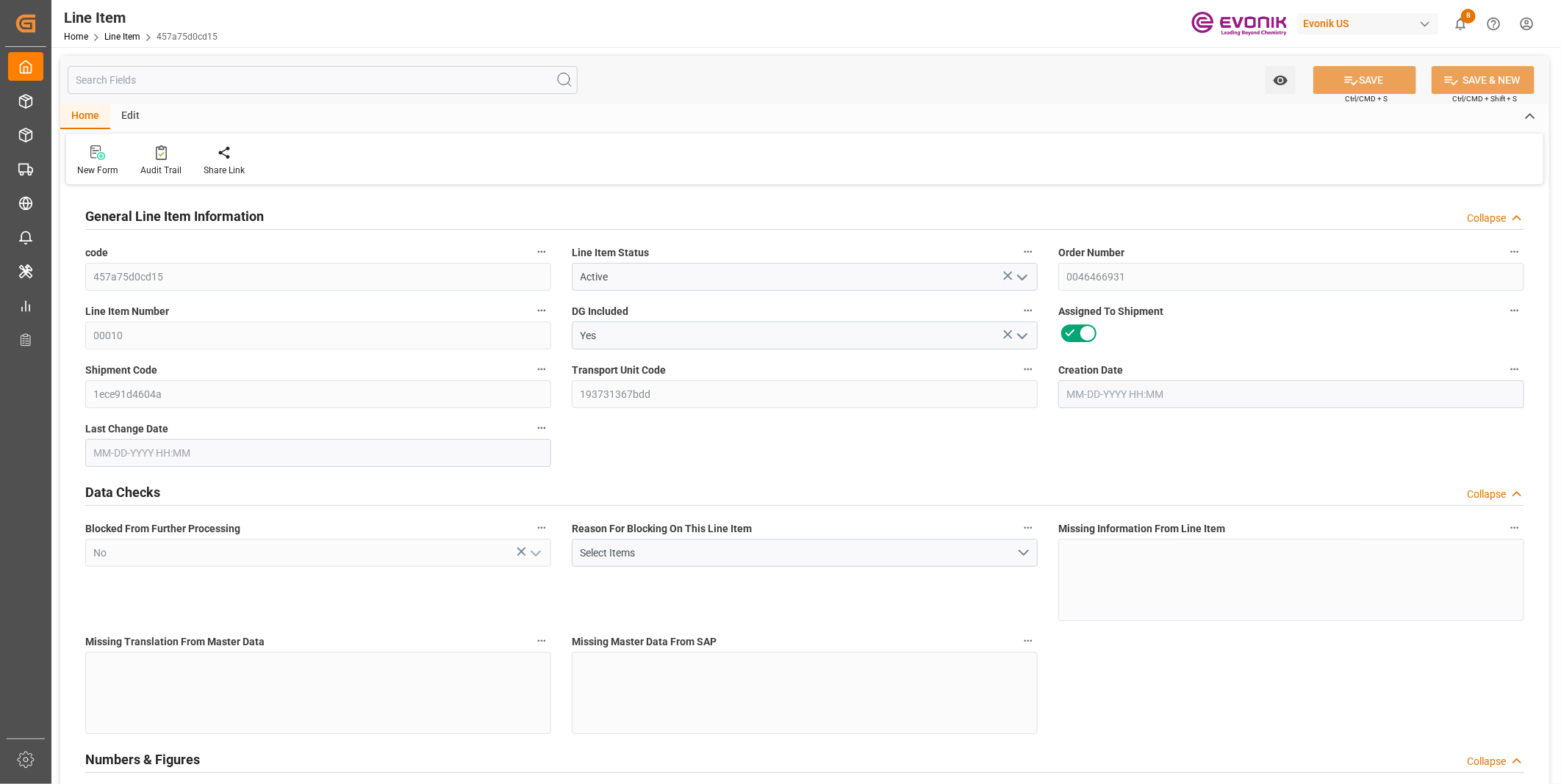
type input "4590.08"
type input "17233"
type input "38000"
type input "17252"
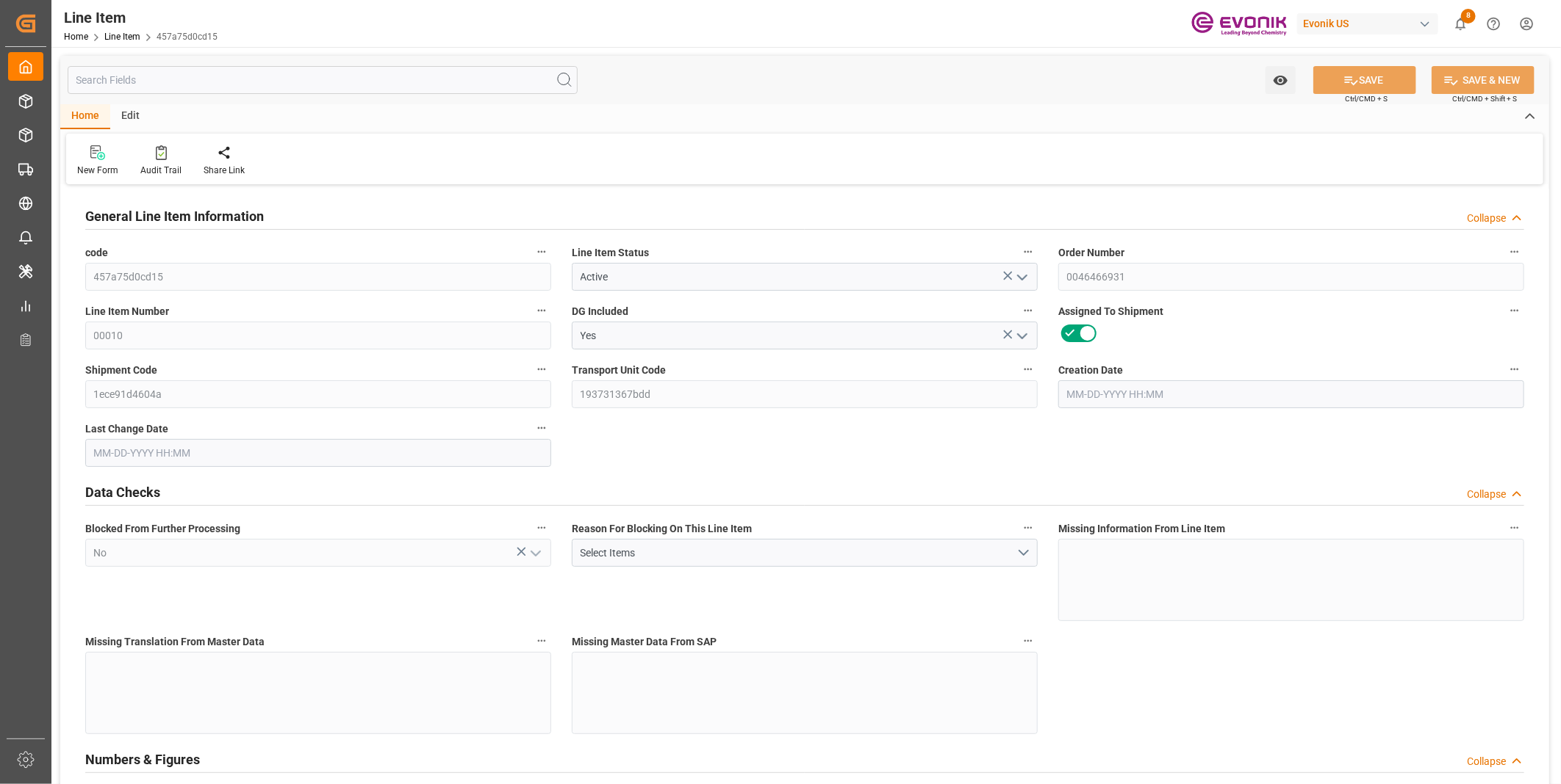
type input "17252"
type input "0"
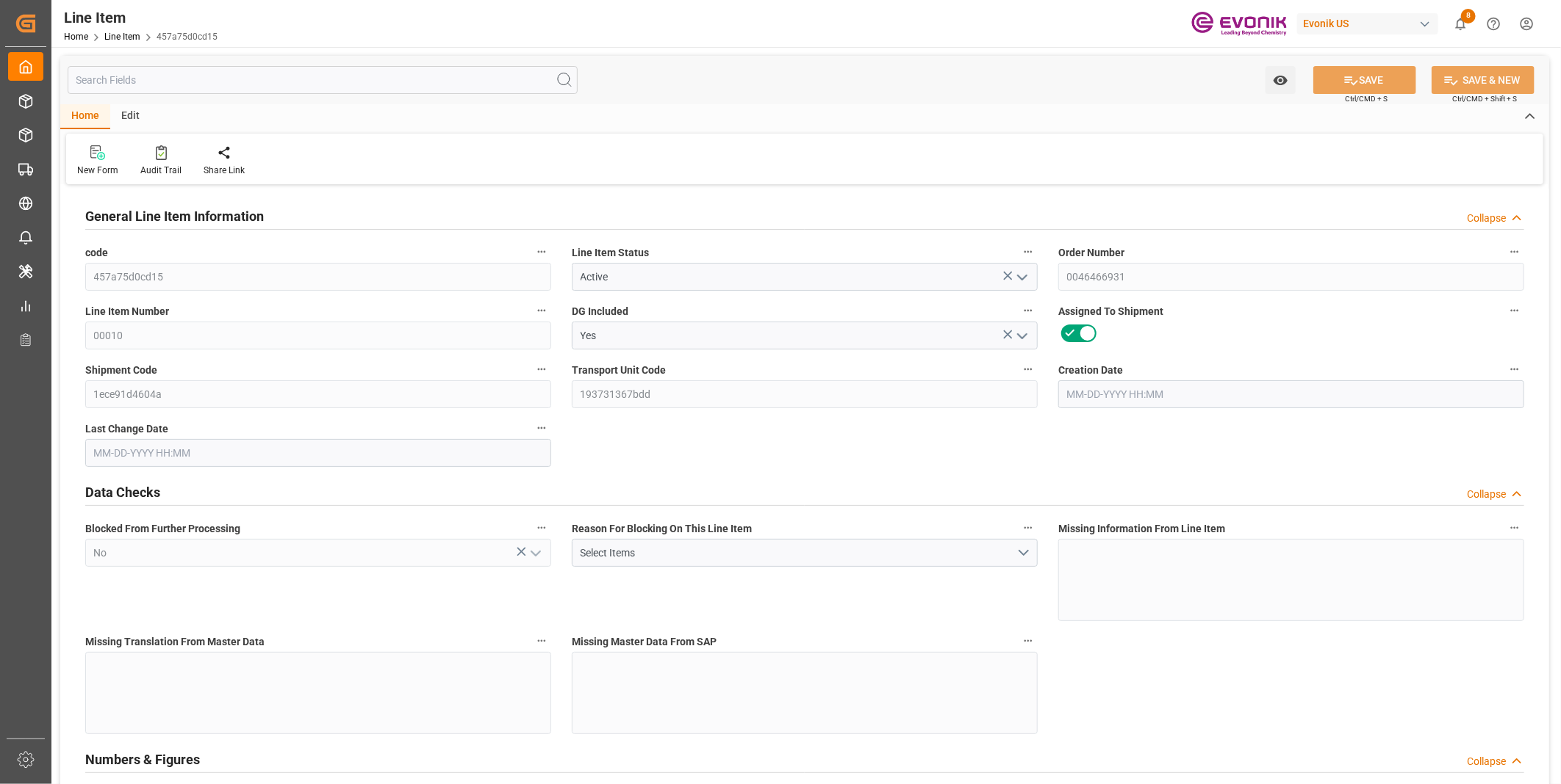
type input "17236.496"
type input "17252"
type input "0"
type input "08-05-2025 19:37"
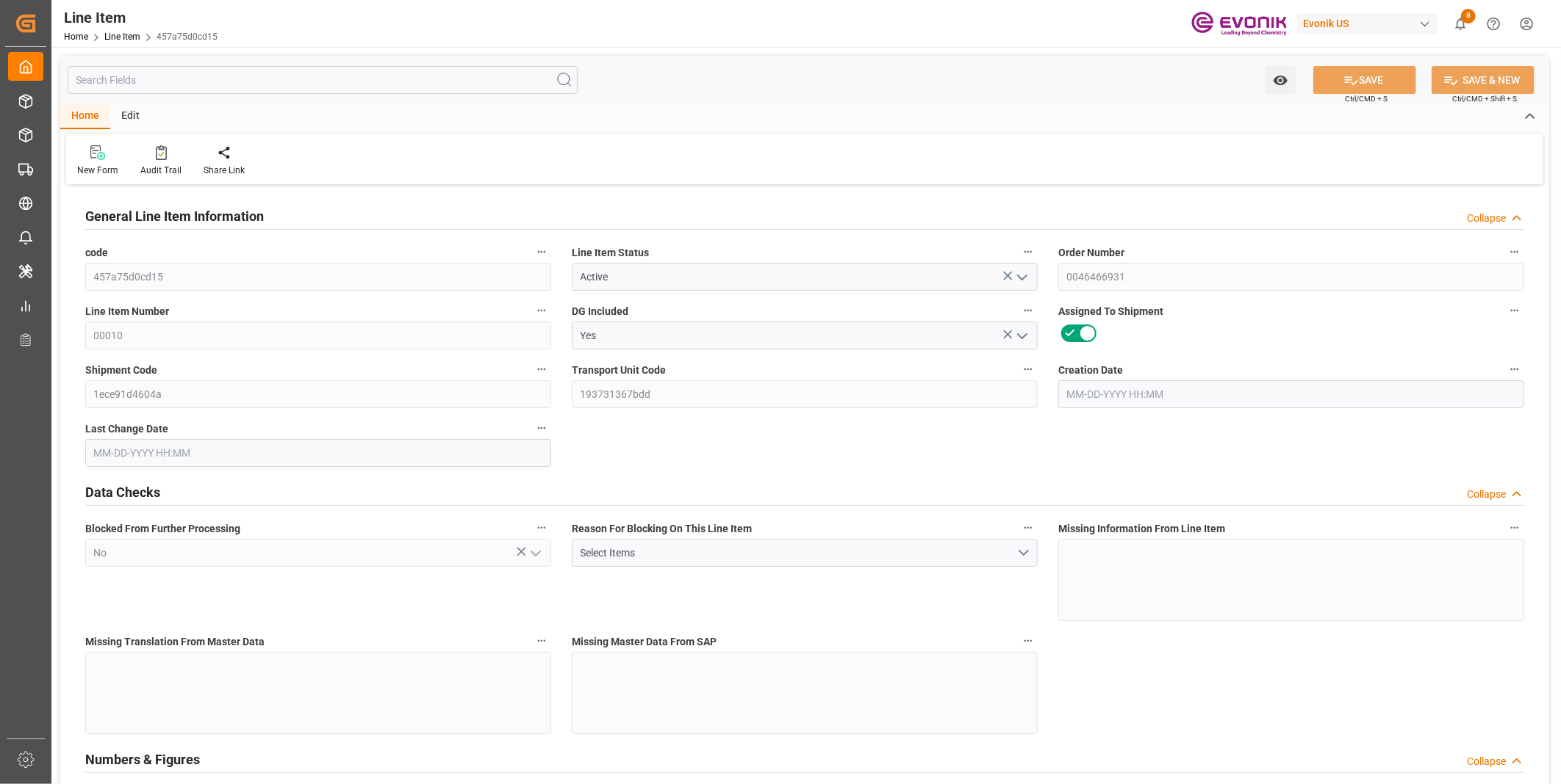
type input "08-11-2025 15:06"
type input "10-06-2025"
type input "08-22-2025"
type input "08-17-2025"
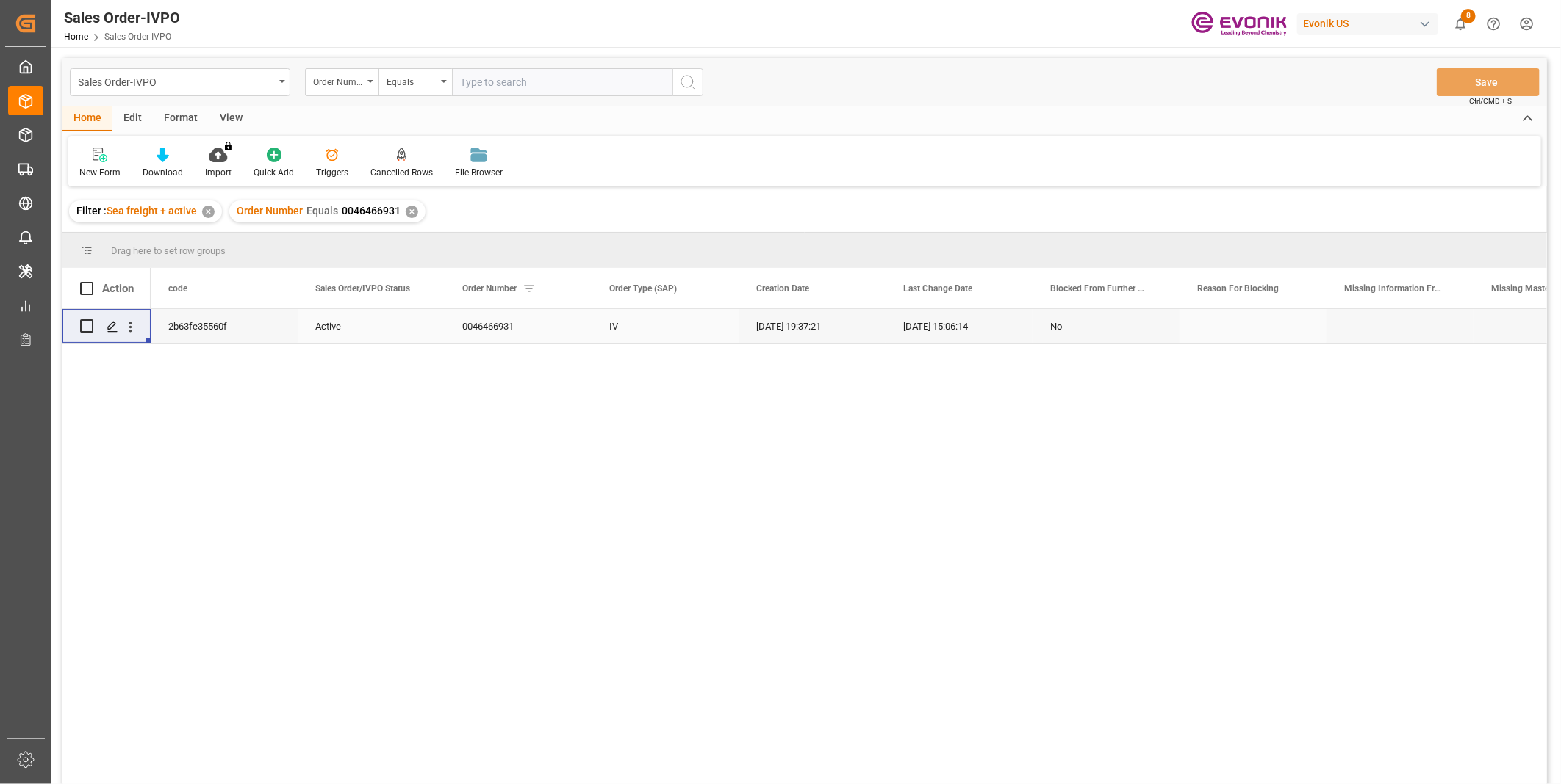
click at [504, 82] on input "text" at bounding box center [562, 82] width 220 height 28
paste input "2006959925"
type input "2006959925"
click at [687, 81] on icon "search button" at bounding box center [688, 83] width 18 height 18
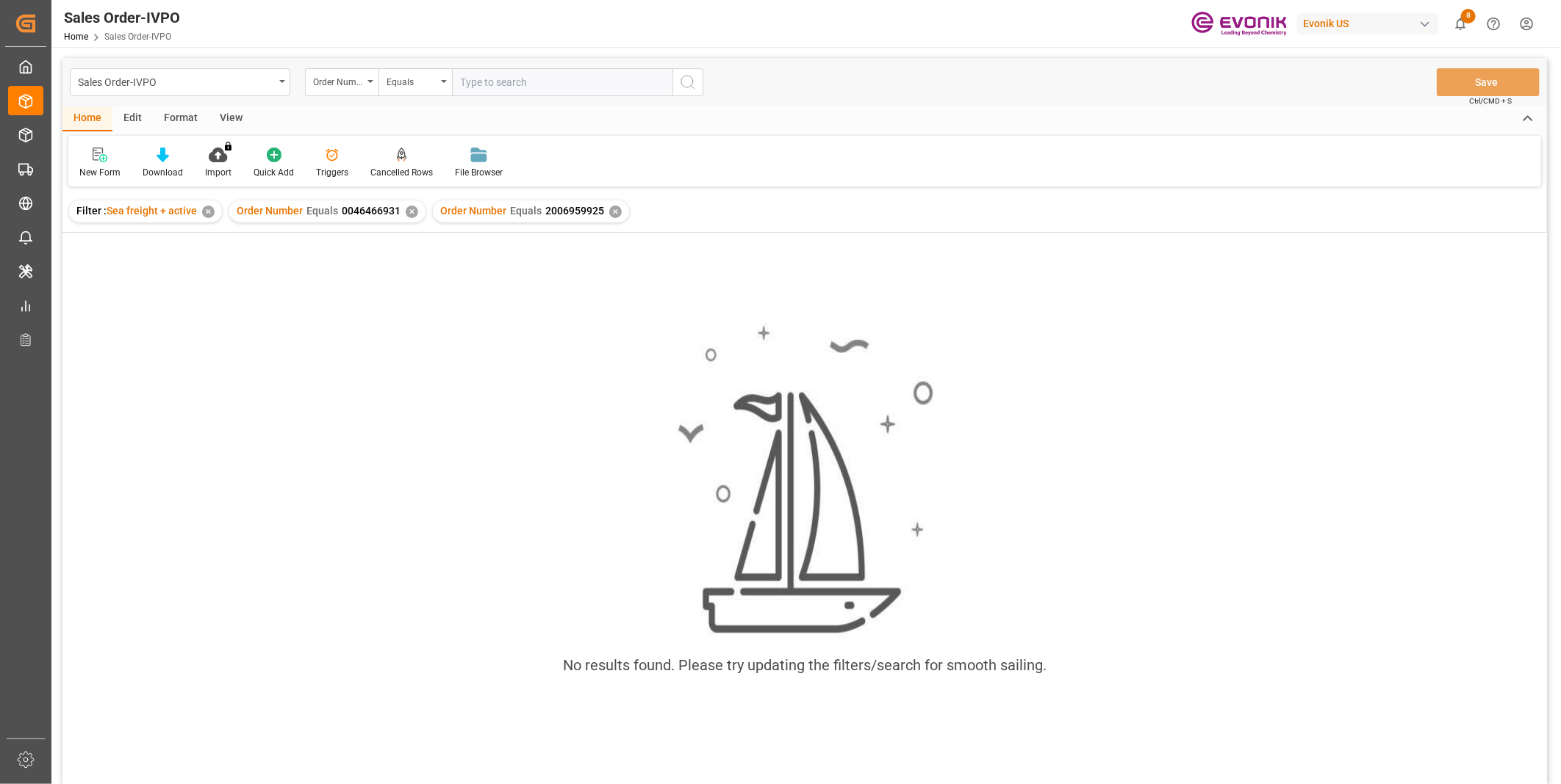
click at [407, 209] on div "✕" at bounding box center [412, 212] width 12 height 12
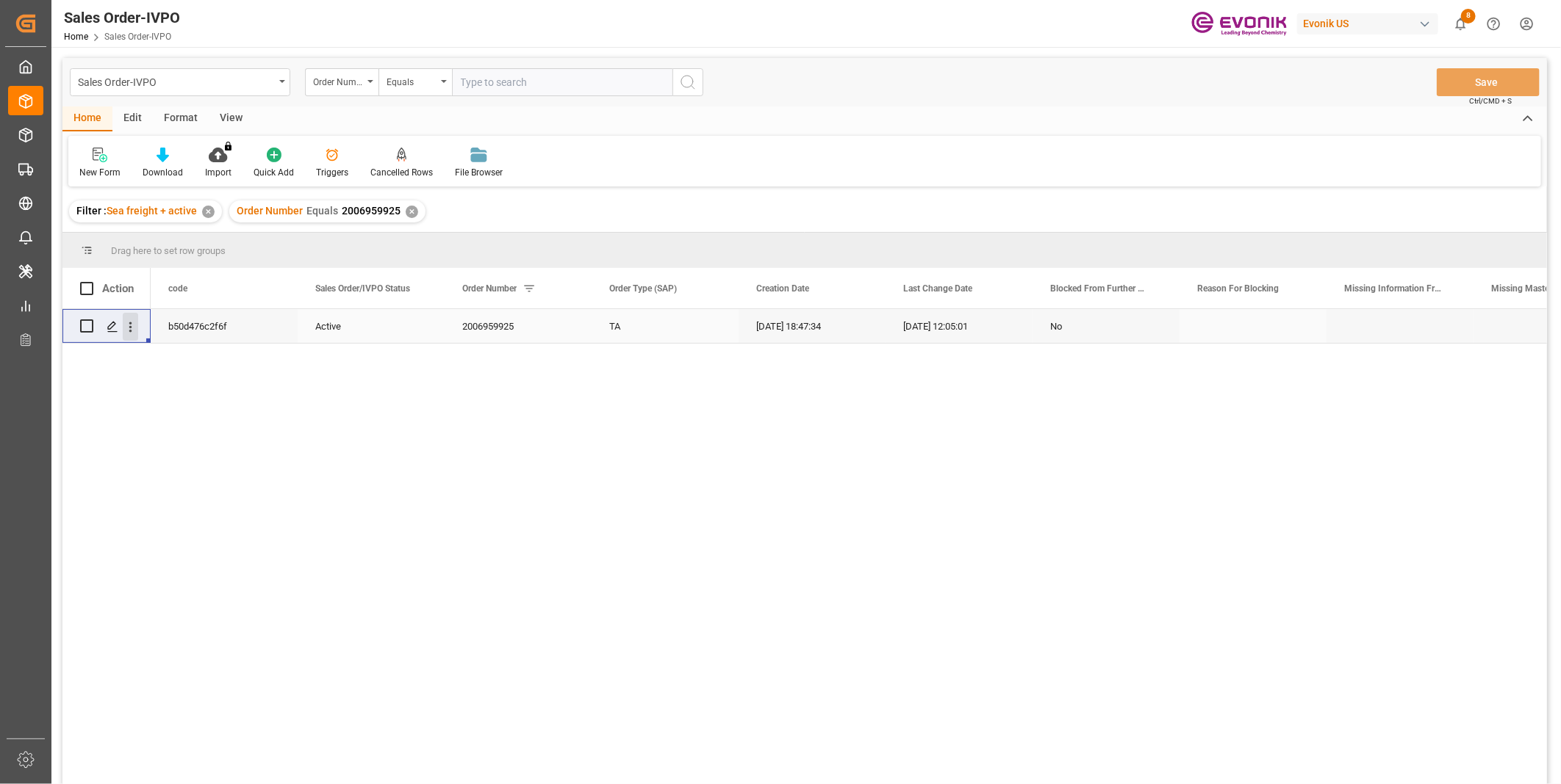
click at [136, 325] on icon "open menu" at bounding box center [130, 327] width 15 height 15
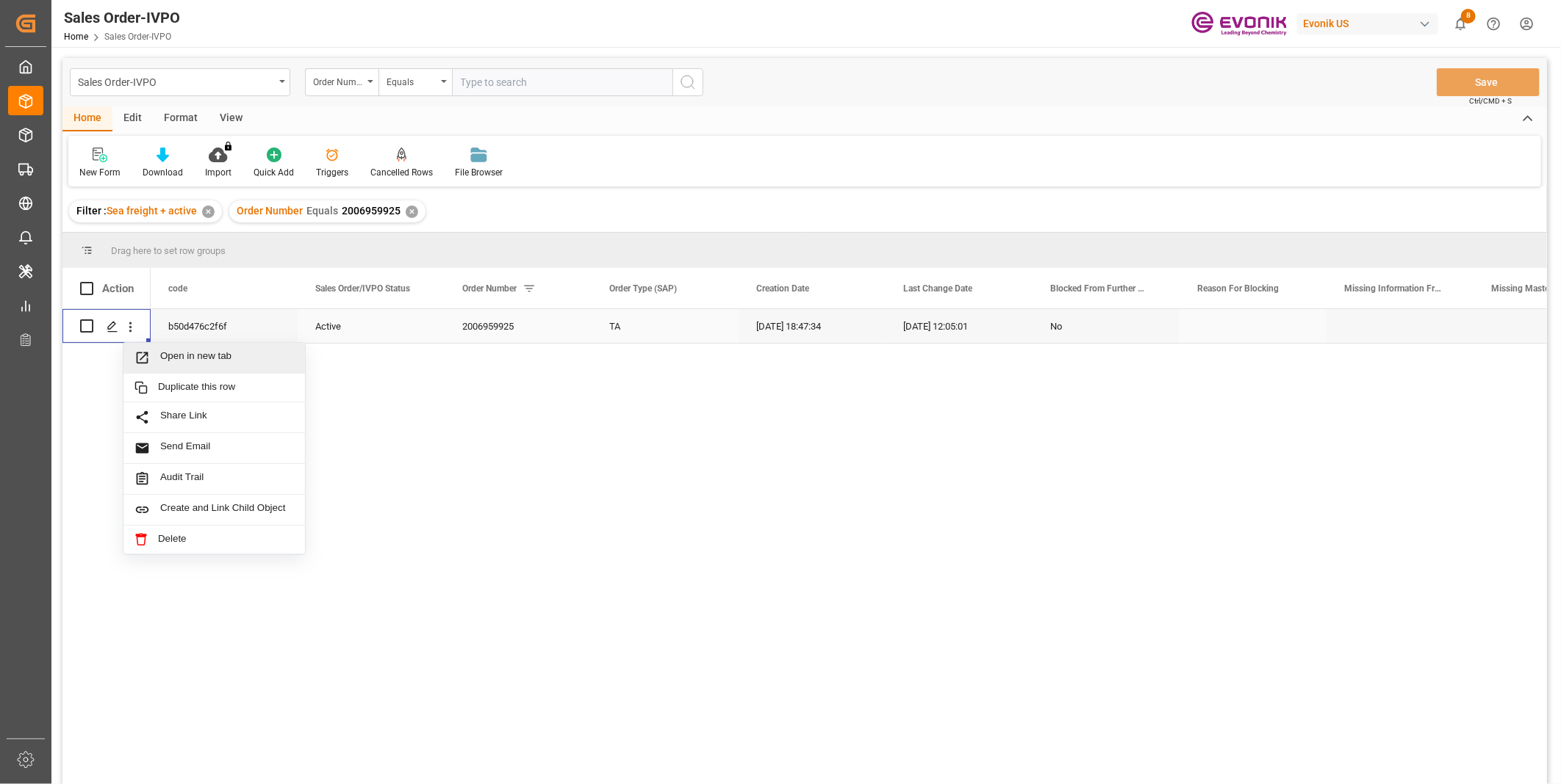
click at [181, 351] on span "Open in new tab" at bounding box center [227, 358] width 134 height 15
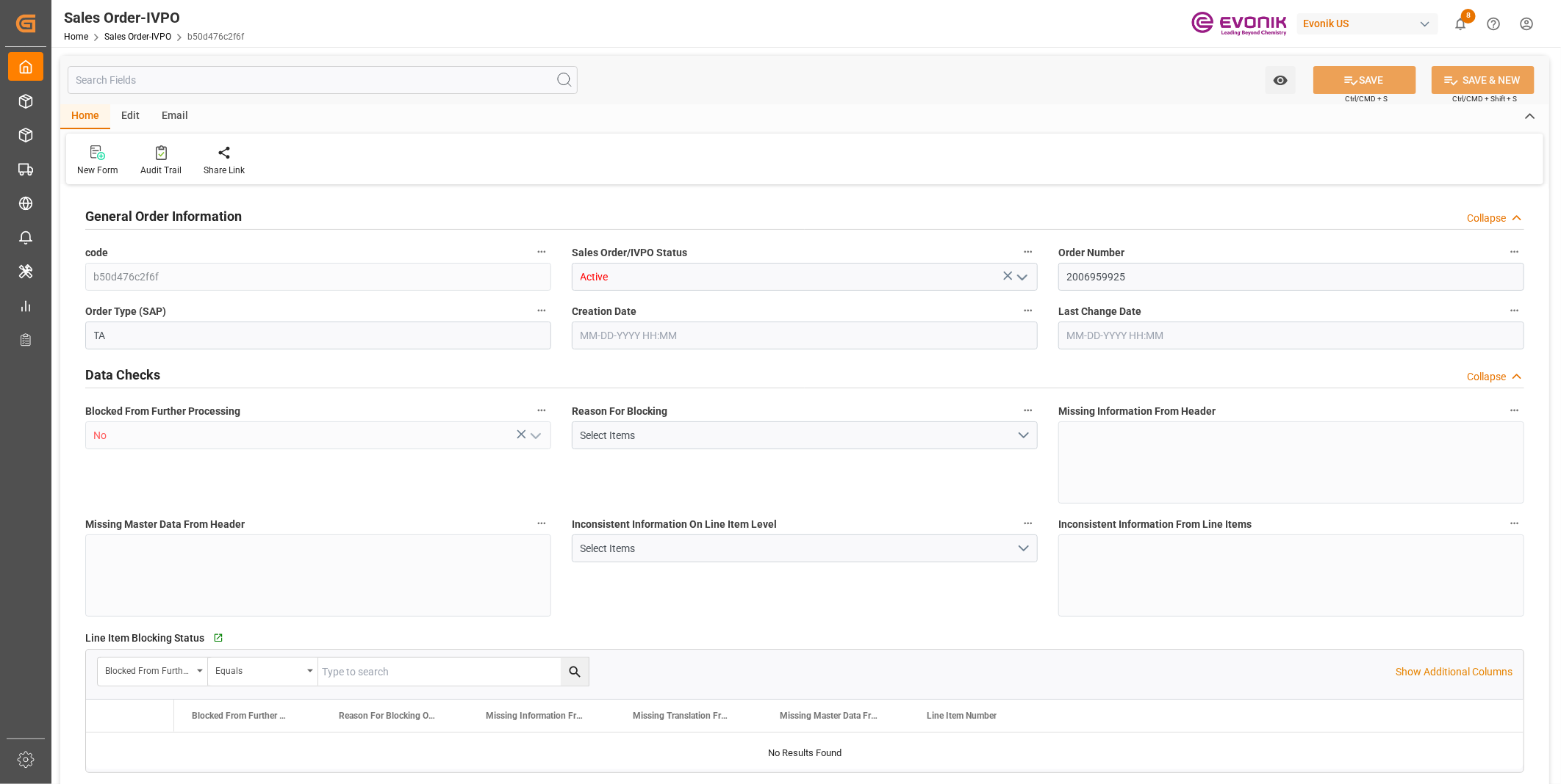
type input "GBSOU"
type input "0"
type input "1"
type input "2"
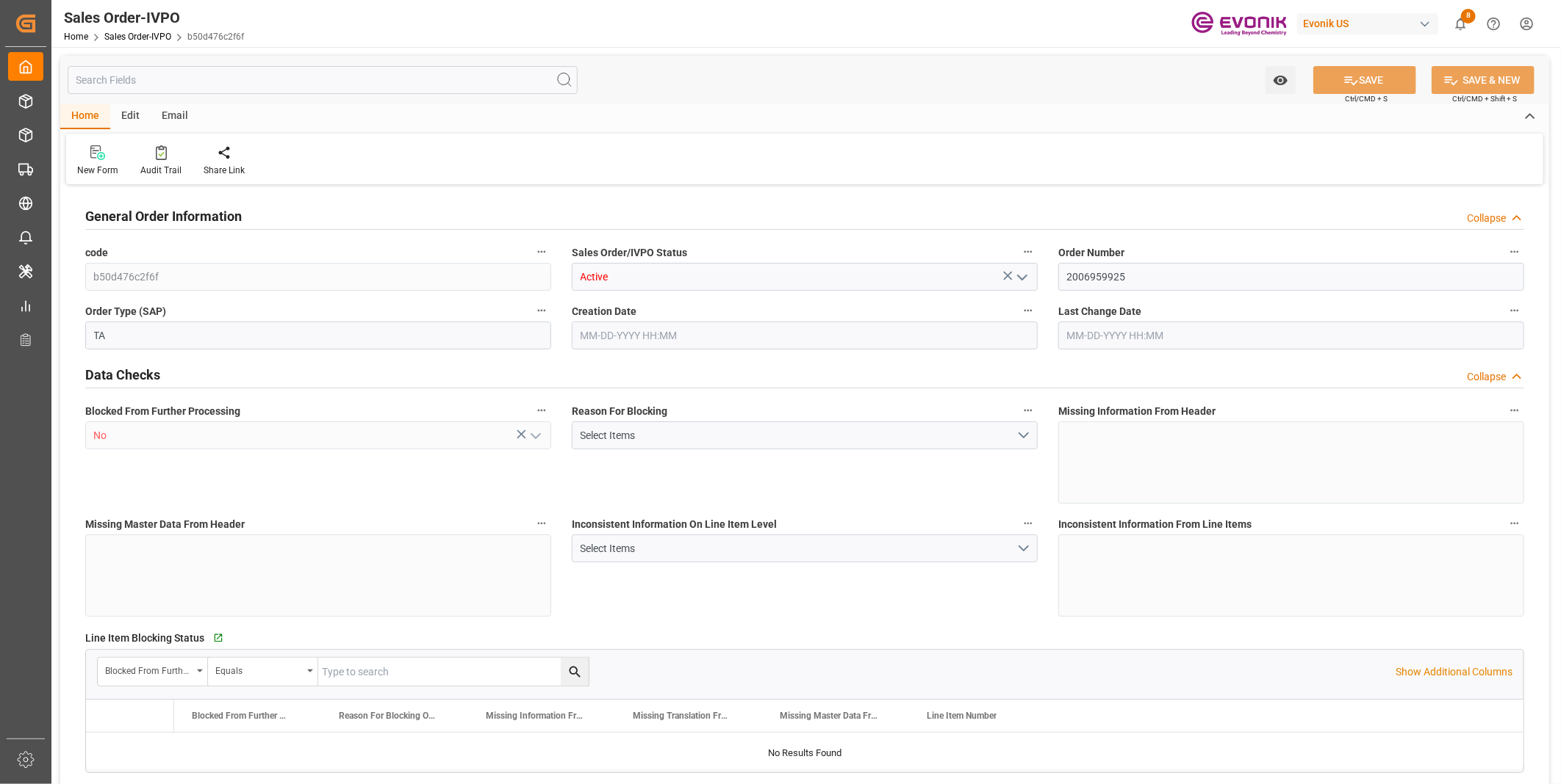
type input "18687.36"
type input "76.1408"
type input "19000"
type input "60"
type input "[DATE] 18:47"
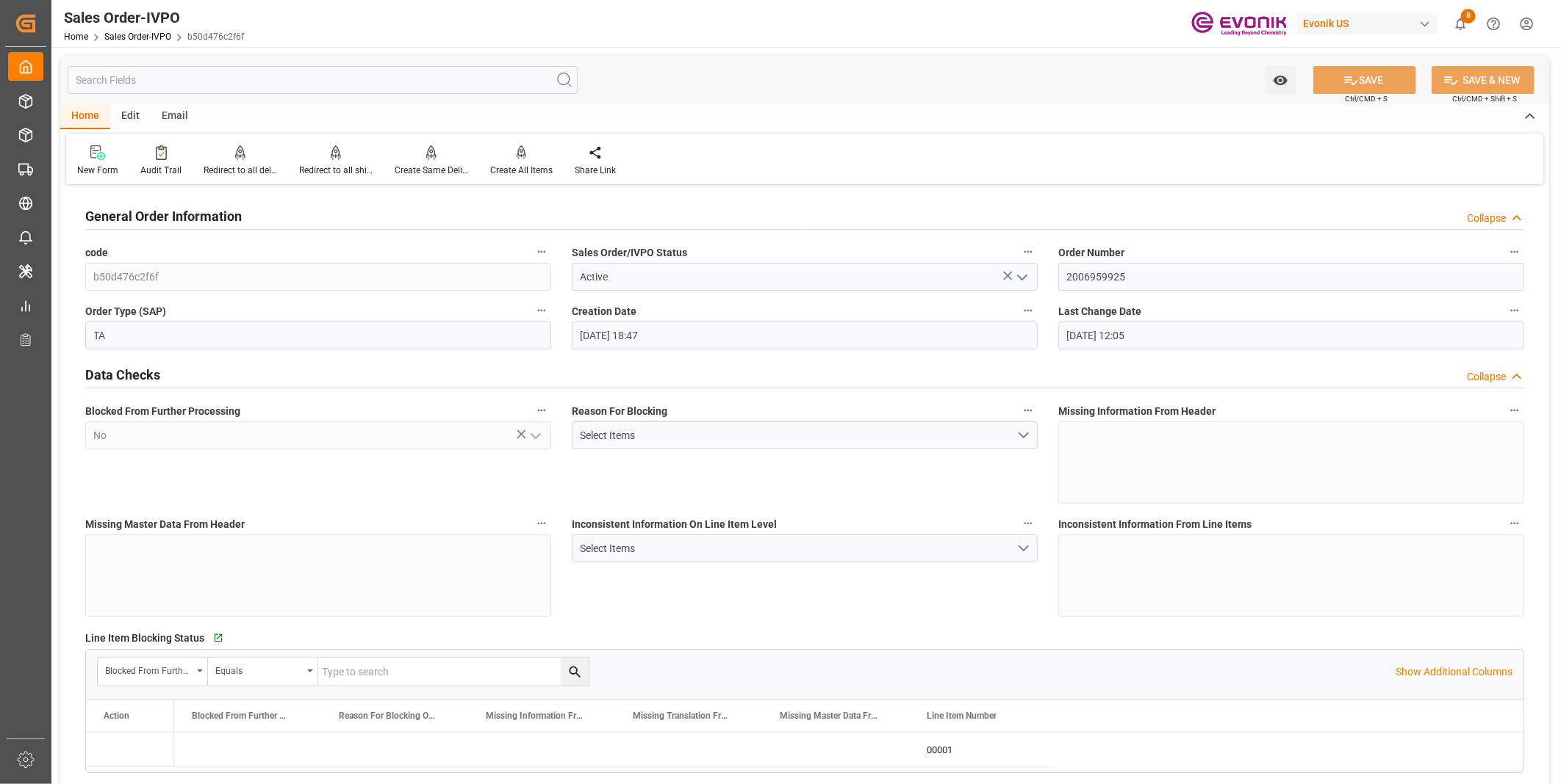
type input "[DATE] 12:05"
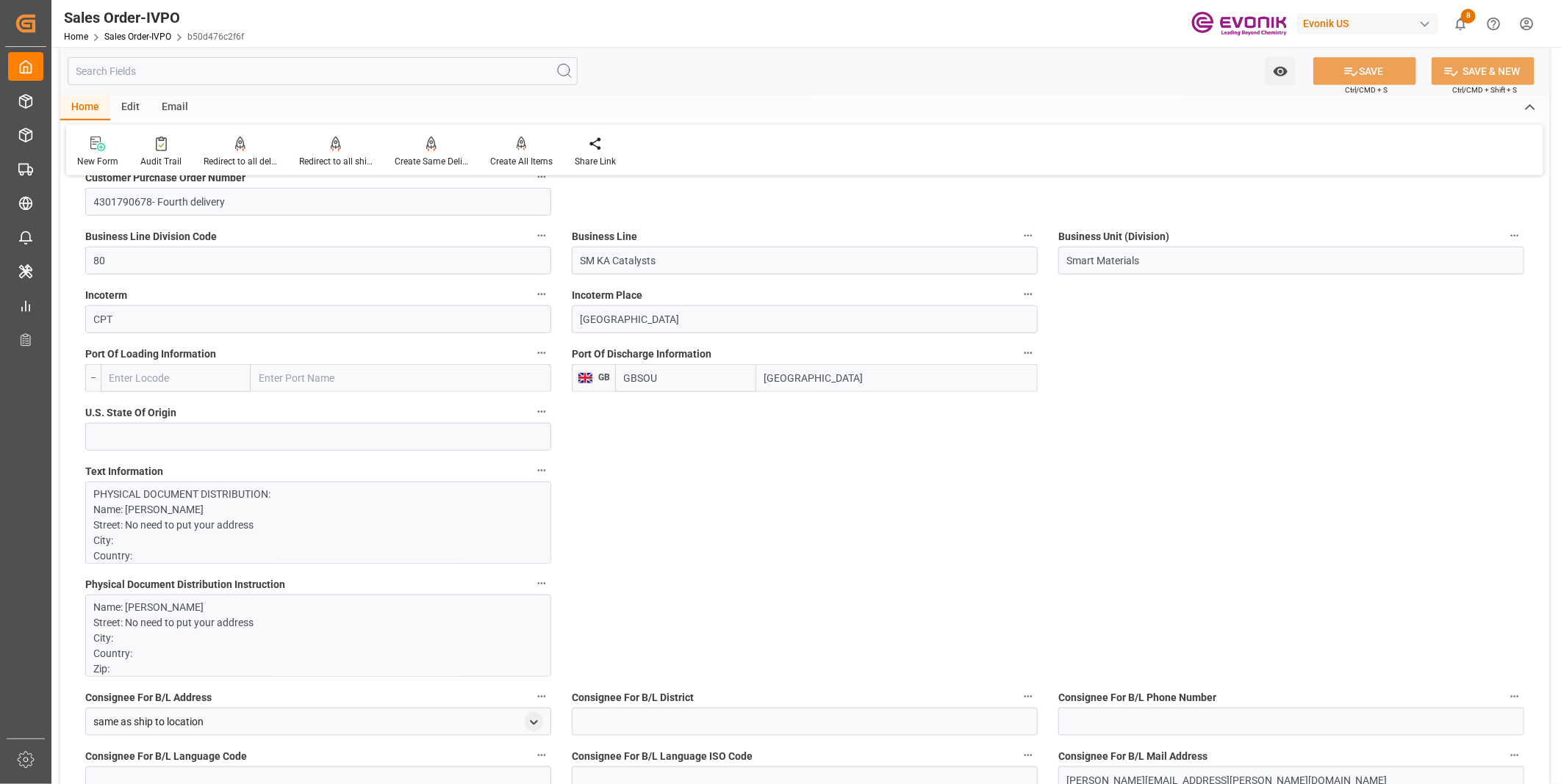
scroll to position [979, 0]
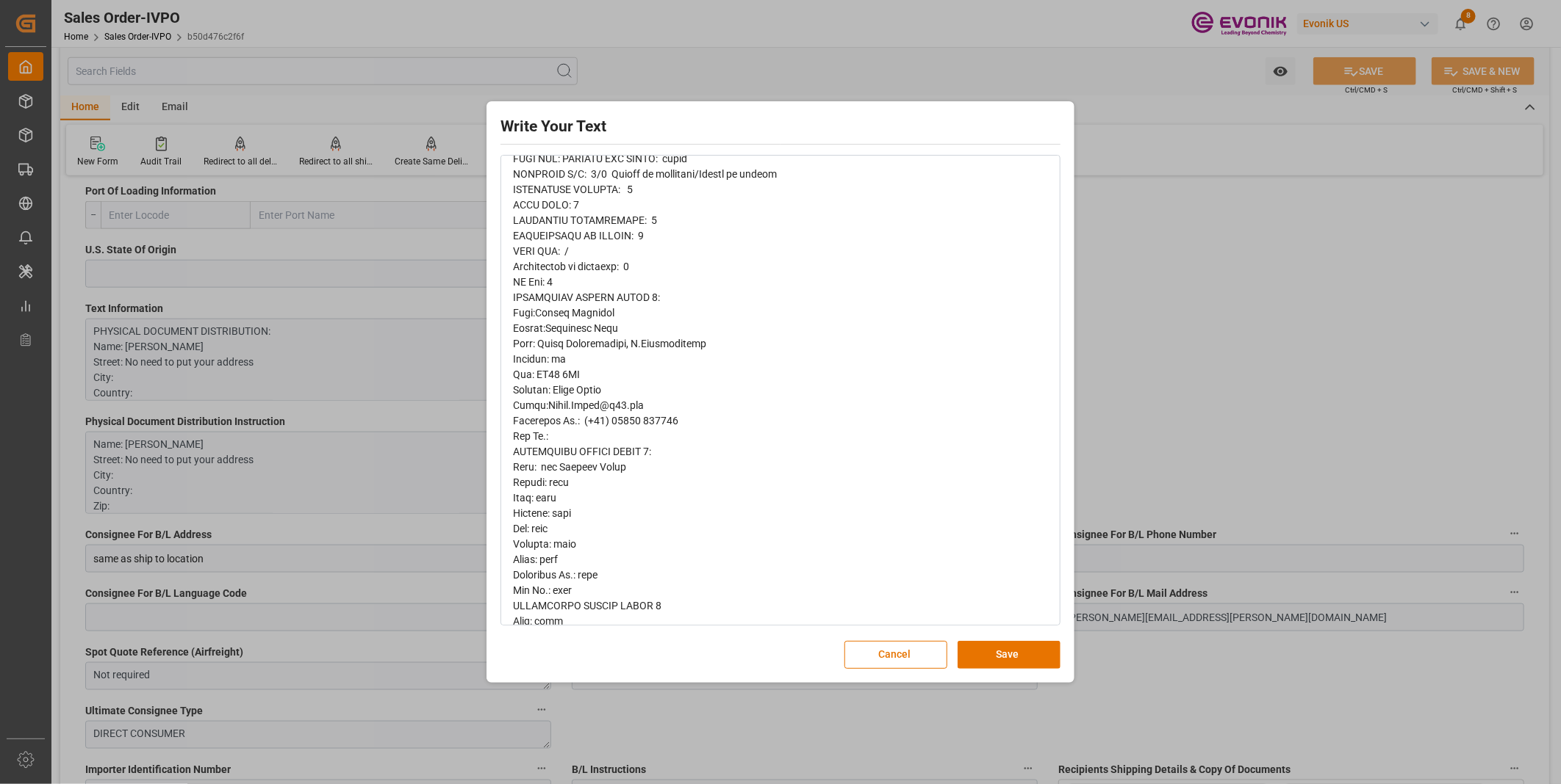
scroll to position [326, 0]
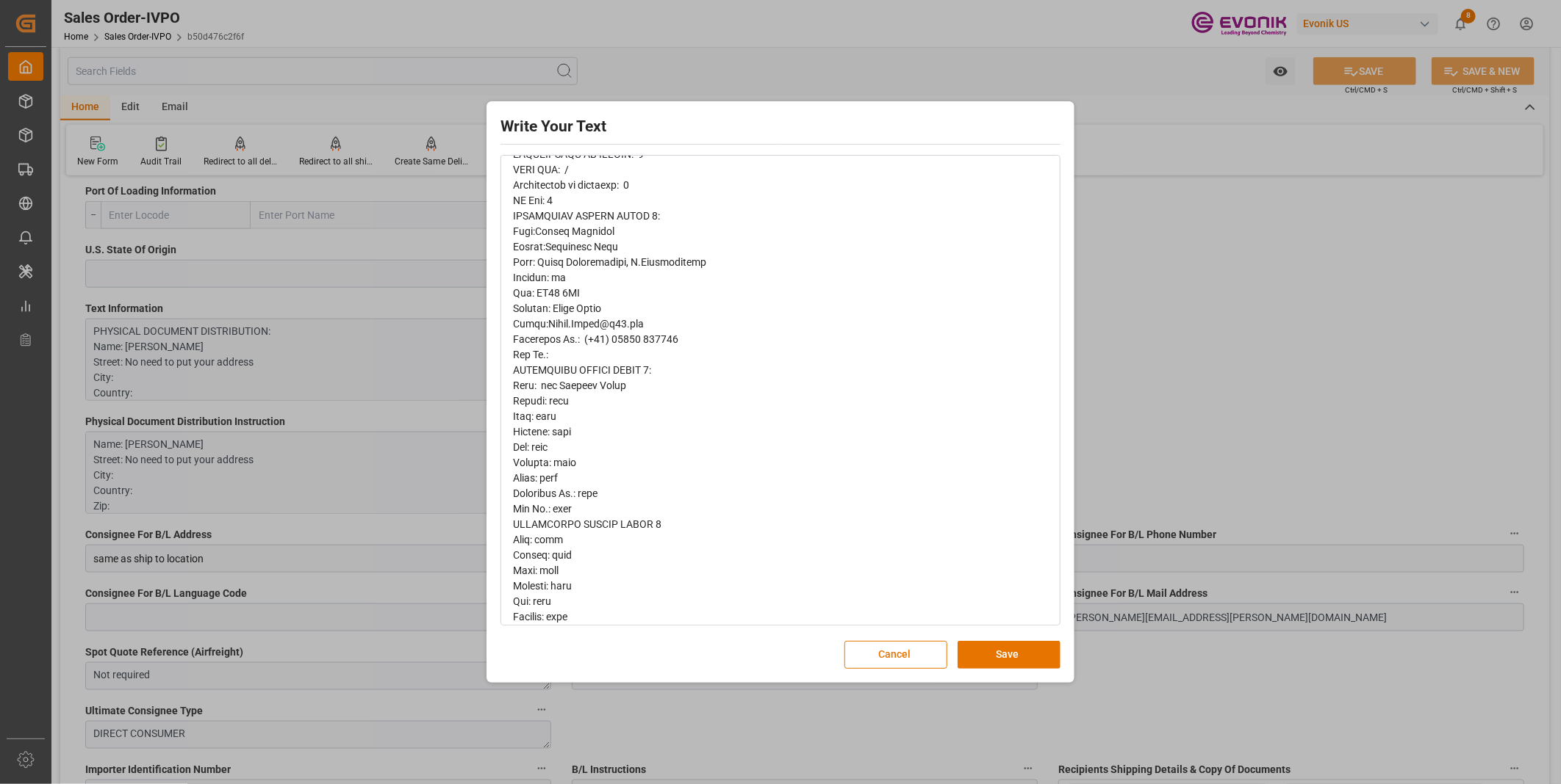
click at [582, 677] on div "Write Your Text Normal 14 Font Cancel Save" at bounding box center [780, 392] width 580 height 574
drag, startPoint x: 625, startPoint y: 235, endPoint x: 545, endPoint y: 233, distance: 80.0
click at [545, 233] on div "rdw-editor" at bounding box center [780, 617] width 536 height 1434
copy span "Humber Refinery"
click at [1251, 234] on div "Write Your Text Normal 14 Font Cancel Save" at bounding box center [780, 392] width 1561 height 784
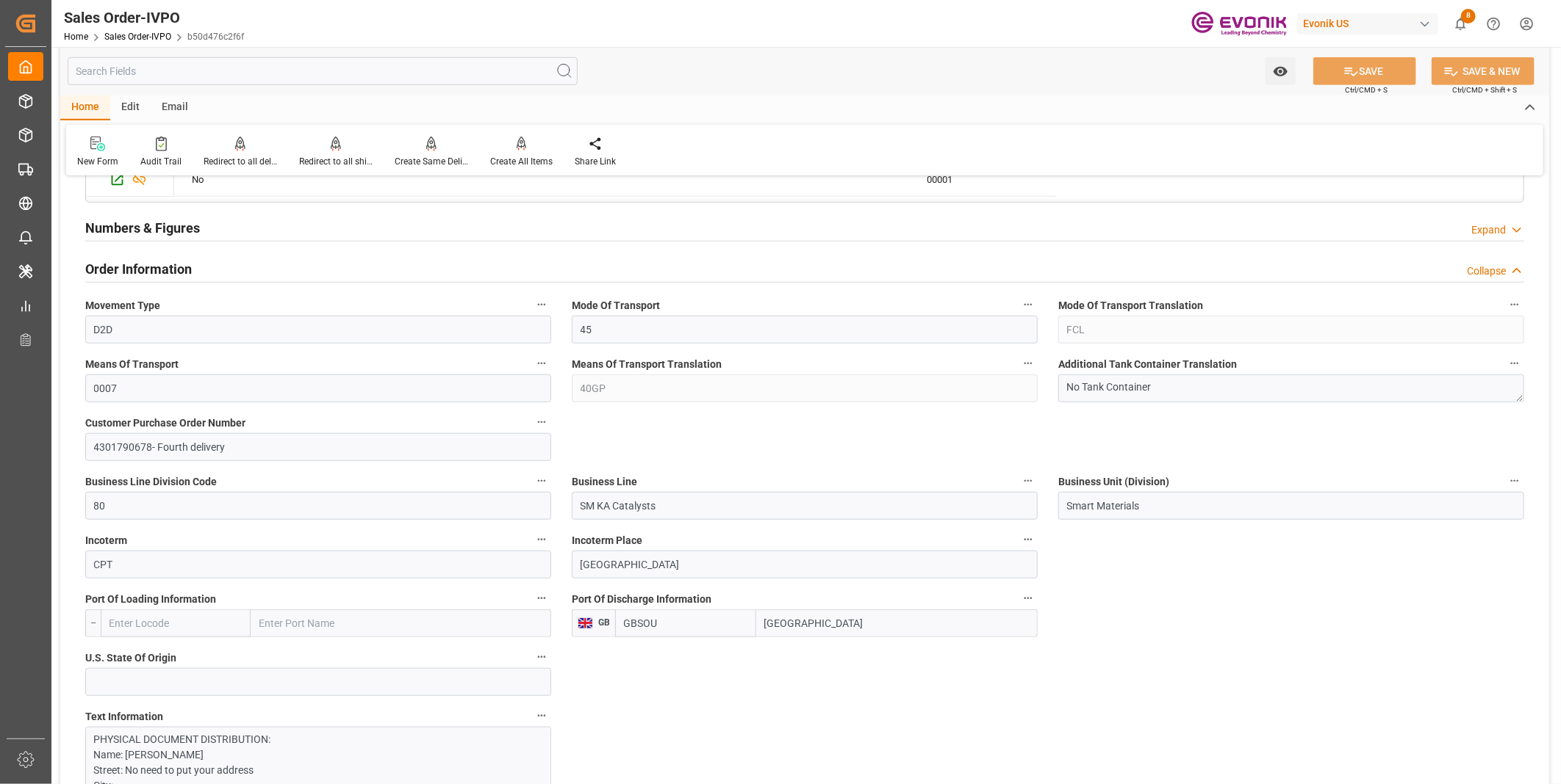
scroll to position [0, 0]
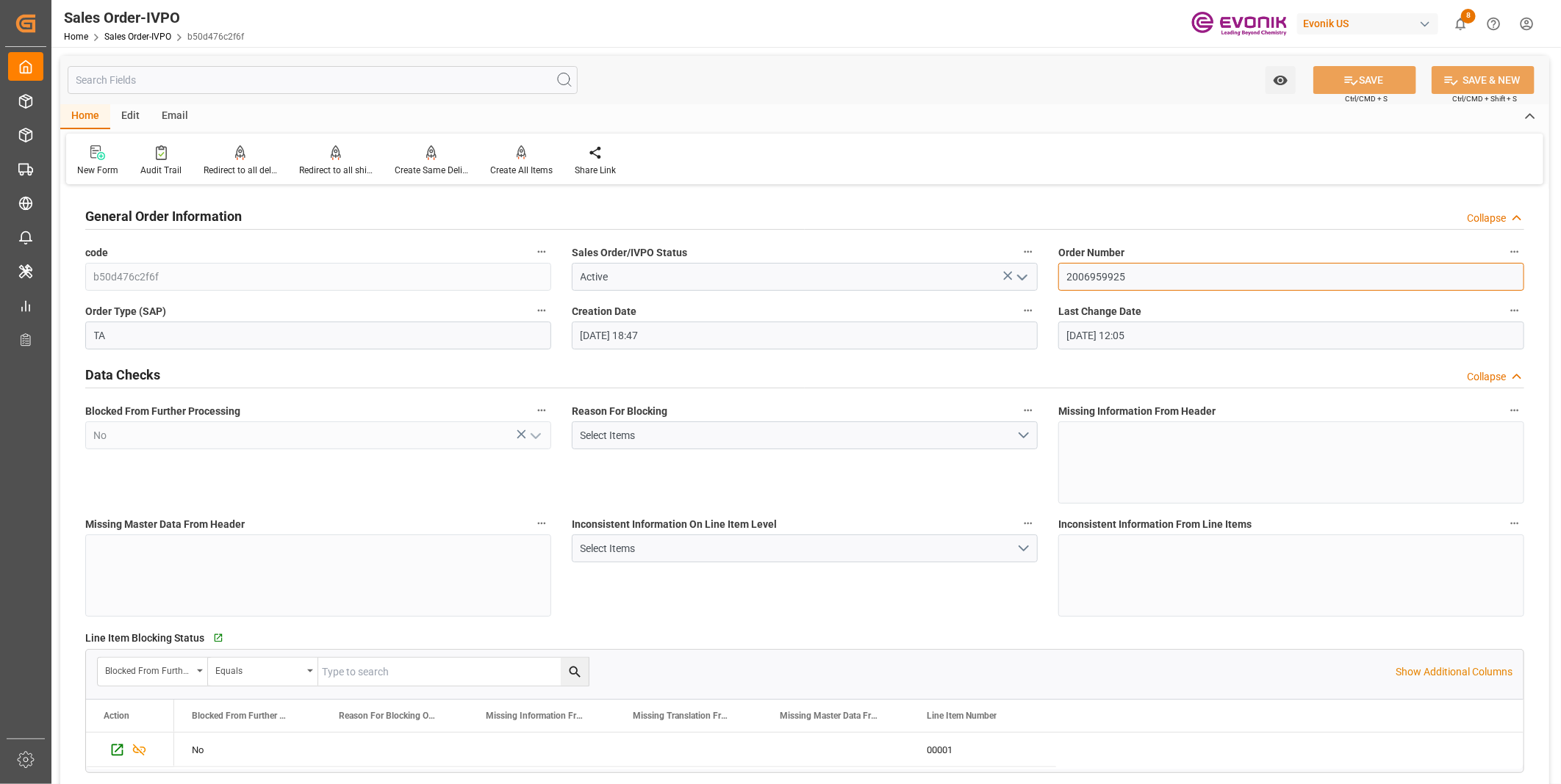
click at [1091, 273] on input "2006959925" at bounding box center [1291, 276] width 466 height 28
click at [1087, 277] on input "2006959925" at bounding box center [1291, 276] width 466 height 28
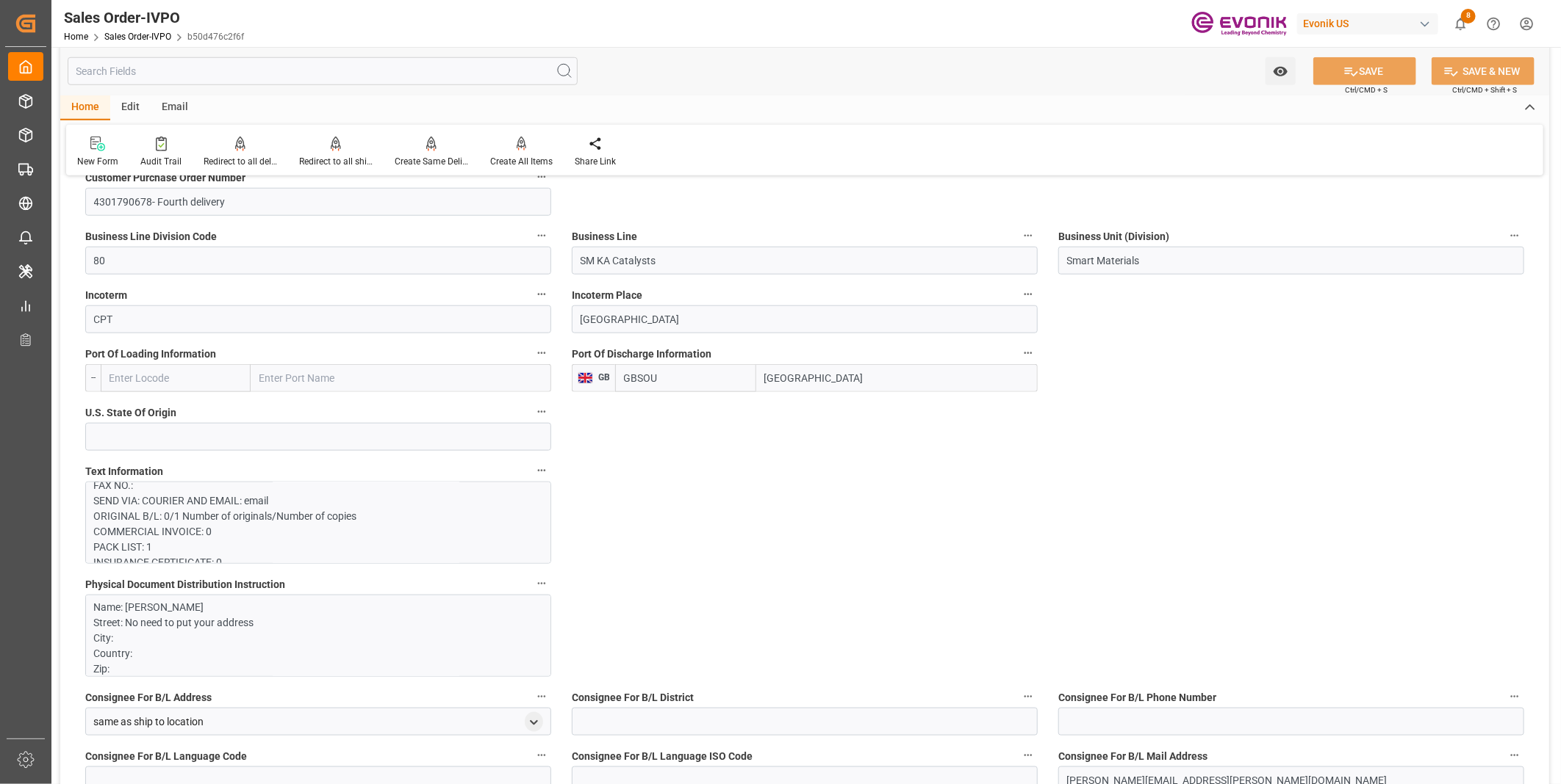
scroll to position [244, 0]
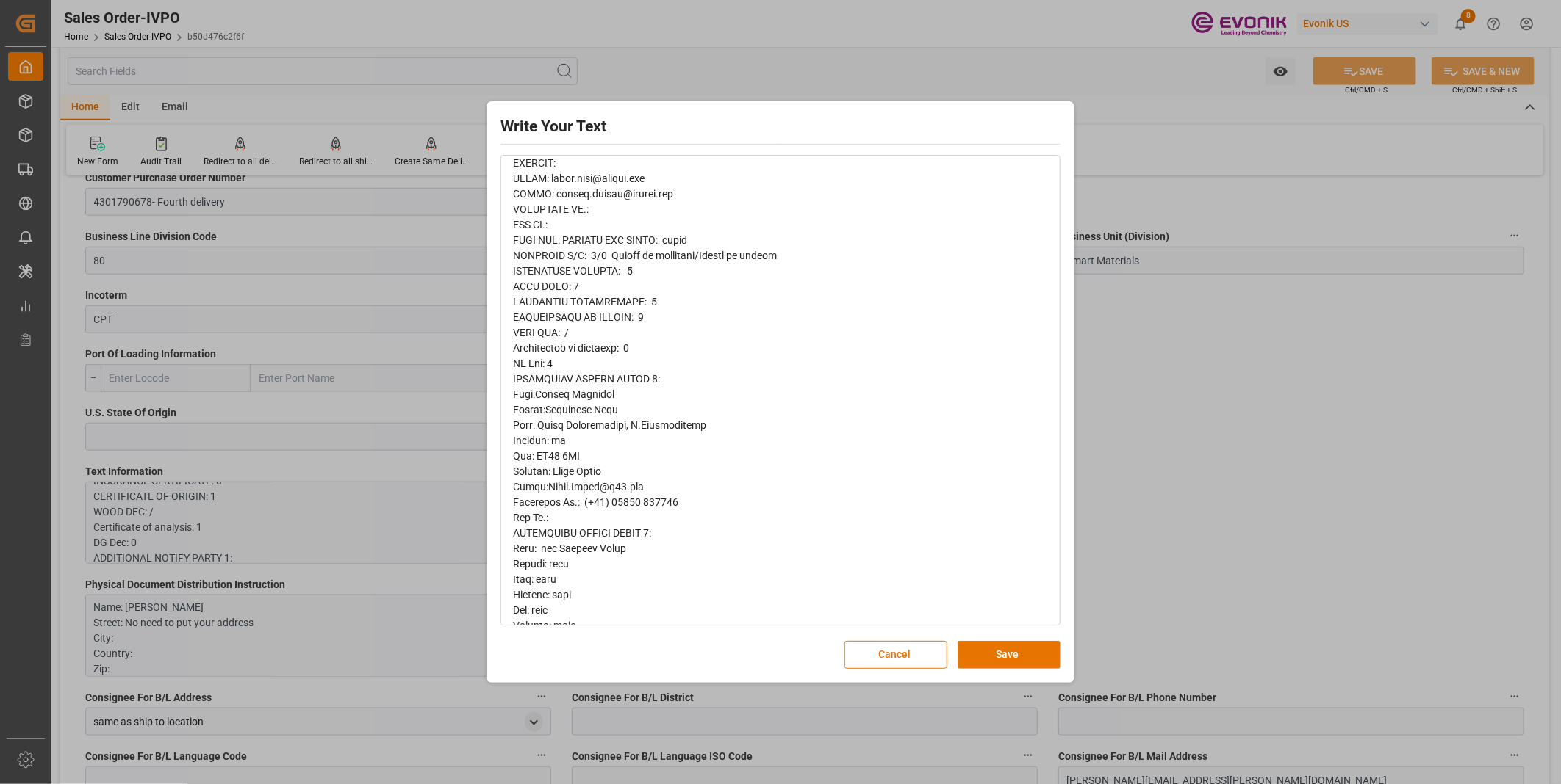
scroll to position [326, 0]
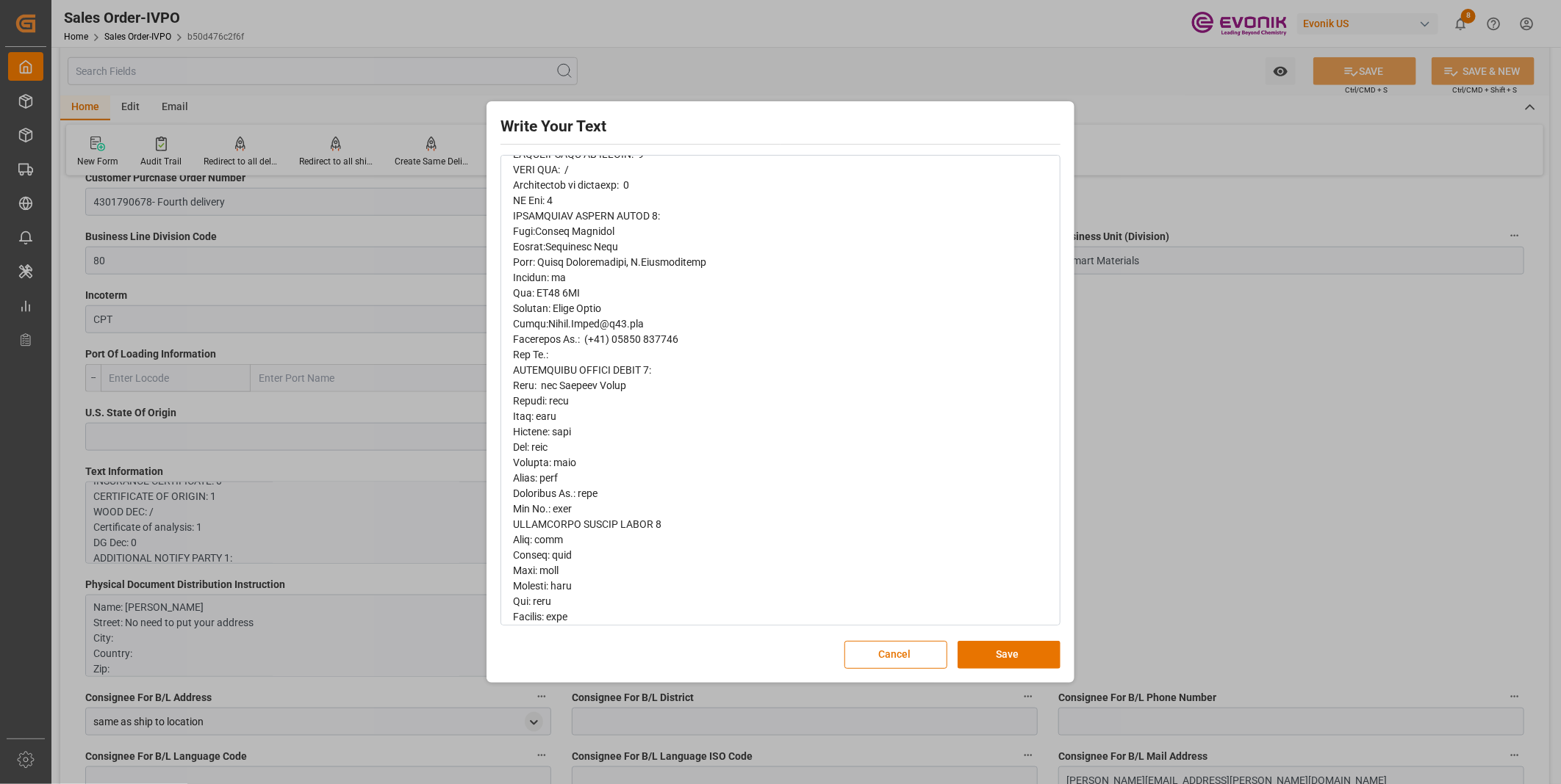
click at [520, 232] on span "rdw-editor" at bounding box center [675, 616] width 325 height 1430
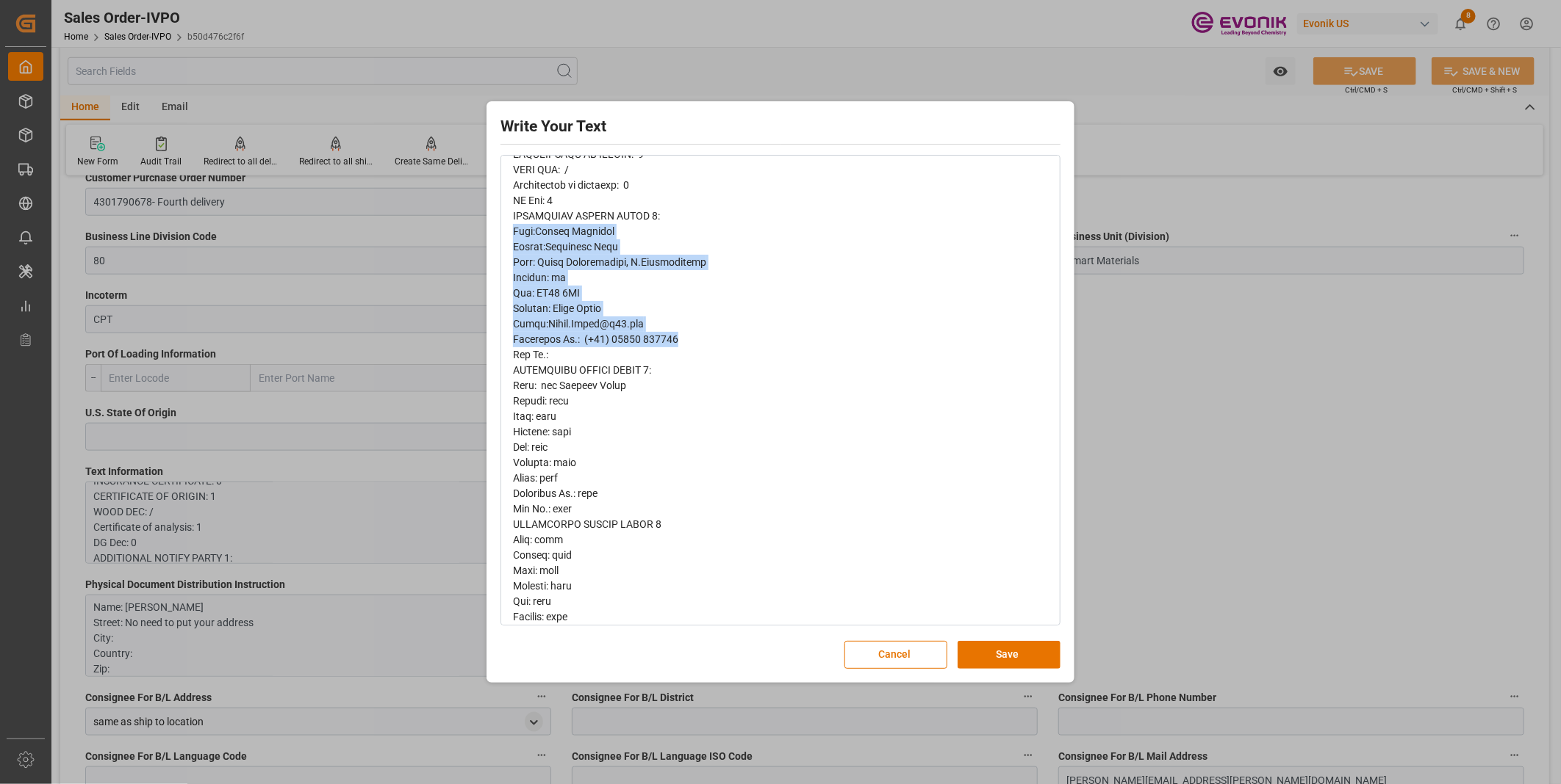
drag, startPoint x: 514, startPoint y: 229, endPoint x: 692, endPoint y: 343, distance: 211.4
click at [692, 343] on div "rdw-editor" at bounding box center [780, 617] width 536 height 1434
copy span "Name:[GEOGRAPHIC_DATA]:[GEOGRAPHIC_DATA]: [GEOGRAPHIC_DATA] Country: [GEOGRAPHI…"
